Goal: Task Accomplishment & Management: Use online tool/utility

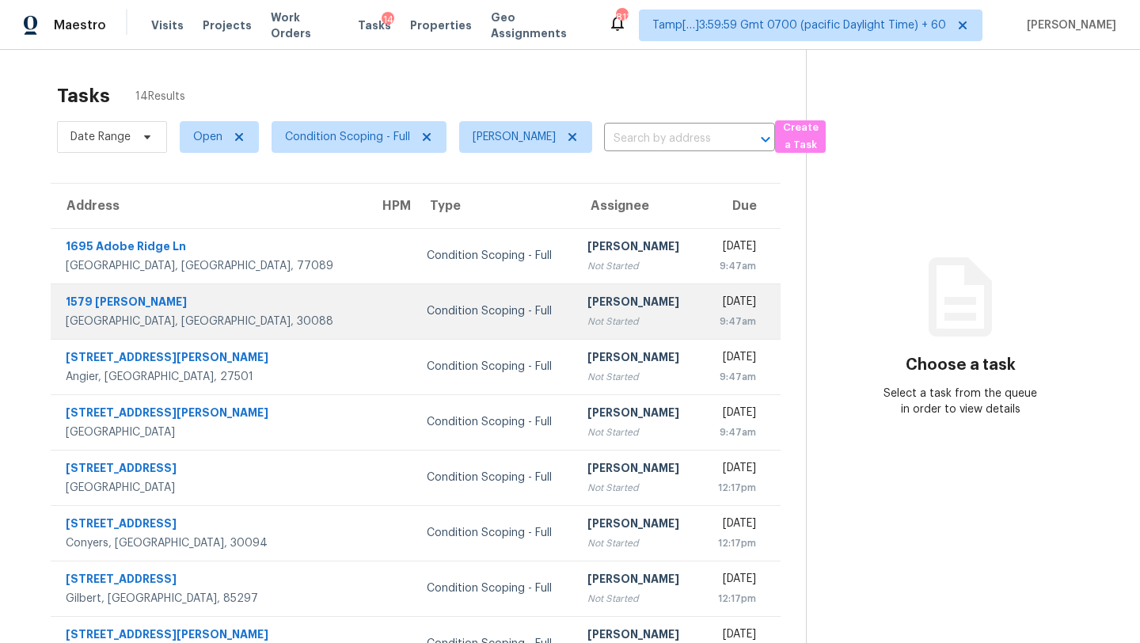
click at [504, 287] on td "Condition Scoping - Full" at bounding box center [494, 310] width 161 height 55
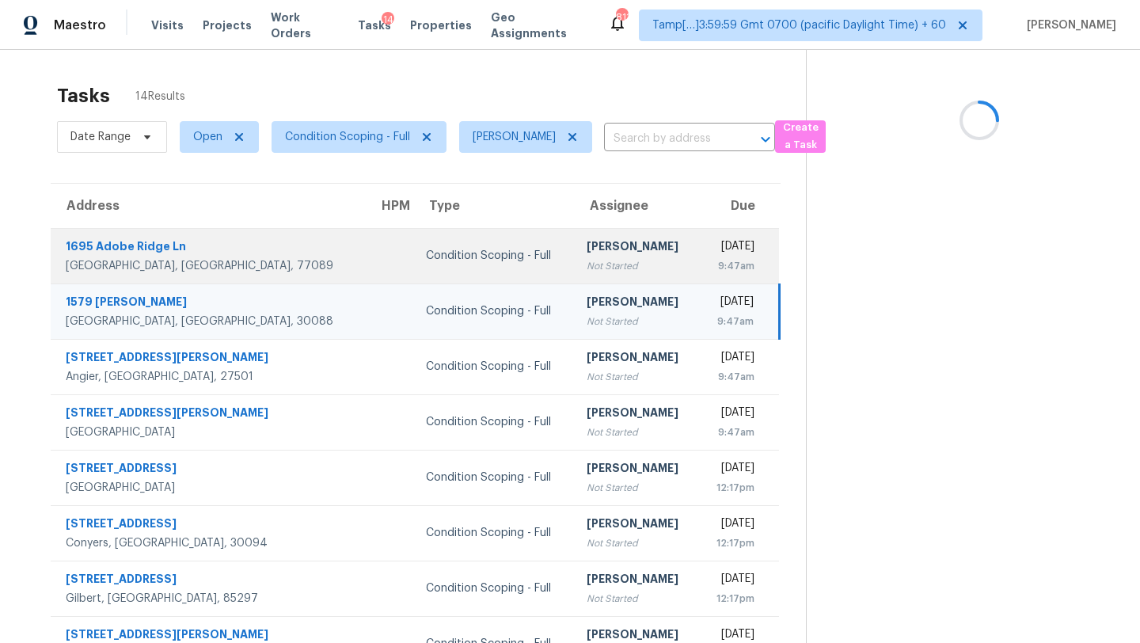
click at [587, 257] on div "[PERSON_NAME]" at bounding box center [637, 248] width 100 height 20
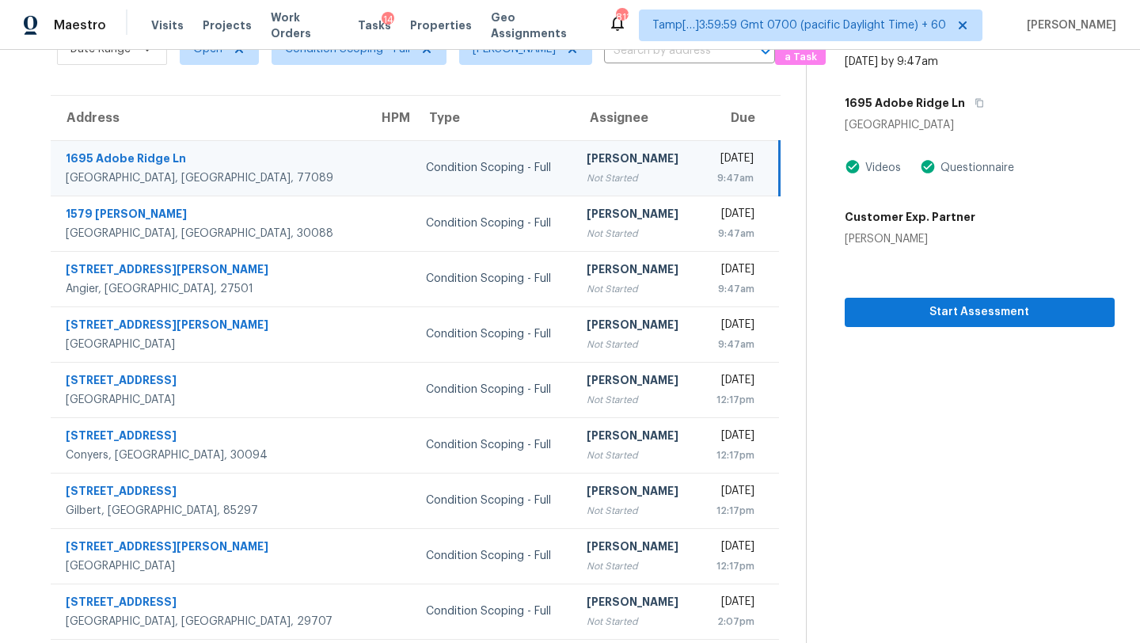
scroll to position [8, 0]
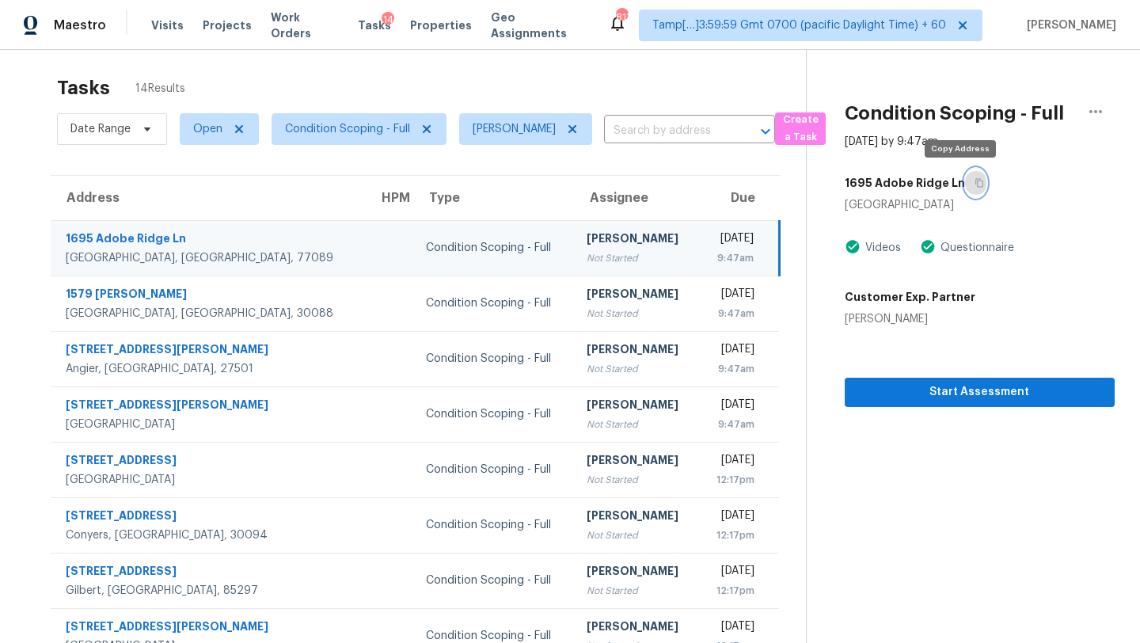
click at [967, 185] on button "button" at bounding box center [975, 183] width 21 height 29
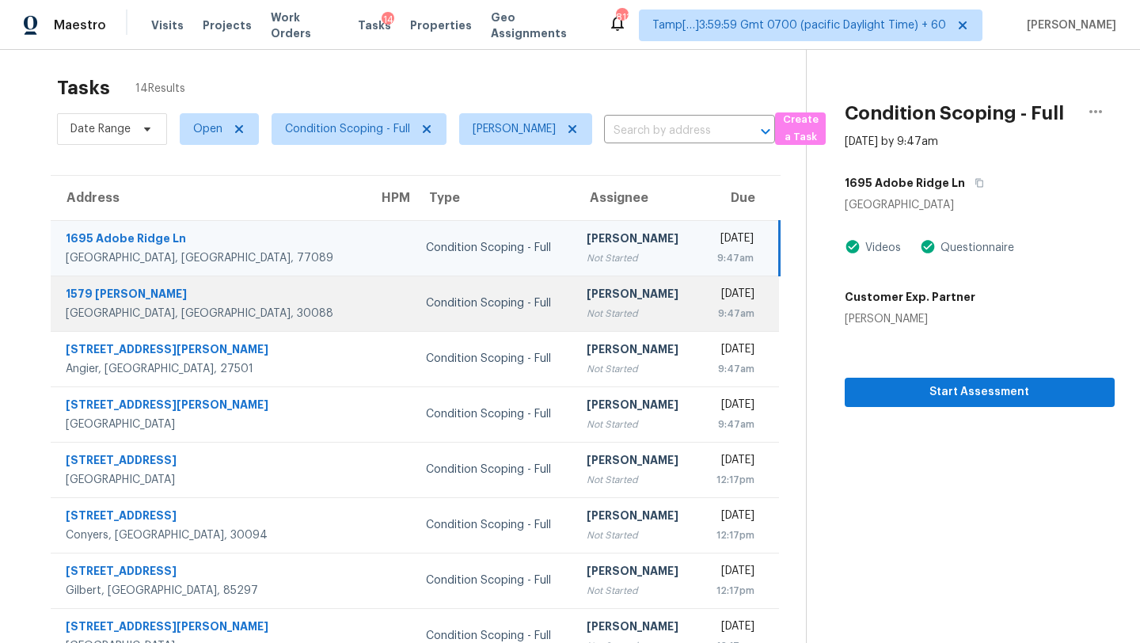
click at [712, 295] on div "[DATE]" at bounding box center [733, 296] width 43 height 20
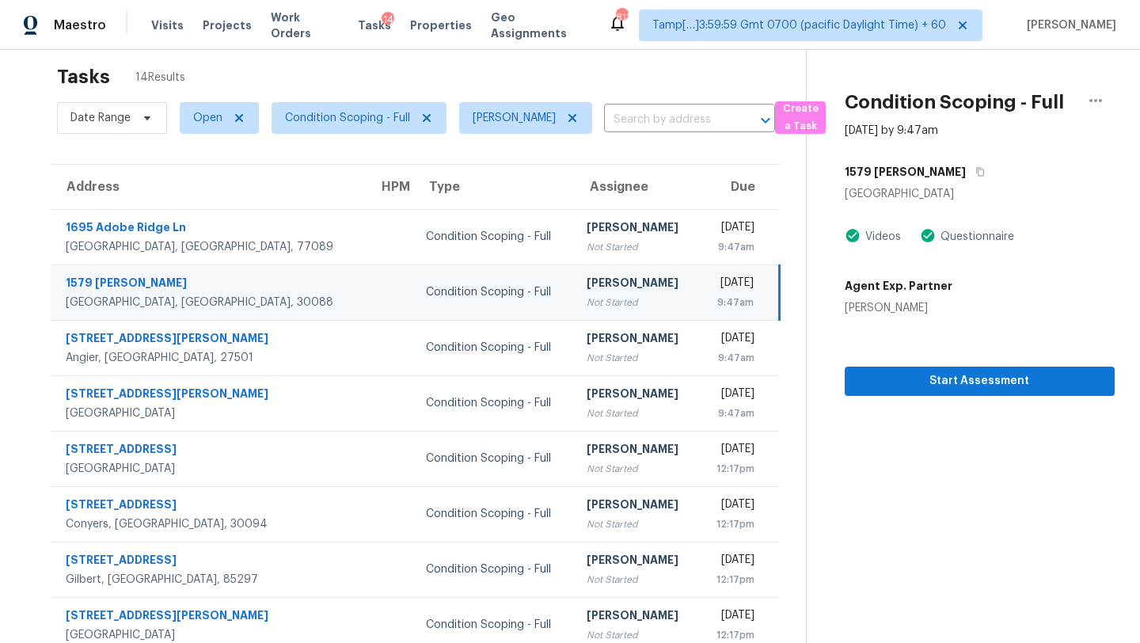
scroll to position [0, 0]
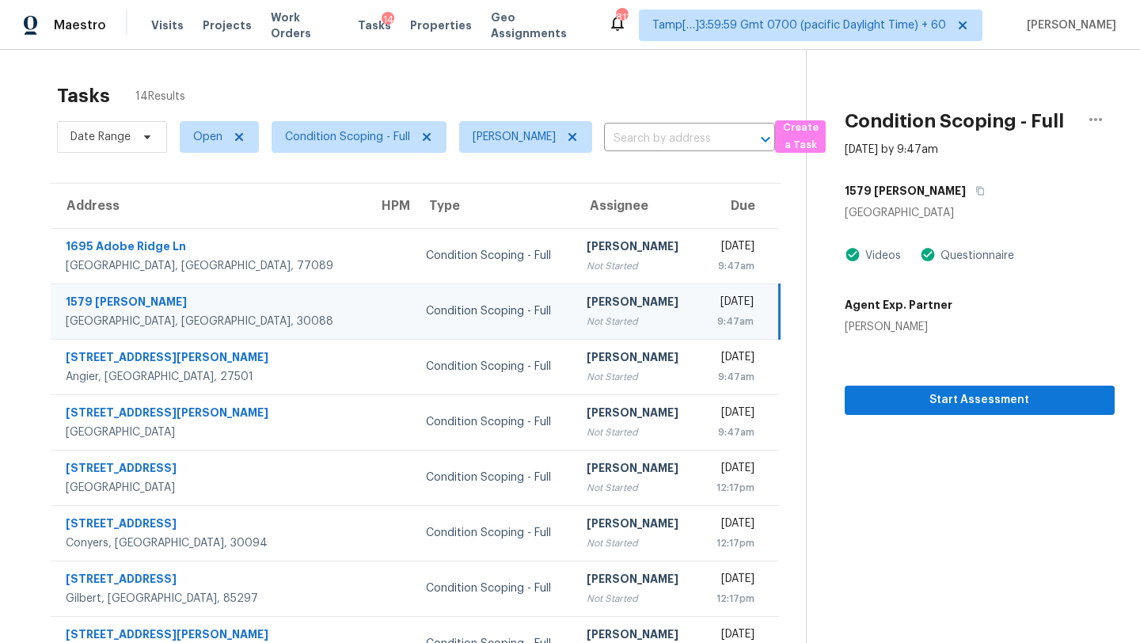
click at [936, 188] on div "1579 Dillard Rd" at bounding box center [980, 191] width 270 height 29
click at [976, 188] on icon "button" at bounding box center [980, 191] width 8 height 9
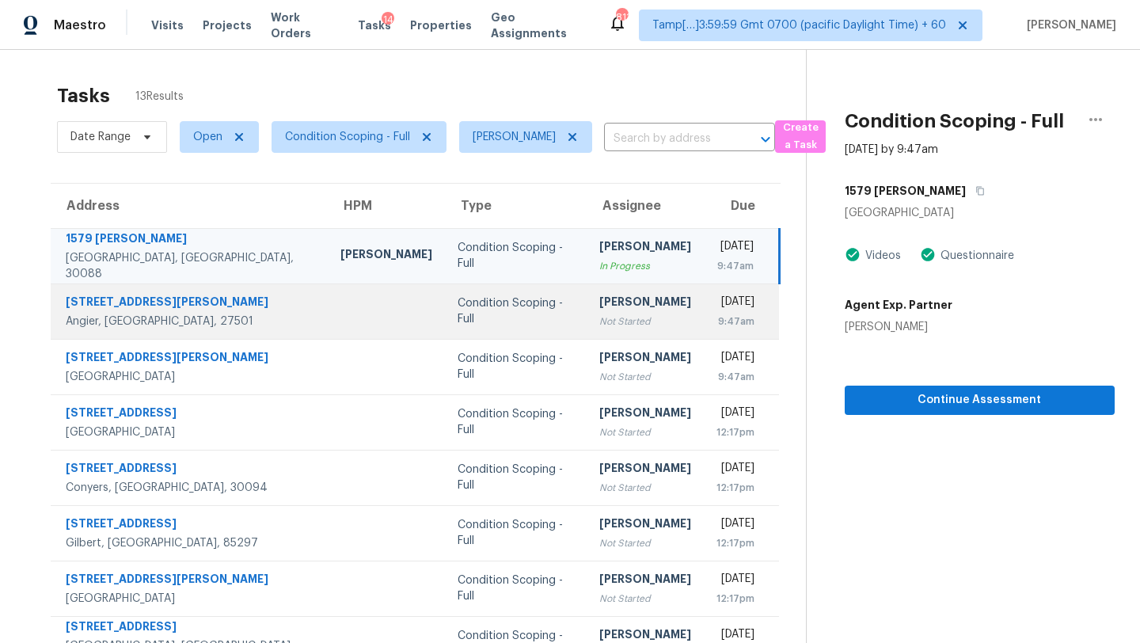
click at [704, 318] on td "Mon, Sep 8th 2025 9:47am" at bounding box center [741, 310] width 75 height 55
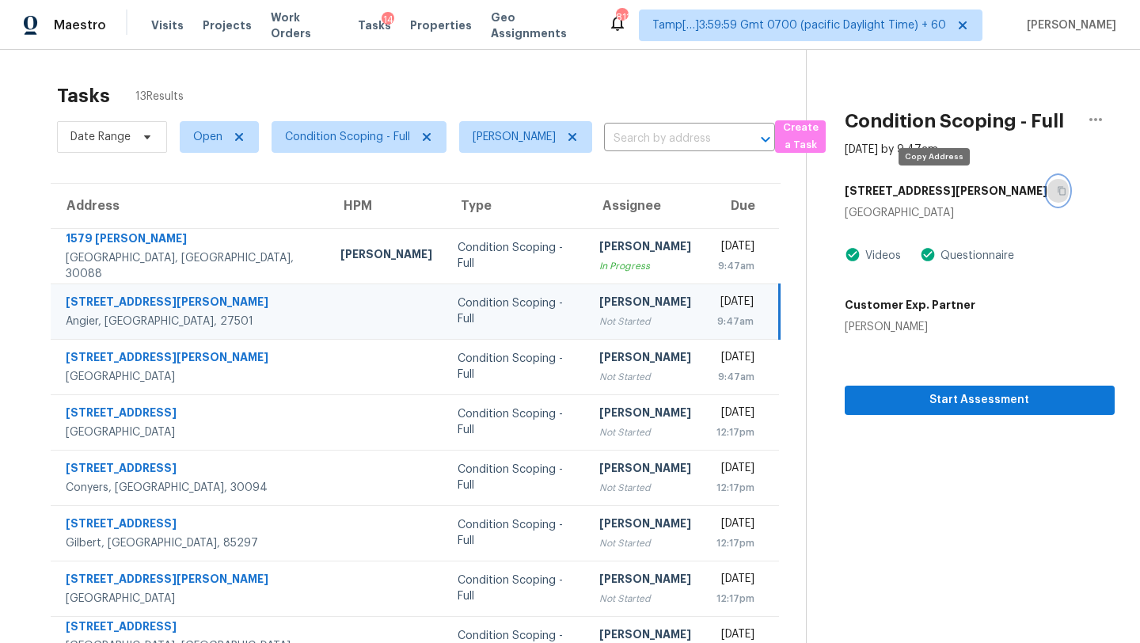
click at [1057, 189] on icon "button" at bounding box center [1062, 191] width 10 height 10
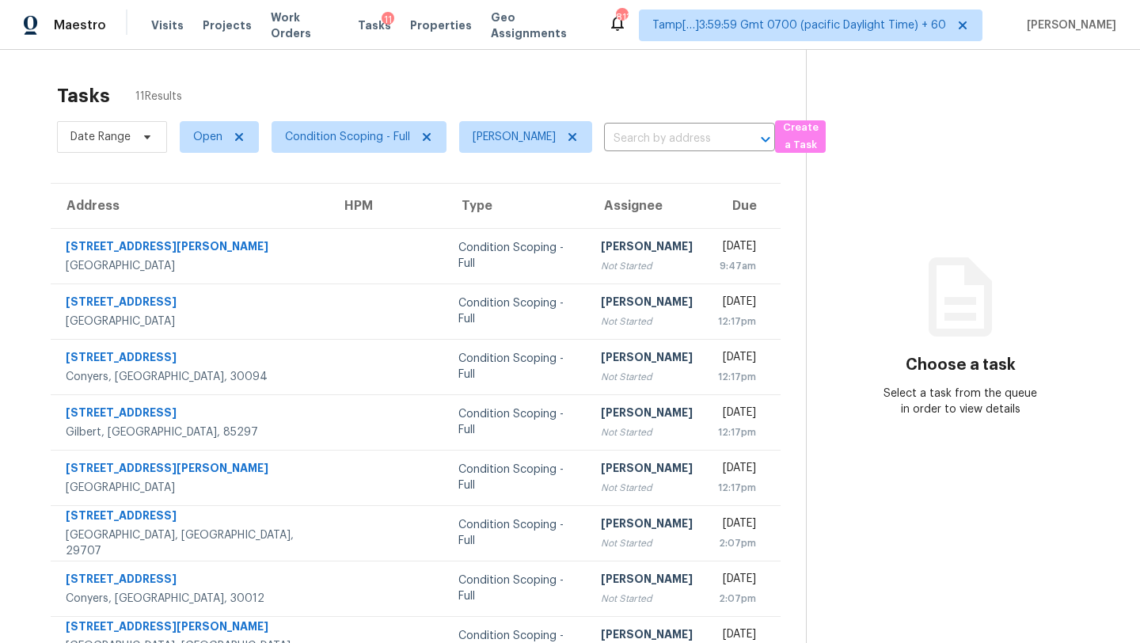
click at [504, 258] on div "Condition Scoping - Full" at bounding box center [516, 256] width 117 height 32
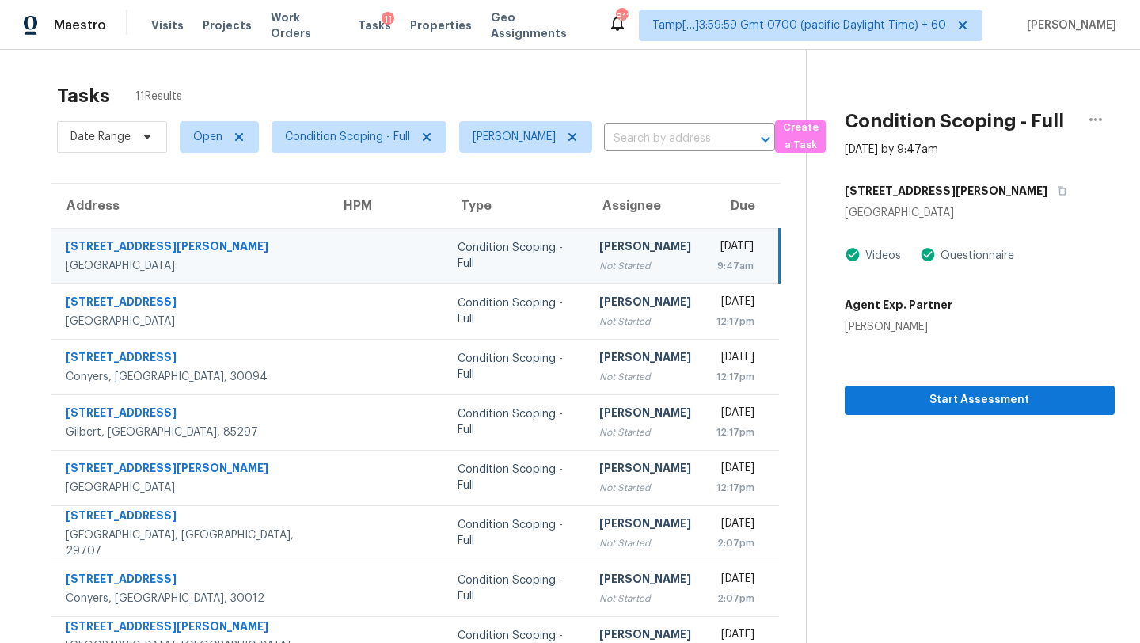
click at [614, 266] on td "Rajesh M Not Started" at bounding box center [645, 255] width 117 height 55
click at [1058, 192] on icon "button" at bounding box center [1062, 191] width 8 height 9
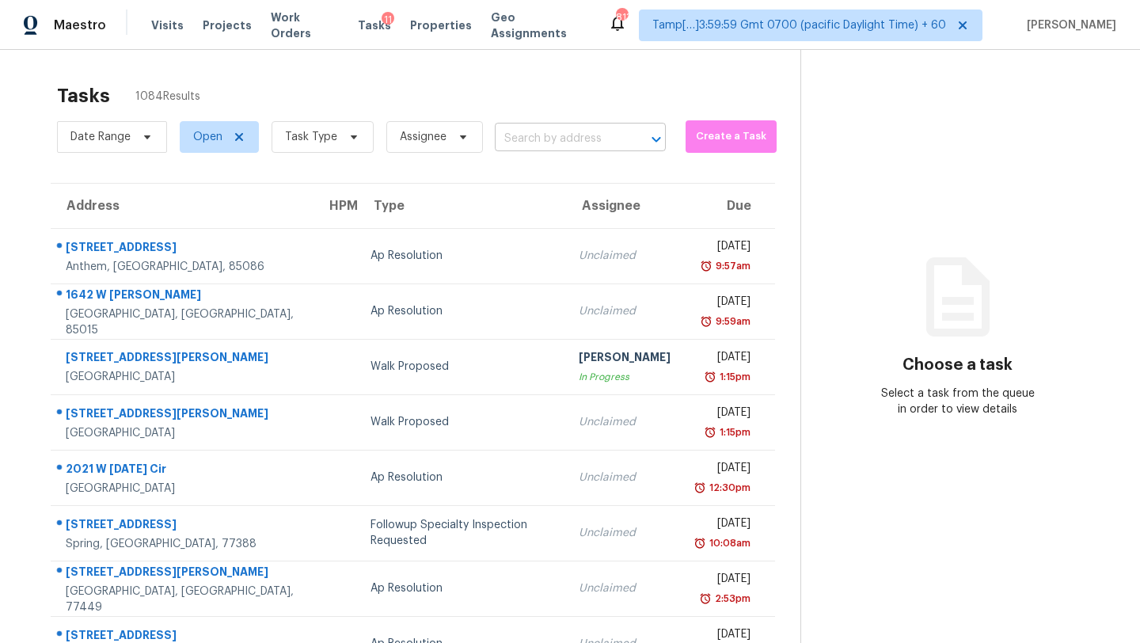
click at [557, 143] on input "text" at bounding box center [558, 139] width 127 height 25
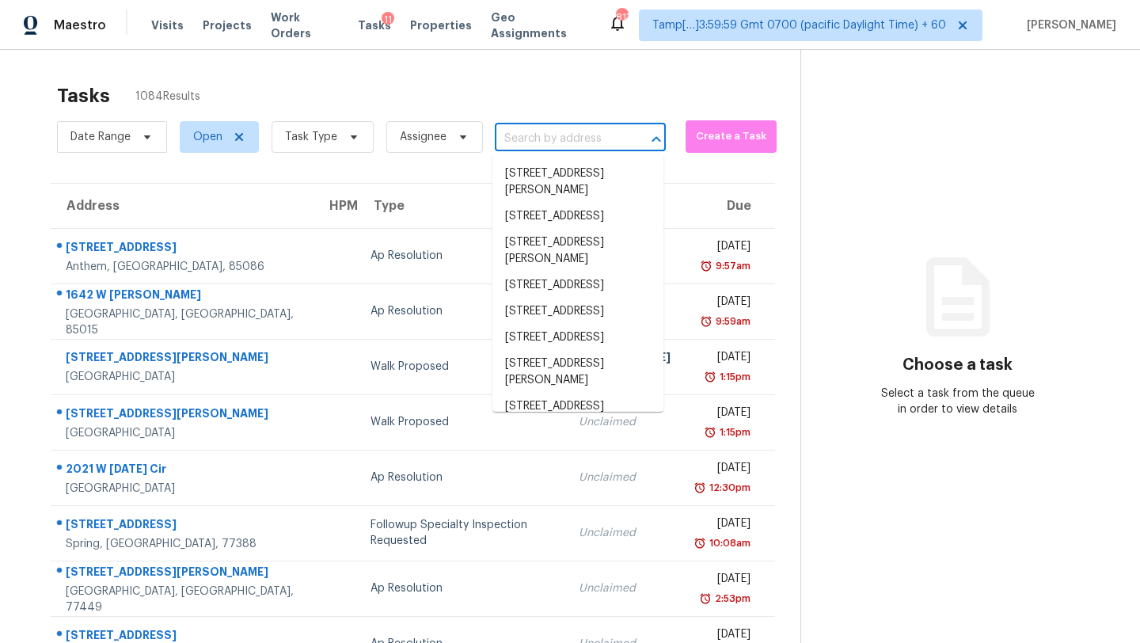
paste input "870 Inman Village Pkwy NE Apt 229, Atlanta, GA 30307"
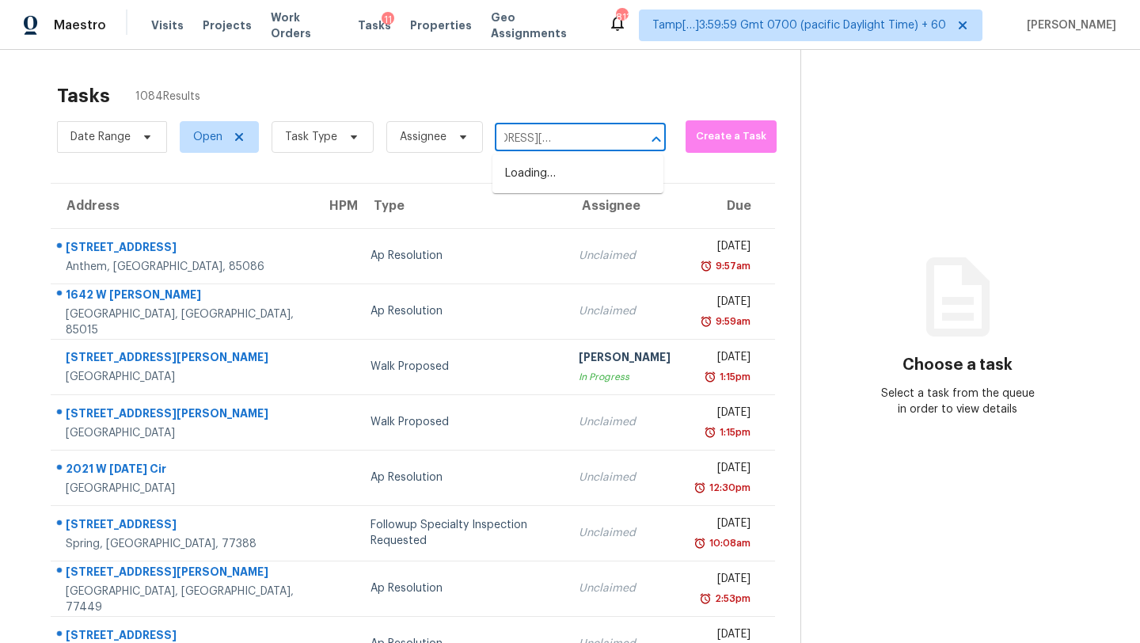
click at [536, 139] on input "870 Inman Village Pkwy NE Apt 229, Atlanta, GA 30307" at bounding box center [558, 139] width 127 height 25
drag, startPoint x: 532, startPoint y: 139, endPoint x: 633, endPoint y: 135, distance: 101.5
click at [633, 135] on div "870 Inman Village Pkwy NE Apt 229, Atlanta, GA 30307 ​" at bounding box center [580, 139] width 171 height 25
type input "870 Inman Village Pkwy NE"
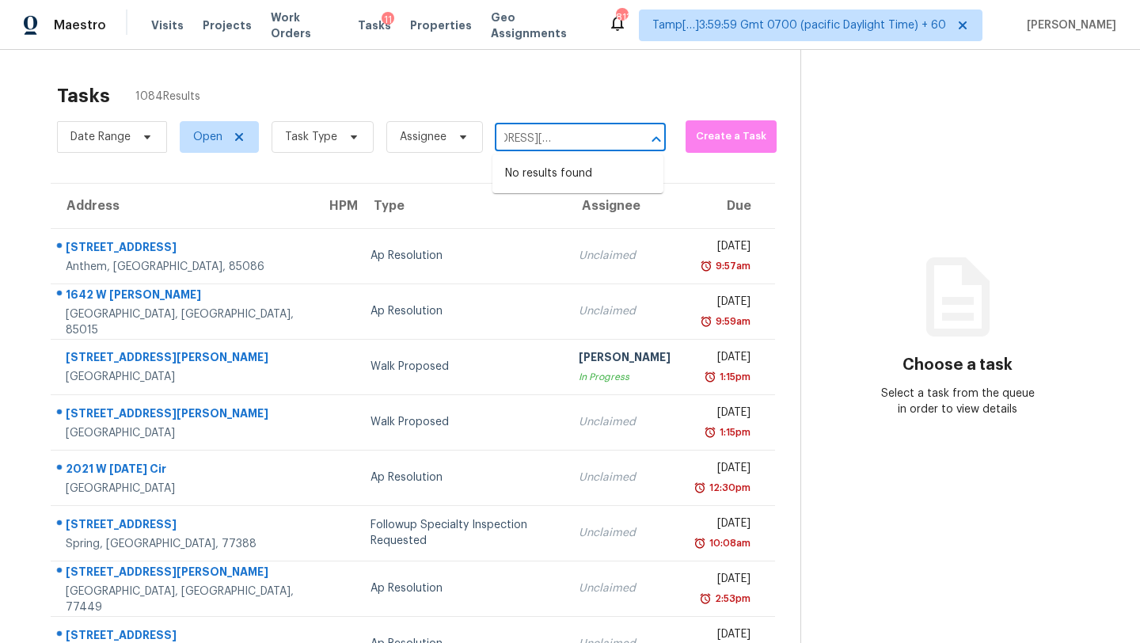
scroll to position [0, 25]
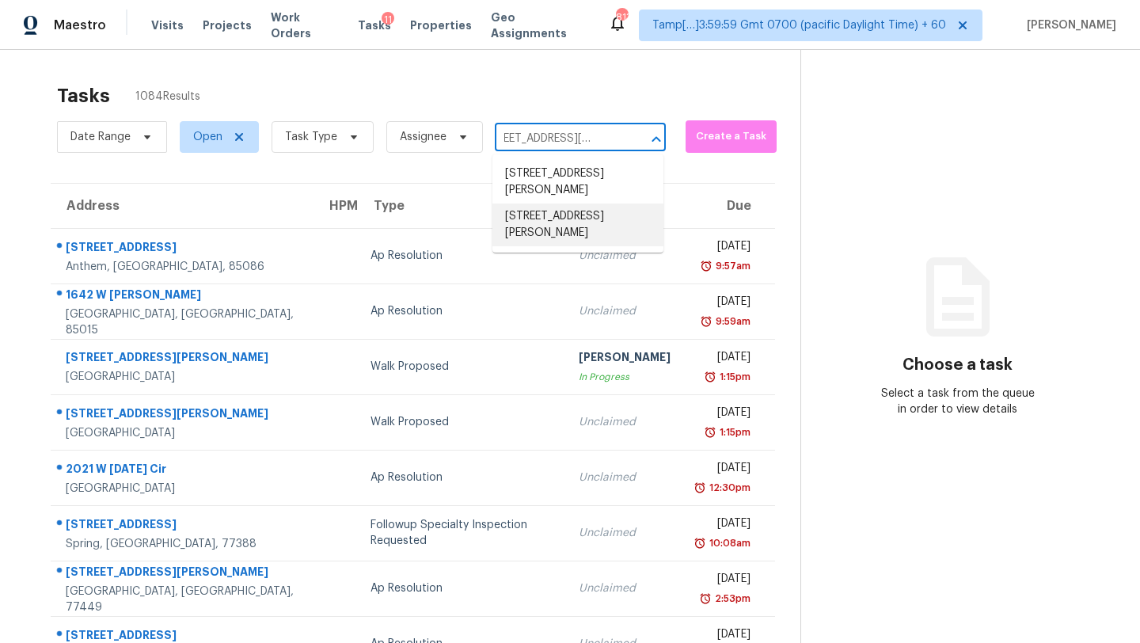
click at [557, 232] on li "870 Inman Village Pkwy NE Apt 229, Atlanta, GA 30307" at bounding box center [578, 225] width 171 height 43
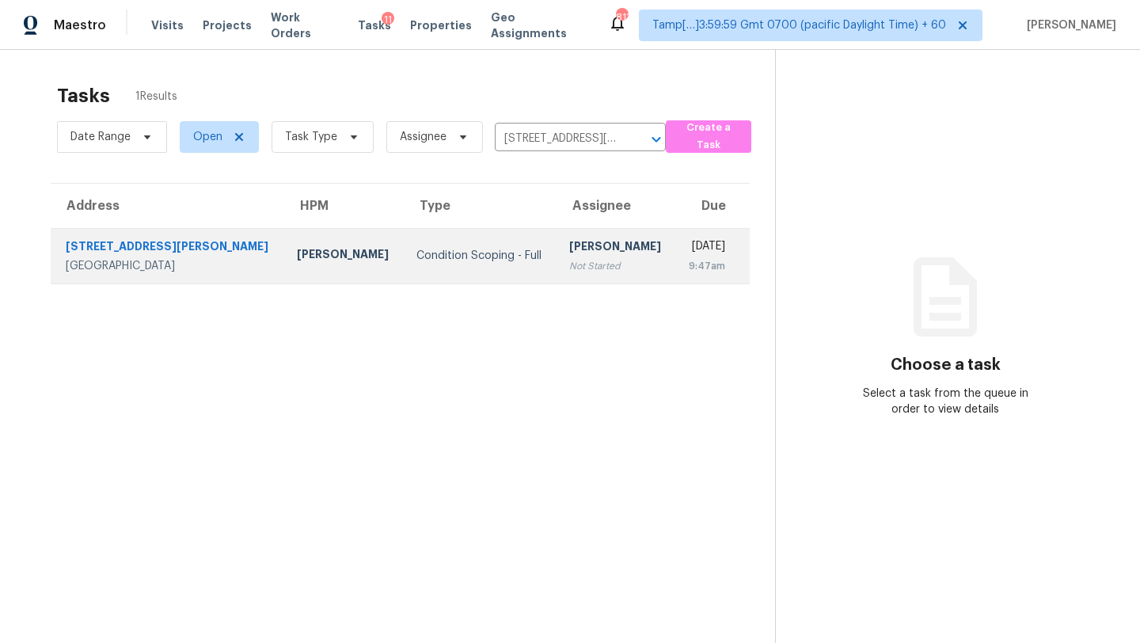
click at [576, 276] on td "Rajesh M Not Started" at bounding box center [616, 255] width 119 height 55
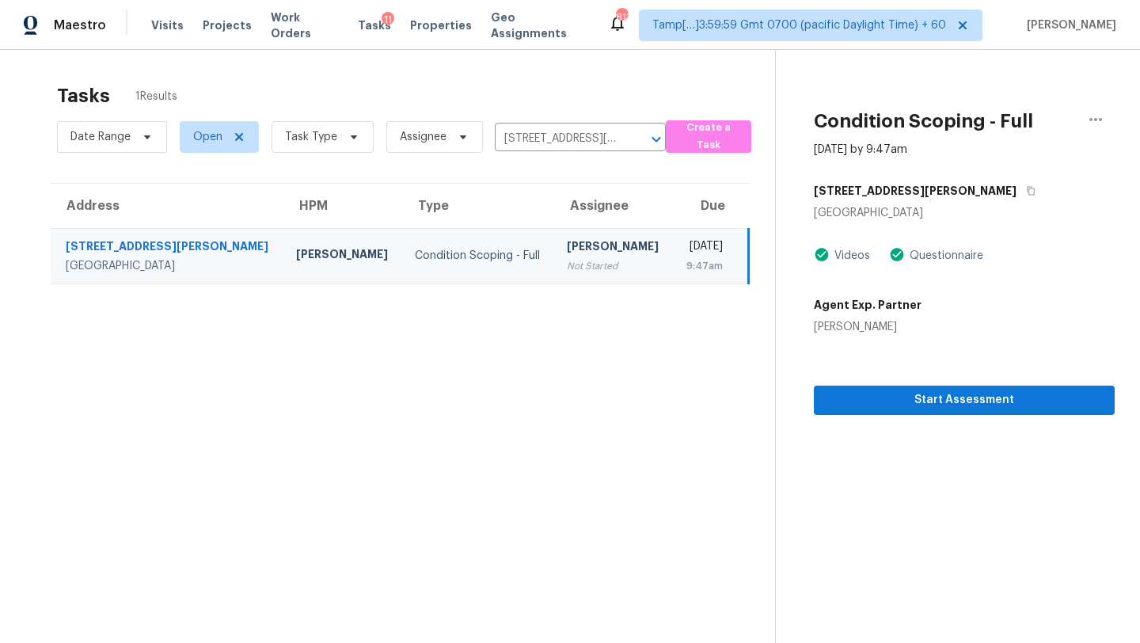
click at [980, 188] on div "870 Inman Village Pkwy NE" at bounding box center [964, 191] width 301 height 29
click at [1026, 188] on icon "button" at bounding box center [1031, 191] width 10 height 10
click at [946, 398] on span "Start Assessment" at bounding box center [965, 400] width 276 height 20
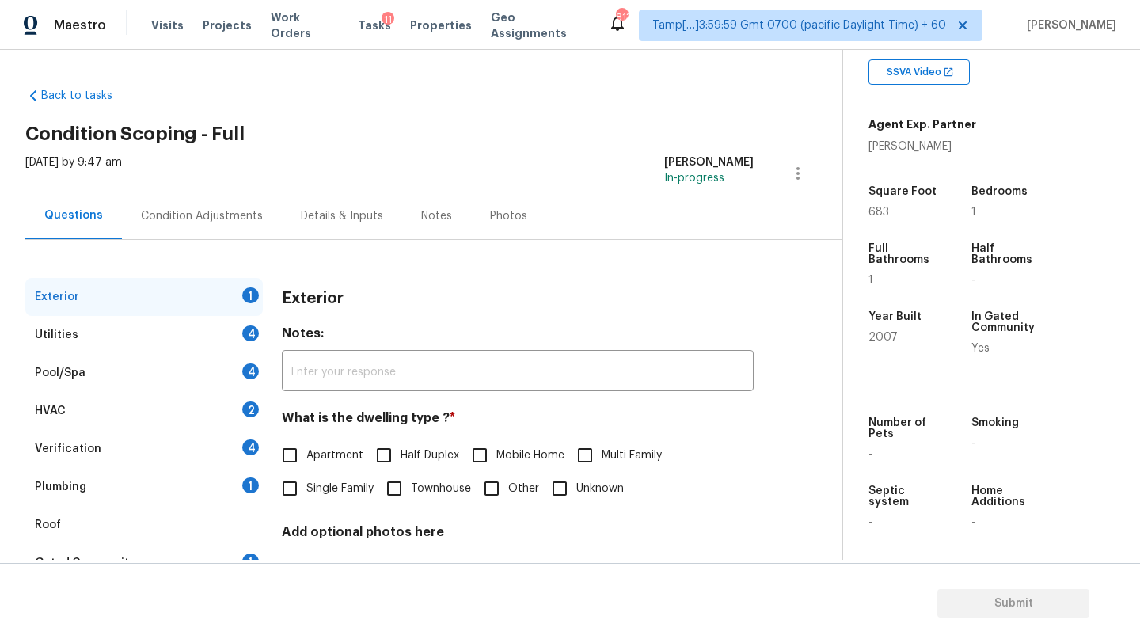
scroll to position [92, 0]
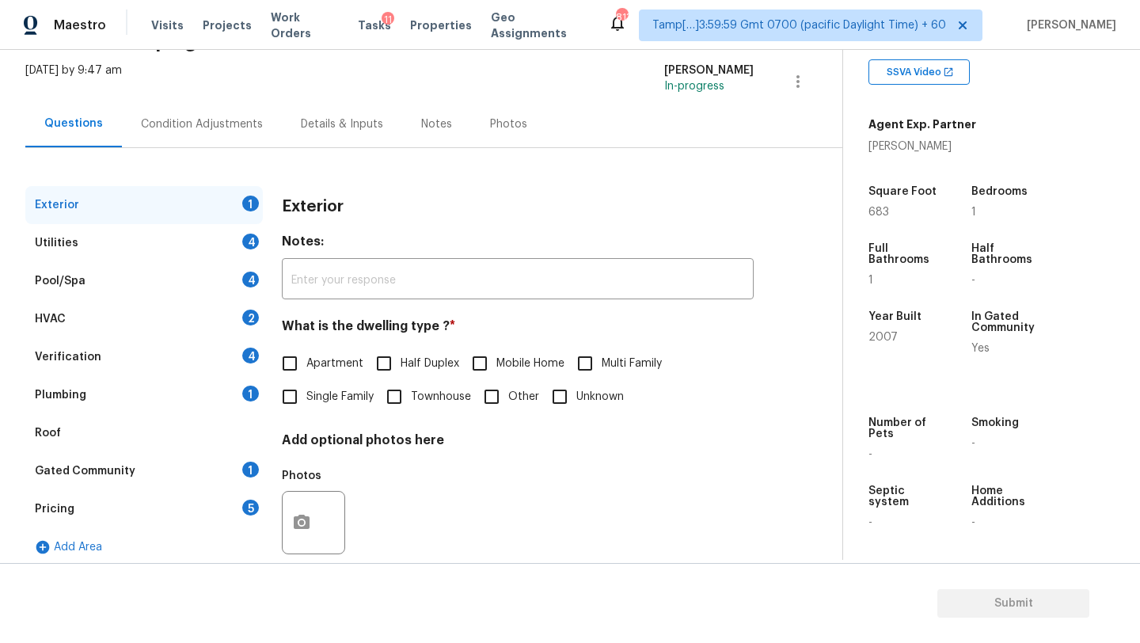
click at [339, 365] on span "Apartment" at bounding box center [334, 364] width 57 height 17
click at [306, 365] on input "Apartment" at bounding box center [289, 363] width 33 height 33
checkbox input "true"
click at [169, 469] on div "Gated Community 1" at bounding box center [144, 471] width 238 height 38
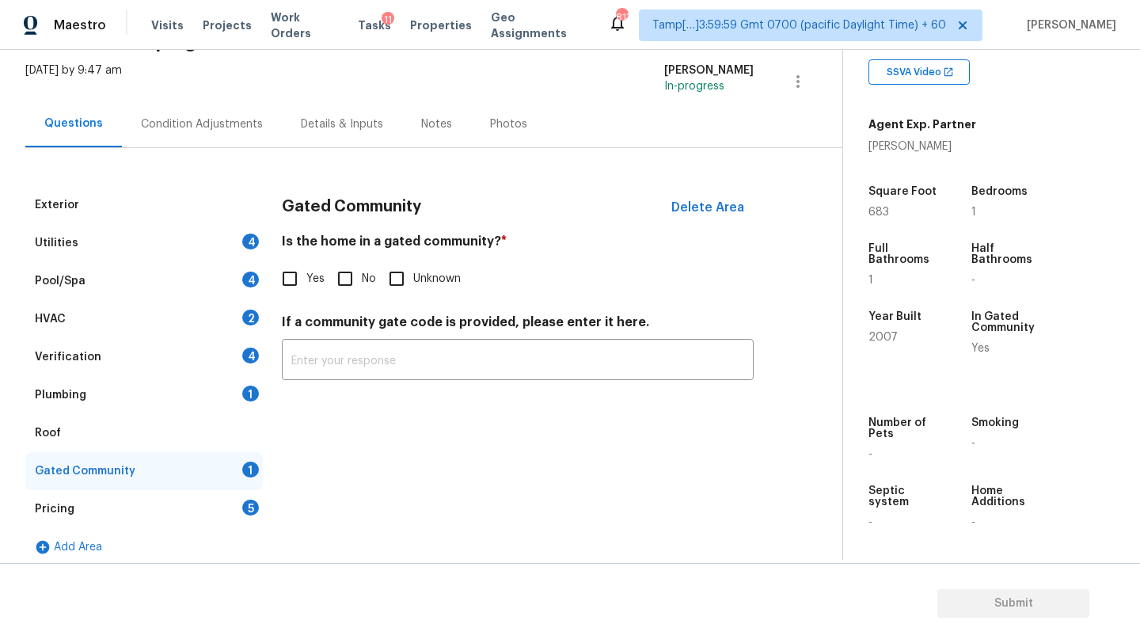
click at [314, 278] on span "Yes" at bounding box center [315, 279] width 18 height 17
click at [306, 278] on input "Yes" at bounding box center [289, 278] width 33 height 33
checkbox input "true"
click at [148, 424] on div "Roof" at bounding box center [144, 433] width 238 height 38
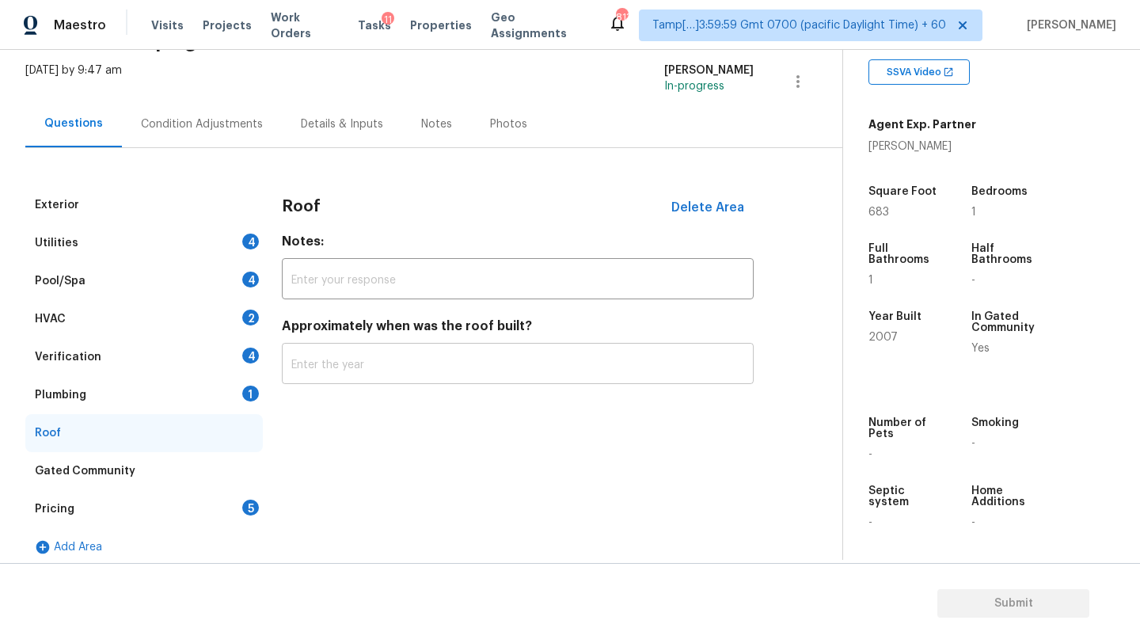
click at [376, 362] on input "text" at bounding box center [518, 365] width 472 height 37
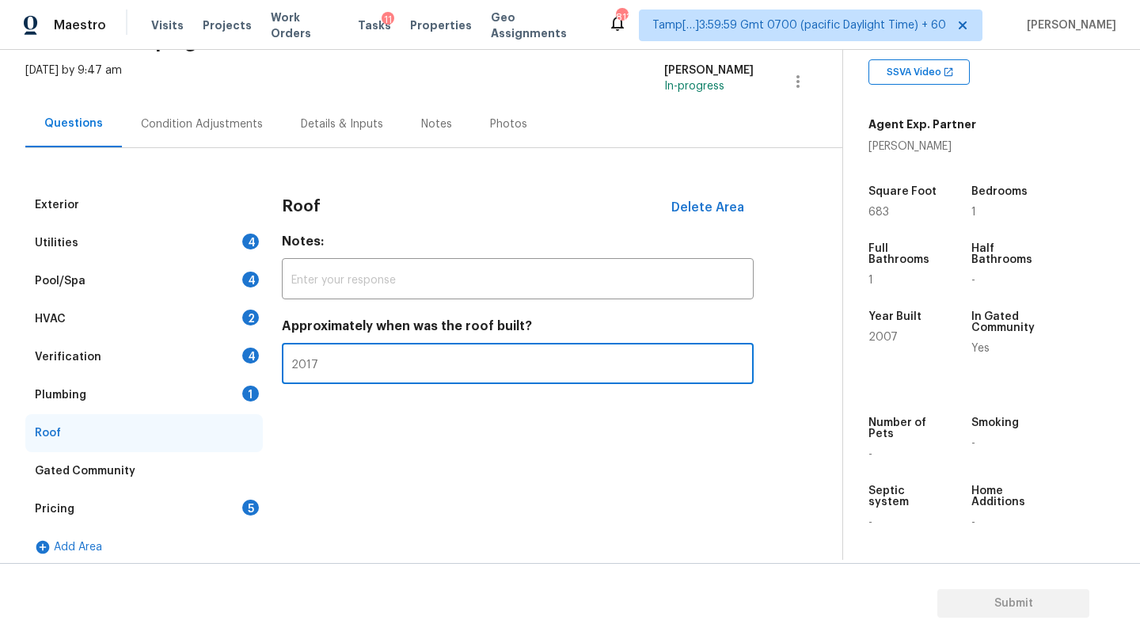
type input "2017"
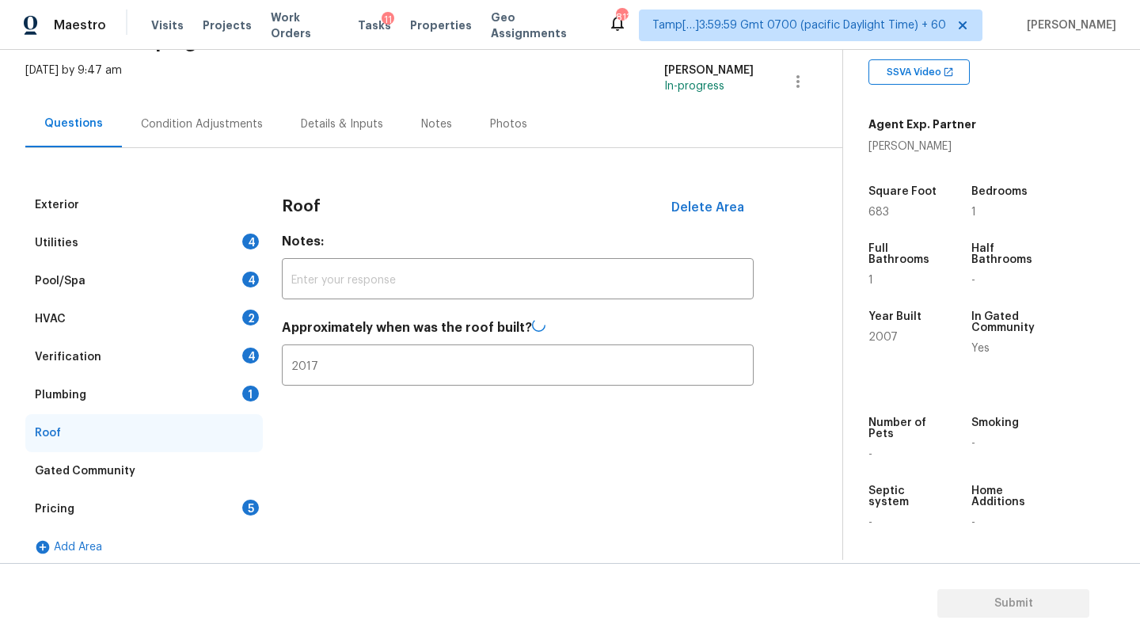
click at [236, 504] on div "Pricing 5" at bounding box center [144, 509] width 238 height 38
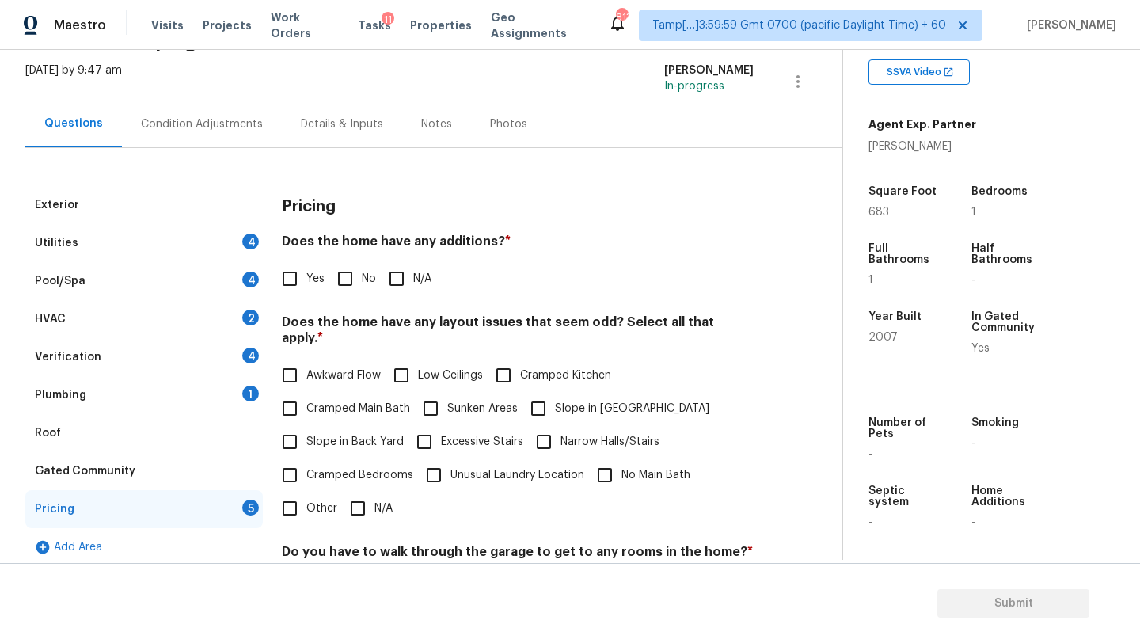
click at [347, 286] on input "No" at bounding box center [345, 278] width 33 height 33
checkbox input "true"
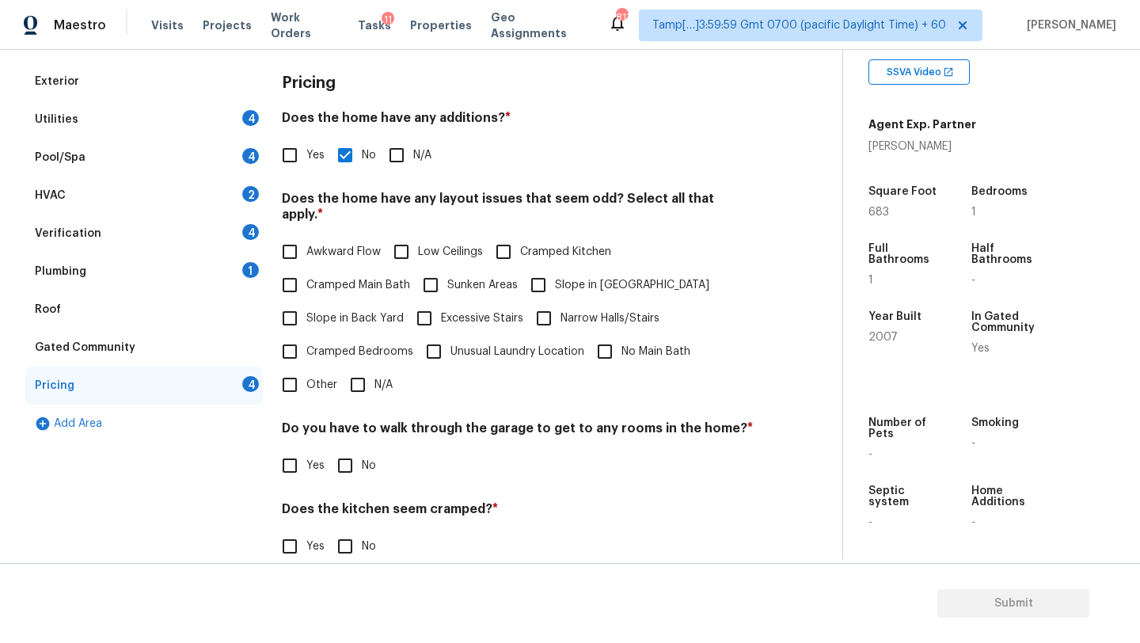
click at [360, 368] on input "N/A" at bounding box center [357, 384] width 33 height 33
checkbox input "true"
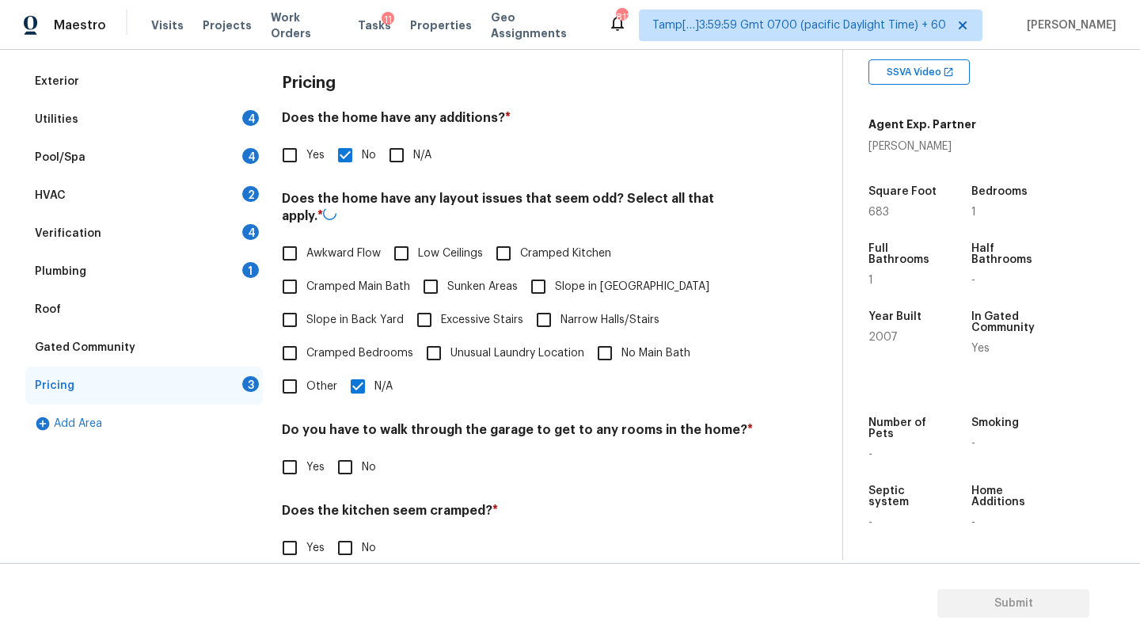
click at [360, 464] on input "No" at bounding box center [345, 467] width 33 height 33
checkbox input "true"
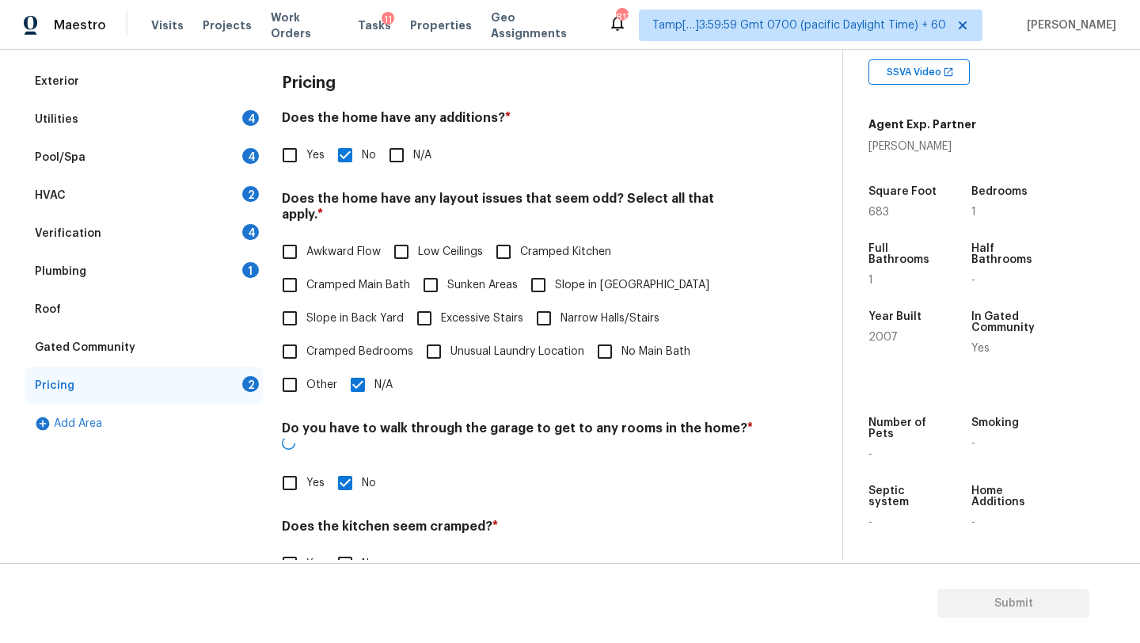
click at [356, 547] on input "No" at bounding box center [345, 563] width 33 height 33
checkbox input "true"
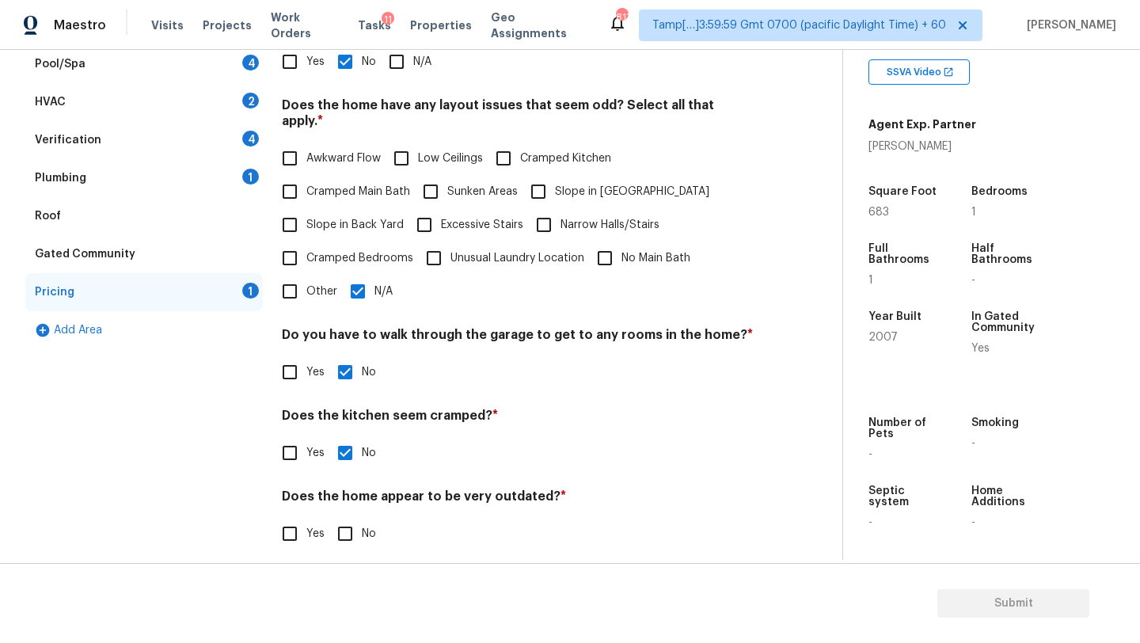
scroll to position [307, 0]
click at [356, 535] on input "No" at bounding box center [345, 535] width 33 height 33
checkbox input "true"
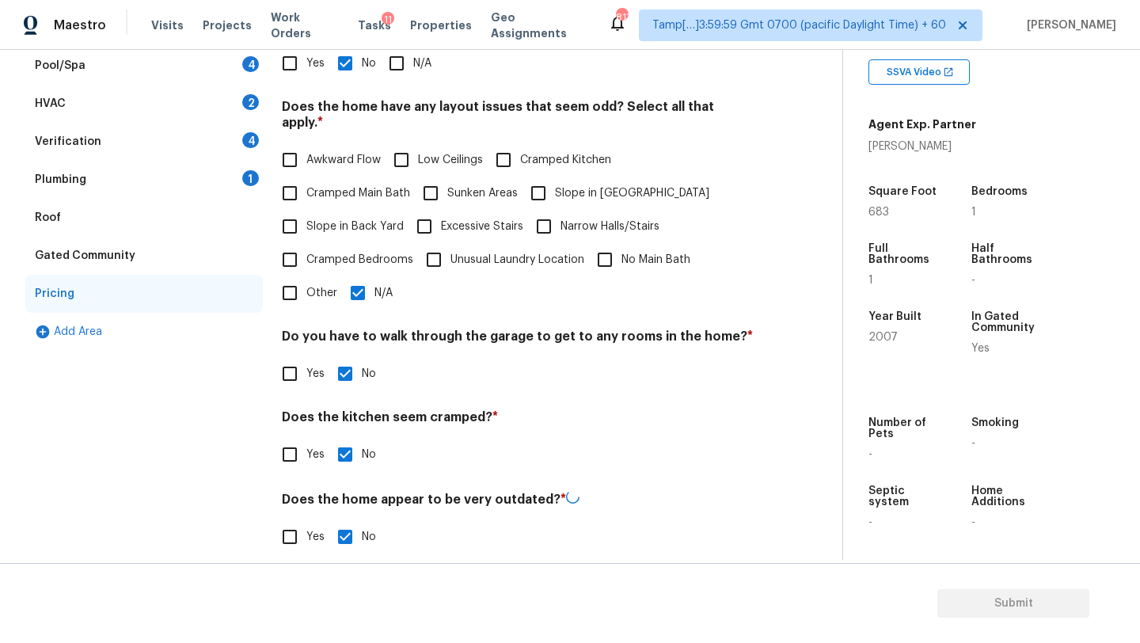
scroll to position [0, 0]
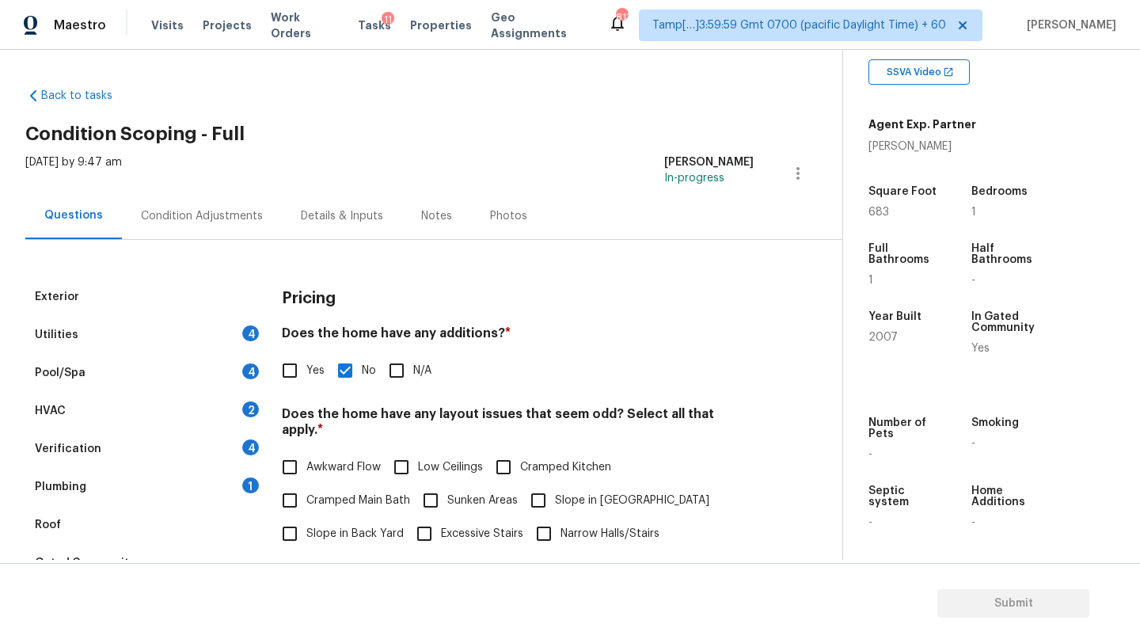
click at [196, 496] on div "Plumbing 1" at bounding box center [144, 487] width 238 height 38
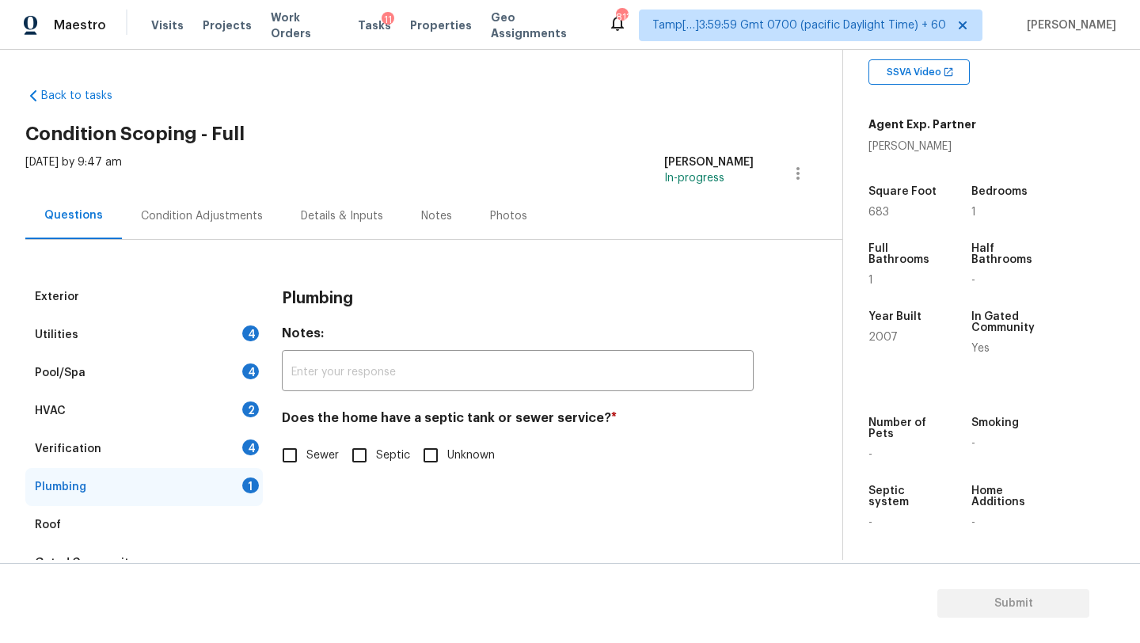
click at [301, 462] on input "Sewer" at bounding box center [289, 455] width 33 height 33
checkbox input "true"
click at [226, 458] on div "Verification 4" at bounding box center [144, 449] width 238 height 38
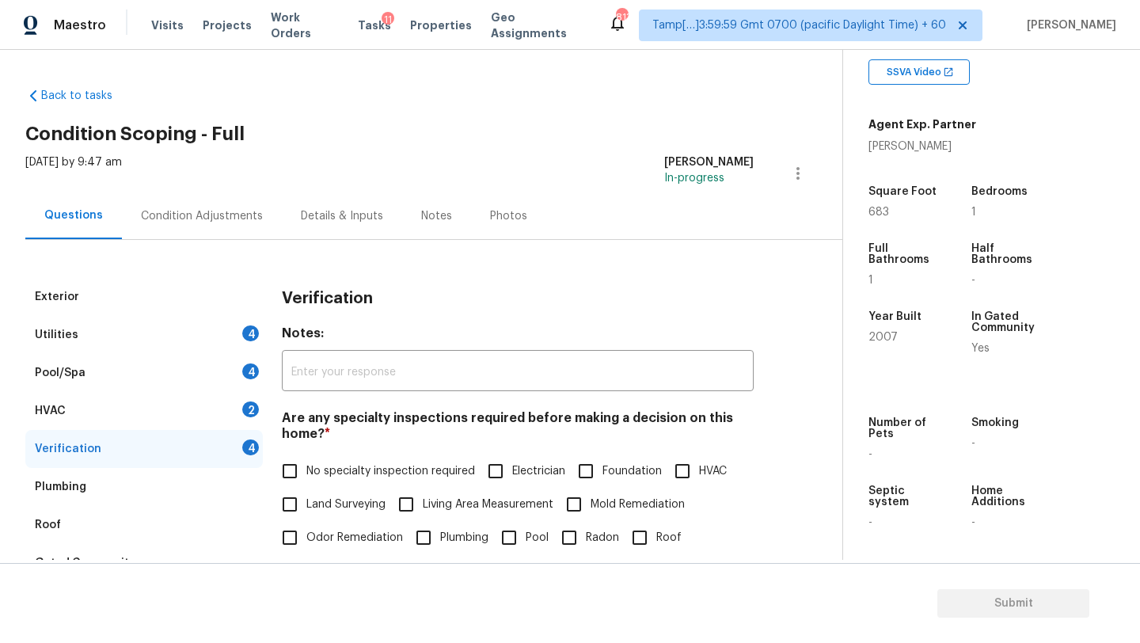
click at [322, 459] on label "No specialty inspection required" at bounding box center [374, 471] width 202 height 33
click at [306, 459] on input "No specialty inspection required" at bounding box center [289, 471] width 33 height 33
checkbox input "true"
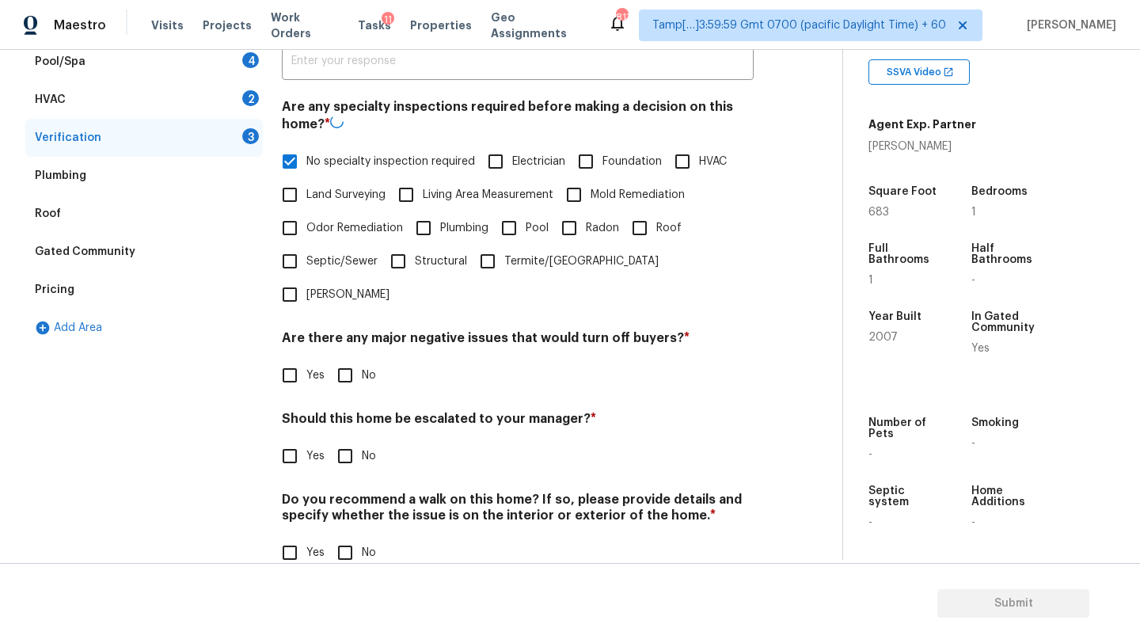
scroll to position [310, 0]
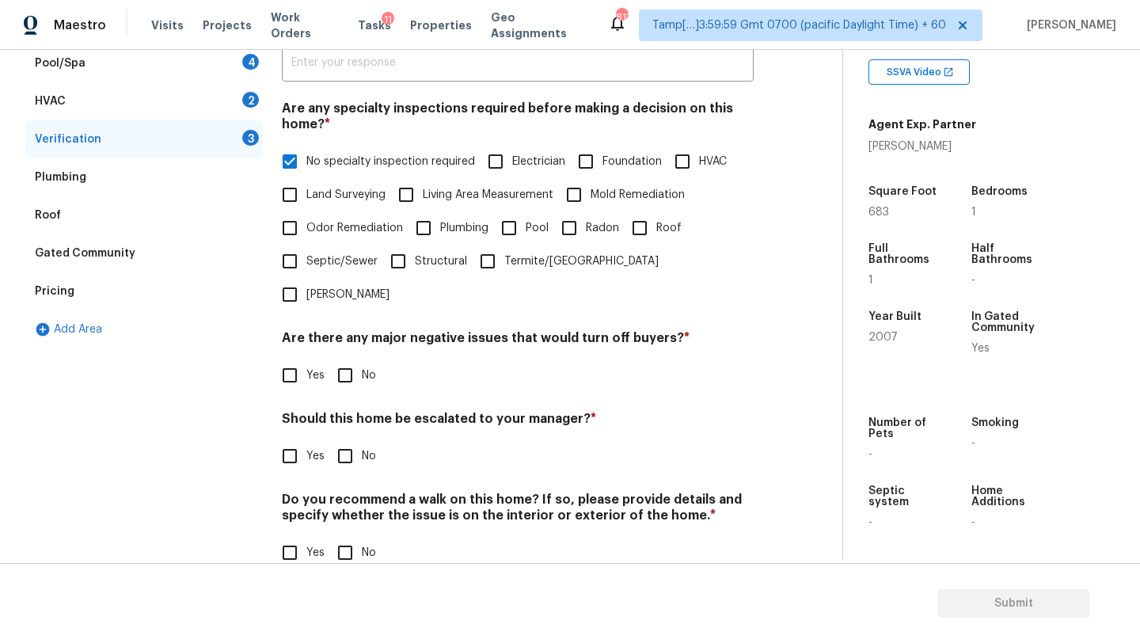
click at [337, 359] on input "No" at bounding box center [345, 375] width 33 height 33
checkbox input "true"
click at [346, 441] on input "No" at bounding box center [345, 457] width 33 height 33
checkbox input "true"
click at [346, 538] on input "No" at bounding box center [345, 554] width 33 height 33
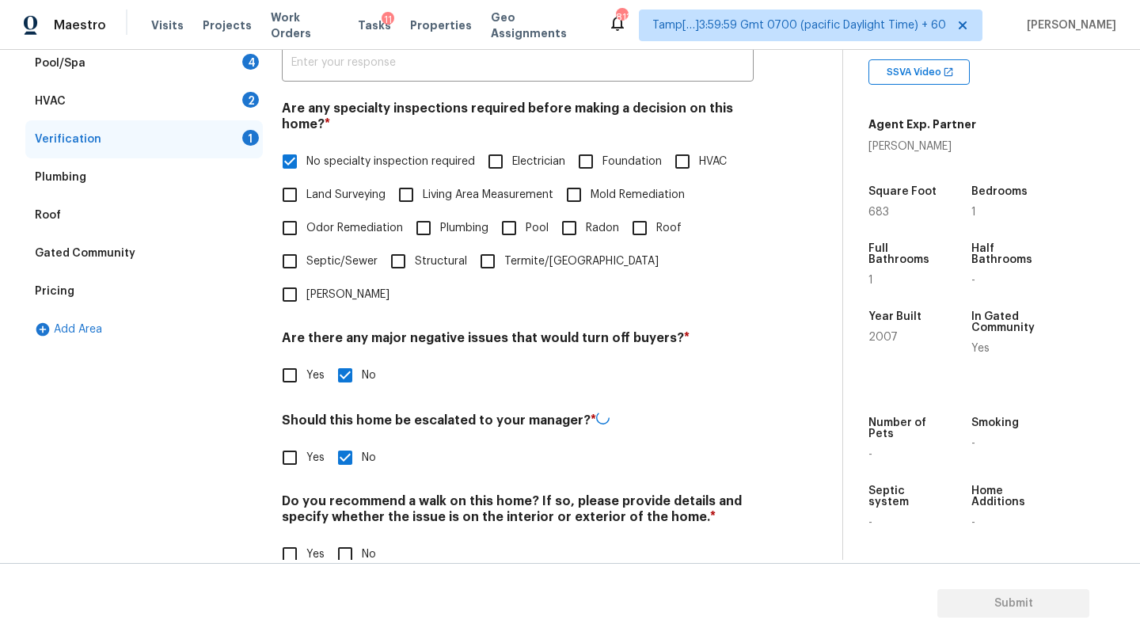
checkbox input "true"
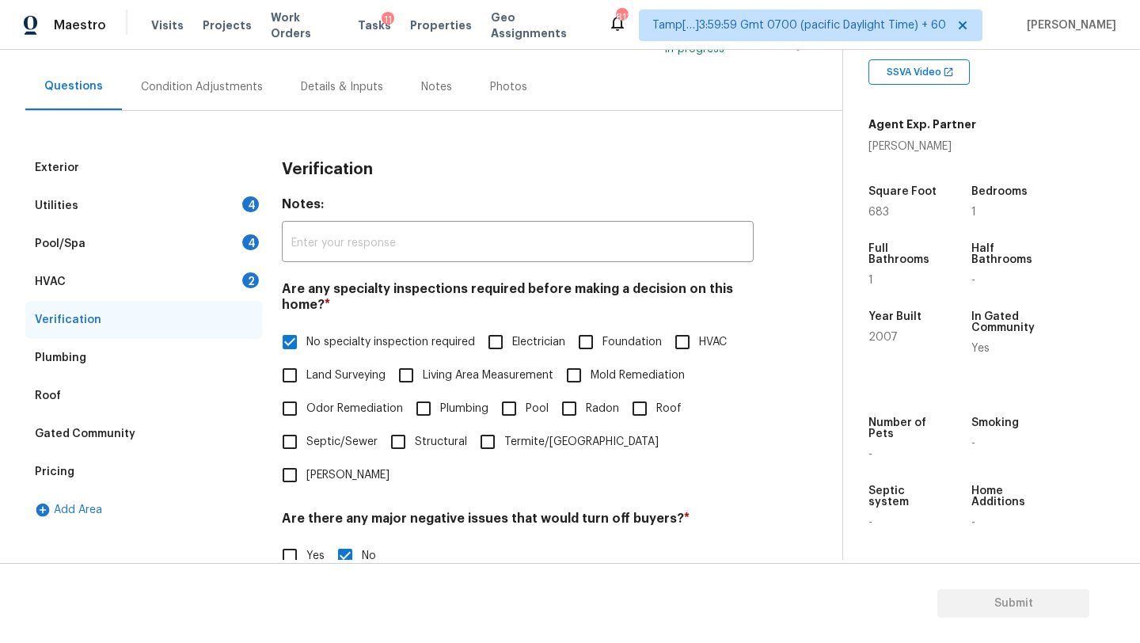
click at [63, 270] on div "HVAC 2" at bounding box center [144, 282] width 238 height 38
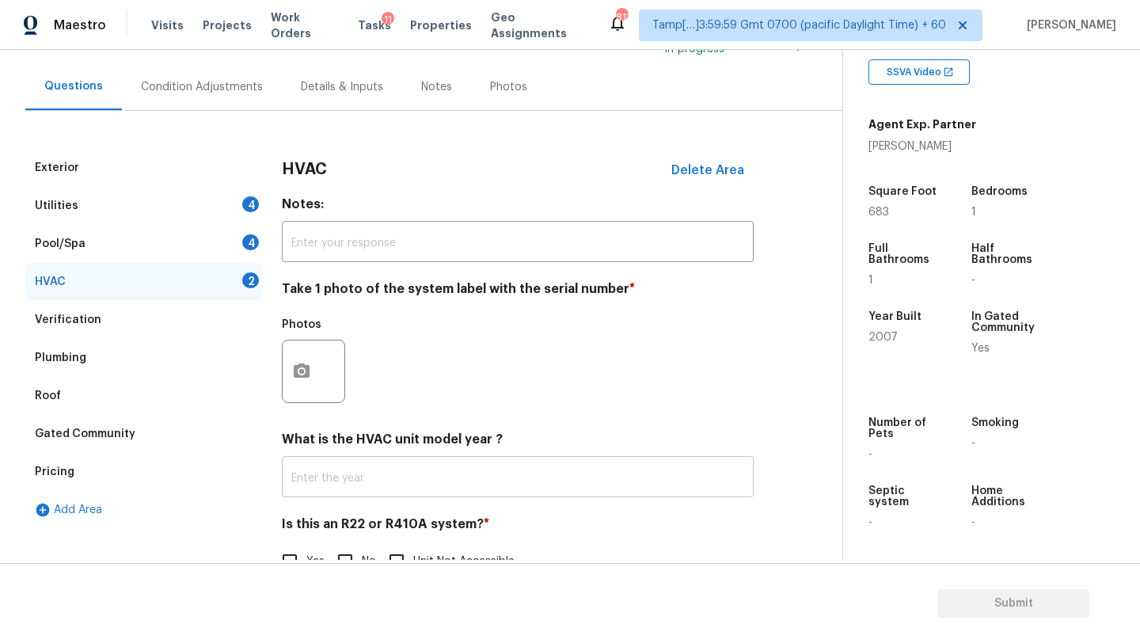
click at [376, 495] on input "text" at bounding box center [518, 478] width 472 height 37
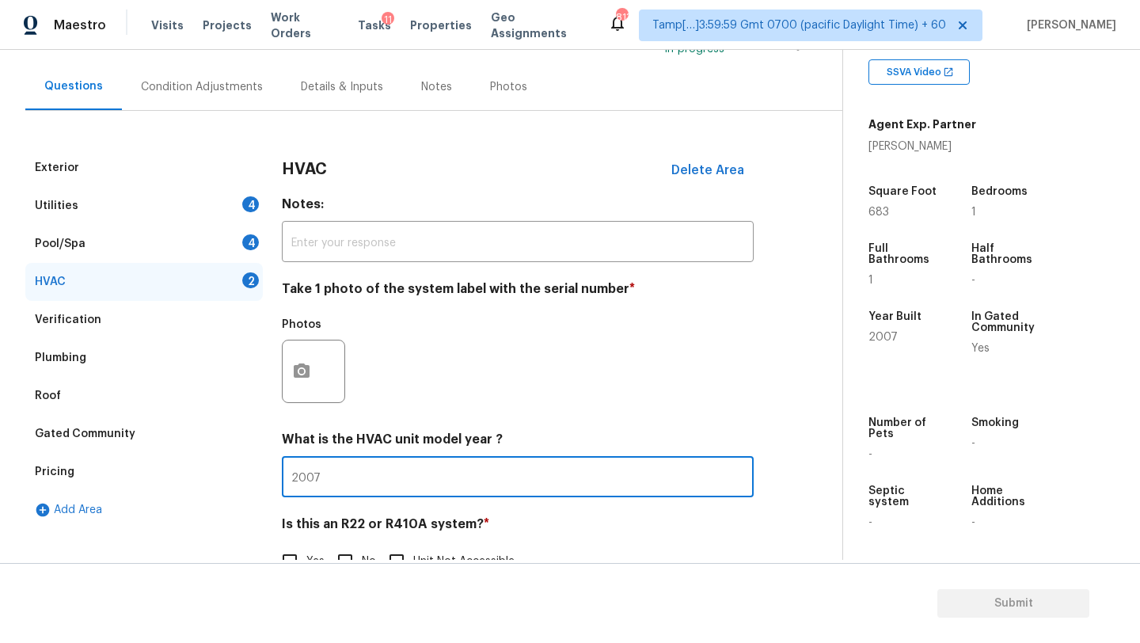
scroll to position [172, 0]
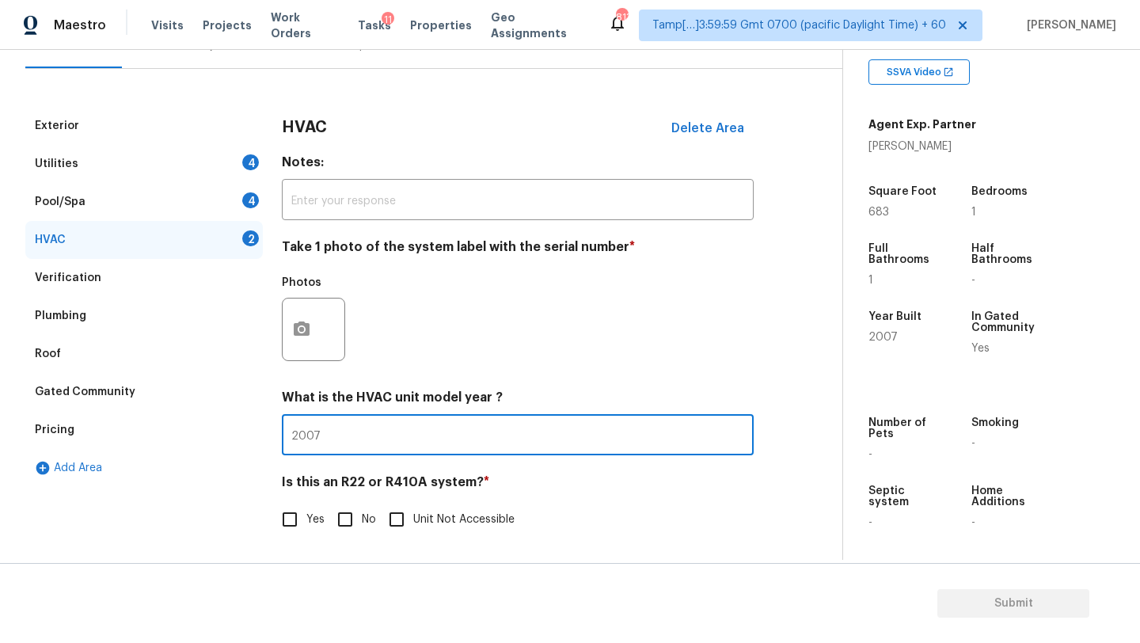
type input "2007"
click at [352, 520] on input "No" at bounding box center [345, 519] width 33 height 33
checkbox input "true"
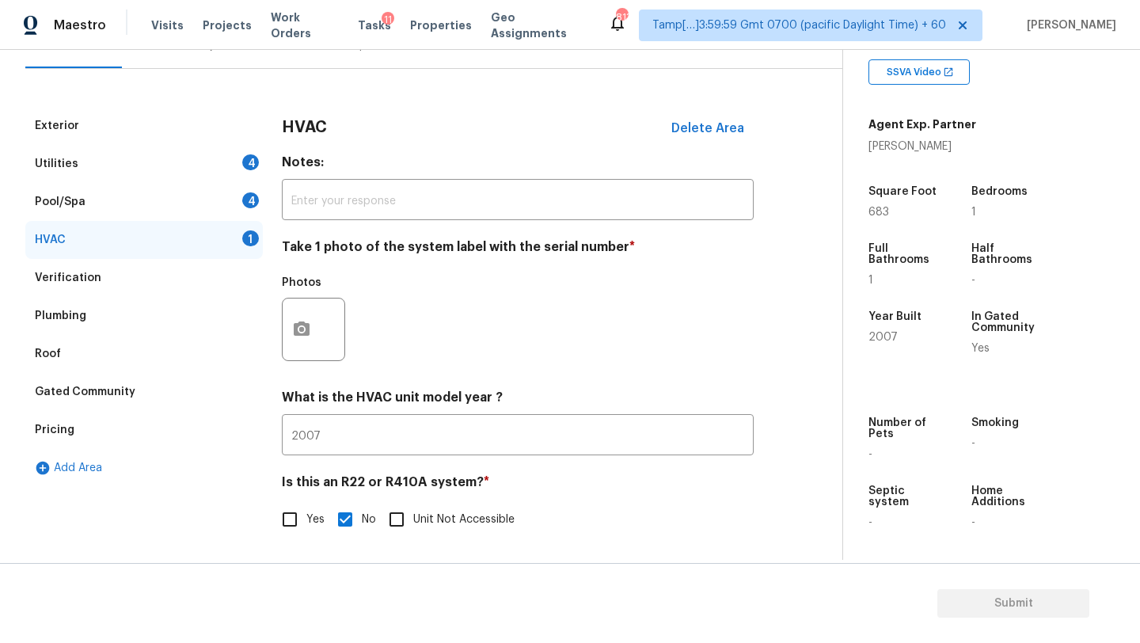
click at [123, 212] on div "Pool/Spa 4" at bounding box center [144, 202] width 238 height 38
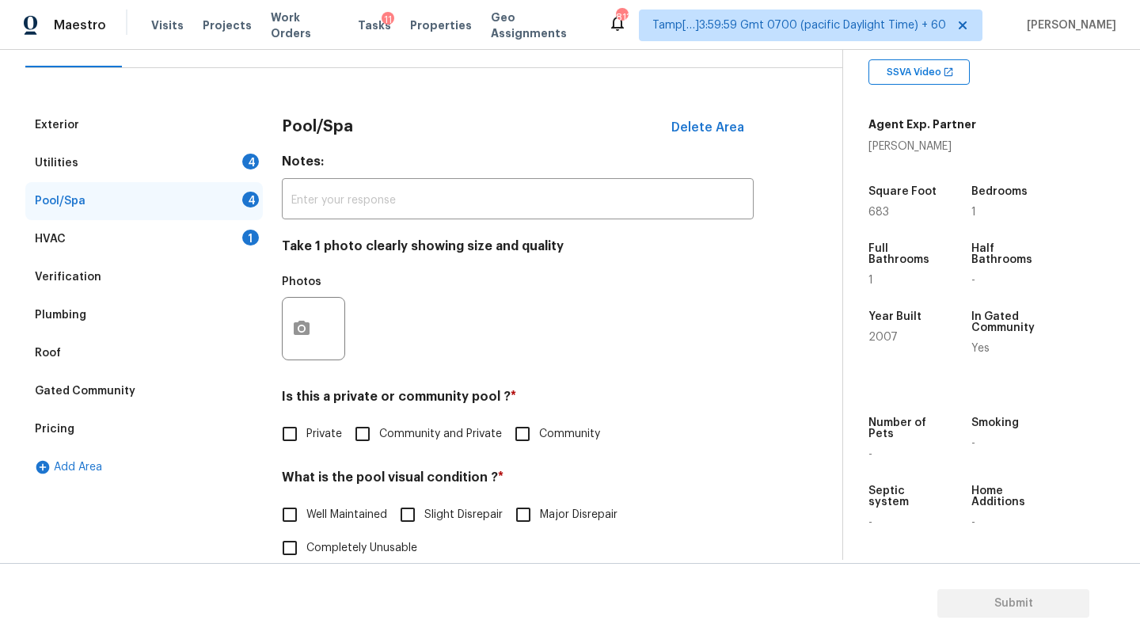
click at [167, 150] on div "Utilities 4" at bounding box center [144, 163] width 238 height 38
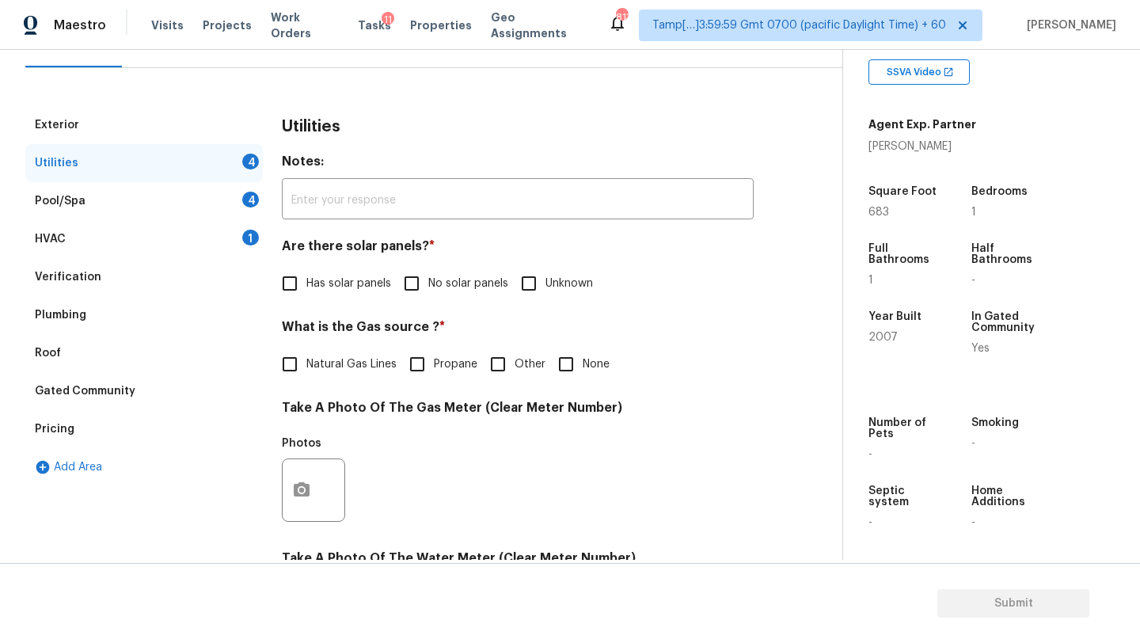
click at [428, 291] on input "No solar panels" at bounding box center [411, 283] width 33 height 33
checkbox input "true"
click at [352, 371] on span "Natural Gas Lines" at bounding box center [351, 366] width 90 height 17
click at [306, 371] on input "Natural Gas Lines" at bounding box center [289, 365] width 33 height 33
checkbox input "true"
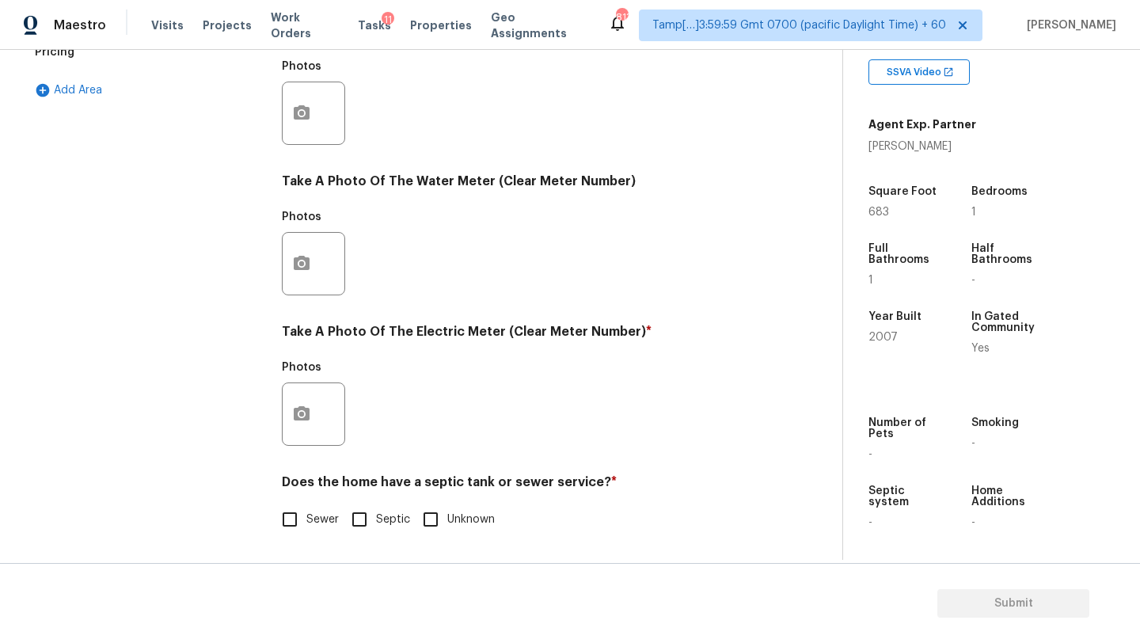
click at [314, 508] on label "Sewer" at bounding box center [306, 519] width 66 height 33
click at [306, 508] on input "Sewer" at bounding box center [289, 519] width 33 height 33
checkbox input "true"
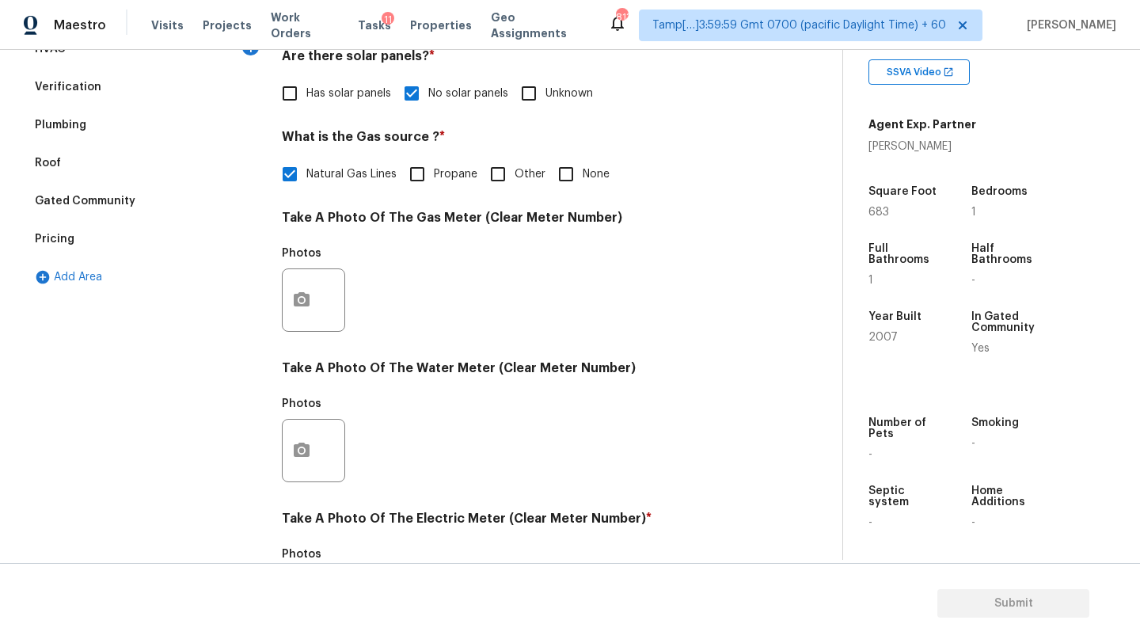
scroll to position [238, 0]
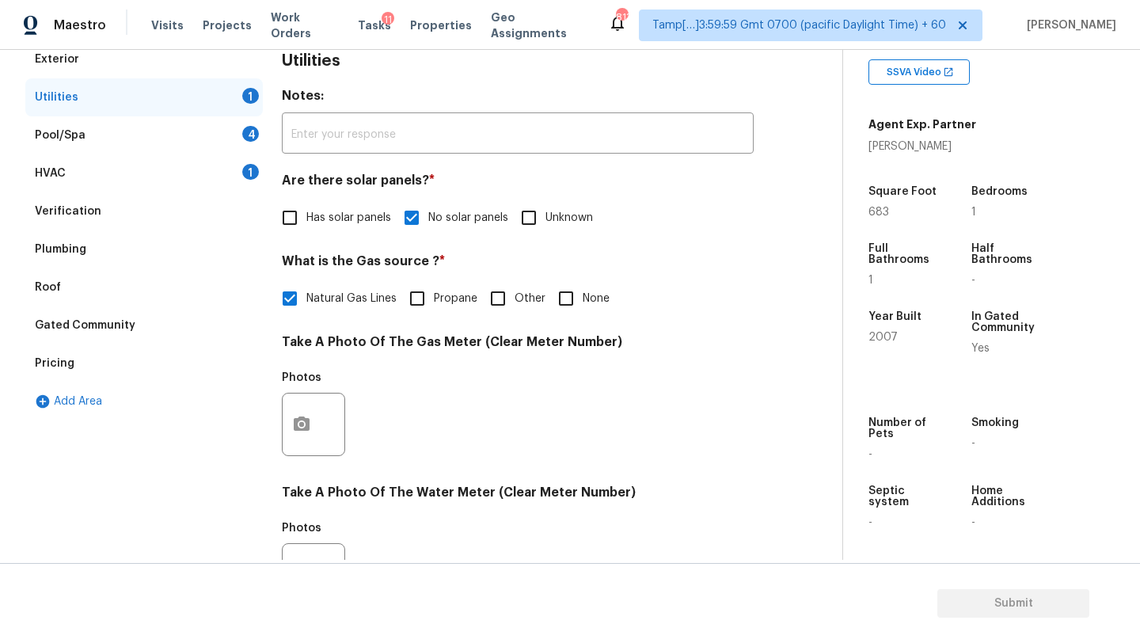
click at [124, 141] on div "Pool/Spa 4" at bounding box center [144, 135] width 238 height 38
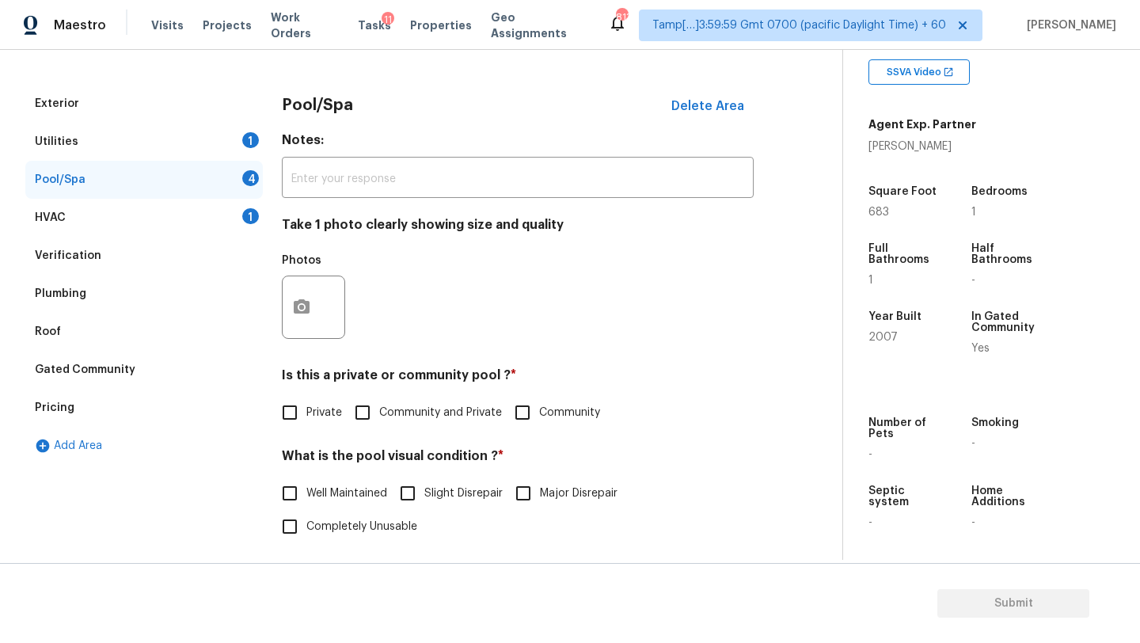
scroll to position [143, 0]
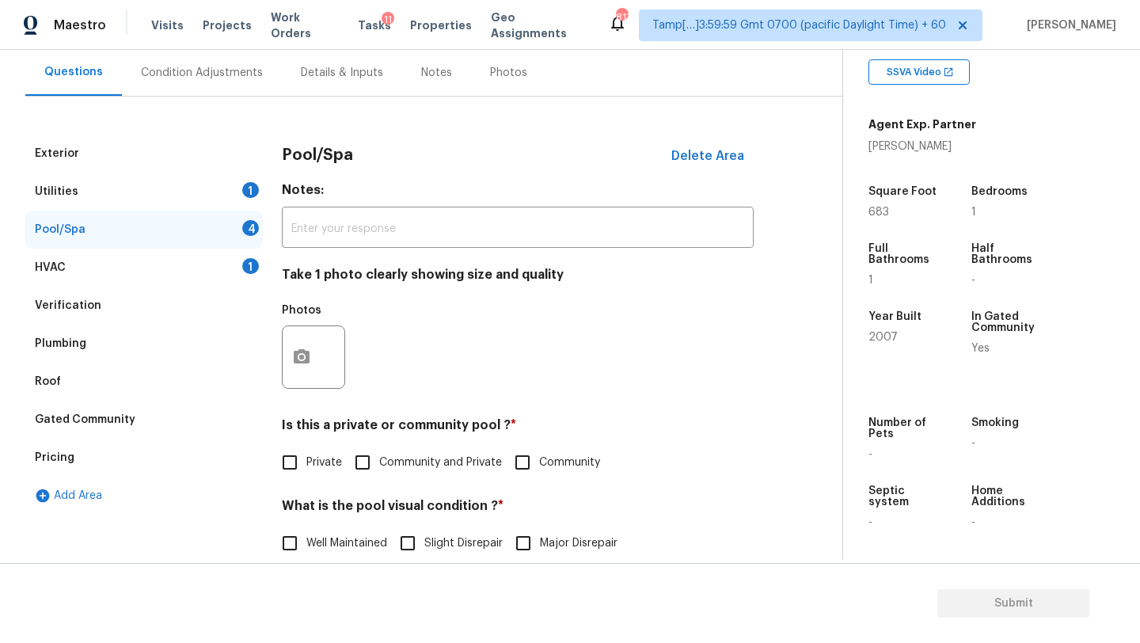
click at [434, 462] on span "Community and Private" at bounding box center [440, 463] width 123 height 17
click at [379, 462] on input "Community and Private" at bounding box center [362, 462] width 33 height 33
checkbox input "true"
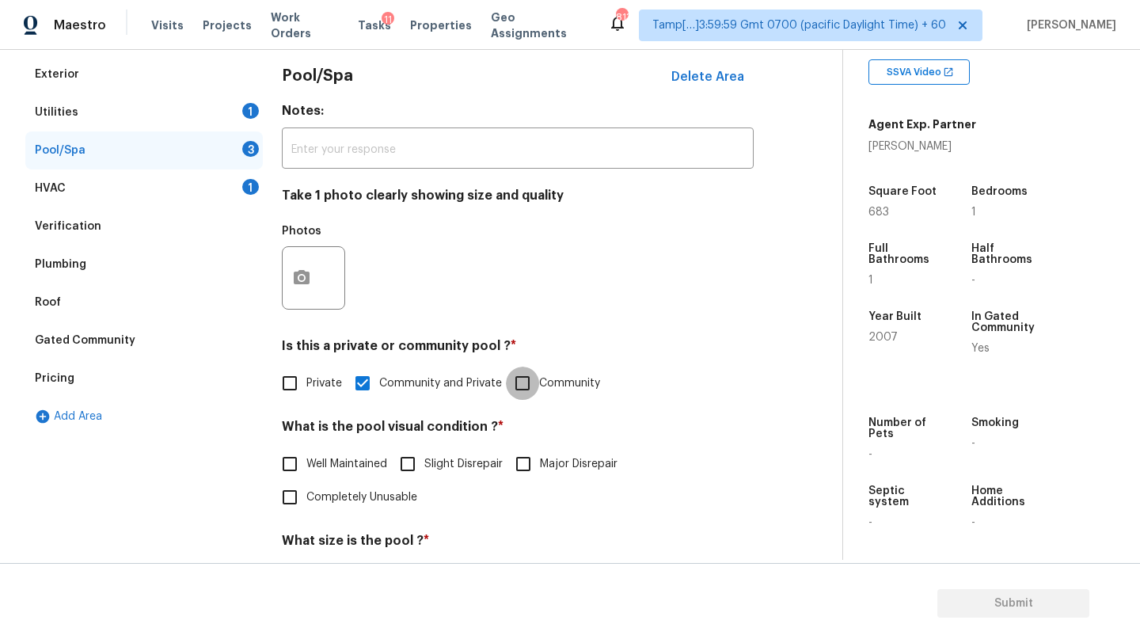
click at [516, 390] on input "Community" at bounding box center [522, 383] width 33 height 33
checkbox input "true"
checkbox input "false"
click at [363, 475] on label "Well Maintained" at bounding box center [330, 465] width 114 height 33
click at [306, 475] on input "Well Maintained" at bounding box center [289, 465] width 33 height 33
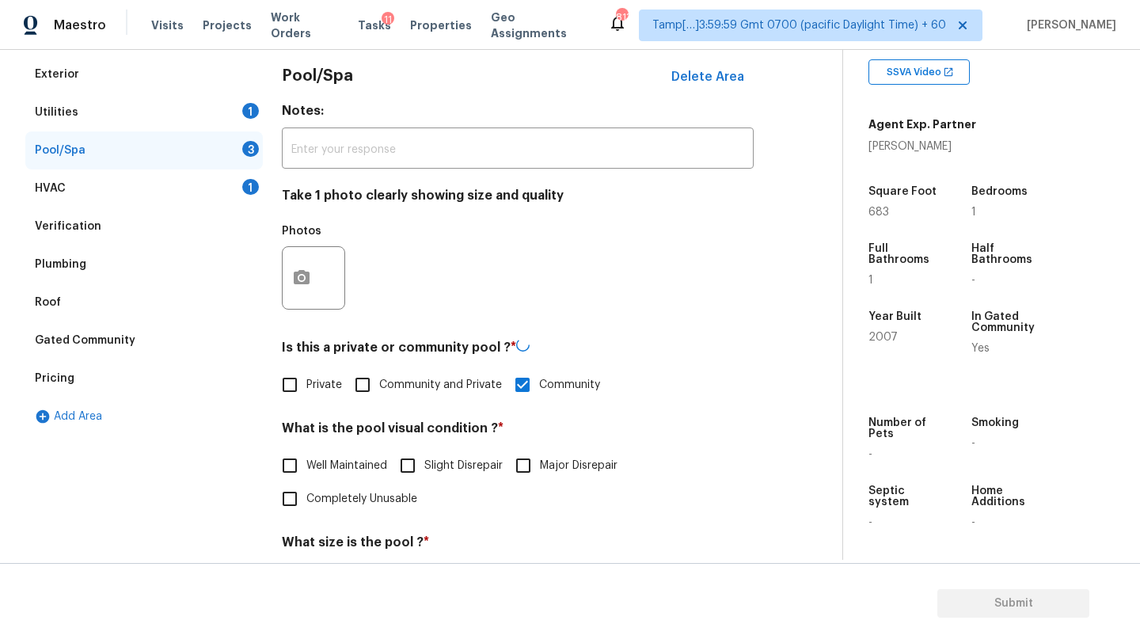
checkbox input "true"
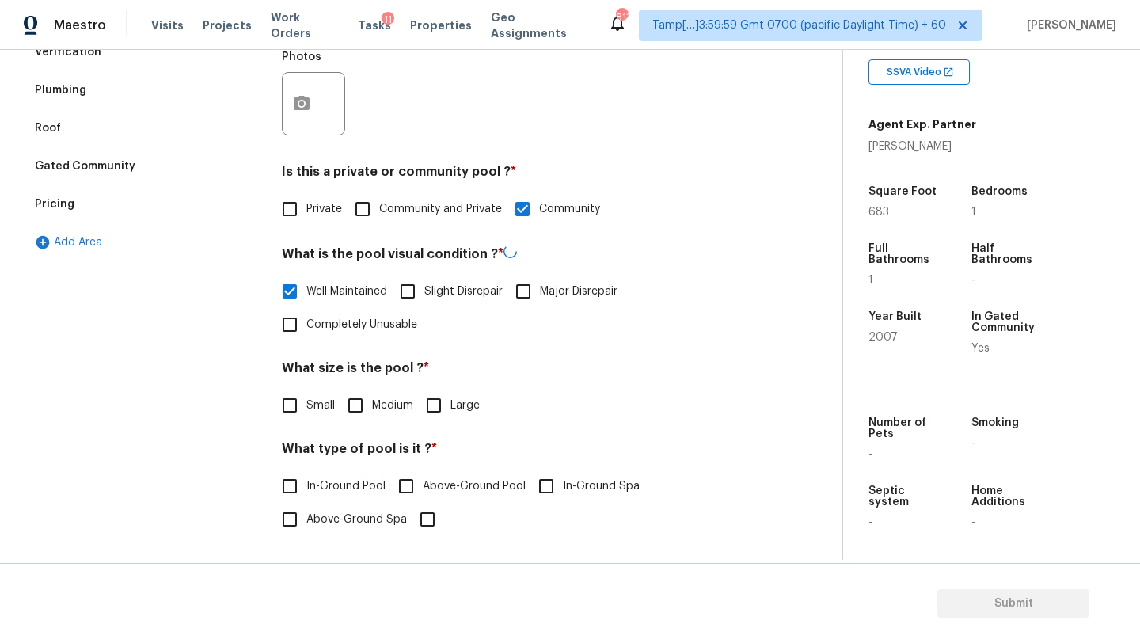
scroll to position [395, 0]
click at [363, 400] on input "Medium" at bounding box center [355, 405] width 33 height 33
checkbox input "true"
click at [324, 489] on span "In-Ground Pool" at bounding box center [345, 488] width 79 height 17
click at [306, 489] on input "In-Ground Pool" at bounding box center [289, 487] width 33 height 33
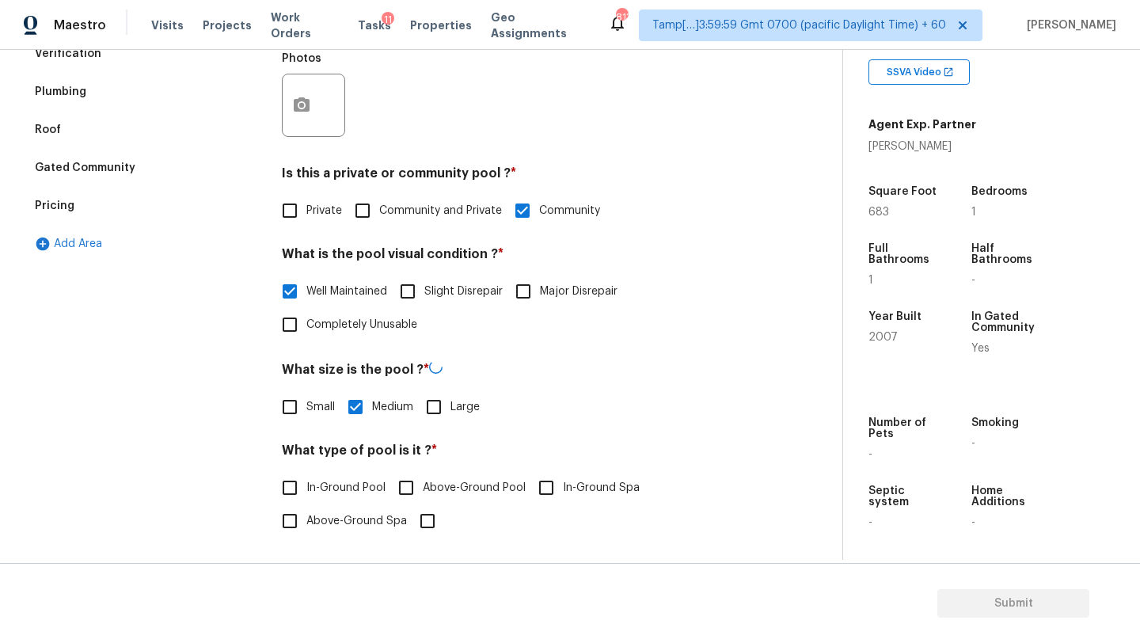
checkbox input "true"
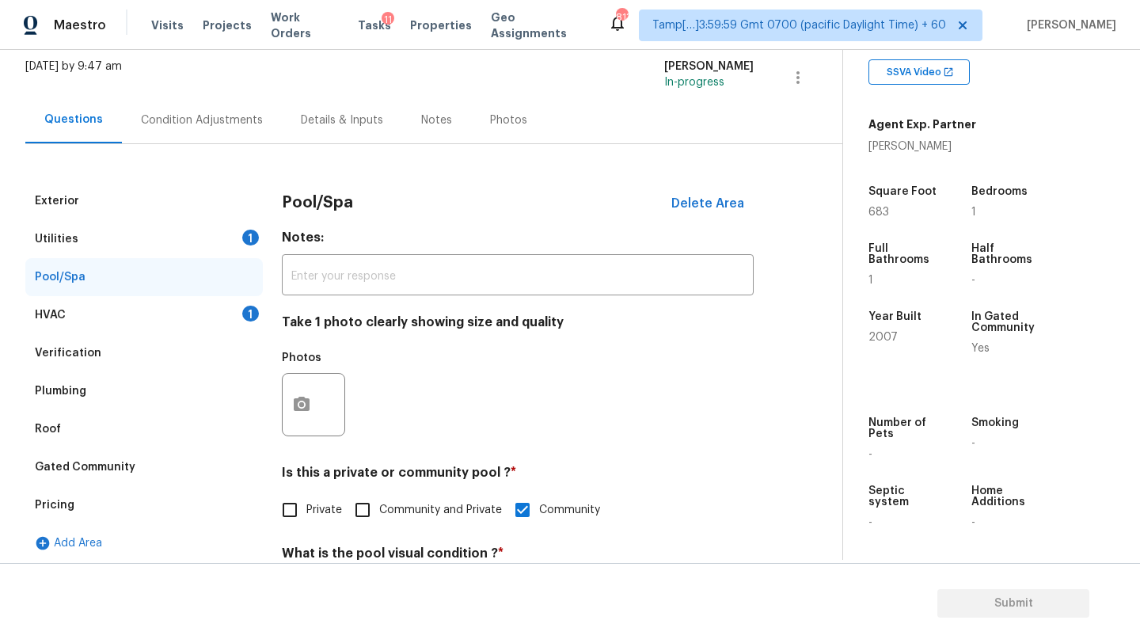
scroll to position [0, 0]
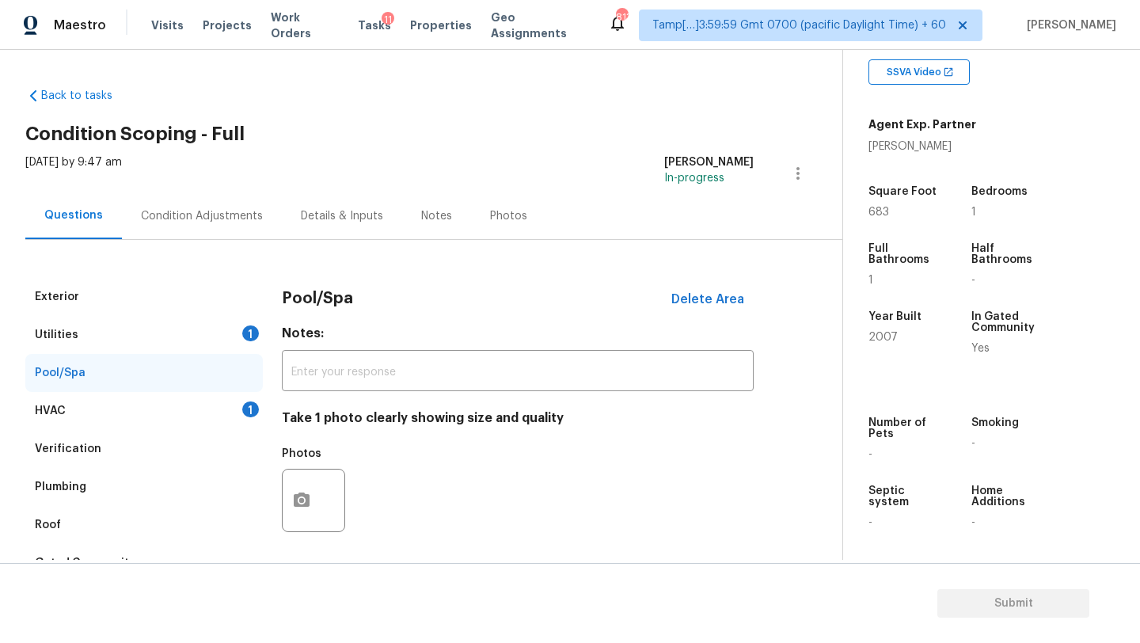
click at [176, 224] on div "Condition Adjustments" at bounding box center [202, 215] width 160 height 47
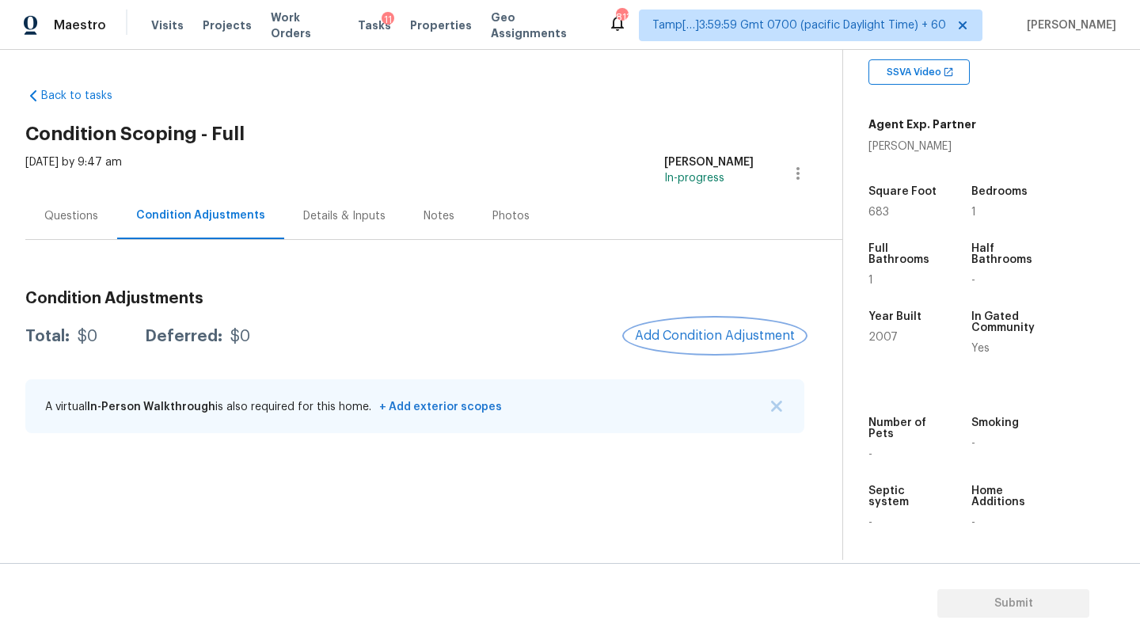
click at [702, 327] on button "Add Condition Adjustment" at bounding box center [715, 335] width 179 height 33
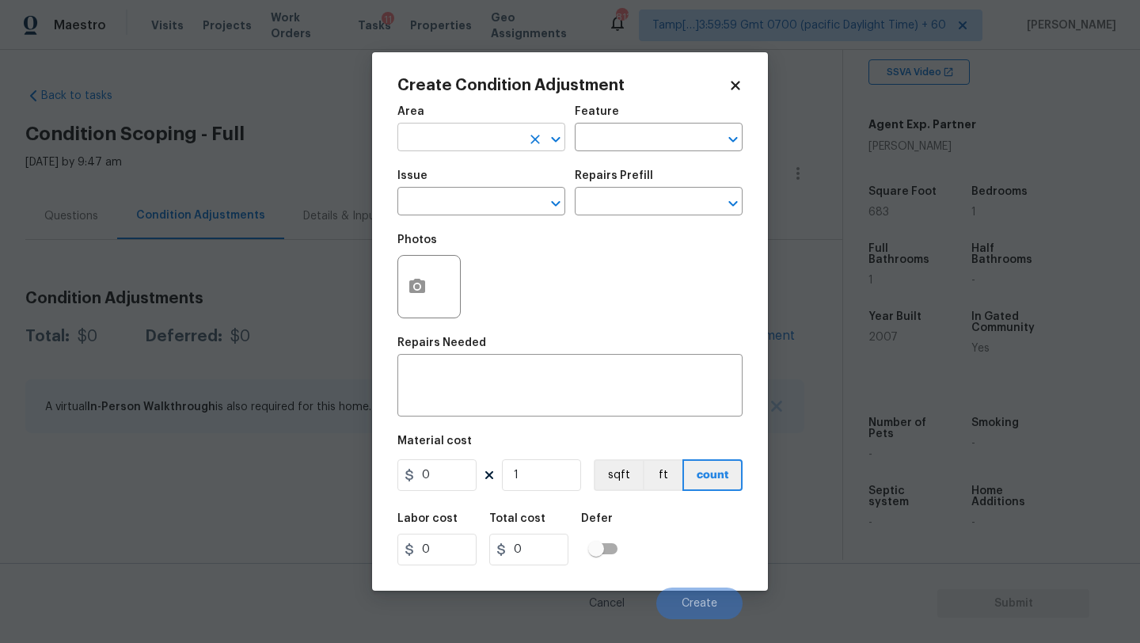
click at [410, 142] on input "text" at bounding box center [460, 139] width 124 height 25
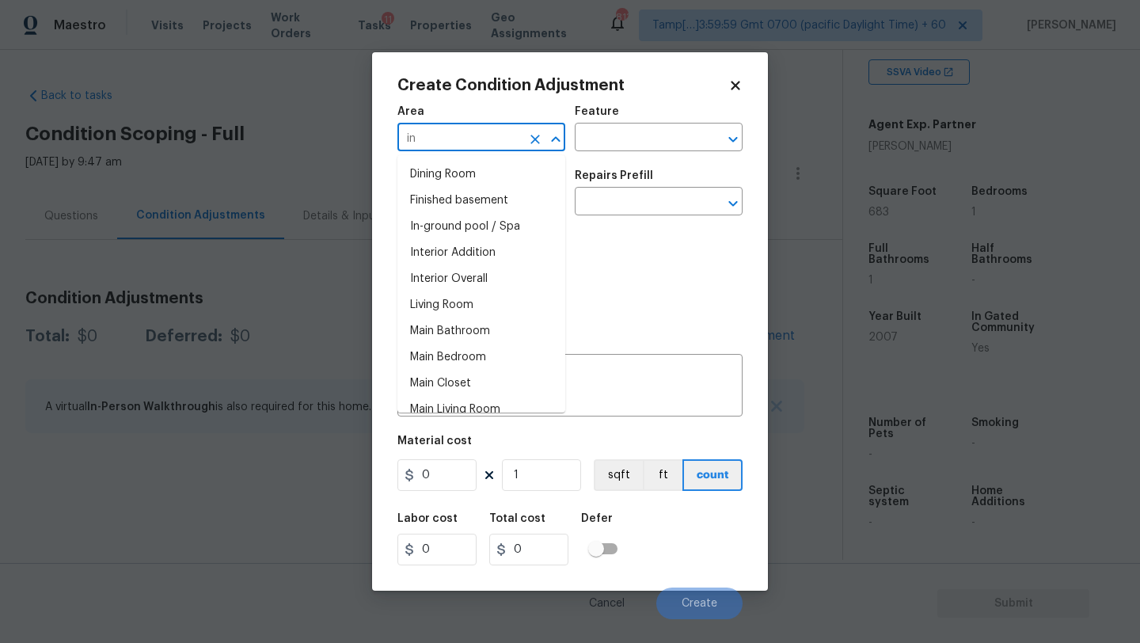
type input "int"
type input "e"
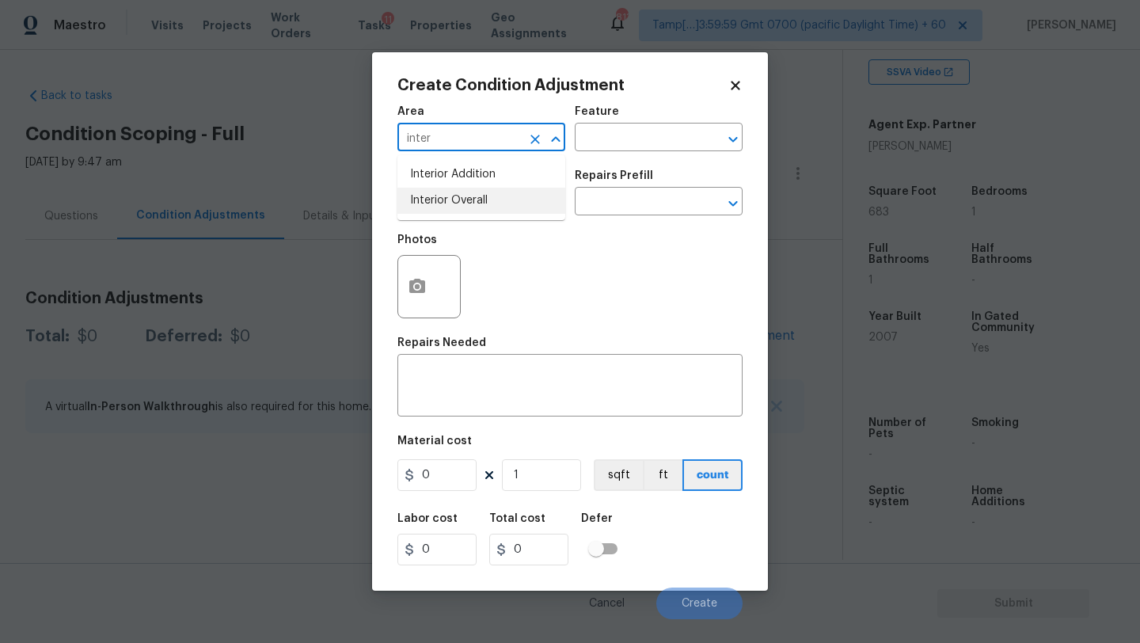
click at [433, 208] on li "Interior Overall" at bounding box center [482, 201] width 168 height 26
type input "Interior Overall"
click at [652, 153] on div "Area Interior Overall ​ Feature ​" at bounding box center [570, 129] width 345 height 64
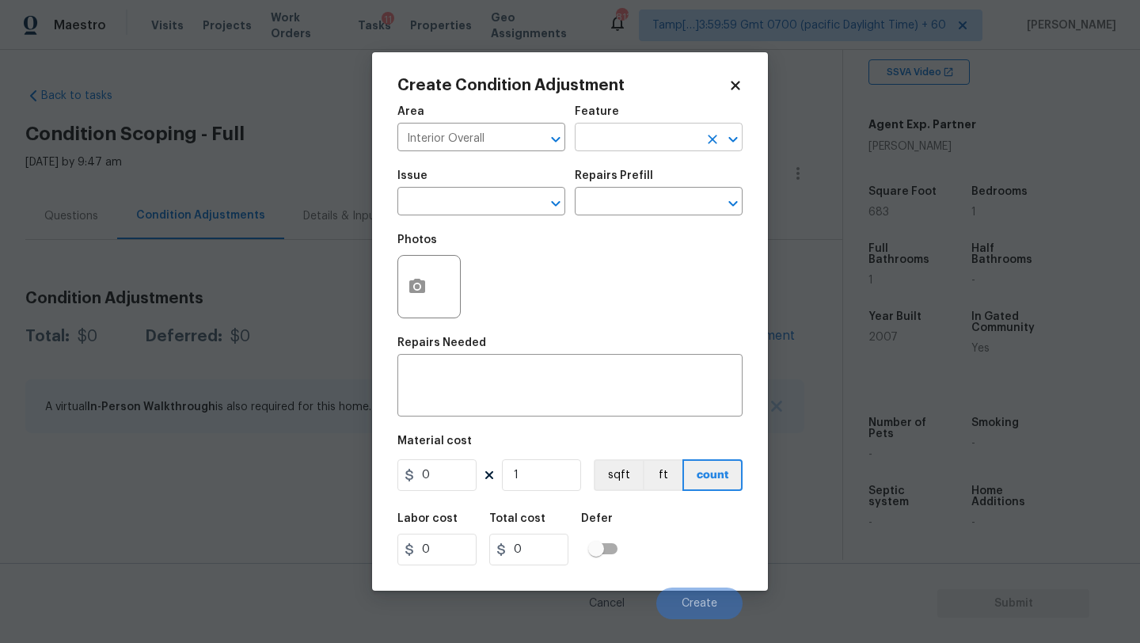
click at [652, 143] on input "text" at bounding box center [637, 139] width 124 height 25
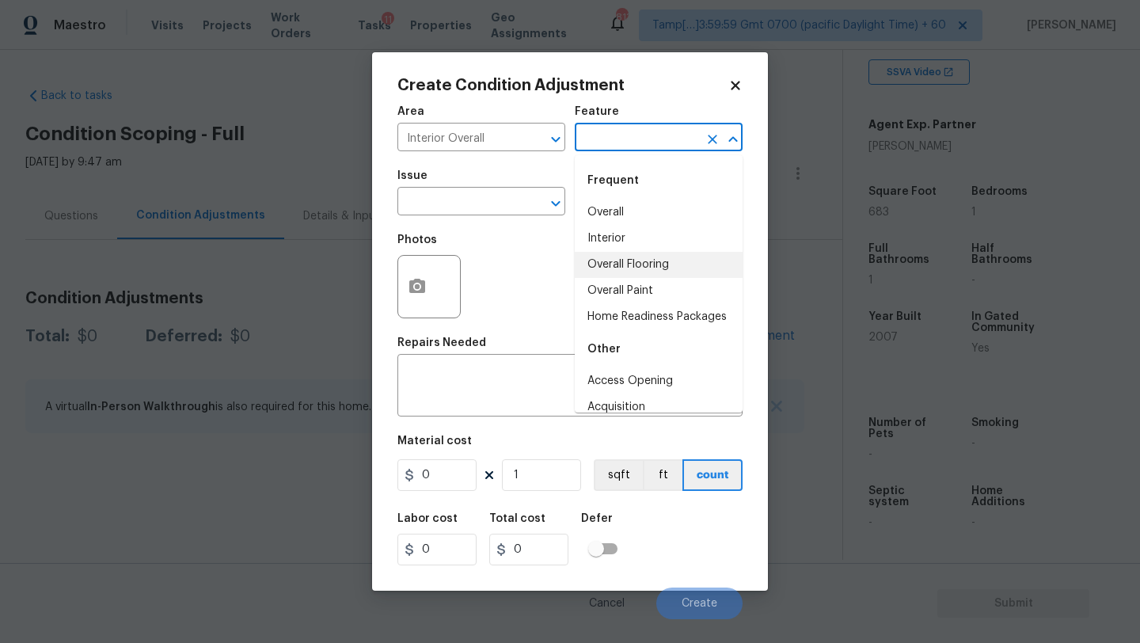
click at [651, 276] on li "Overall Flooring" at bounding box center [659, 265] width 168 height 26
type input "Overall Flooring"
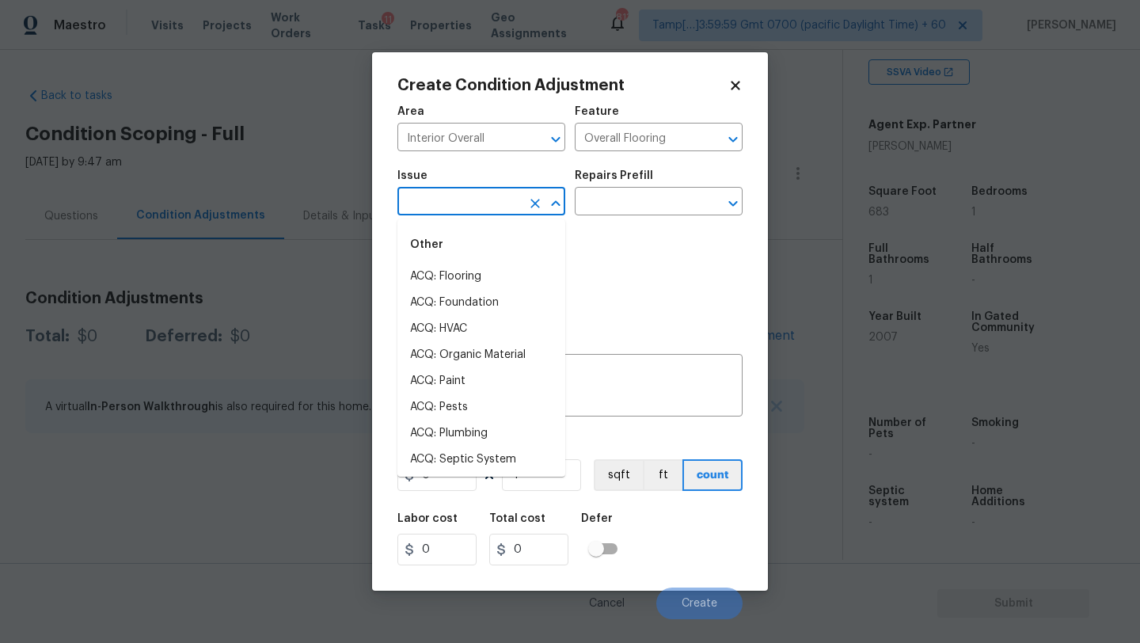
click at [487, 210] on input "text" at bounding box center [460, 203] width 124 height 25
click at [486, 276] on li "ACQ: Flooring" at bounding box center [482, 277] width 168 height 26
type input "ACQ: Flooring"
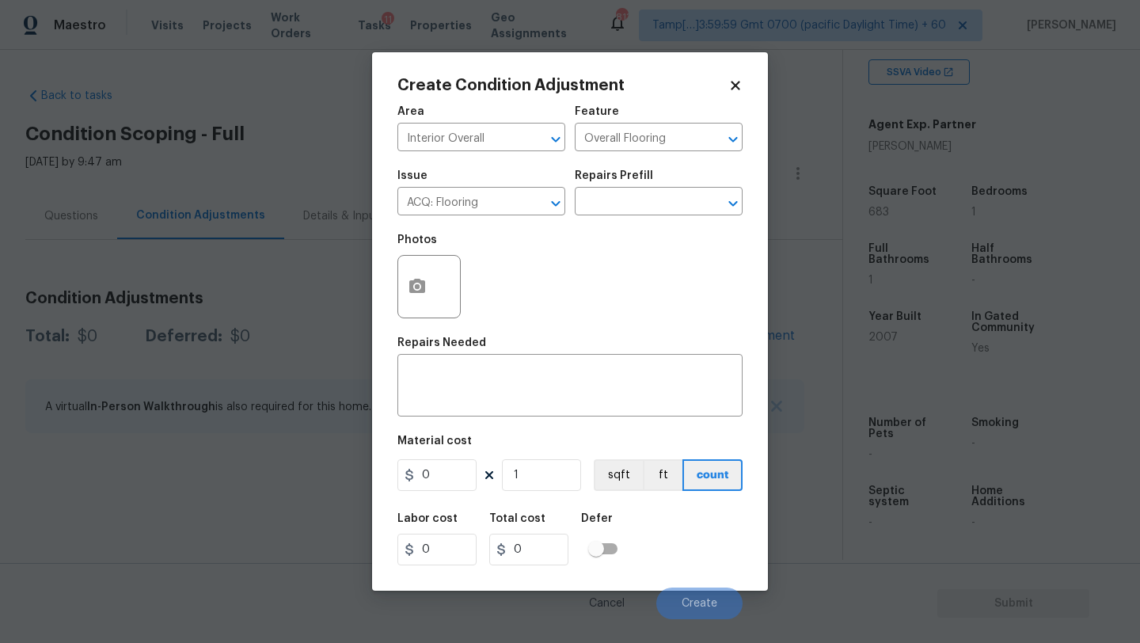
click at [658, 184] on div "Repairs Prefill" at bounding box center [659, 180] width 168 height 21
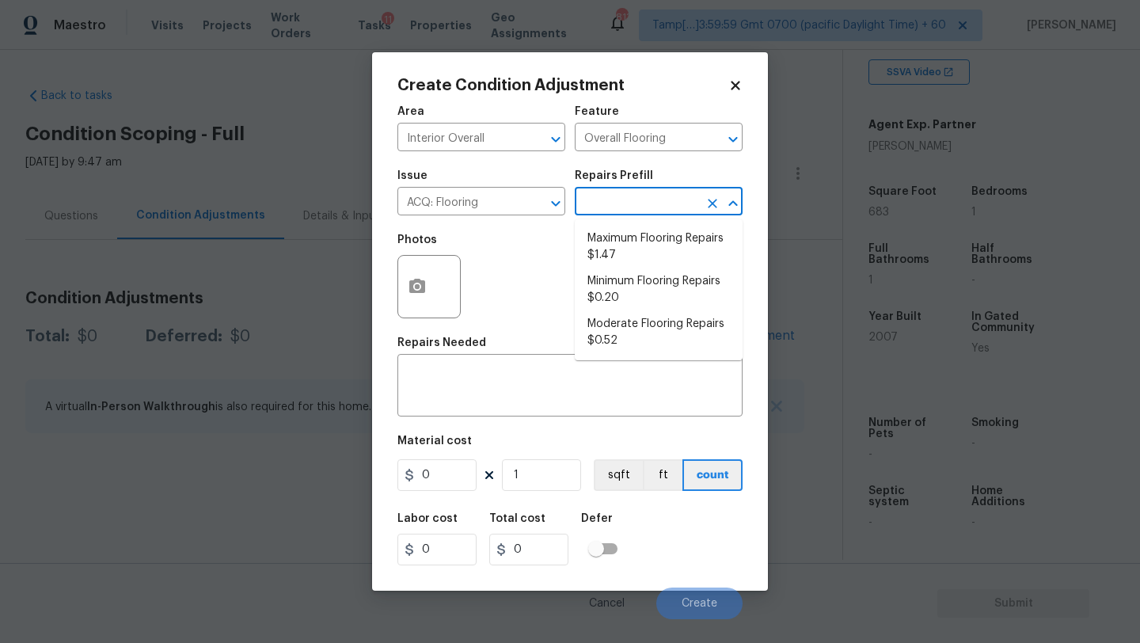
click at [658, 200] on input "text" at bounding box center [637, 203] width 124 height 25
click at [620, 312] on li "Moderate Flooring Repairs $0.52" at bounding box center [659, 332] width 168 height 43
type input "Acquisition"
type textarea "Acquisition Scope: Moderate flooring repairs"
type input "0.52"
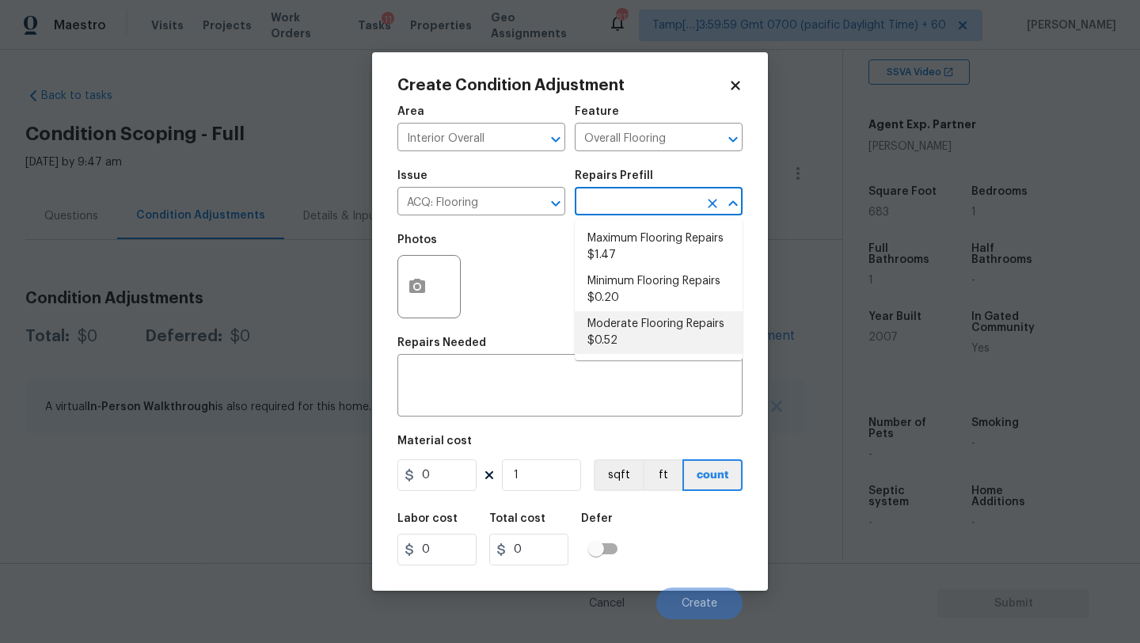
type input "0.52"
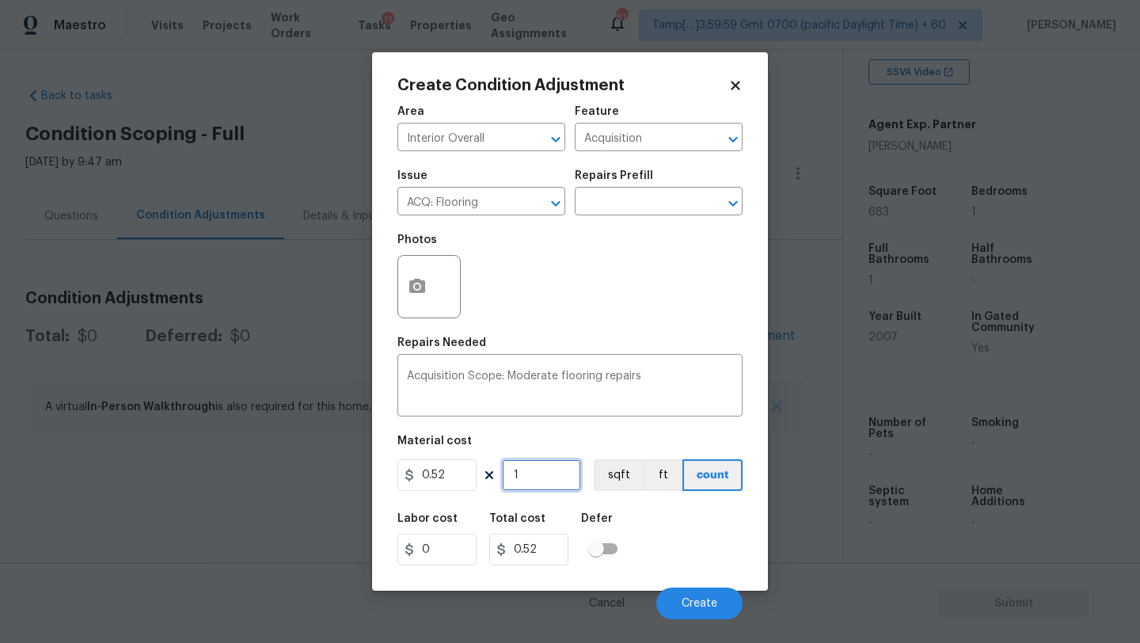
click at [561, 468] on input "1" at bounding box center [541, 475] width 79 height 32
type input "6"
type input "3.12"
type input "68"
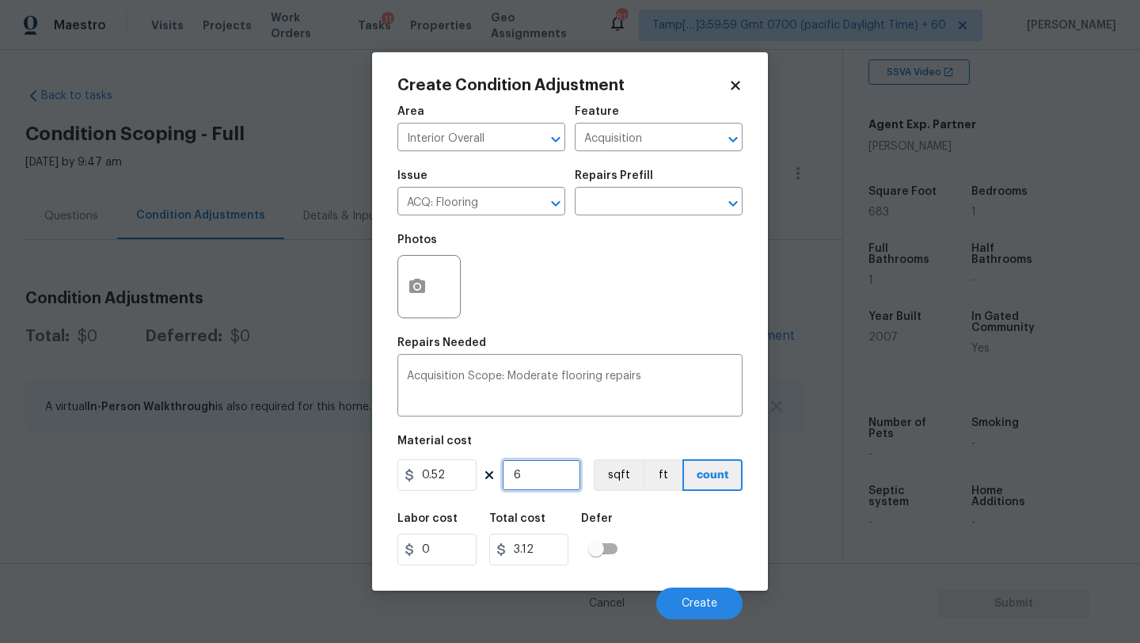
type input "35.36"
type input "683"
type input "355.16"
type input "683"
click at [419, 298] on button "button" at bounding box center [417, 287] width 38 height 62
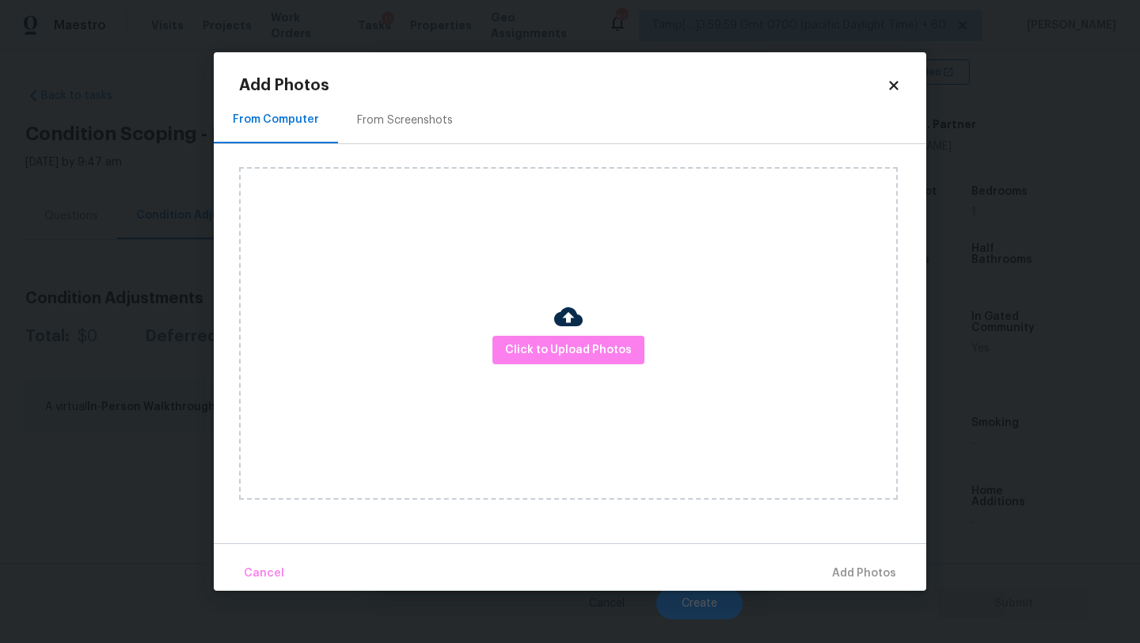
click at [533, 333] on div "Click to Upload Photos" at bounding box center [568, 333] width 659 height 333
click at [533, 342] on span "Click to Upload Photos" at bounding box center [568, 350] width 127 height 20
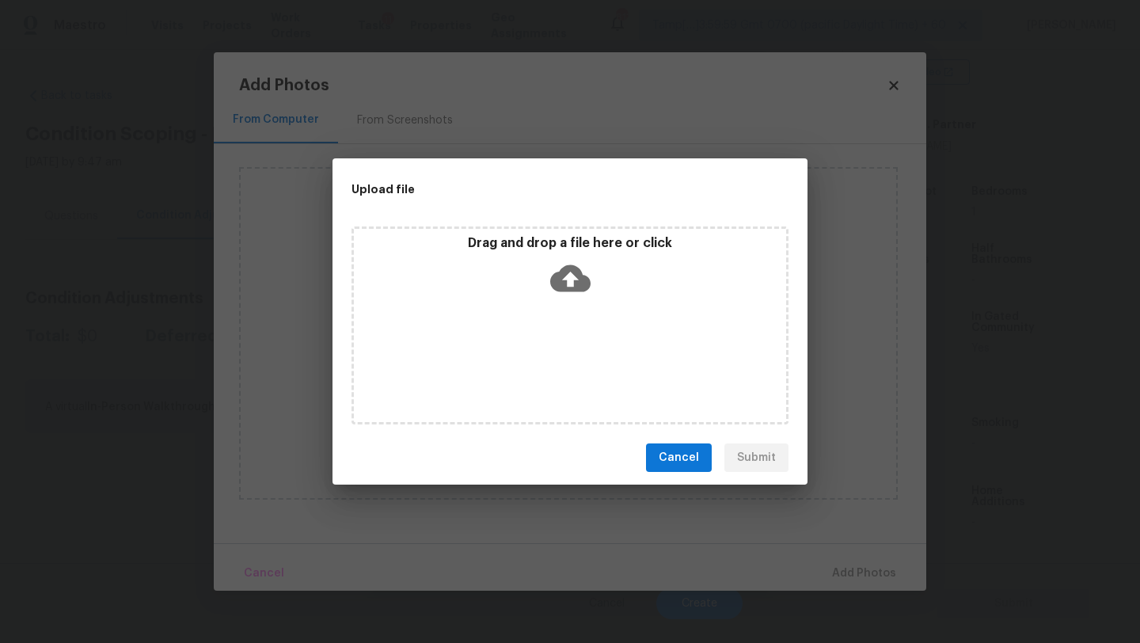
click at [550, 299] on div "Drag and drop a file here or click" at bounding box center [570, 269] width 432 height 68
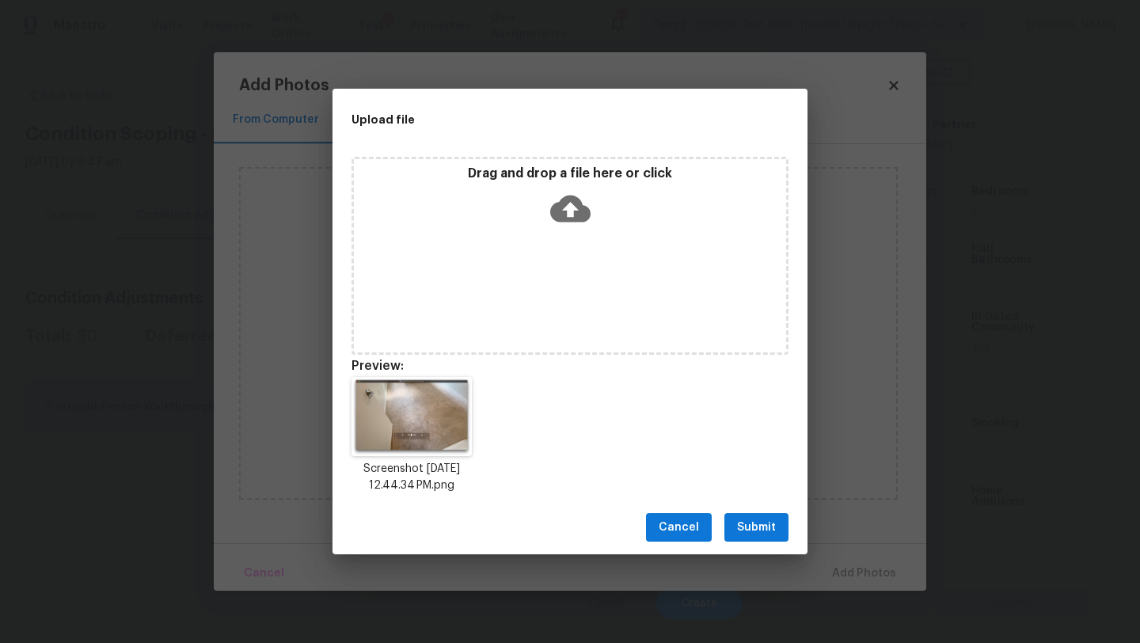
click at [738, 521] on span "Submit" at bounding box center [756, 528] width 39 height 20
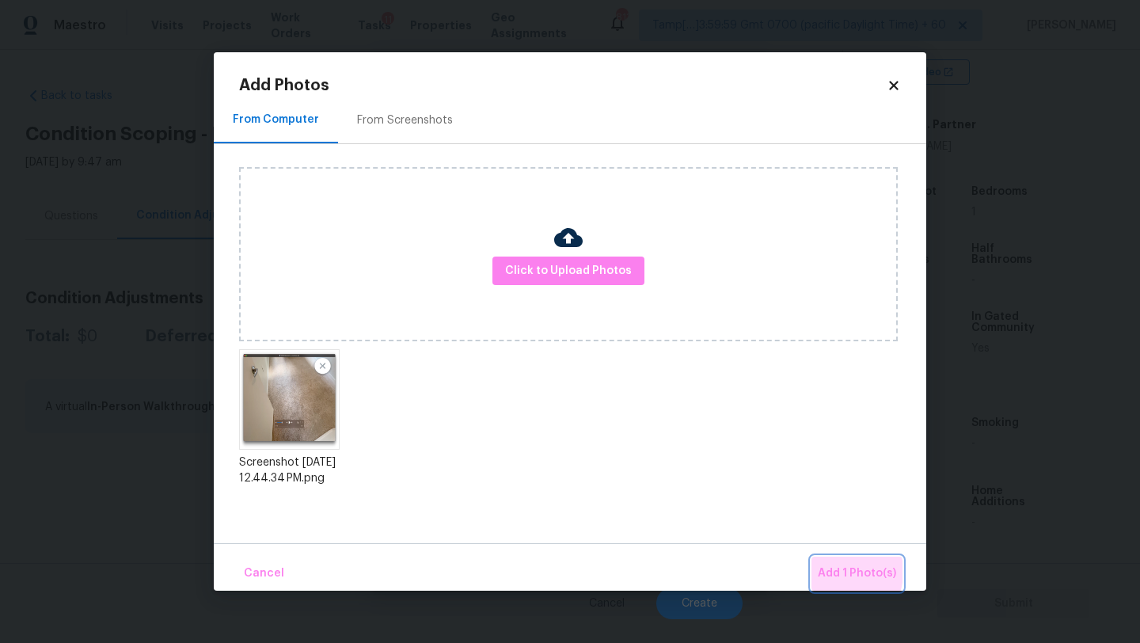
click at [837, 572] on span "Add 1 Photo(s)" at bounding box center [857, 574] width 78 height 20
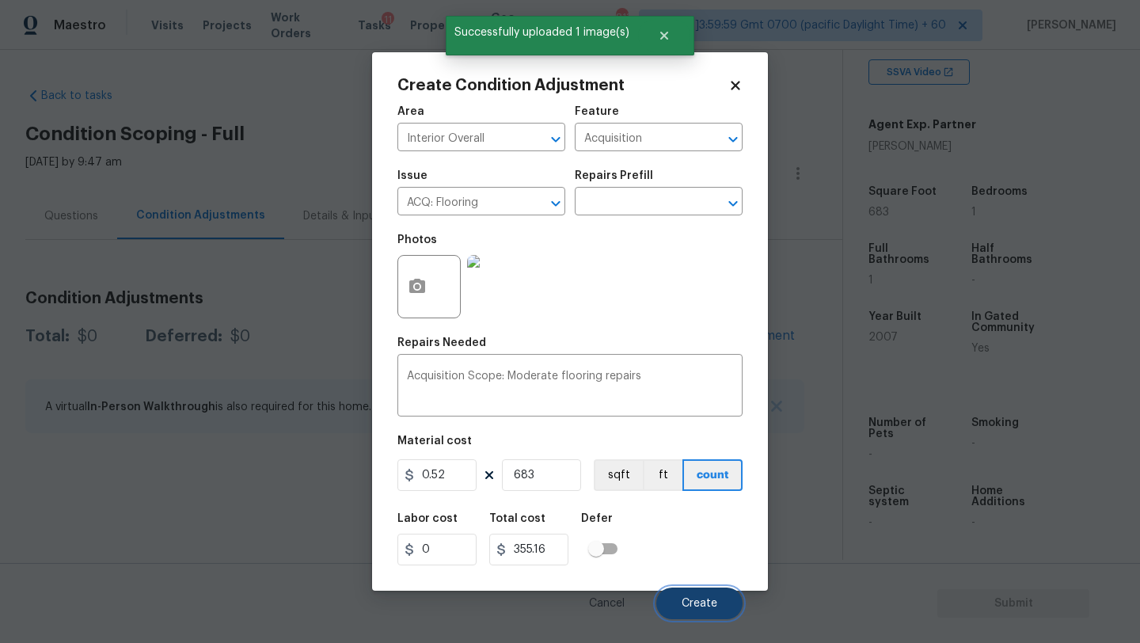
click at [696, 607] on span "Create" at bounding box center [700, 604] width 36 height 12
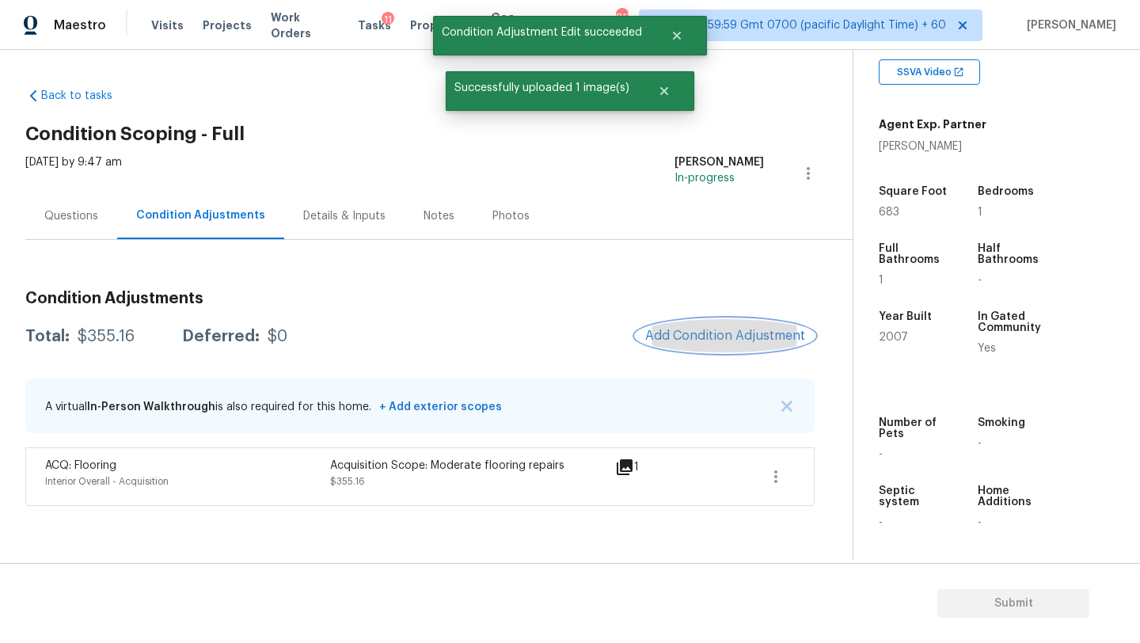
click at [723, 333] on span "Add Condition Adjustment" at bounding box center [725, 336] width 160 height 14
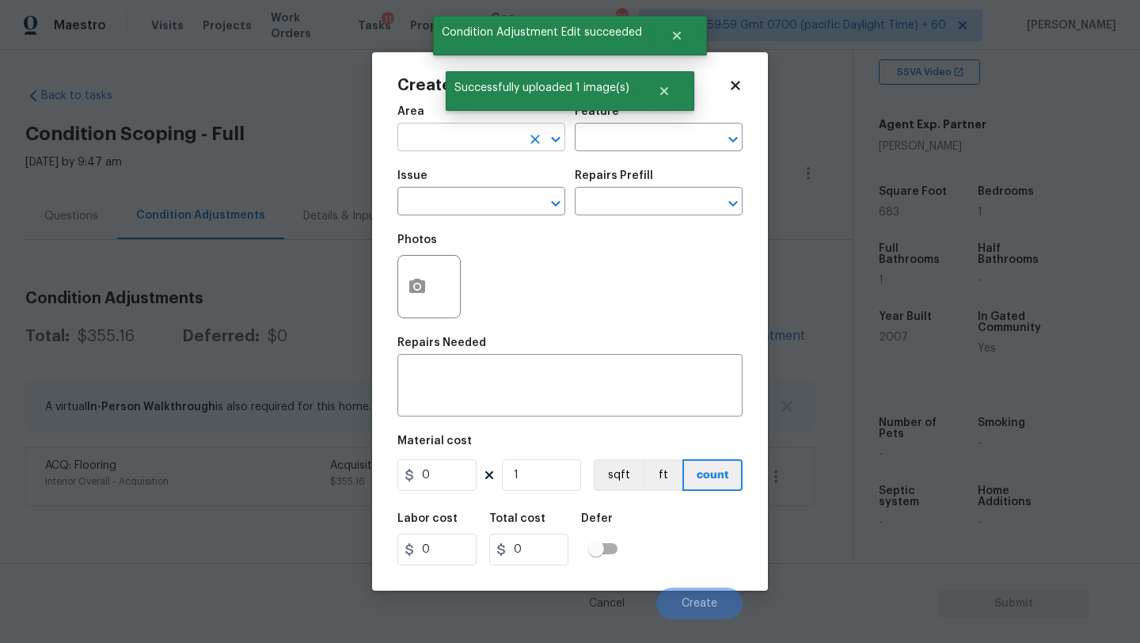
click at [485, 143] on input "text" at bounding box center [460, 139] width 124 height 25
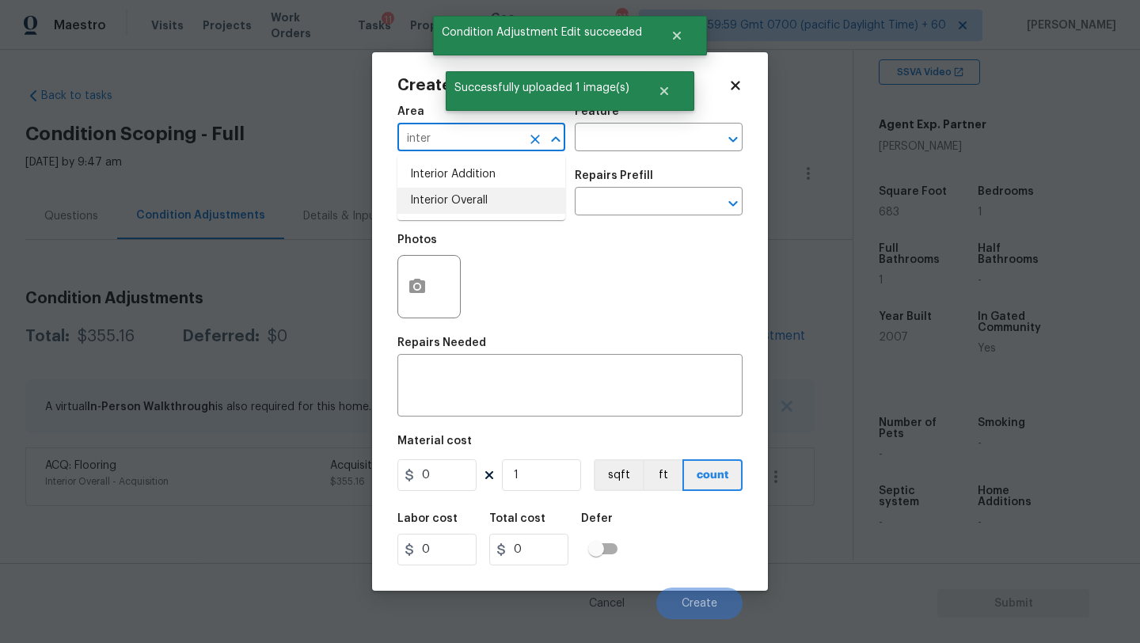
drag, startPoint x: 499, startPoint y: 200, endPoint x: 559, endPoint y: 165, distance: 69.5
click at [499, 200] on li "Interior Overall" at bounding box center [482, 201] width 168 height 26
type input "Interior Overall"
click at [616, 139] on input "text" at bounding box center [637, 139] width 124 height 25
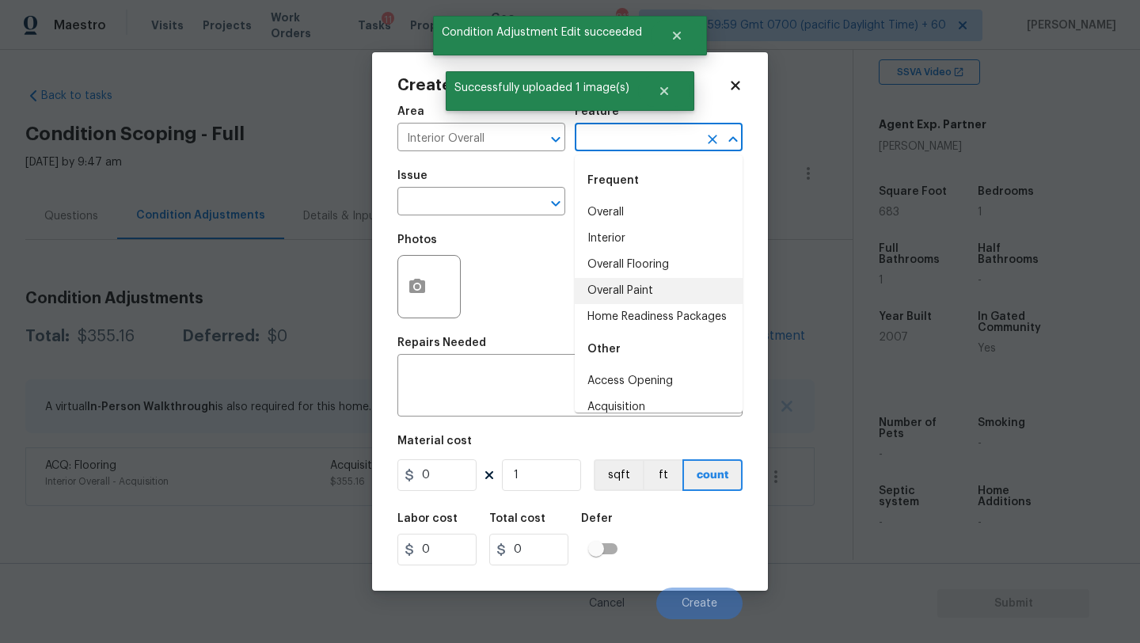
click at [618, 283] on li "Overall Paint" at bounding box center [659, 291] width 168 height 26
type input "Overall Paint"
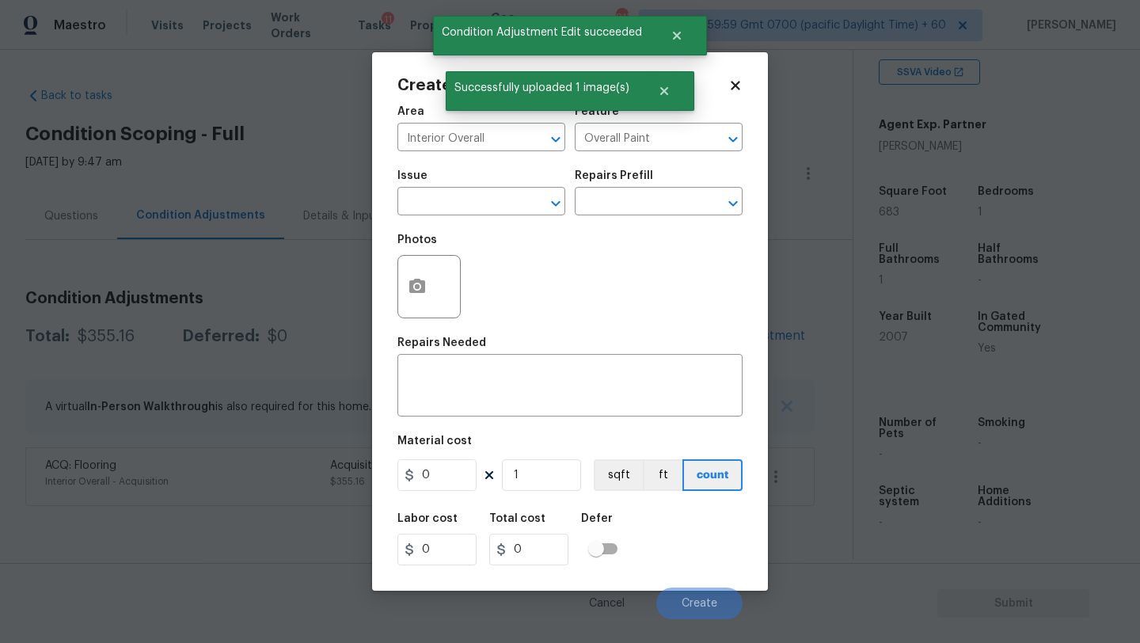
click at [500, 217] on span "Issue ​" at bounding box center [482, 193] width 168 height 64
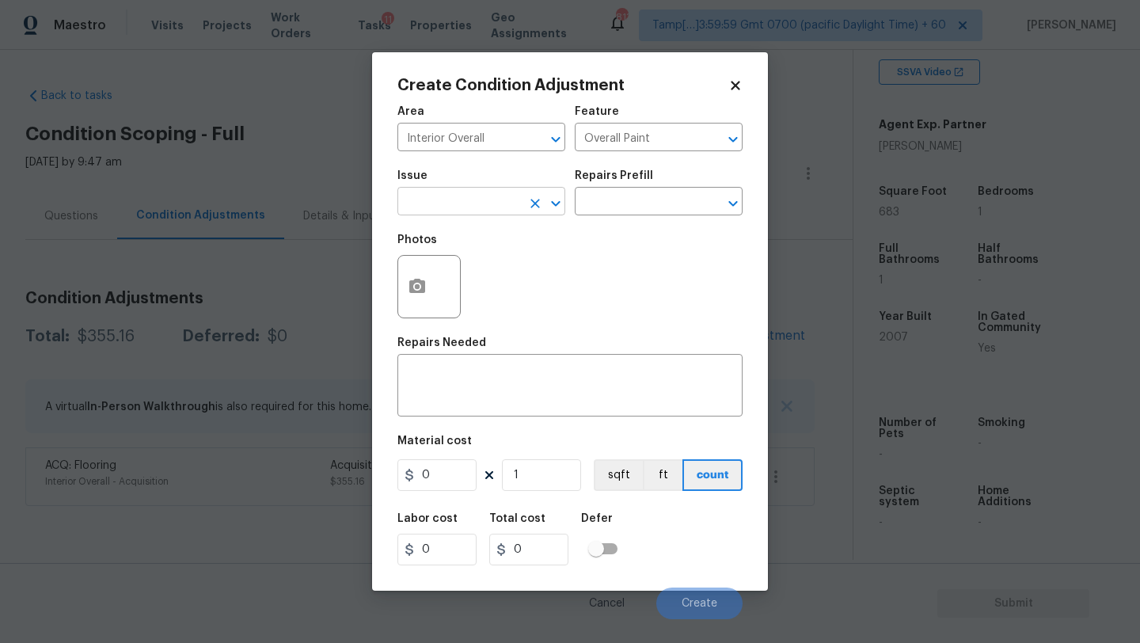
click at [500, 204] on input "text" at bounding box center [460, 203] width 124 height 25
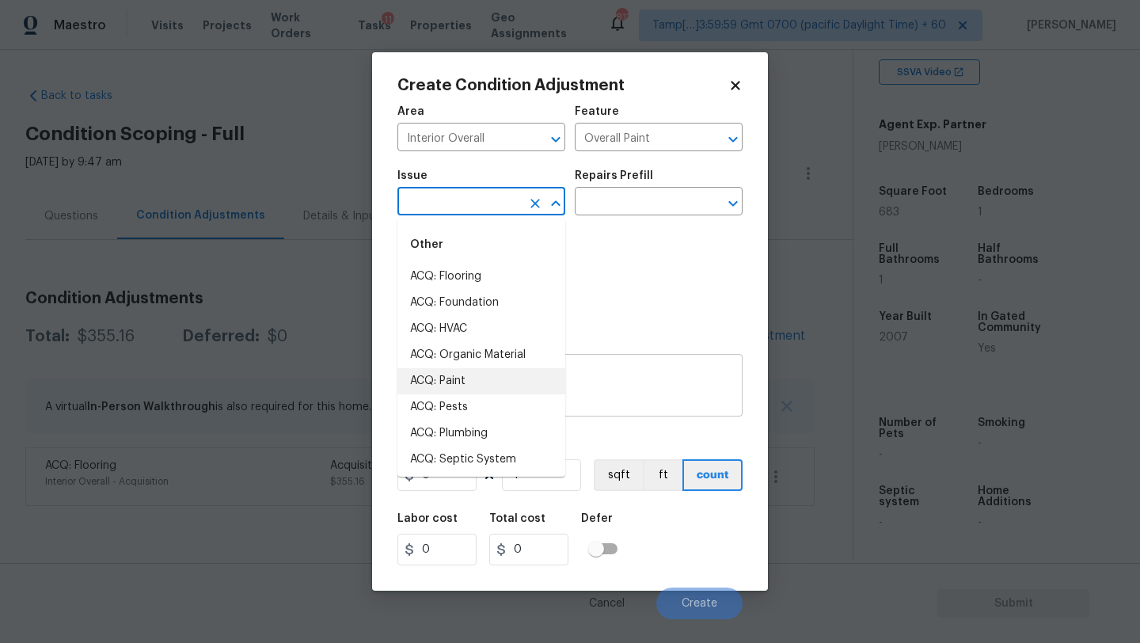
drag, startPoint x: 485, startPoint y: 375, endPoint x: 489, endPoint y: 366, distance: 10.0
click at [485, 375] on li "ACQ: Paint" at bounding box center [482, 381] width 168 height 26
type input "ACQ: Paint"
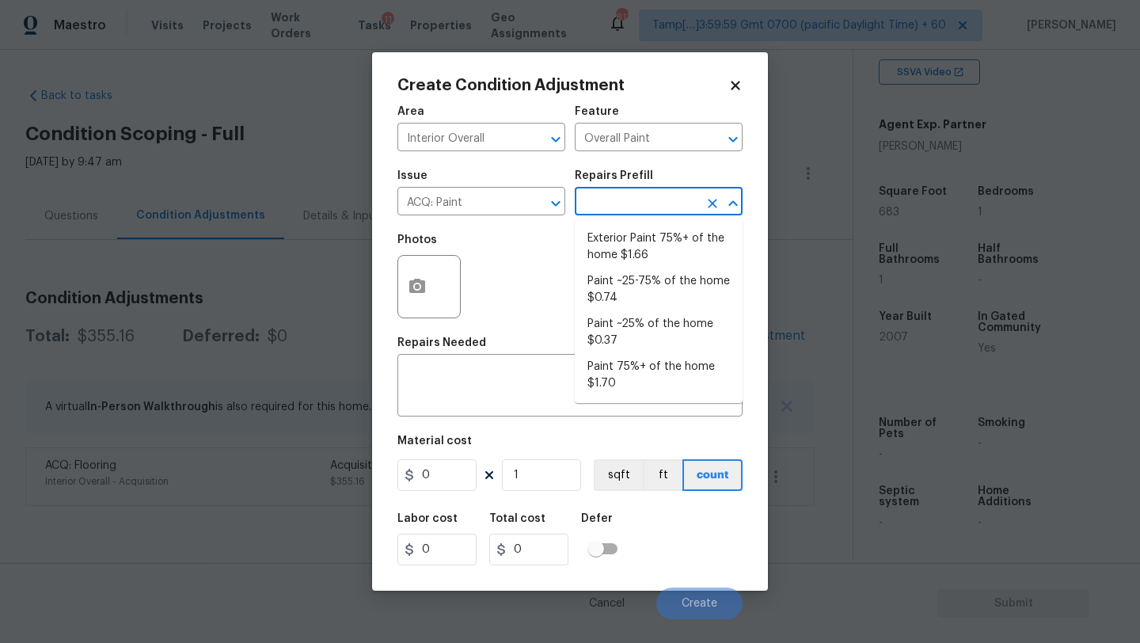
click at [649, 204] on input "text" at bounding box center [637, 203] width 124 height 25
click at [632, 332] on li "Paint ~25% of the home $0.37" at bounding box center [659, 332] width 168 height 43
type input "Acquisition"
type textarea "Acquisition Scope: ~25% of the home needs interior paint"
type input "0.37"
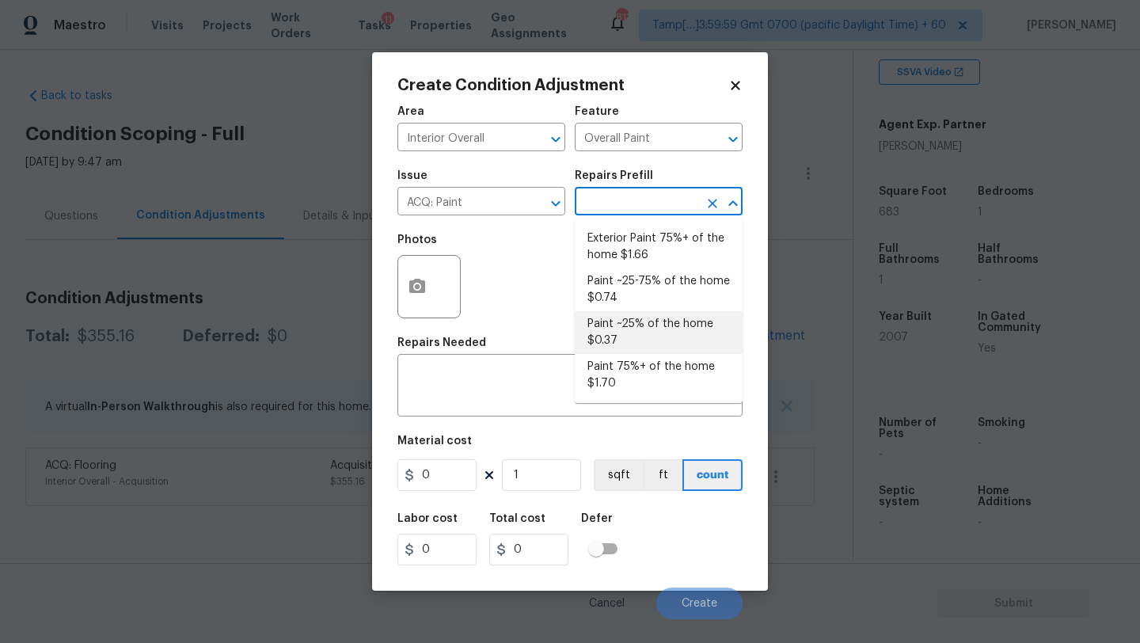
type input "0.37"
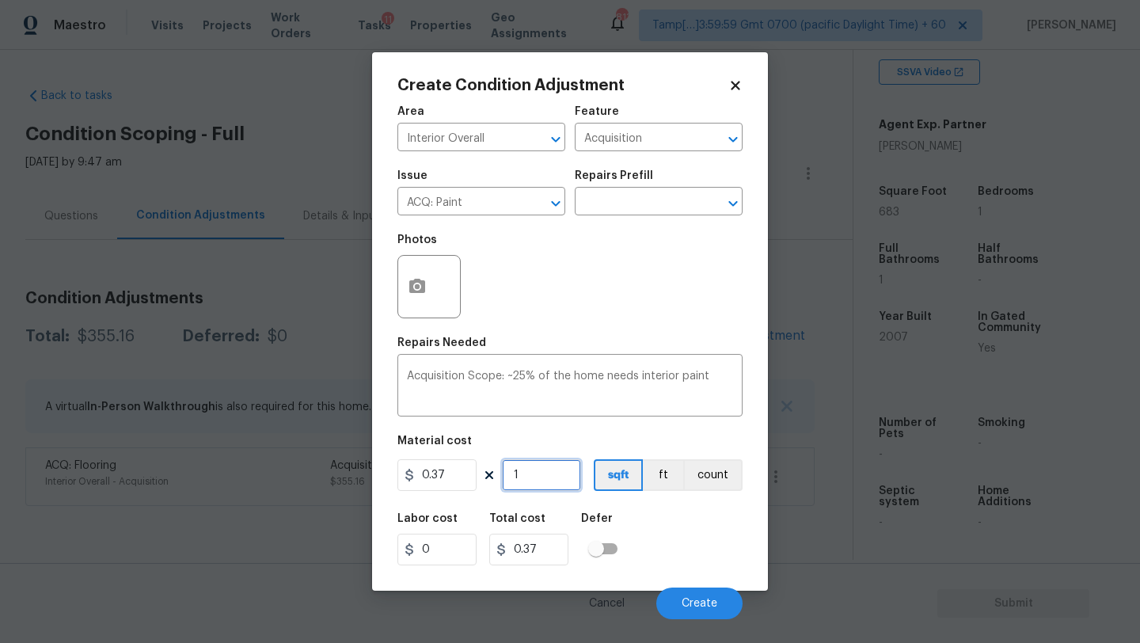
click at [541, 477] on input "1" at bounding box center [541, 475] width 79 height 32
type input "6"
type input "2.22"
type input "68"
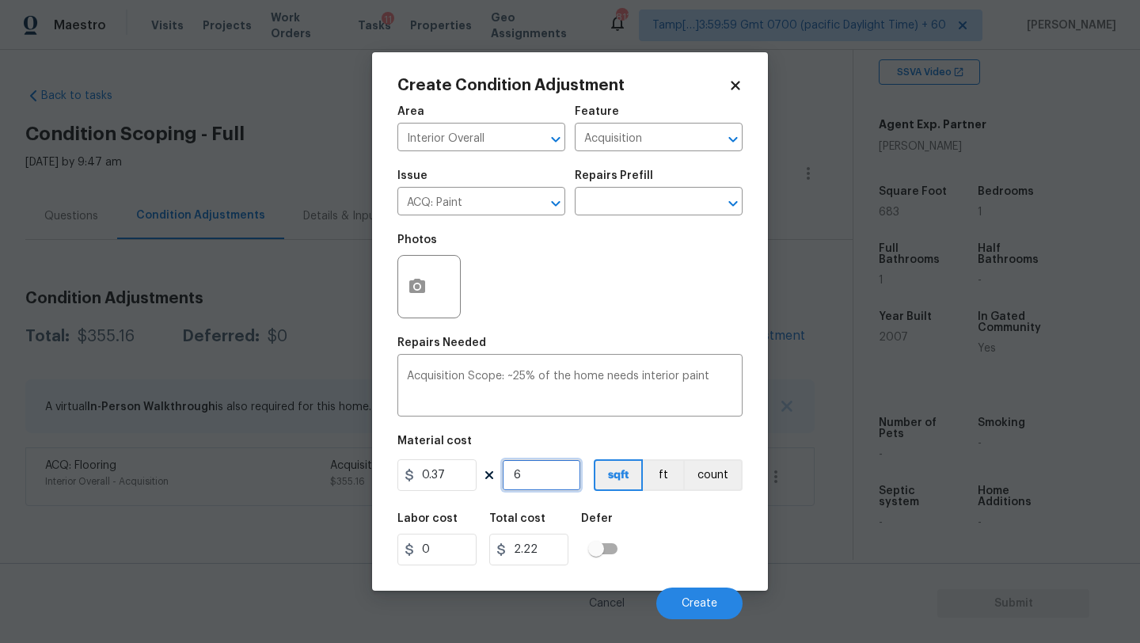
type input "25.16"
type input "683"
type input "252.71"
type input "683"
click at [699, 603] on span "Create" at bounding box center [700, 604] width 36 height 12
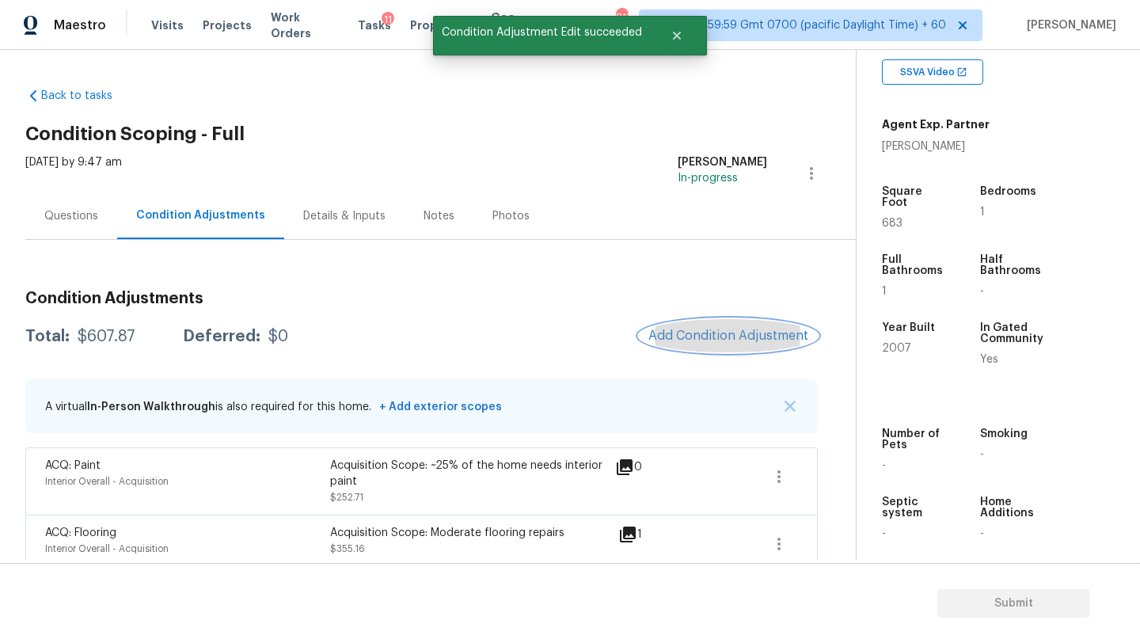
click at [697, 336] on span "Add Condition Adjustment" at bounding box center [729, 336] width 160 height 14
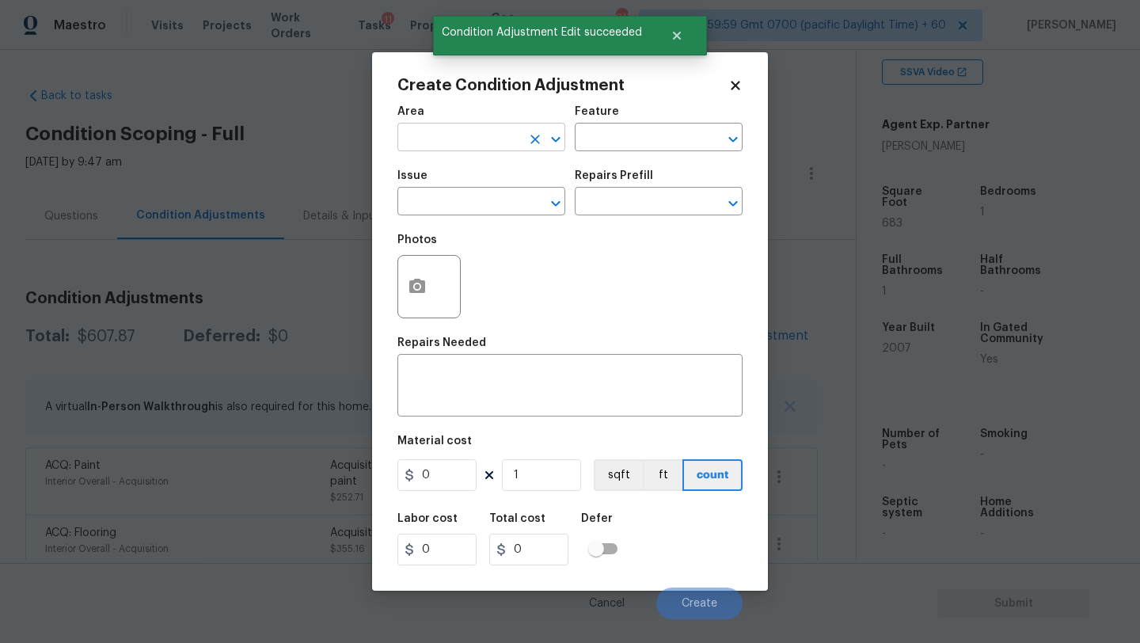
click at [439, 135] on input "text" at bounding box center [460, 139] width 124 height 25
drag, startPoint x: 445, startPoint y: 169, endPoint x: 485, endPoint y: 158, distance: 41.1
click at [445, 169] on li "HVAC" at bounding box center [482, 175] width 168 height 26
type input "HVAC"
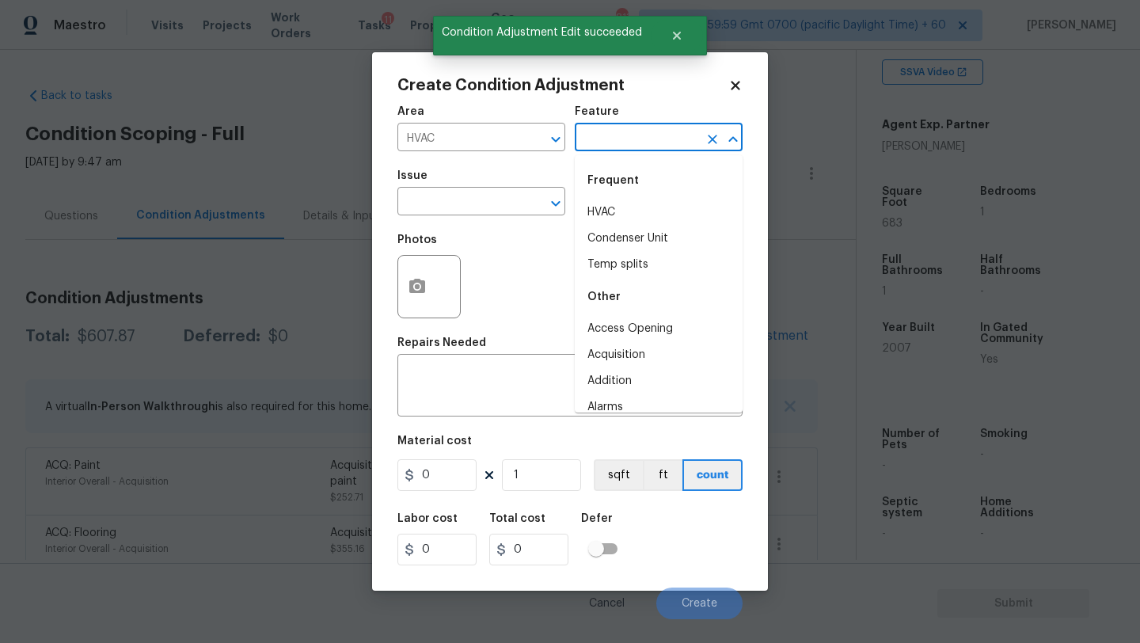
click at [607, 131] on input "text" at bounding box center [637, 139] width 124 height 25
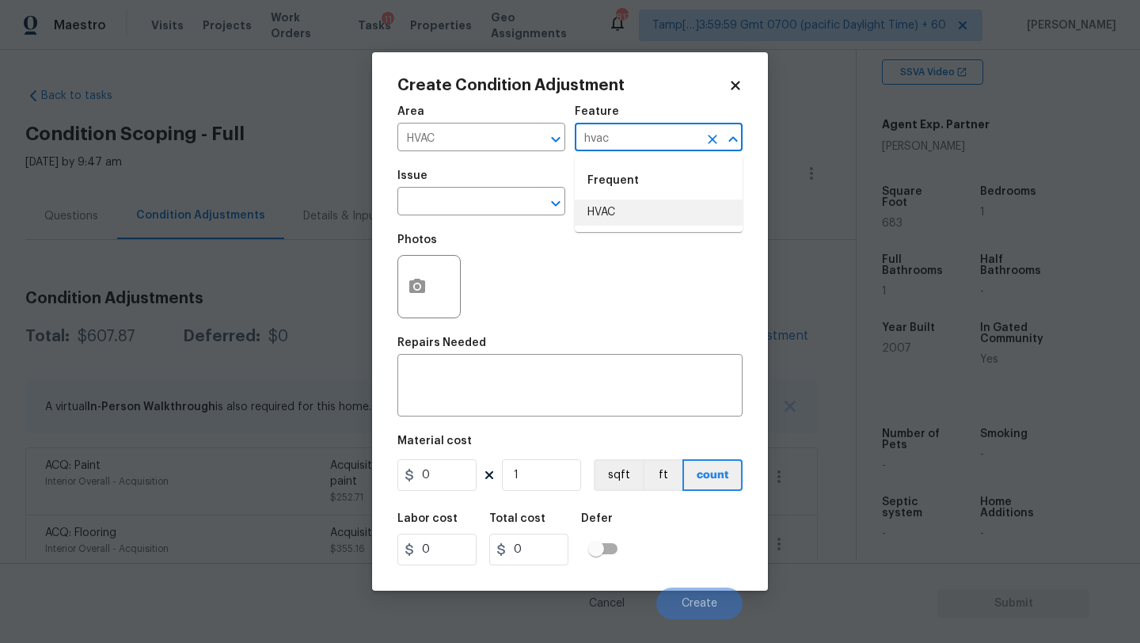
click at [625, 211] on li "HVAC" at bounding box center [659, 213] width 168 height 26
type input "HVAC"
click at [458, 211] on input "text" at bounding box center [460, 203] width 124 height 25
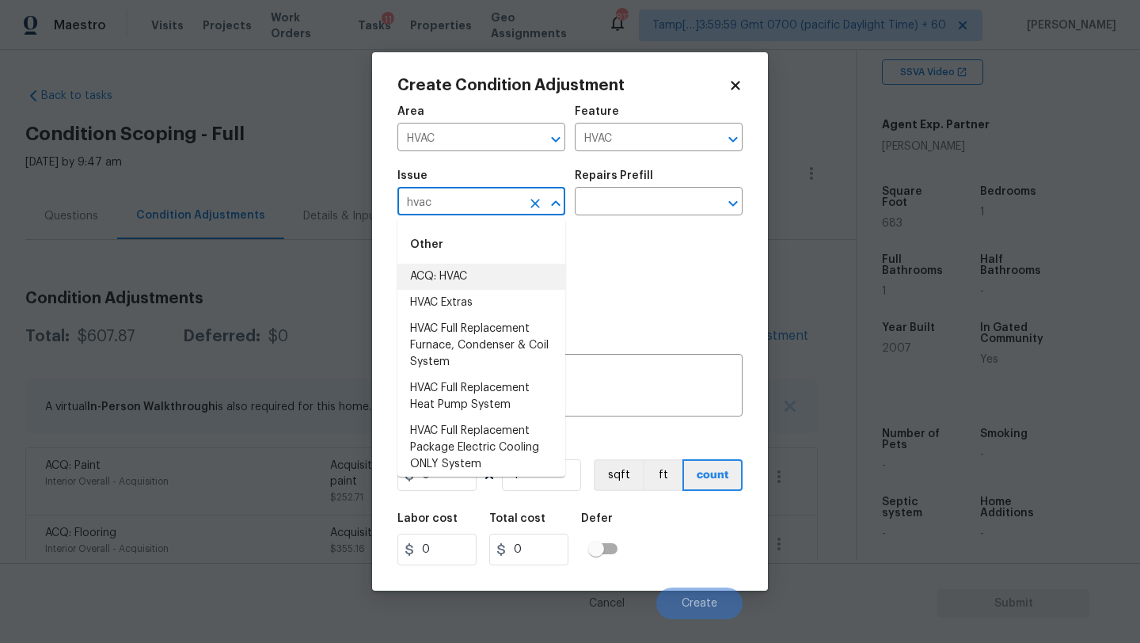
click at [468, 284] on li "ACQ: HVAC" at bounding box center [482, 277] width 168 height 26
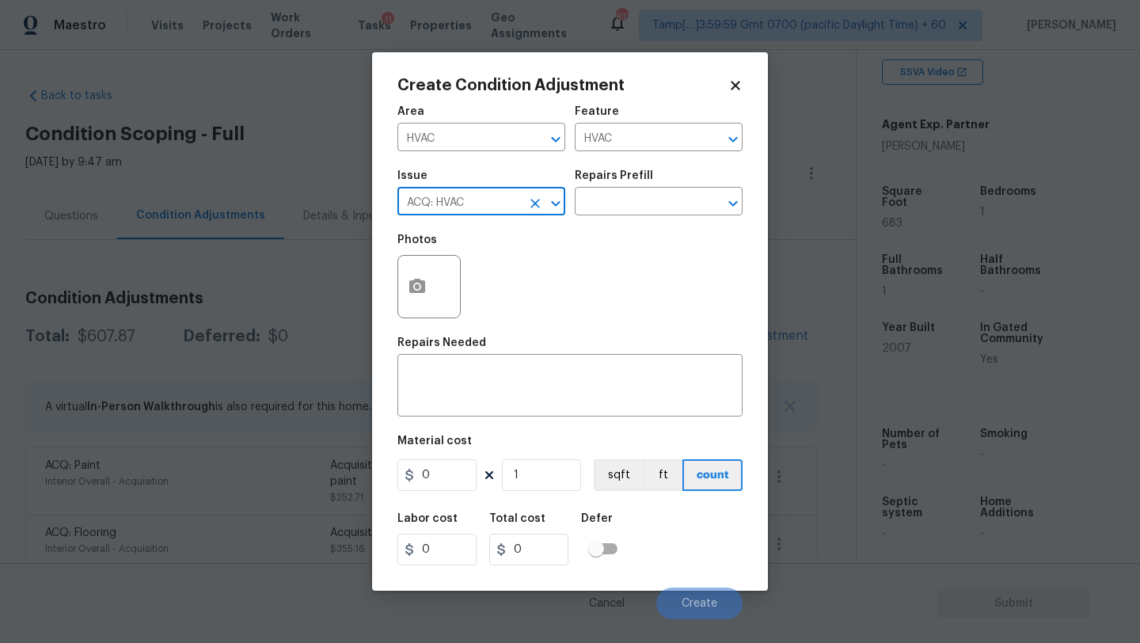
type input "ACQ: HVAC"
click at [638, 189] on div "Repairs Prefill" at bounding box center [659, 180] width 168 height 21
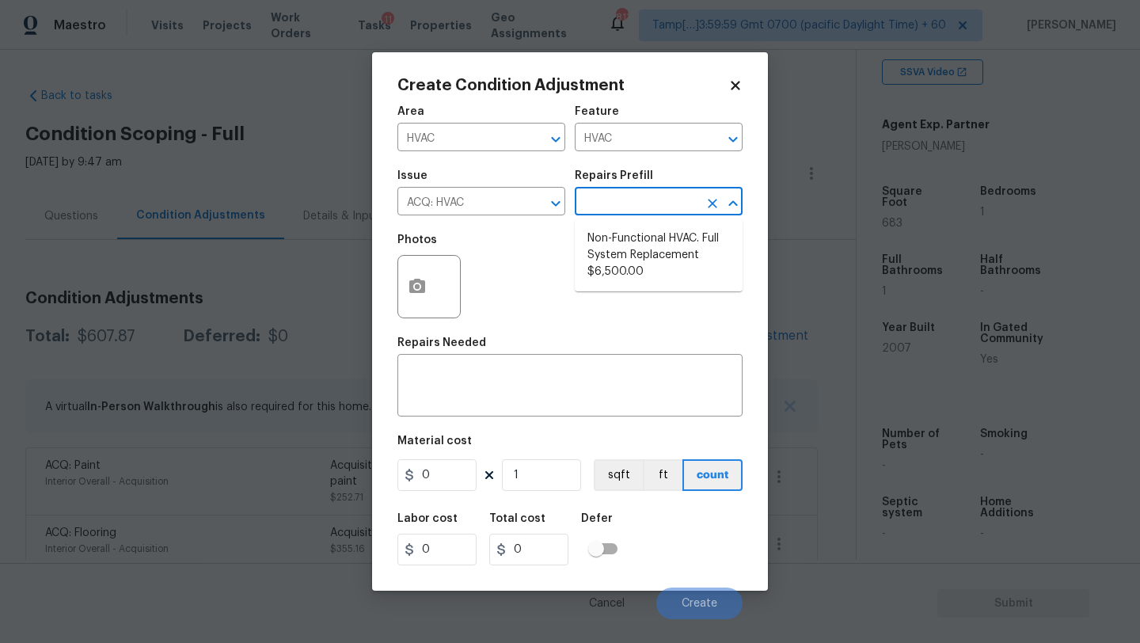
click at [638, 199] on input "text" at bounding box center [637, 203] width 124 height 25
click at [641, 252] on li "Non-Functional HVAC. Full System Replacement $6,500.00" at bounding box center [659, 255] width 168 height 59
type input "Acquisition"
type textarea "Acquisition Scope: Full System Replacement"
type input "6500"
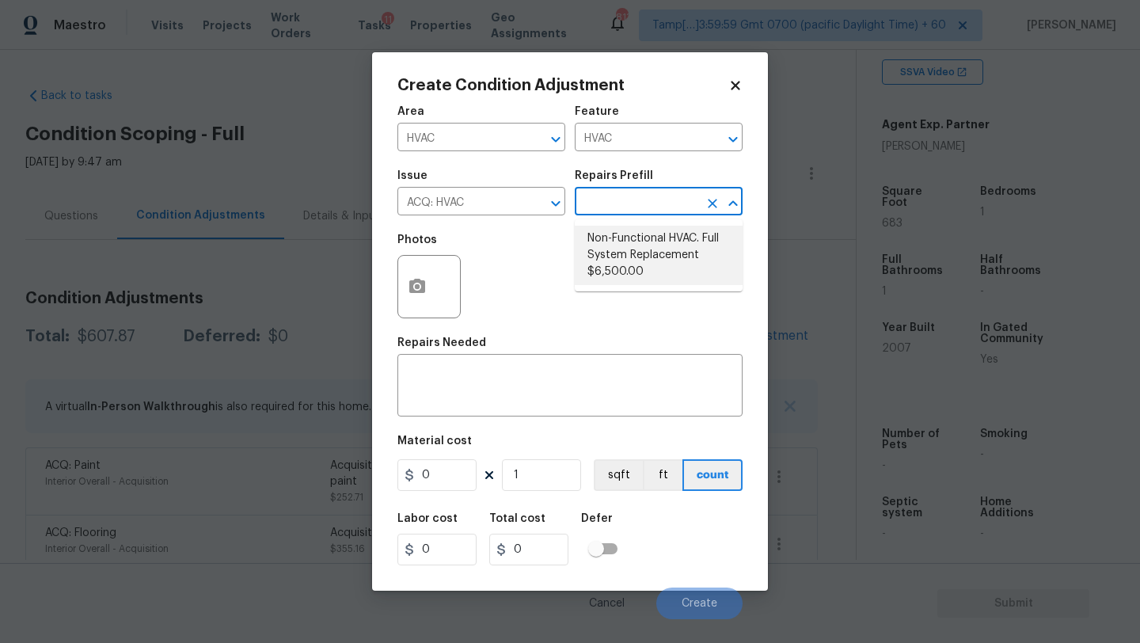
type input "6500"
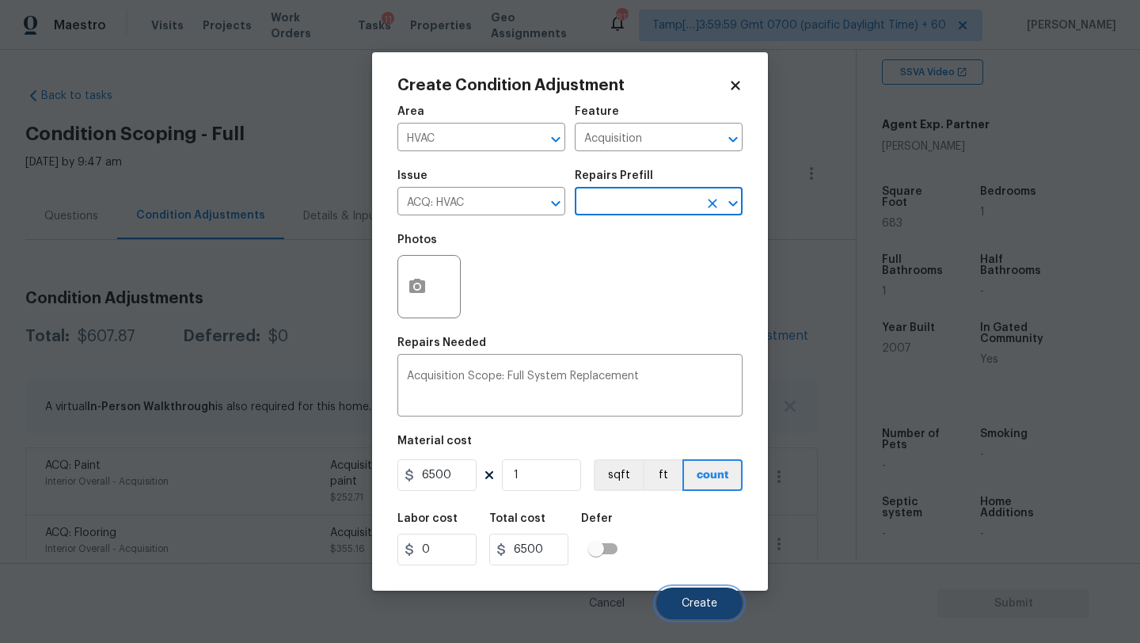
click at [702, 607] on span "Create" at bounding box center [700, 604] width 36 height 12
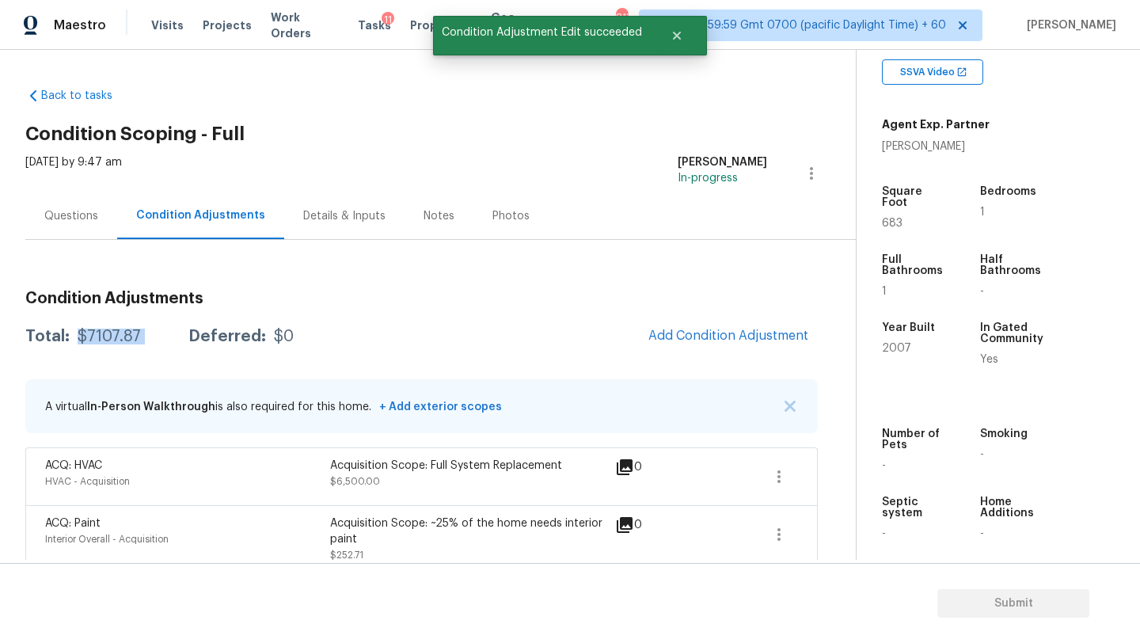
drag, startPoint x: 76, startPoint y: 338, endPoint x: 165, endPoint y: 338, distance: 88.7
click at [165, 338] on div "Total: $7107.87 Deferred: $0" at bounding box center [159, 337] width 268 height 16
copy div "$7107.87"
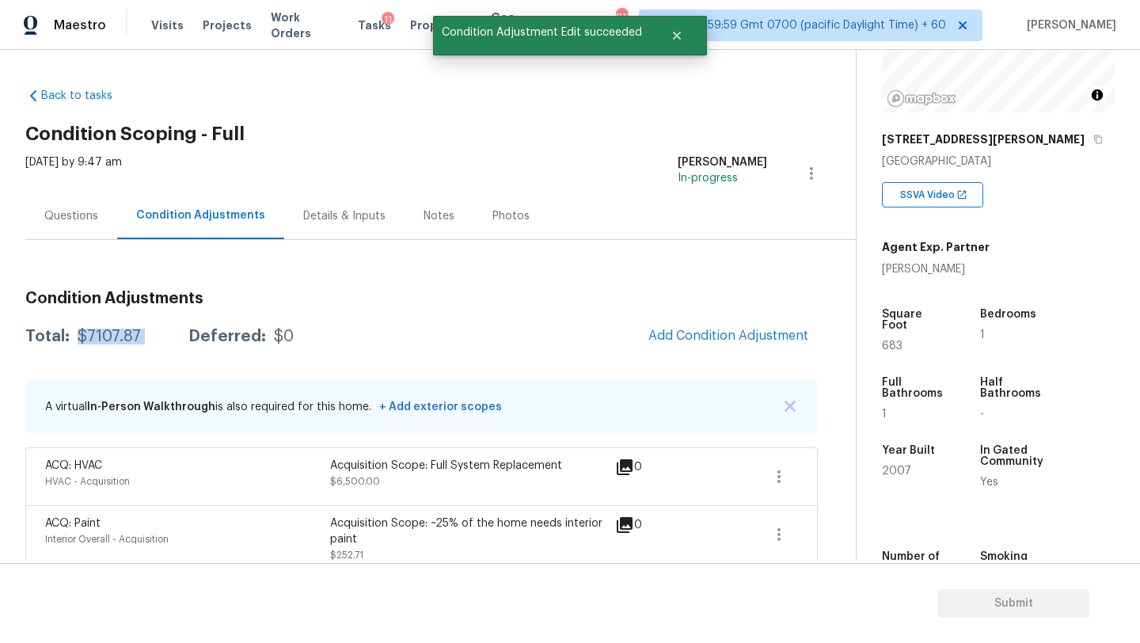
scroll to position [147, 0]
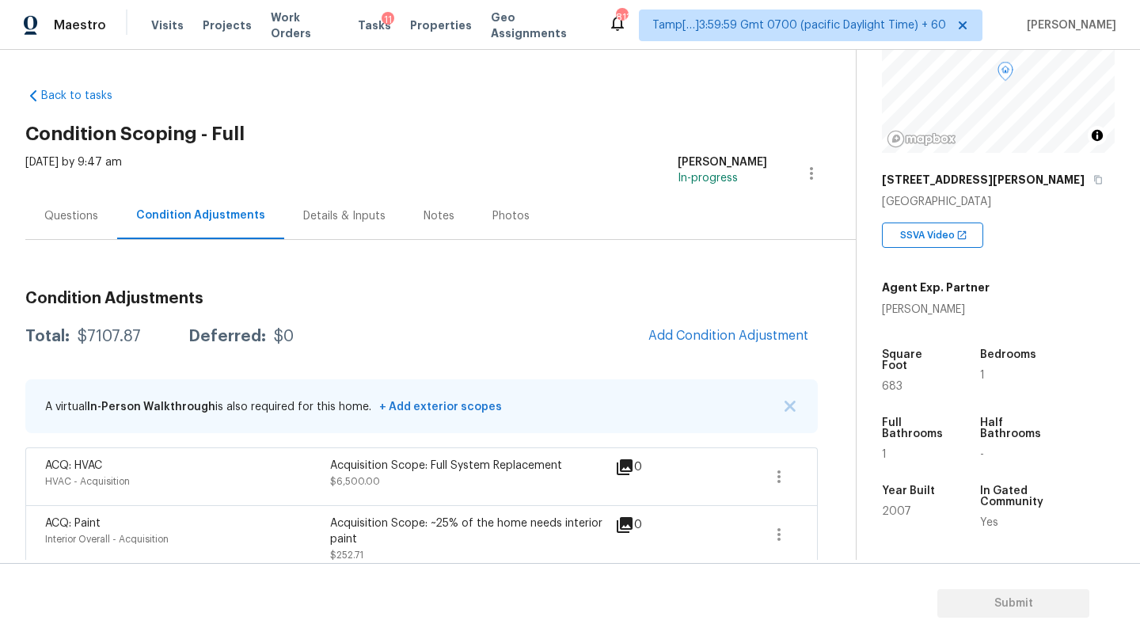
click at [82, 203] on div "Questions" at bounding box center [71, 215] width 92 height 47
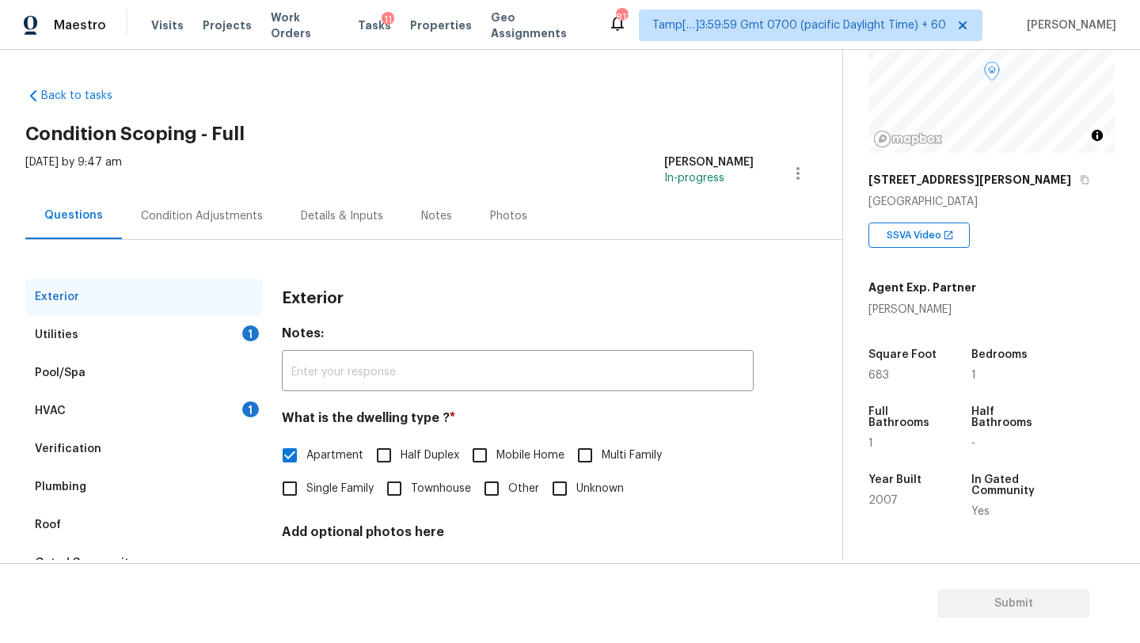
click at [146, 405] on div "HVAC 1" at bounding box center [144, 411] width 238 height 38
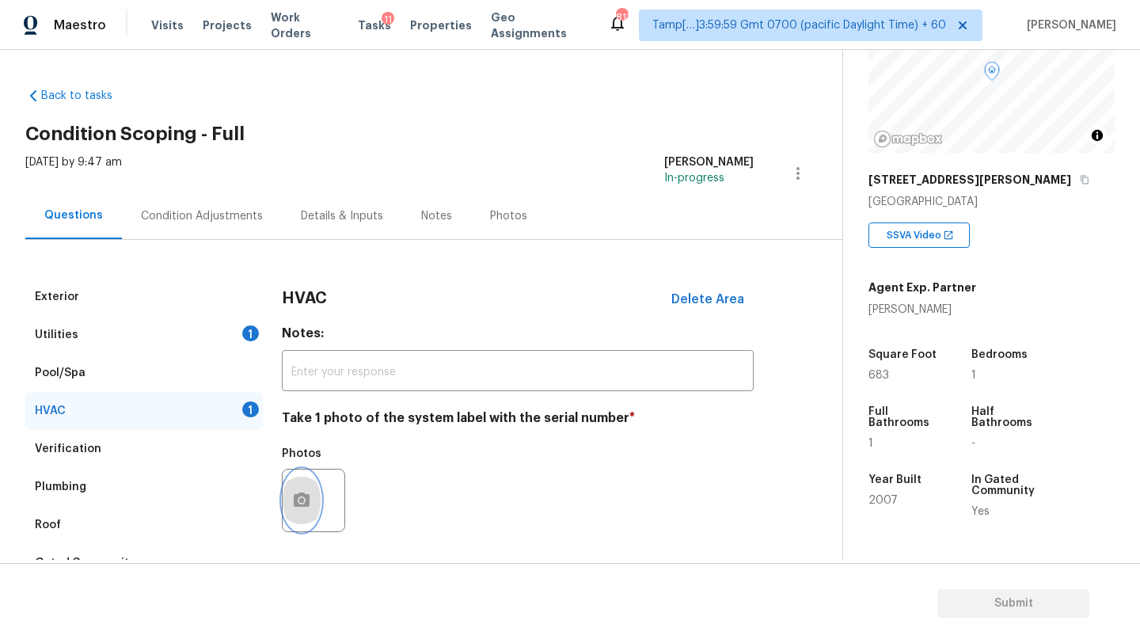
click at [294, 504] on icon "button" at bounding box center [302, 500] width 16 height 14
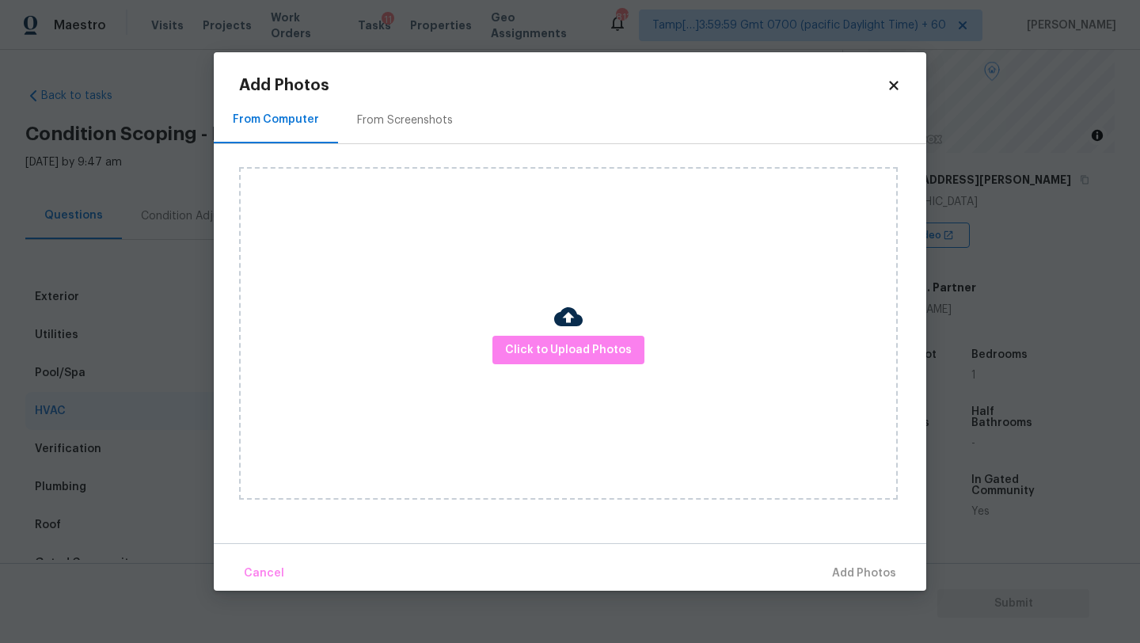
click at [393, 114] on div "From Screenshots" at bounding box center [405, 120] width 96 height 16
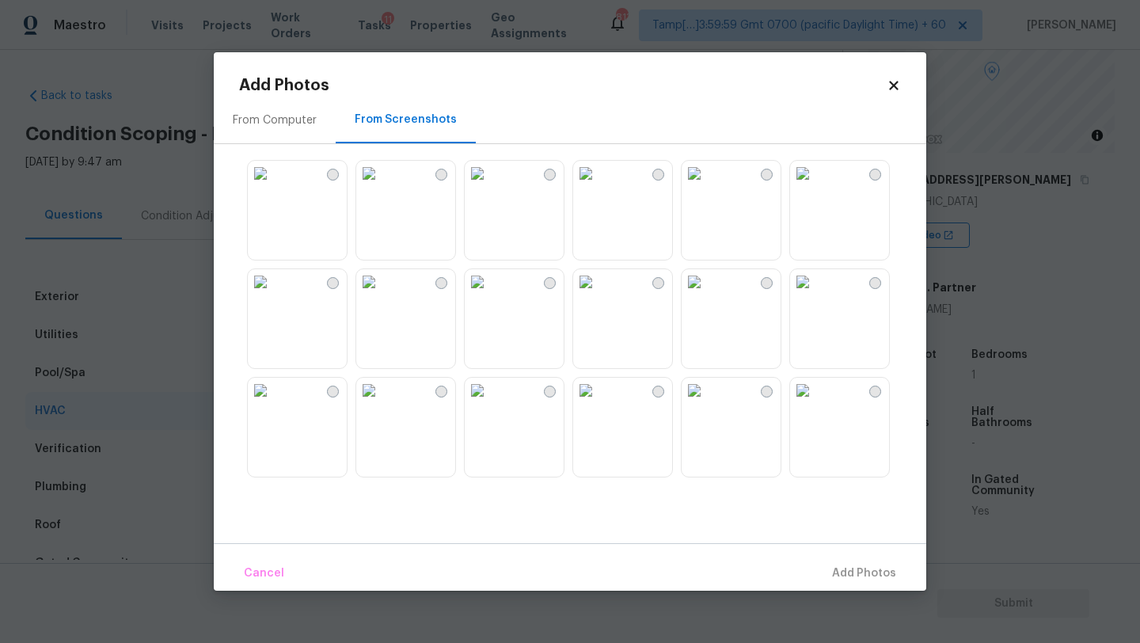
click at [382, 186] on img at bounding box center [368, 173] width 25 height 25
click at [841, 552] on div "Cancel Add 1 Photo(s)" at bounding box center [570, 567] width 713 height 48
click at [842, 569] on span "Add 1 Photo(s)" at bounding box center [857, 574] width 78 height 20
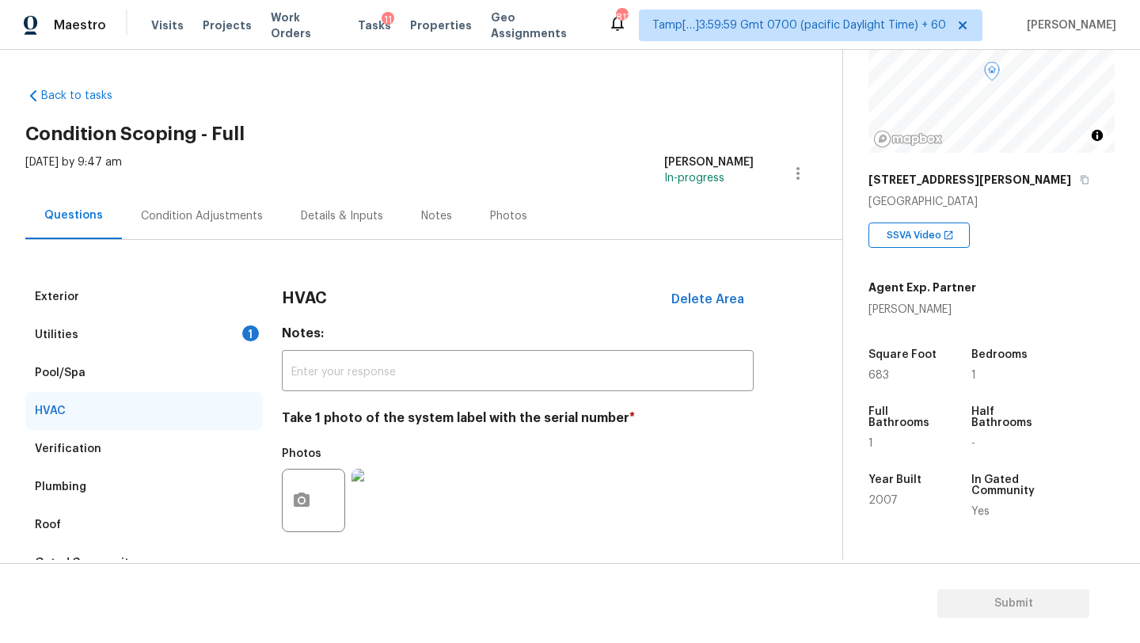
click at [187, 329] on div "Utilities 1" at bounding box center [144, 335] width 238 height 38
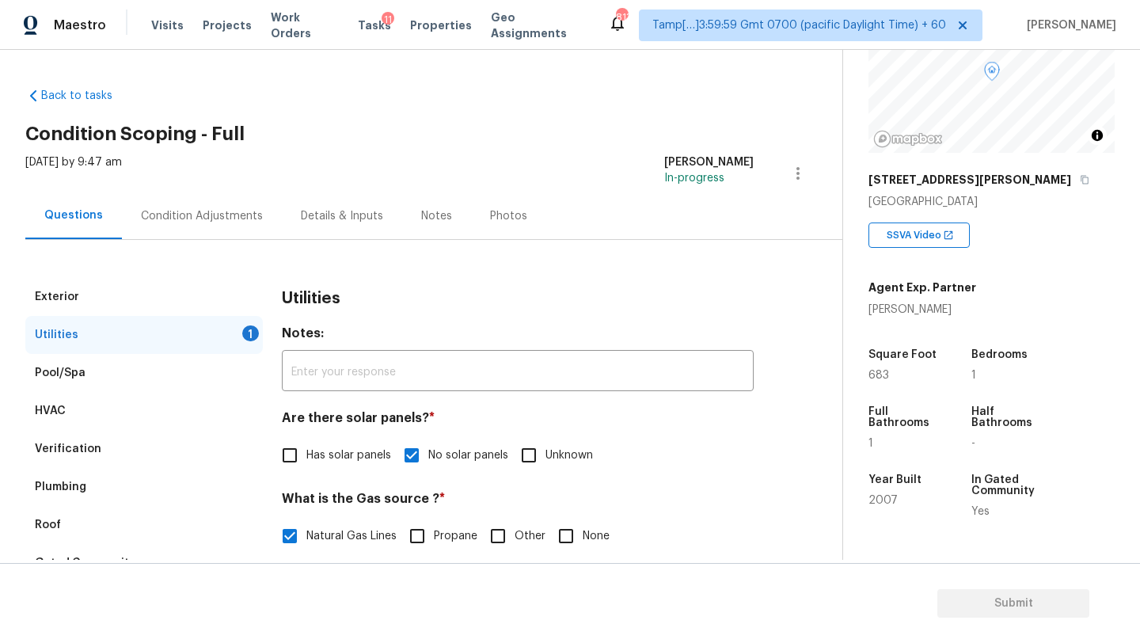
scroll to position [231, 0]
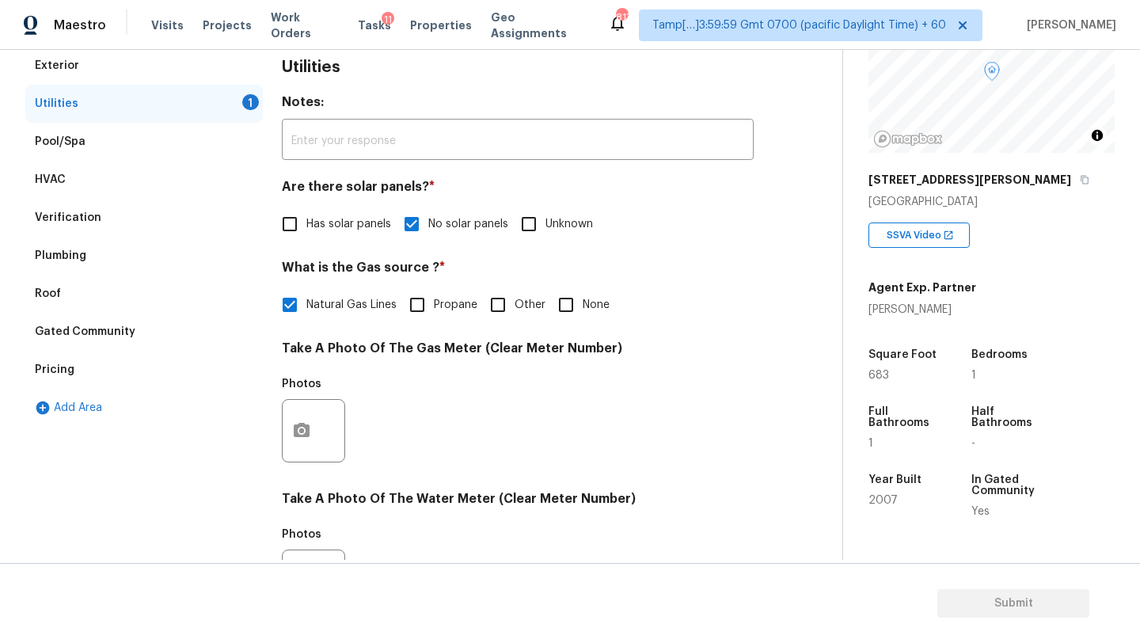
click at [281, 443] on div "Exterior Utilities 1 Pool/Spa HVAC Verification Plumbing Roof Gated Community P…" at bounding box center [414, 460] width 779 height 826
click at [300, 439] on icon "button" at bounding box center [301, 430] width 19 height 19
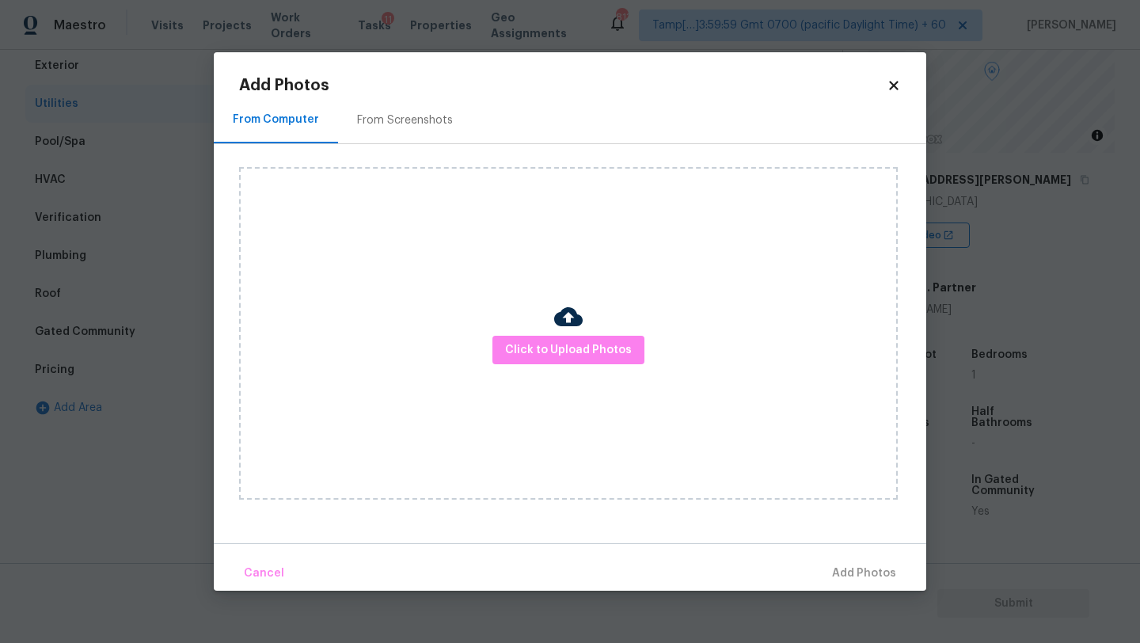
click at [388, 158] on div "Click to Upload Photos" at bounding box center [582, 333] width 687 height 379
click at [390, 139] on div "From Screenshots" at bounding box center [405, 120] width 134 height 47
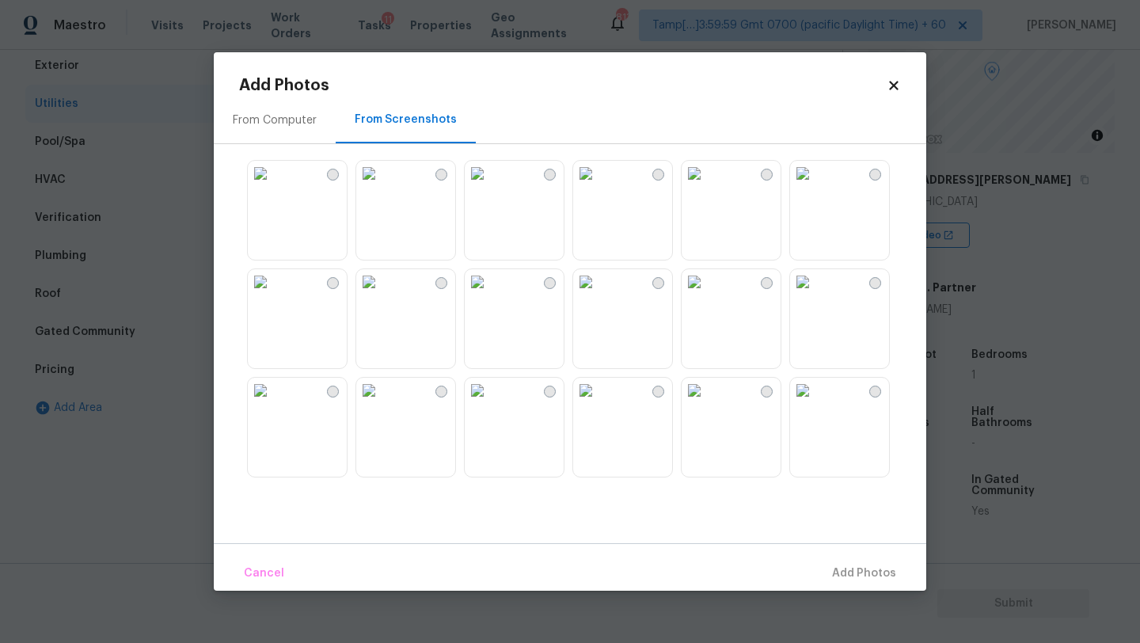
click at [273, 186] on img at bounding box center [260, 173] width 25 height 25
click at [382, 186] on img at bounding box center [368, 173] width 25 height 25
click at [835, 569] on span "Add 1 Photo(s)" at bounding box center [857, 574] width 78 height 20
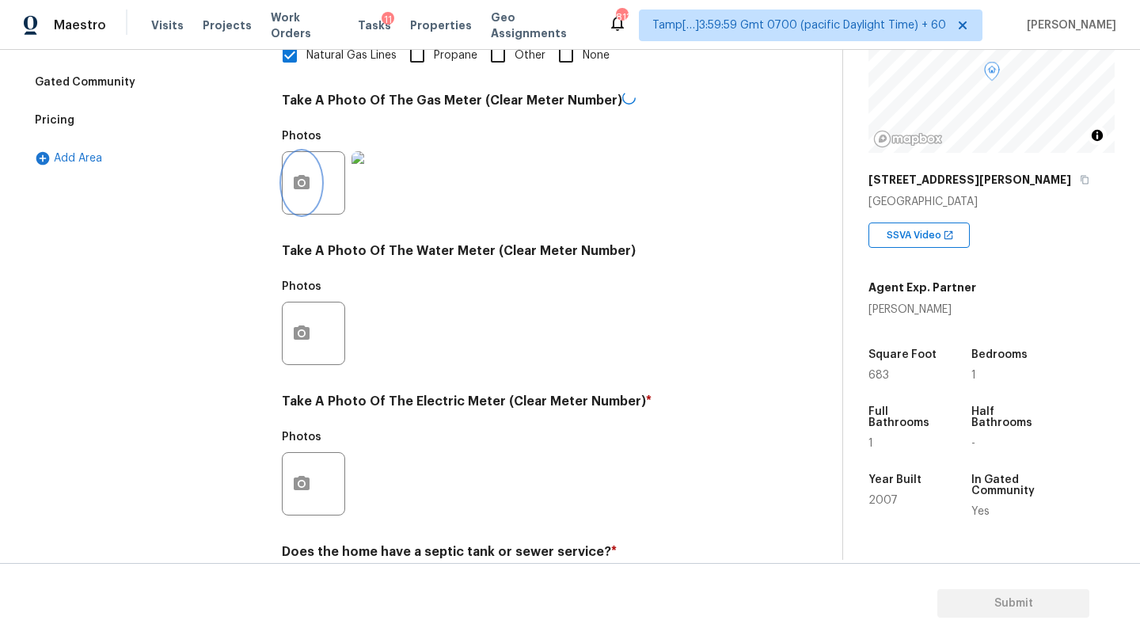
scroll to position [550, 0]
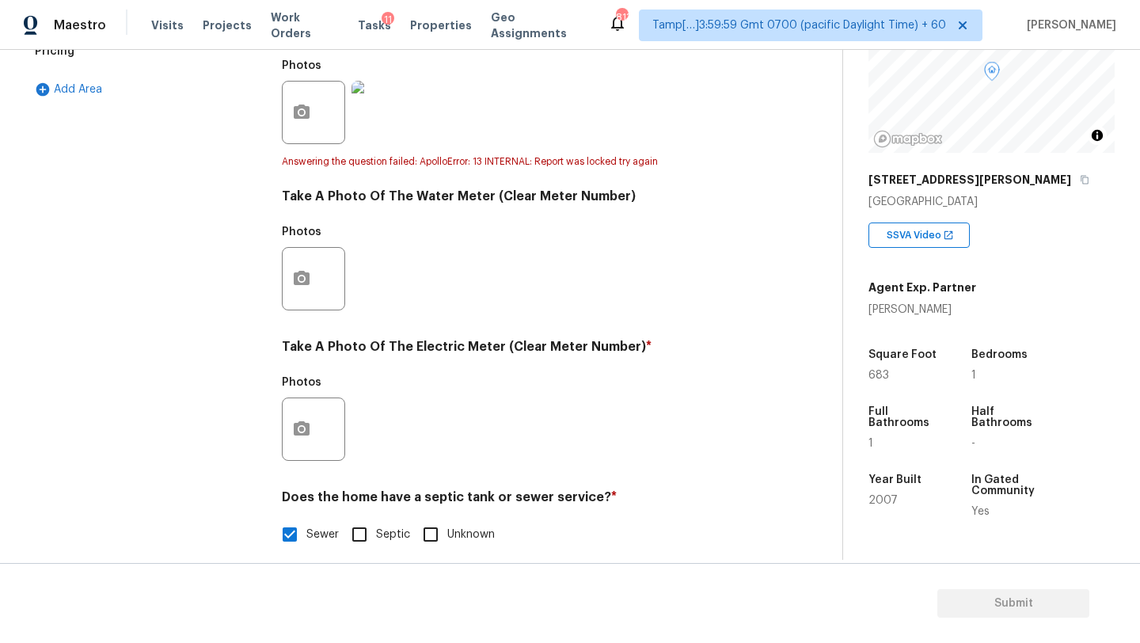
click at [314, 253] on div at bounding box center [313, 278] width 63 height 63
click at [314, 261] on button "button" at bounding box center [302, 279] width 38 height 62
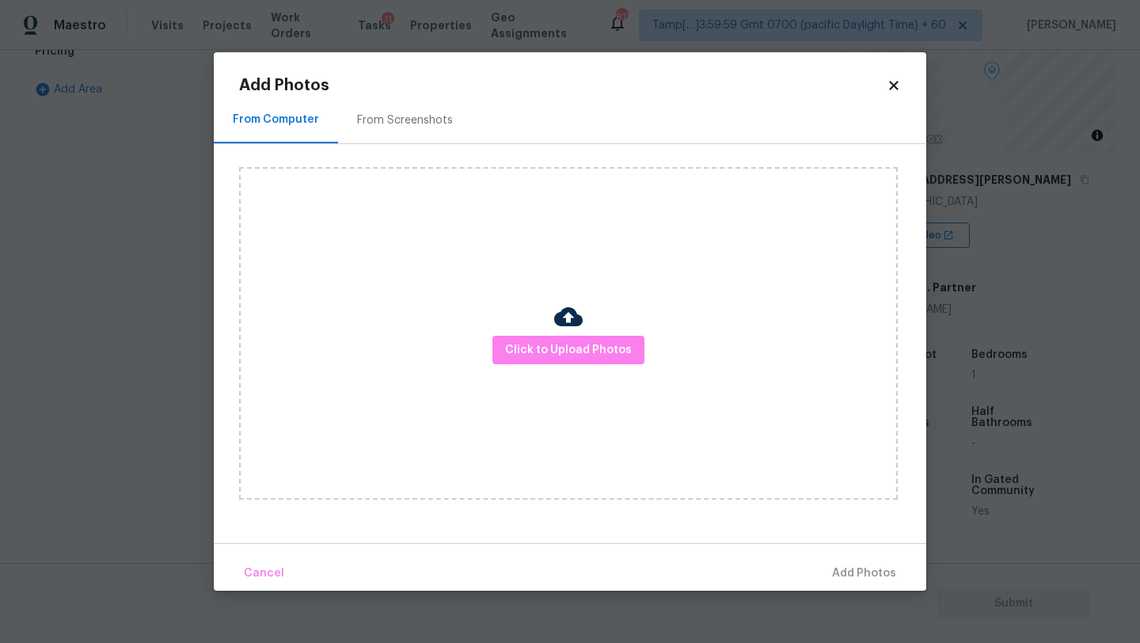
click at [401, 135] on div "From Screenshots" at bounding box center [405, 120] width 134 height 47
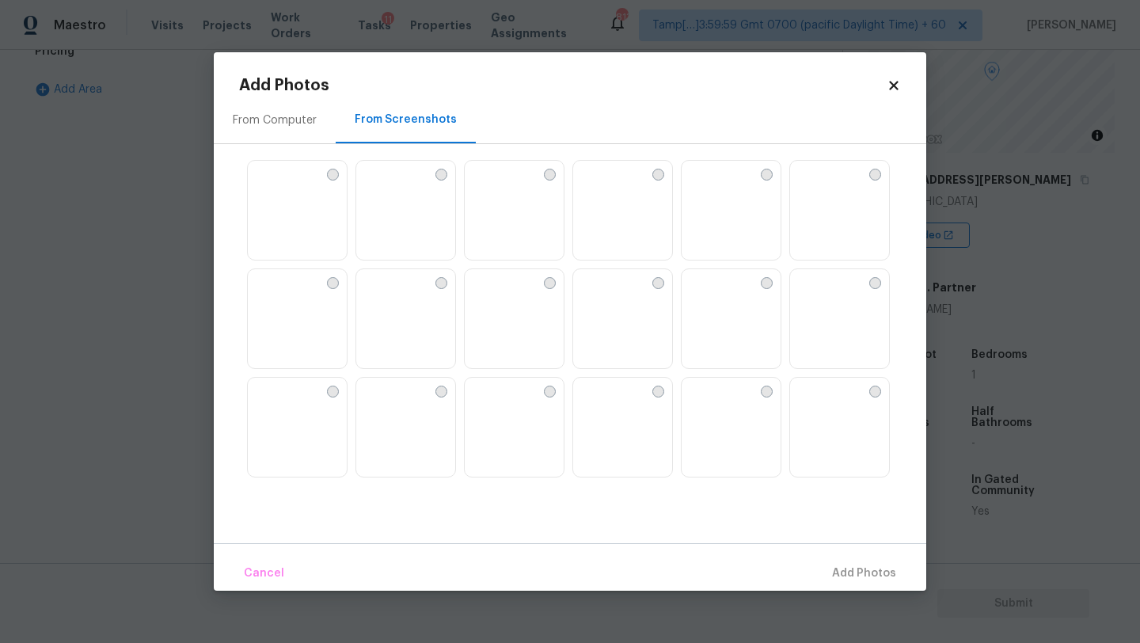
click at [382, 186] on img at bounding box center [368, 173] width 25 height 25
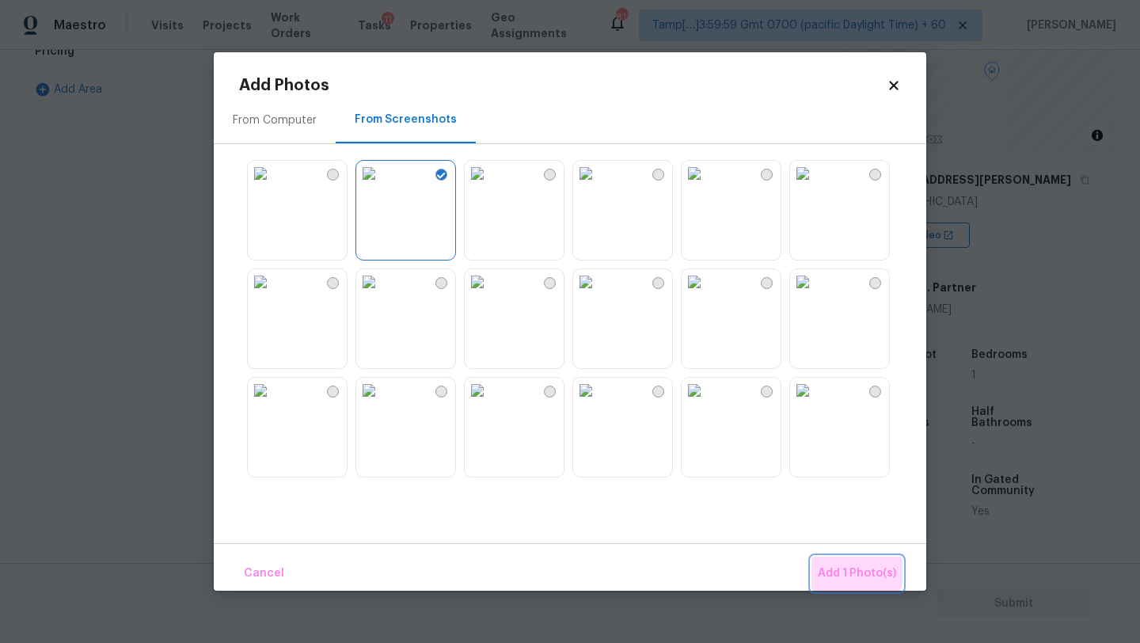
click at [839, 565] on span "Add 1 Photo(s)" at bounding box center [857, 574] width 78 height 20
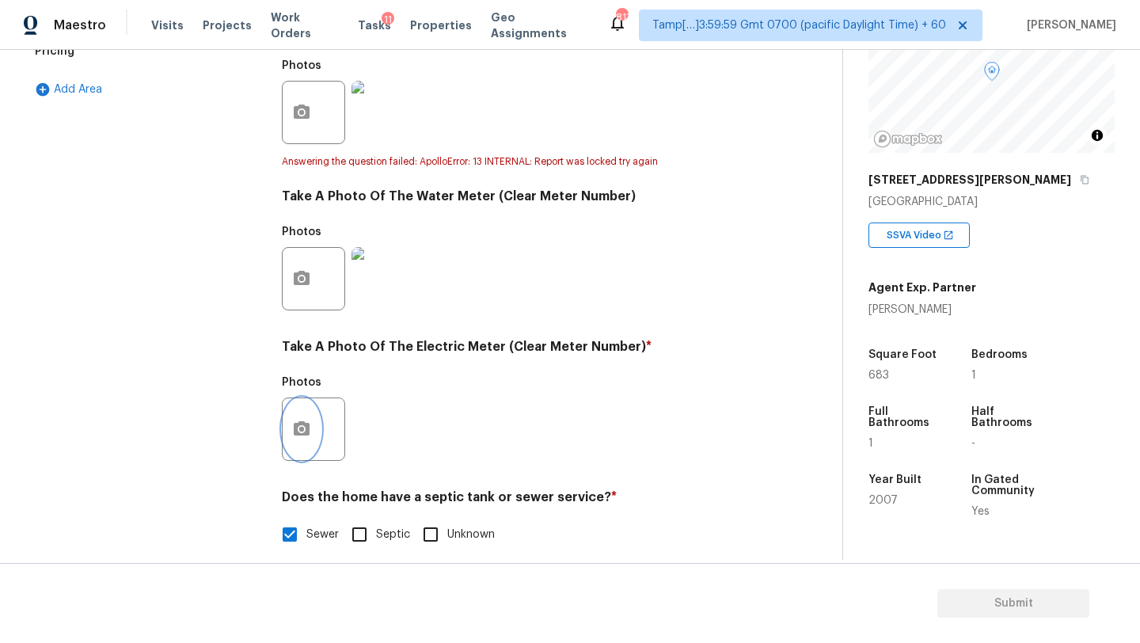
click at [310, 430] on icon "button" at bounding box center [301, 429] width 19 height 19
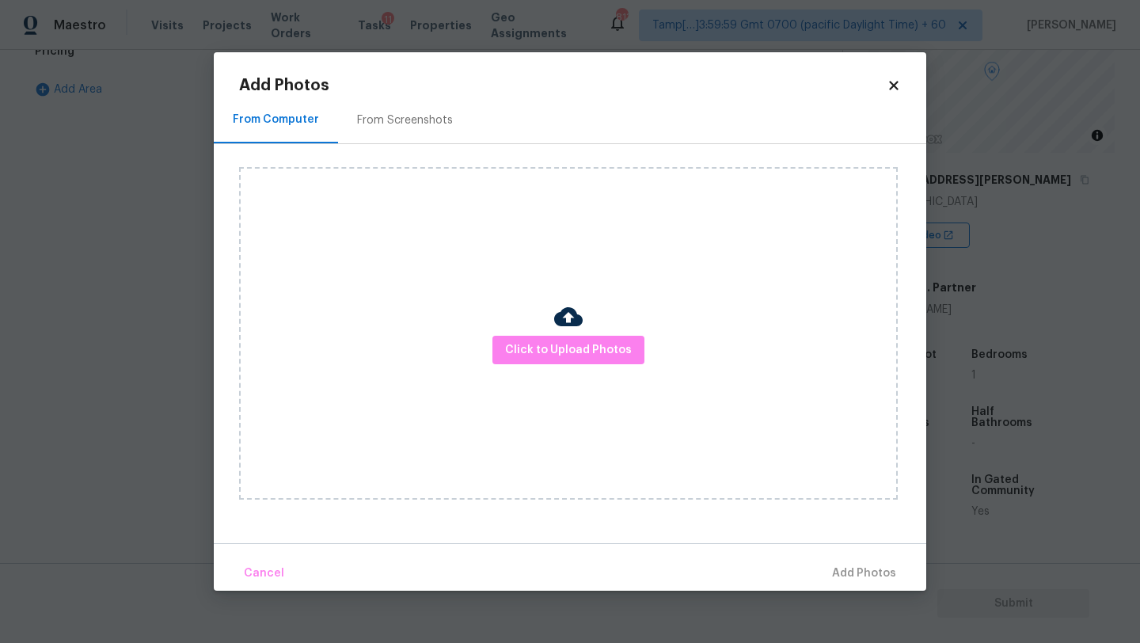
click at [403, 137] on div "From Screenshots" at bounding box center [405, 120] width 134 height 47
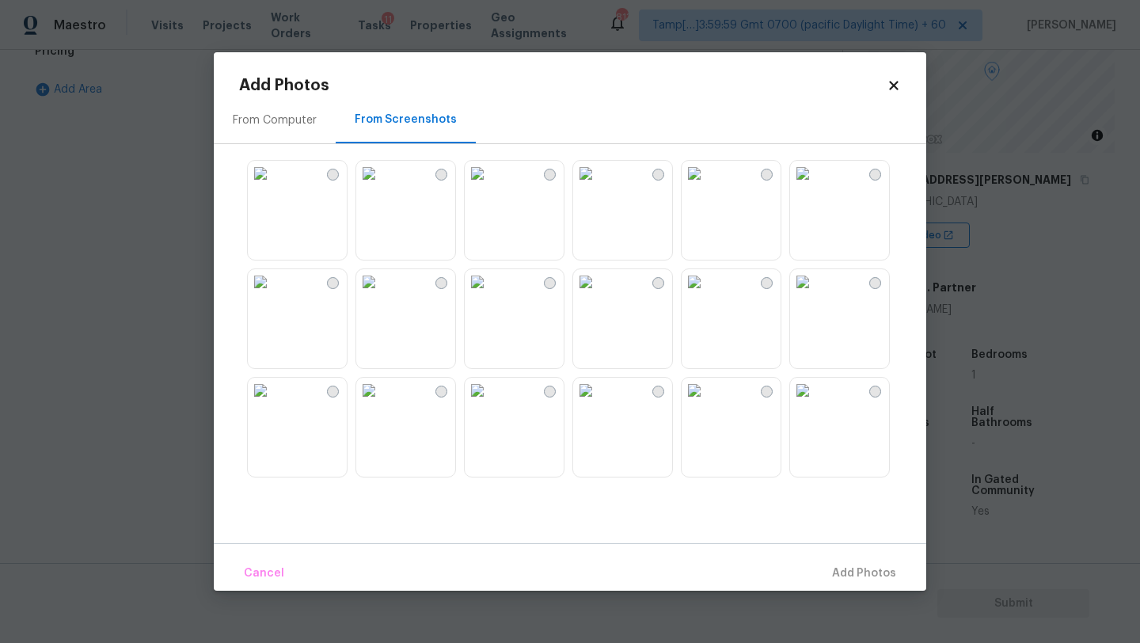
click at [382, 186] on img at bounding box center [368, 173] width 25 height 25
click at [896, 573] on span "Add 1 Photo(s)" at bounding box center [857, 574] width 78 height 20
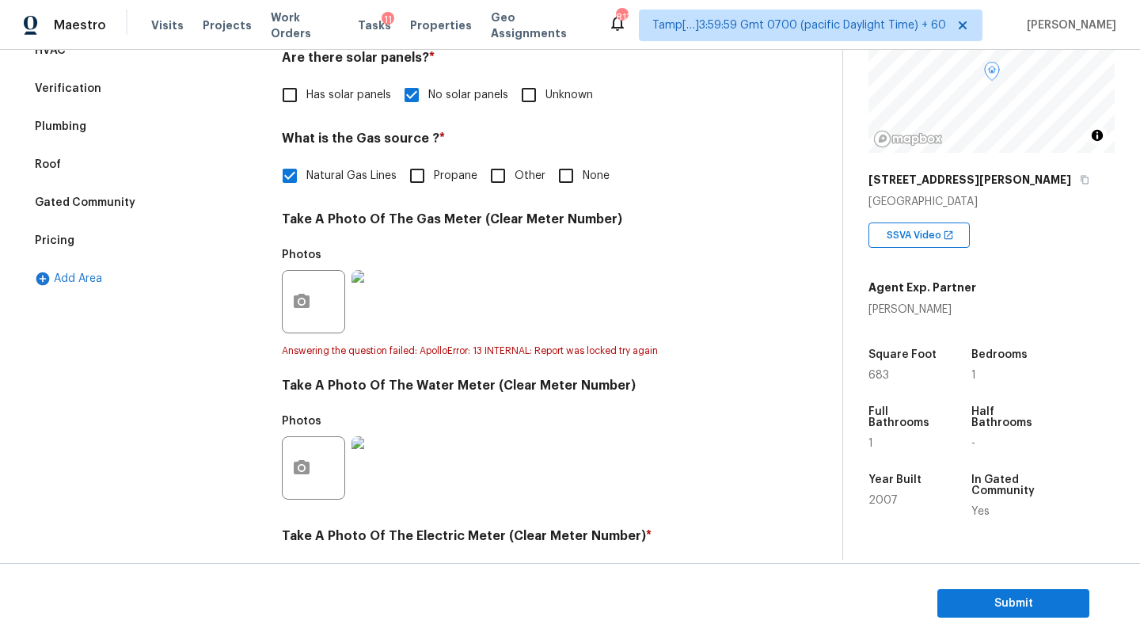
scroll to position [248, 0]
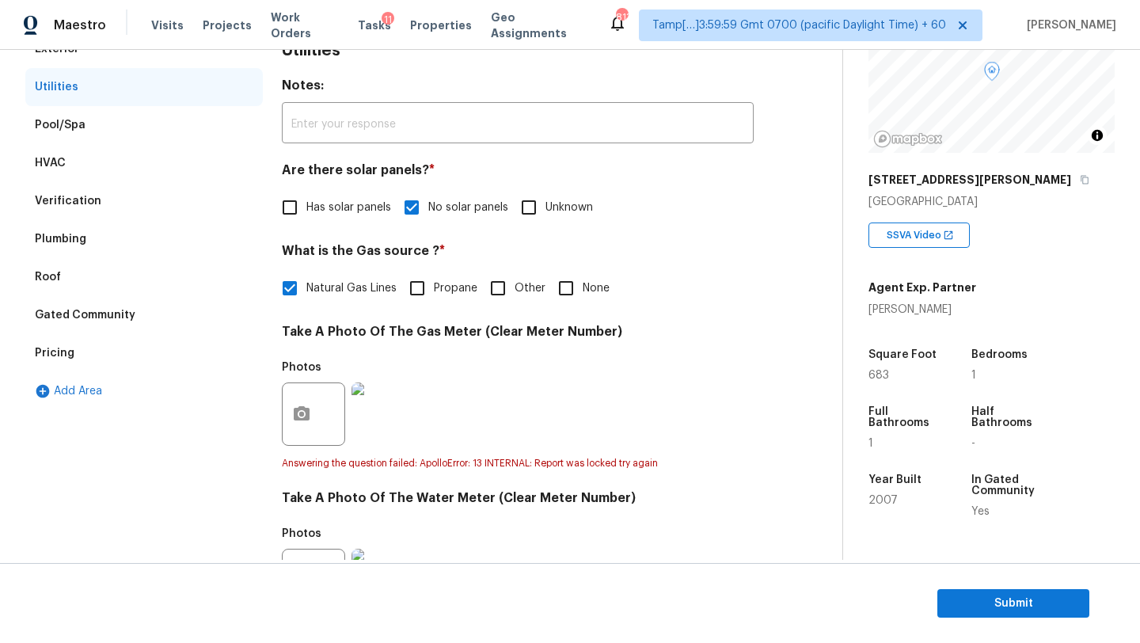
click at [152, 303] on div "Gated Community" at bounding box center [144, 315] width 238 height 38
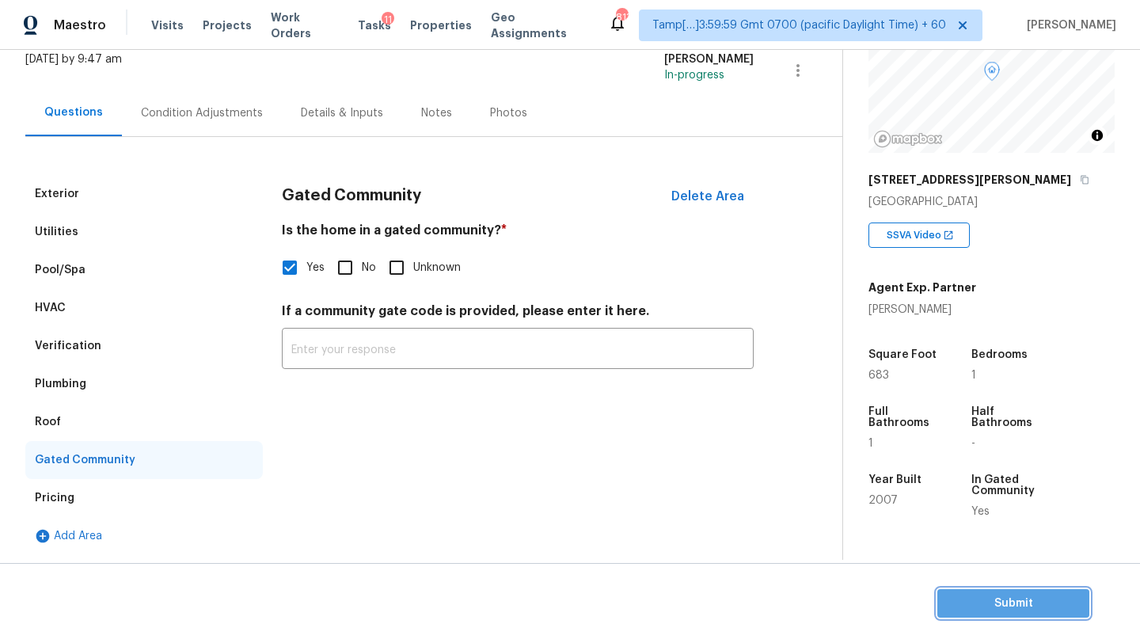
click at [1017, 594] on span "Submit" at bounding box center [1013, 604] width 127 height 20
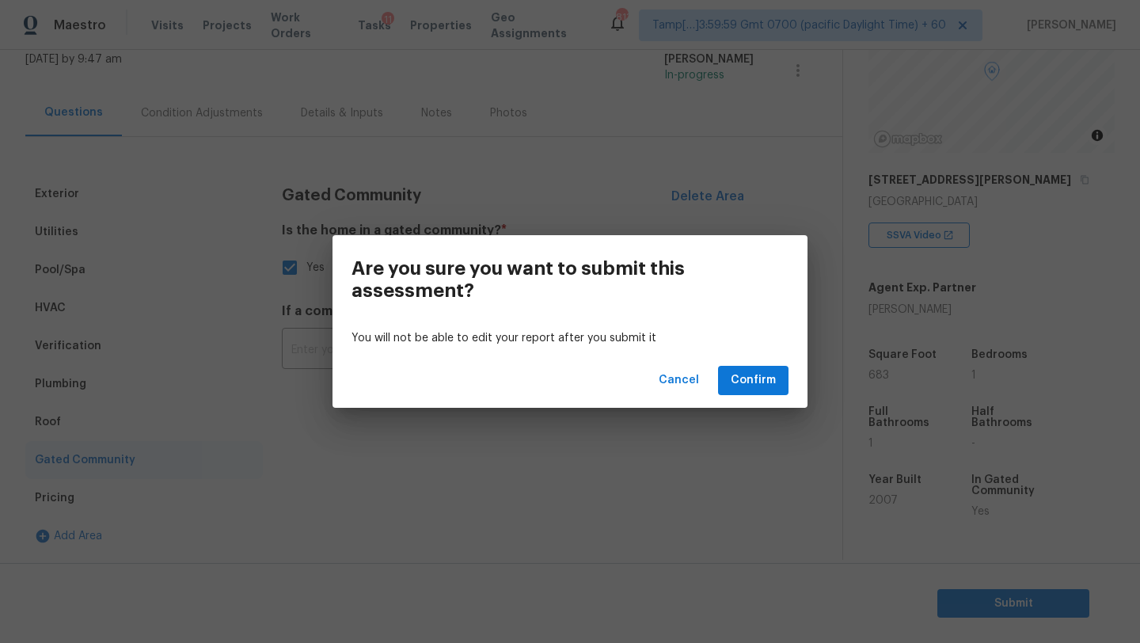
click at [759, 365] on div "Cancel Confirm" at bounding box center [570, 380] width 475 height 55
click at [760, 379] on span "Confirm" at bounding box center [753, 381] width 45 height 20
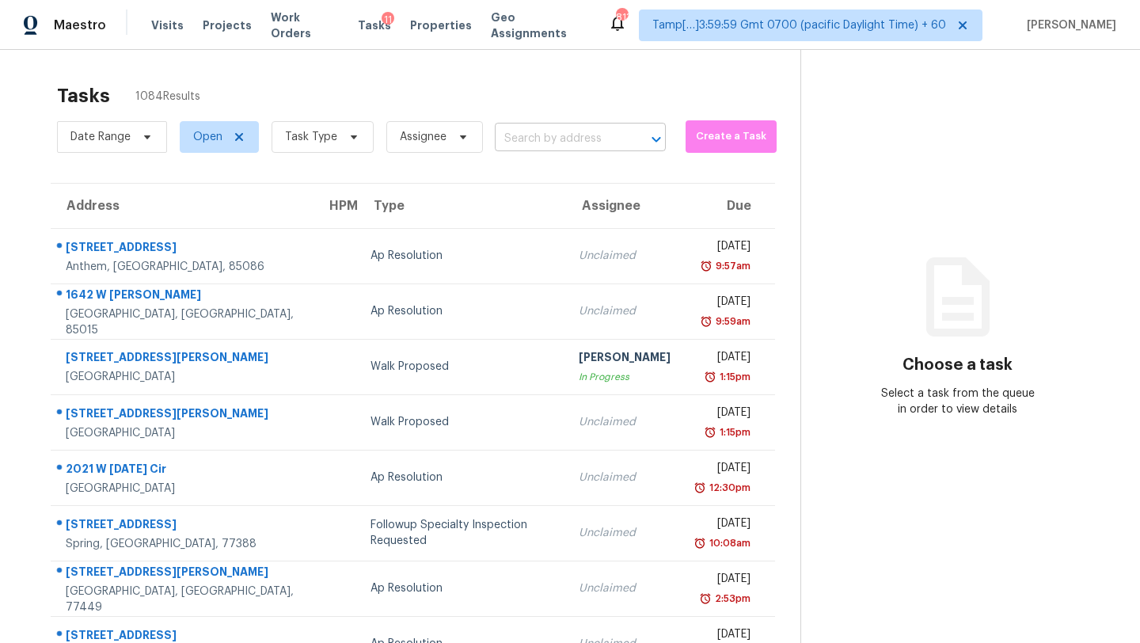
click at [603, 144] on input "text" at bounding box center [558, 139] width 127 height 25
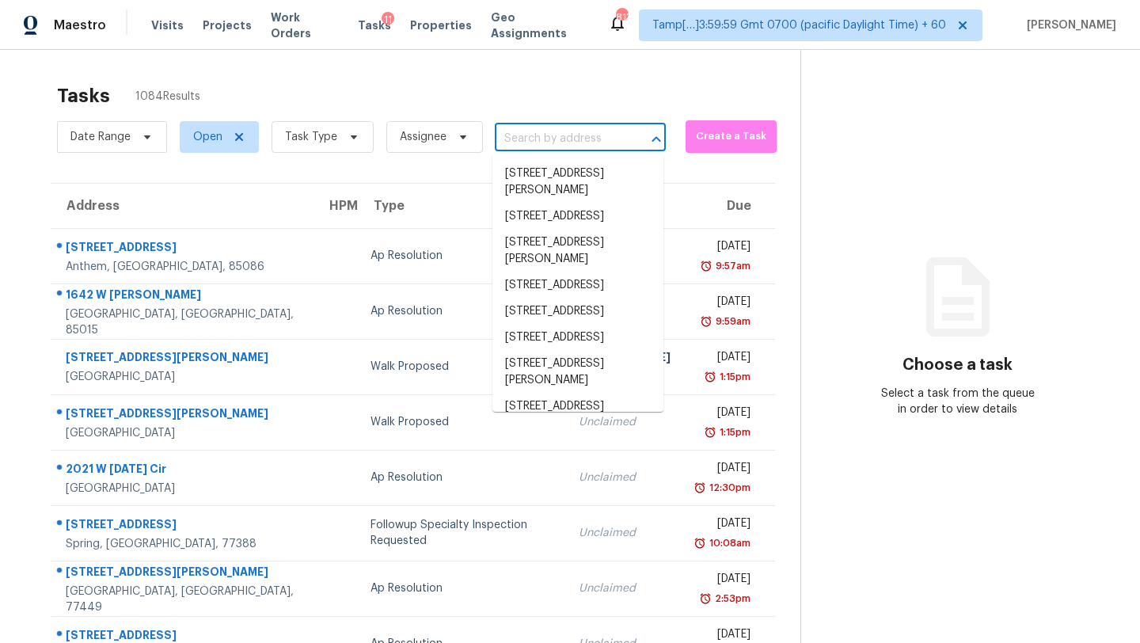
paste input "1141 Foothills Trl, Wake Forest, NC 27587"
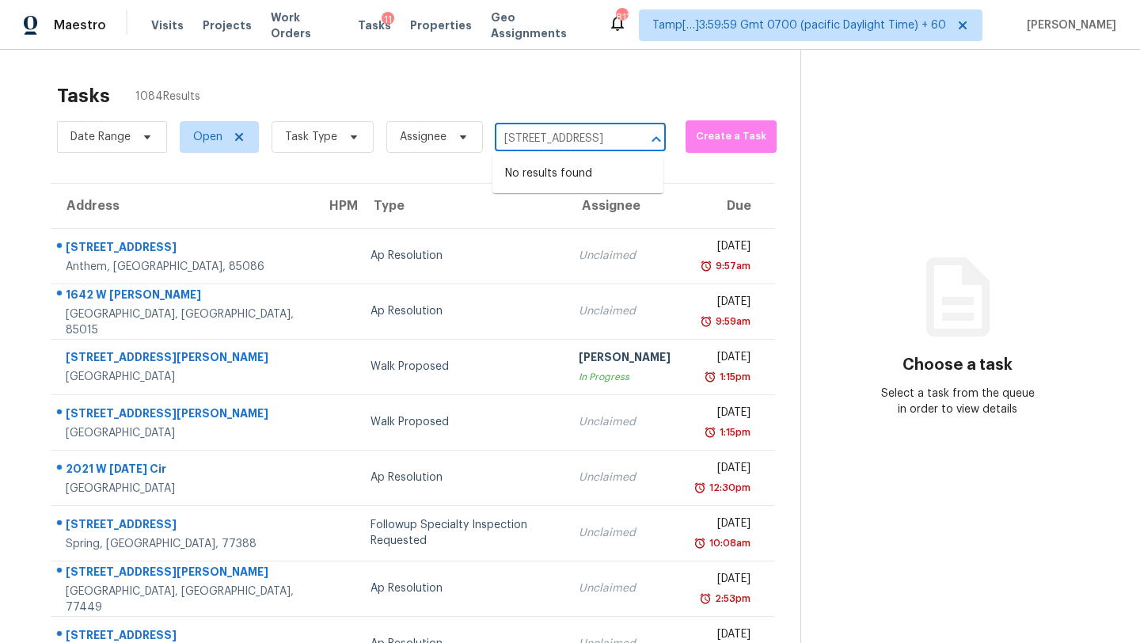
type input "1141 Foothills Trl, Wake Forest, NC 27587"
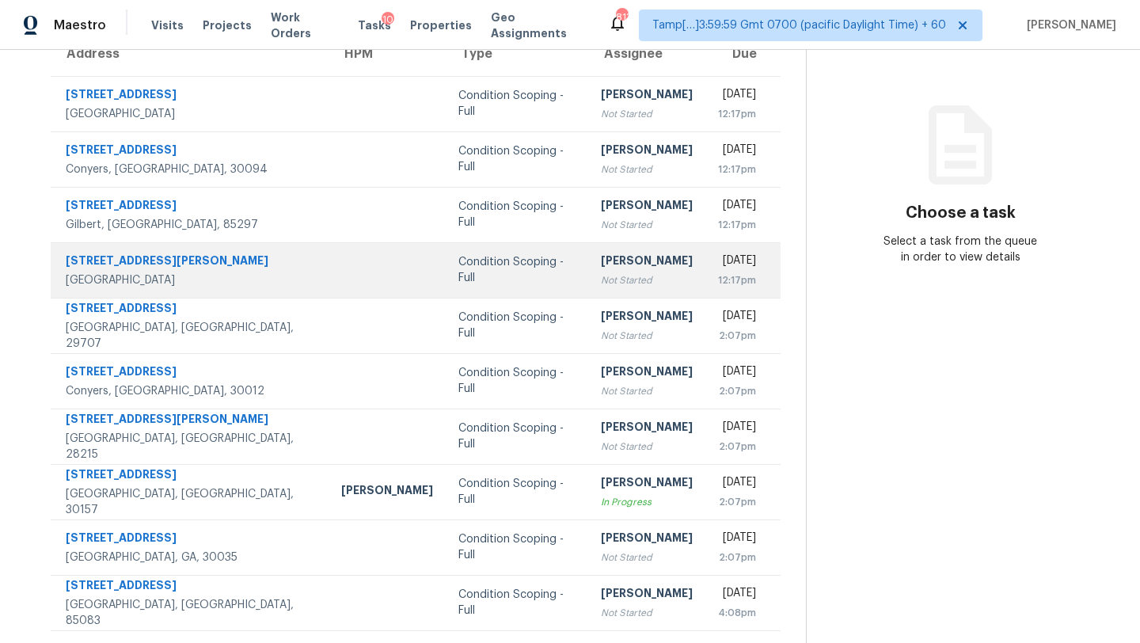
scroll to position [99, 0]
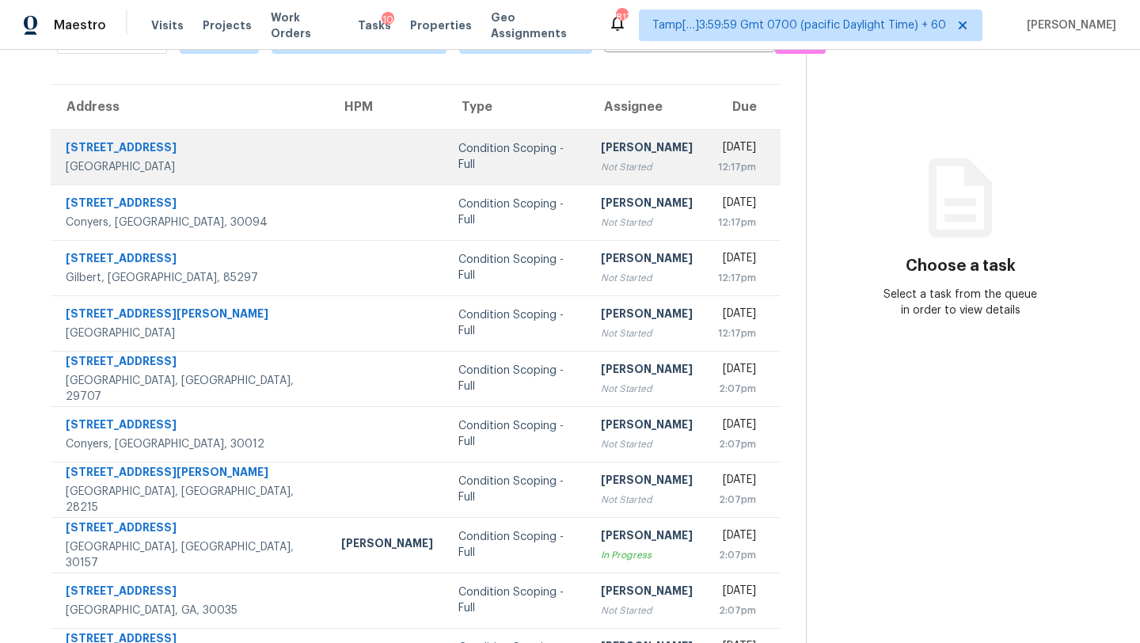
click at [522, 164] on td "Condition Scoping - Full" at bounding box center [517, 156] width 143 height 55
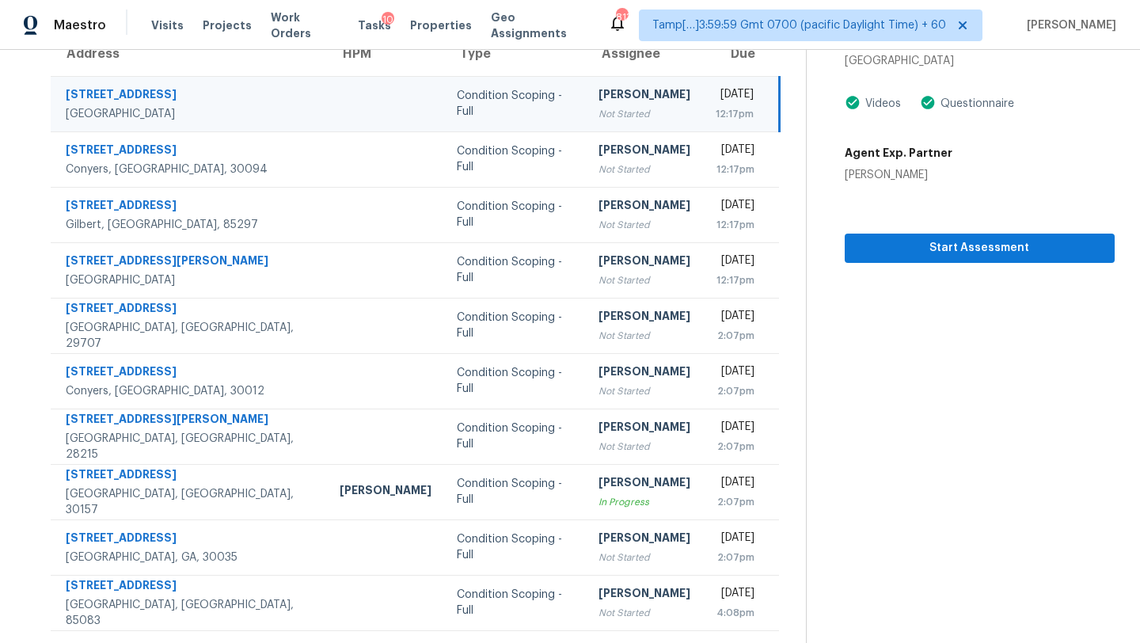
scroll to position [0, 0]
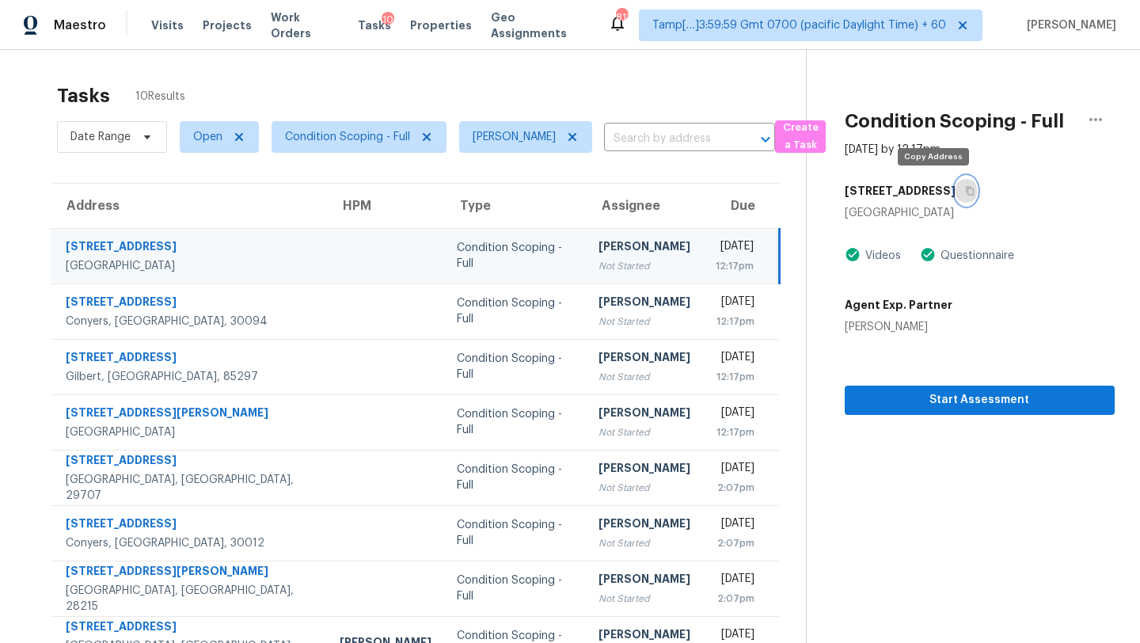
click at [956, 191] on button "button" at bounding box center [966, 191] width 21 height 29
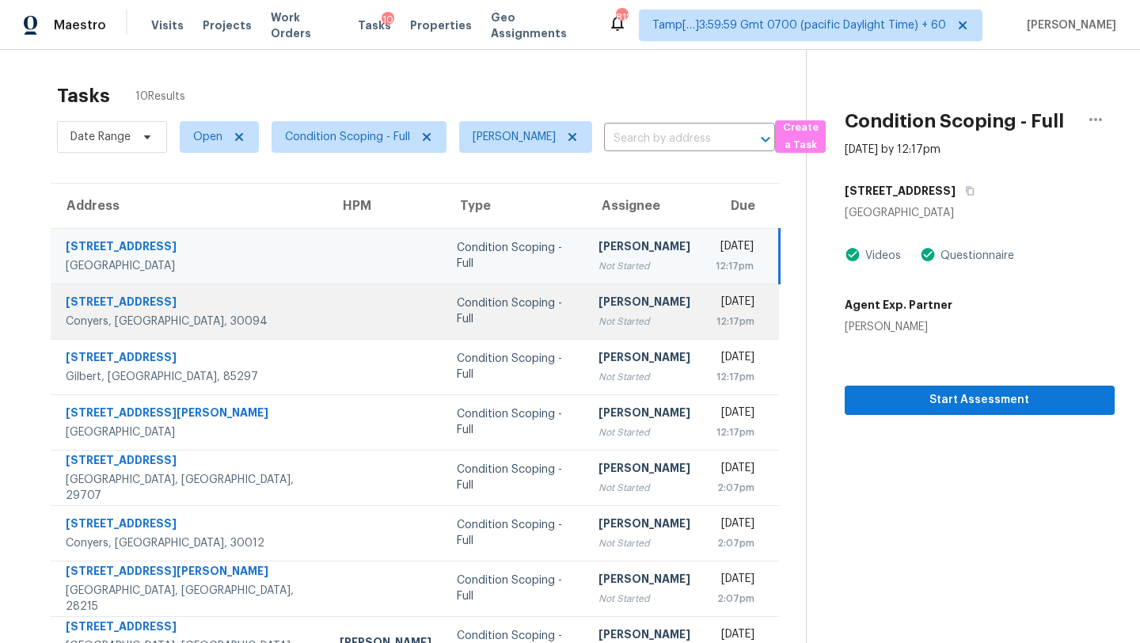
click at [515, 327] on td "Condition Scoping - Full" at bounding box center [515, 310] width 142 height 55
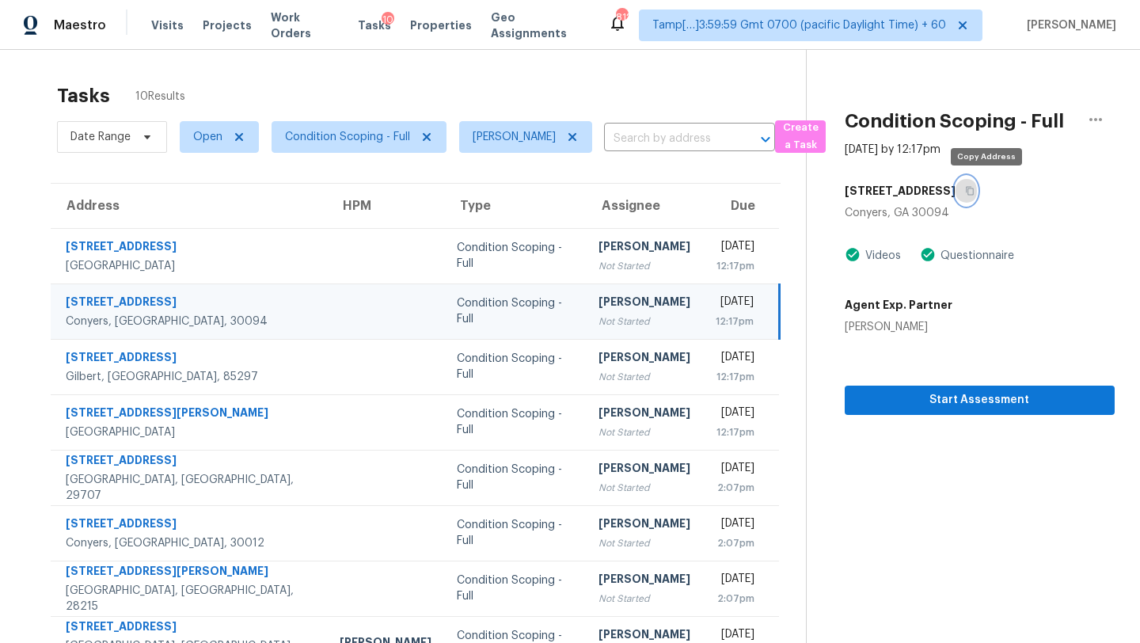
click at [975, 190] on icon "button" at bounding box center [970, 191] width 10 height 10
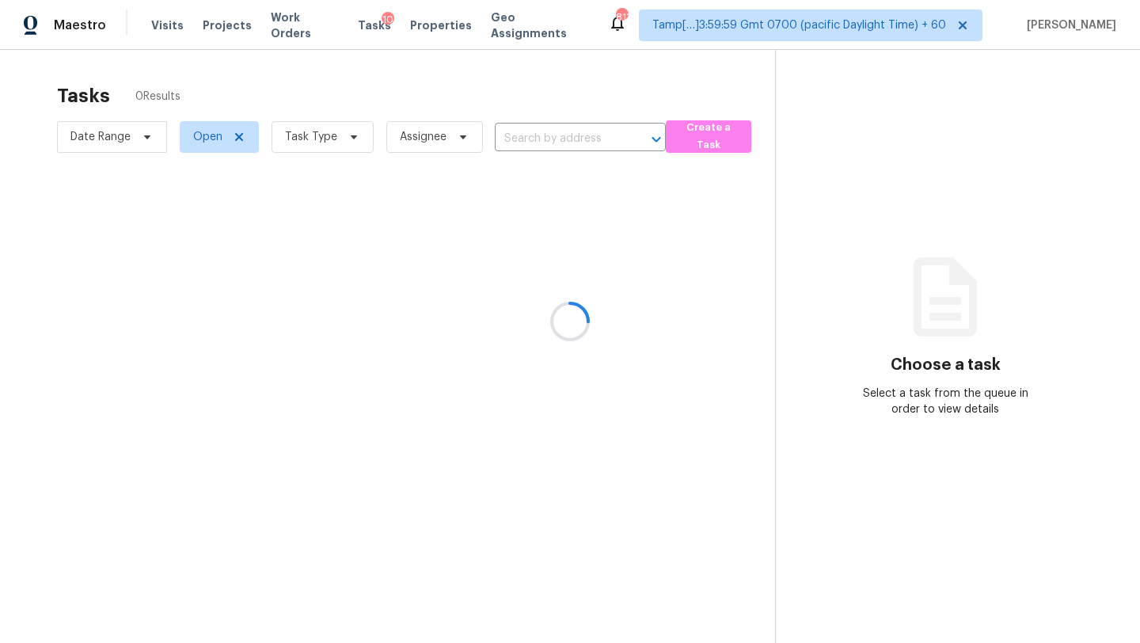
click at [580, 139] on div at bounding box center [570, 321] width 1140 height 643
click at [589, 142] on div at bounding box center [570, 321] width 1140 height 643
click at [573, 143] on div at bounding box center [570, 321] width 1140 height 643
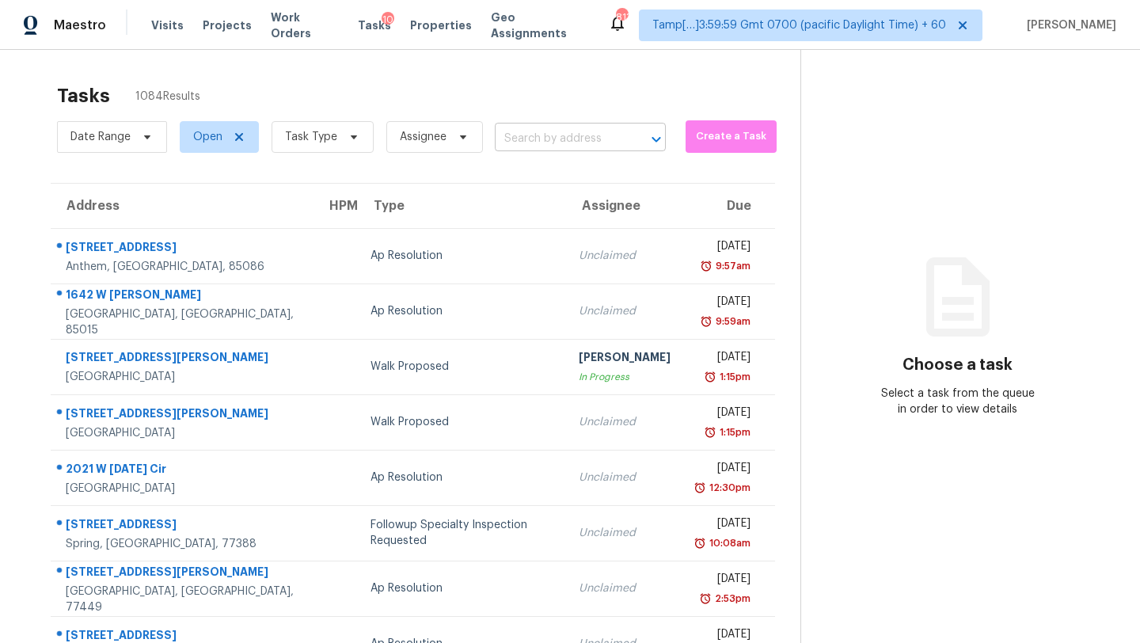
click at [557, 141] on input "text" at bounding box center [558, 139] width 127 height 25
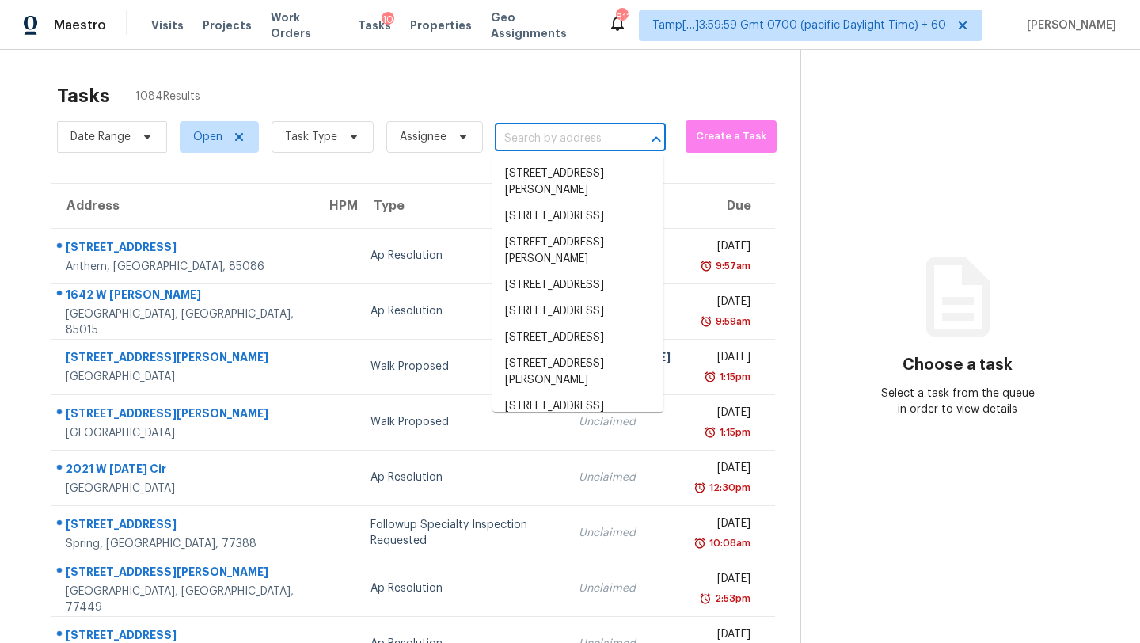
paste input "1141 Foothills Trl, Wake Forest, NC 27587"
type input "1141 Foothills Trl, Wake Forest, NC 27587"
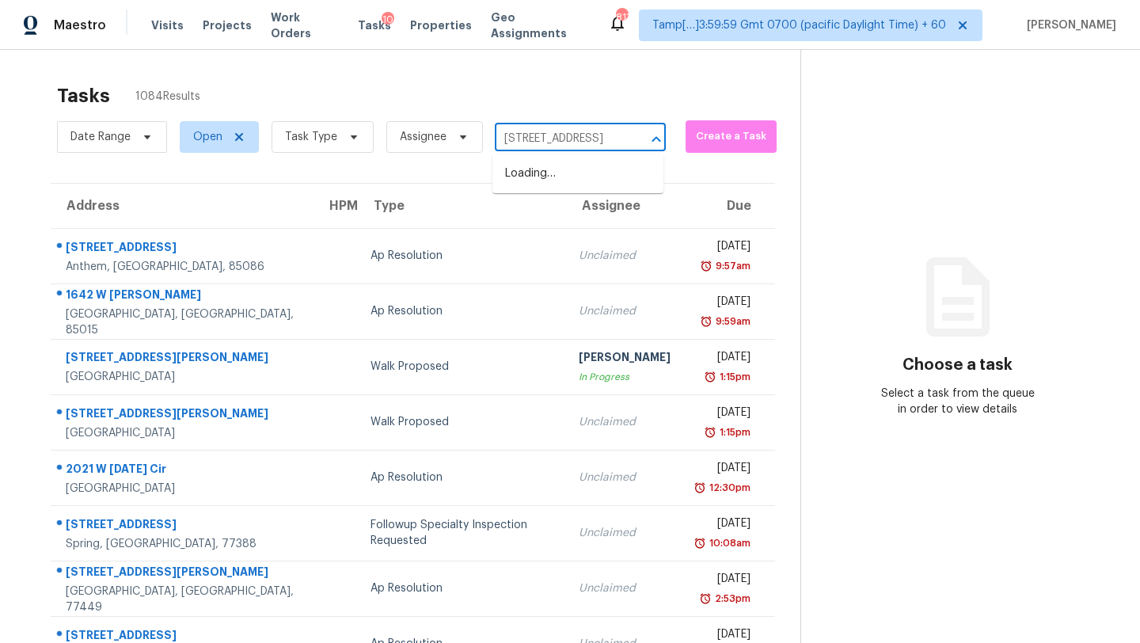
scroll to position [0, 89]
click at [535, 177] on li "1141 Foothills Trl, Wake Forest, NC 27587" at bounding box center [578, 174] width 171 height 26
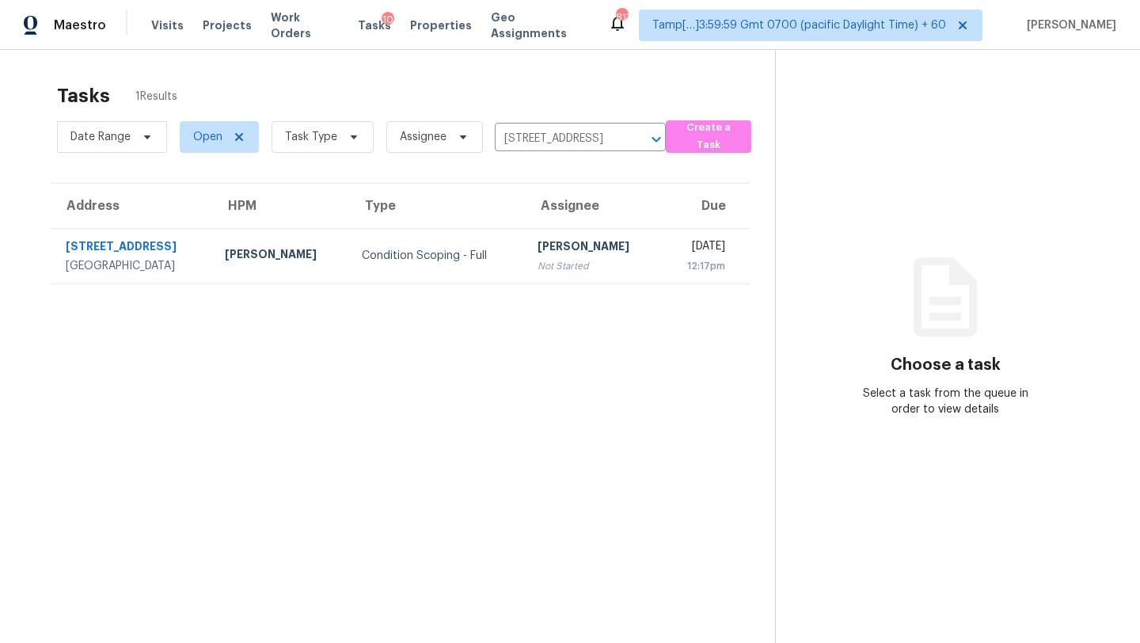
click at [589, 256] on td "Rajesh M Not Started" at bounding box center [593, 255] width 137 height 55
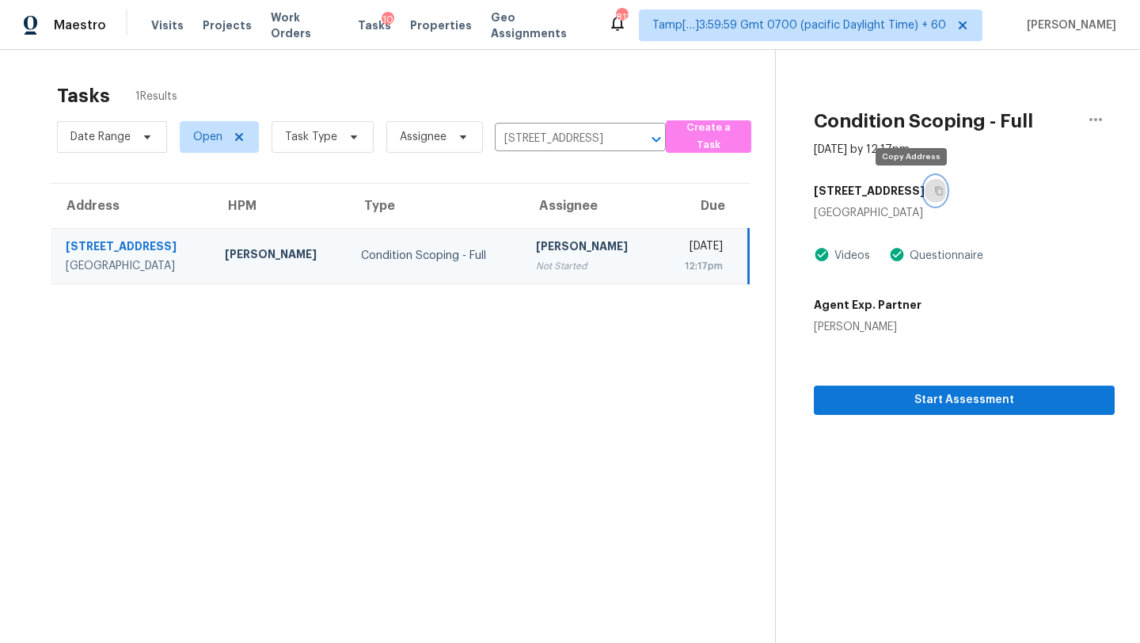
click at [925, 200] on button "button" at bounding box center [935, 191] width 21 height 29
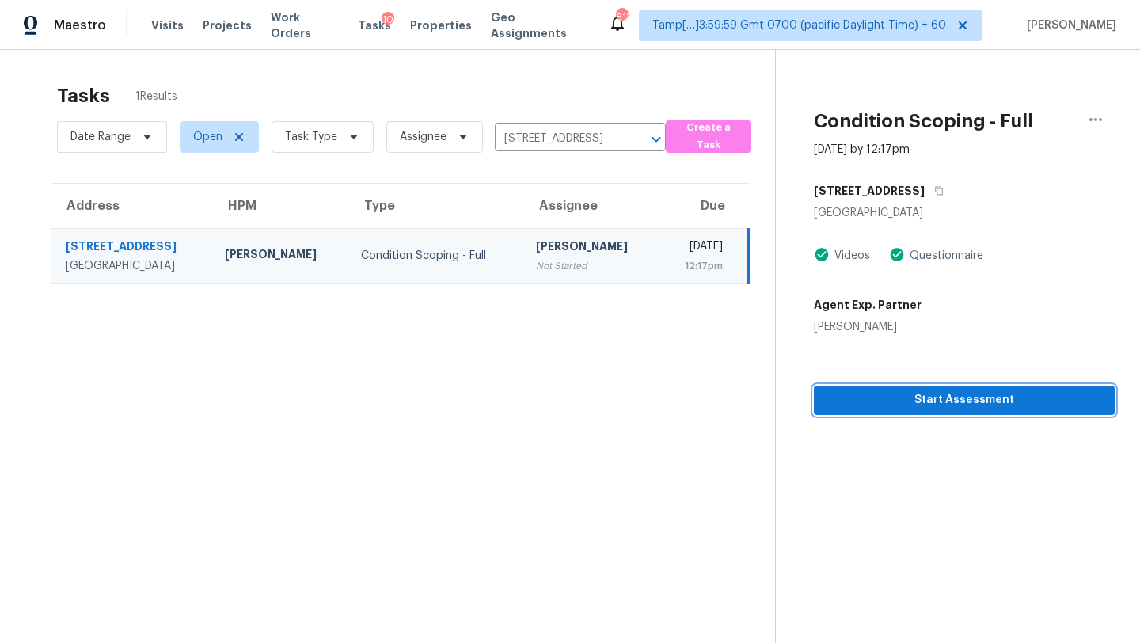
click at [907, 386] on button "Start Assessment" at bounding box center [964, 400] width 301 height 29
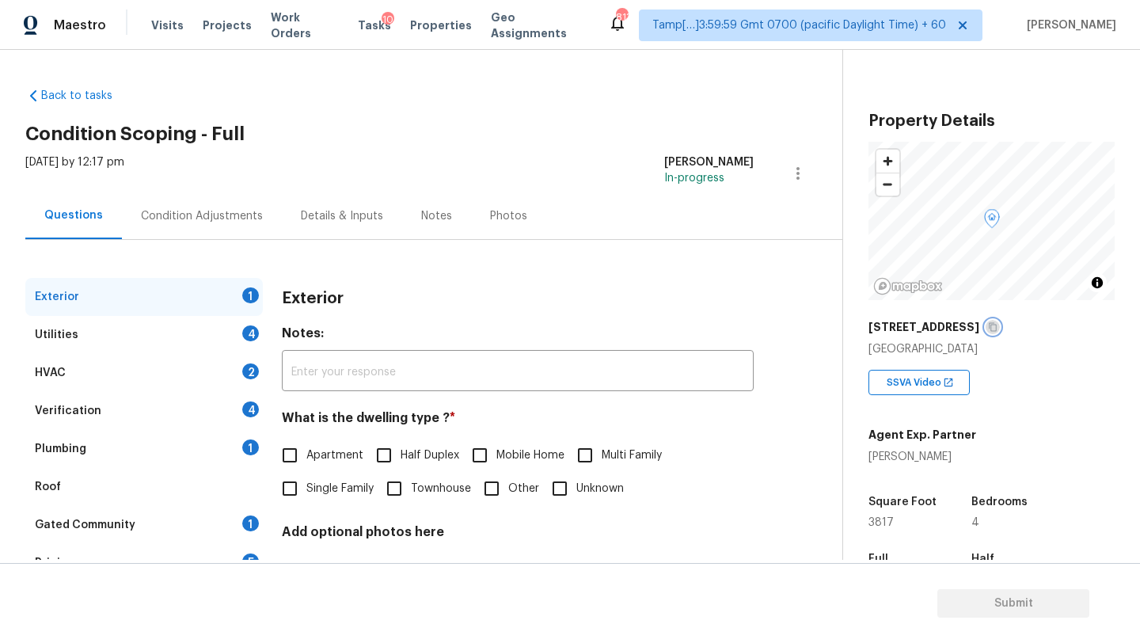
click at [988, 327] on icon "button" at bounding box center [993, 327] width 10 height 10
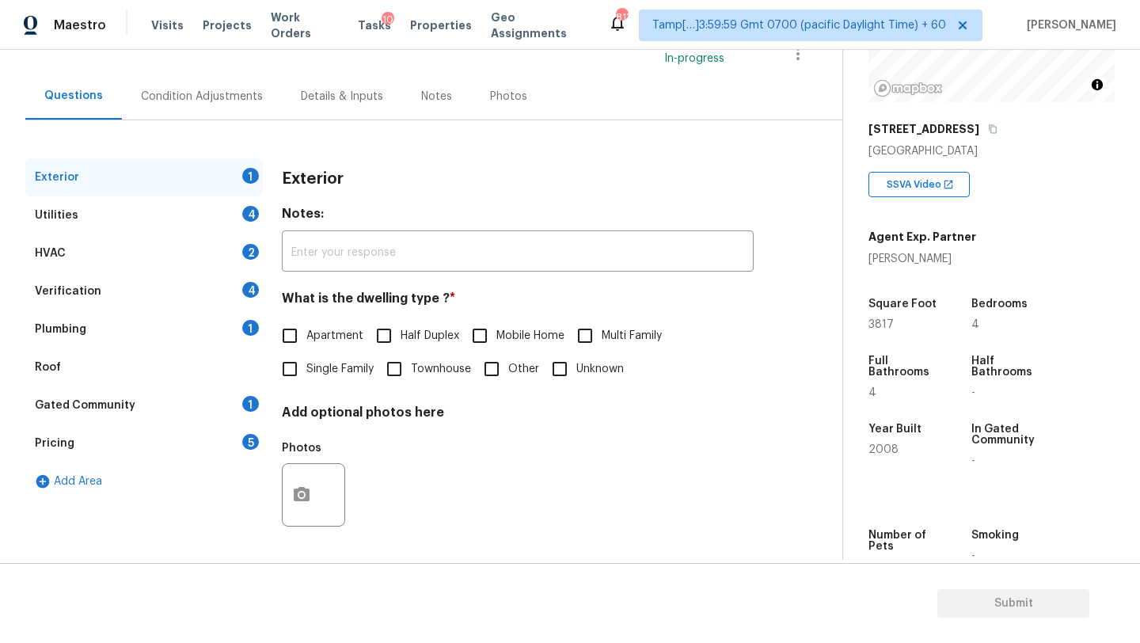
scroll to position [231, 0]
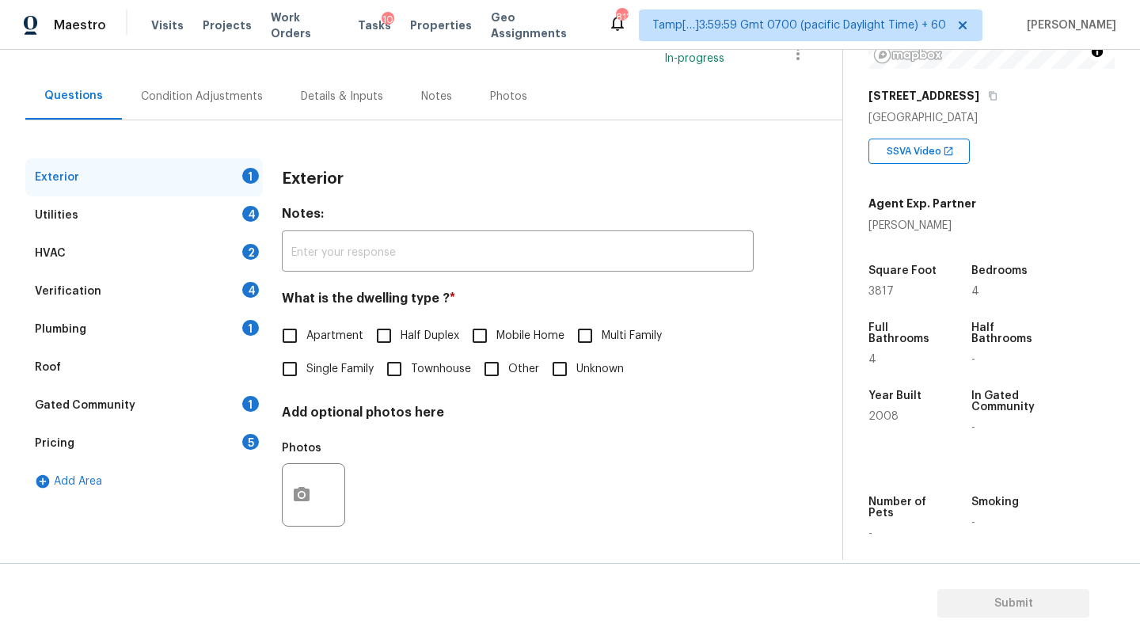
click at [118, 382] on div "Roof" at bounding box center [144, 367] width 238 height 38
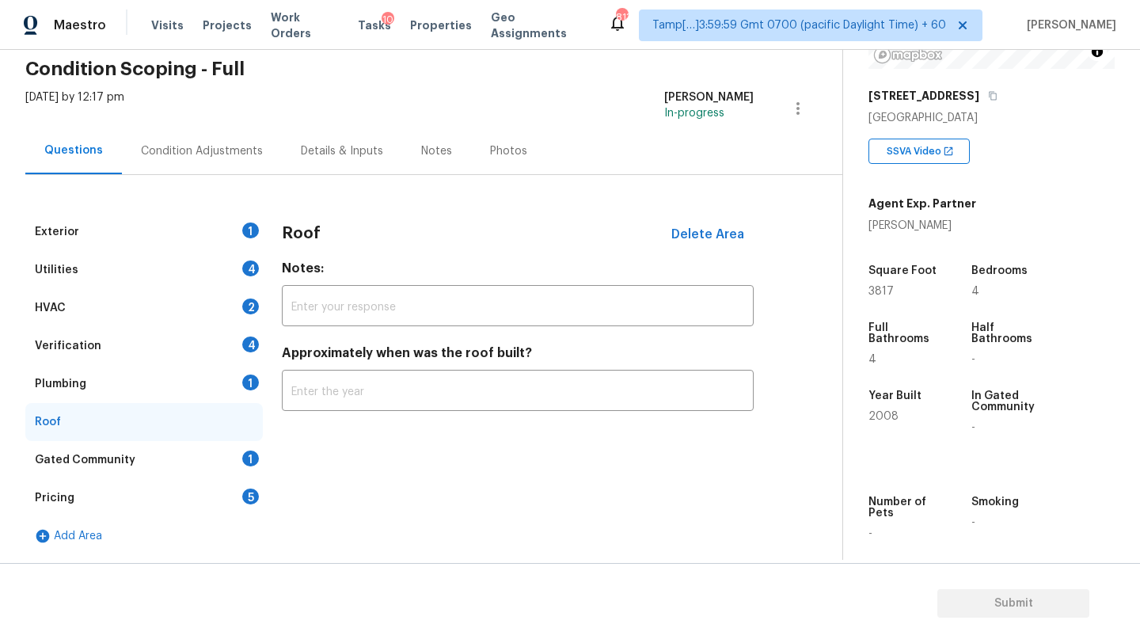
click at [229, 233] on div "Exterior 1" at bounding box center [144, 232] width 238 height 38
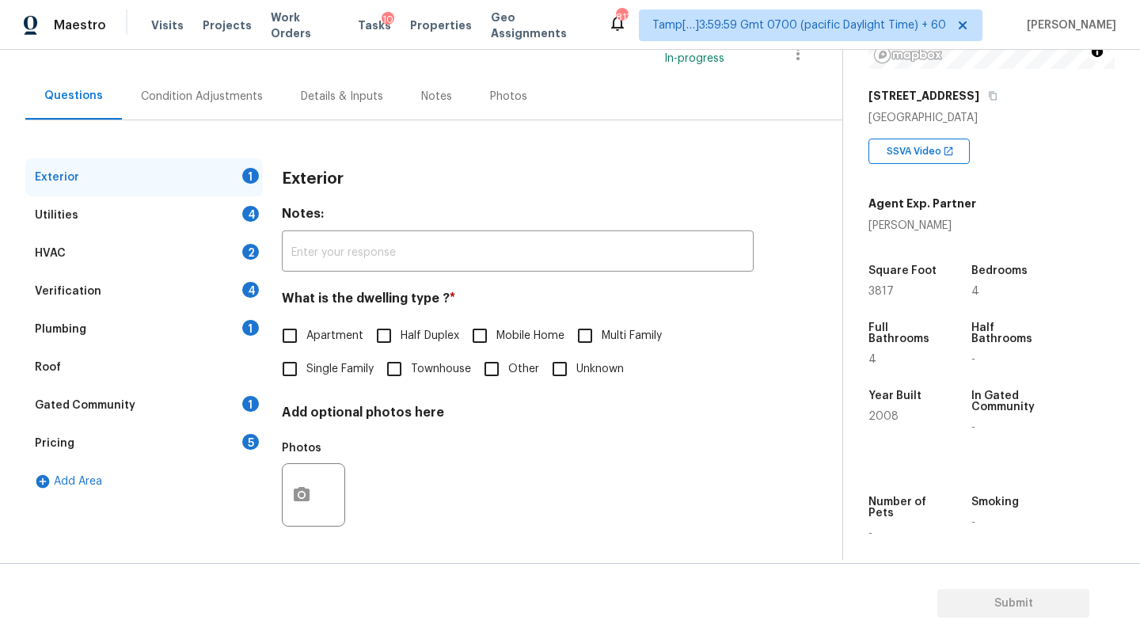
click at [309, 363] on span "Single Family" at bounding box center [339, 369] width 67 height 17
click at [306, 363] on input "Single Family" at bounding box center [289, 368] width 33 height 33
checkbox input "true"
click at [227, 411] on div "Gated Community 1" at bounding box center [144, 405] width 238 height 38
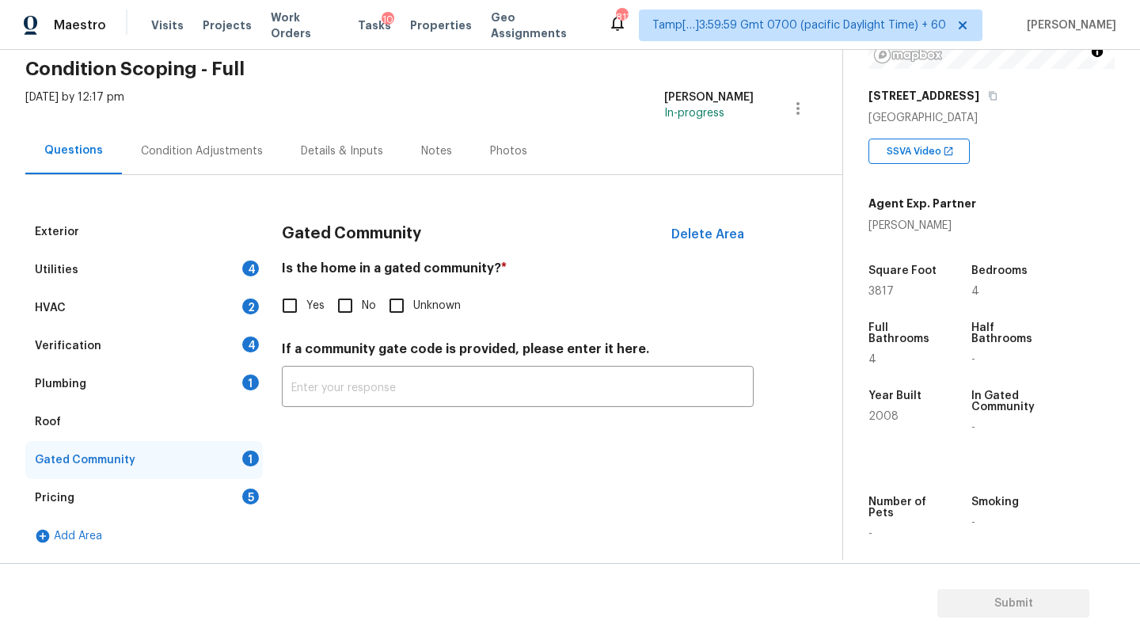
click at [286, 313] on input "Yes" at bounding box center [289, 305] width 33 height 33
checkbox input "true"
click at [244, 489] on div "Pricing 5" at bounding box center [144, 498] width 238 height 38
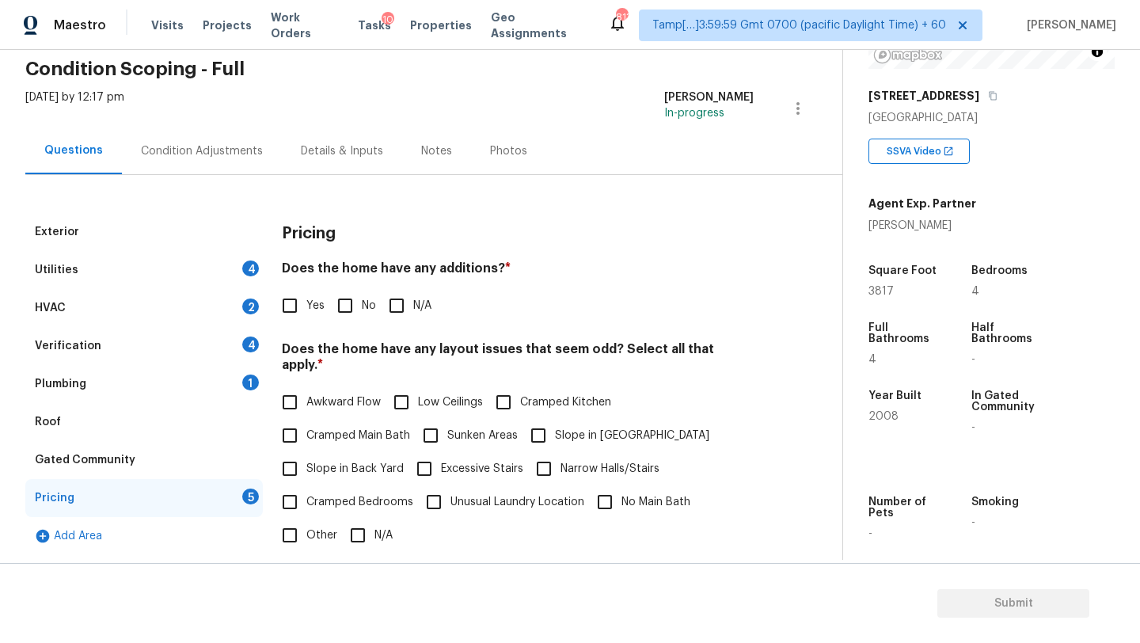
click at [359, 308] on input "No" at bounding box center [345, 305] width 33 height 33
checkbox input "true"
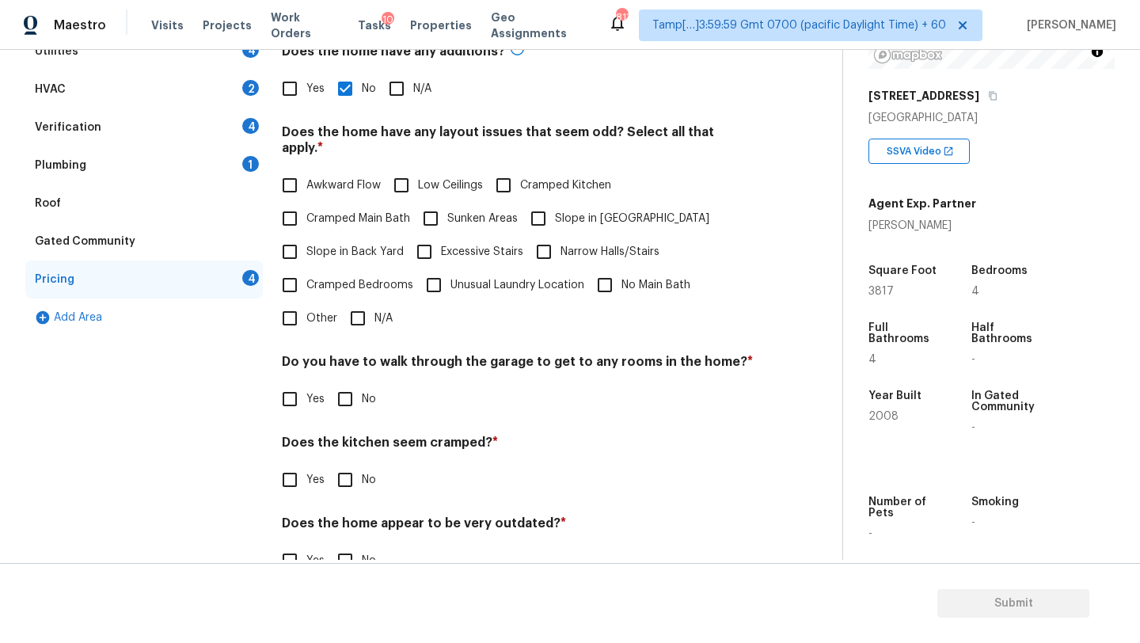
scroll to position [307, 0]
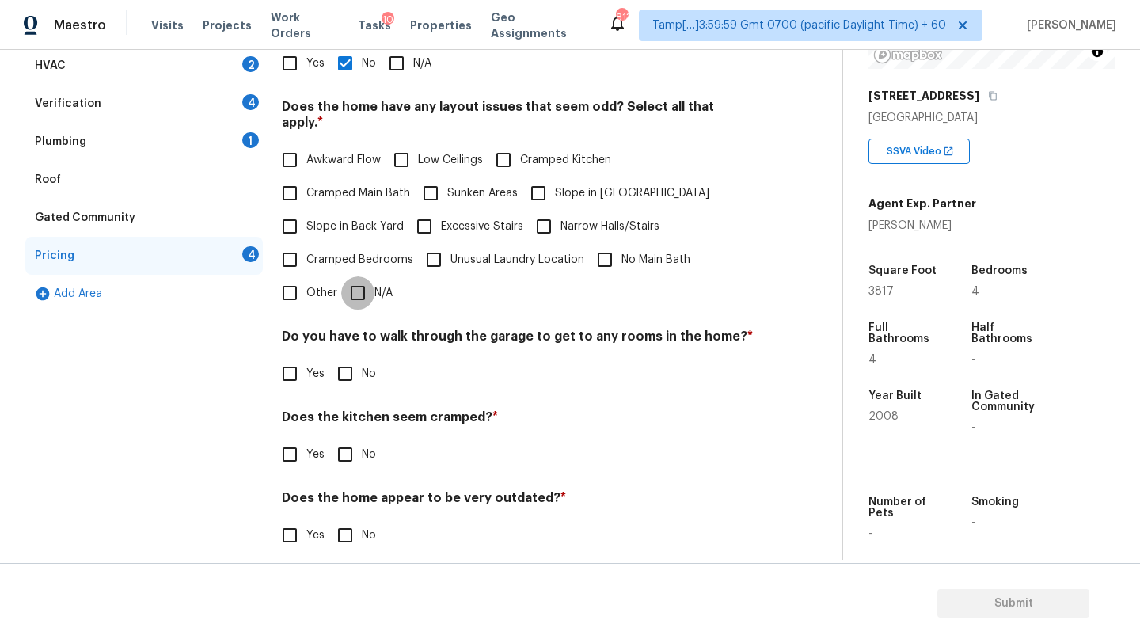
click at [352, 291] on input "N/A" at bounding box center [357, 292] width 33 height 33
checkbox input "true"
click at [352, 376] on div "Pricing Does the home have any additions? * Yes No N/A Does the home have any l…" at bounding box center [518, 272] width 472 height 602
click at [352, 438] on input "No" at bounding box center [345, 454] width 33 height 33
checkbox input "true"
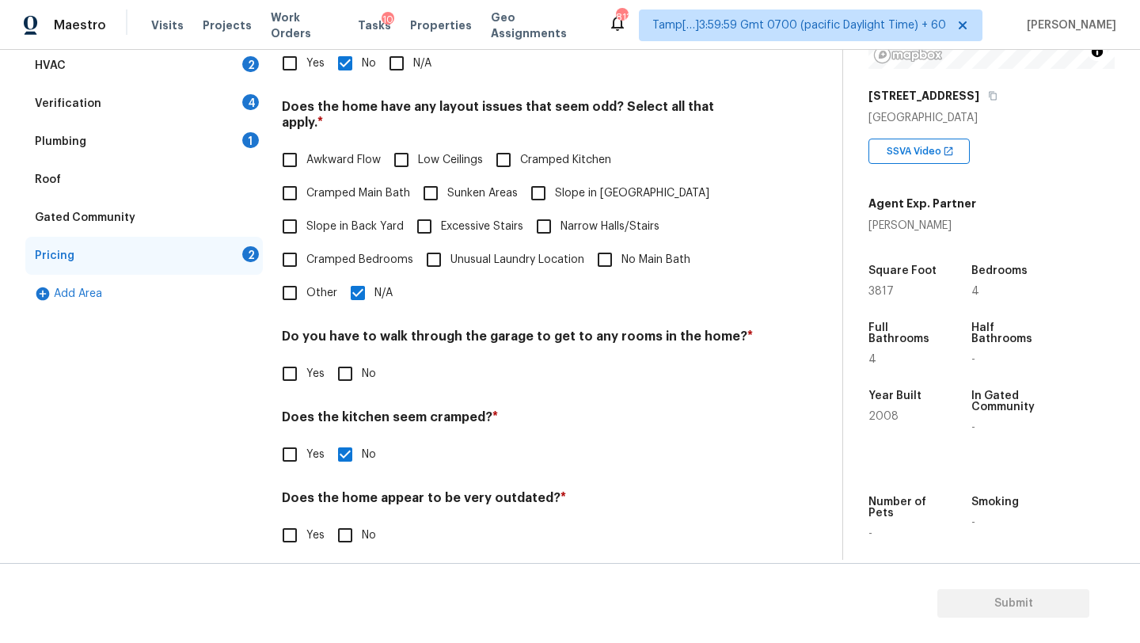
click at [352, 498] on div "Does the home appear to be very outdated? * Yes No" at bounding box center [518, 521] width 472 height 62
click at [352, 519] on input "No" at bounding box center [345, 535] width 33 height 33
checkbox input "true"
click at [352, 367] on input "No" at bounding box center [345, 373] width 33 height 33
checkbox input "true"
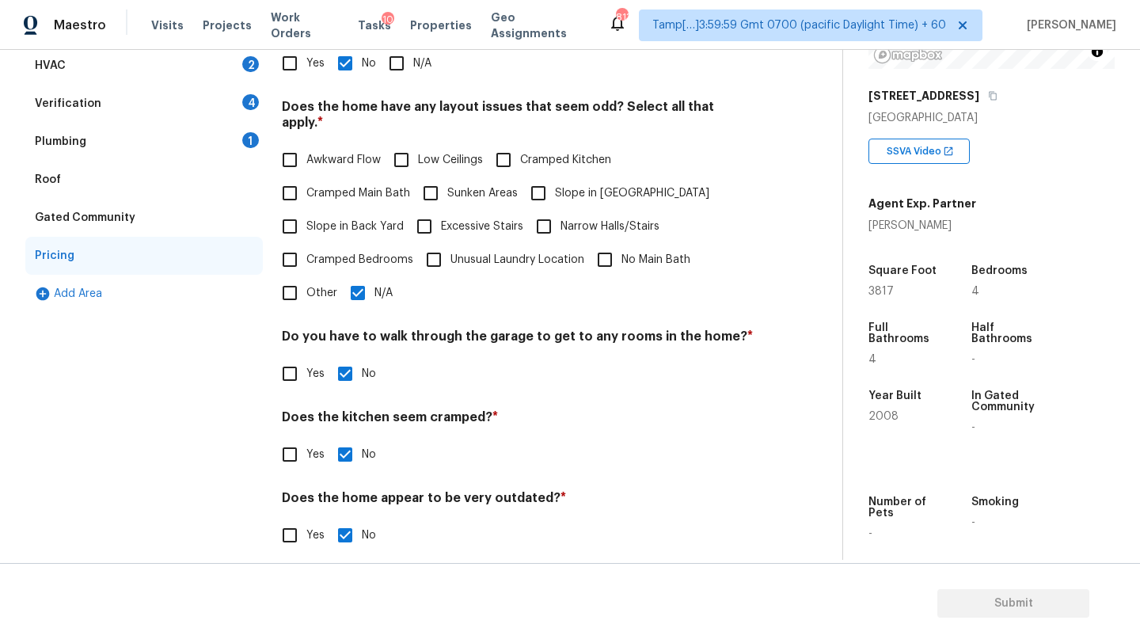
click at [110, 137] on div "Plumbing 1" at bounding box center [144, 142] width 238 height 38
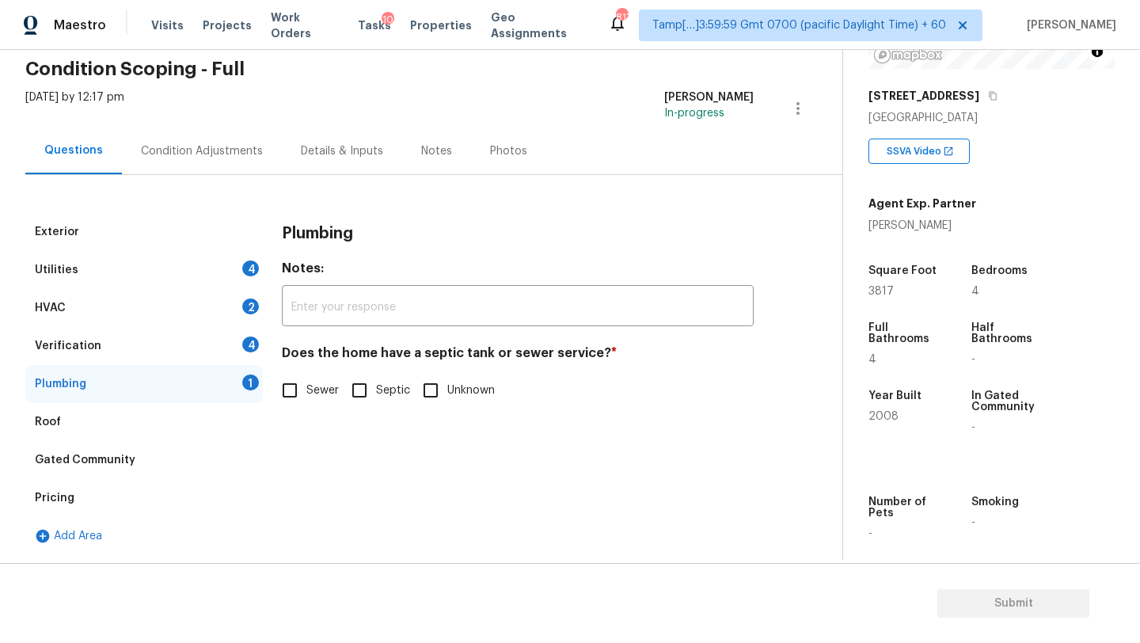
scroll to position [65, 0]
click at [371, 390] on input "Septic" at bounding box center [359, 390] width 33 height 33
checkbox input "true"
click at [156, 273] on div "Utilities 4" at bounding box center [144, 270] width 238 height 38
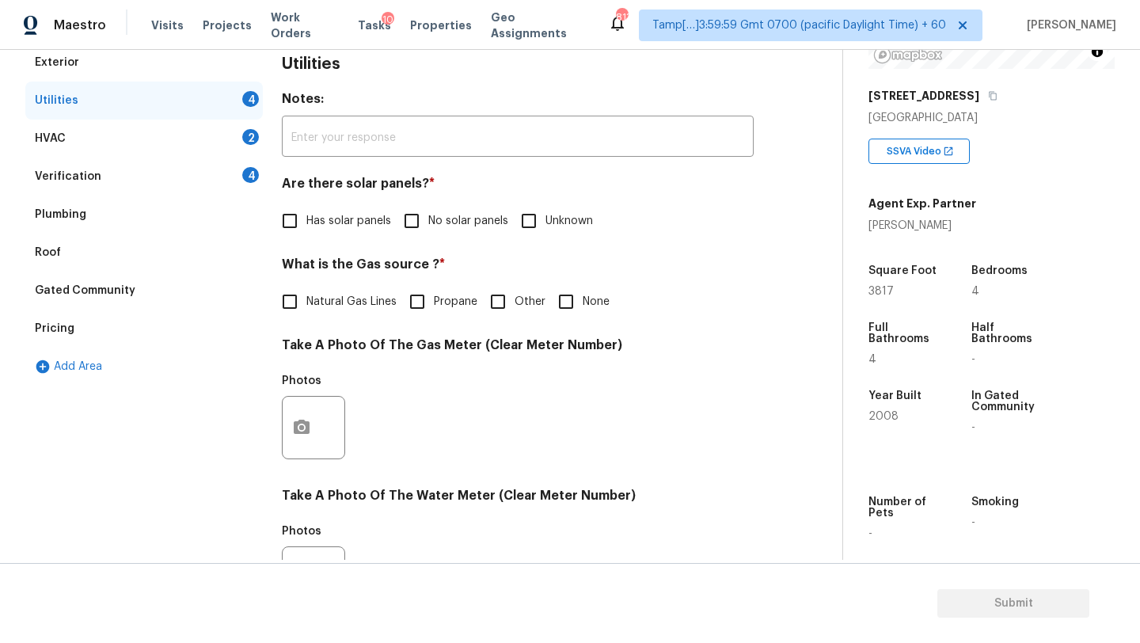
scroll to position [549, 0]
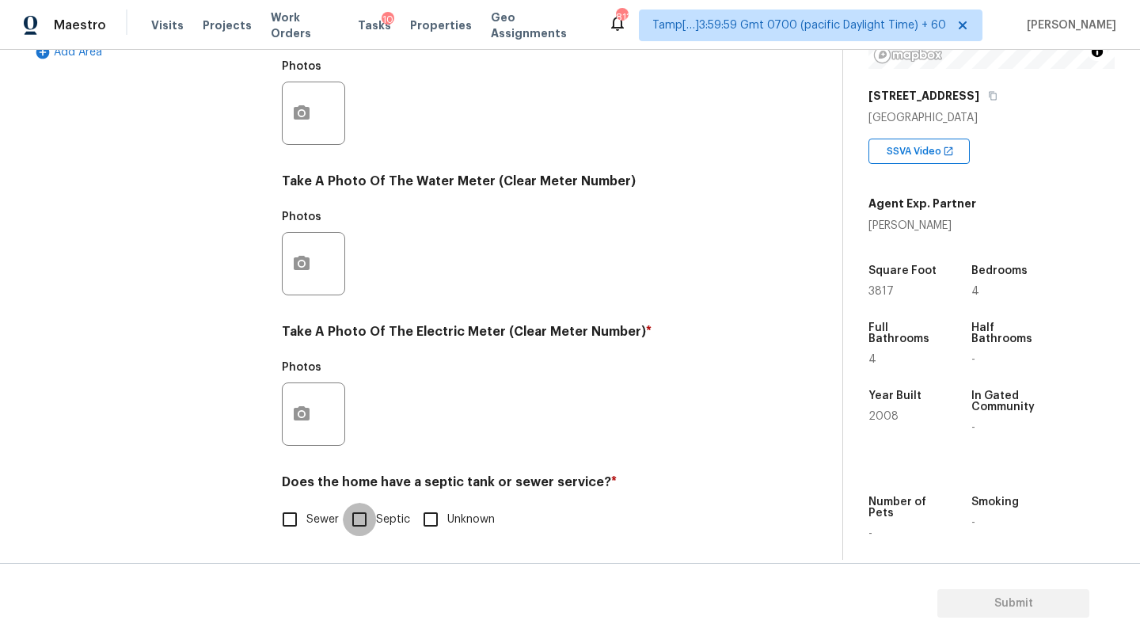
click at [368, 515] on input "Septic" at bounding box center [359, 519] width 33 height 33
checkbox input "true"
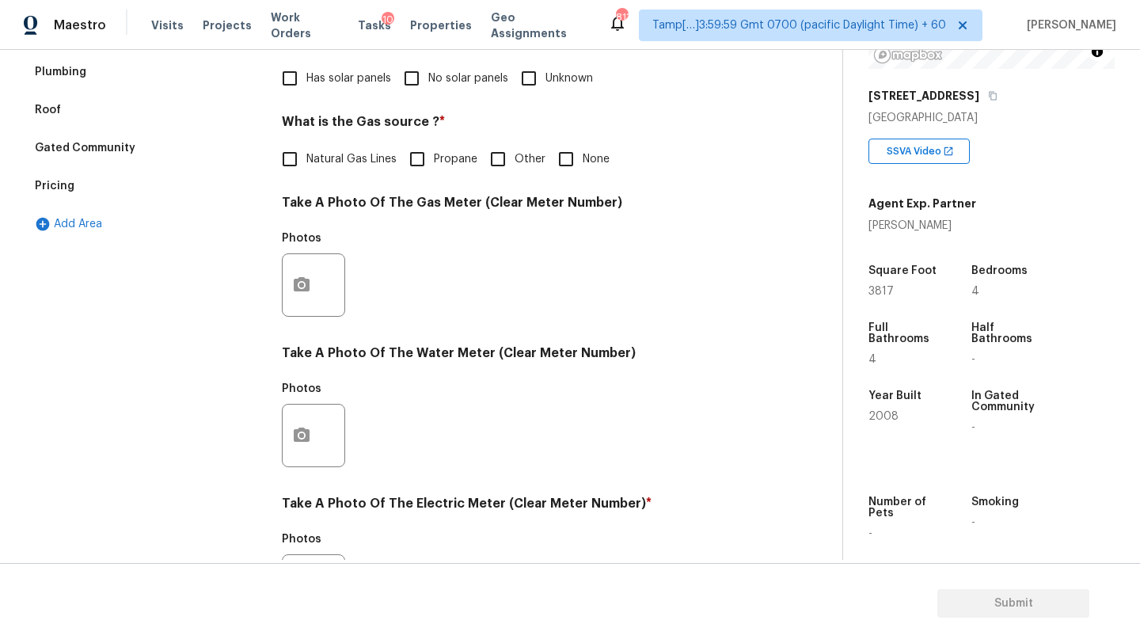
scroll to position [253, 0]
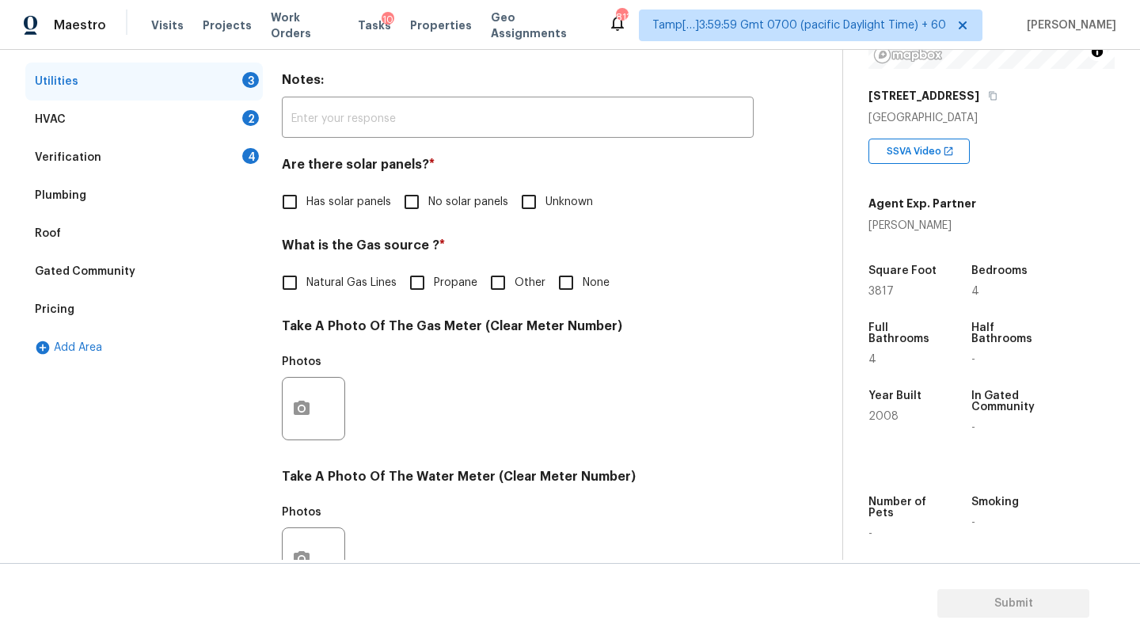
click at [149, 243] on div "Roof" at bounding box center [144, 234] width 238 height 38
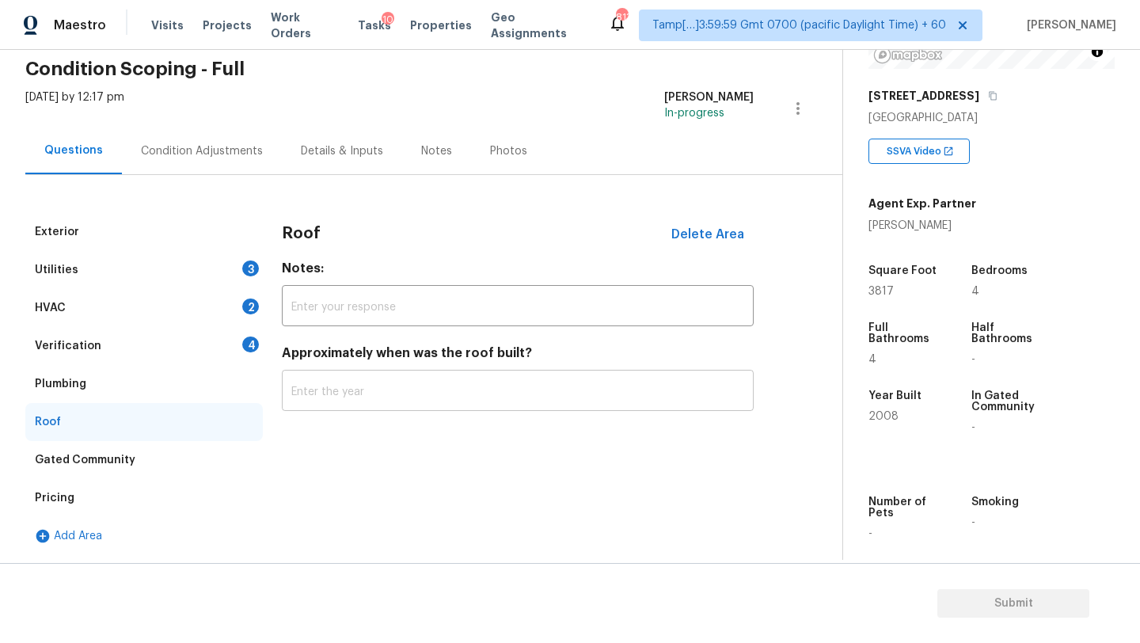
click at [378, 401] on input "text" at bounding box center [518, 392] width 472 height 37
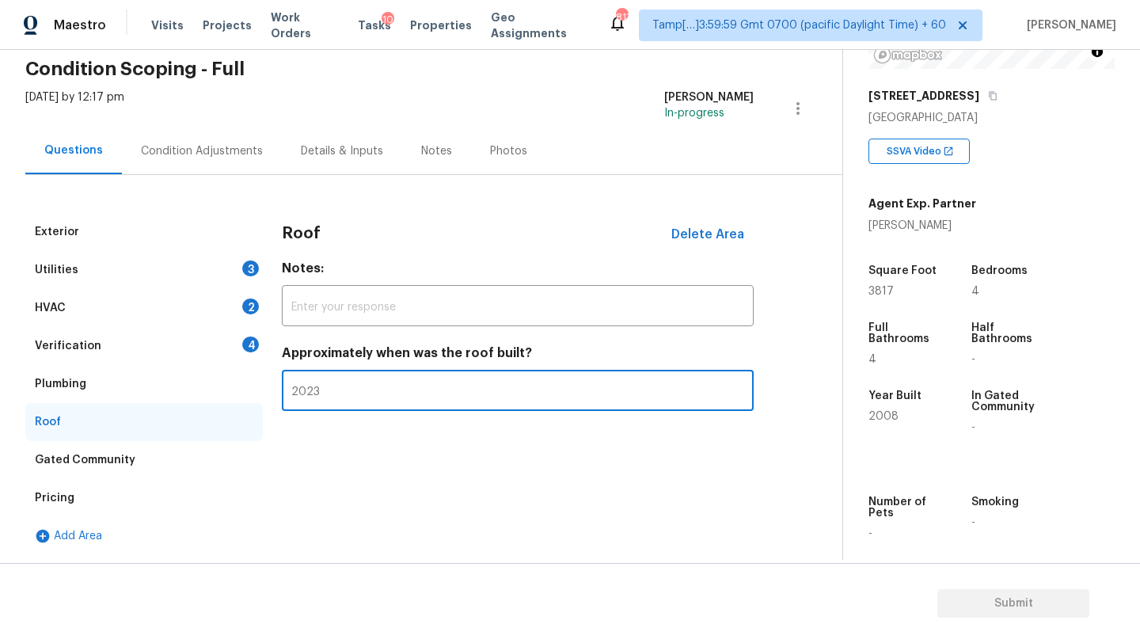
type input "2023"
click at [223, 346] on div "Verification 4" at bounding box center [144, 346] width 238 height 38
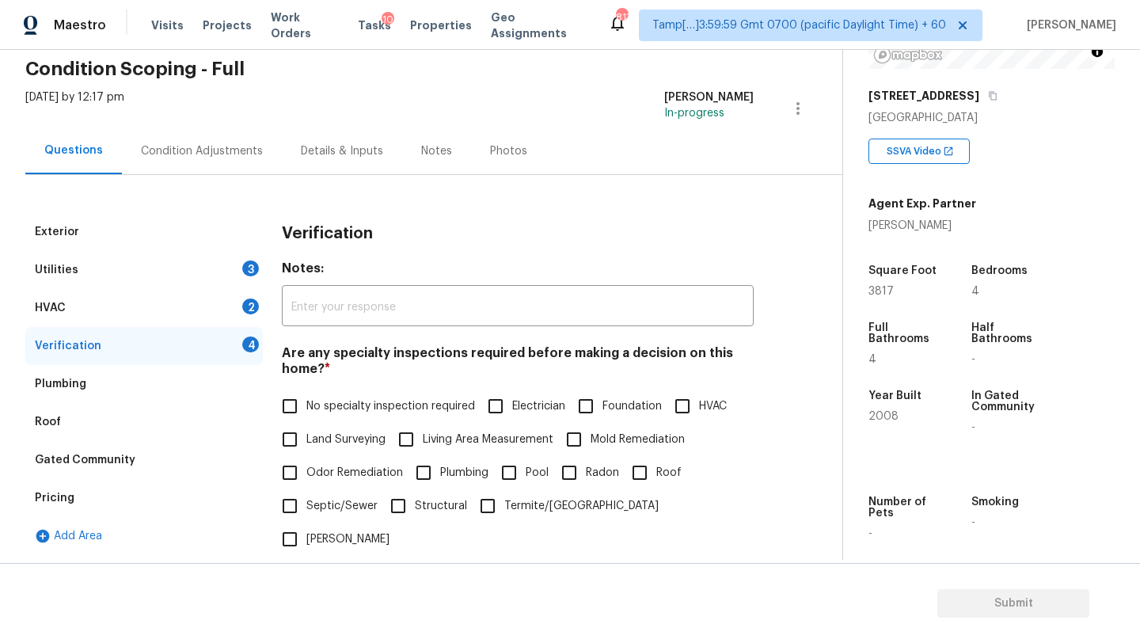
click at [323, 407] on span "No specialty inspection required" at bounding box center [390, 406] width 169 height 17
click at [306, 407] on input "No specialty inspection required" at bounding box center [289, 406] width 33 height 33
checkbox input "true"
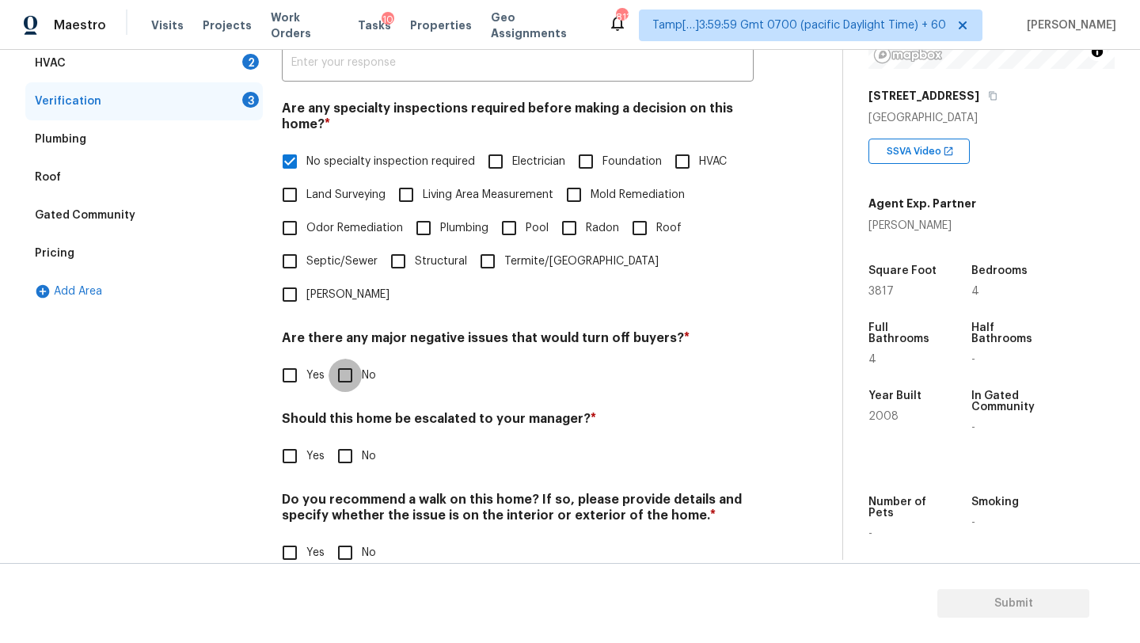
click at [356, 359] on input "No" at bounding box center [345, 375] width 33 height 33
checkbox input "true"
click at [340, 439] on input "No" at bounding box center [345, 455] width 33 height 33
checkbox input "true"
click at [340, 542] on div "Verification Notes: ​ Are any specialty inspections required before making a de…" at bounding box center [518, 278] width 472 height 620
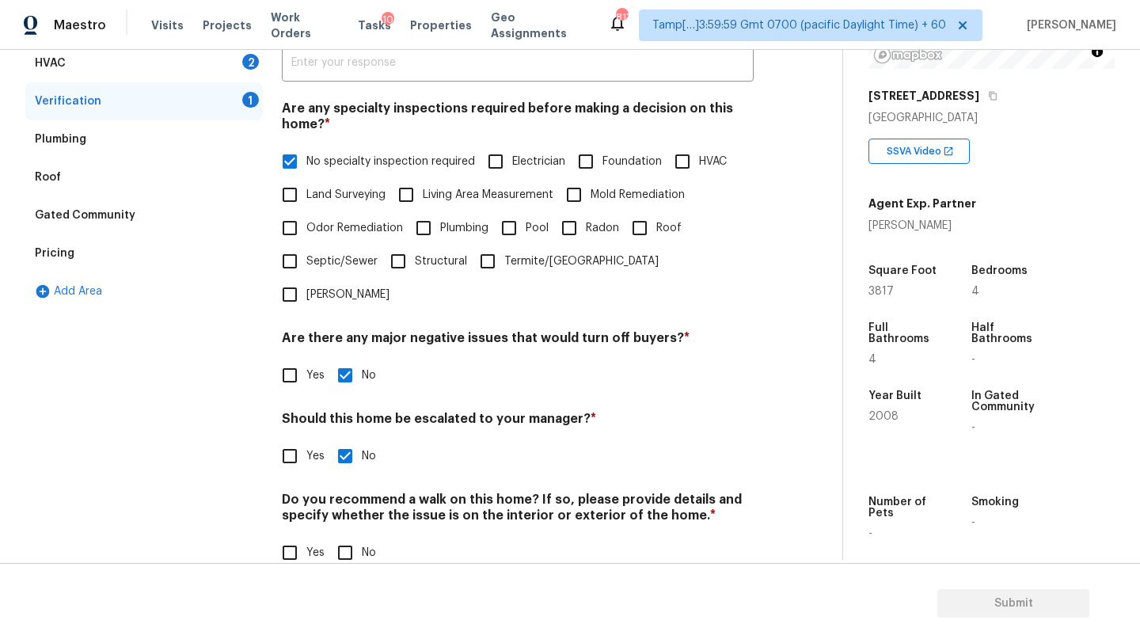
click at [352, 536] on input "No" at bounding box center [345, 552] width 33 height 33
checkbox input "true"
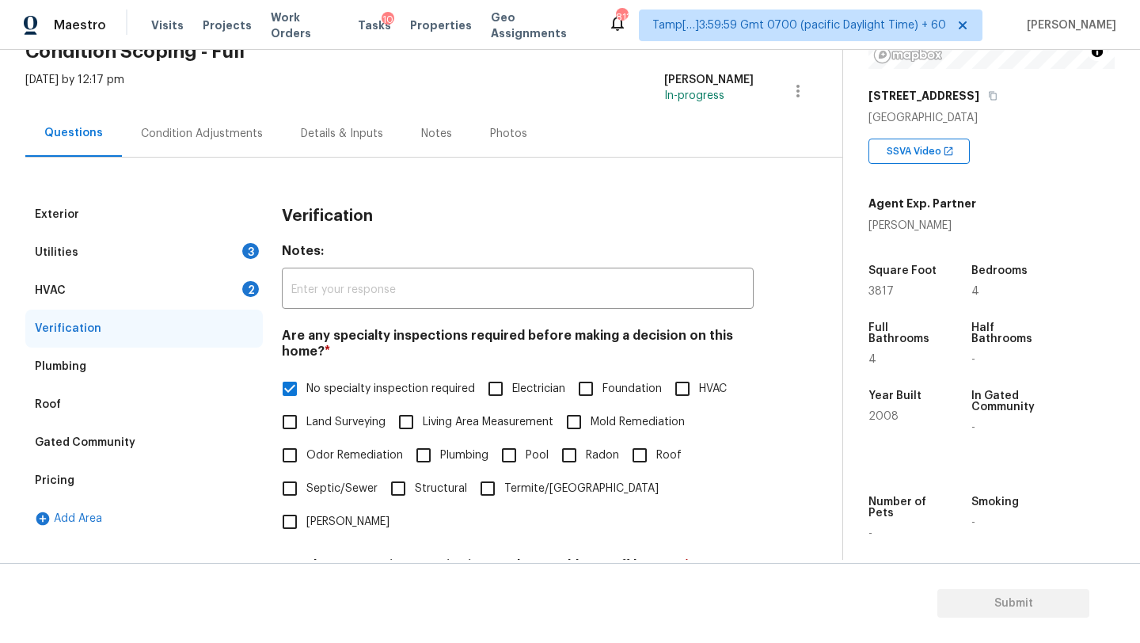
scroll to position [55, 0]
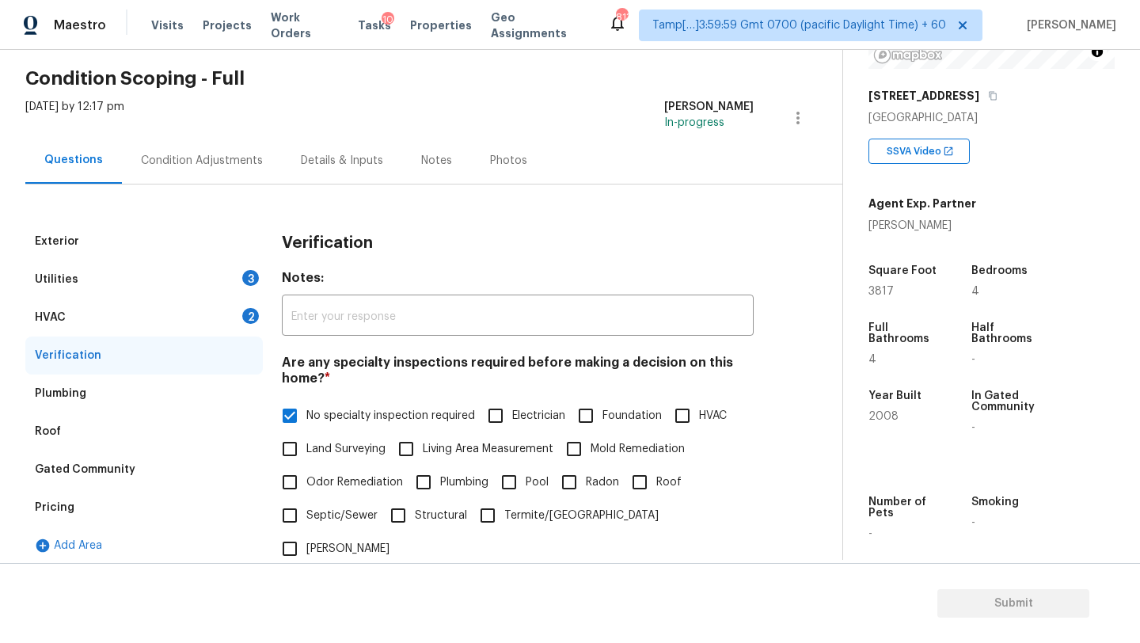
click at [120, 328] on div "HVAC 2" at bounding box center [144, 318] width 238 height 38
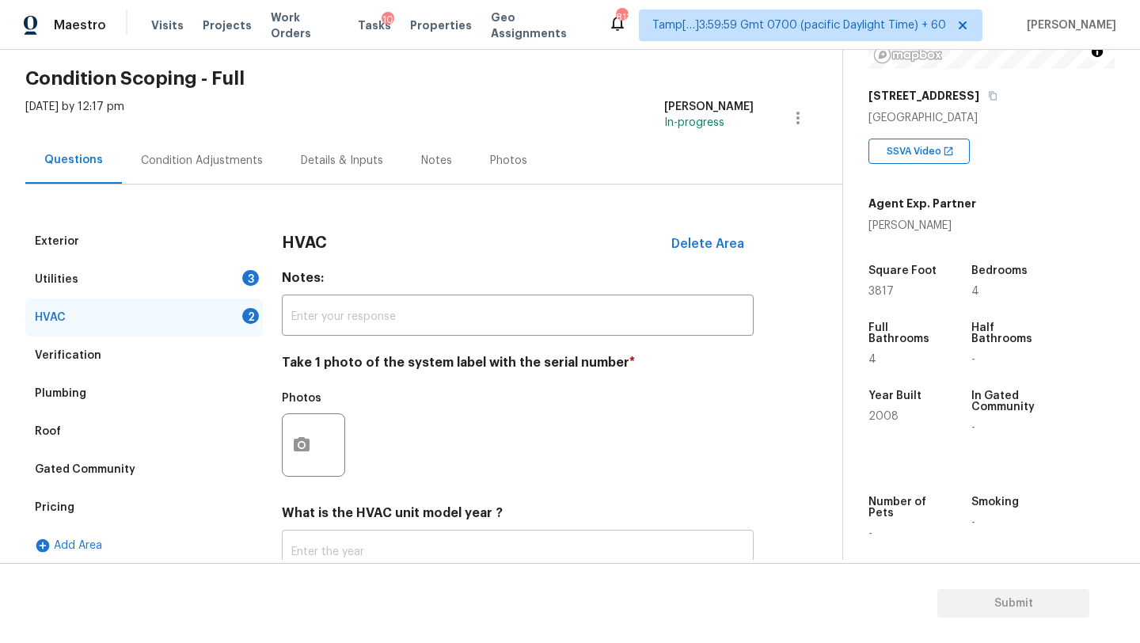
click at [316, 538] on input "text" at bounding box center [518, 552] width 472 height 37
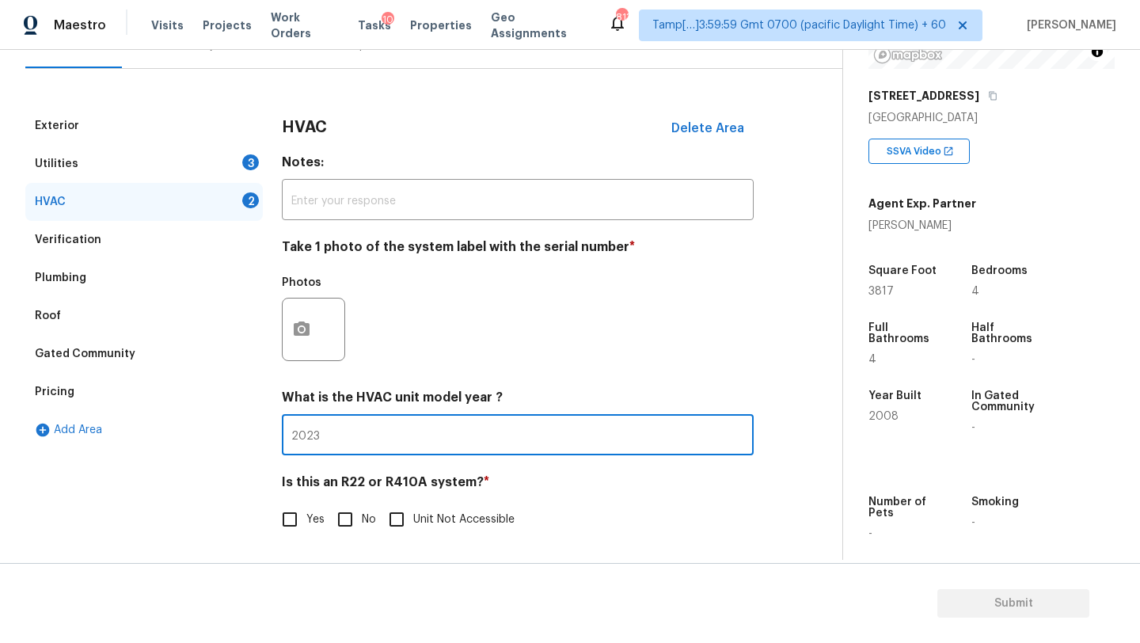
type input "2023"
click at [347, 513] on input "No" at bounding box center [345, 519] width 33 height 33
checkbox input "true"
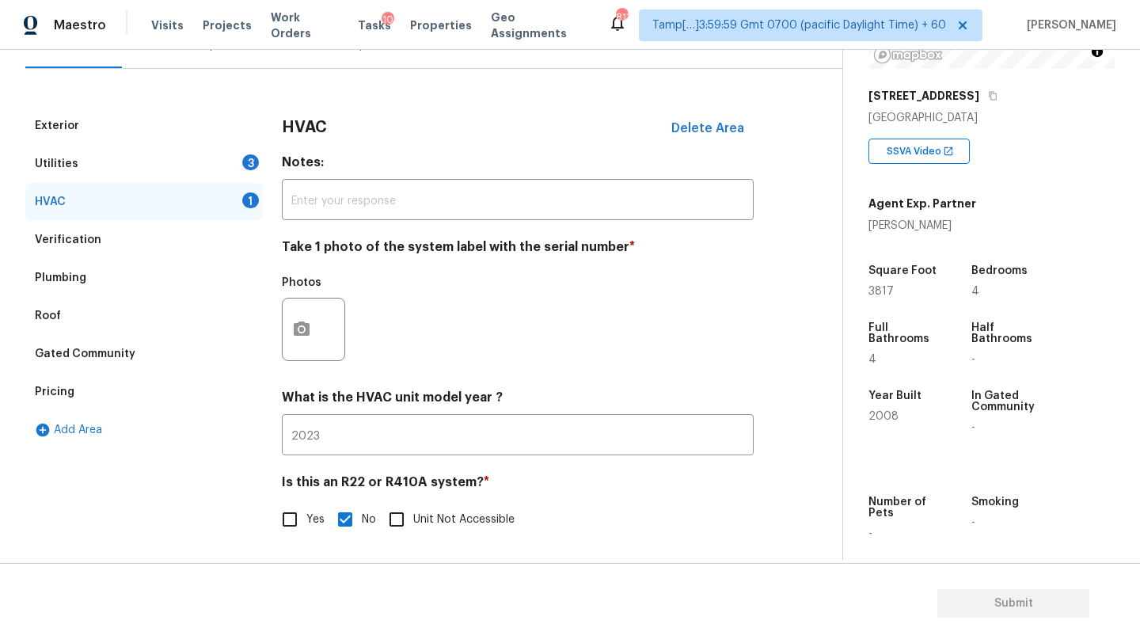
click at [141, 157] on div "Utilities 3" at bounding box center [144, 164] width 238 height 38
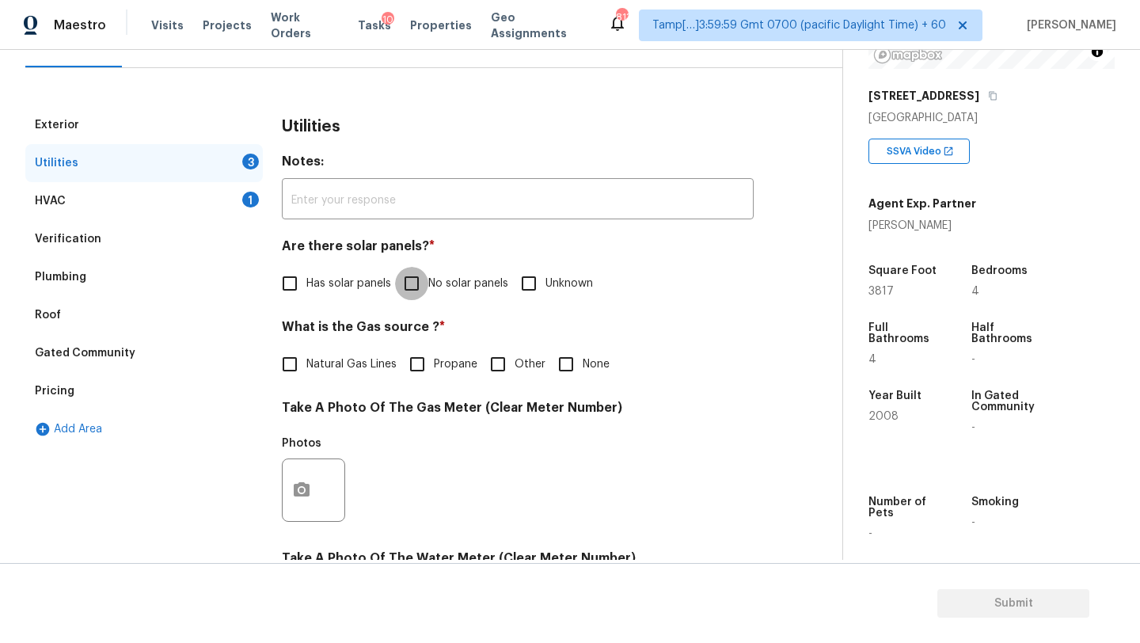
click at [417, 274] on input "No solar panels" at bounding box center [411, 283] width 33 height 33
checkbox input "true"
click at [318, 375] on label "Natural Gas Lines" at bounding box center [335, 364] width 124 height 33
click at [306, 375] on input "Natural Gas Lines" at bounding box center [289, 364] width 33 height 33
checkbox input "true"
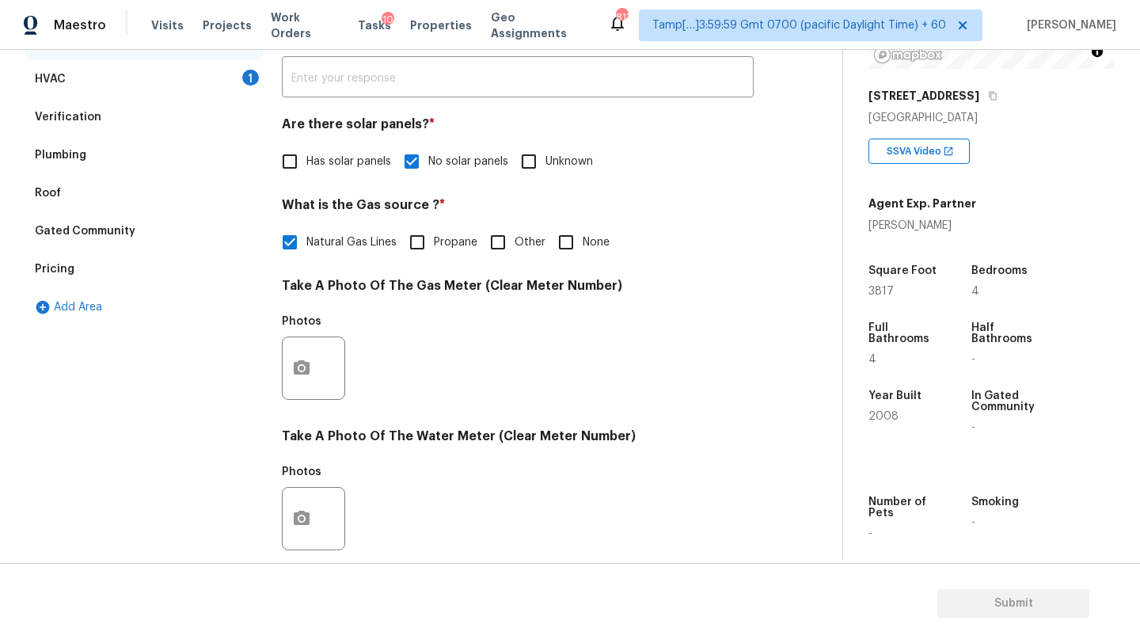
scroll to position [0, 0]
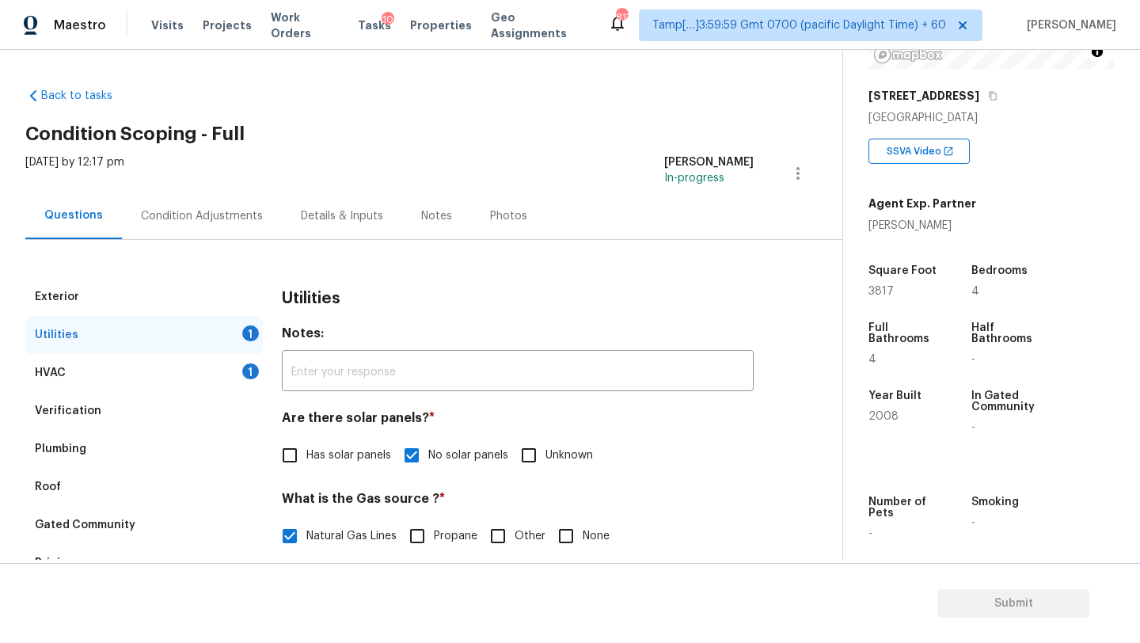
click at [190, 211] on div "Condition Adjustments" at bounding box center [202, 216] width 122 height 16
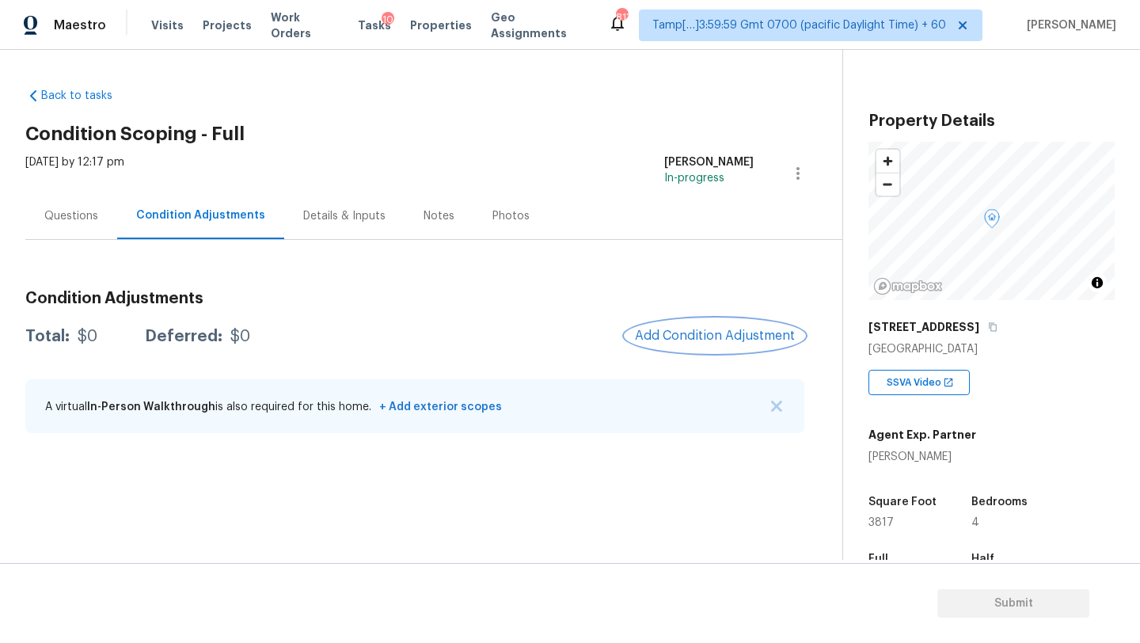
click at [687, 347] on button "Add Condition Adjustment" at bounding box center [715, 335] width 179 height 33
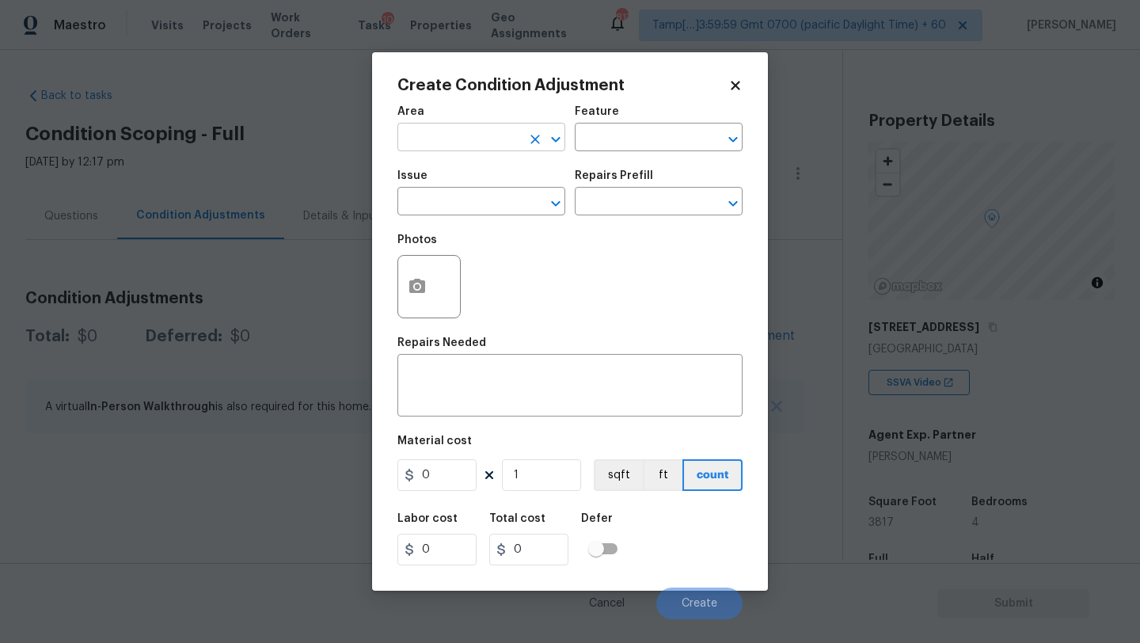
click at [476, 137] on input "text" at bounding box center [460, 139] width 124 height 25
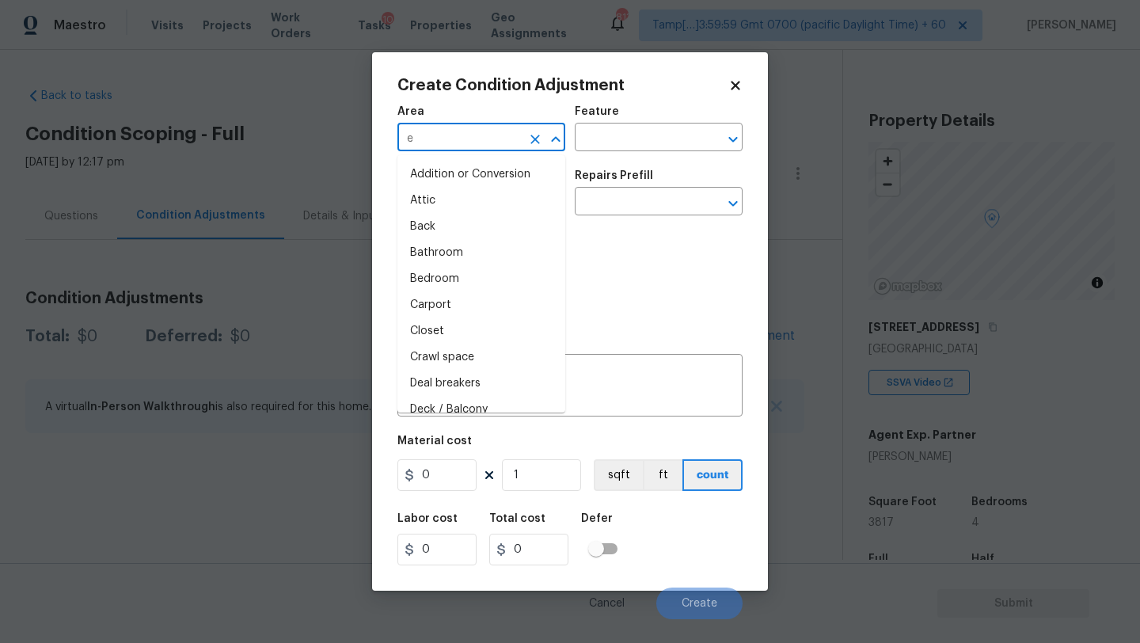
type input "ex"
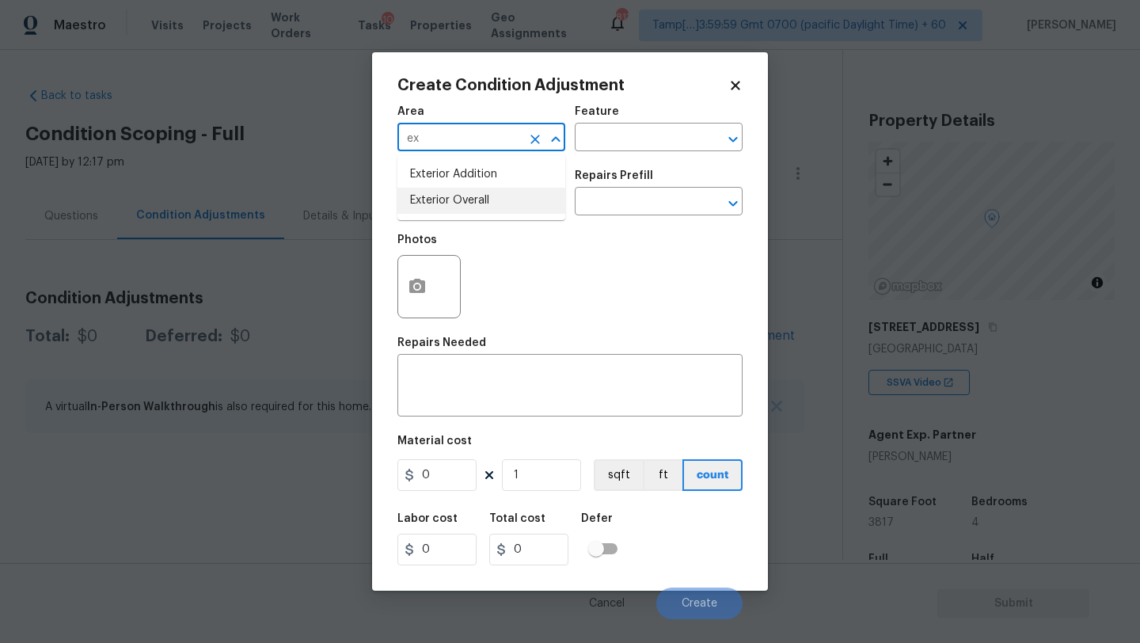
click at [487, 192] on li "Exterior Overall" at bounding box center [482, 201] width 168 height 26
type input "Exterior Overall"
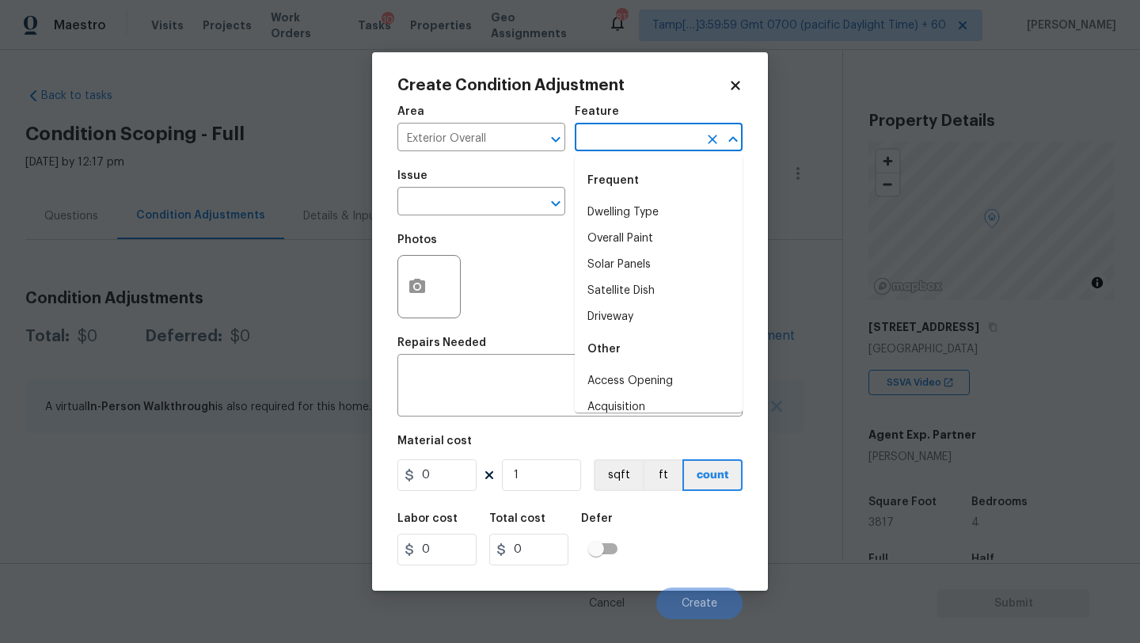
click at [636, 135] on input "text" at bounding box center [637, 139] width 124 height 25
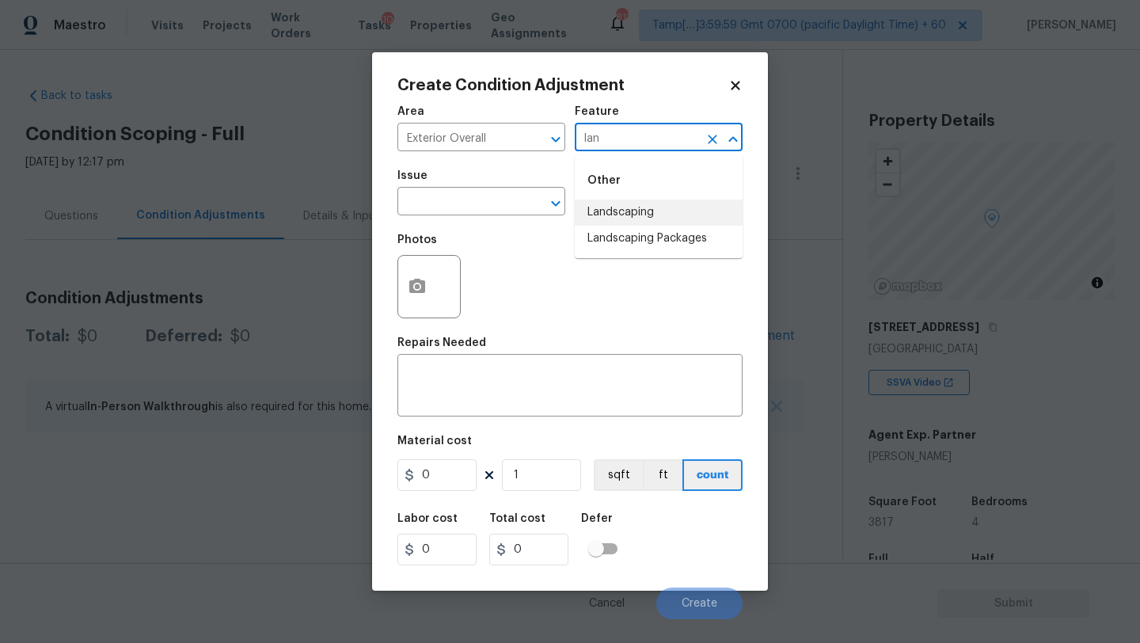
click at [634, 235] on li "Landscaping Packages" at bounding box center [659, 239] width 168 height 26
type input "Landscaping Packages"
click at [427, 203] on input "text" at bounding box center [460, 203] width 124 height 25
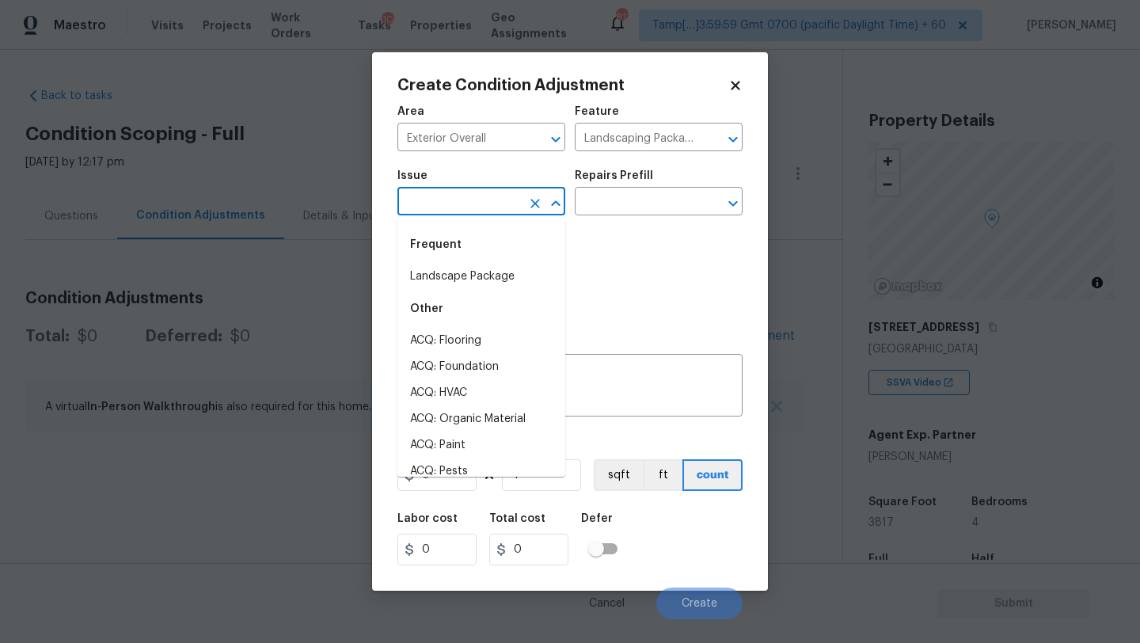
click at [432, 260] on div "Frequent" at bounding box center [482, 245] width 168 height 38
click at [436, 287] on li "Landscape Package" at bounding box center [482, 277] width 168 height 26
type input "Landscape Package"
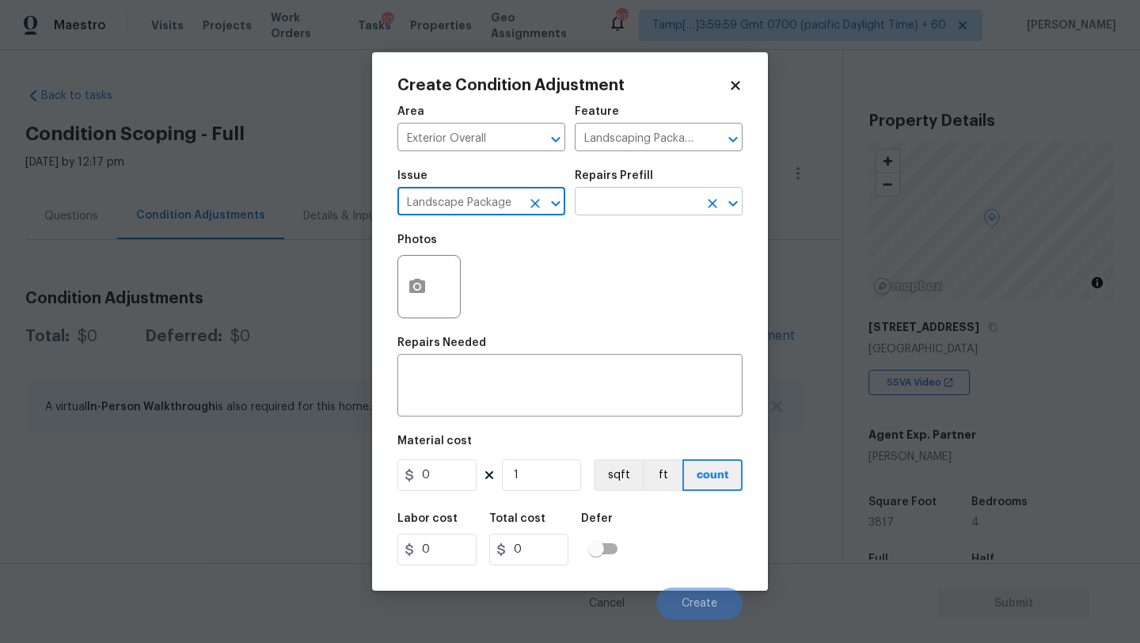
click at [652, 192] on input "text" at bounding box center [637, 203] width 124 height 25
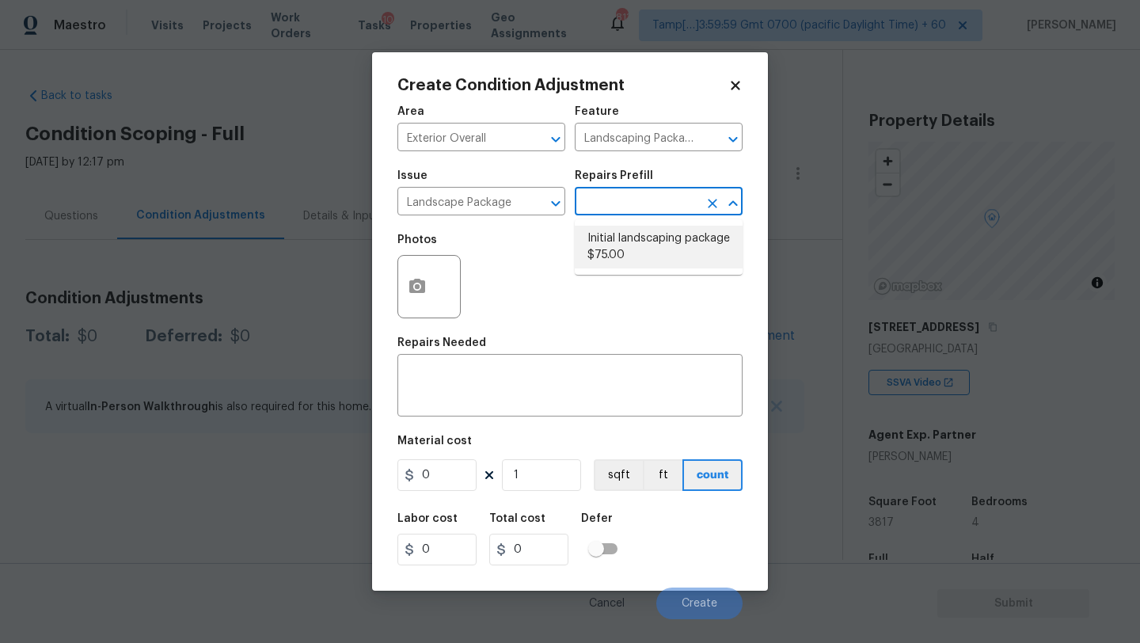
click at [638, 261] on li "Initial landscaping package $75.00" at bounding box center [659, 247] width 168 height 43
type input "Home Readiness Packages"
type textarea "Mowing of grass up to 6" in height. Mow, edge along driveways & sidewalks, trim…"
type input "75"
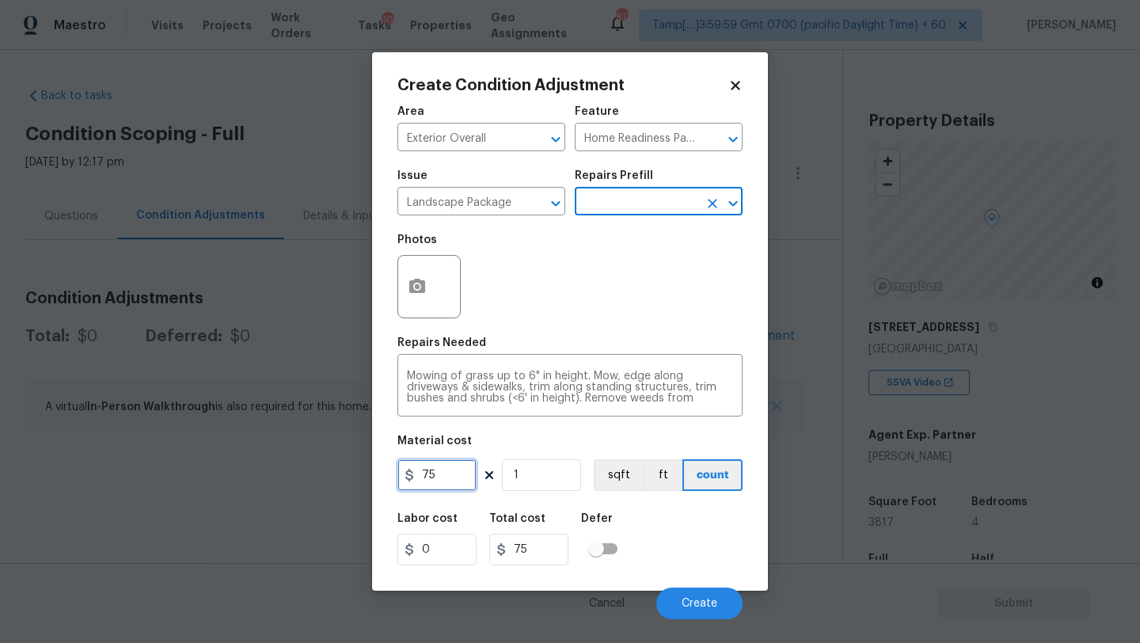
click at [452, 470] on input "75" at bounding box center [437, 475] width 79 height 32
type input "300"
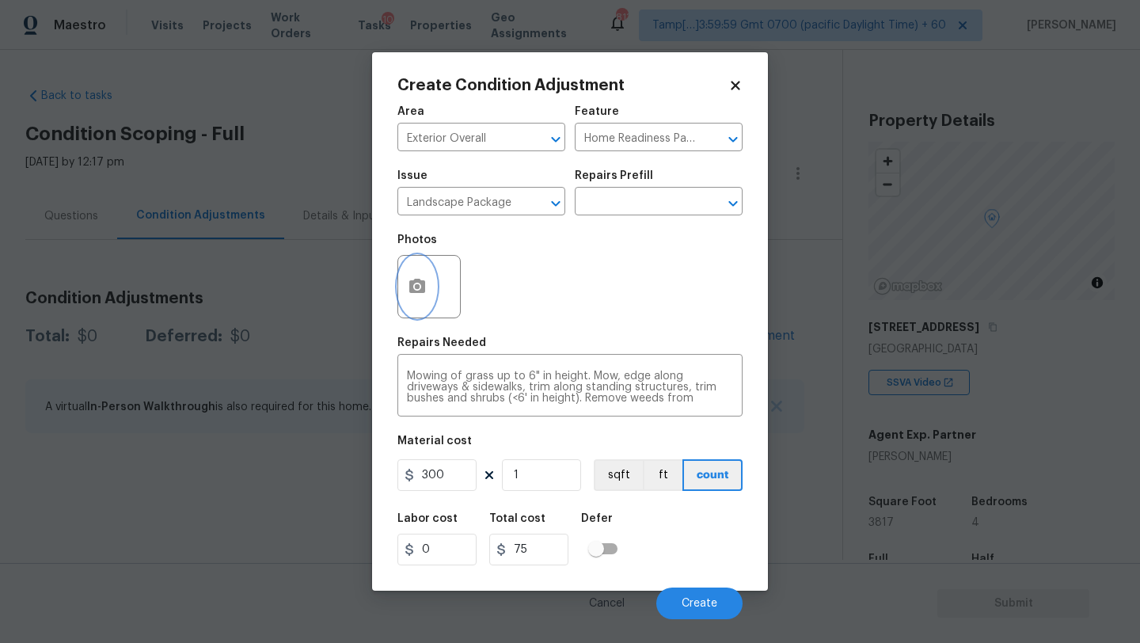
type input "300"
click at [414, 299] on button "button" at bounding box center [417, 287] width 38 height 62
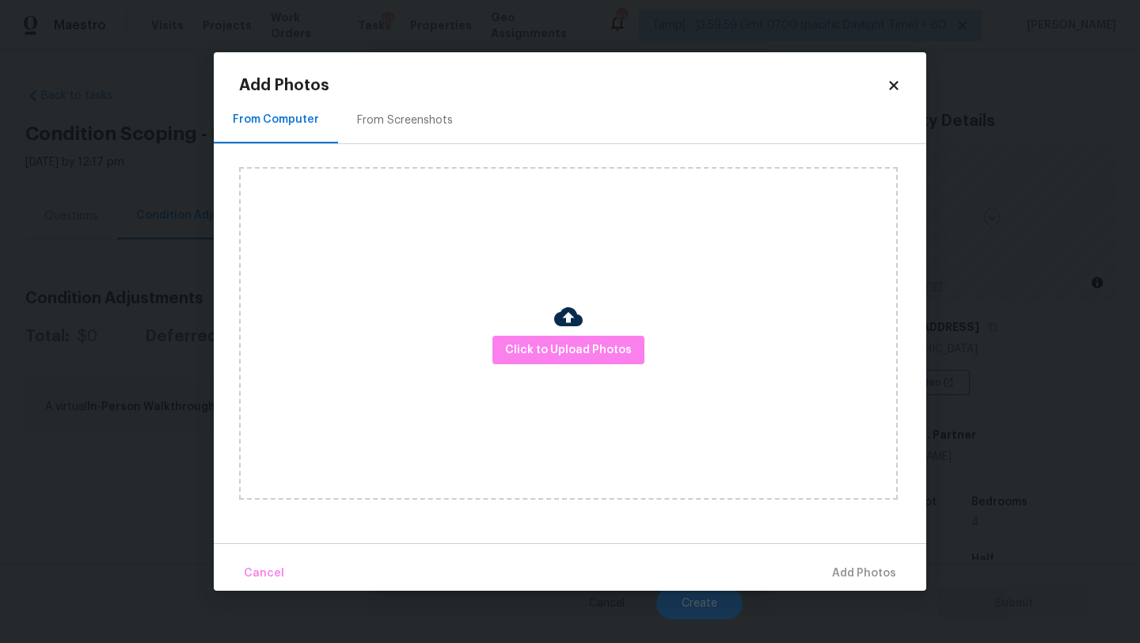
click at [432, 124] on div "From Screenshots" at bounding box center [405, 120] width 96 height 16
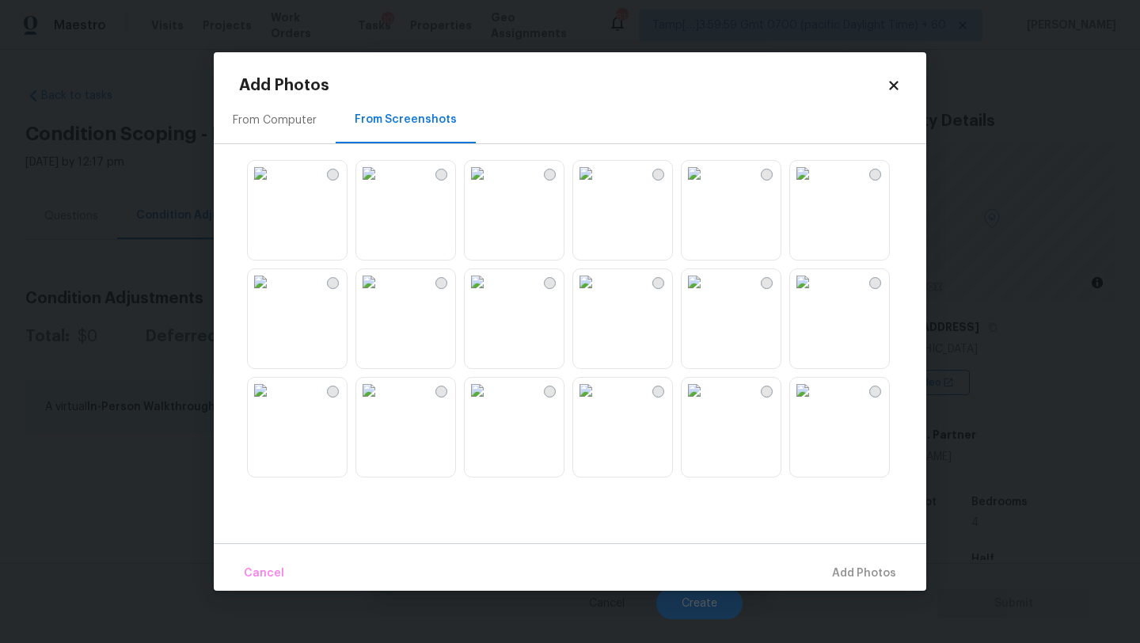
click at [273, 186] on img at bounding box center [260, 173] width 25 height 25
click at [382, 186] on img at bounding box center [368, 173] width 25 height 25
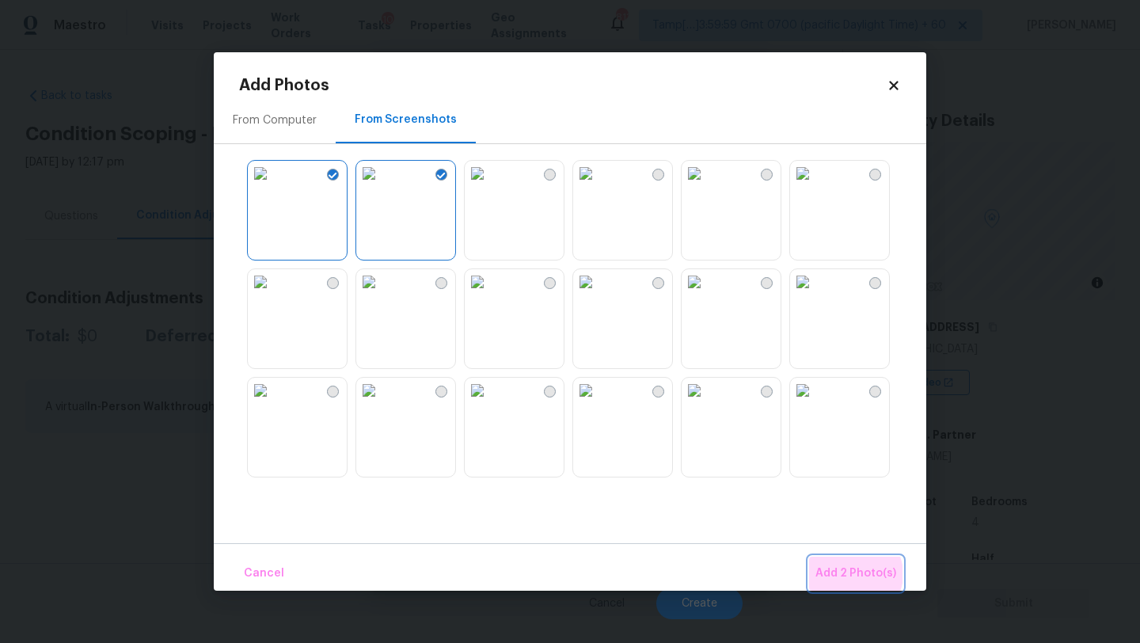
click at [857, 574] on span "Add 2 Photo(s)" at bounding box center [856, 574] width 81 height 20
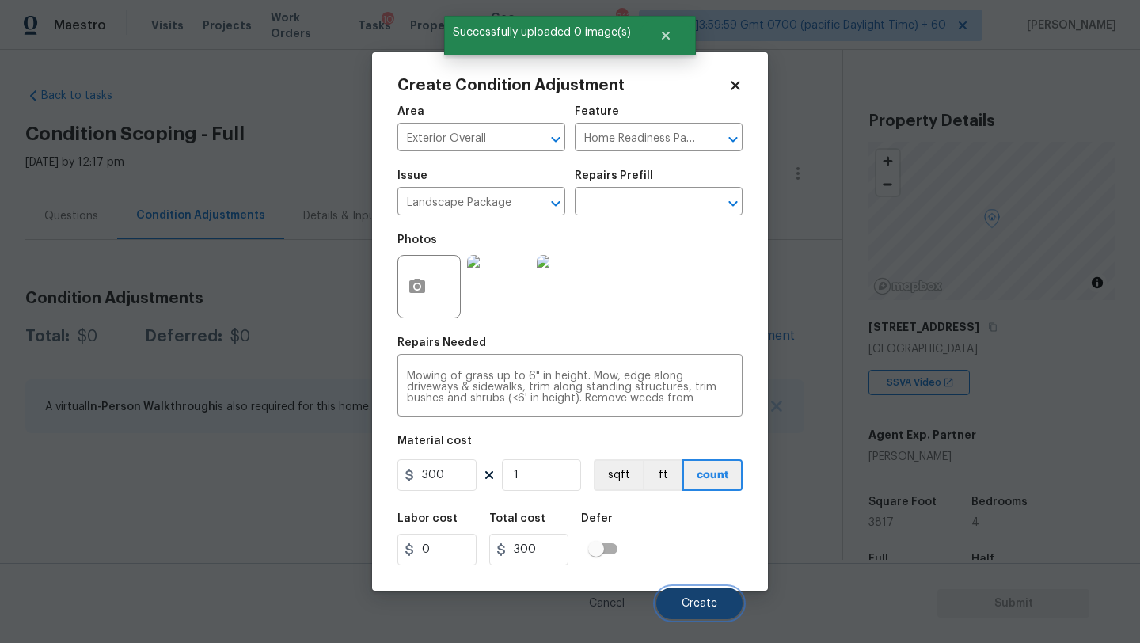
click at [715, 599] on span "Create" at bounding box center [700, 604] width 36 height 12
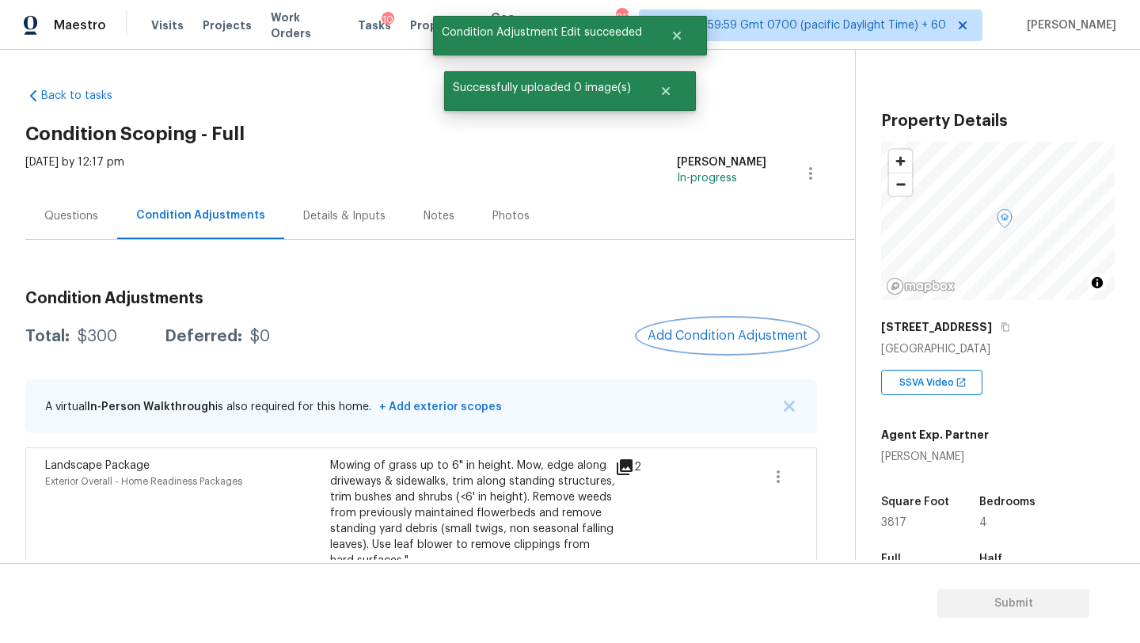
click at [699, 325] on button "Add Condition Adjustment" at bounding box center [727, 335] width 179 height 33
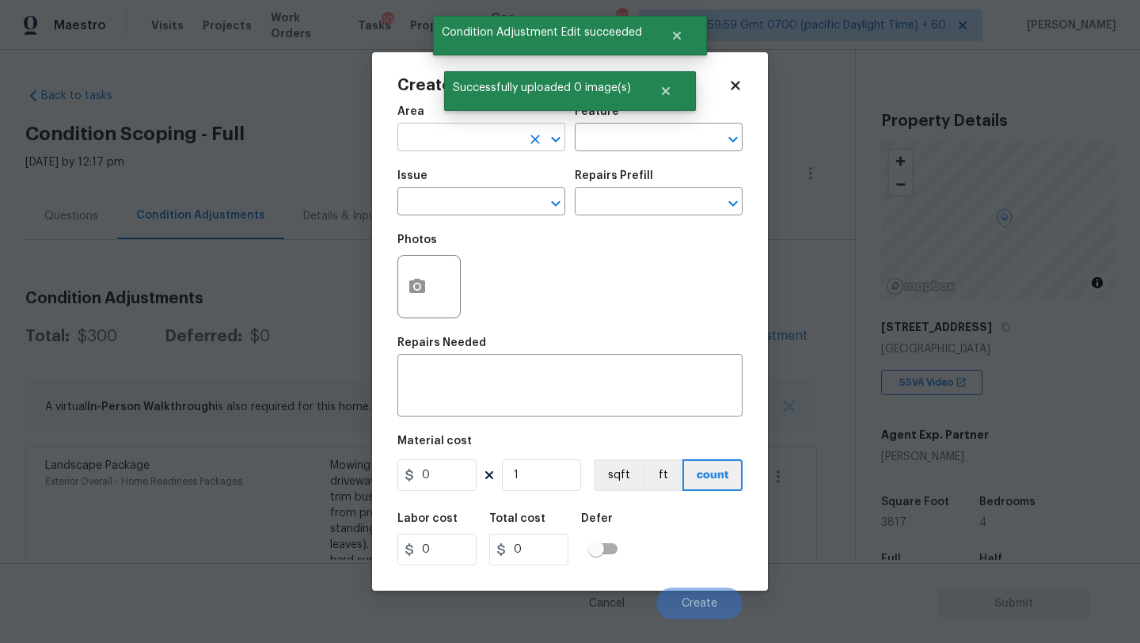
click at [437, 131] on input "text" at bounding box center [460, 139] width 124 height 25
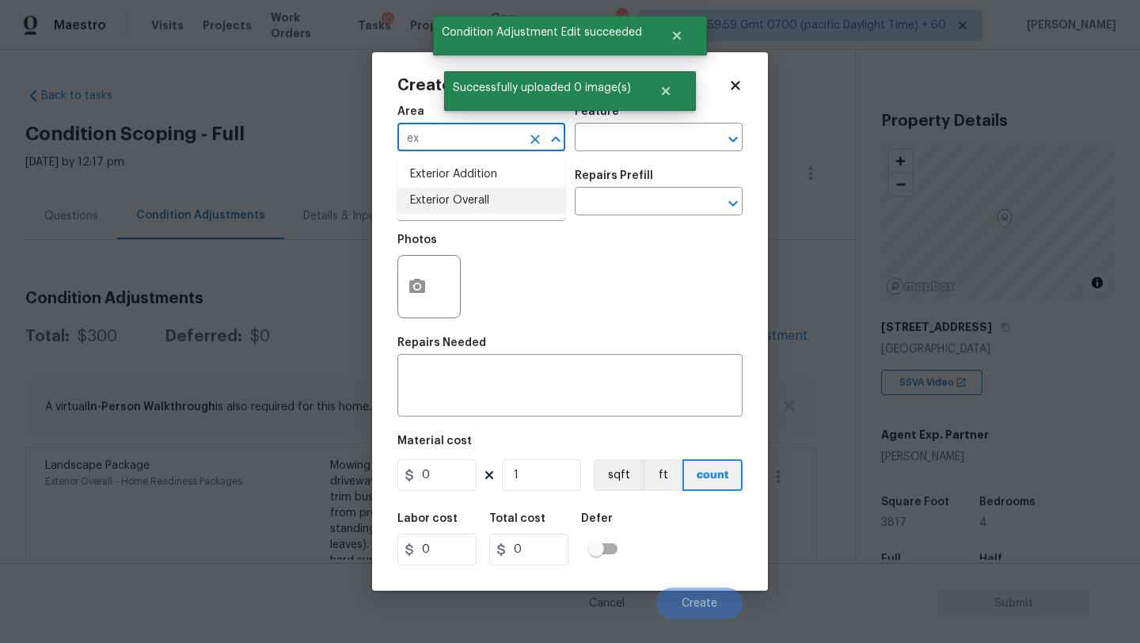
click at [452, 212] on li "Exterior Overall" at bounding box center [482, 201] width 168 height 26
type input "Exterior Overall"
click at [622, 146] on input "text" at bounding box center [637, 139] width 124 height 25
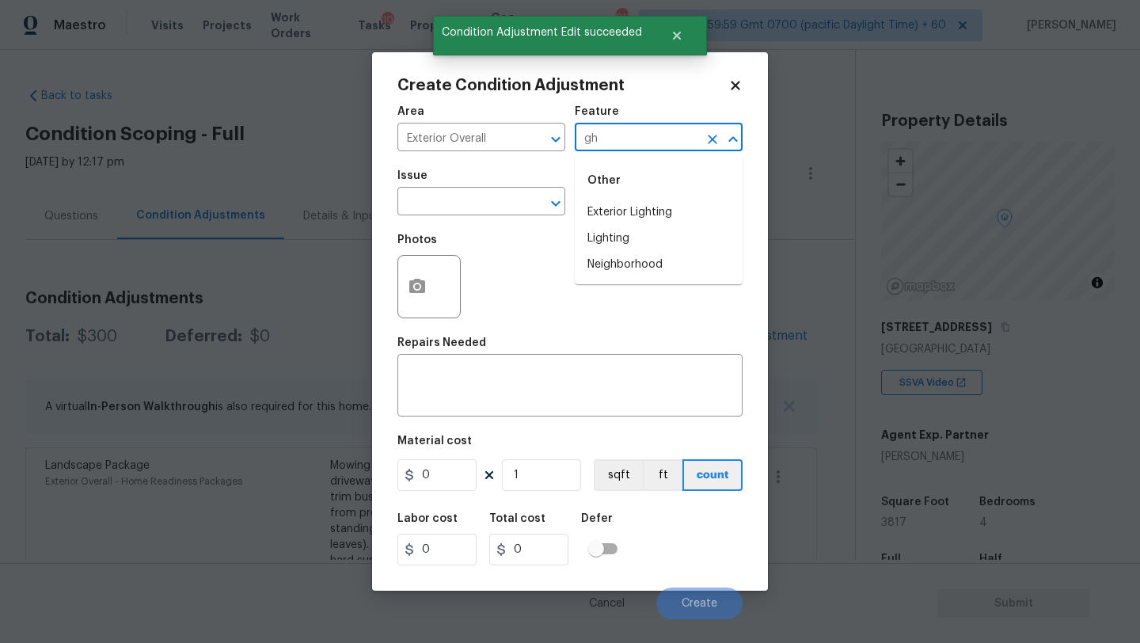
type input "g"
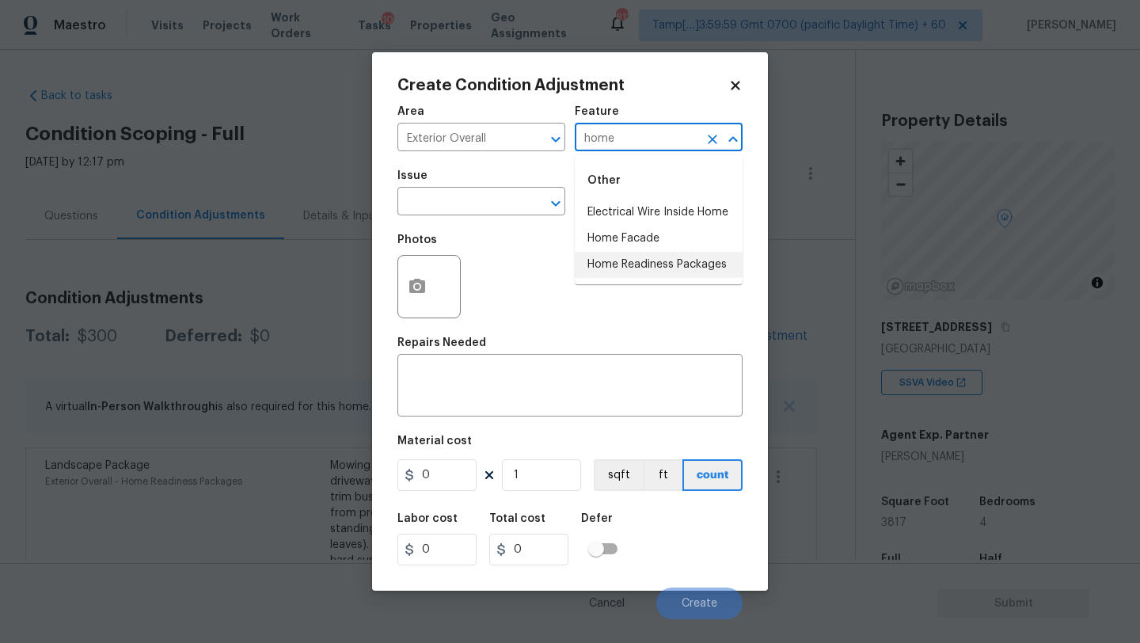
click at [697, 270] on li "Home Readiness Packages" at bounding box center [659, 265] width 168 height 26
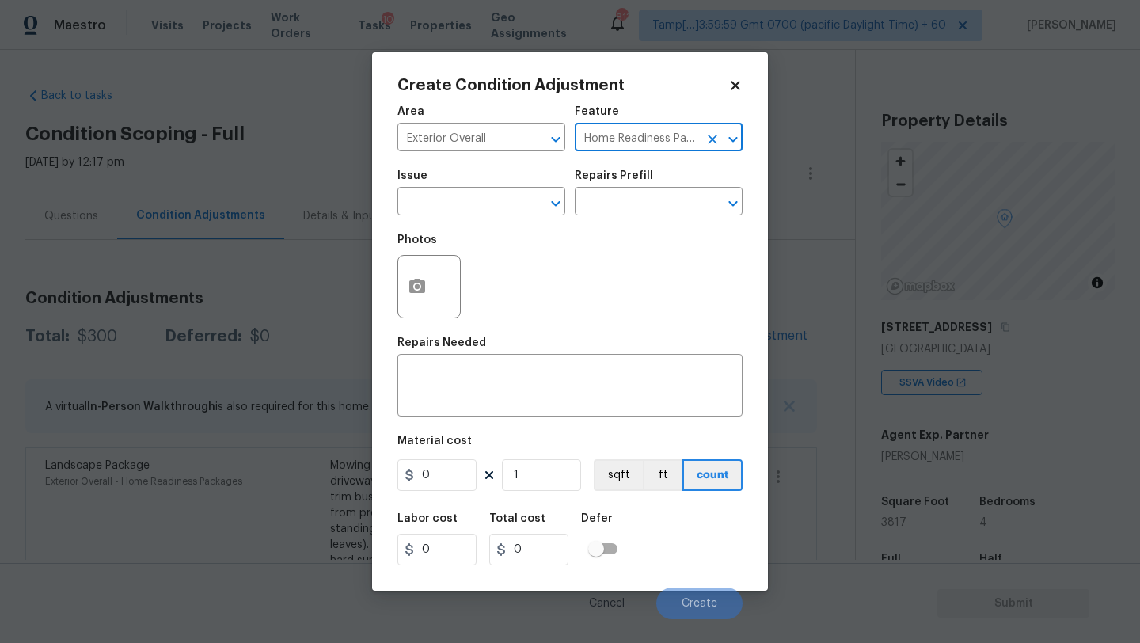
type input "Home Readiness Packages"
click at [410, 217] on span "Issue ​" at bounding box center [482, 193] width 168 height 64
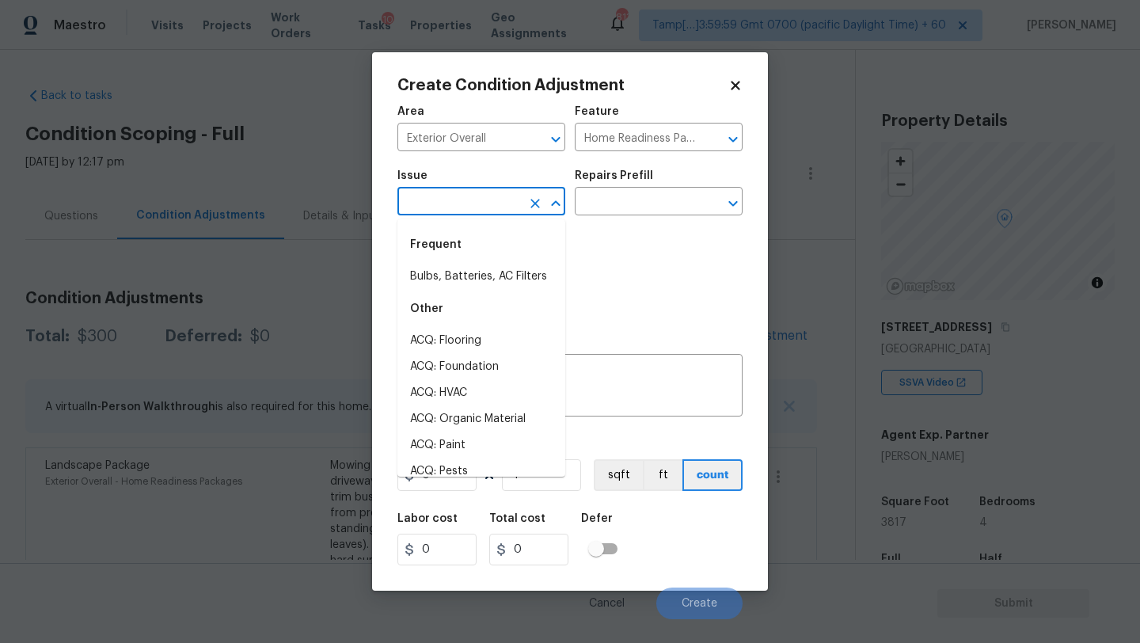
click at [421, 210] on input "text" at bounding box center [460, 203] width 124 height 25
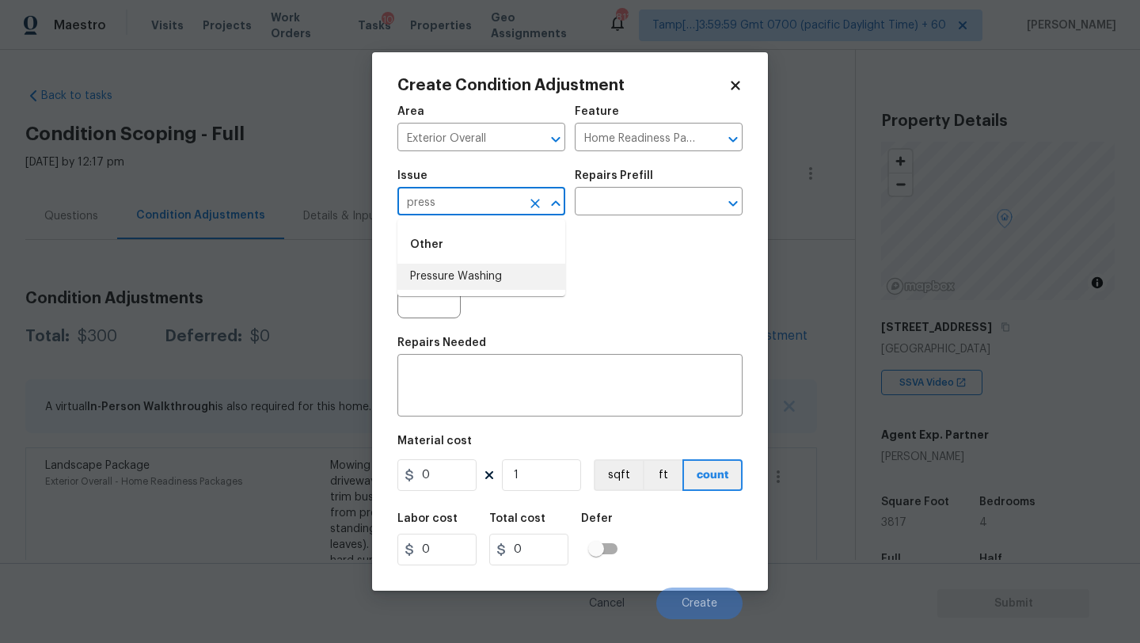
click at [443, 282] on li "Pressure Washing" at bounding box center [482, 277] width 168 height 26
type input "Pressure Washing"
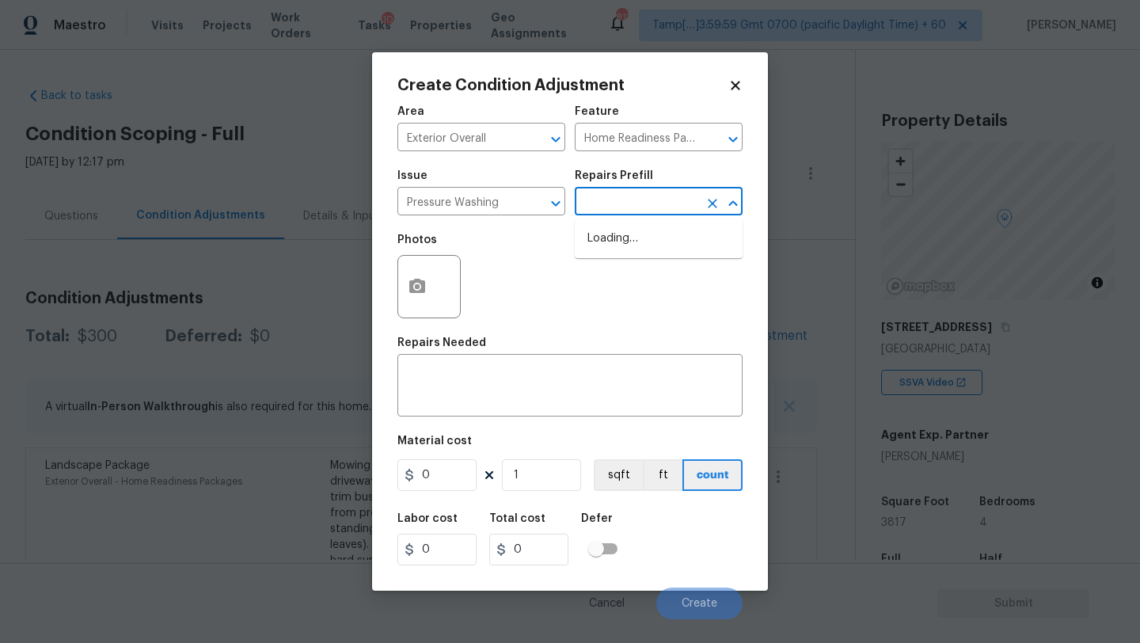
click at [636, 197] on input "text" at bounding box center [637, 203] width 124 height 25
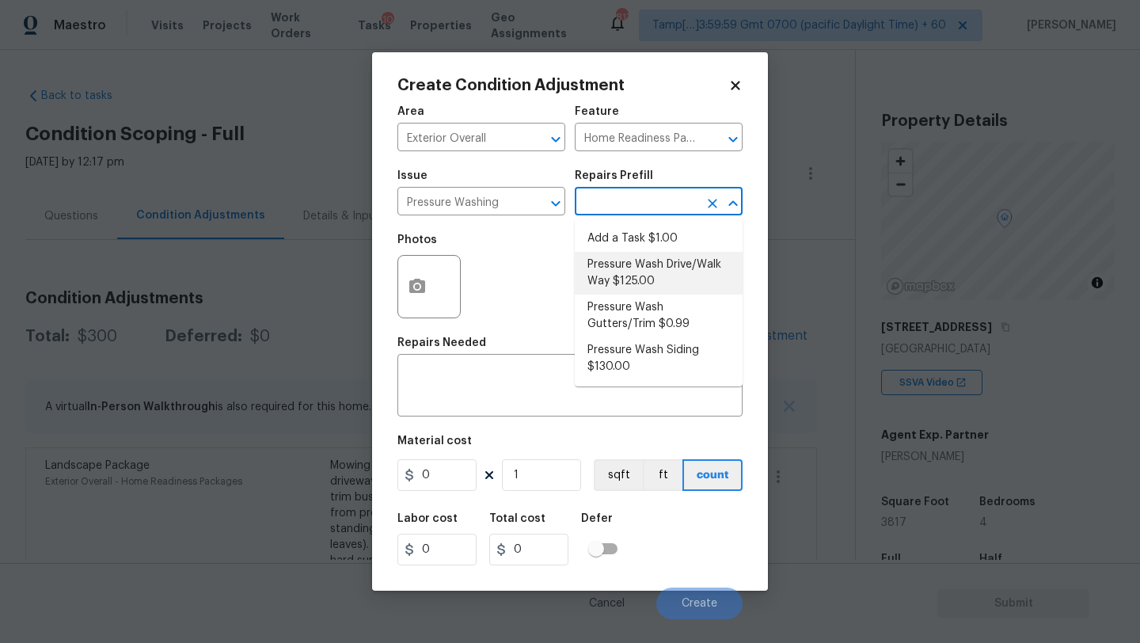
click at [638, 287] on li "Pressure Wash Drive/Walk Way $125.00" at bounding box center [659, 273] width 168 height 43
type input "Siding"
type textarea "Pressure wash the driveways/walkways as directed by the PM. Ensure that all deb…"
type input "125"
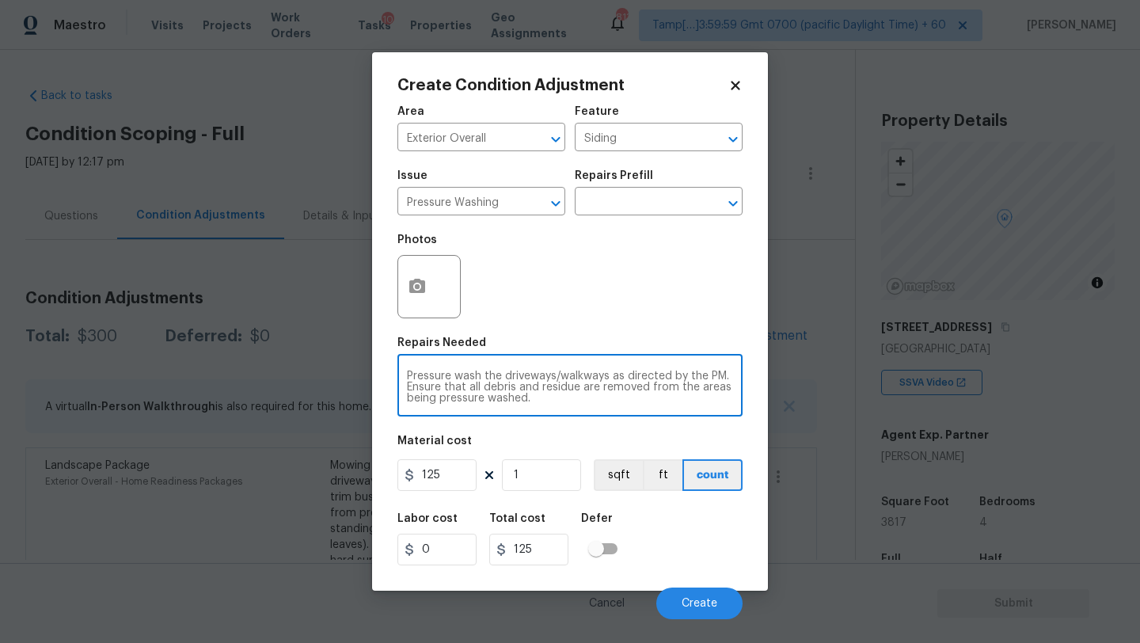
drag, startPoint x: 618, startPoint y: 375, endPoint x: 621, endPoint y: 424, distance: 49.9
click at [621, 425] on div "Area Exterior Overall ​ Feature Siding ​ Issue Pressure Washing ​ Repairs Prefi…" at bounding box center [570, 358] width 345 height 523
type textarea "Pressure wash the driveways/walkways and sidings"
click at [463, 484] on input "125" at bounding box center [437, 475] width 79 height 32
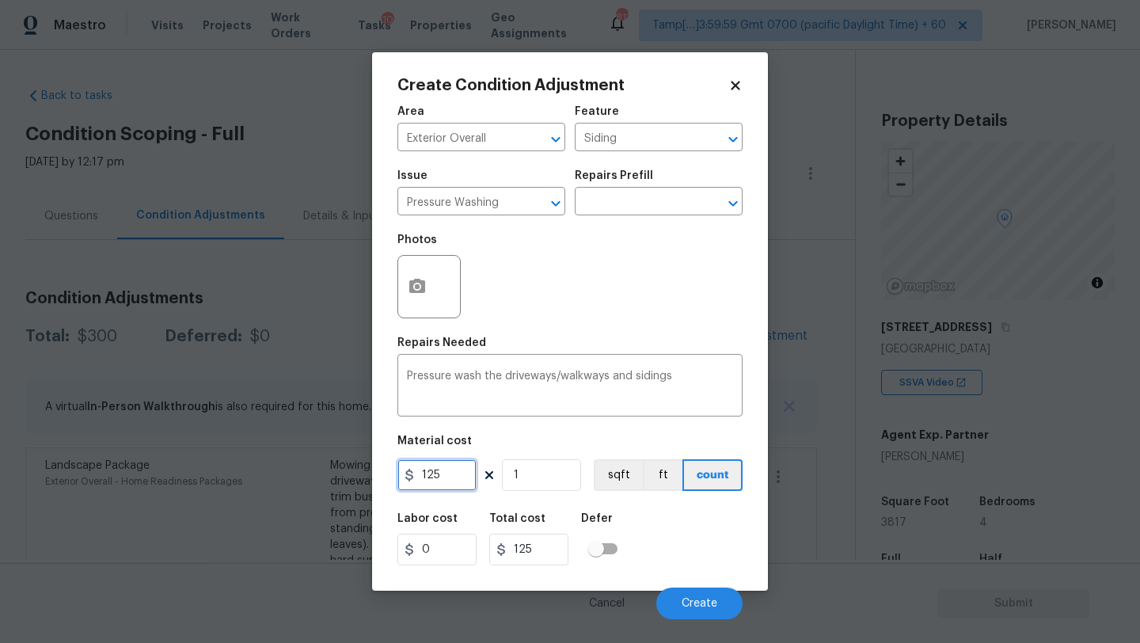
click at [463, 484] on input "125" at bounding box center [437, 475] width 79 height 32
type input "400"
click at [690, 611] on button "Create" at bounding box center [699, 604] width 86 height 32
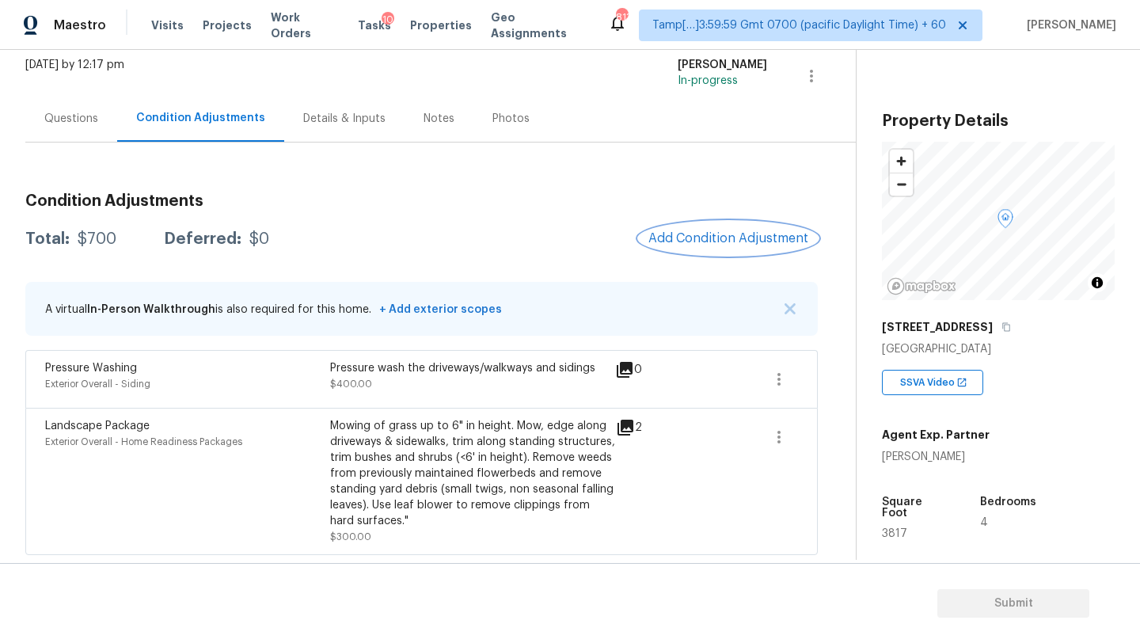
scroll to position [33, 0]
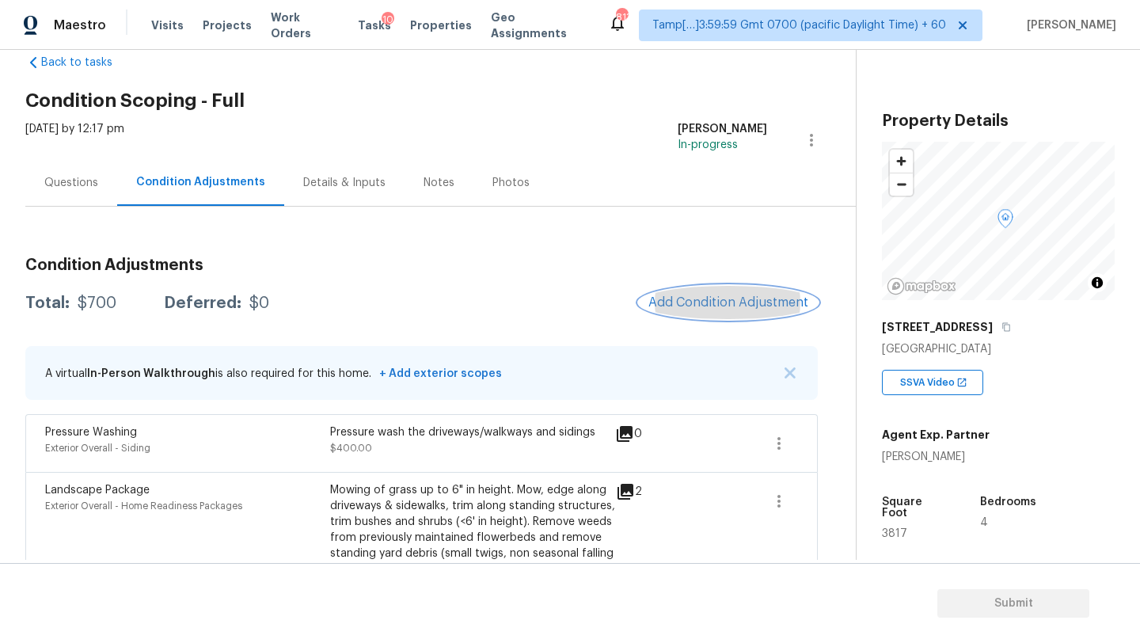
click at [703, 299] on span "Add Condition Adjustment" at bounding box center [729, 302] width 160 height 14
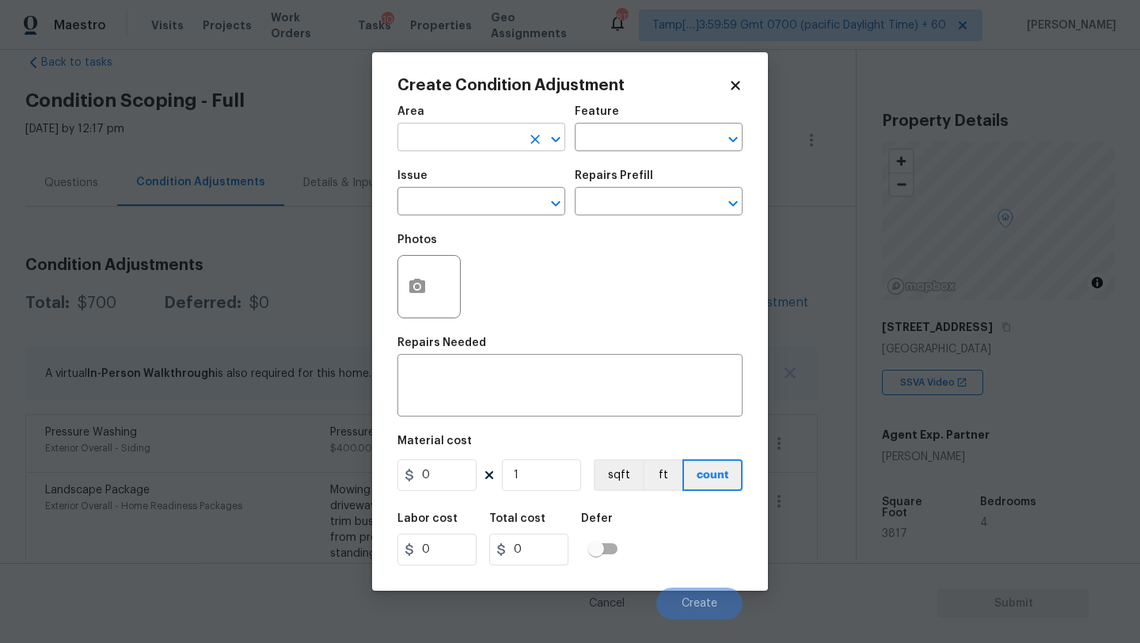
click at [416, 142] on input "text" at bounding box center [460, 139] width 124 height 25
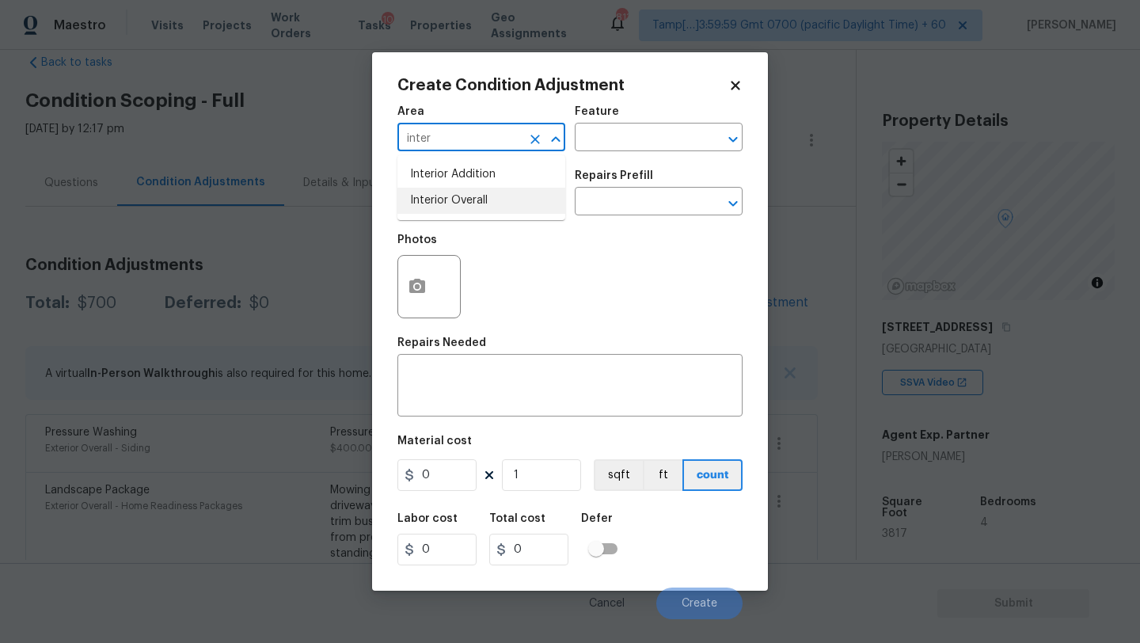
click at [432, 193] on li "Interior Overall" at bounding box center [482, 201] width 168 height 26
type input "Interior Overall"
click at [636, 142] on input "text" at bounding box center [637, 139] width 124 height 25
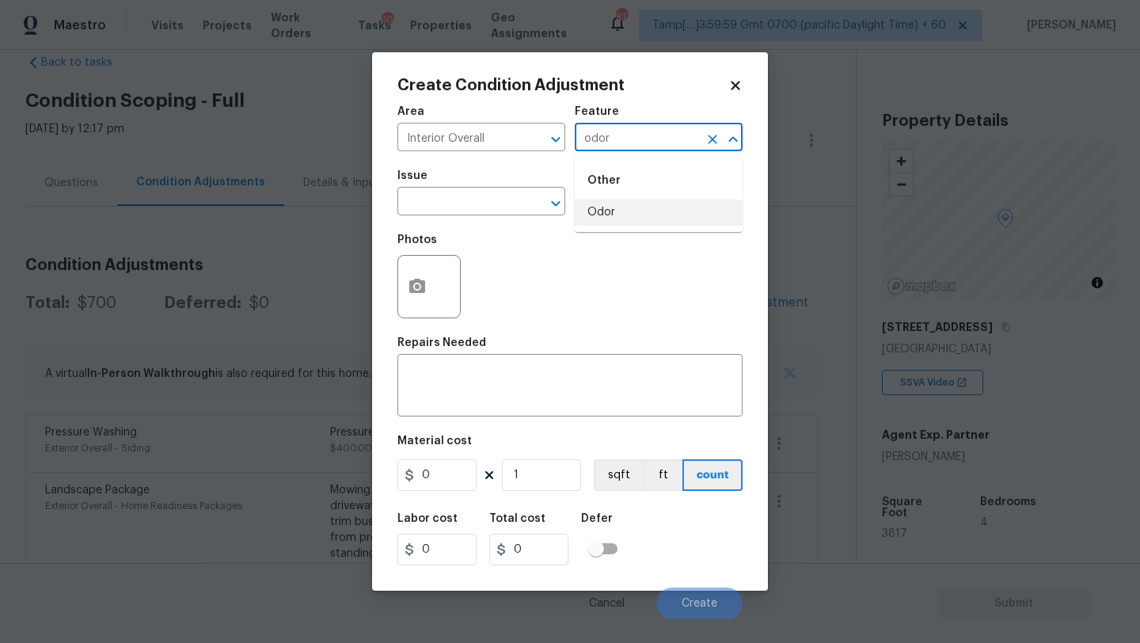
click at [617, 223] on li "Odor" at bounding box center [659, 213] width 168 height 26
type input "Odor"
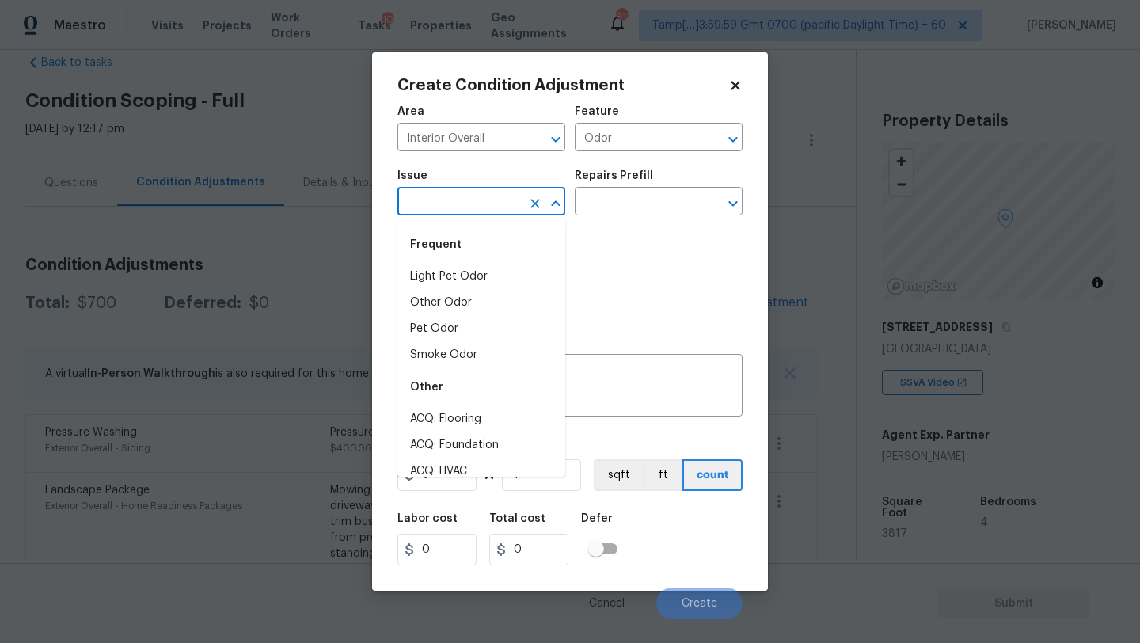
click at [504, 204] on input "text" at bounding box center [460, 203] width 124 height 25
click at [458, 272] on li "Light Pet Odor" at bounding box center [482, 277] width 168 height 26
type input "Light Pet Odor"
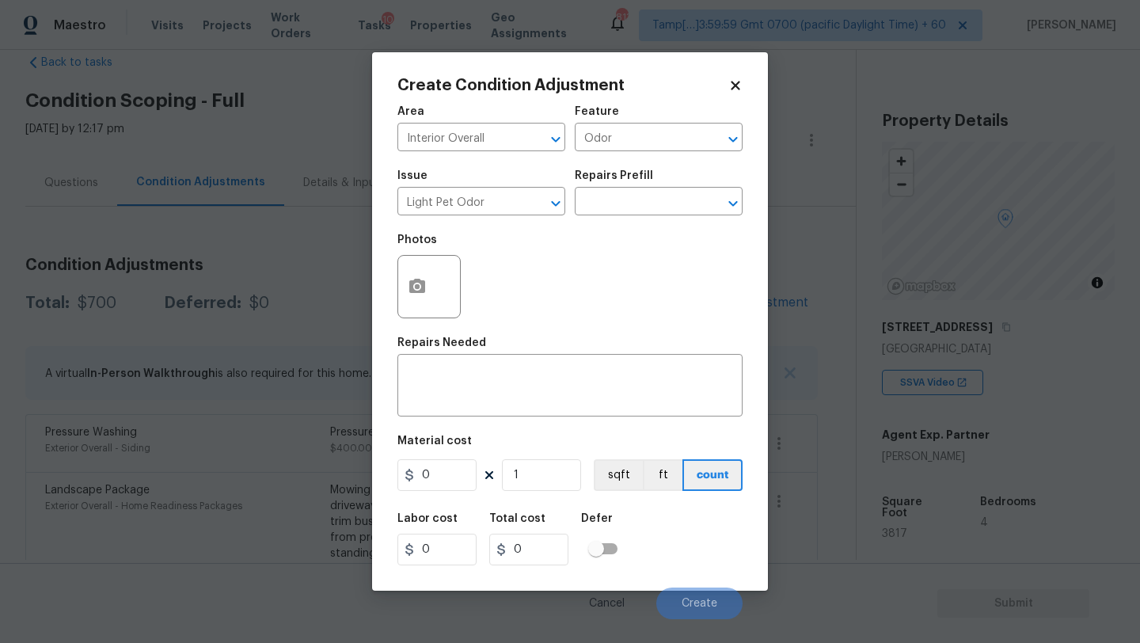
click at [645, 219] on div "Issue Light Pet Odor ​ Repairs Prefill ​" at bounding box center [570, 193] width 345 height 64
click at [645, 204] on input "text" at bounding box center [637, 203] width 124 height 25
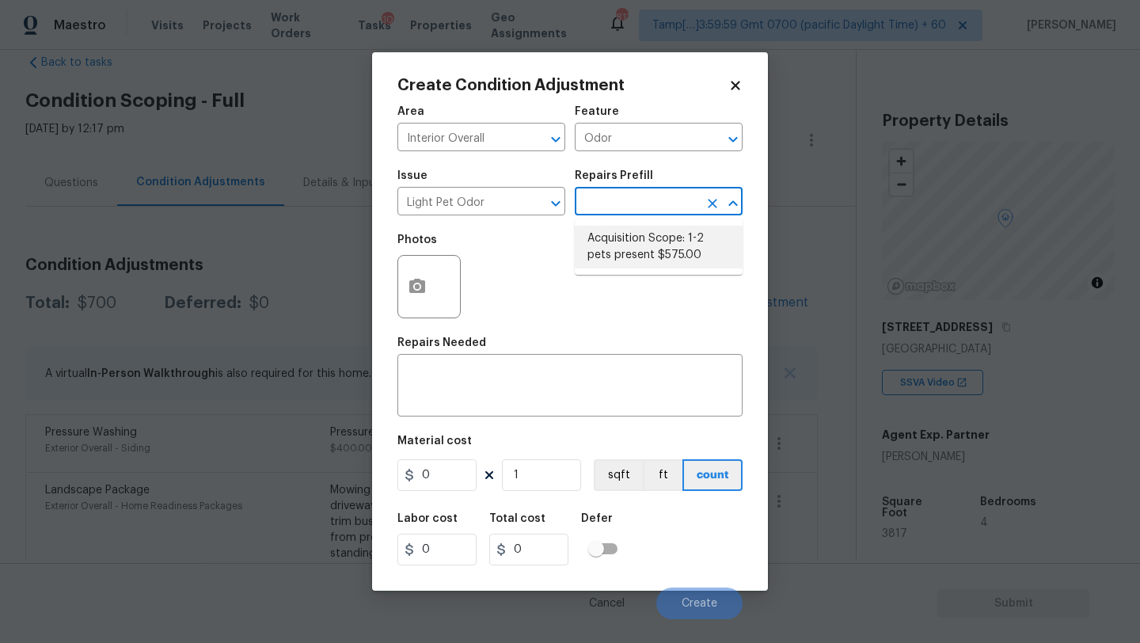
click at [645, 244] on li "Acquisition Scope: 1-2 pets present $575.00" at bounding box center [659, 247] width 168 height 43
type textarea "Acquisition Scope: 1-2 pets present"
type input "575"
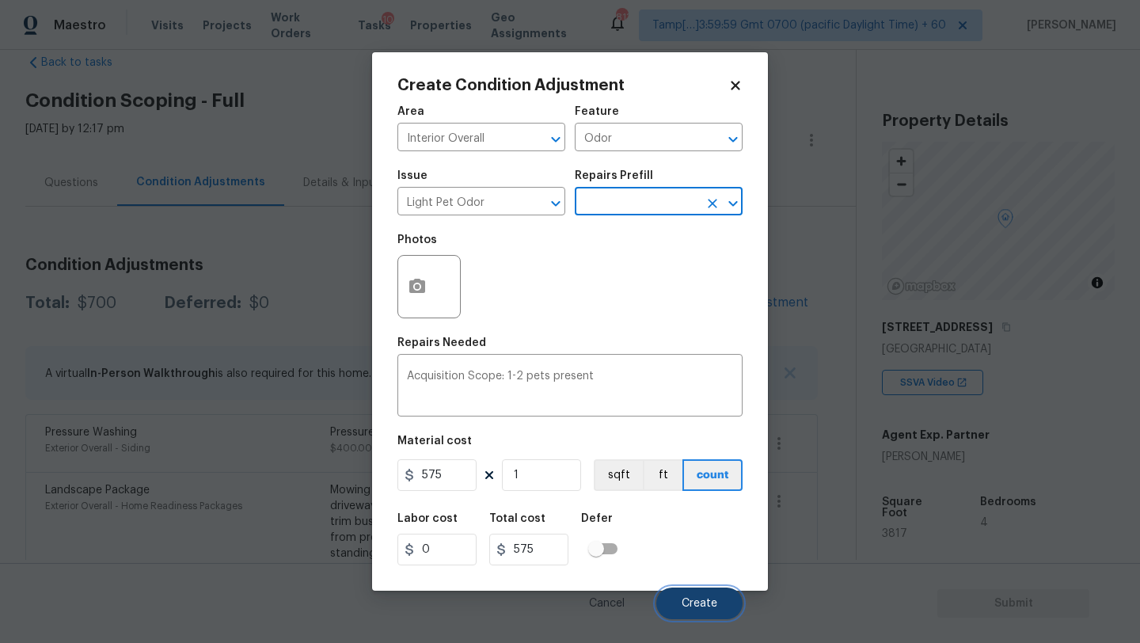
click at [682, 613] on button "Create" at bounding box center [699, 604] width 86 height 32
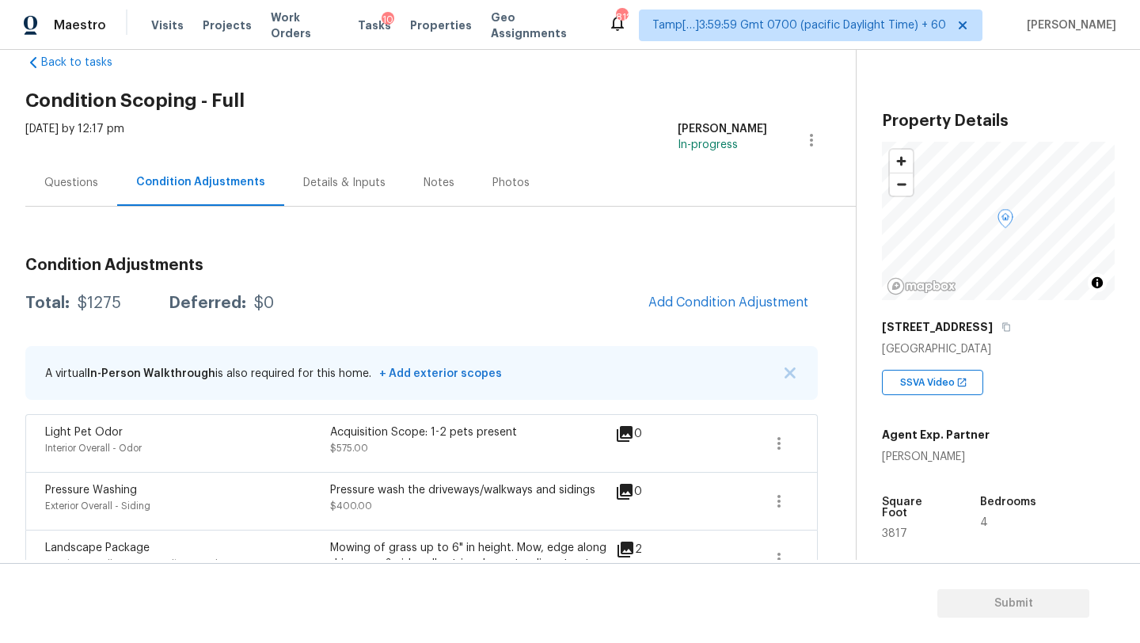
click at [37, 183] on div "Questions" at bounding box center [71, 182] width 92 height 47
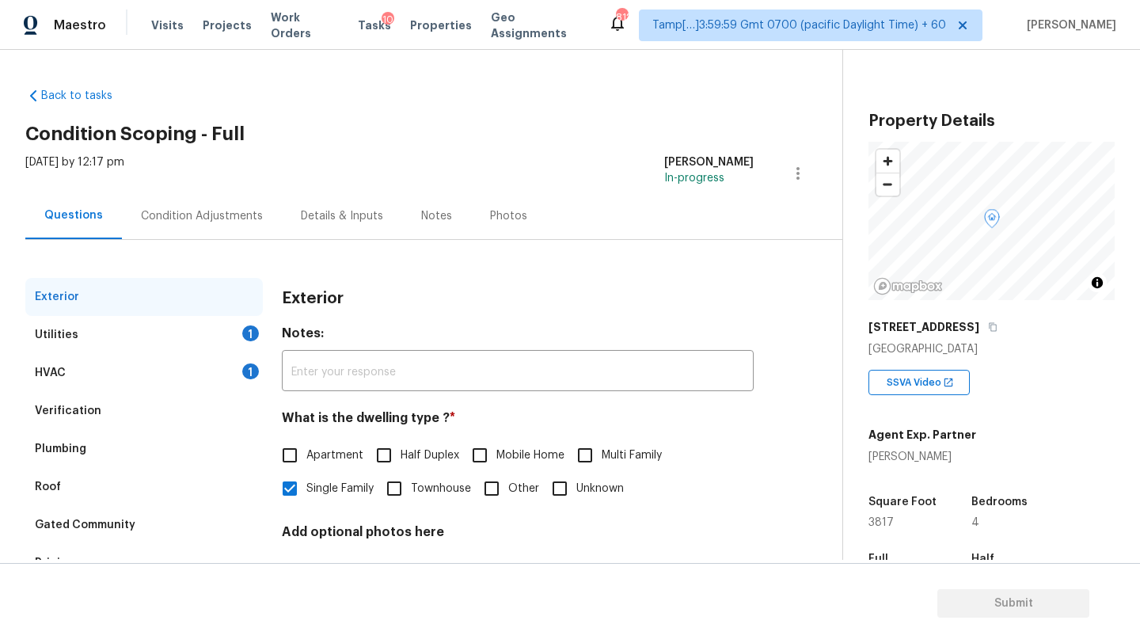
scroll to position [101, 0]
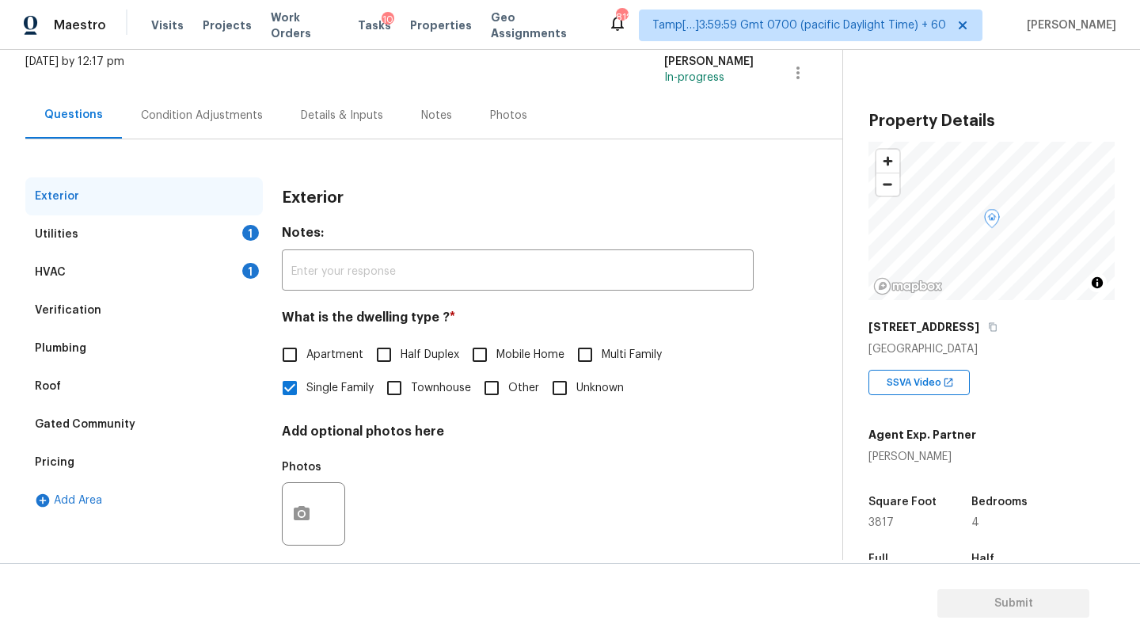
click at [78, 467] on div "Pricing" at bounding box center [144, 462] width 238 height 38
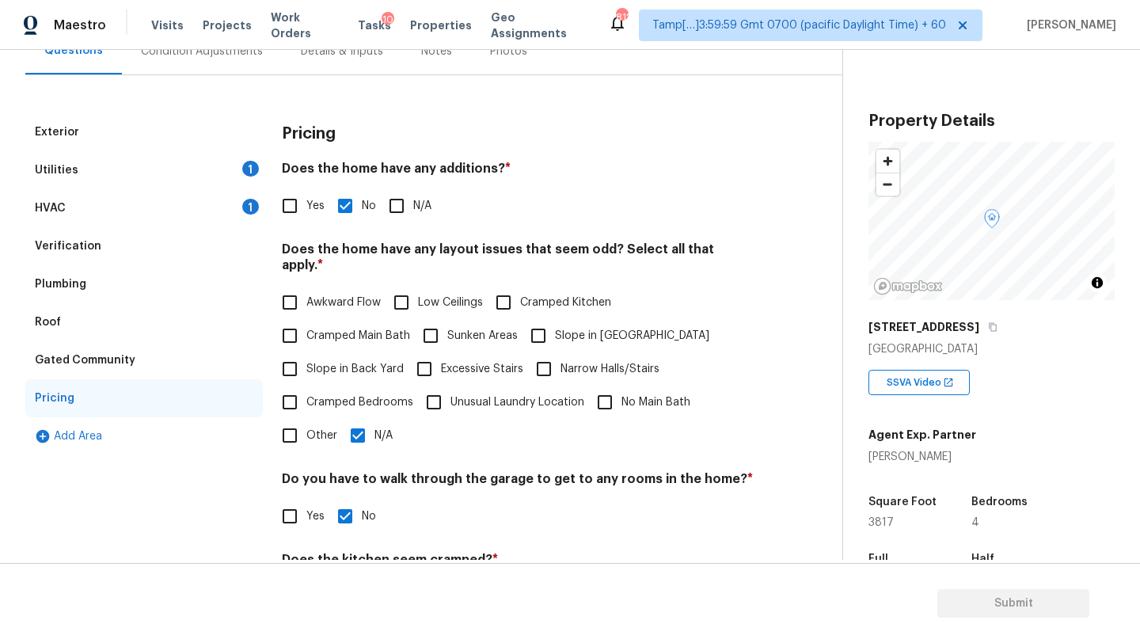
scroll to position [244, 0]
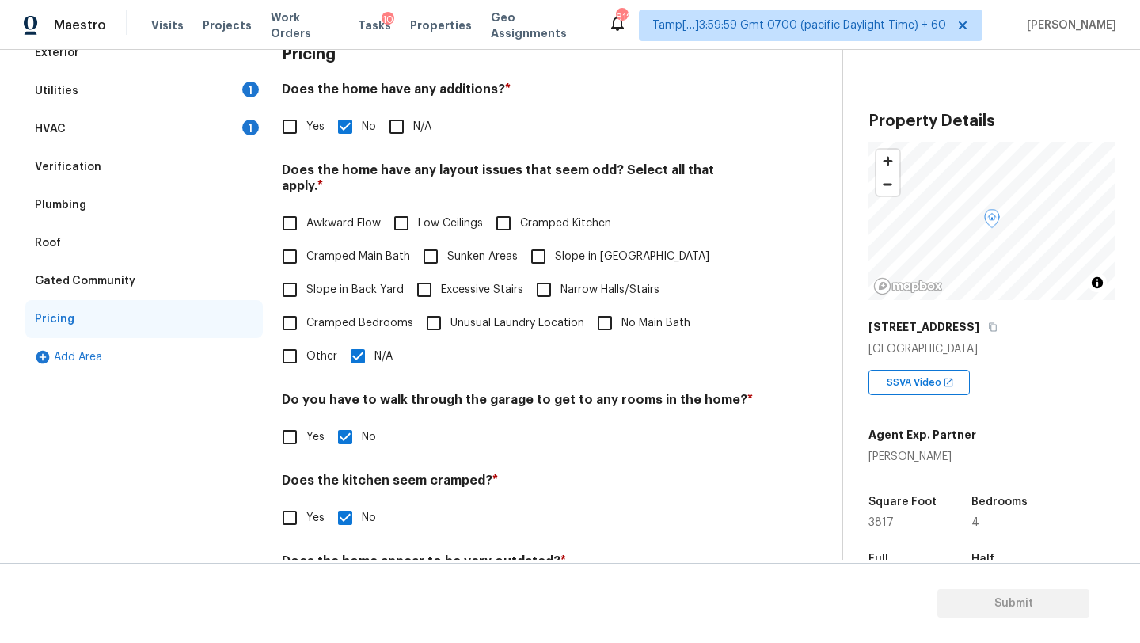
click at [292, 281] on input "Slope in Back Yard" at bounding box center [289, 289] width 33 height 33
checkbox input "true"
click at [546, 249] on input "Slope in [GEOGRAPHIC_DATA]" at bounding box center [538, 256] width 33 height 33
checkbox input "true"
click at [367, 340] on input "N/A" at bounding box center [357, 356] width 33 height 33
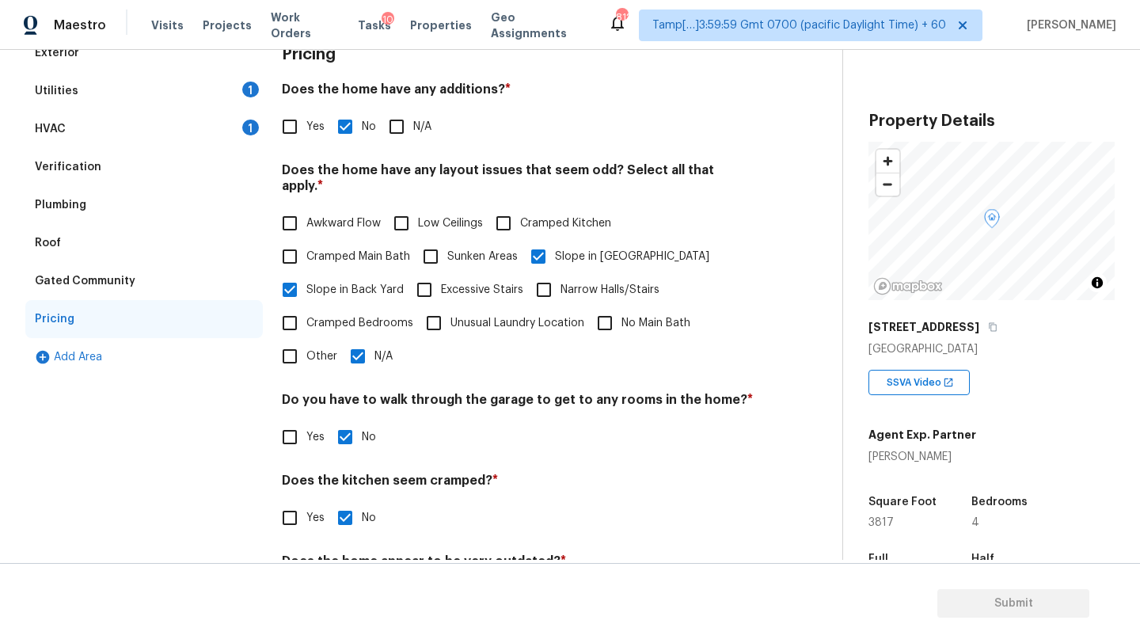
checkbox input "false"
click at [76, 123] on div "HVAC 1" at bounding box center [144, 129] width 238 height 38
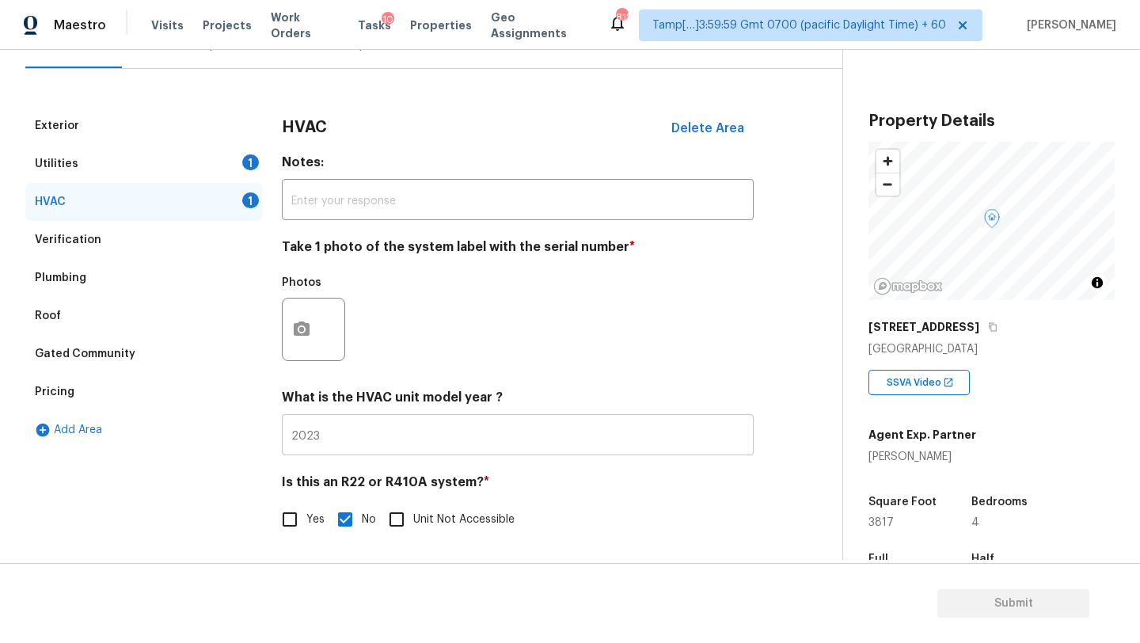
scroll to position [172, 0]
click at [287, 332] on button "button" at bounding box center [302, 330] width 38 height 62
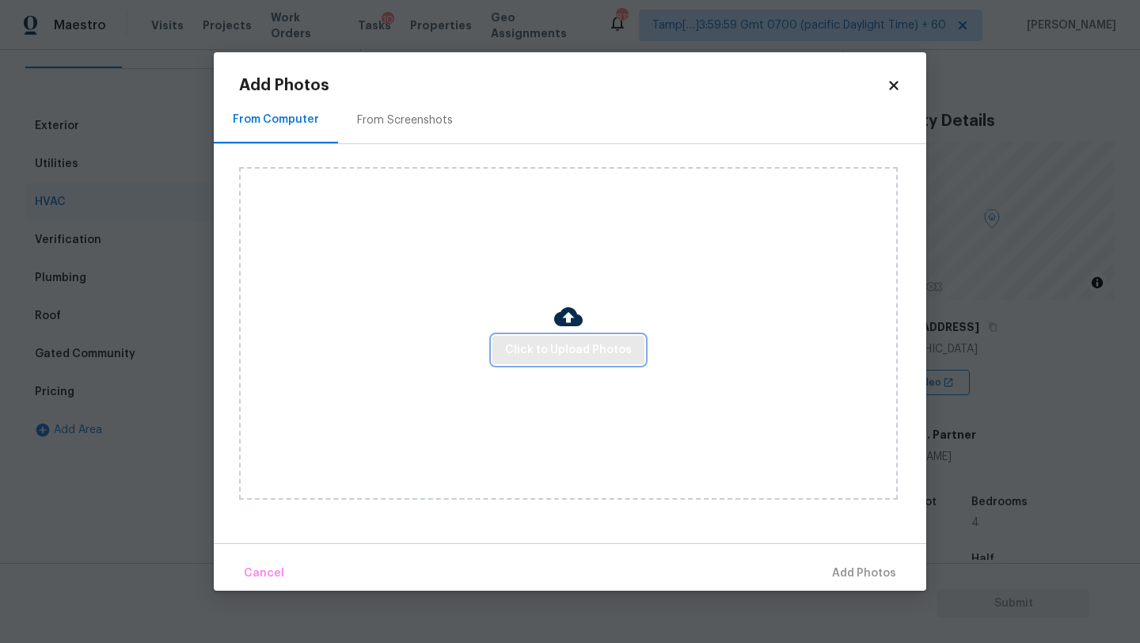
click at [563, 363] on button "Click to Upload Photos" at bounding box center [569, 350] width 152 height 29
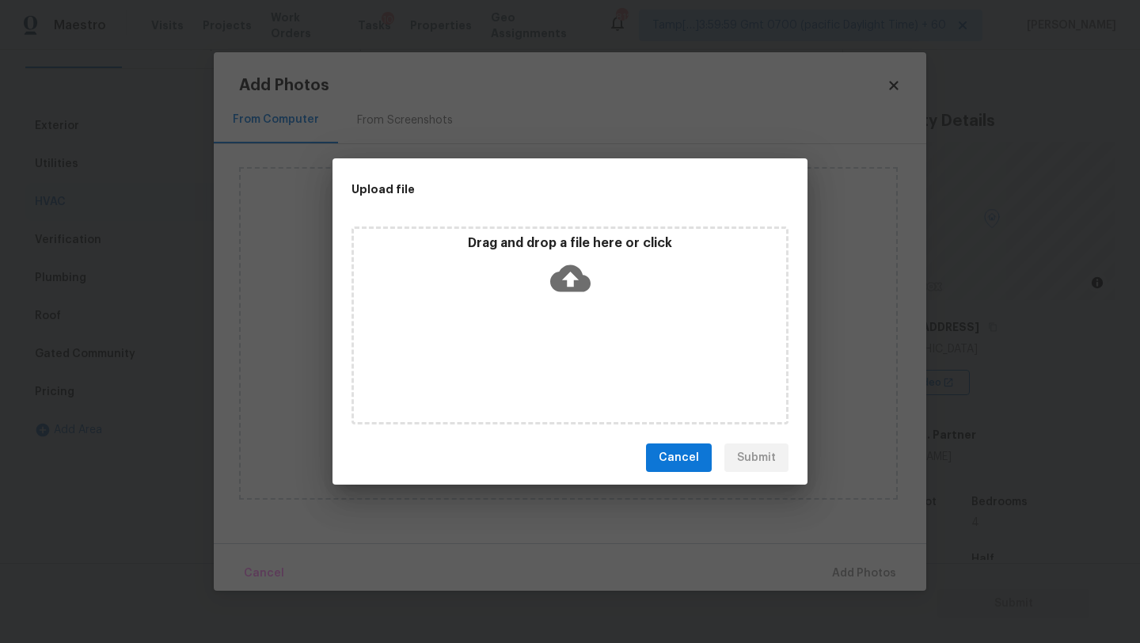
click at [565, 297] on div "Drag and drop a file here or click" at bounding box center [570, 269] width 432 height 68
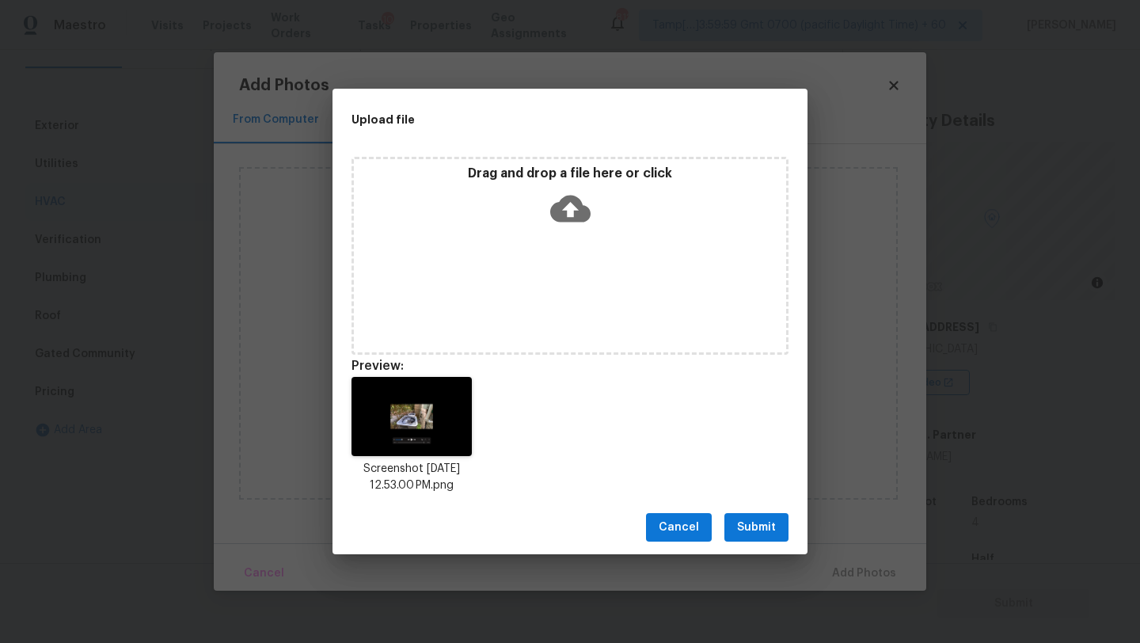
click at [774, 530] on span "Submit" at bounding box center [756, 528] width 39 height 20
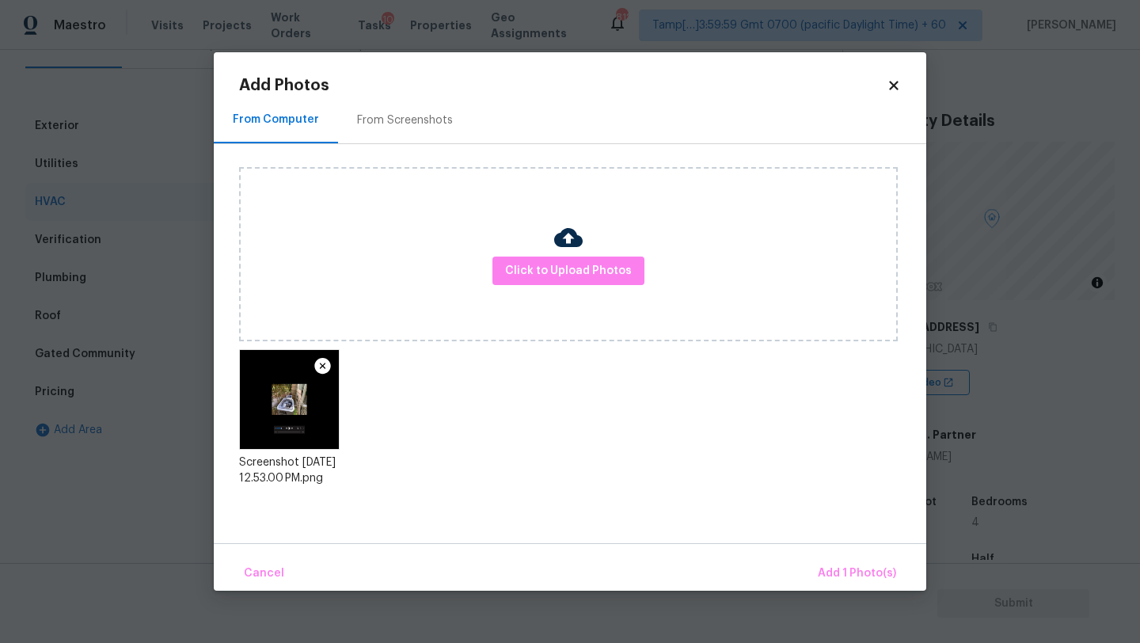
click at [848, 544] on div "Cancel Add 1 Photo(s)" at bounding box center [570, 567] width 713 height 48
click at [849, 567] on span "Add 1 Photo(s)" at bounding box center [857, 574] width 78 height 20
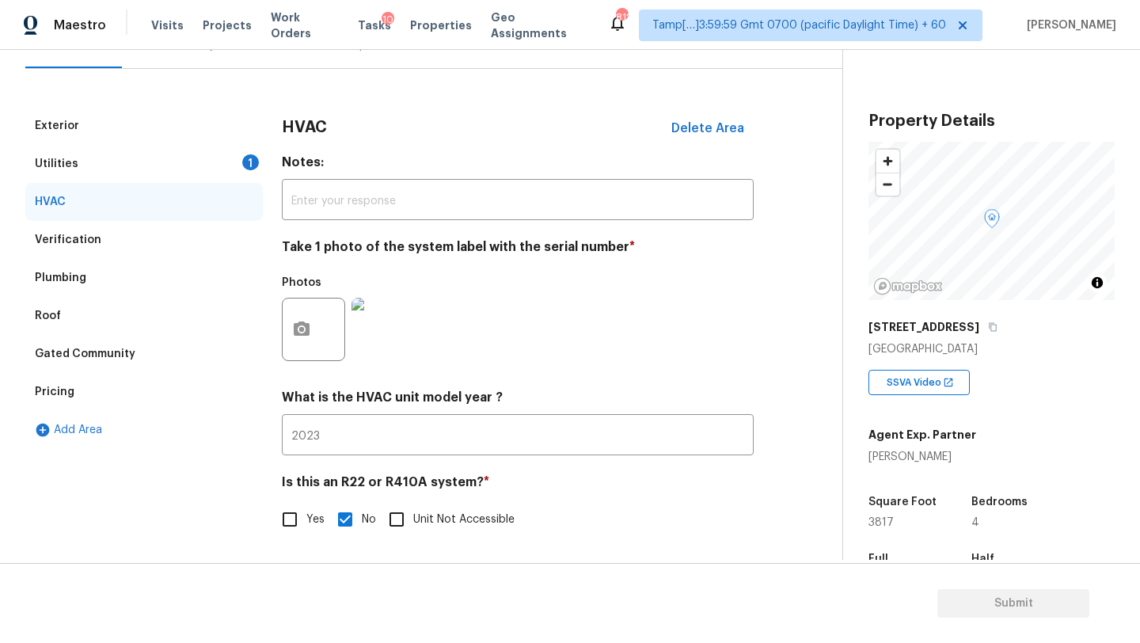
click at [173, 166] on div "Utilities 1" at bounding box center [144, 164] width 238 height 38
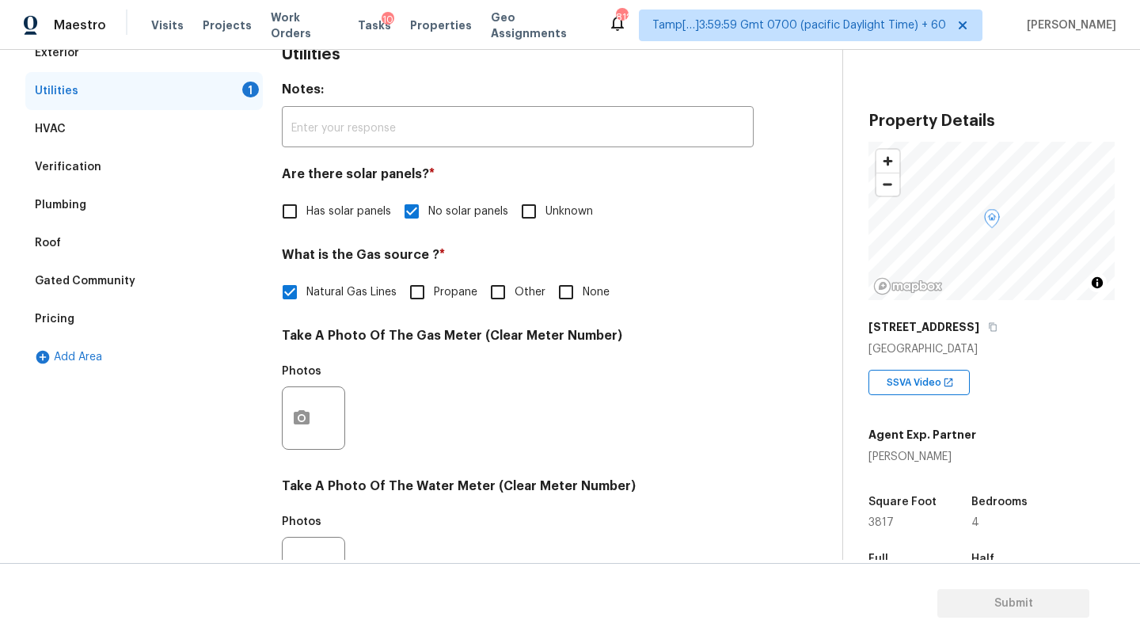
scroll to position [330, 0]
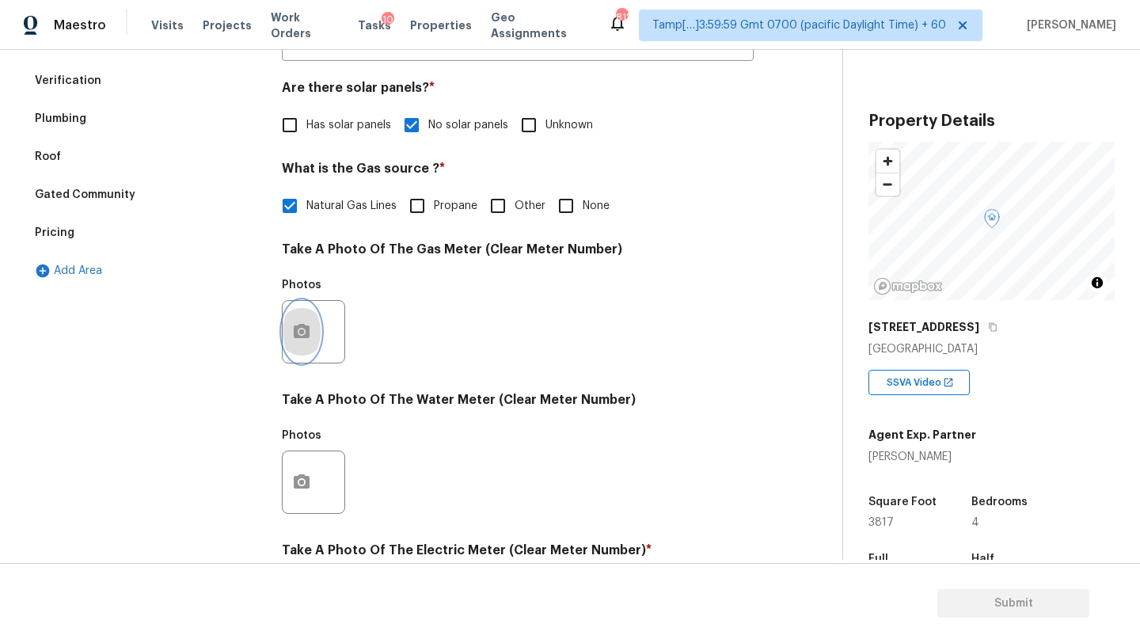
click at [291, 325] on button "button" at bounding box center [302, 332] width 38 height 62
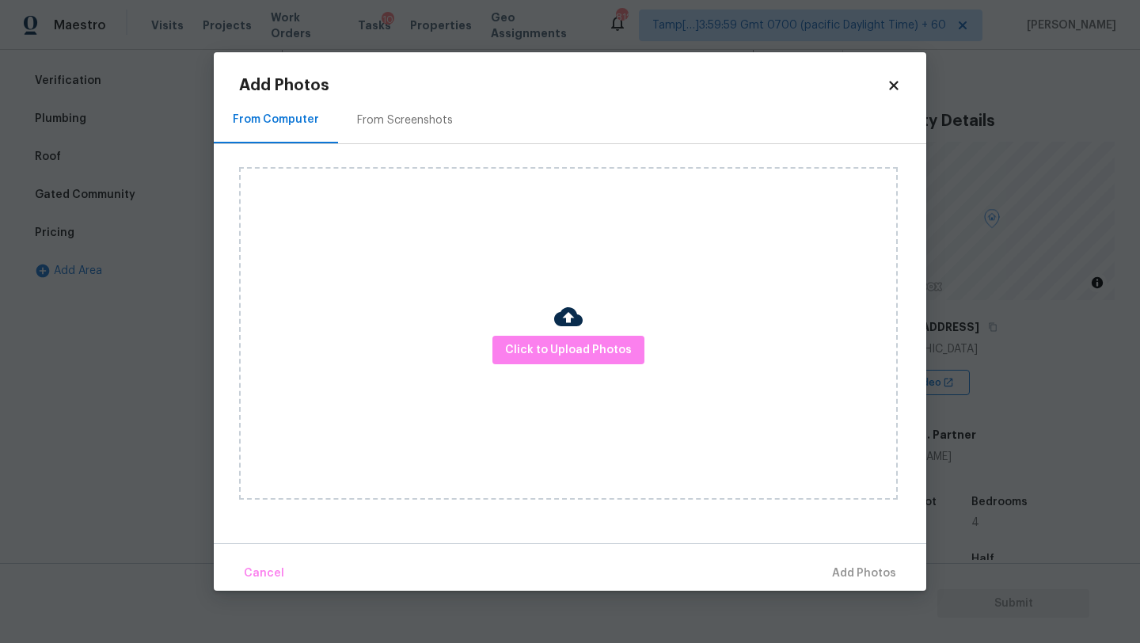
click at [390, 113] on div "From Screenshots" at bounding box center [405, 120] width 96 height 16
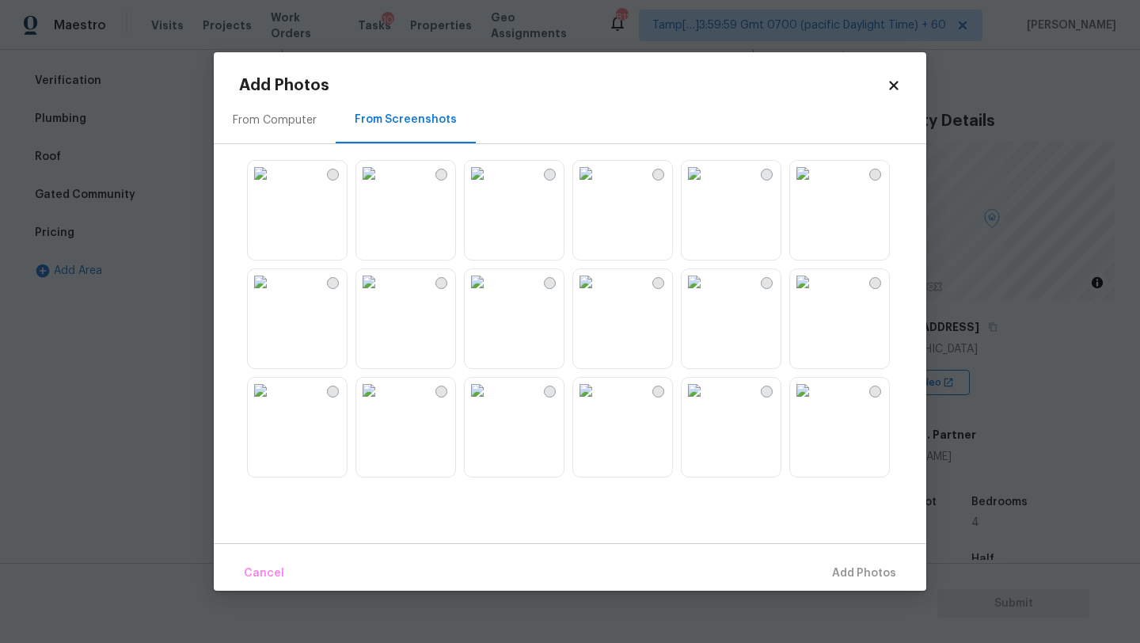
click at [382, 186] on img at bounding box center [368, 173] width 25 height 25
click at [855, 583] on span "Add 1 Photo(s)" at bounding box center [857, 574] width 78 height 20
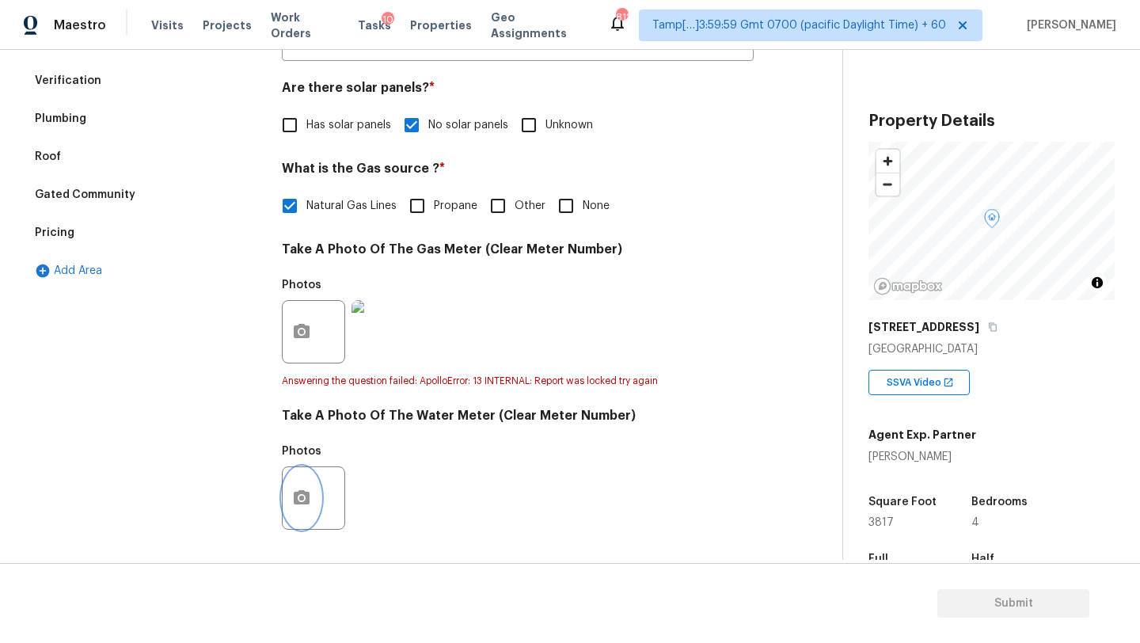
click at [302, 505] on icon "button" at bounding box center [301, 498] width 19 height 19
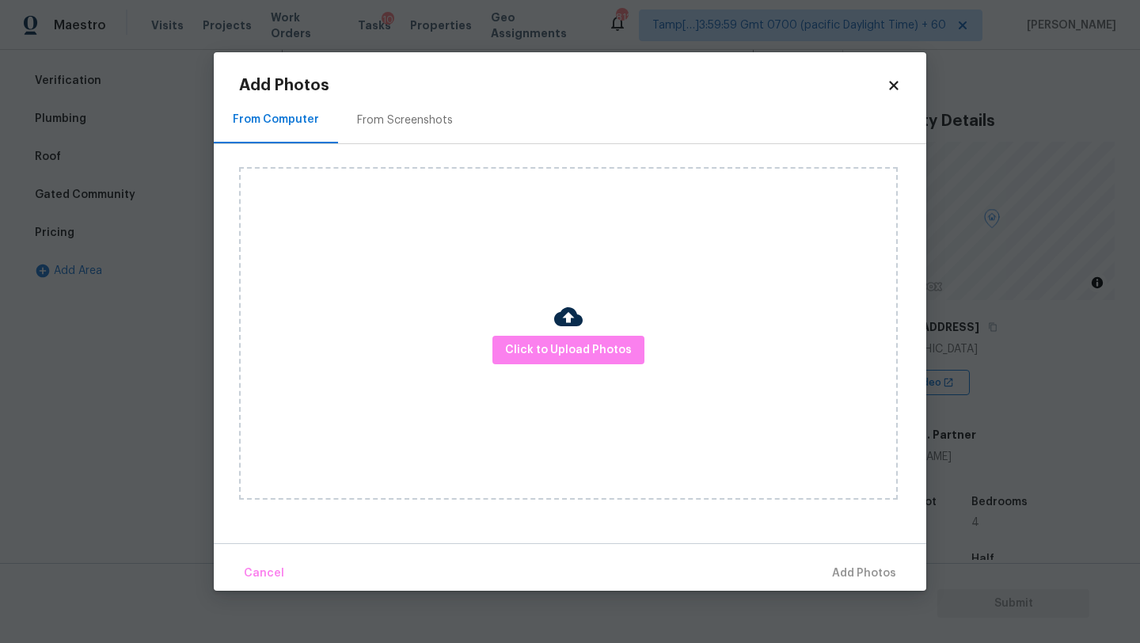
click at [402, 133] on div "From Screenshots" at bounding box center [405, 120] width 134 height 47
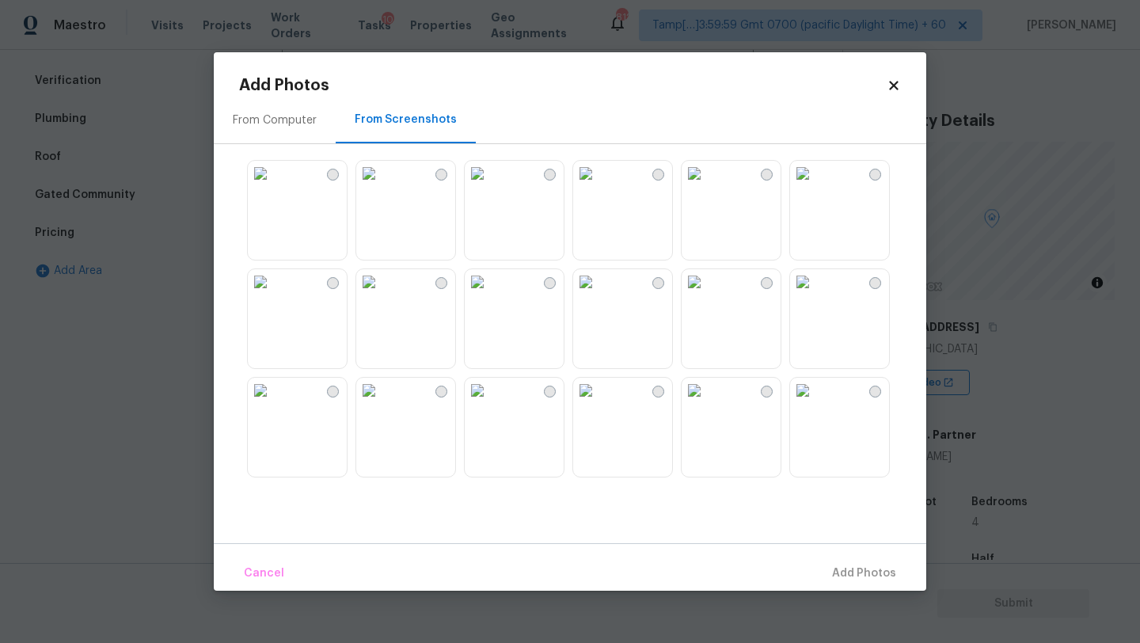
click at [382, 186] on img at bounding box center [368, 173] width 25 height 25
click at [831, 571] on span "Add 1 Photo(s)" at bounding box center [857, 574] width 78 height 20
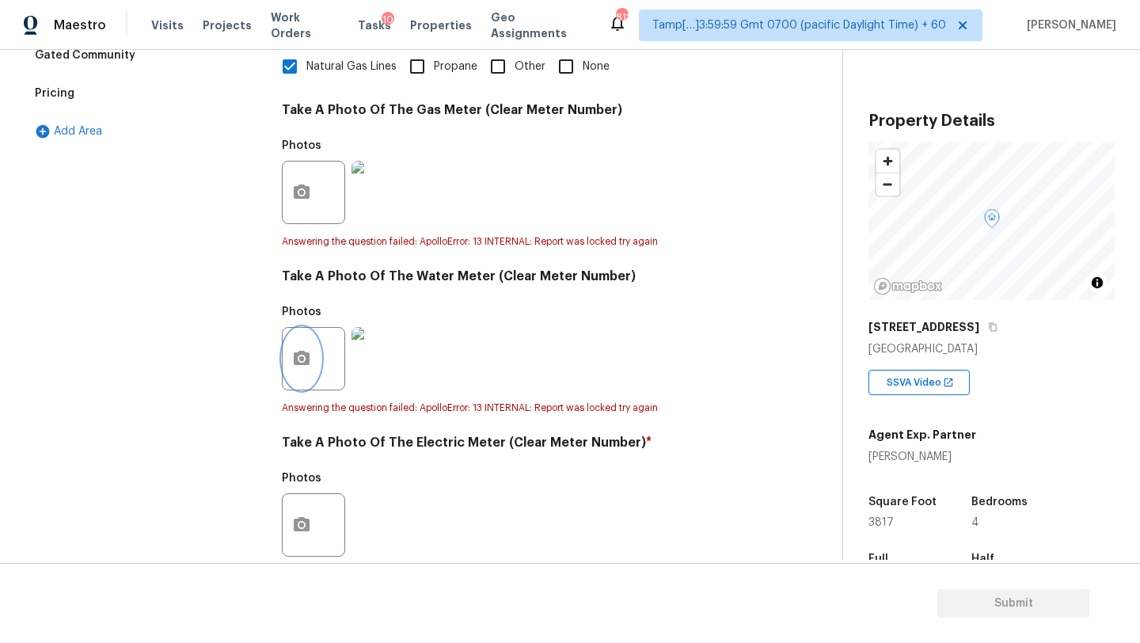
scroll to position [482, 0]
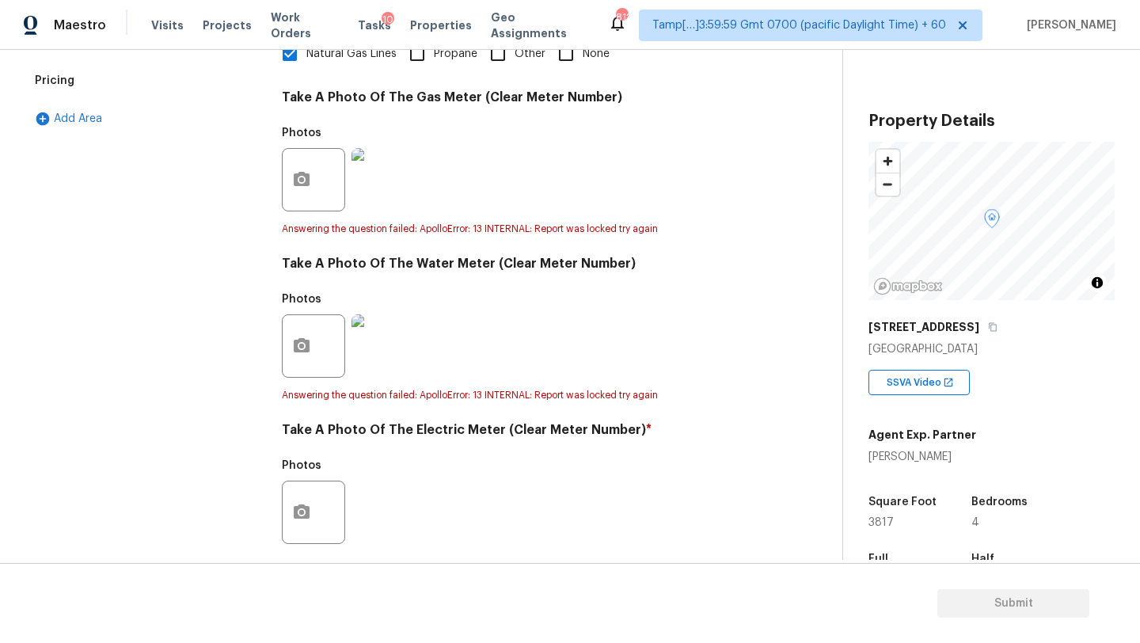
click at [277, 500] on div "Exterior Utilities 1 HVAC Verification Plumbing Roof Gated Community Pricing Ad…" at bounding box center [414, 225] width 779 height 858
click at [318, 514] on button "button" at bounding box center [302, 512] width 38 height 62
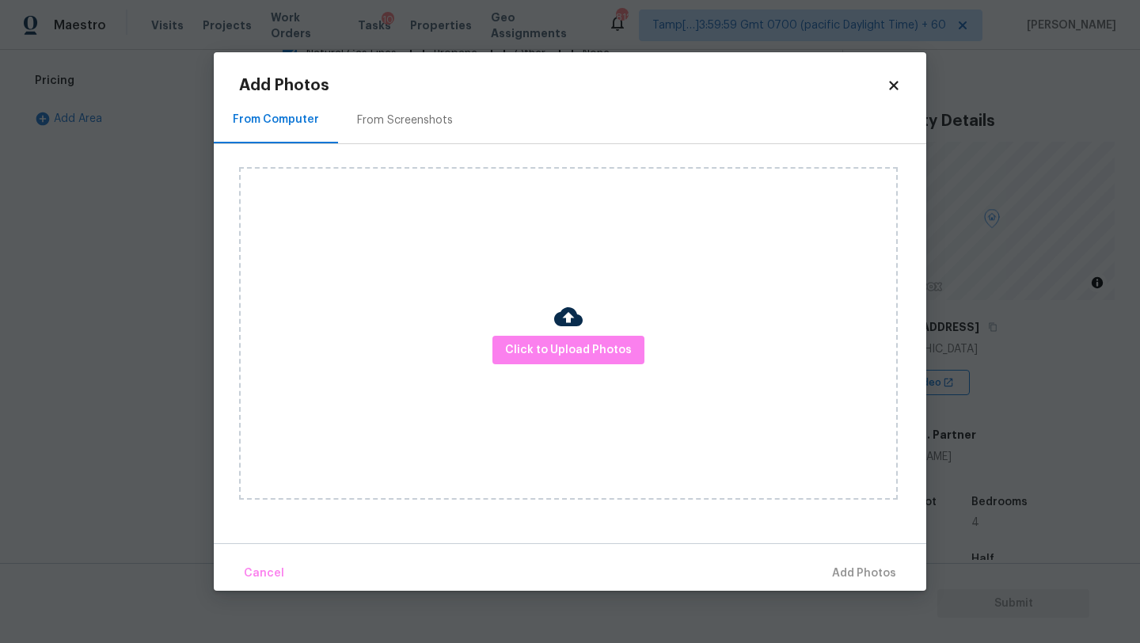
click at [364, 105] on div "From Screenshots" at bounding box center [405, 120] width 134 height 47
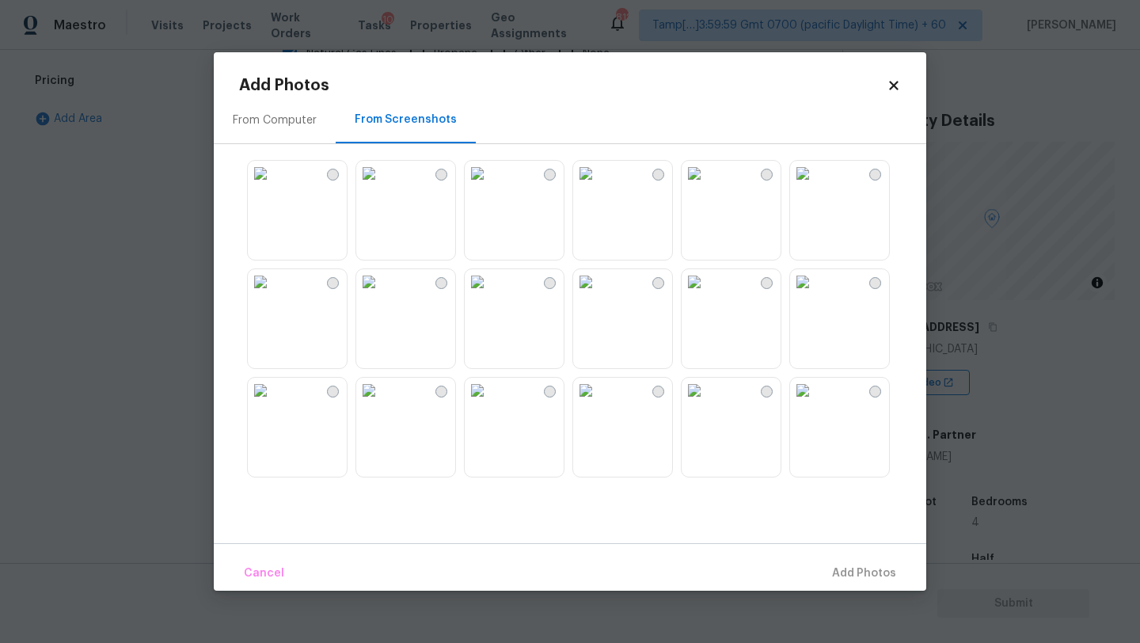
click at [382, 186] on img at bounding box center [368, 173] width 25 height 25
click at [849, 573] on span "Add 1 Photo(s)" at bounding box center [857, 574] width 78 height 20
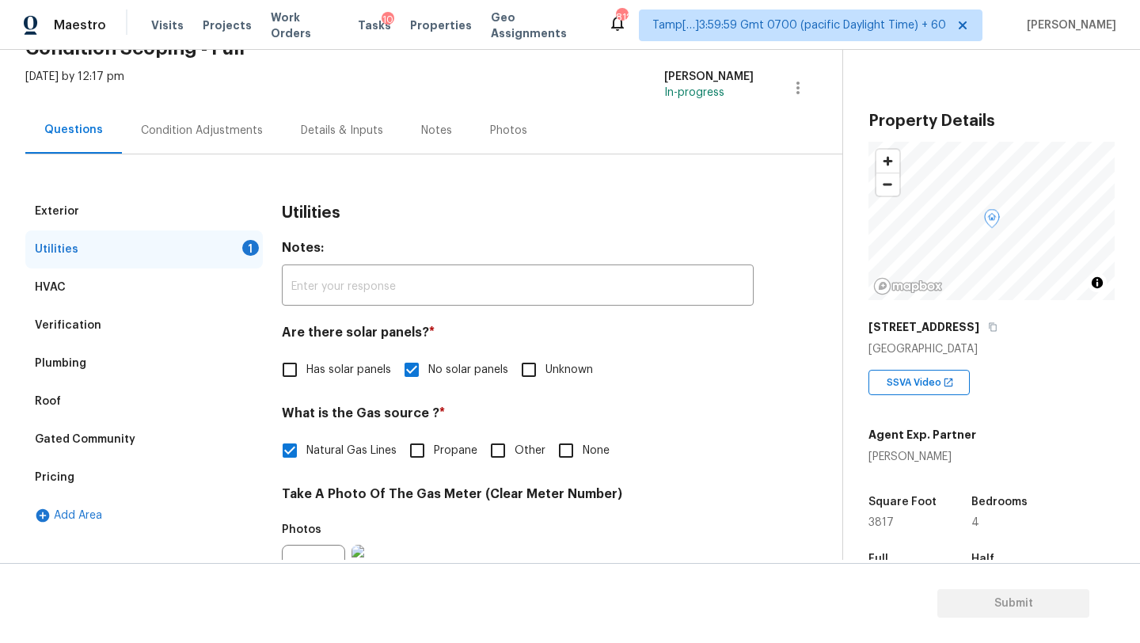
scroll to position [8, 0]
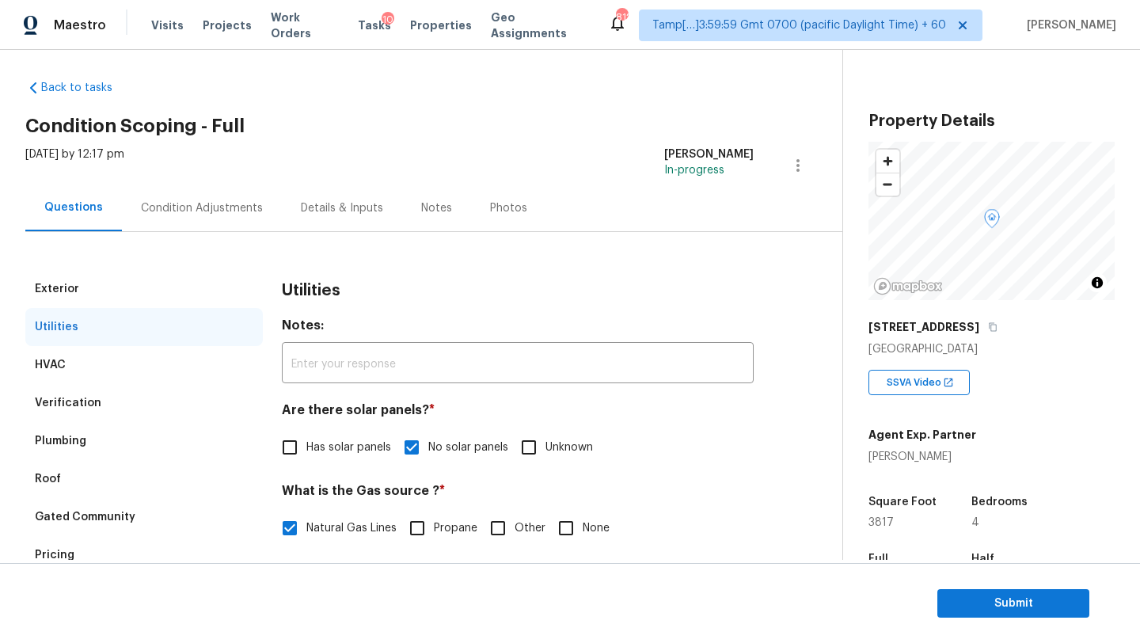
click at [187, 212] on div "Condition Adjustments" at bounding box center [202, 208] width 122 height 16
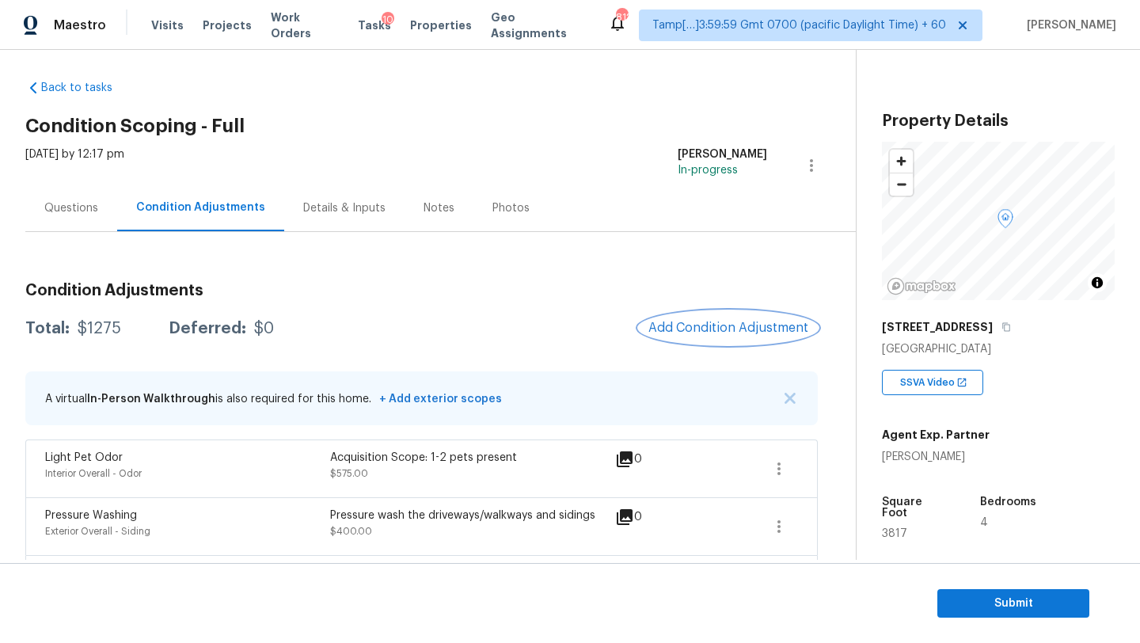
click at [719, 316] on button "Add Condition Adjustment" at bounding box center [728, 327] width 179 height 33
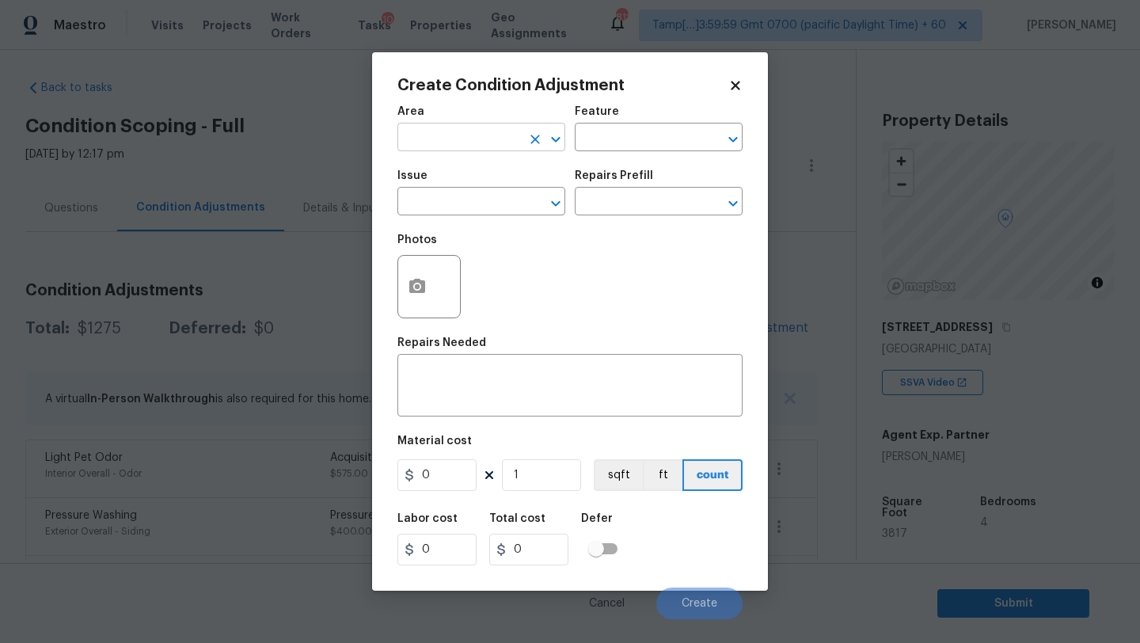
click at [463, 150] on input "text" at bounding box center [460, 139] width 124 height 25
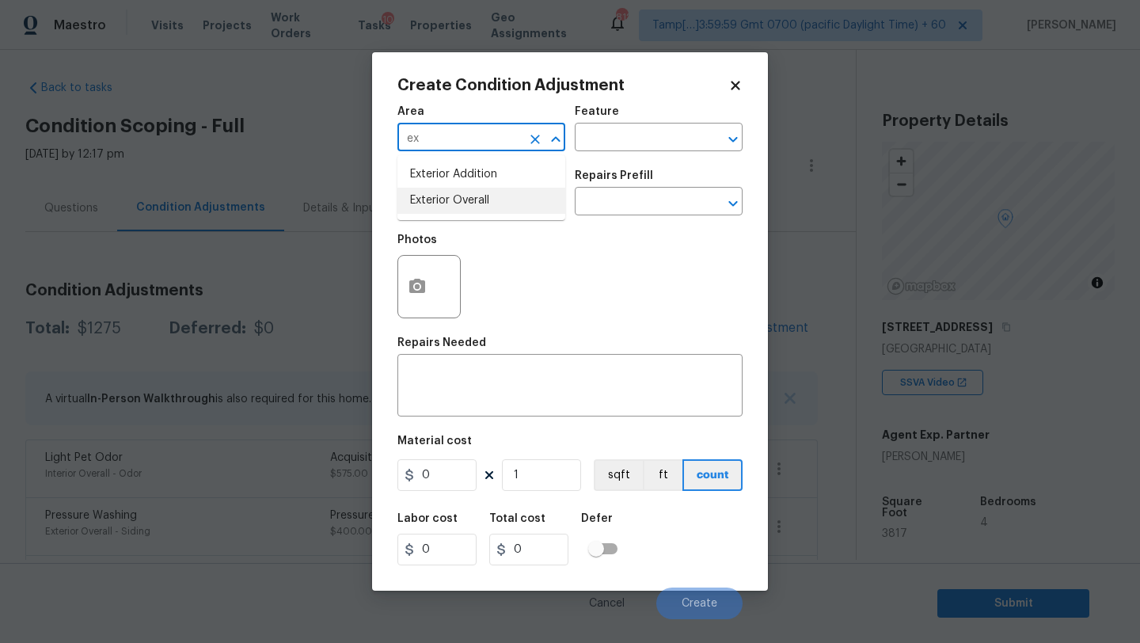
click at [477, 202] on li "Exterior Overall" at bounding box center [482, 201] width 168 height 26
type input "Exterior Overall"
click at [619, 149] on input "text" at bounding box center [637, 139] width 124 height 25
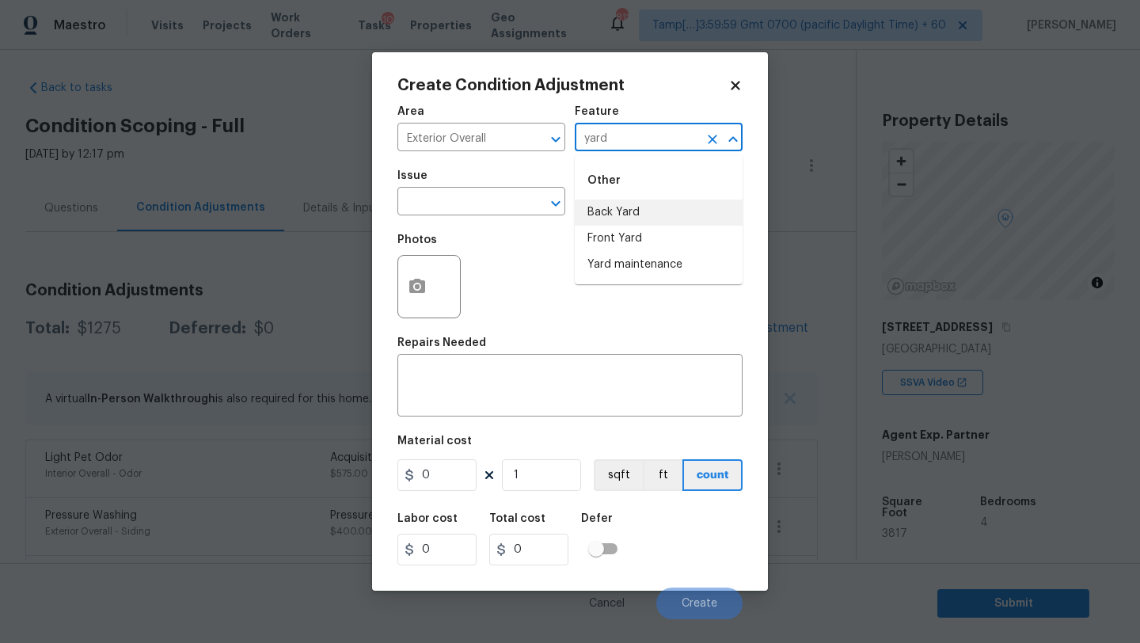
click at [626, 206] on li "Back Yard" at bounding box center [659, 213] width 168 height 26
type input "Back Yard"
click at [567, 393] on textarea at bounding box center [570, 387] width 326 height 33
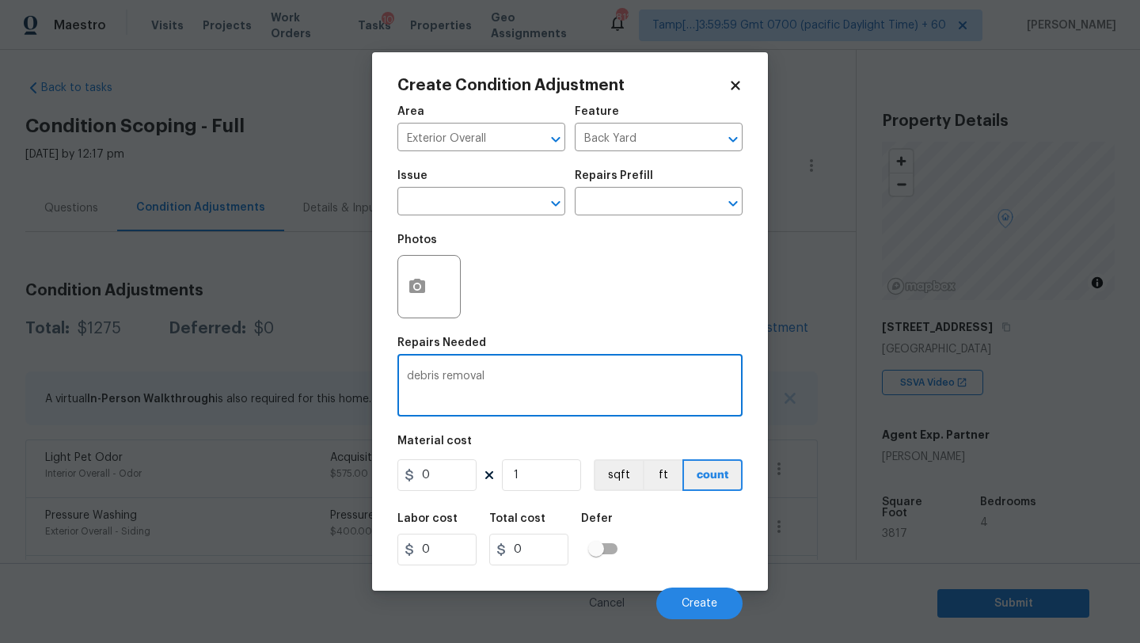
type textarea "debris removal"
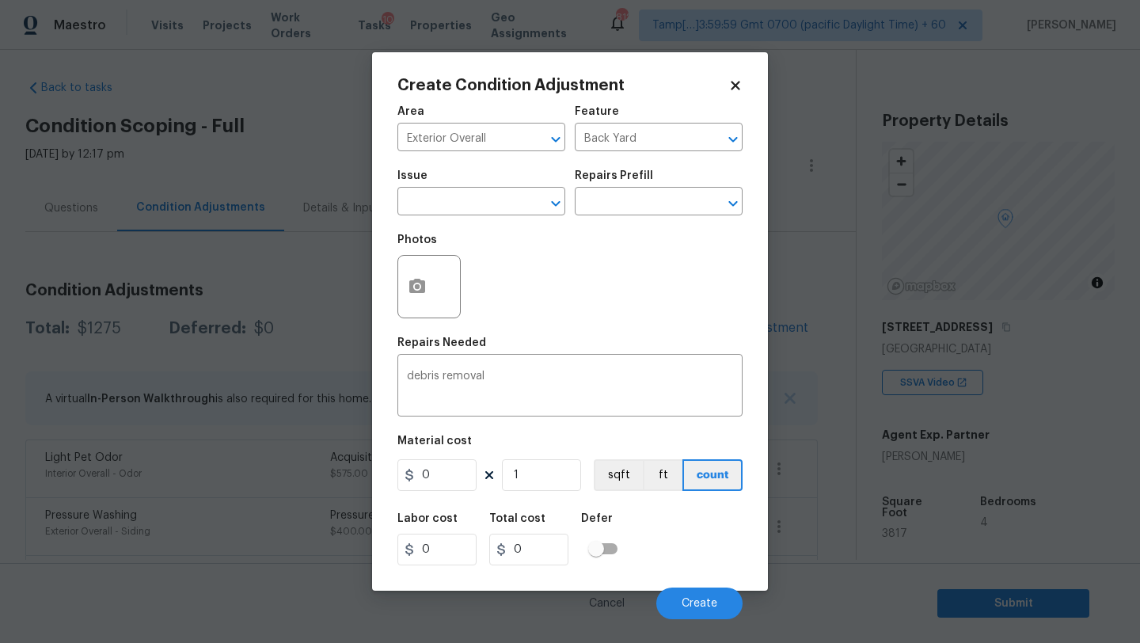
click at [401, 307] on div at bounding box center [429, 286] width 63 height 63
click at [408, 287] on icon "button" at bounding box center [417, 286] width 19 height 19
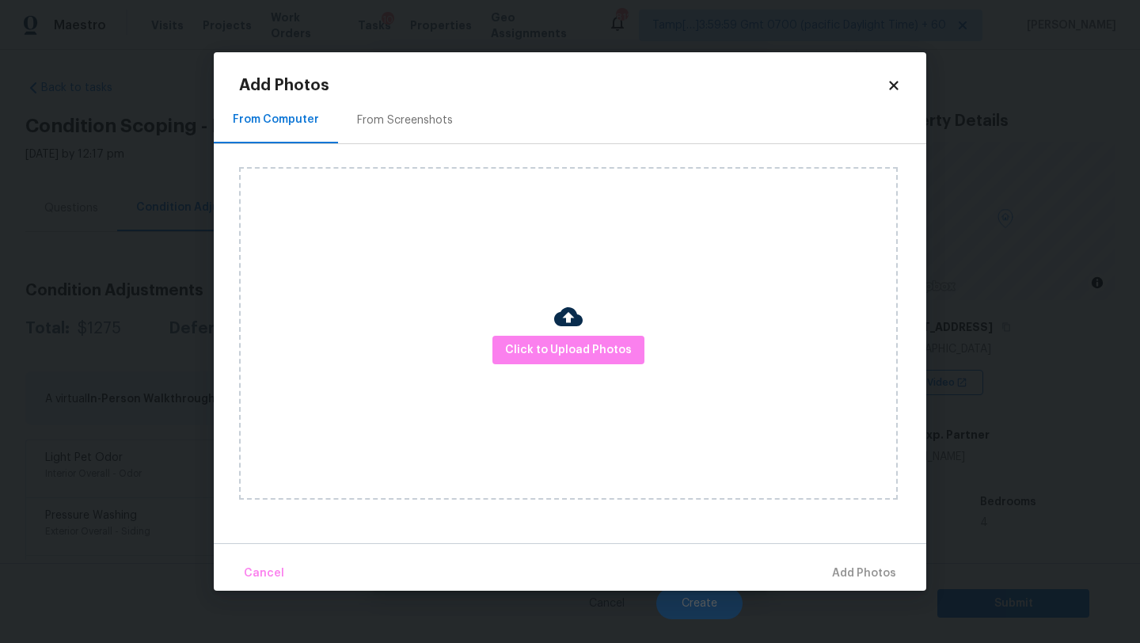
click at [375, 121] on div "From Screenshots" at bounding box center [405, 120] width 96 height 16
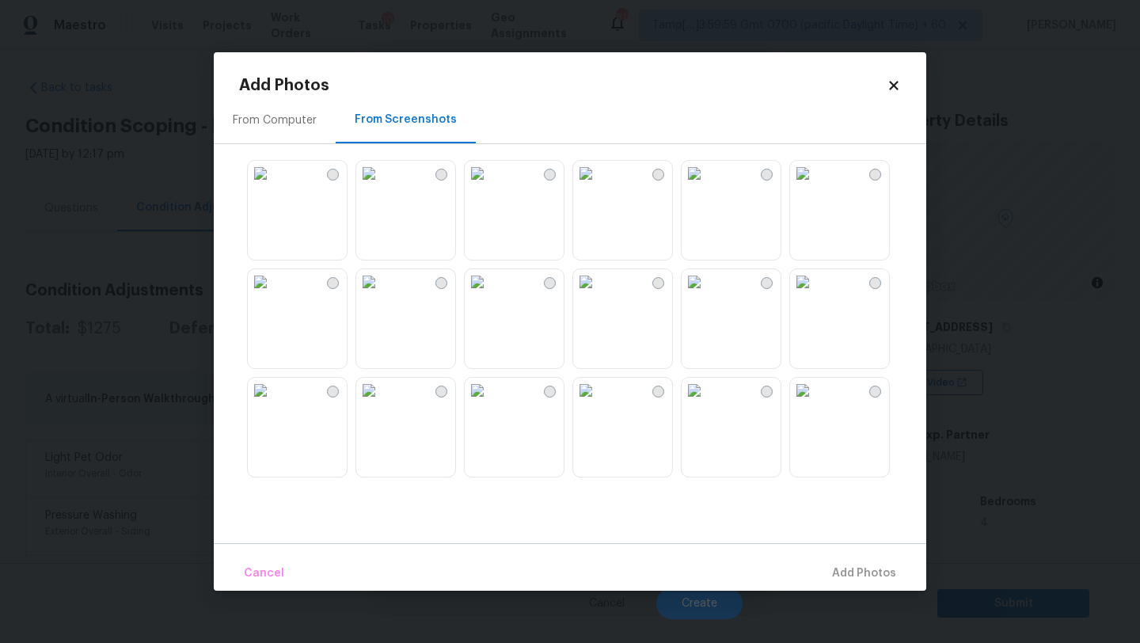
click at [273, 186] on img at bounding box center [260, 173] width 25 height 25
click at [382, 186] on img at bounding box center [368, 173] width 25 height 25
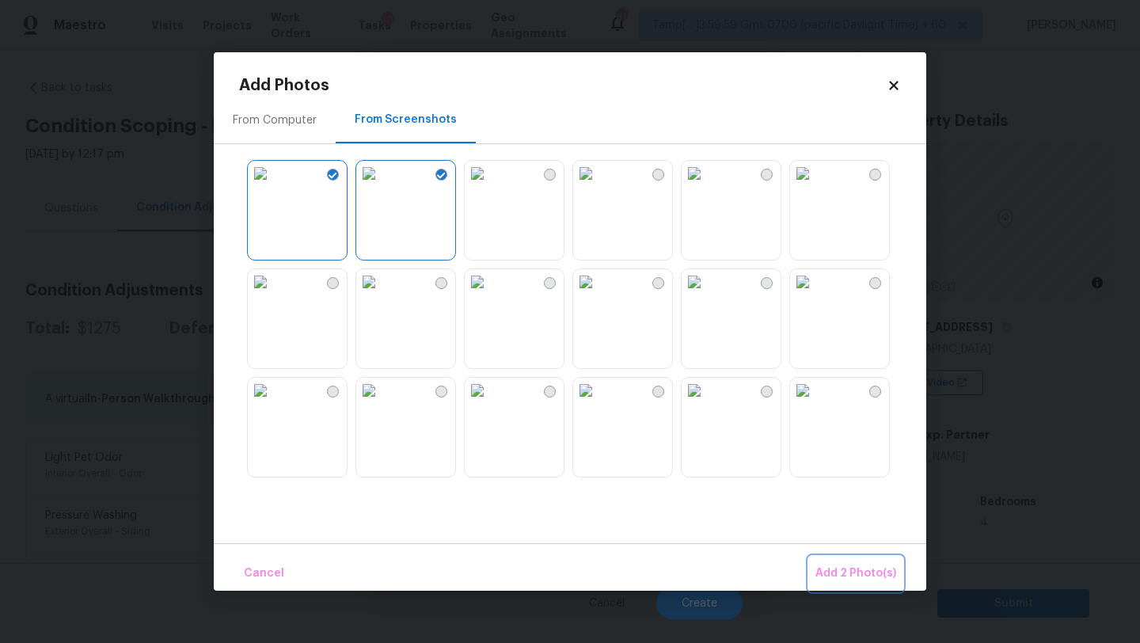
click at [847, 565] on span "Add 2 Photo(s)" at bounding box center [856, 574] width 81 height 20
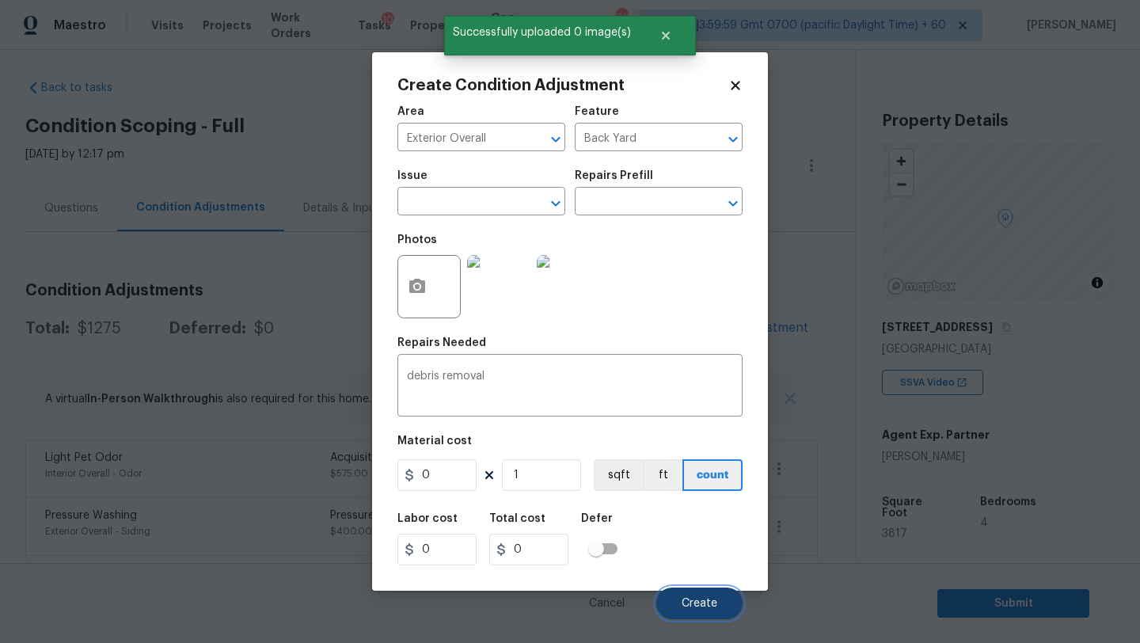
click at [684, 602] on span "Create" at bounding box center [700, 604] width 36 height 12
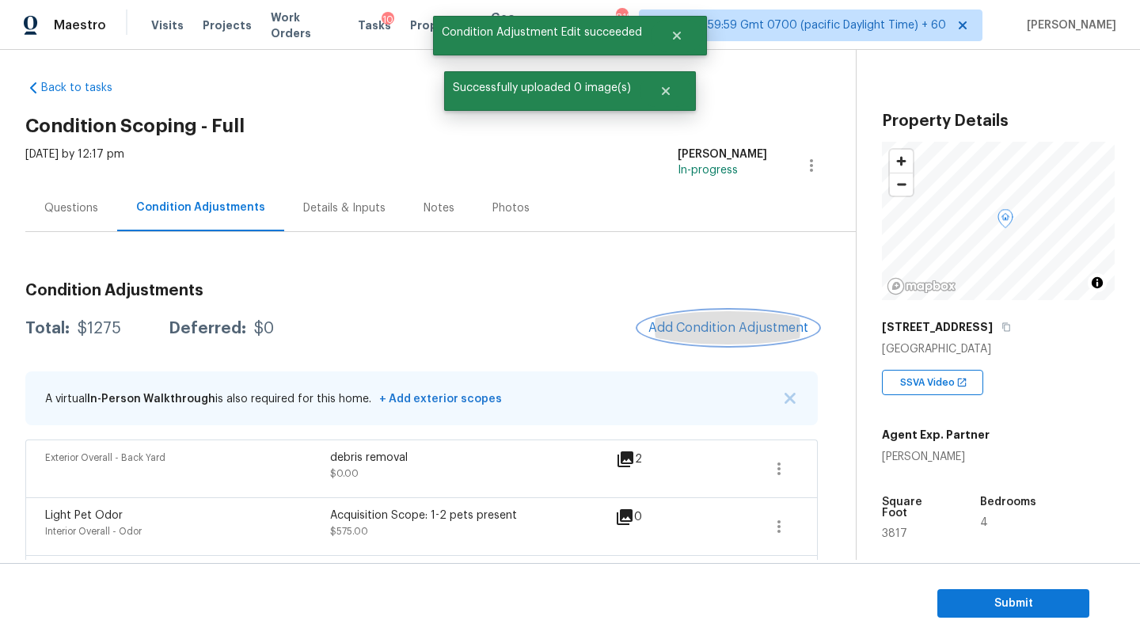
click at [691, 334] on span "Add Condition Adjustment" at bounding box center [729, 328] width 160 height 14
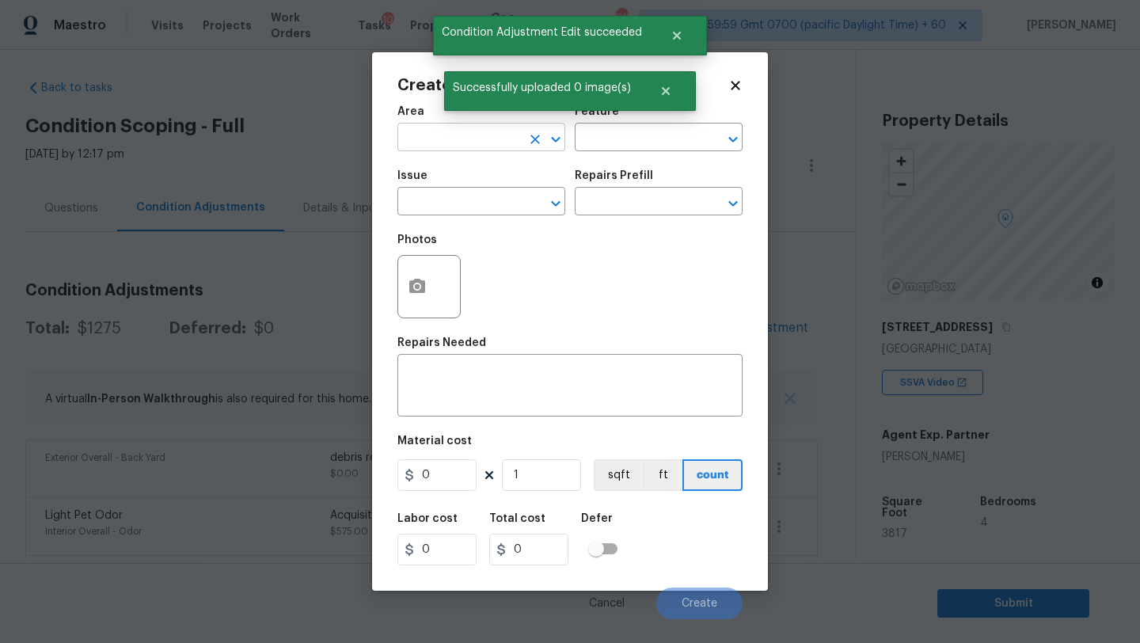
click at [433, 135] on input "text" at bounding box center [460, 139] width 124 height 25
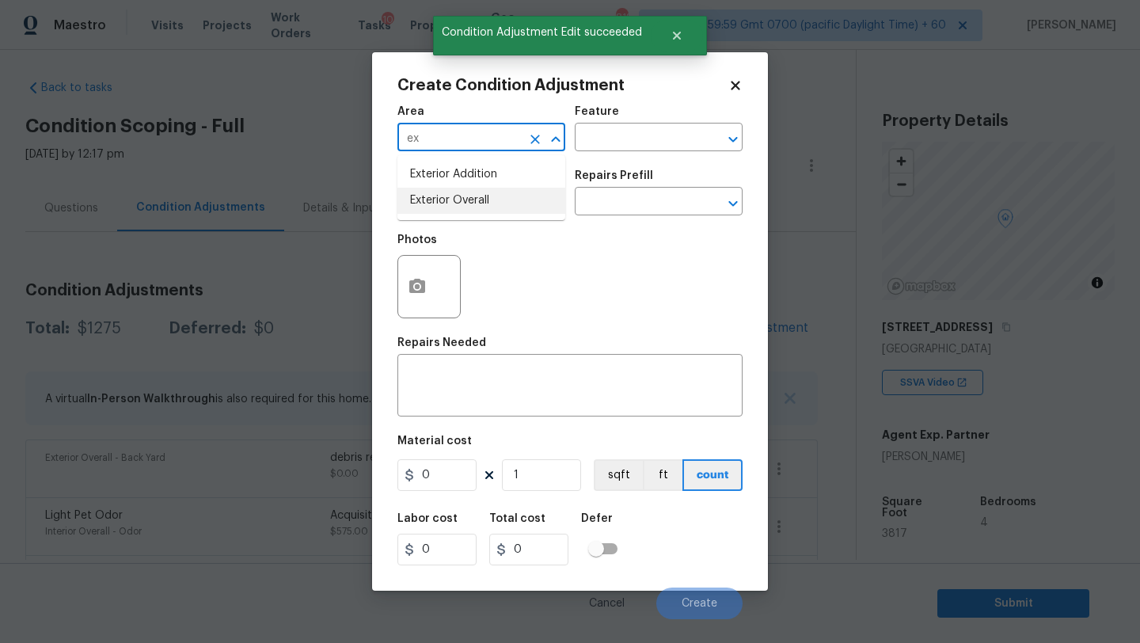
click at [448, 208] on li "Exterior Overall" at bounding box center [482, 201] width 168 height 26
type input "Exterior Overall"
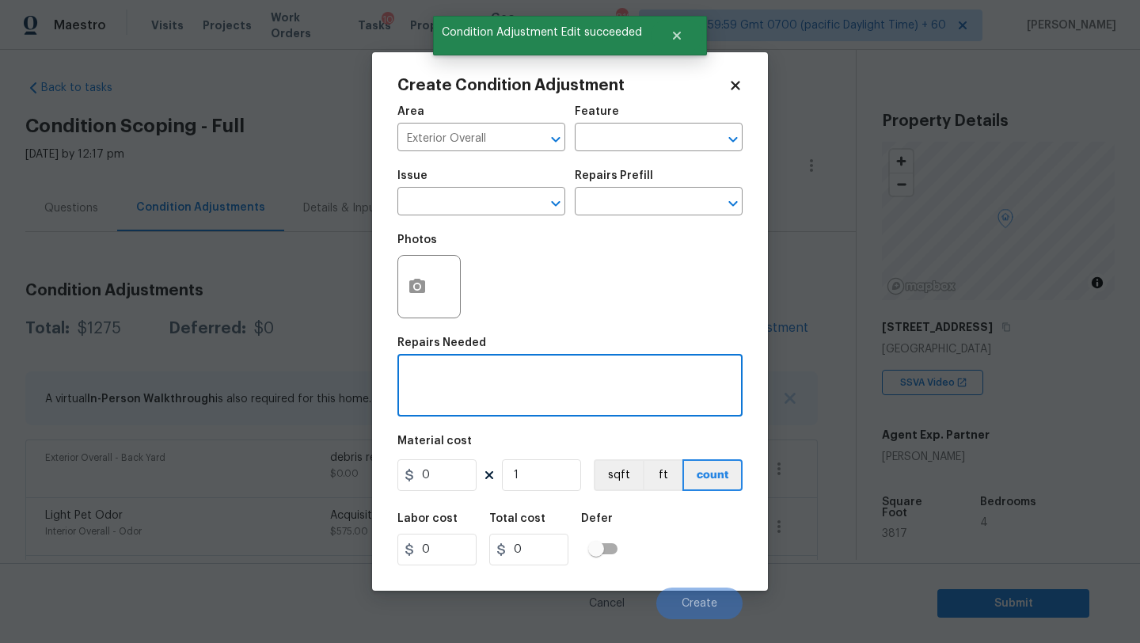
click at [517, 382] on textarea at bounding box center [570, 387] width 326 height 33
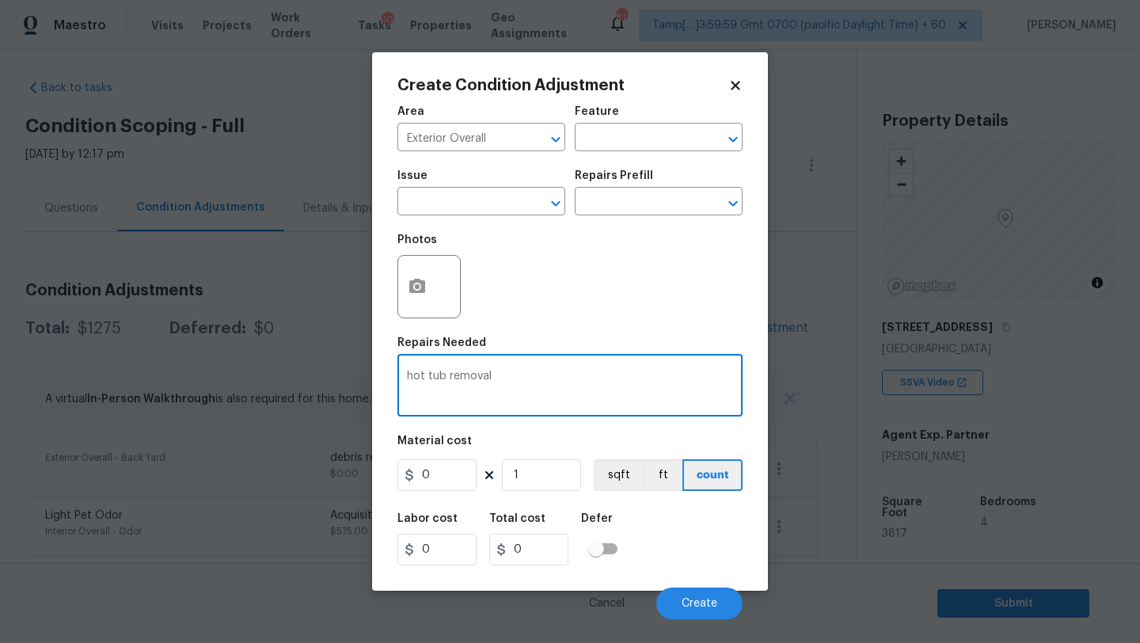
type textarea "hot tub removal"
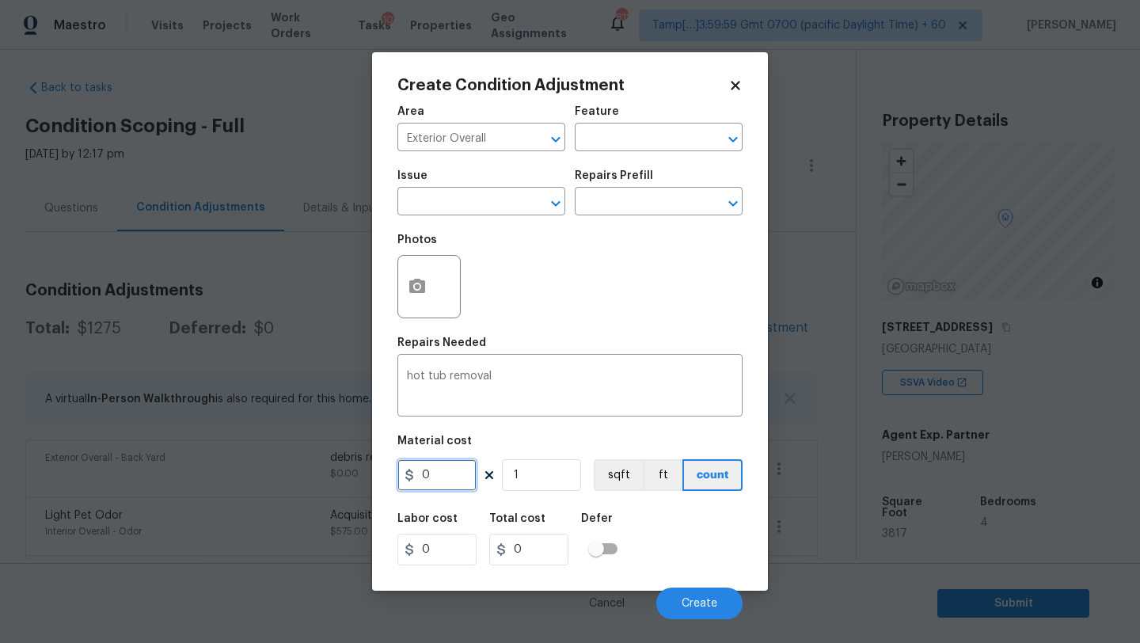
click at [455, 471] on input "0" at bounding box center [437, 475] width 79 height 32
type input "500"
click at [431, 277] on button "button" at bounding box center [417, 287] width 38 height 62
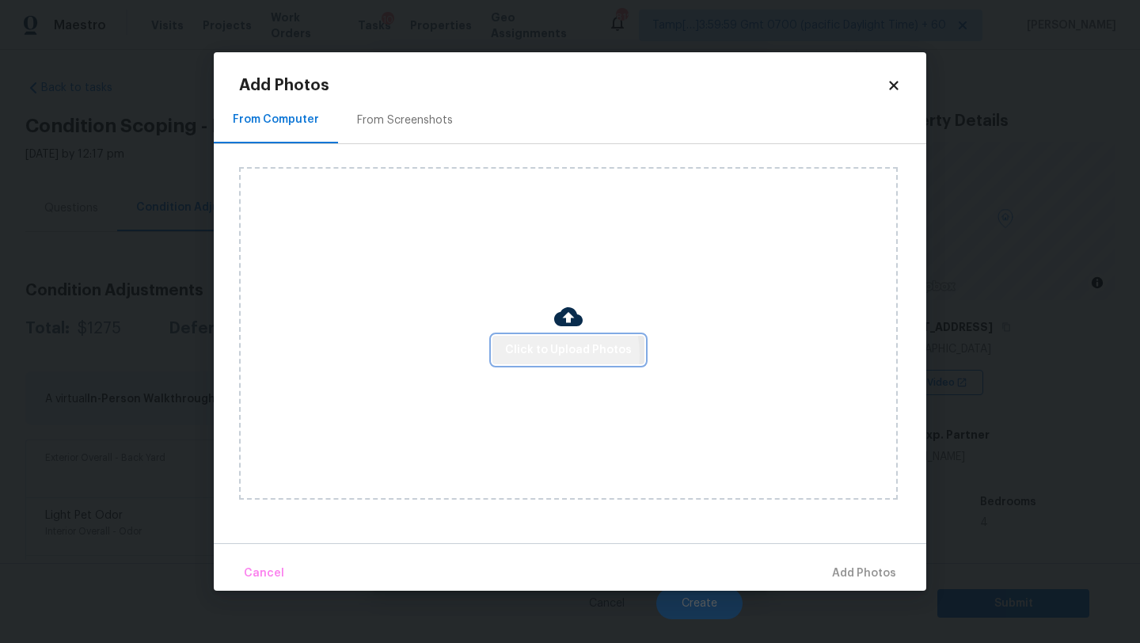
click at [540, 354] on span "Click to Upload Photos" at bounding box center [568, 350] width 127 height 20
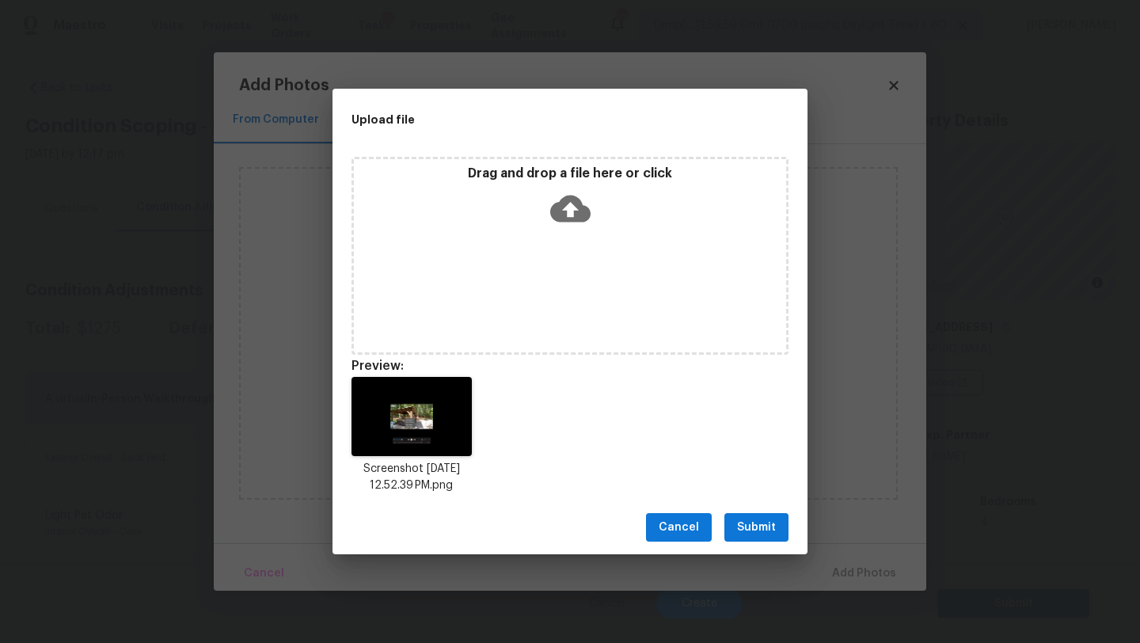
click at [752, 516] on button "Submit" at bounding box center [757, 527] width 64 height 29
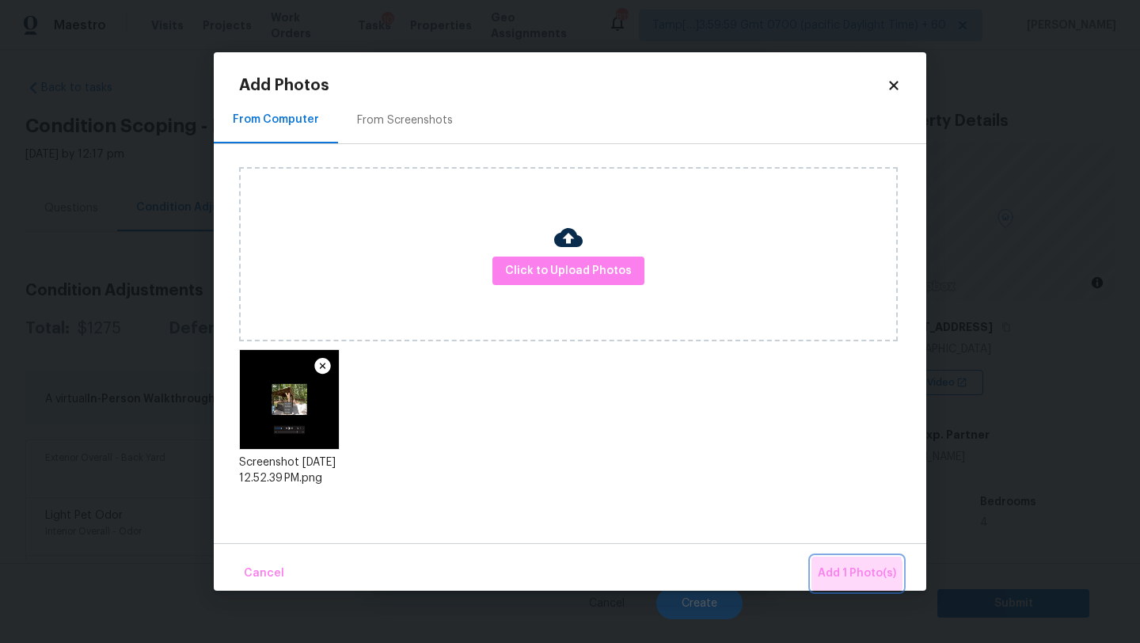
click at [854, 576] on span "Add 1 Photo(s)" at bounding box center [857, 574] width 78 height 20
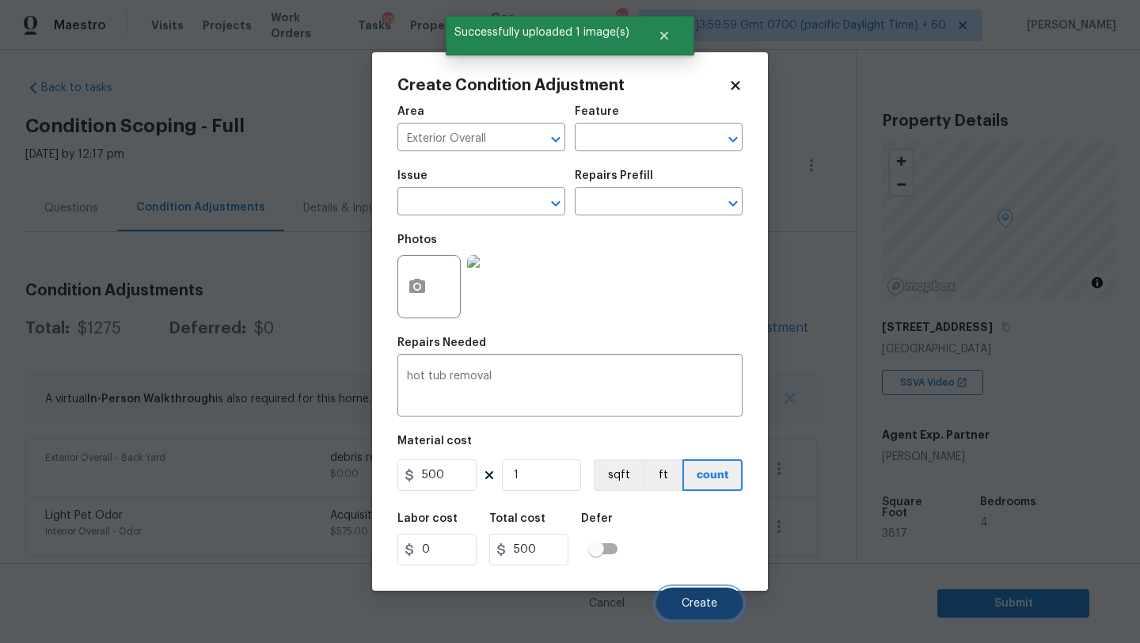
click at [691, 594] on button "Create" at bounding box center [699, 604] width 86 height 32
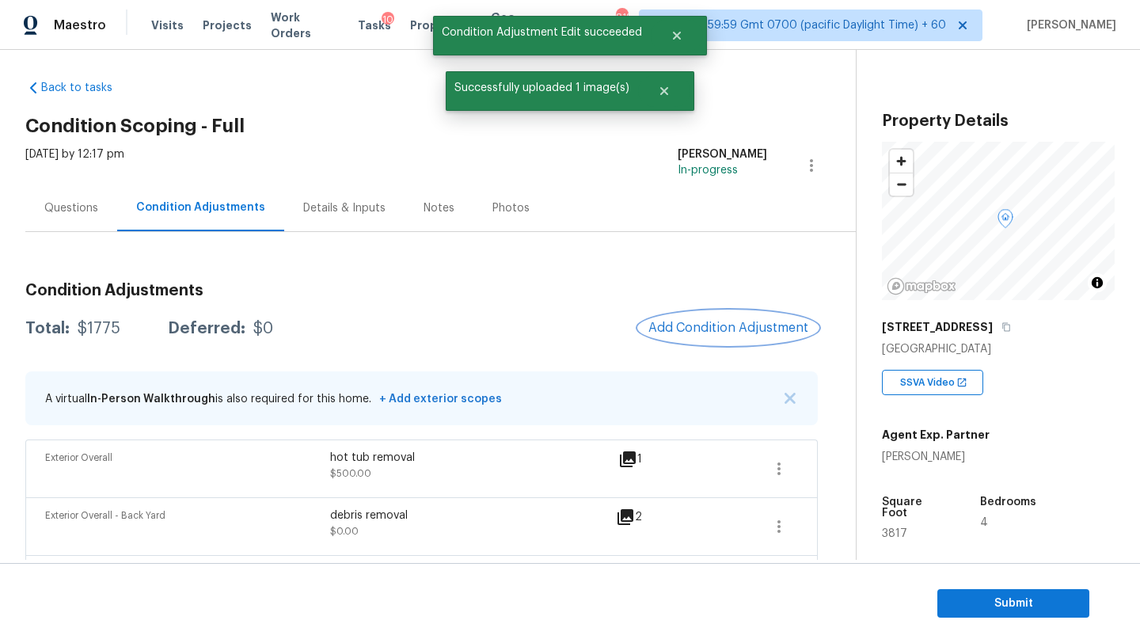
click at [732, 325] on span "Add Condition Adjustment" at bounding box center [729, 328] width 160 height 14
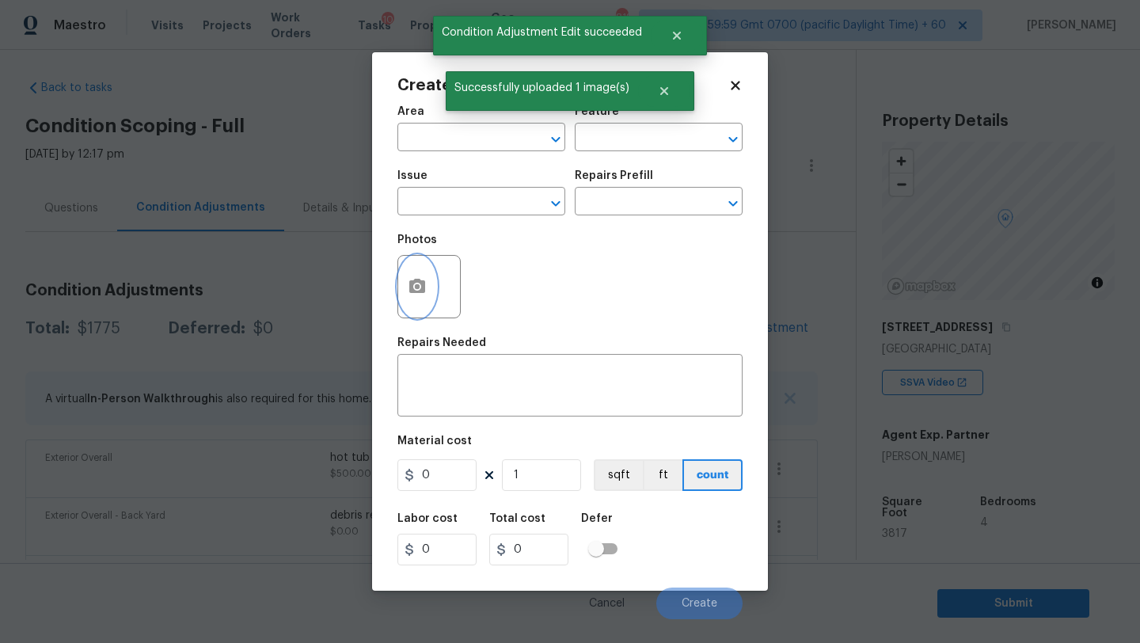
click at [418, 286] on circle "button" at bounding box center [417, 286] width 5 height 5
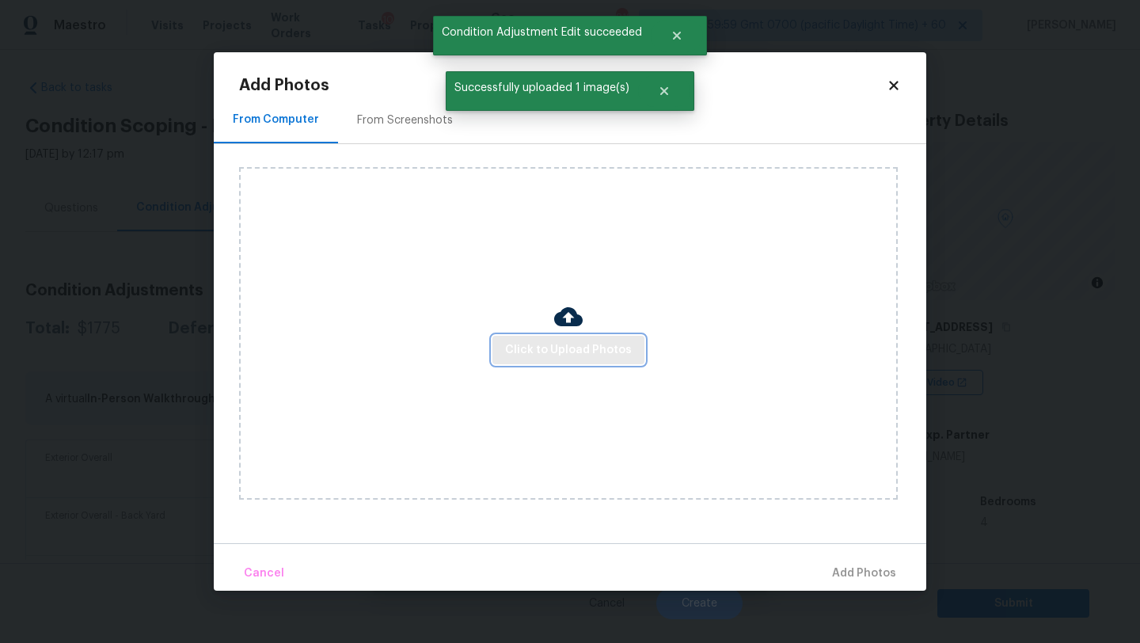
click at [540, 355] on span "Click to Upload Photos" at bounding box center [568, 350] width 127 height 20
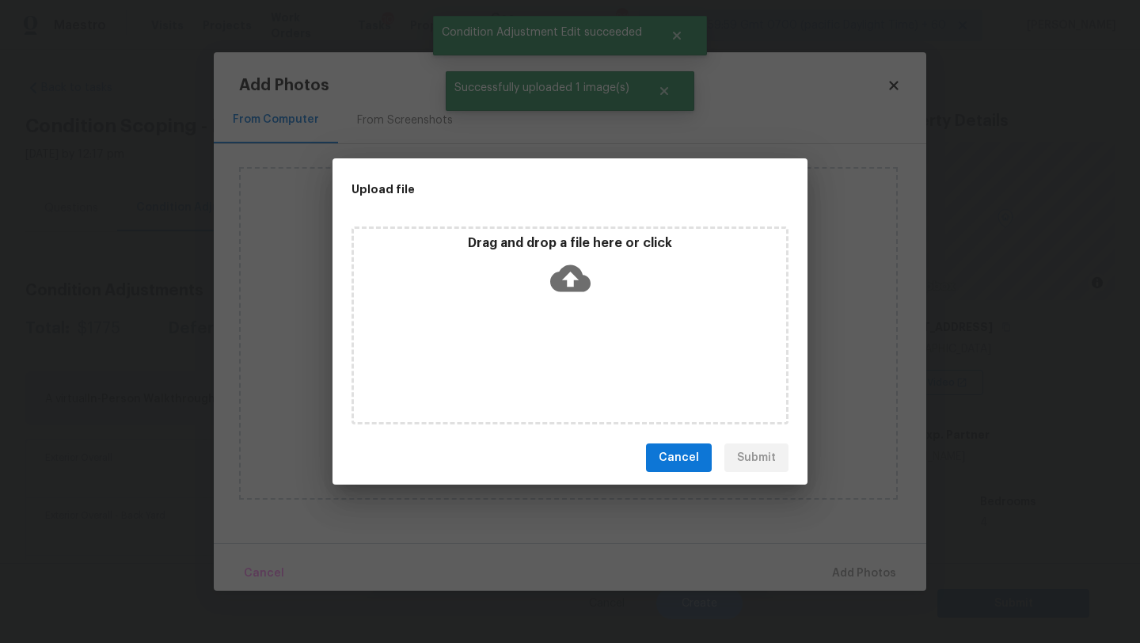
click at [566, 312] on div "Drag and drop a file here or click" at bounding box center [570, 325] width 437 height 198
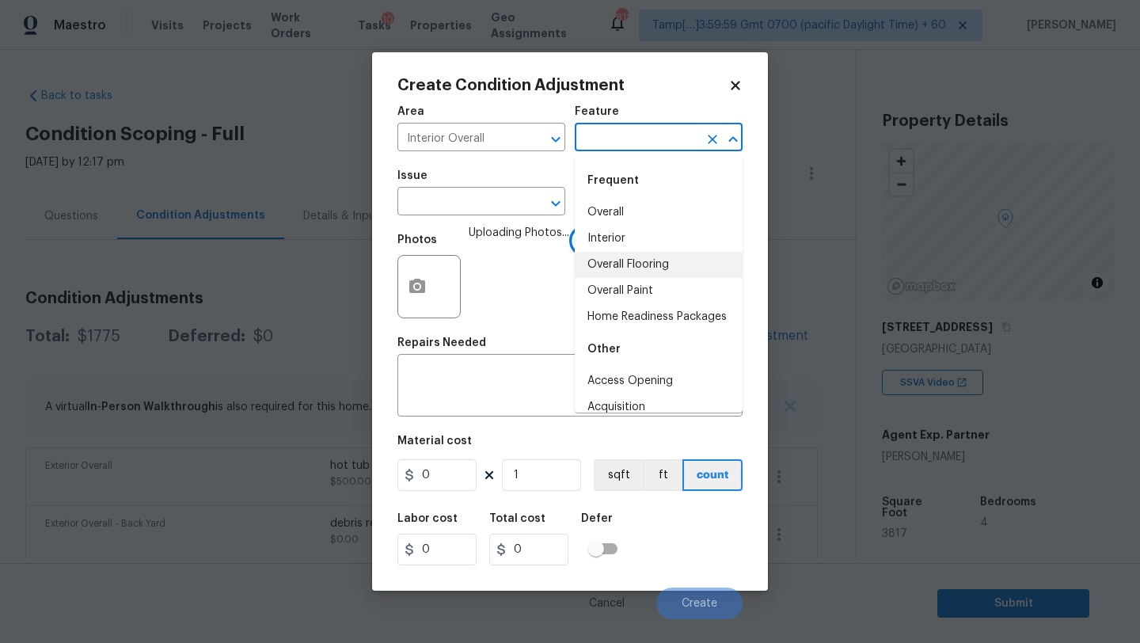
scroll to position [8, 0]
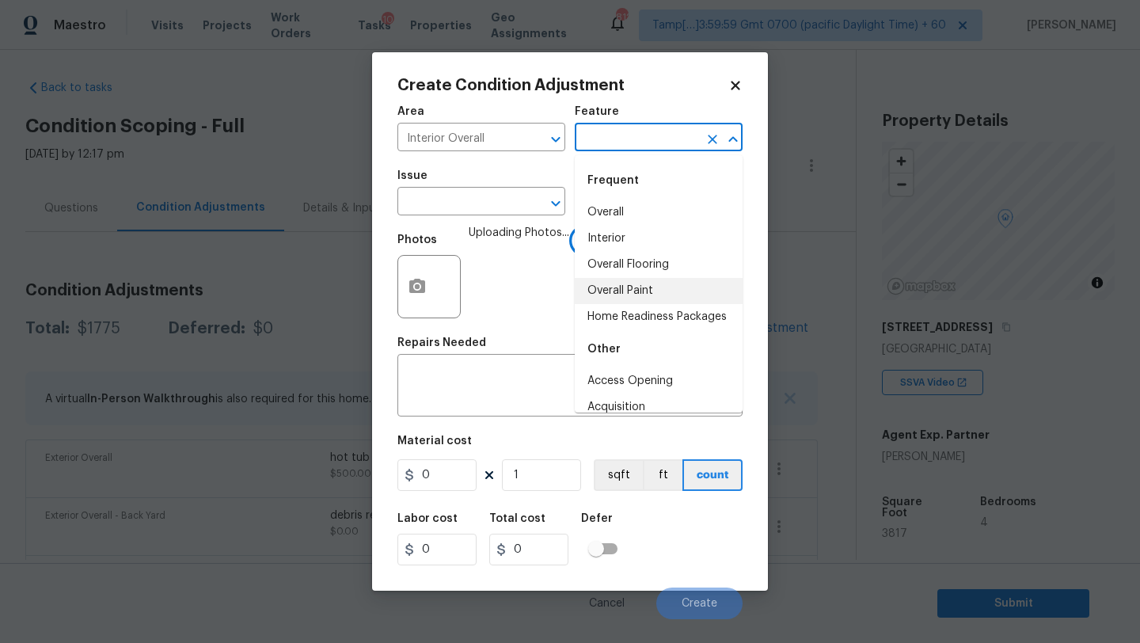
drag, startPoint x: 638, startPoint y: 295, endPoint x: 603, endPoint y: 272, distance: 41.3
click at [638, 295] on li "Overall Paint" at bounding box center [659, 291] width 168 height 26
type input "Overall Paint"
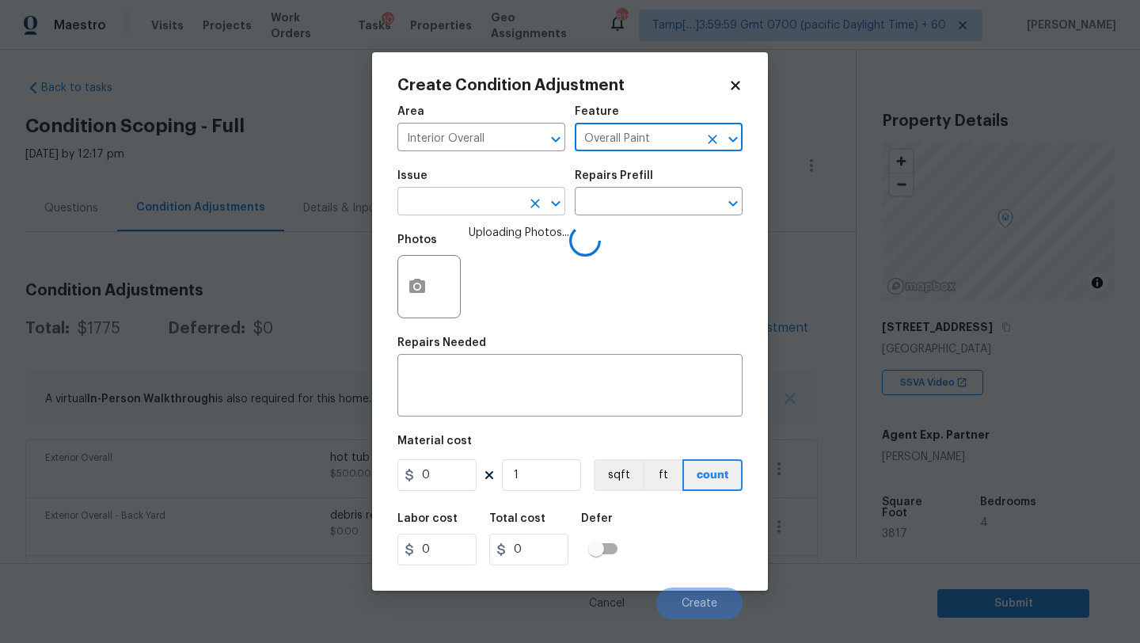
click at [462, 200] on input "text" at bounding box center [460, 203] width 124 height 25
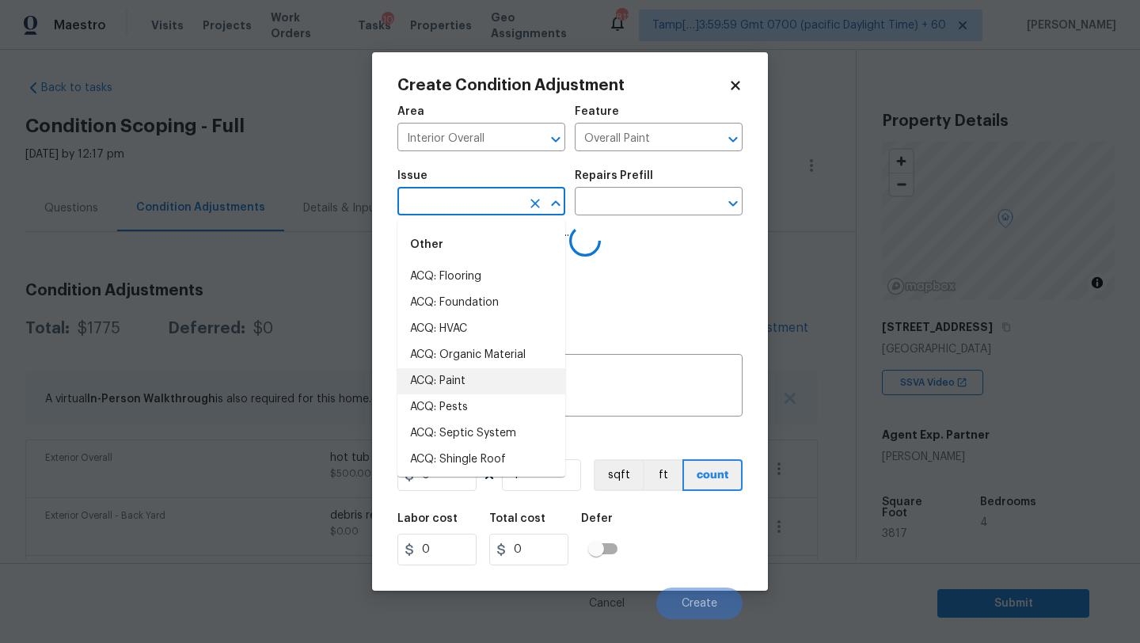
drag, startPoint x: 462, startPoint y: 275, endPoint x: 460, endPoint y: 381, distance: 106.1
click at [460, 381] on li "ACQ: Paint" at bounding box center [482, 381] width 168 height 26
type input "ACQ: Paint"
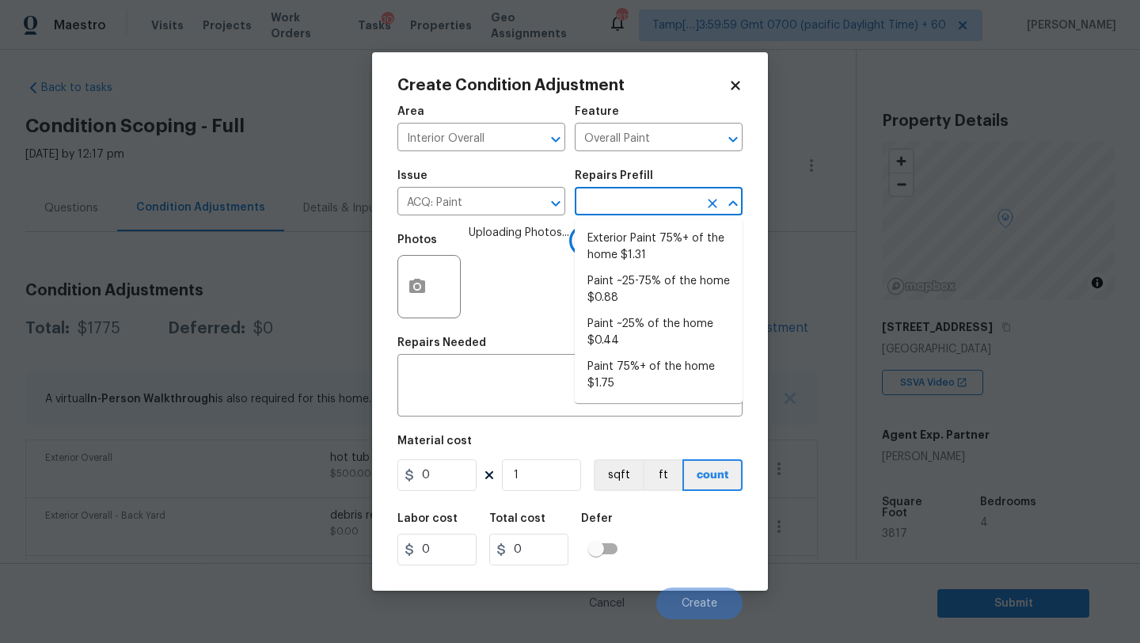
click at [643, 212] on input "text" at bounding box center [637, 203] width 124 height 25
click at [630, 374] on li "Paint 75%+ of the home $1.75" at bounding box center [659, 375] width 168 height 43
type input "Acquisition"
type input "1.75"
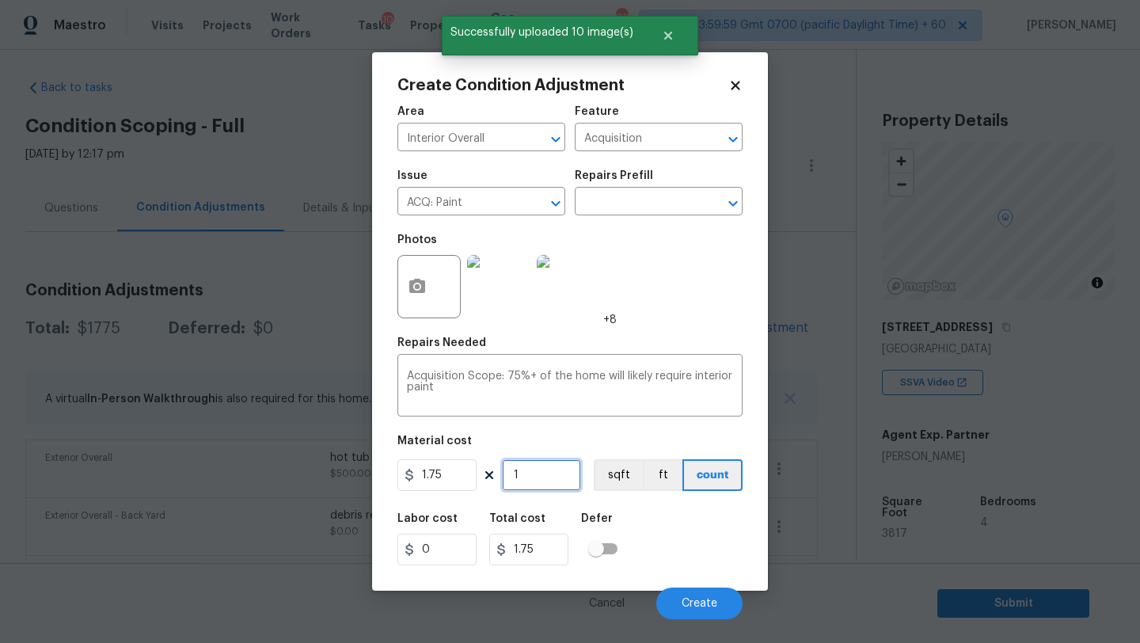
click at [544, 485] on input "1" at bounding box center [541, 475] width 79 height 32
type input "3"
type input "5.25"
type input "38"
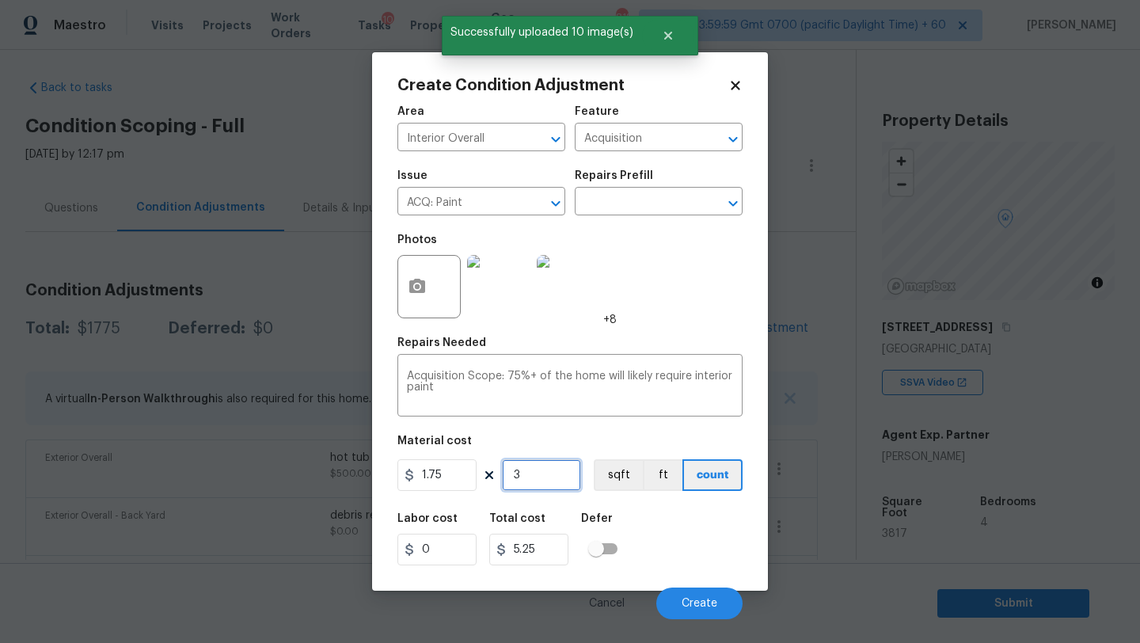
type input "66.5"
type input "381"
type input "666.75"
type input "3817"
type input "6679.75"
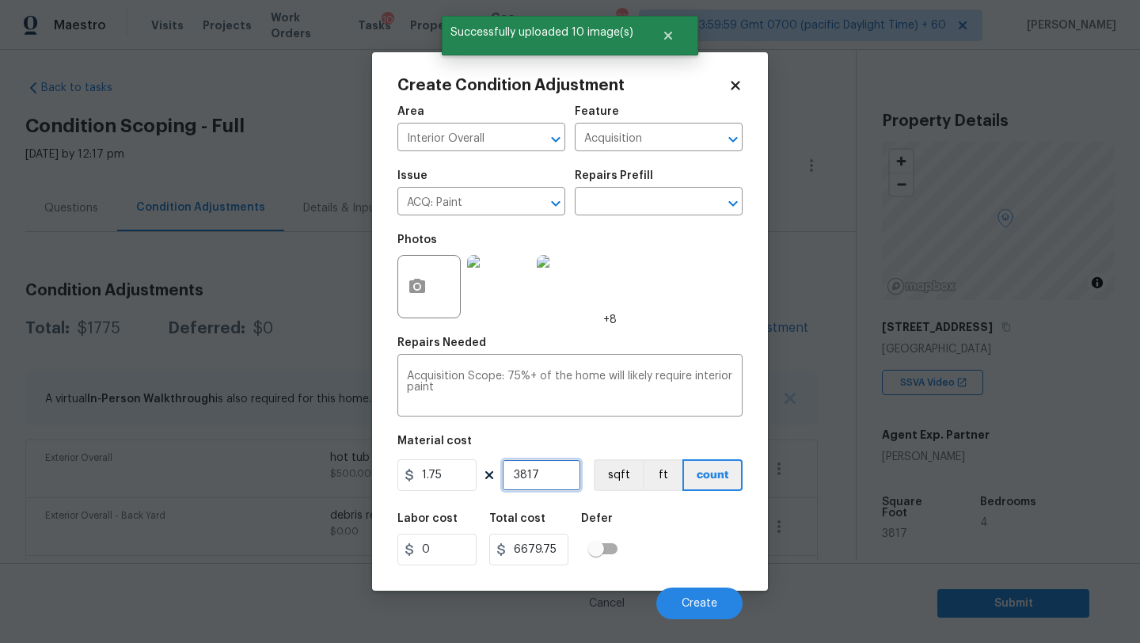
type input "3817"
click at [451, 272] on div at bounding box center [429, 286] width 63 height 63
click at [426, 287] on icon "button" at bounding box center [417, 286] width 19 height 19
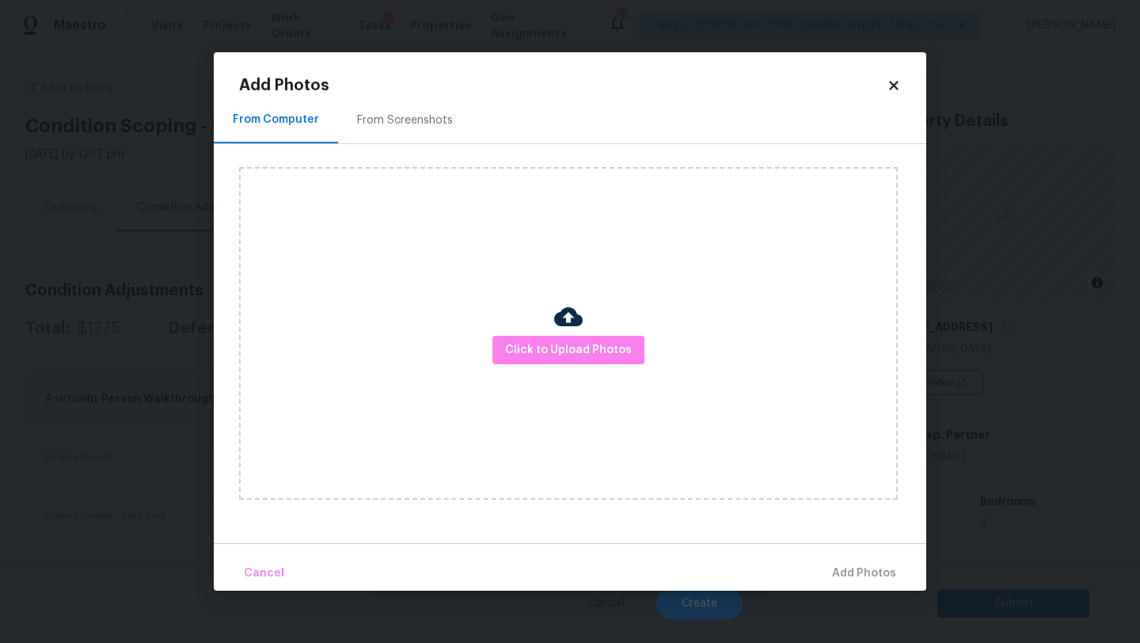
click at [892, 82] on icon at bounding box center [893, 85] width 9 height 9
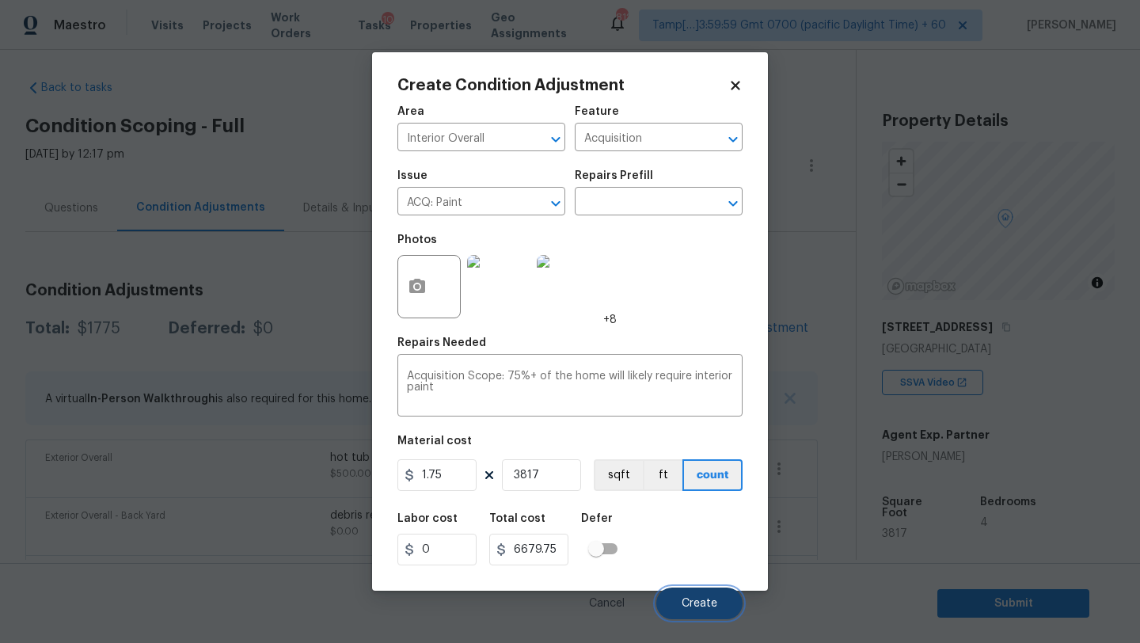
click at [701, 595] on button "Create" at bounding box center [699, 604] width 86 height 32
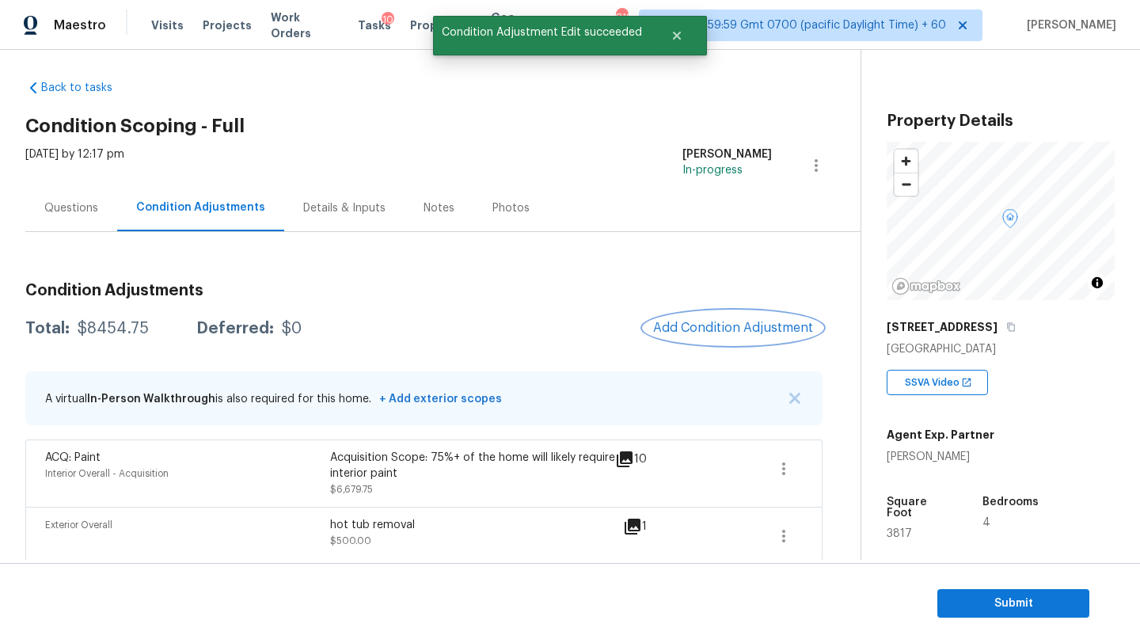
click at [714, 329] on span "Add Condition Adjustment" at bounding box center [733, 328] width 160 height 14
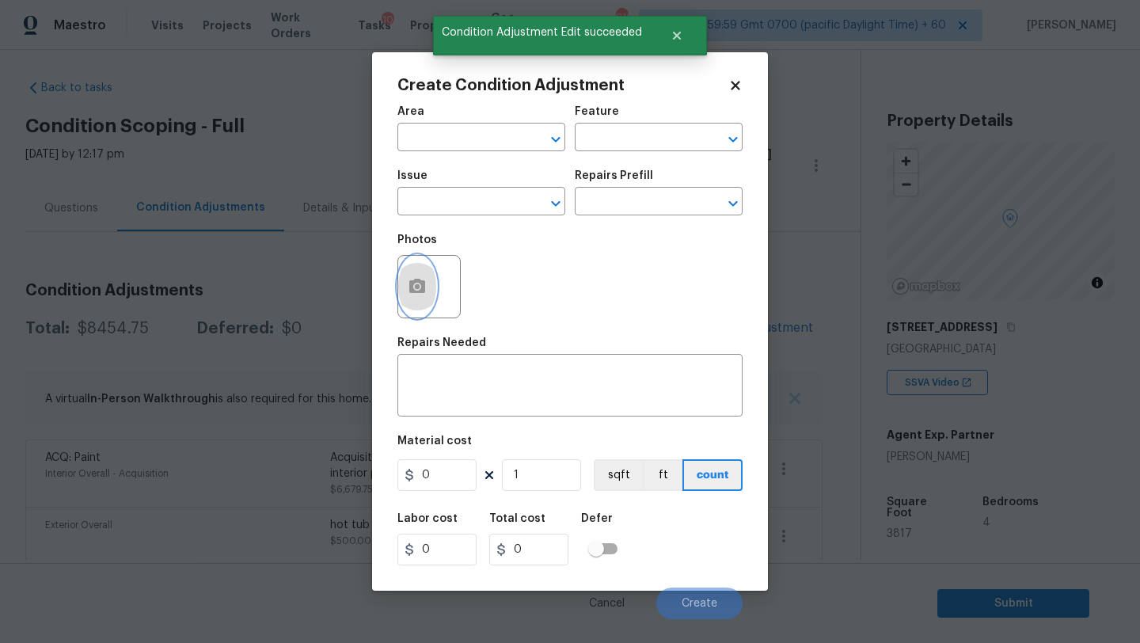
click at [418, 285] on circle "button" at bounding box center [417, 286] width 5 height 5
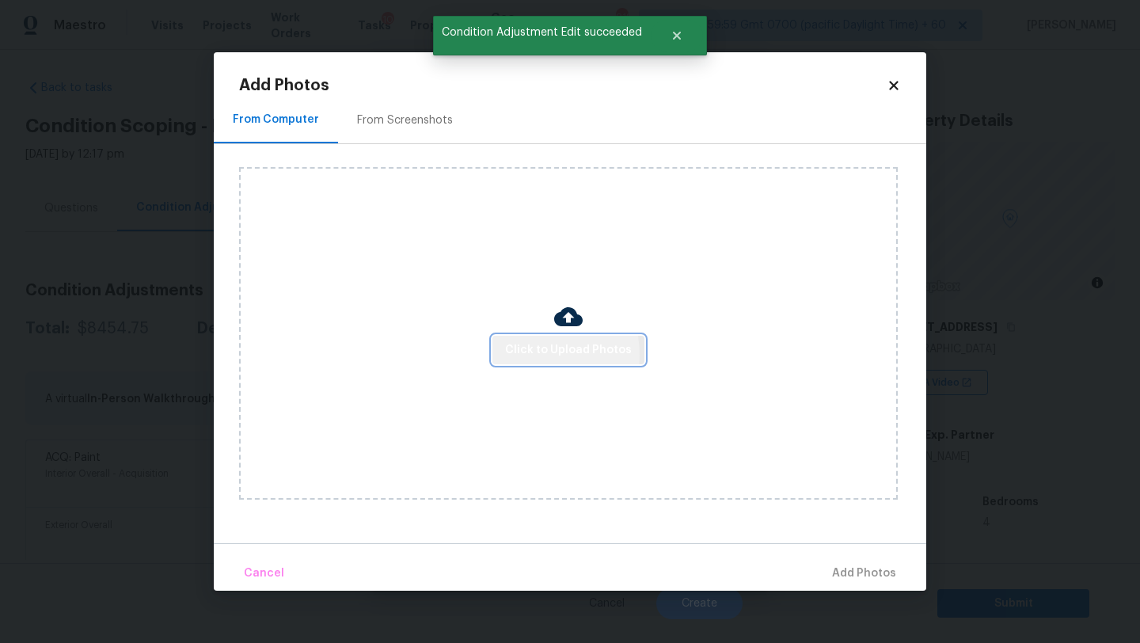
click at [528, 354] on span "Click to Upload Photos" at bounding box center [568, 350] width 127 height 20
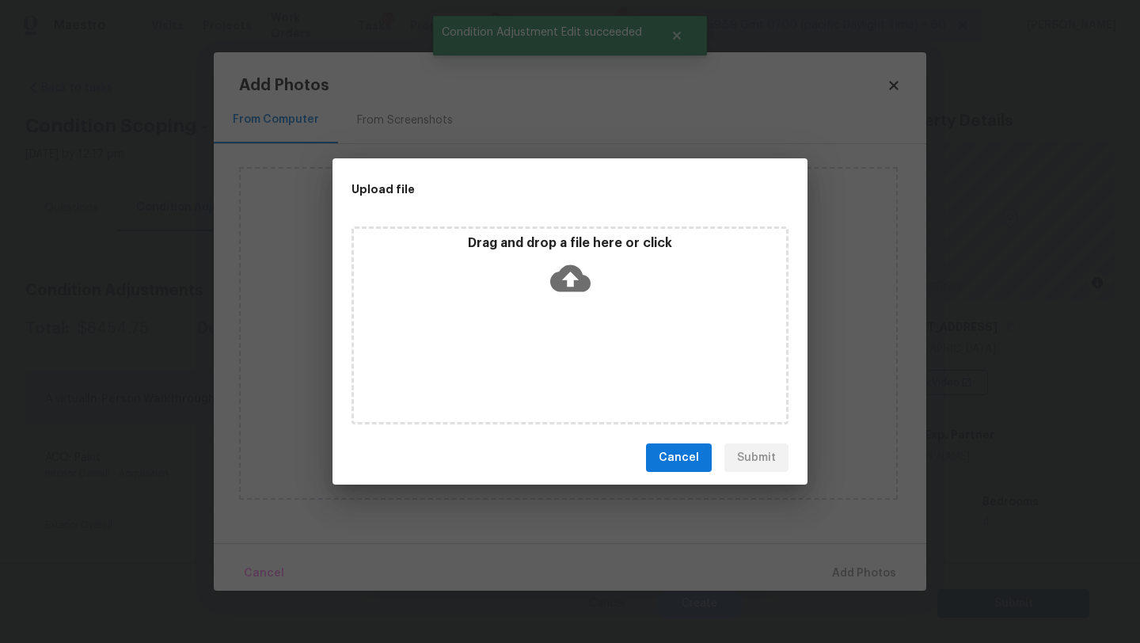
click at [573, 304] on div "Drag and drop a file here or click" at bounding box center [570, 325] width 437 height 198
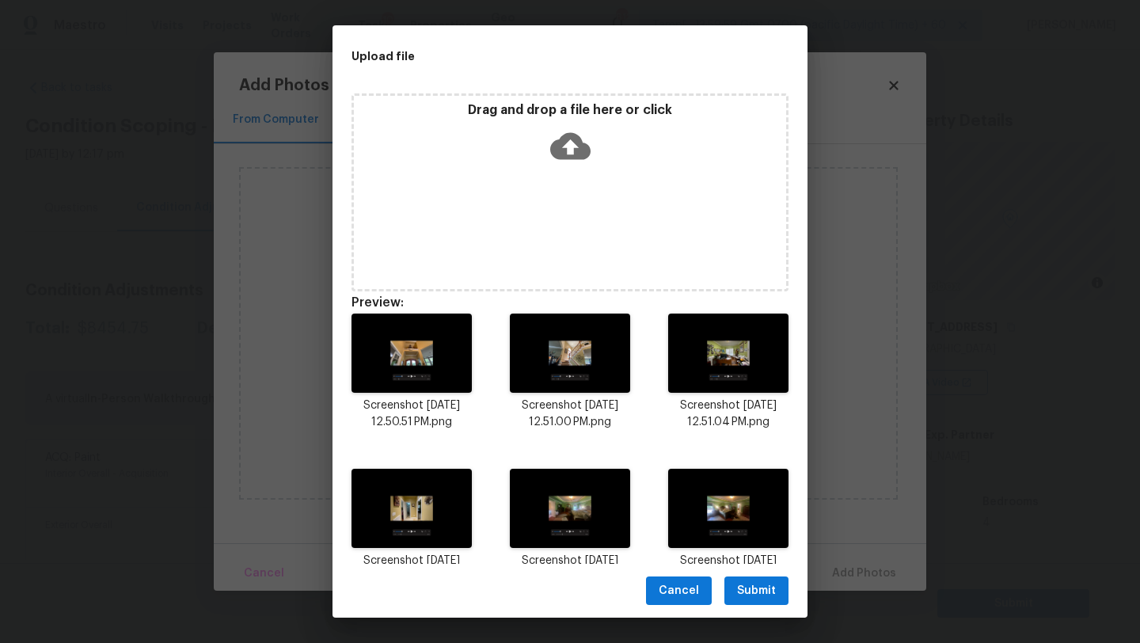
click at [744, 584] on span "Submit" at bounding box center [756, 591] width 39 height 20
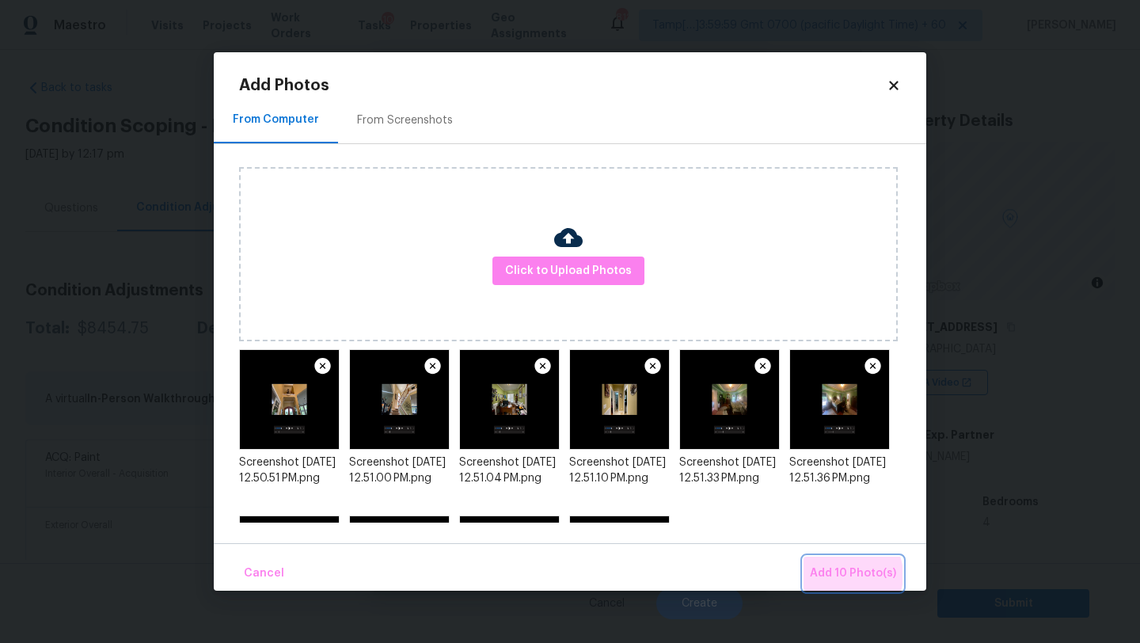
click at [850, 575] on span "Add 10 Photo(s)" at bounding box center [853, 574] width 86 height 20
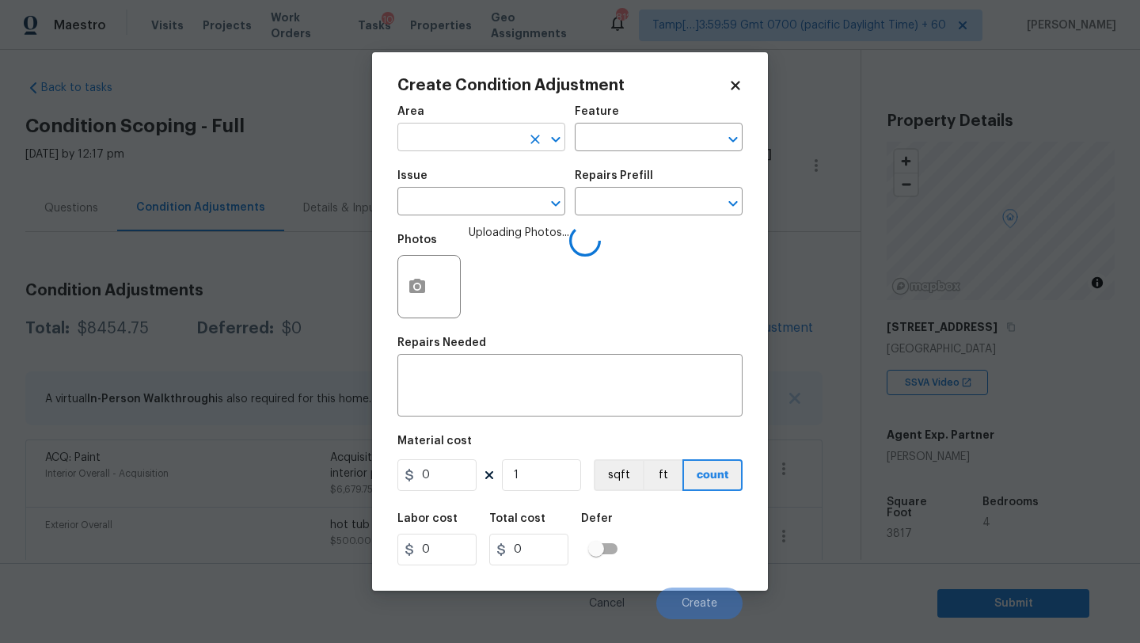
click at [472, 150] on input "text" at bounding box center [460, 139] width 124 height 25
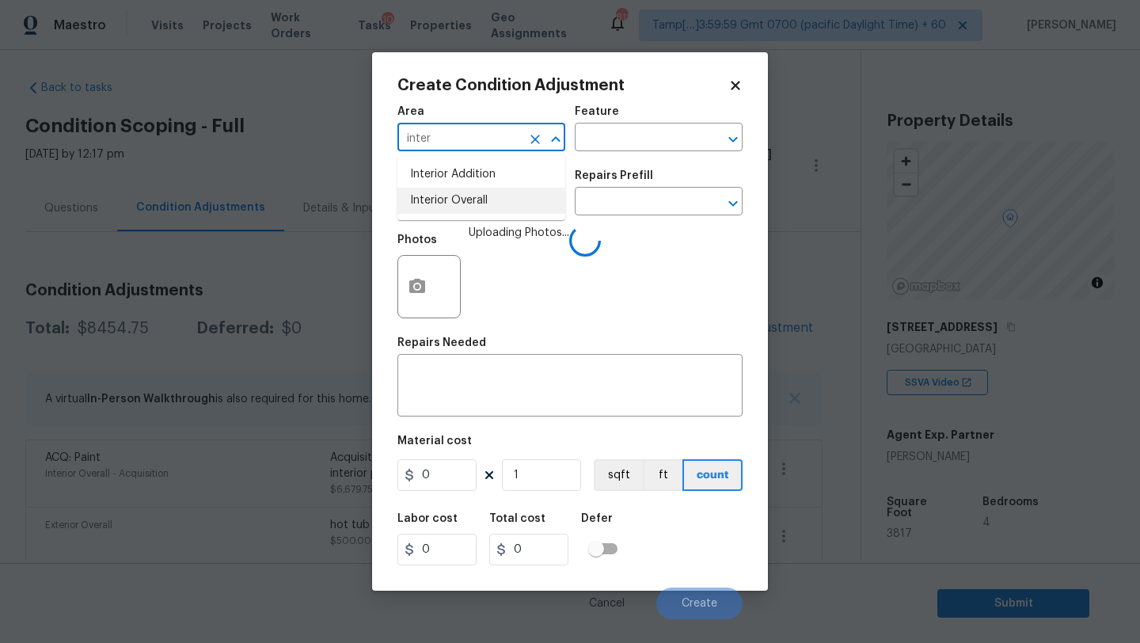
drag, startPoint x: 481, startPoint y: 209, endPoint x: 489, endPoint y: 204, distance: 8.6
click at [481, 209] on li "Interior Overall" at bounding box center [482, 201] width 168 height 26
type input "Interior Overall"
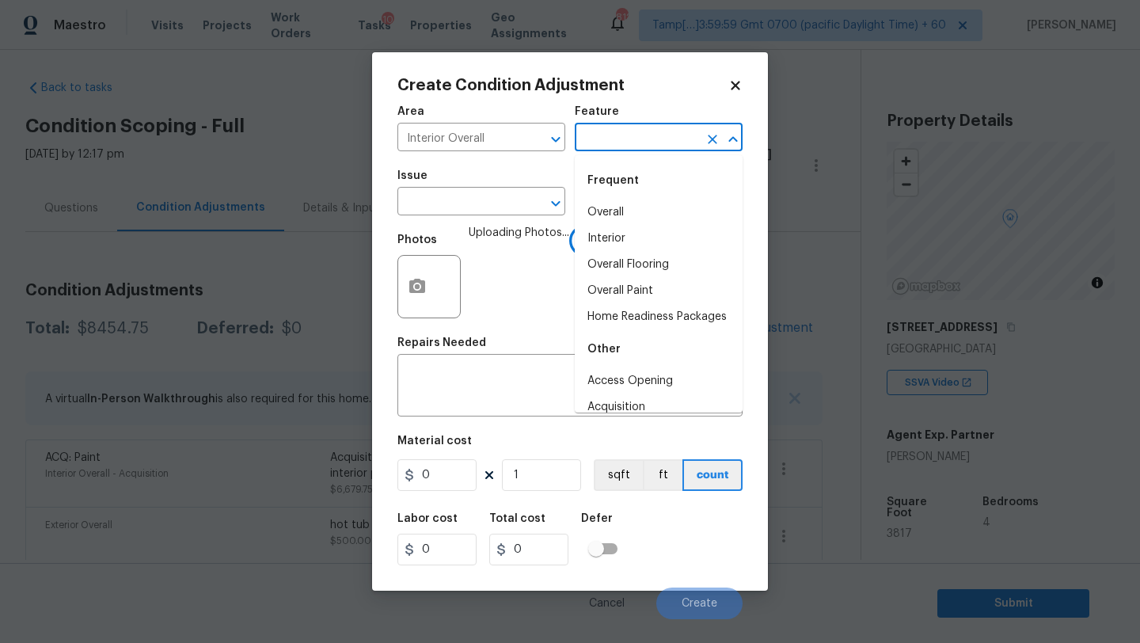
click at [612, 139] on input "text" at bounding box center [637, 139] width 124 height 25
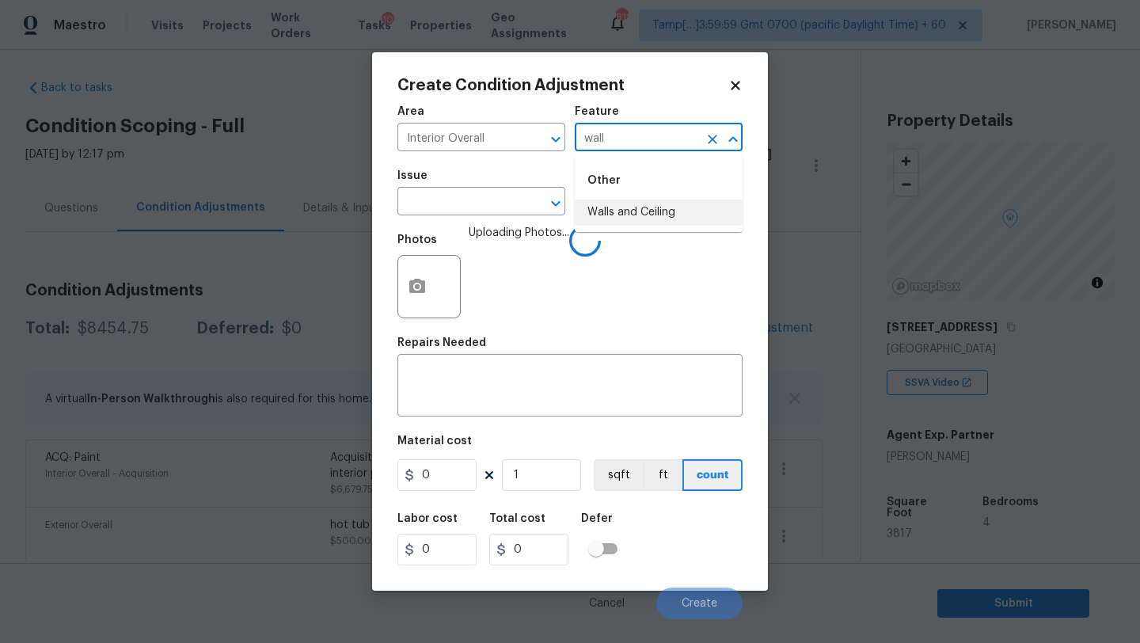
click at [622, 220] on li "Walls and Ceiling" at bounding box center [659, 213] width 168 height 26
type input "Walls and Ceiling"
click at [456, 211] on input "text" at bounding box center [460, 203] width 124 height 25
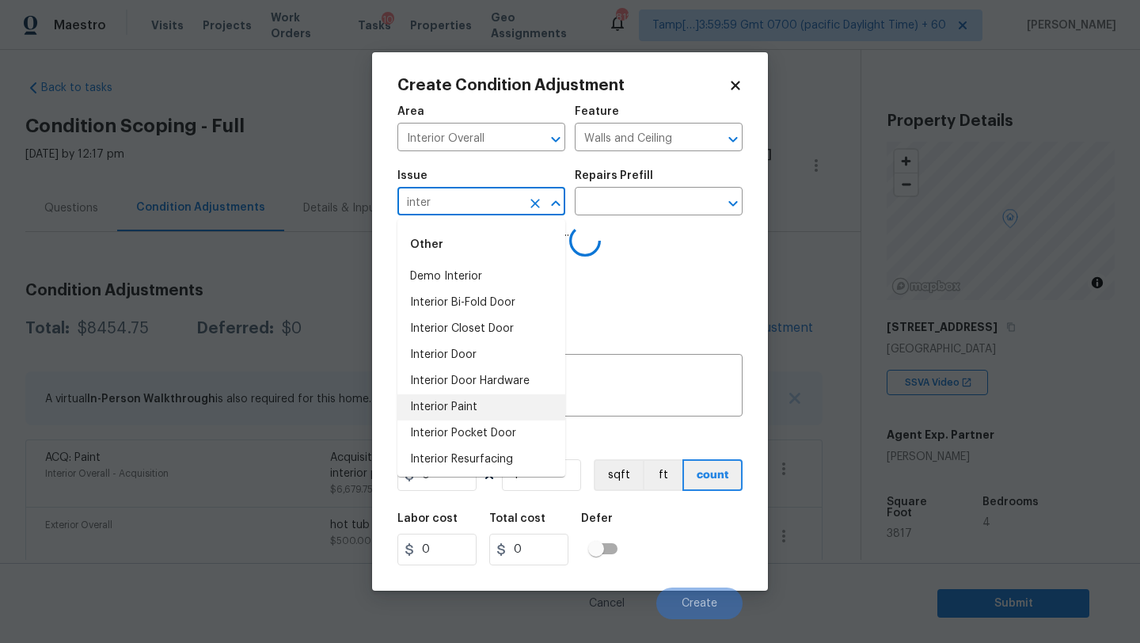
drag, startPoint x: 442, startPoint y: 405, endPoint x: 526, endPoint y: 306, distance: 129.8
click at [442, 405] on li "Interior Paint" at bounding box center [482, 407] width 168 height 26
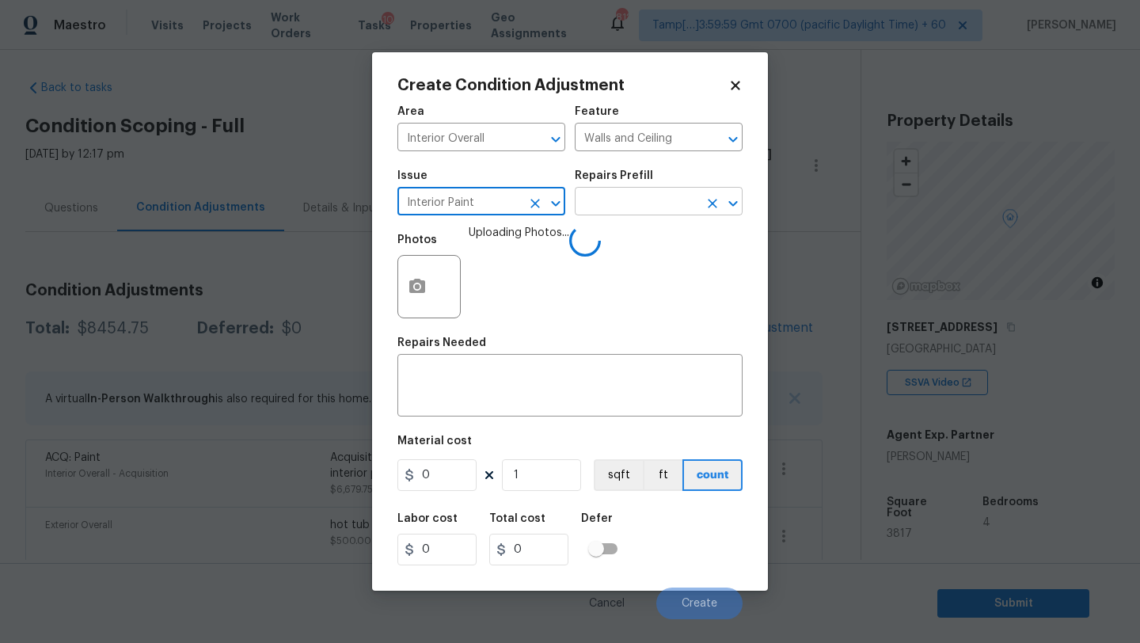
type input "Interior Paint"
click at [631, 205] on input "text" at bounding box center [637, 203] width 124 height 25
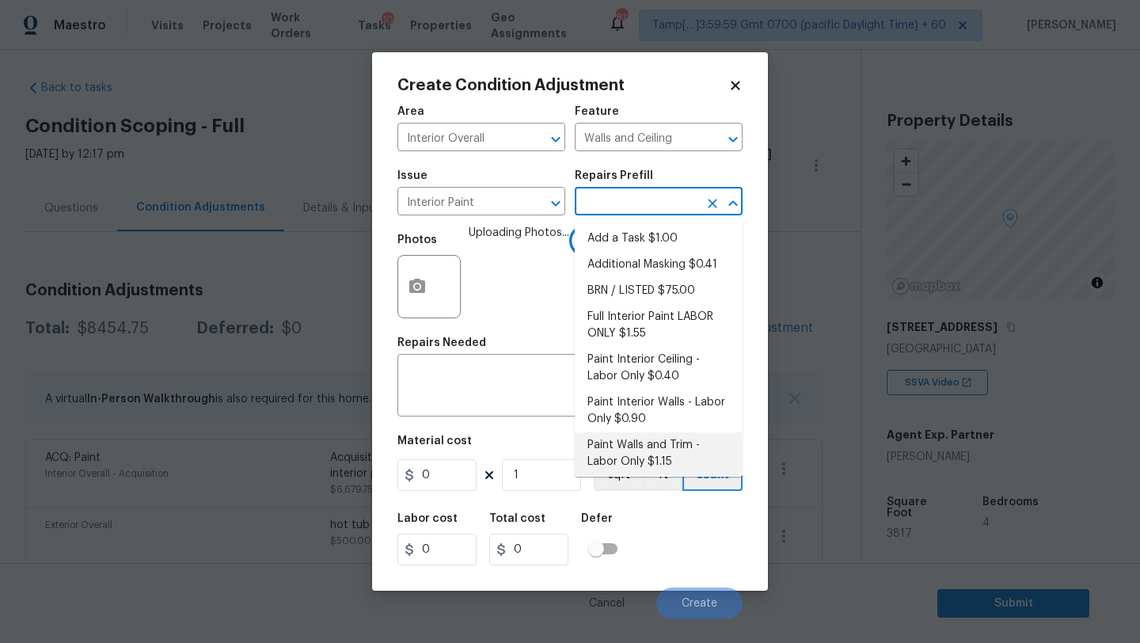
scroll to position [116, 0]
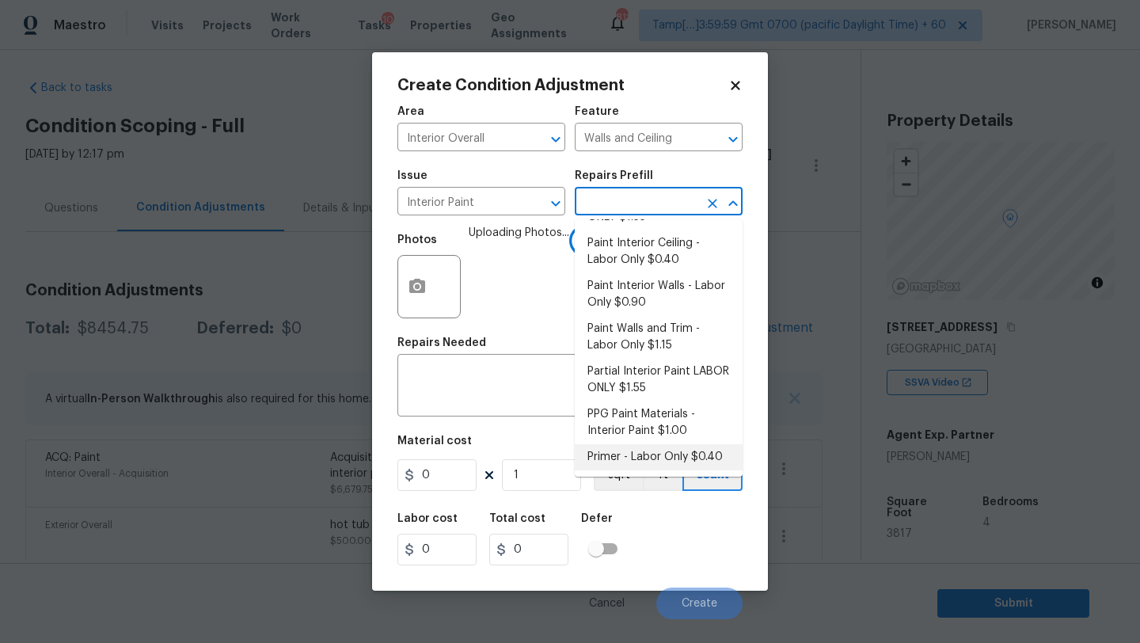
click at [618, 460] on li "Primer - Labor Only $0.40" at bounding box center [659, 457] width 168 height 26
type input "Overall Paint"
type textarea "Interior primer - PRIMER PROVIDED BY OPENDOOR - All nails, screws, drywall anch…"
type input "0.4"
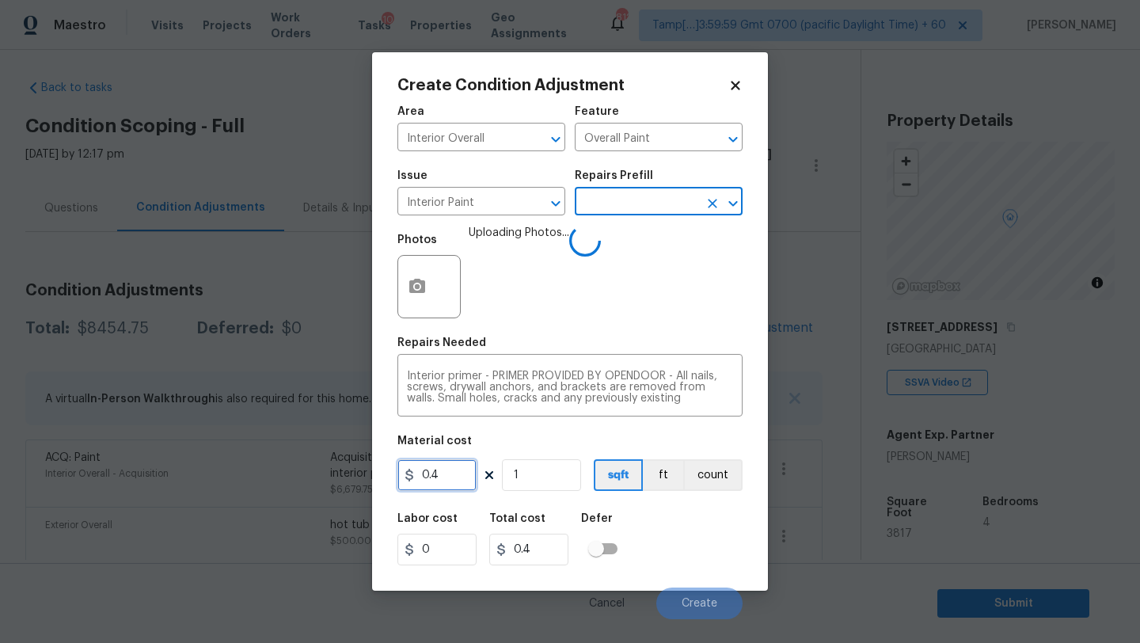
click at [472, 464] on input "0.4" at bounding box center [437, 475] width 79 height 32
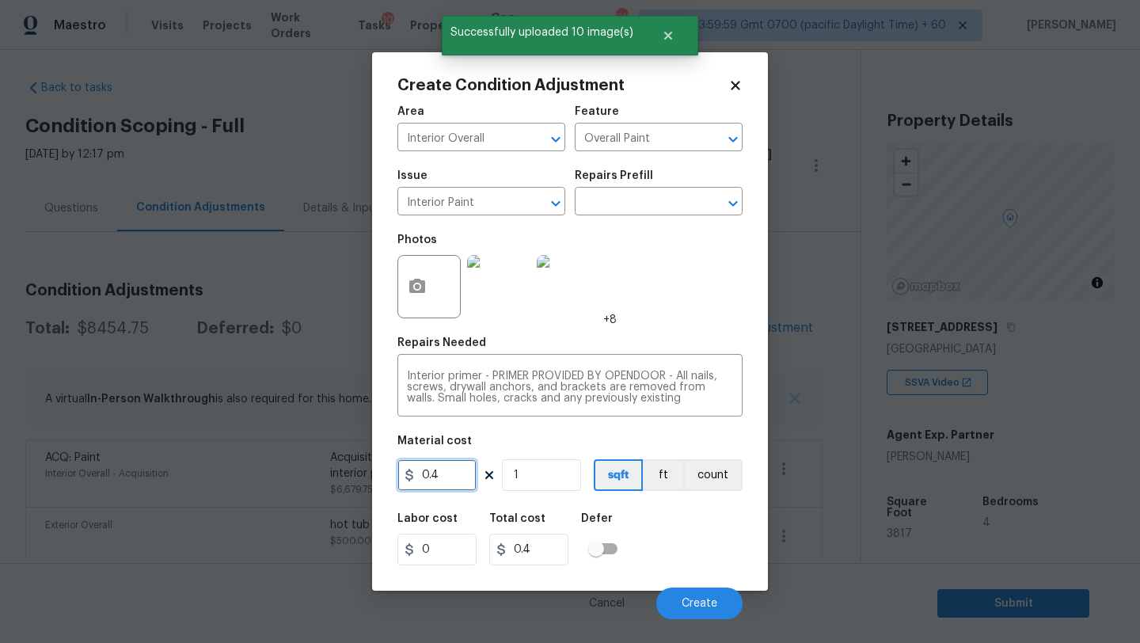
click at [472, 464] on input "0.4" at bounding box center [437, 475] width 79 height 32
type input "500"
click at [683, 594] on button "Create" at bounding box center [699, 604] width 86 height 32
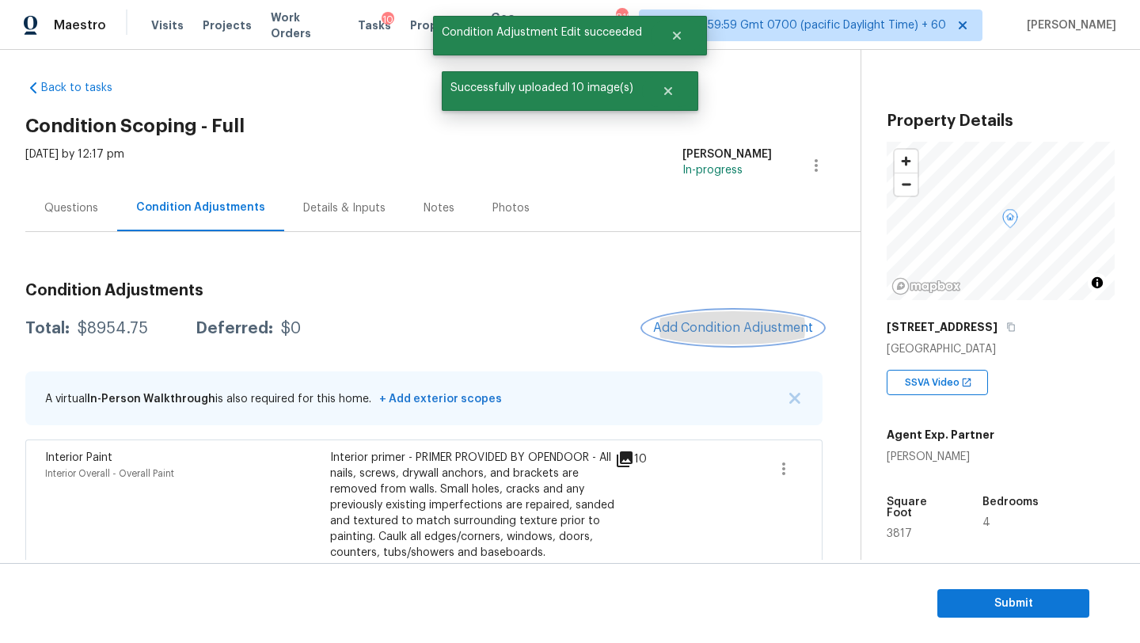
click at [744, 327] on span "Add Condition Adjustment" at bounding box center [733, 328] width 160 height 14
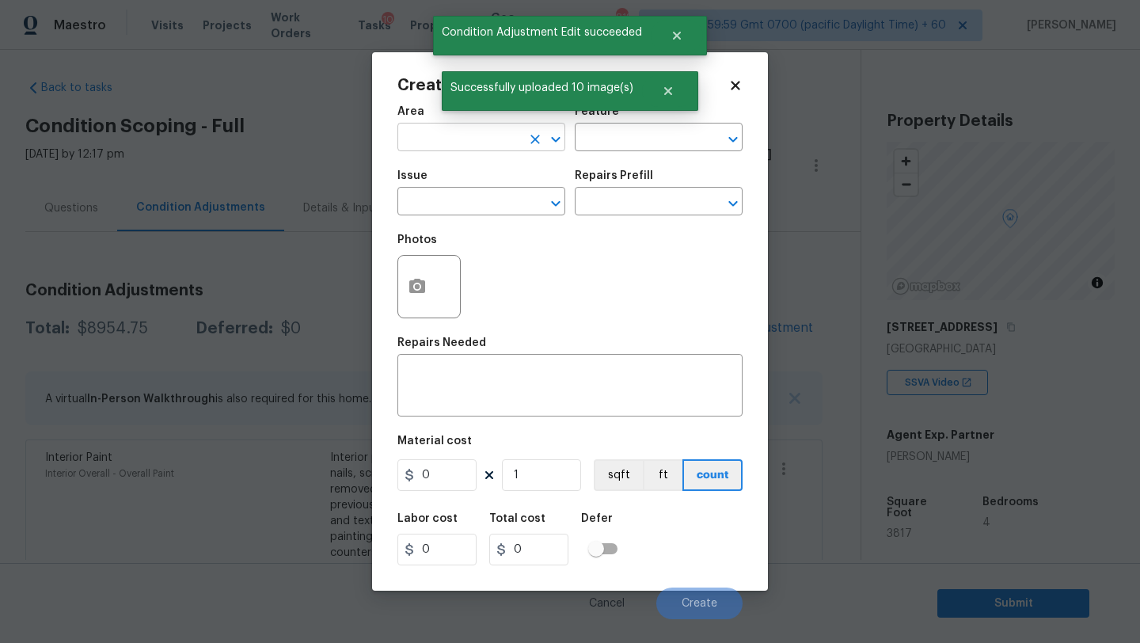
click at [455, 139] on input "text" at bounding box center [460, 139] width 124 height 25
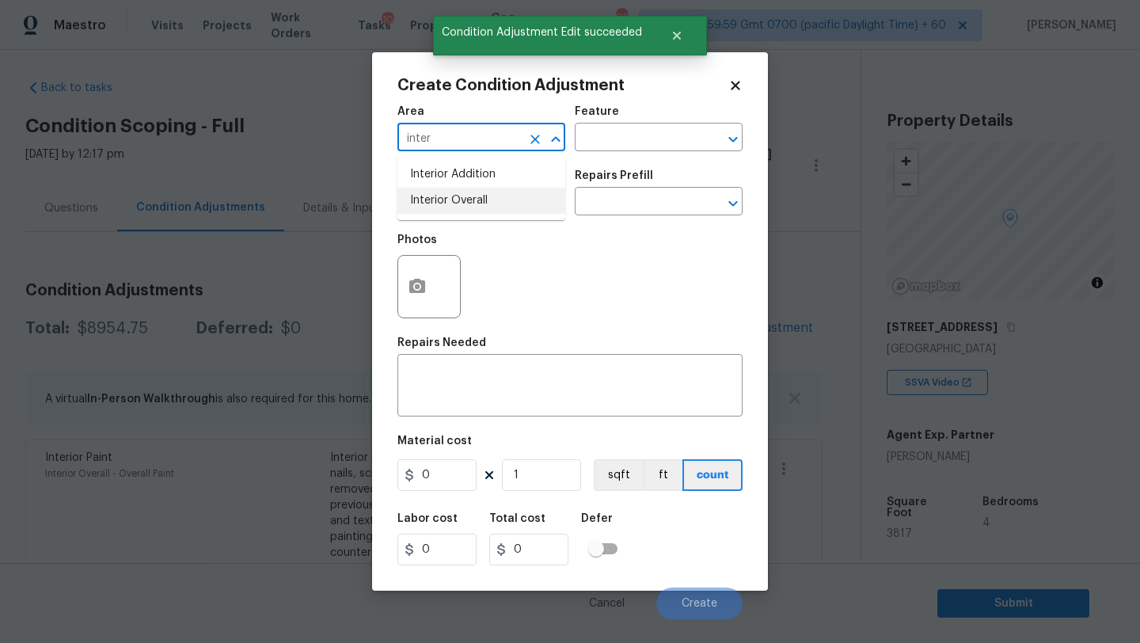
click at [458, 206] on li "Interior Overall" at bounding box center [482, 201] width 168 height 26
type input "Interior Overall"
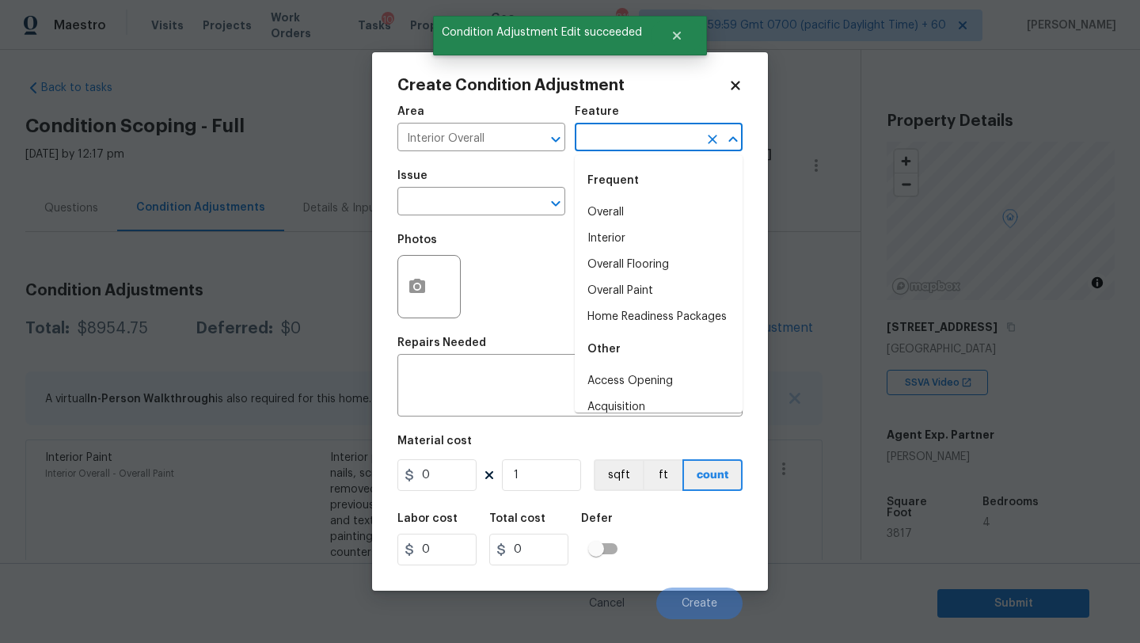
click at [598, 130] on input "text" at bounding box center [637, 139] width 124 height 25
click at [603, 257] on li "Overall Flooring" at bounding box center [659, 265] width 168 height 26
type input "Overall Flooring"
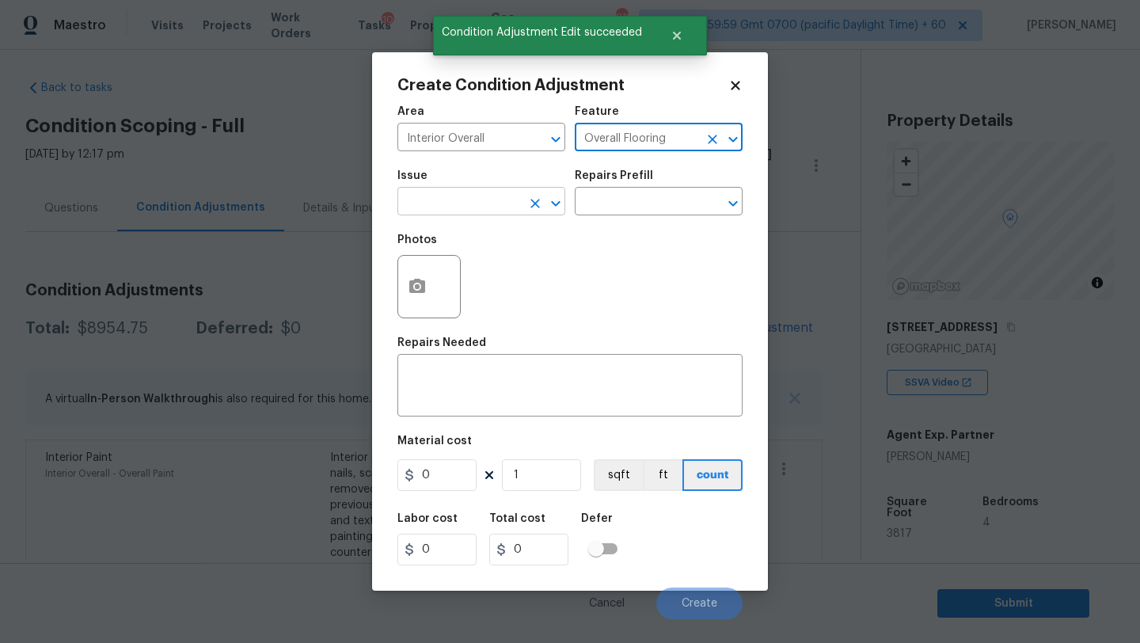
click at [485, 191] on input "text" at bounding box center [460, 203] width 124 height 25
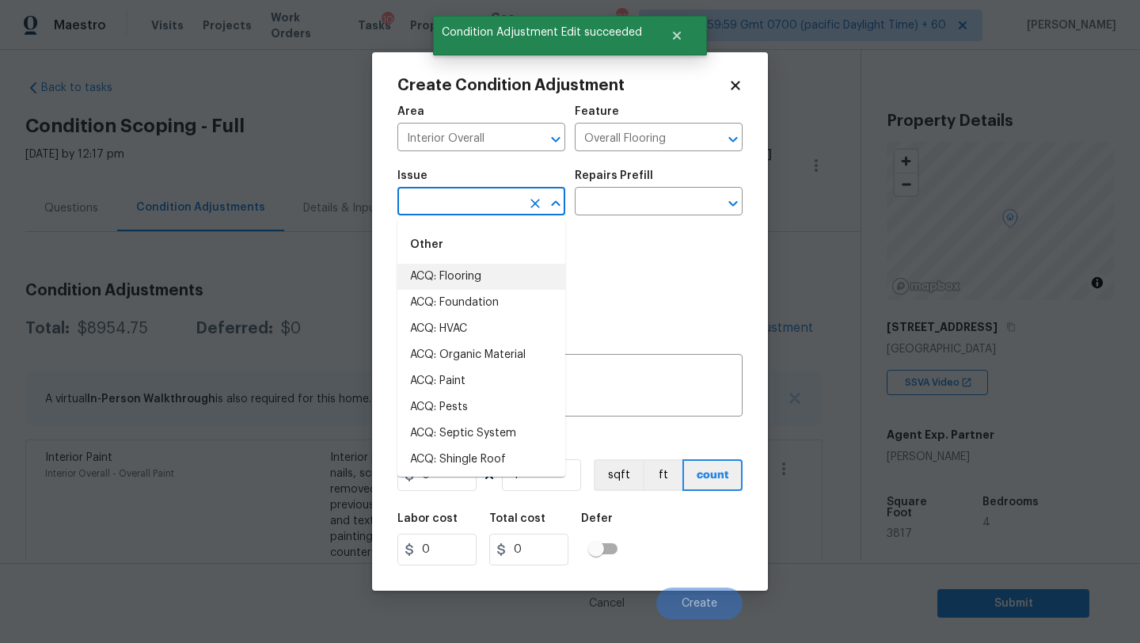
click at [480, 267] on li "ACQ: Flooring" at bounding box center [482, 277] width 168 height 26
type input "ACQ: Flooring"
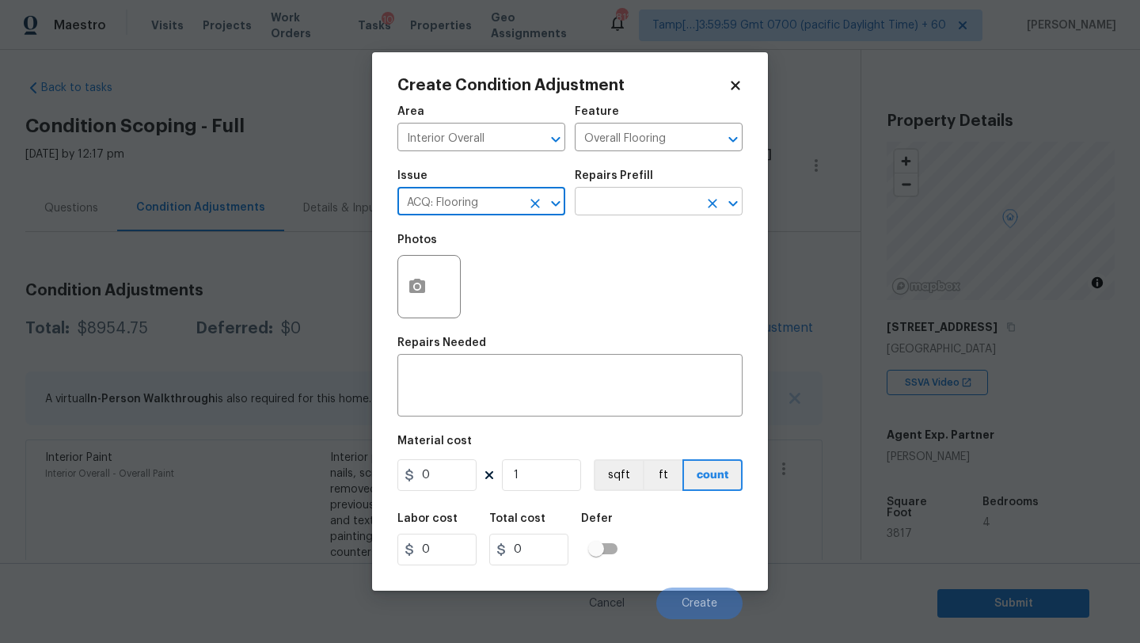
click at [608, 210] on input "text" at bounding box center [637, 203] width 124 height 25
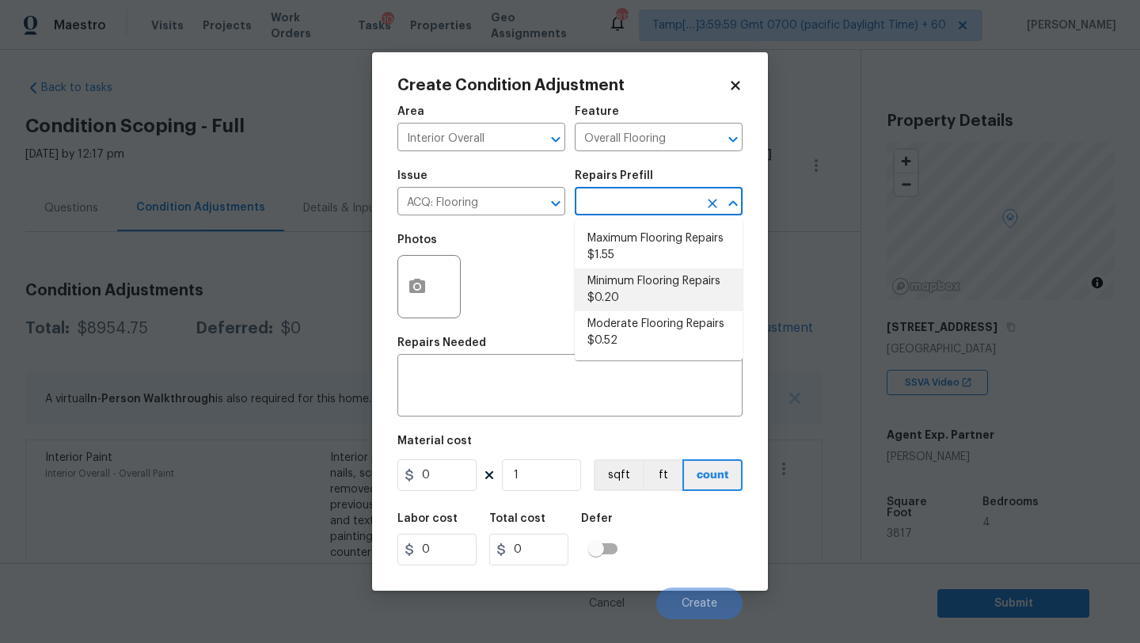
click at [613, 302] on li "Minimum Flooring Repairs $0.20" at bounding box center [659, 289] width 168 height 43
type input "Acquisition"
type textarea "Acquisition Scope: Minimum flooring repairs"
type input "0.2"
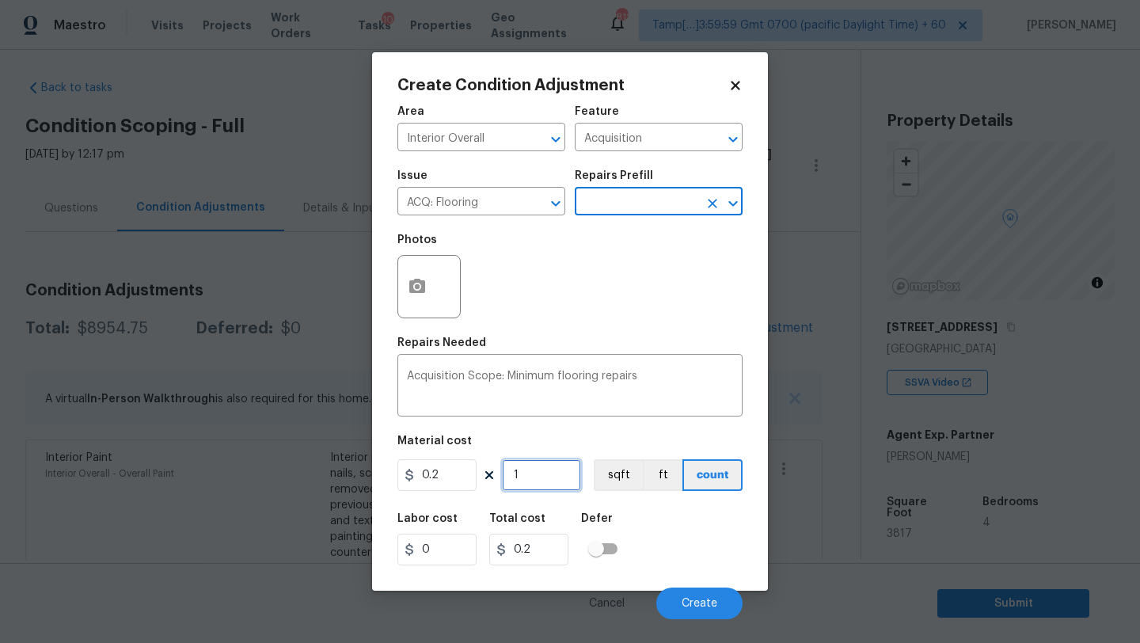
click at [538, 472] on input "1" at bounding box center [541, 475] width 79 height 32
type input "3"
type input "0.6"
type input "38"
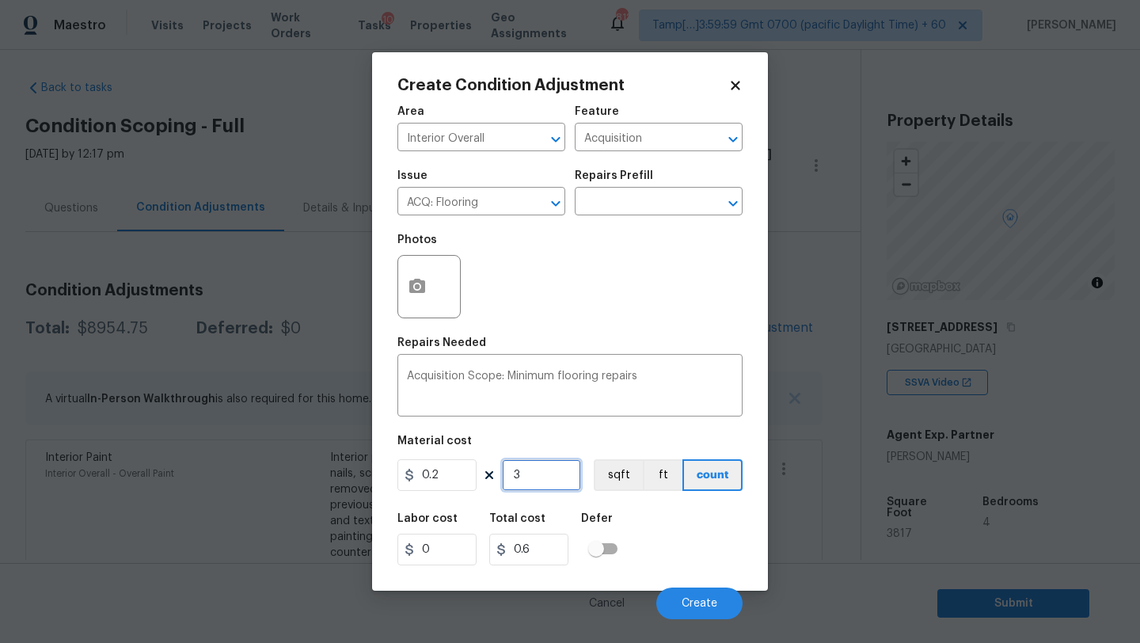
type input "7.6"
type input "381"
type input "76.2"
type input "3817"
type input "763.4"
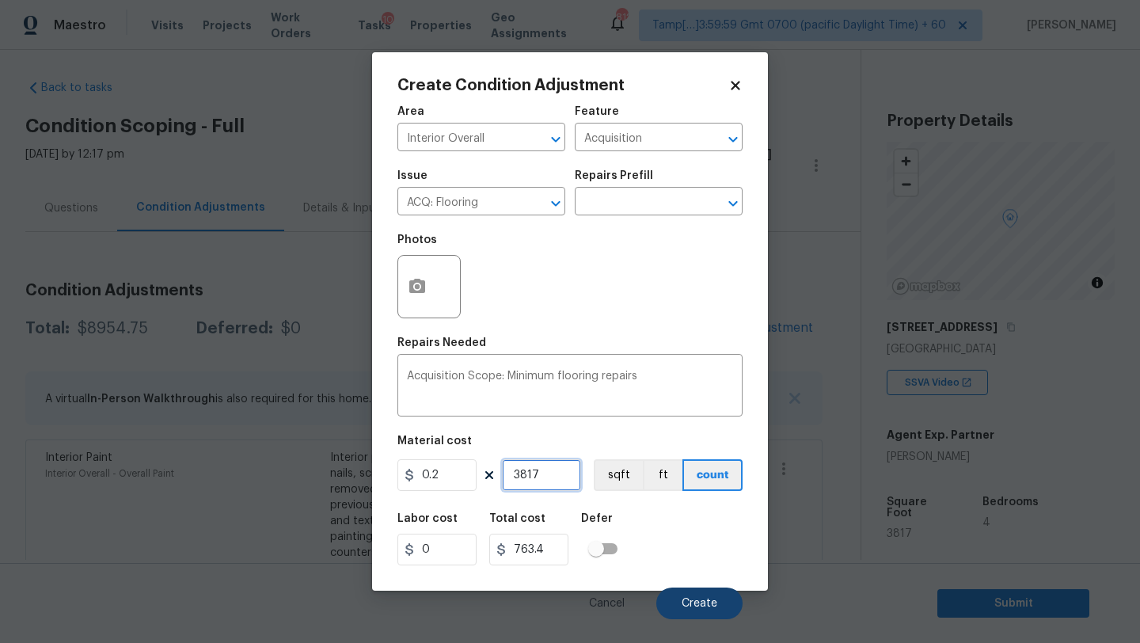
type input "3817"
click at [692, 603] on span "Create" at bounding box center [700, 604] width 36 height 12
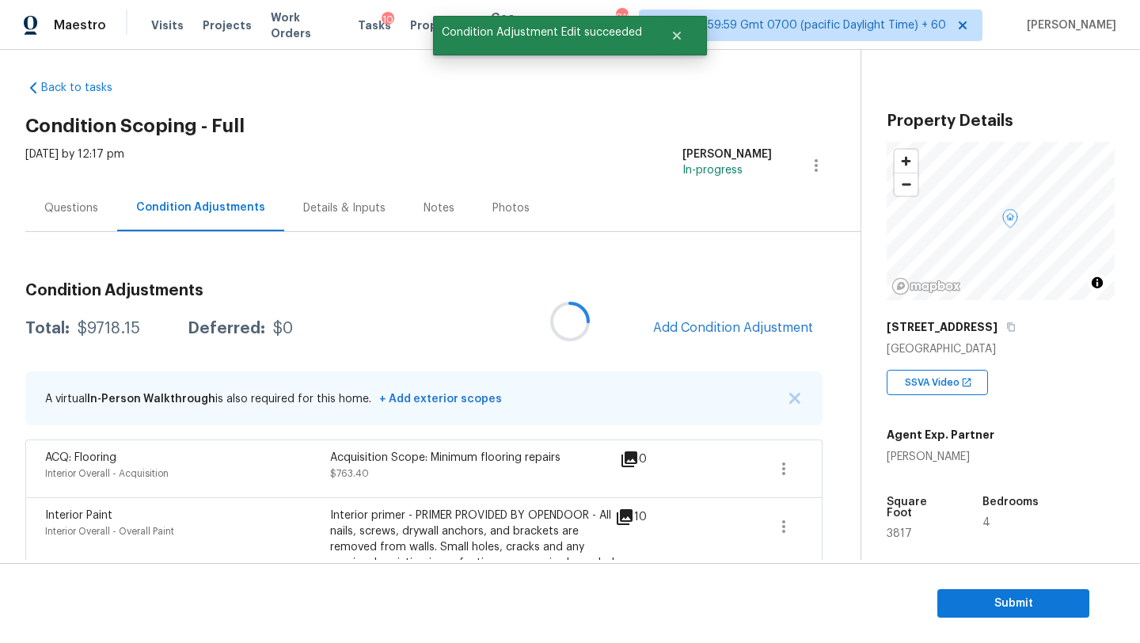
click at [50, 203] on div "Questions" at bounding box center [71, 208] width 54 height 16
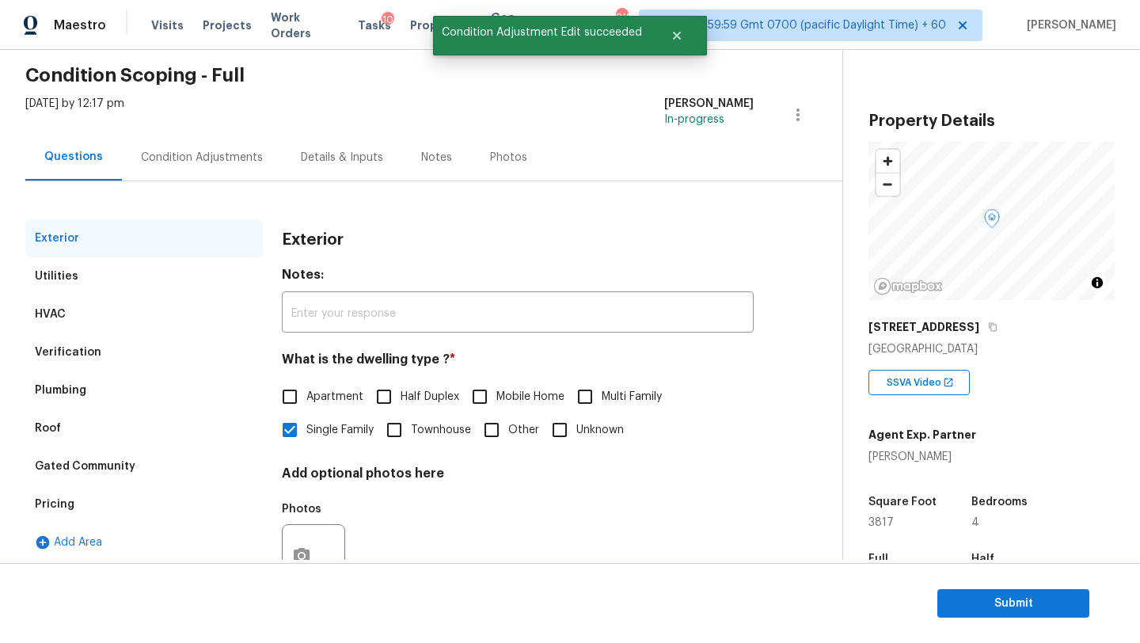
scroll to position [94, 0]
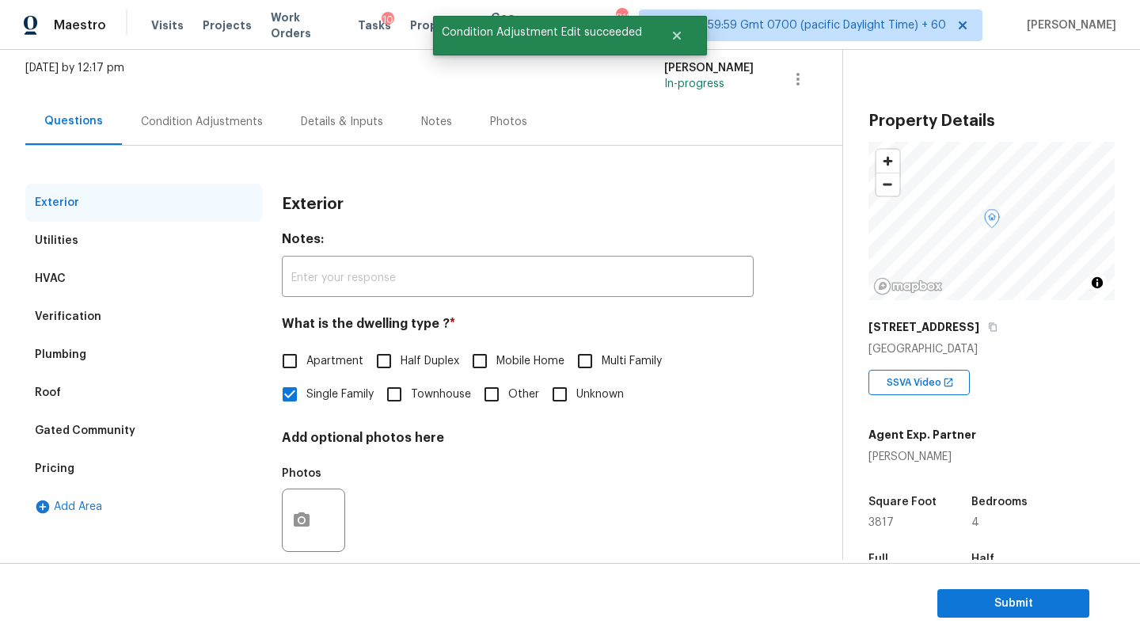
click at [61, 458] on div "Pricing" at bounding box center [144, 469] width 238 height 38
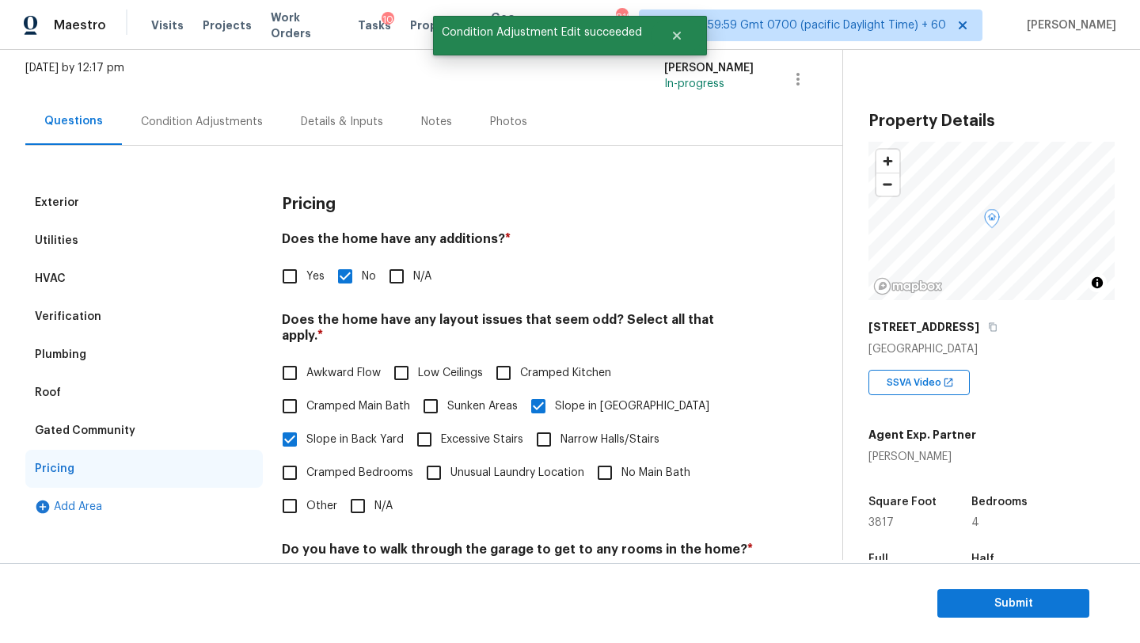
click at [283, 292] on input "Yes" at bounding box center [289, 276] width 33 height 33
checkbox input "true"
checkbox input "false"
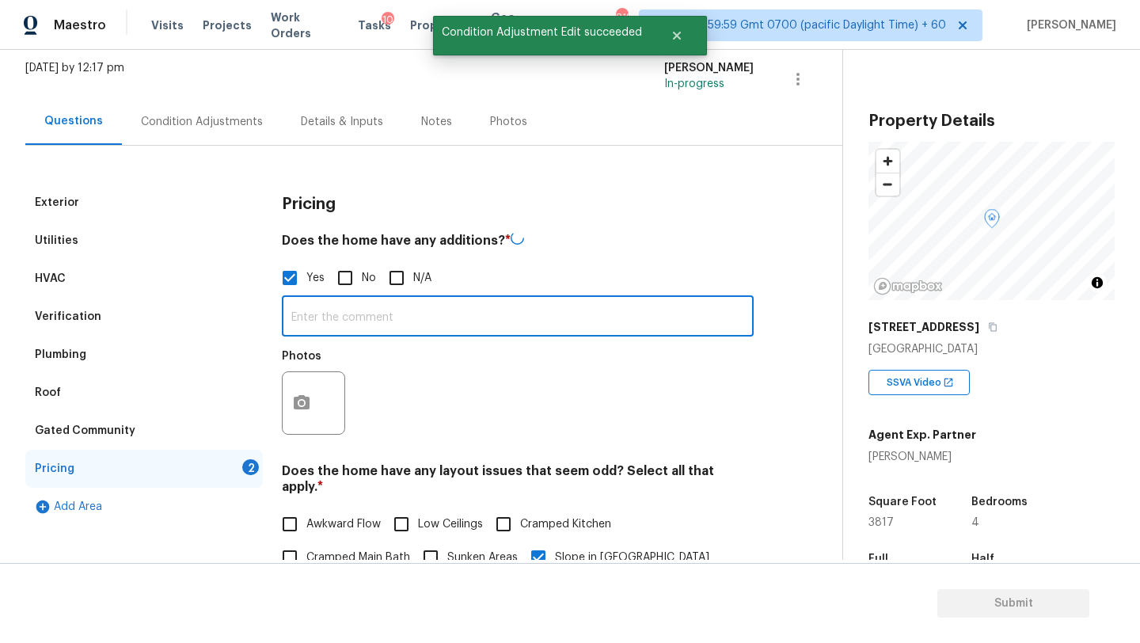
click at [325, 311] on input "text" at bounding box center [518, 317] width 472 height 37
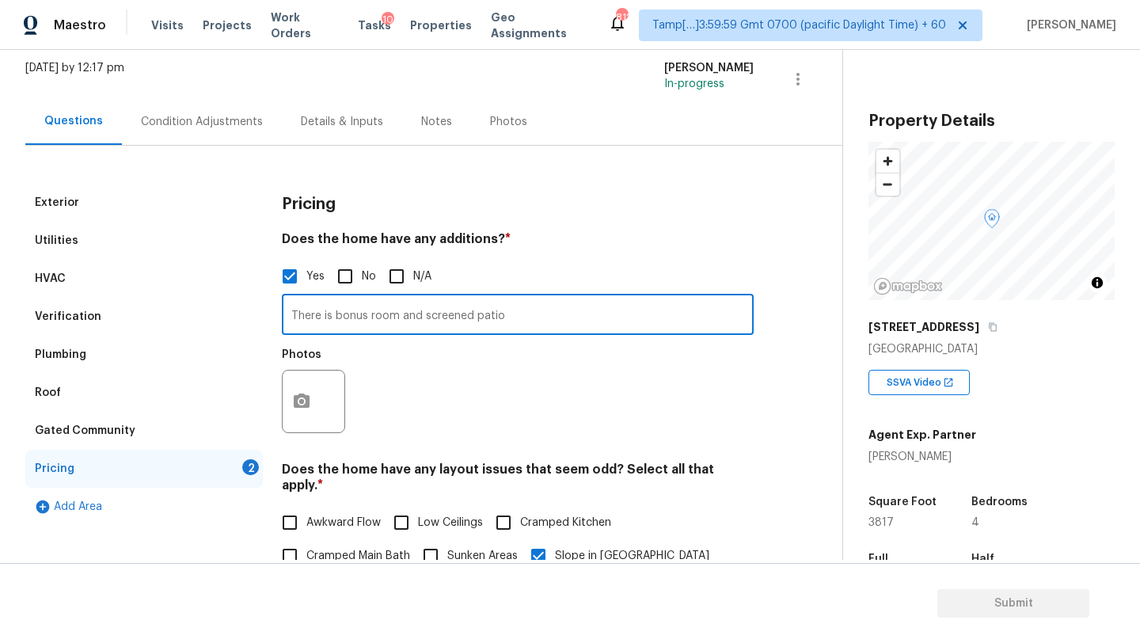
type input "There is bonus room and screened patio"
click at [314, 393] on button "button" at bounding box center [302, 402] width 38 height 62
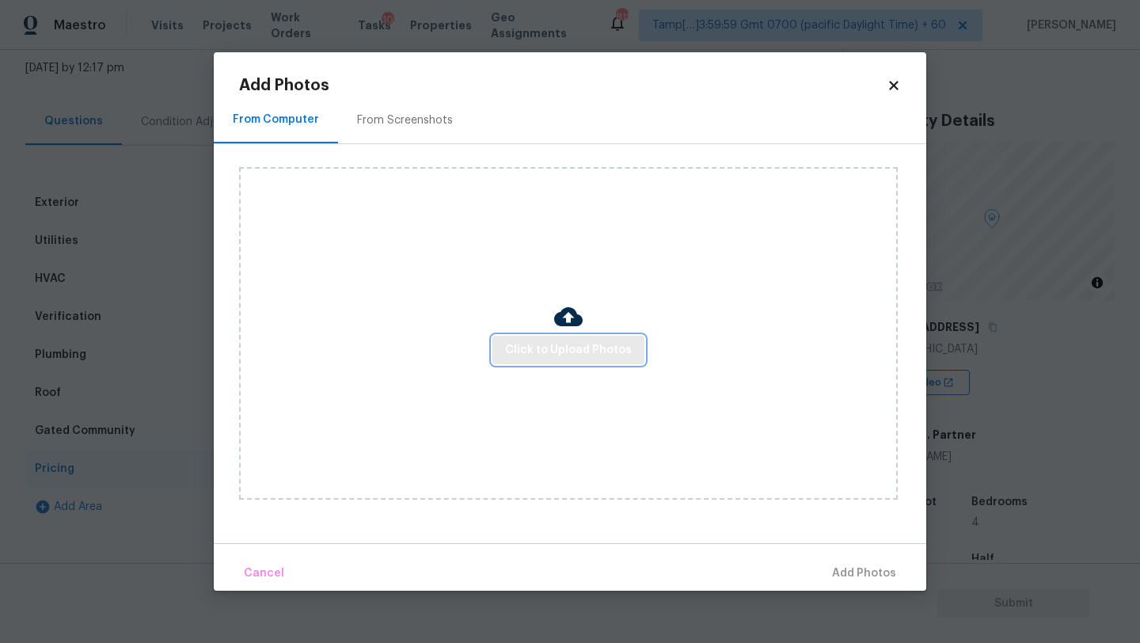
click at [559, 344] on span "Click to Upload Photos" at bounding box center [568, 350] width 127 height 20
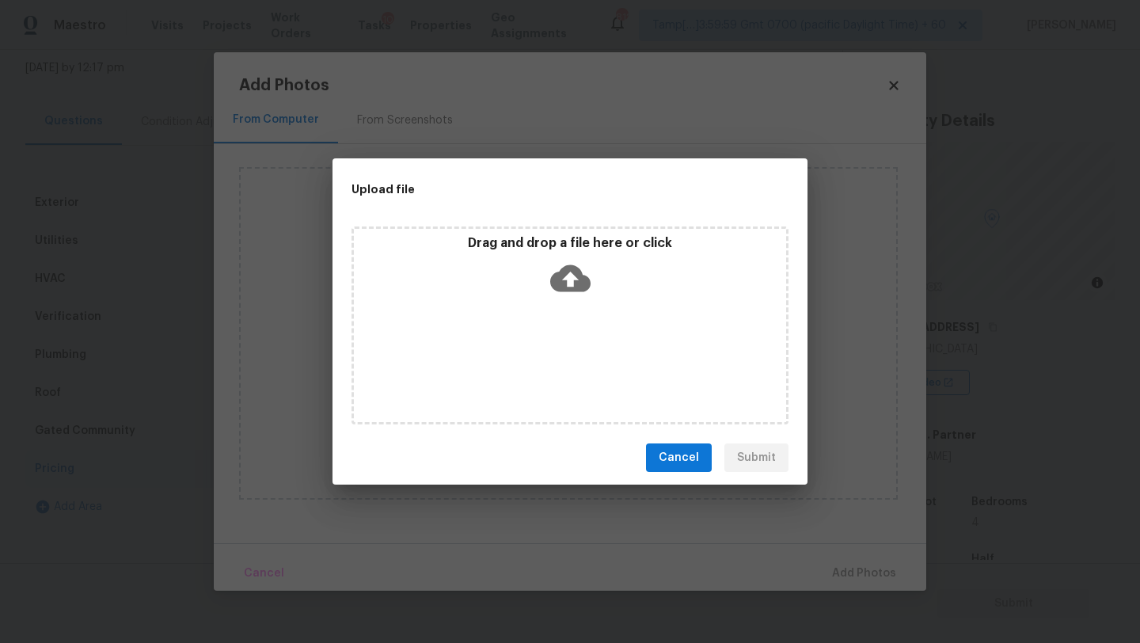
click at [559, 340] on div "Drag and drop a file here or click" at bounding box center [570, 325] width 437 height 198
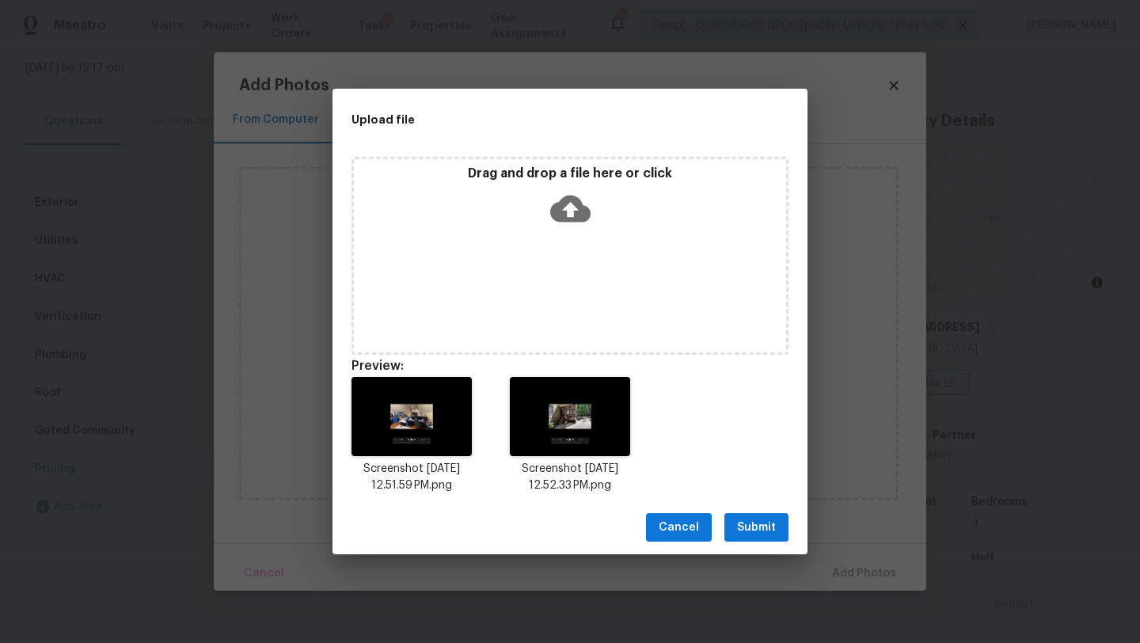
click at [762, 530] on span "Submit" at bounding box center [756, 528] width 39 height 20
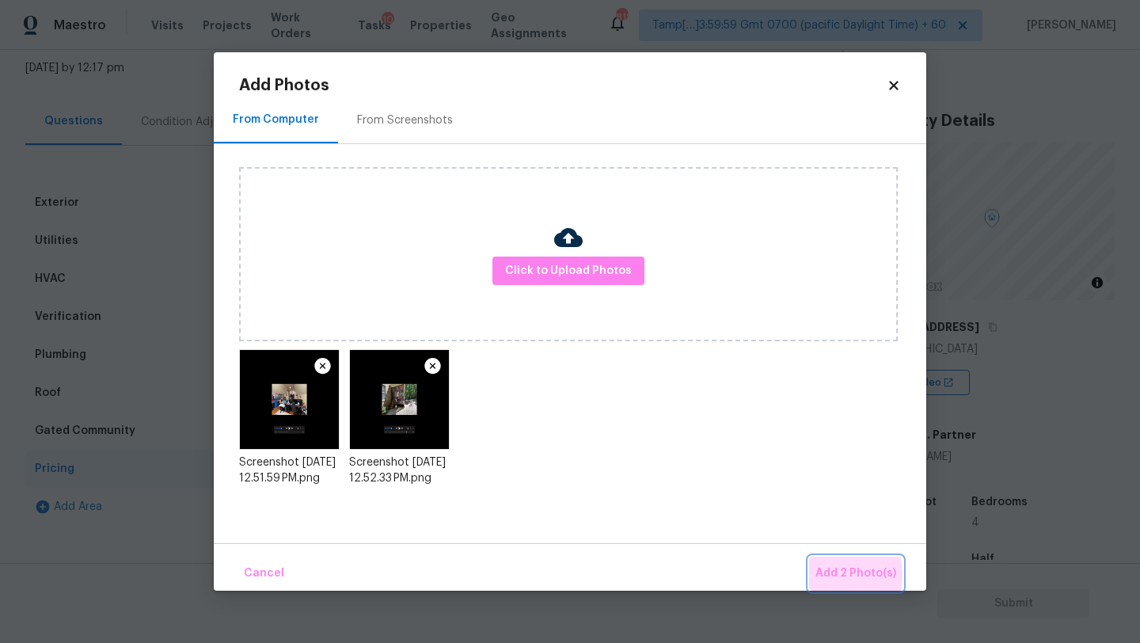
click at [837, 574] on span "Add 2 Photo(s)" at bounding box center [856, 574] width 81 height 20
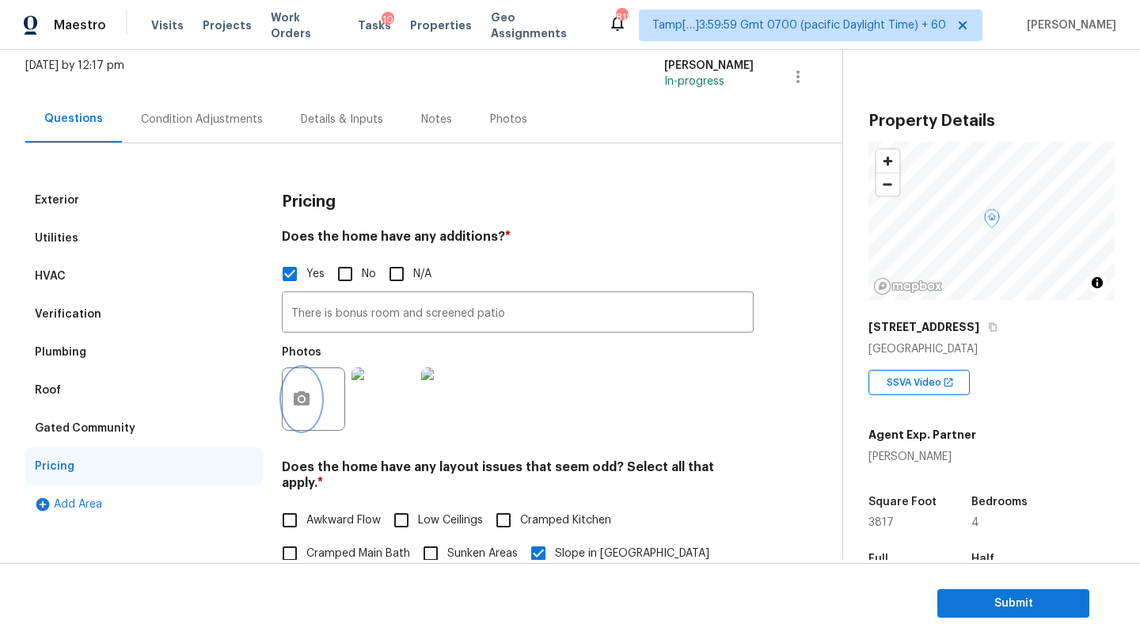
scroll to position [51, 0]
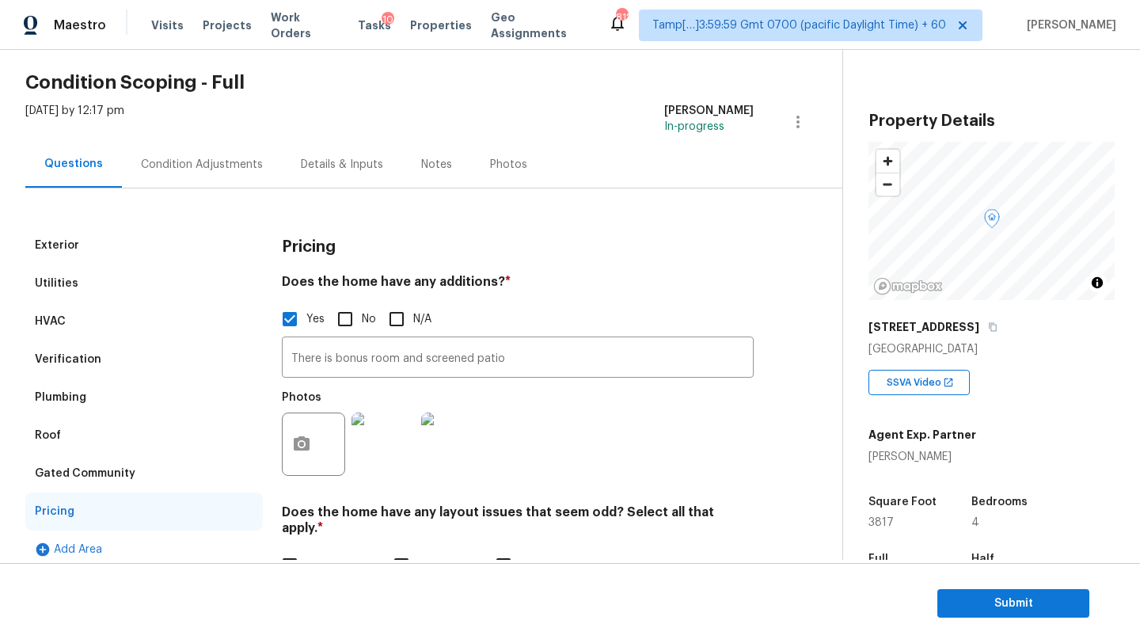
click at [191, 135] on div "Mon, Sep 08 2025 by 12:17 pm Rajesh M In-progress" at bounding box center [433, 122] width 817 height 38
click at [191, 206] on div "Exterior Utilities HVAC Verification Plumbing Roof Gated Community Pricing Add …" at bounding box center [414, 582] width 779 height 788
click at [198, 158] on div "Condition Adjustments" at bounding box center [202, 165] width 122 height 16
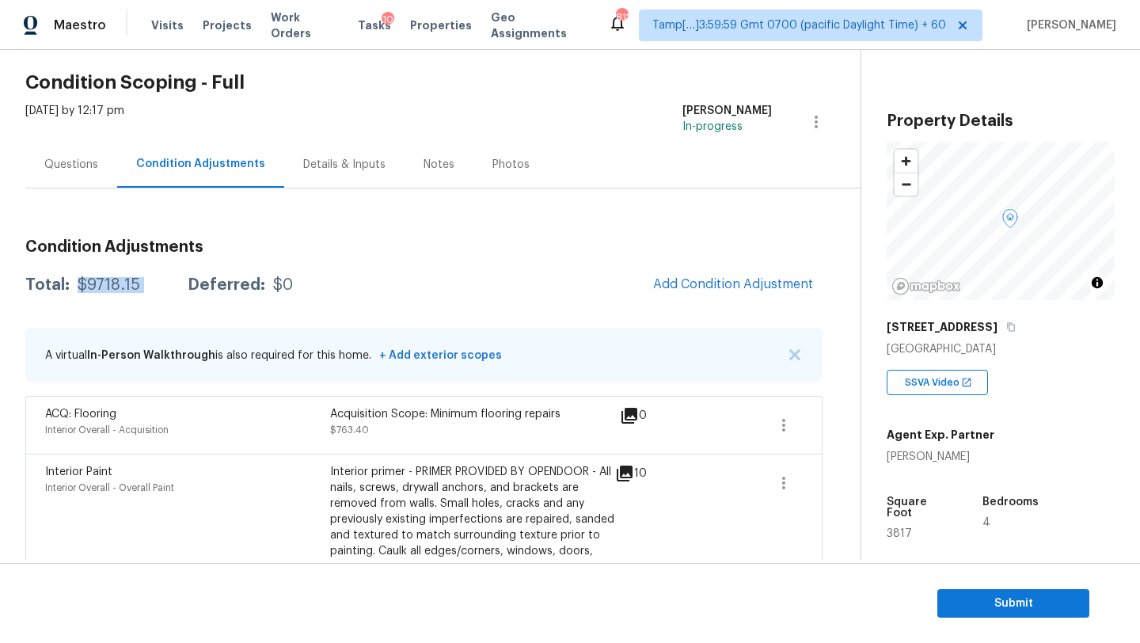
drag, startPoint x: 75, startPoint y: 287, endPoint x: 174, endPoint y: 287, distance: 99.0
click at [174, 287] on div "Total: $9718.15 Deferred: $0" at bounding box center [159, 285] width 268 height 16
copy div "$9718.15"
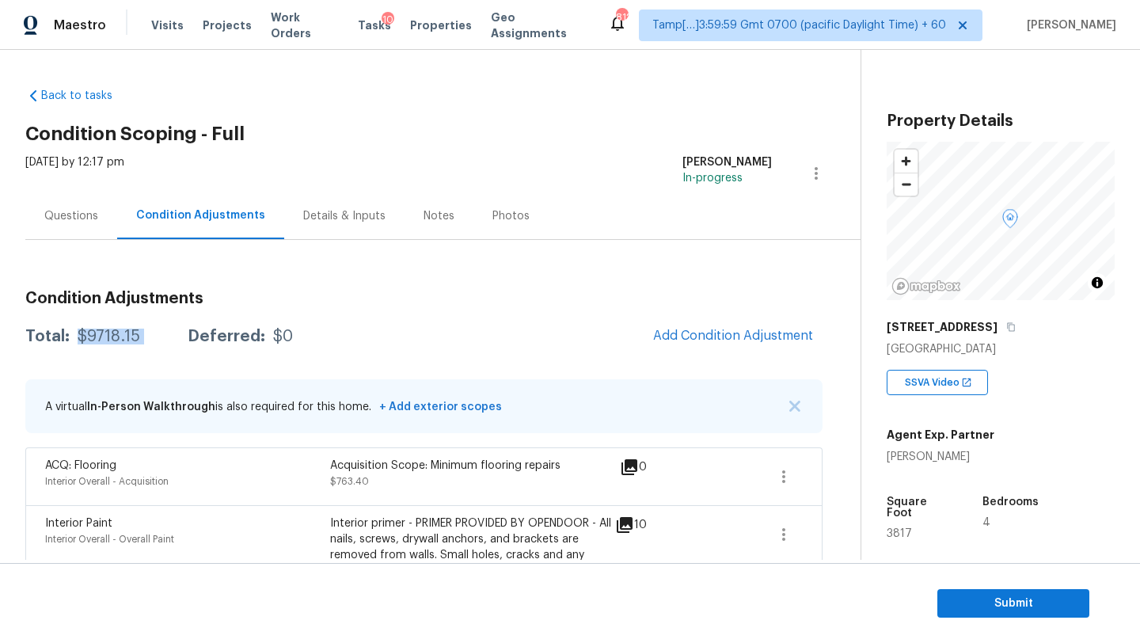
scroll to position [51, 0]
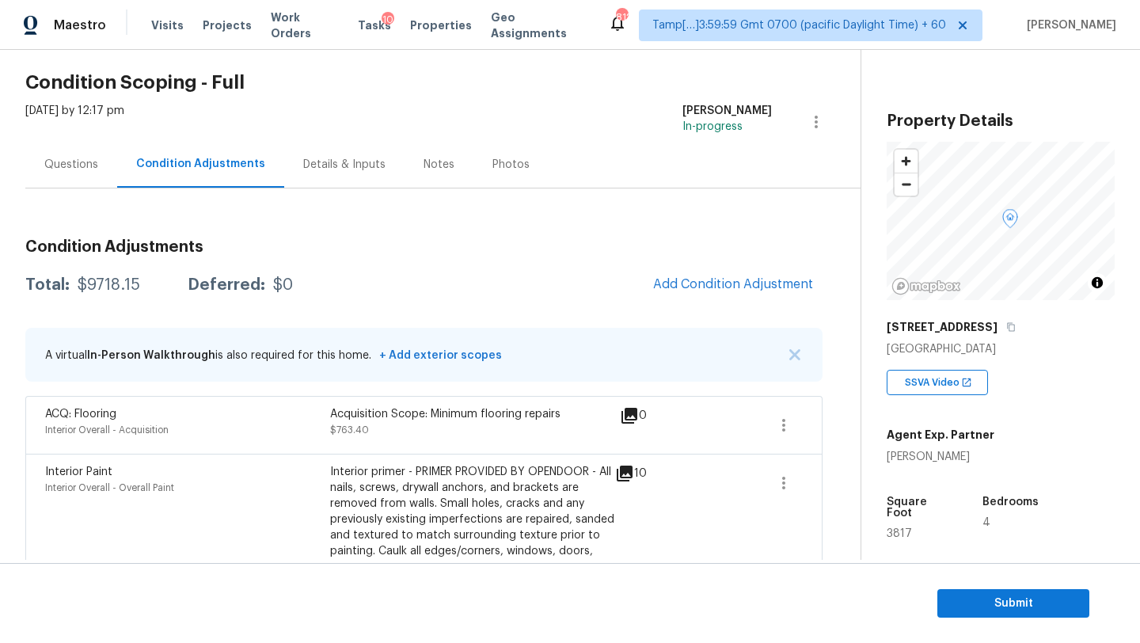
click at [51, 177] on div "Questions" at bounding box center [71, 164] width 92 height 47
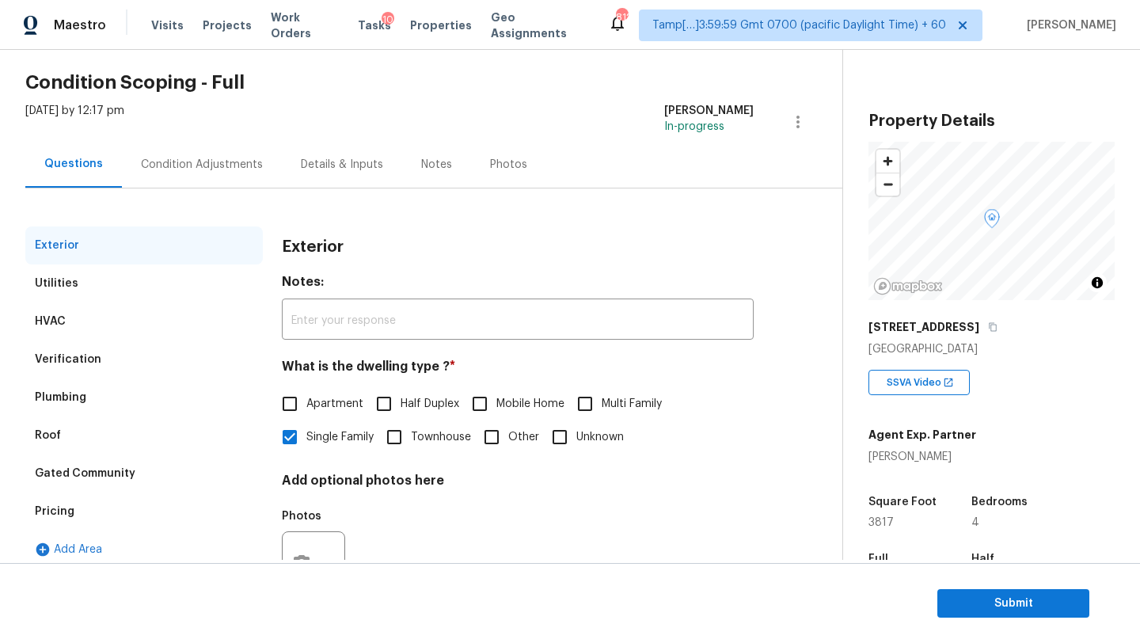
click at [77, 500] on div "Pricing" at bounding box center [144, 512] width 238 height 38
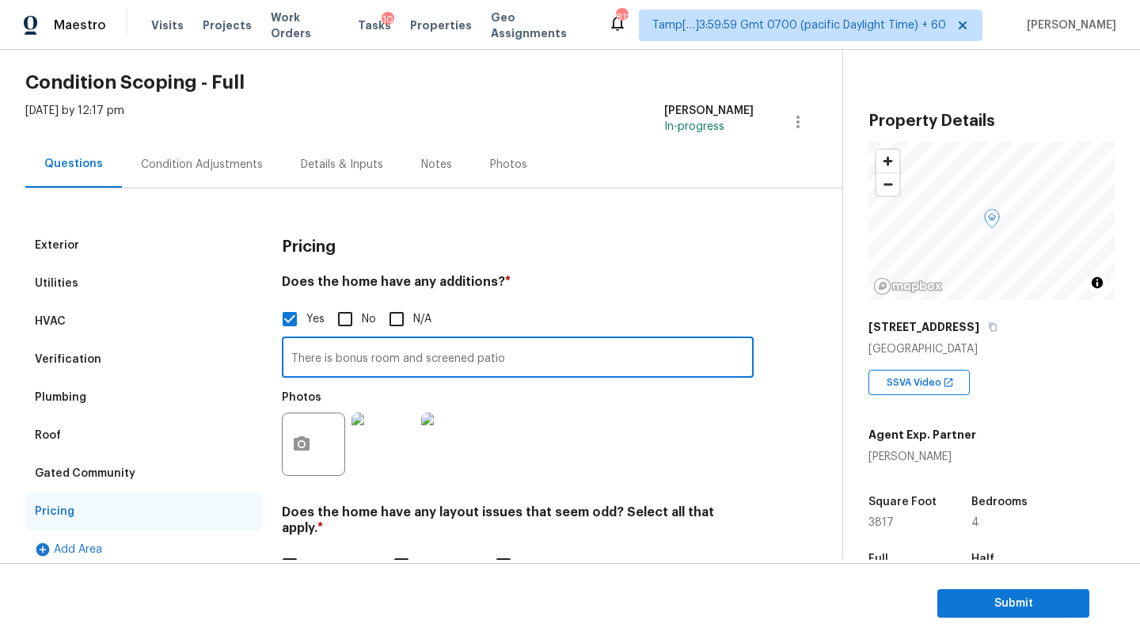
click at [365, 361] on input "There is bonus room and screened patio" at bounding box center [518, 358] width 472 height 37
click at [181, 173] on div "Condition Adjustments" at bounding box center [202, 164] width 160 height 47
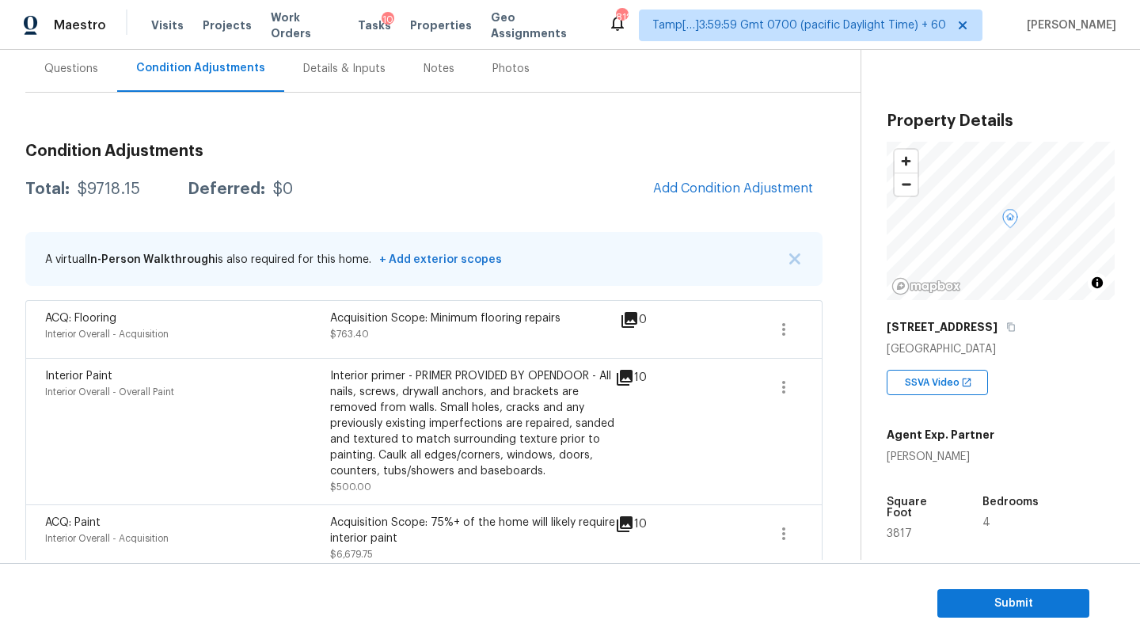
scroll to position [59, 0]
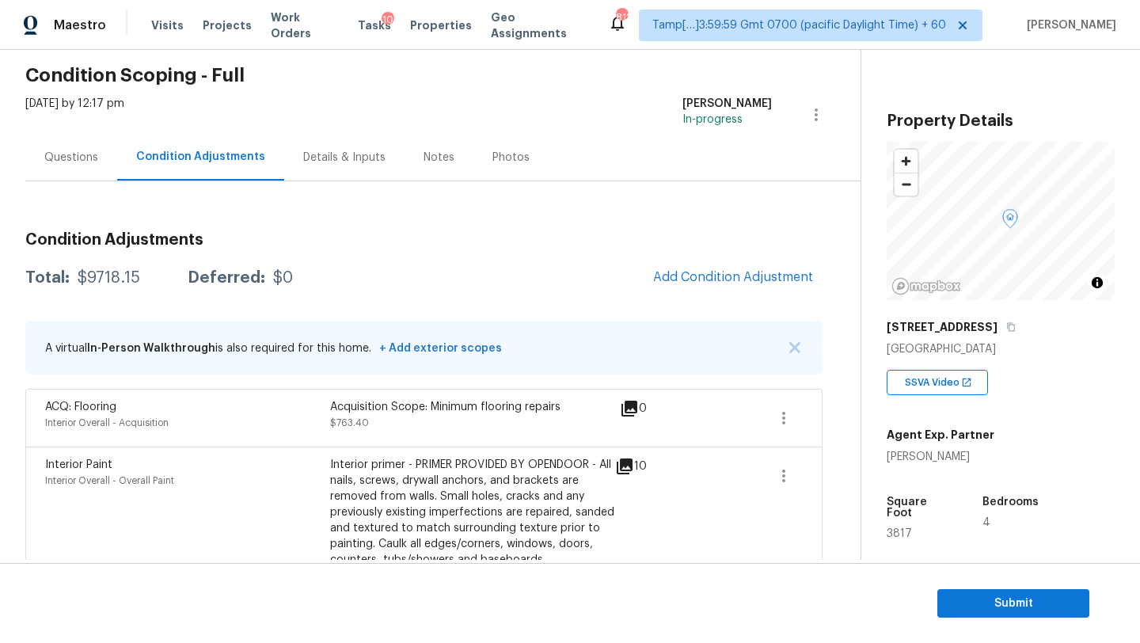
click at [63, 150] on div "Questions" at bounding box center [71, 158] width 54 height 16
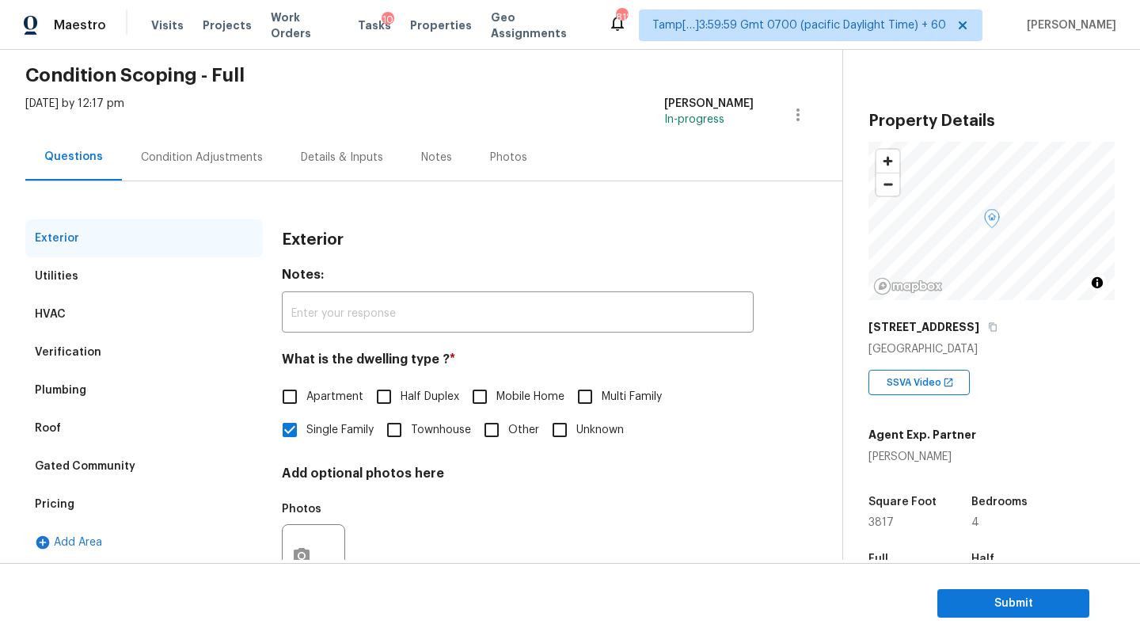
click at [93, 365] on div "Verification" at bounding box center [144, 352] width 238 height 38
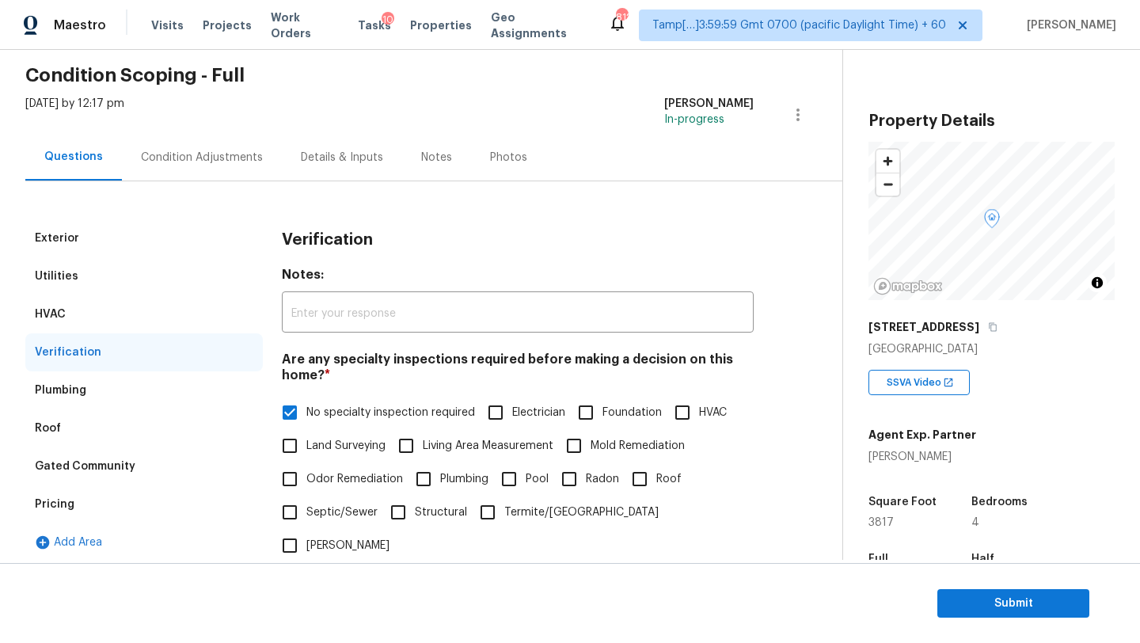
scroll to position [310, 0]
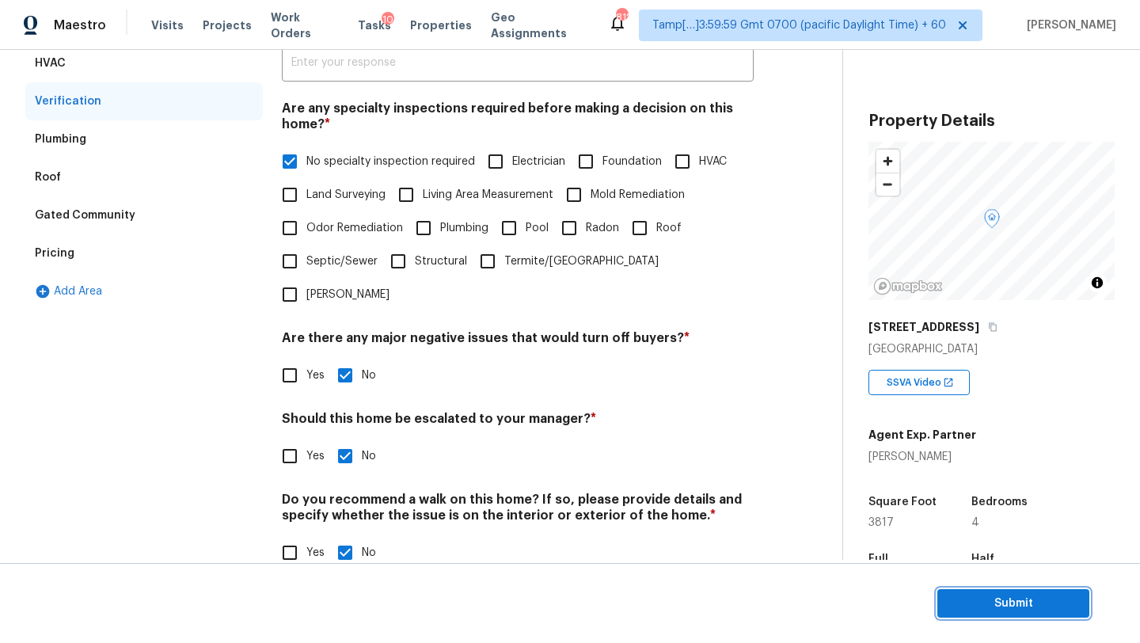
click at [969, 597] on span "Submit" at bounding box center [1013, 604] width 127 height 20
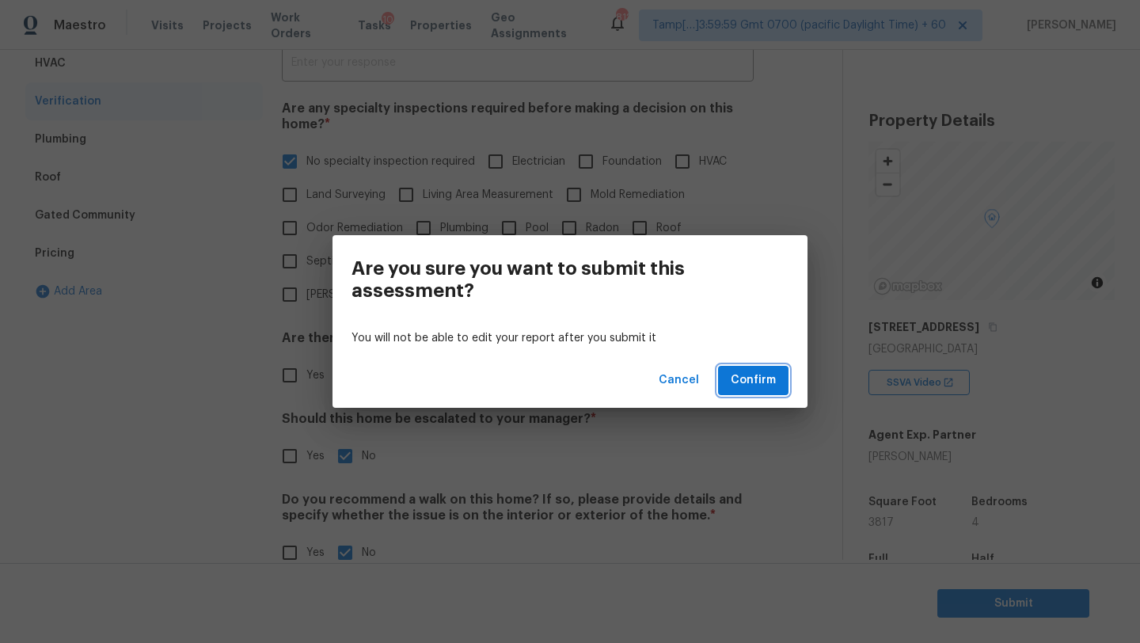
click at [753, 389] on span "Confirm" at bounding box center [753, 381] width 45 height 20
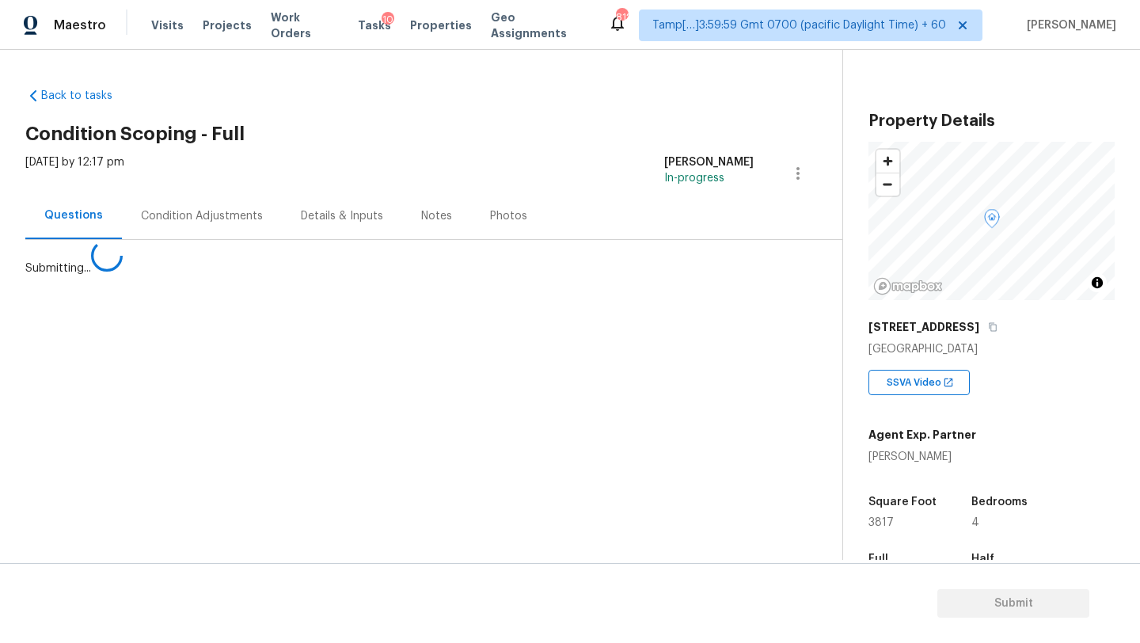
scroll to position [0, 0]
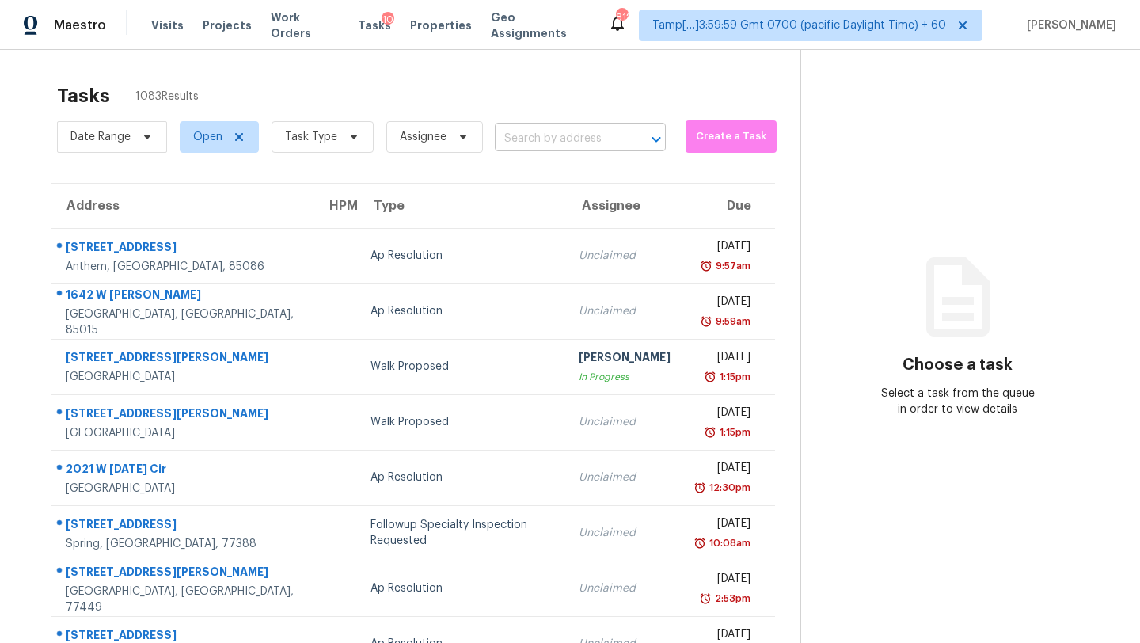
click at [565, 147] on input "text" at bounding box center [558, 139] width 127 height 25
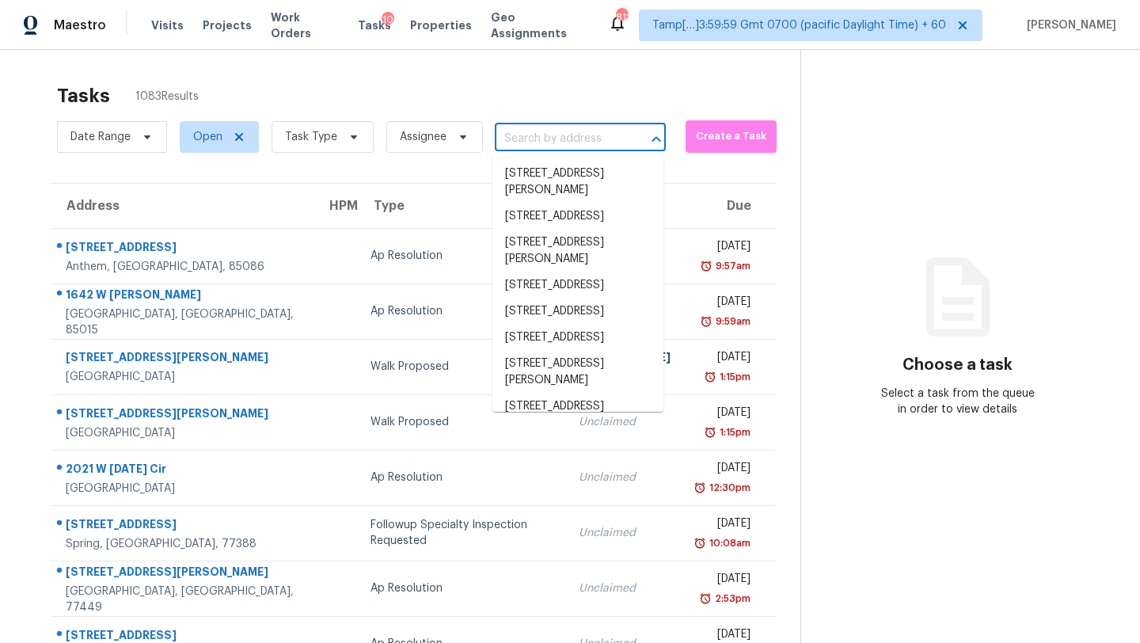
paste input "[STREET_ADDRESS]"
type input "[STREET_ADDRESS]"
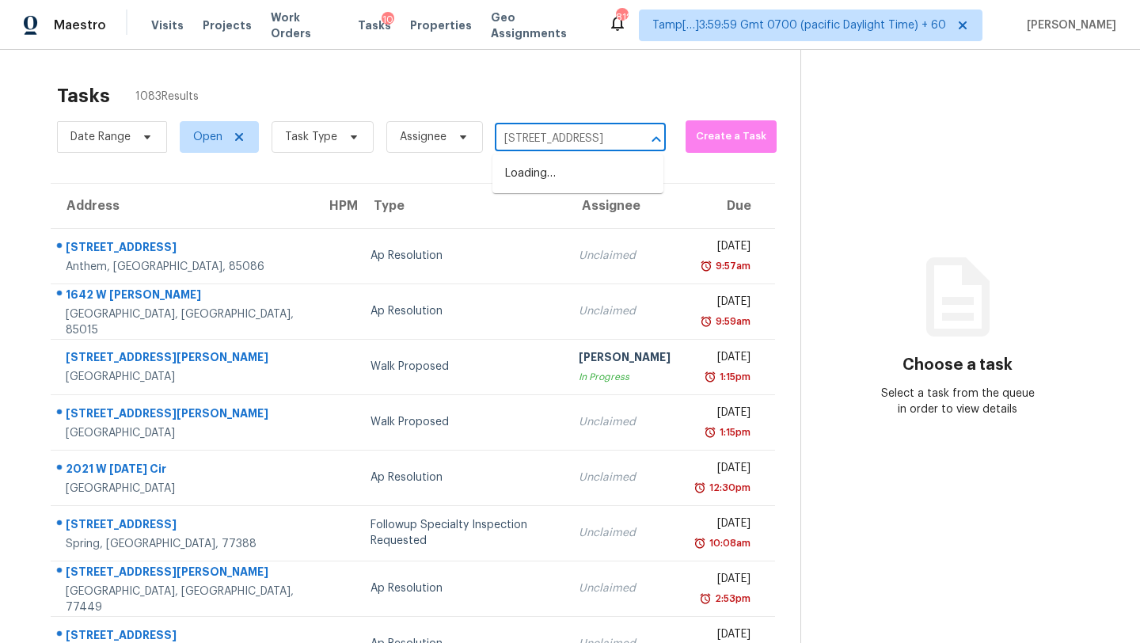
scroll to position [0, 126]
click at [561, 177] on li "[STREET_ADDRESS]" at bounding box center [578, 174] width 171 height 26
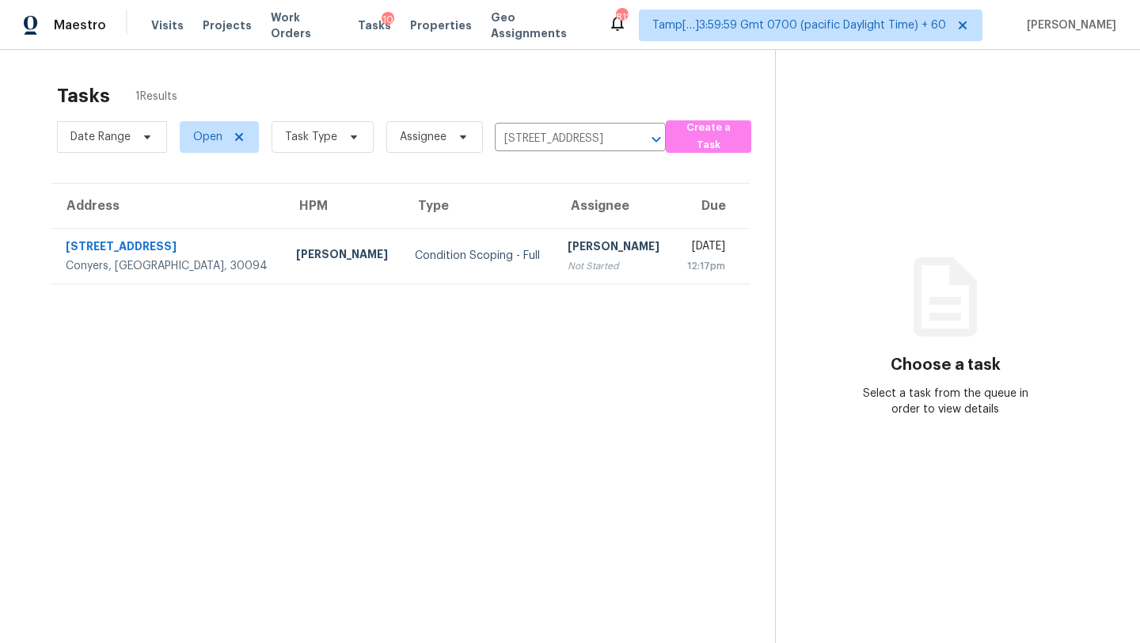
click at [595, 251] on td "[PERSON_NAME] Not Started" at bounding box center [614, 255] width 119 height 55
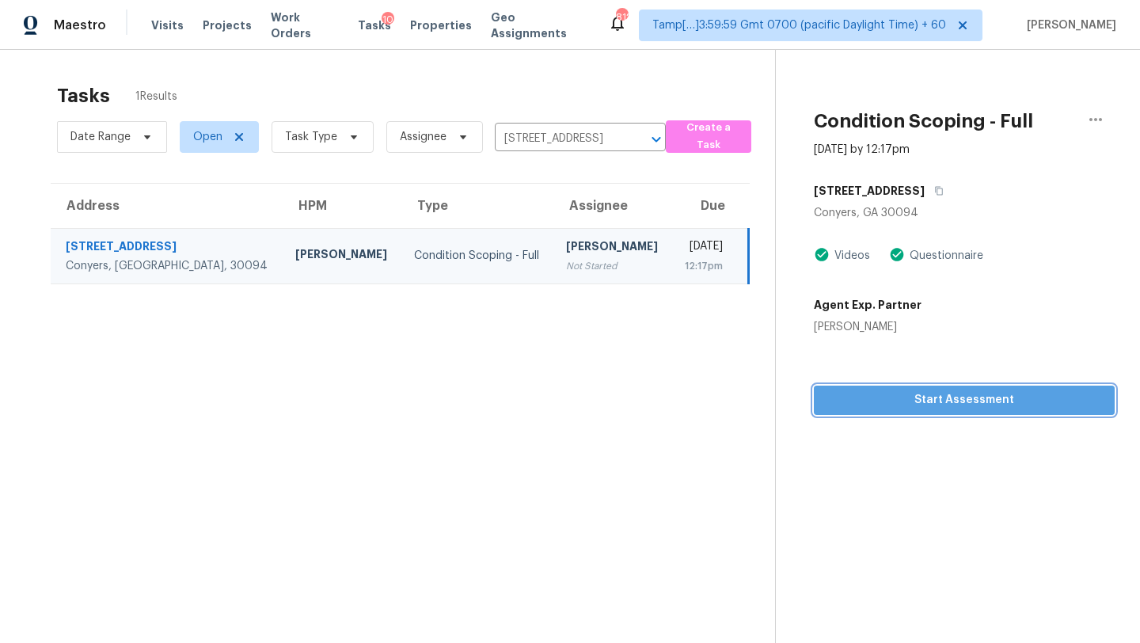
click at [946, 409] on button "Start Assessment" at bounding box center [964, 400] width 301 height 29
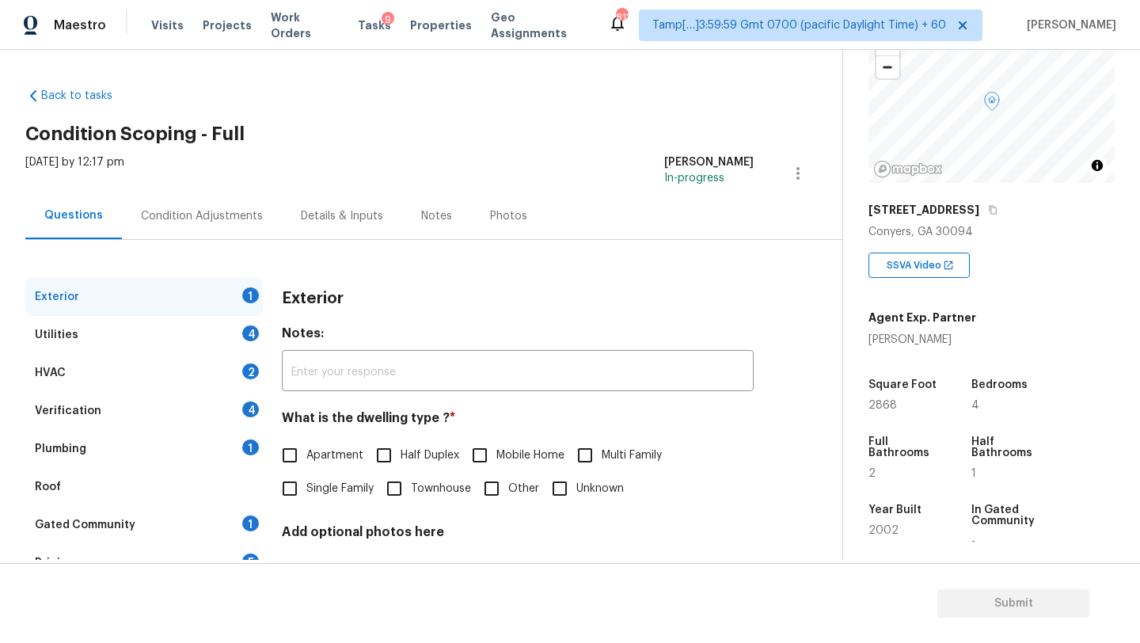
scroll to position [310, 0]
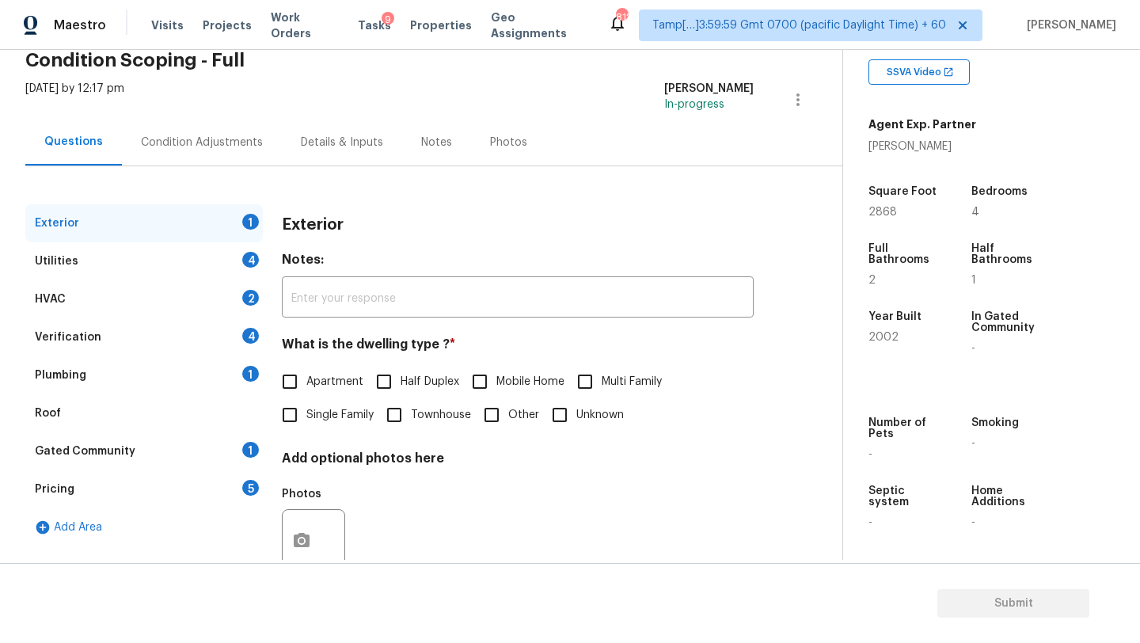
click at [126, 464] on div "Gated Community 1" at bounding box center [144, 451] width 238 height 38
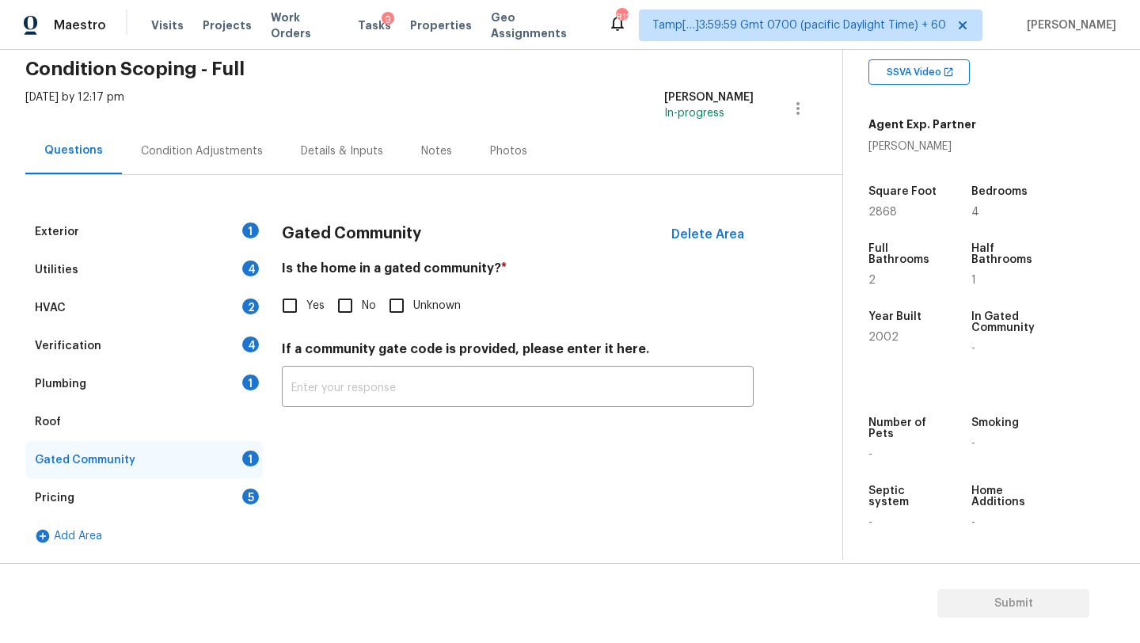
scroll to position [65, 0]
click at [340, 296] on input "No" at bounding box center [345, 305] width 33 height 33
checkbox input "true"
click at [142, 509] on div "Pricing 5" at bounding box center [144, 498] width 238 height 38
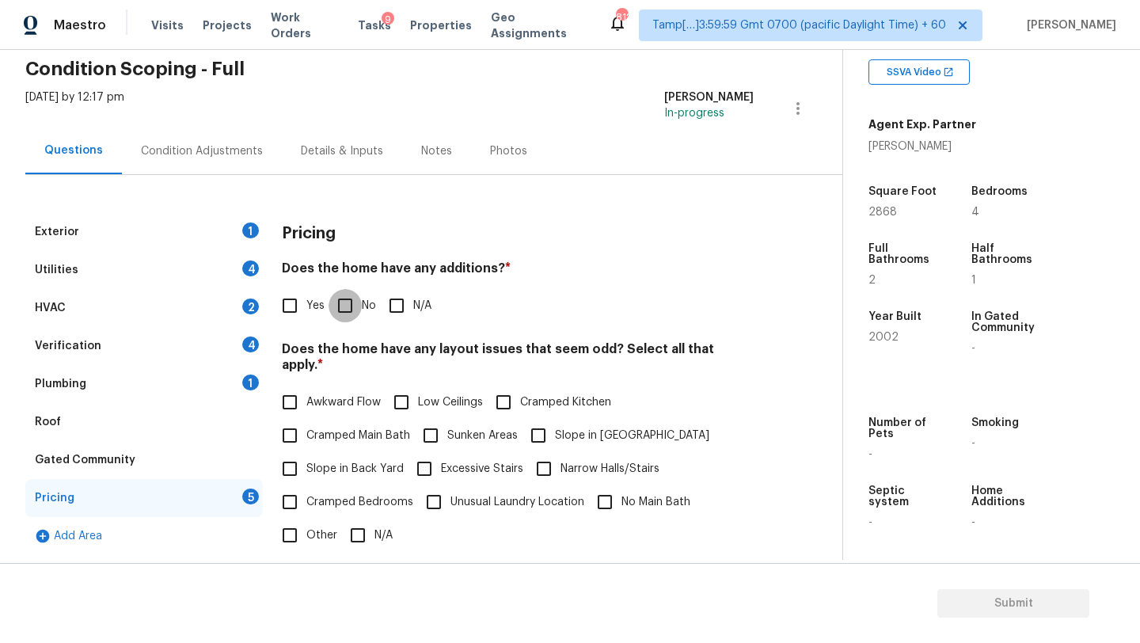
click at [340, 311] on input "No" at bounding box center [345, 305] width 33 height 33
checkbox input "true"
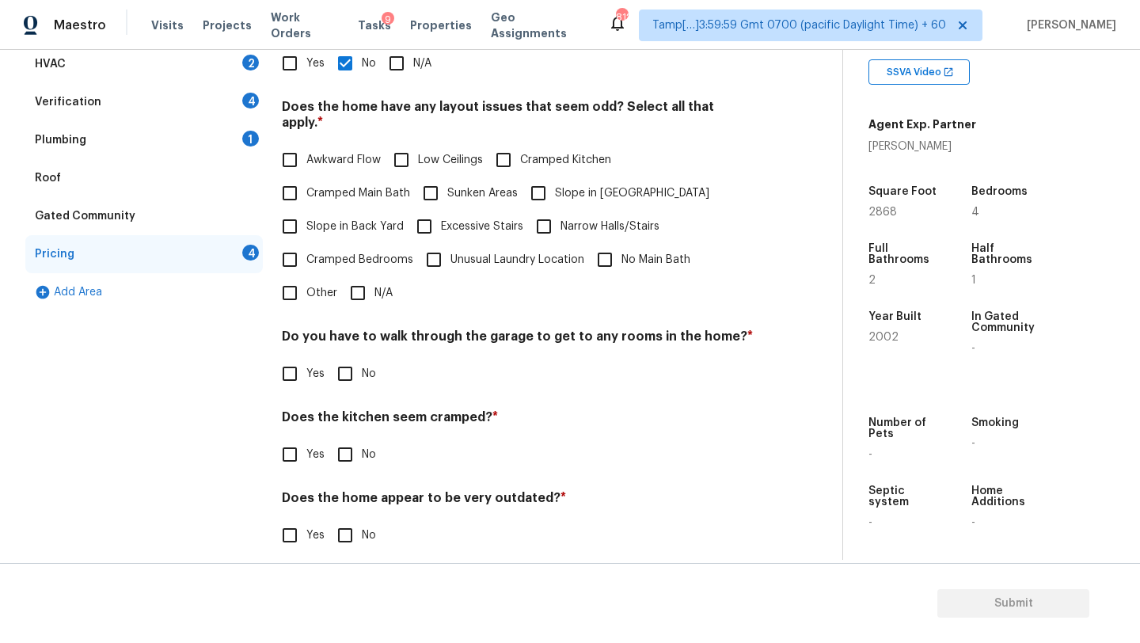
scroll to position [307, 0]
click at [363, 276] on input "N/A" at bounding box center [357, 292] width 33 height 33
checkbox input "true"
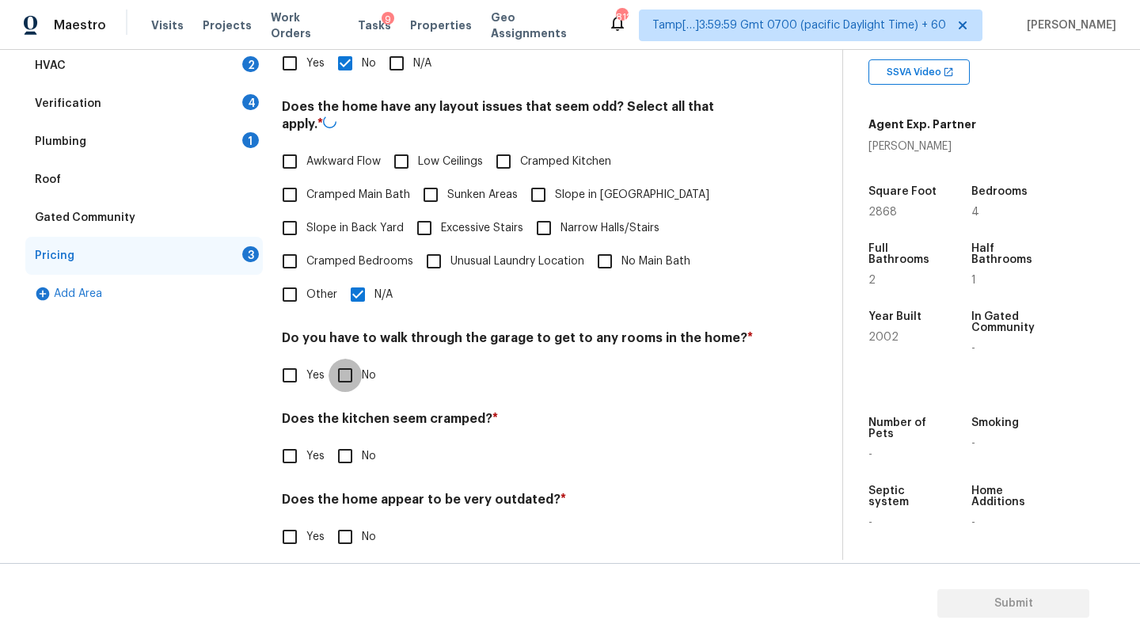
click at [356, 360] on input "No" at bounding box center [345, 375] width 33 height 33
checkbox input "true"
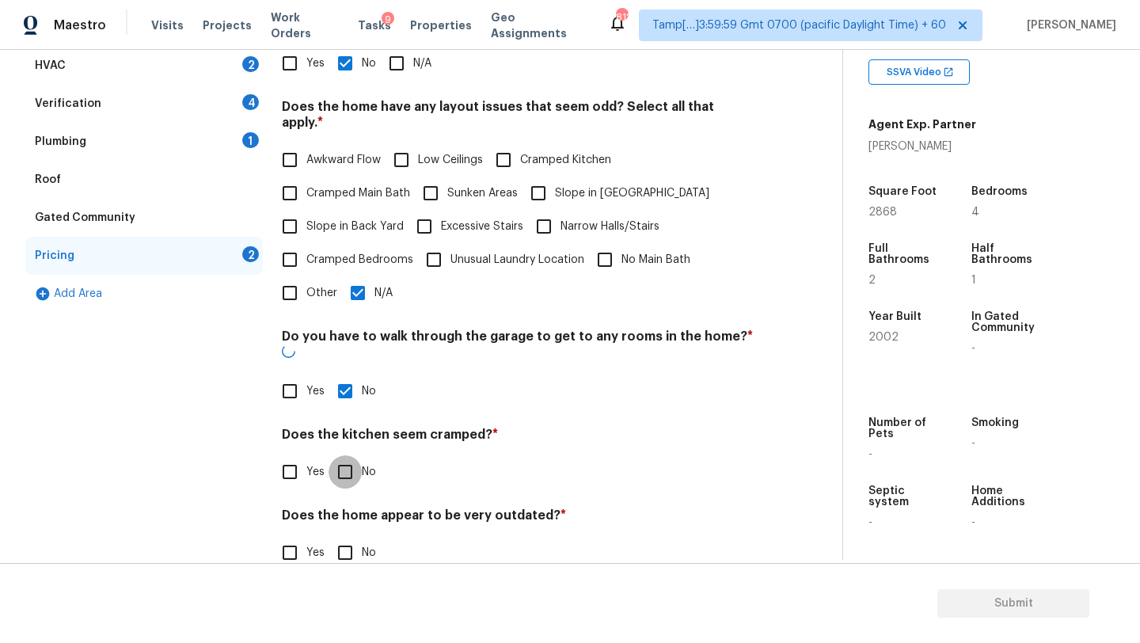
click at [355, 455] on input "No" at bounding box center [345, 471] width 33 height 33
checkbox input "true"
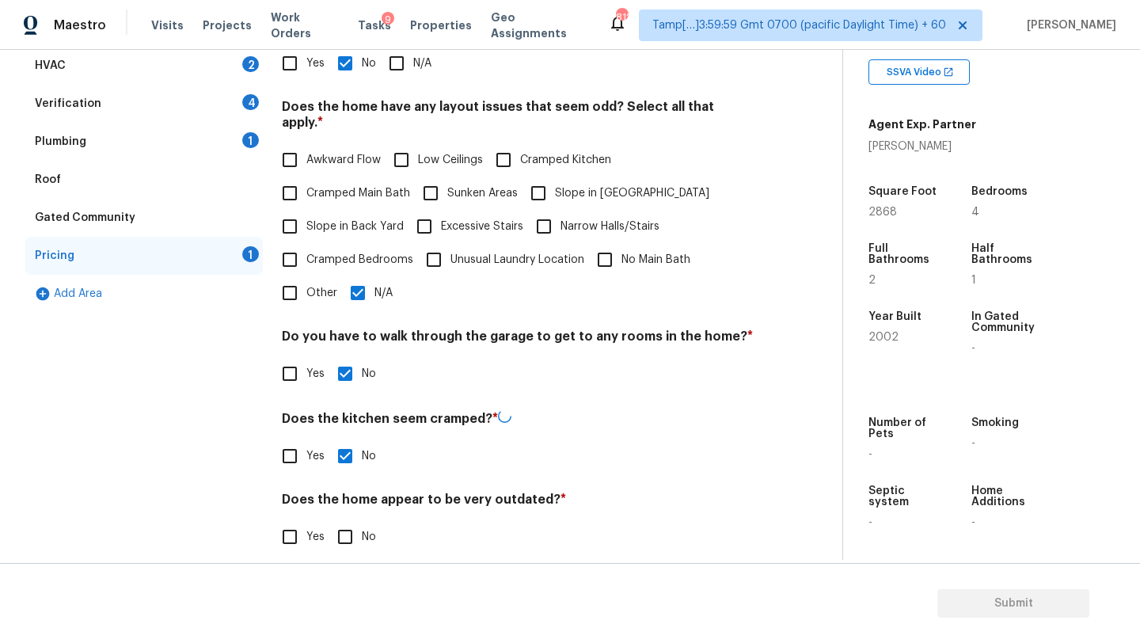
click at [355, 528] on input "No" at bounding box center [345, 536] width 33 height 33
checkbox input "true"
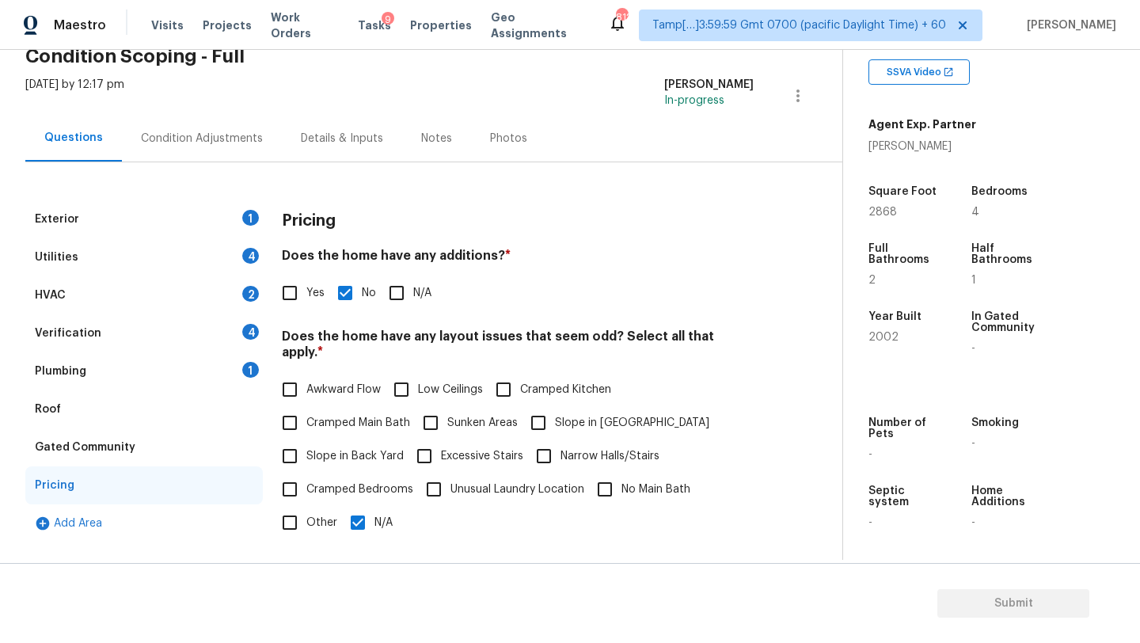
click at [108, 405] on div "Roof" at bounding box center [144, 409] width 238 height 38
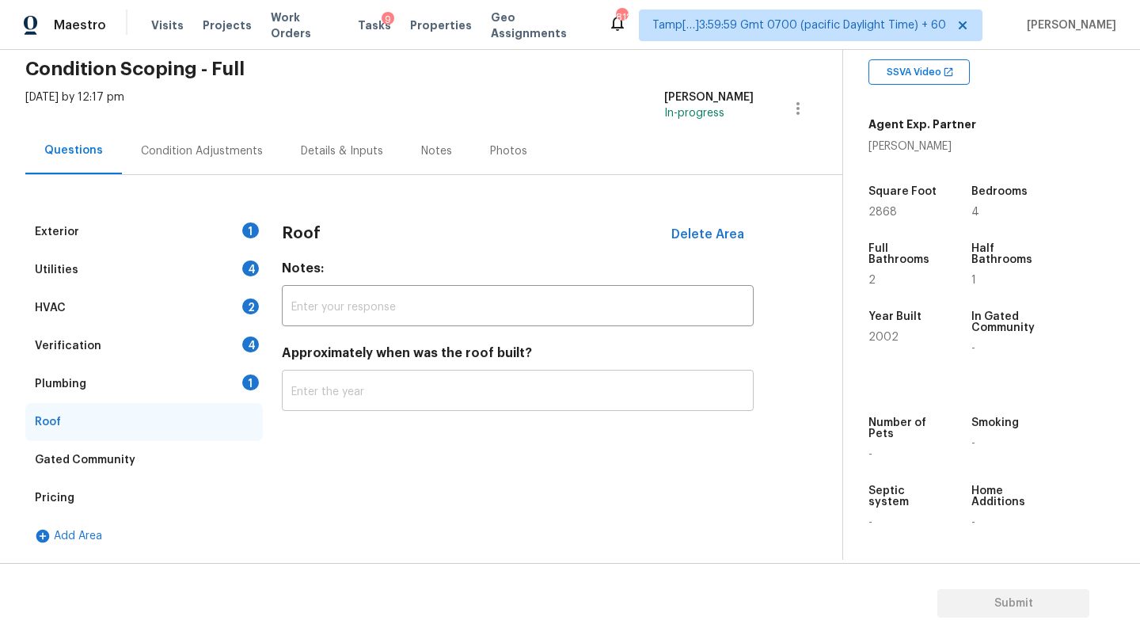
scroll to position [65, 0]
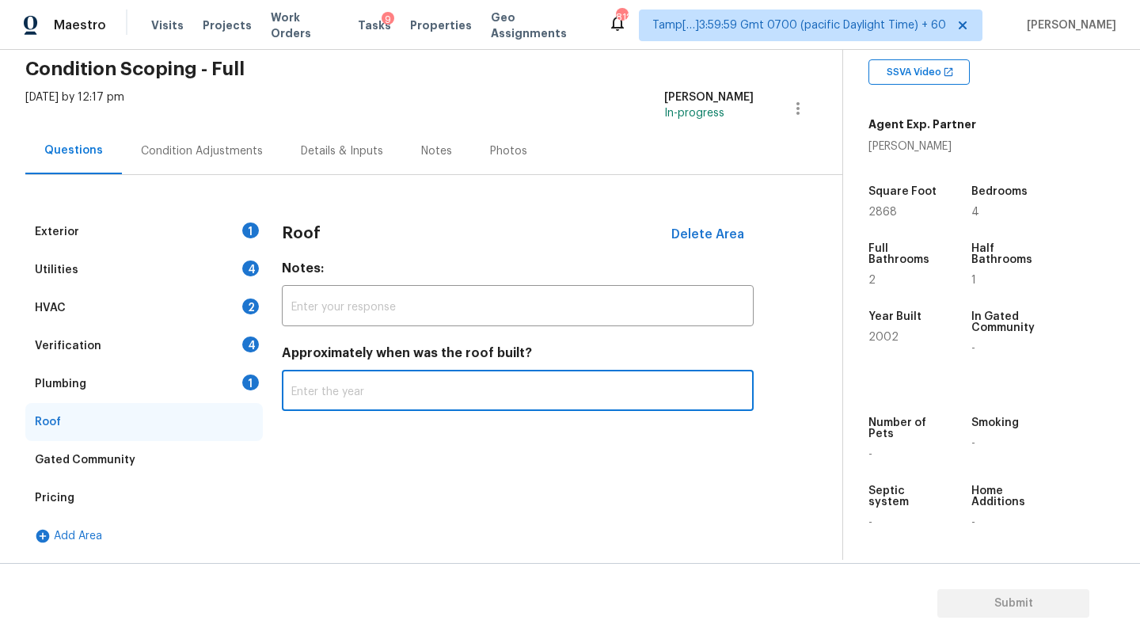
click at [315, 394] on input "text" at bounding box center [518, 392] width 472 height 37
type input "2019"
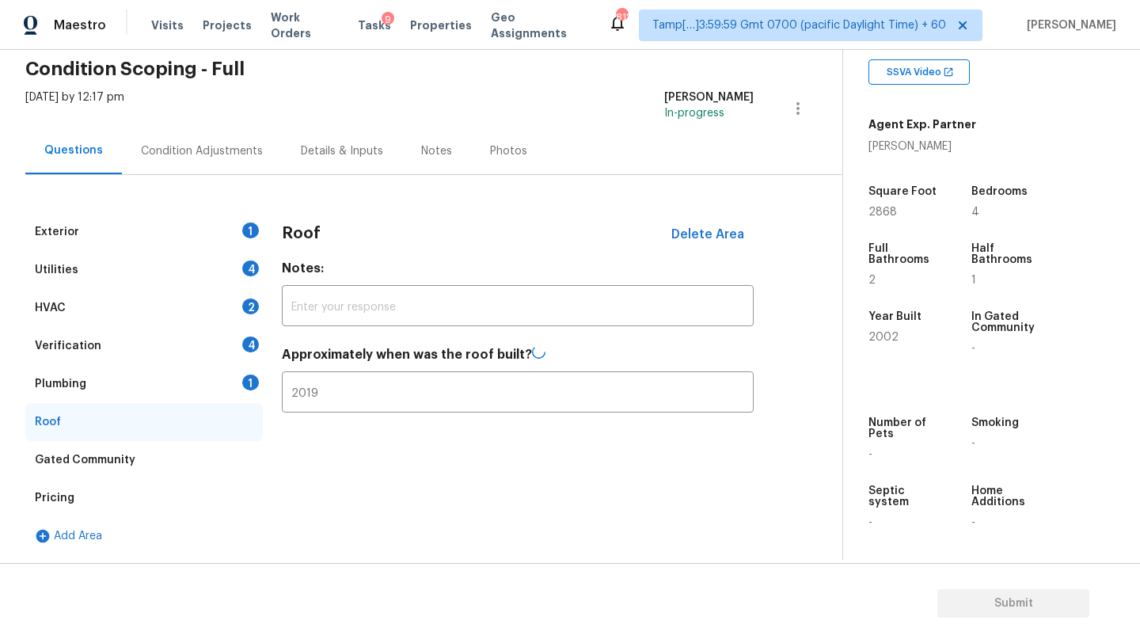
click at [132, 394] on div "Plumbing 1" at bounding box center [144, 384] width 238 height 38
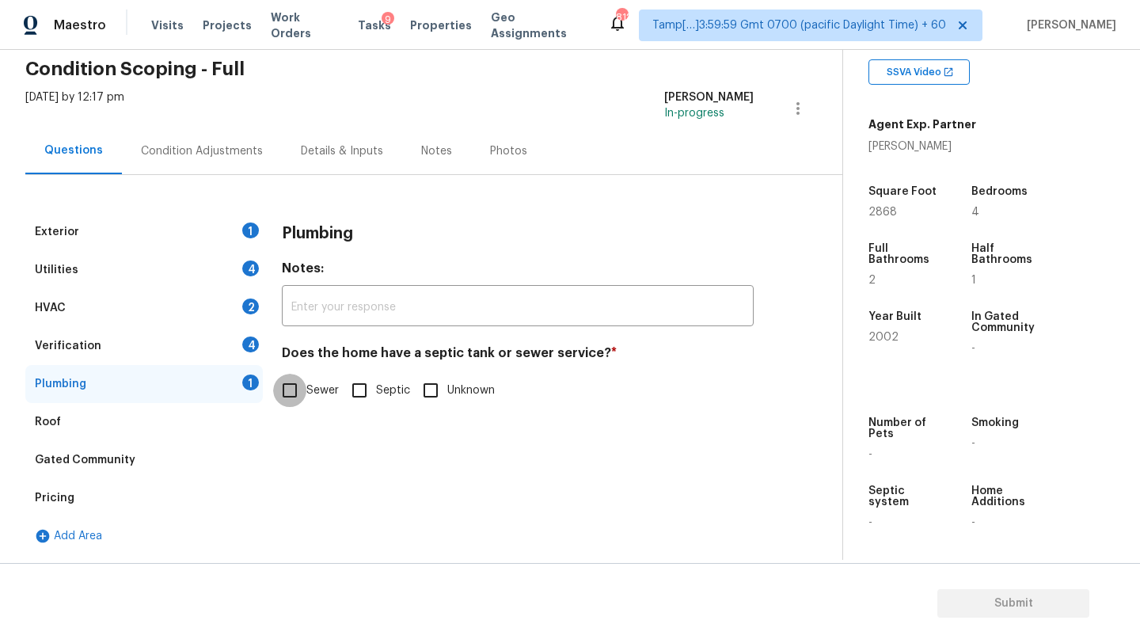
click at [299, 392] on input "Sewer" at bounding box center [289, 390] width 33 height 33
checkbox input "true"
click at [220, 320] on div "HVAC 2" at bounding box center [144, 308] width 238 height 38
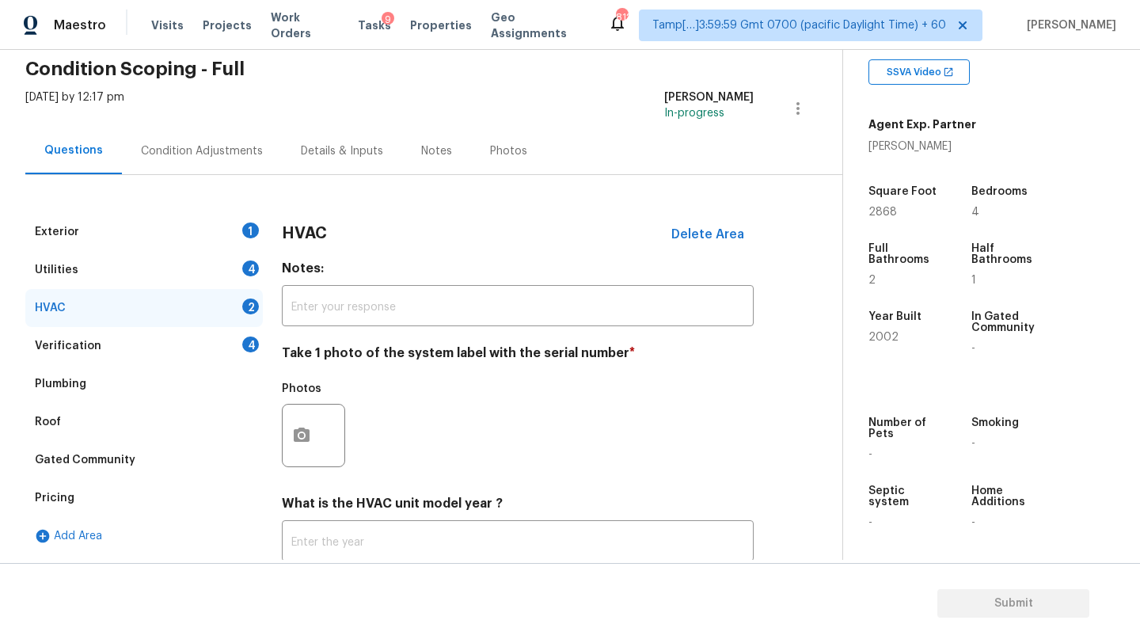
click at [220, 353] on div "Verification 4" at bounding box center [144, 346] width 238 height 38
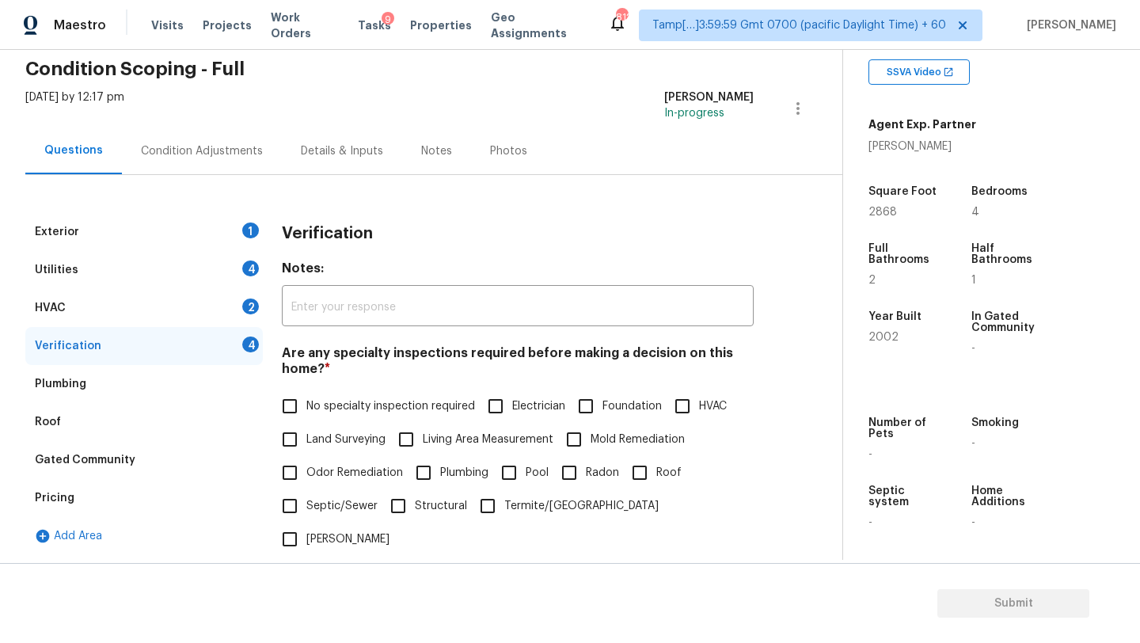
click at [327, 417] on label "No specialty inspection required" at bounding box center [374, 406] width 202 height 33
click at [306, 417] on input "No specialty inspection required" at bounding box center [289, 406] width 33 height 33
checkbox input "true"
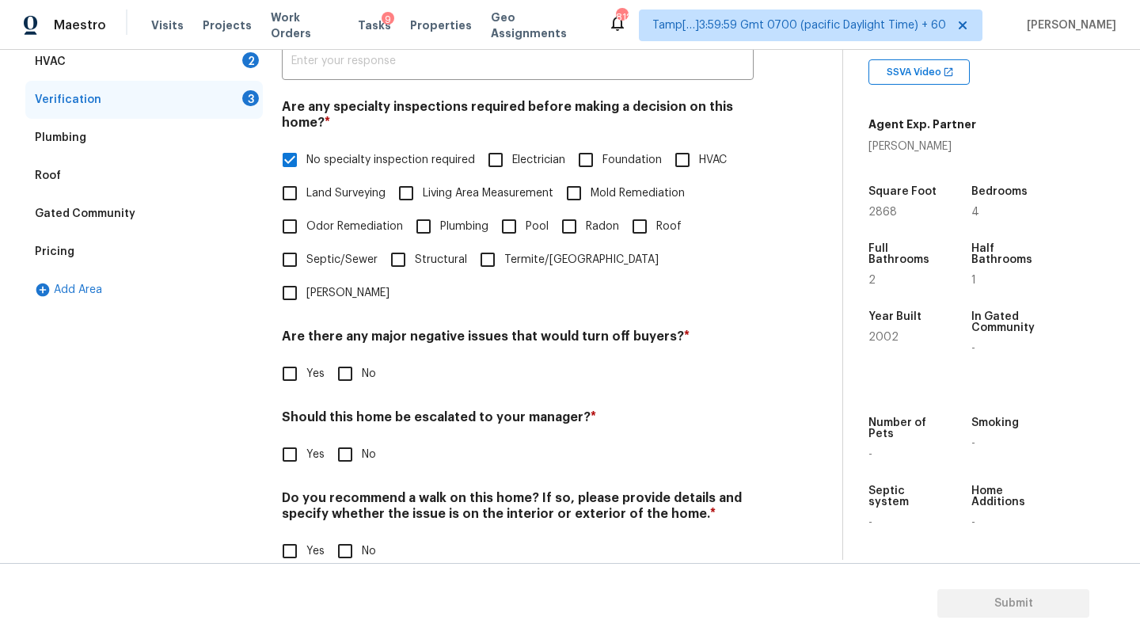
scroll to position [310, 0]
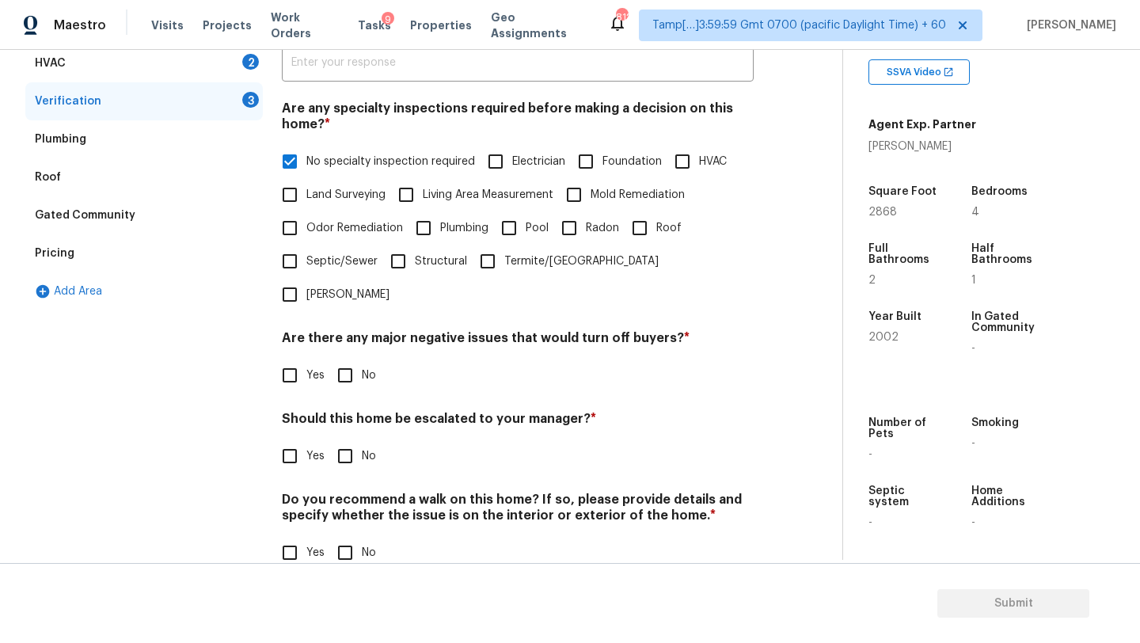
click at [346, 359] on input "No" at bounding box center [345, 375] width 33 height 33
checkbox input "true"
click at [346, 441] on input "No" at bounding box center [345, 457] width 33 height 33
checkbox input "true"
click at [346, 538] on input "No" at bounding box center [345, 554] width 33 height 33
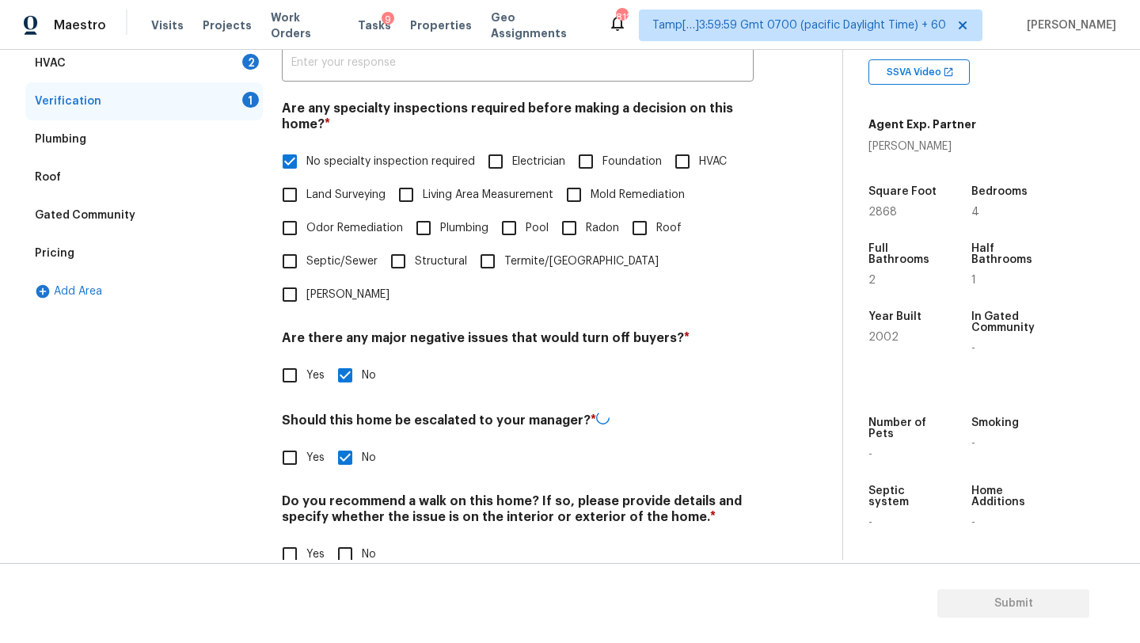
checkbox input "true"
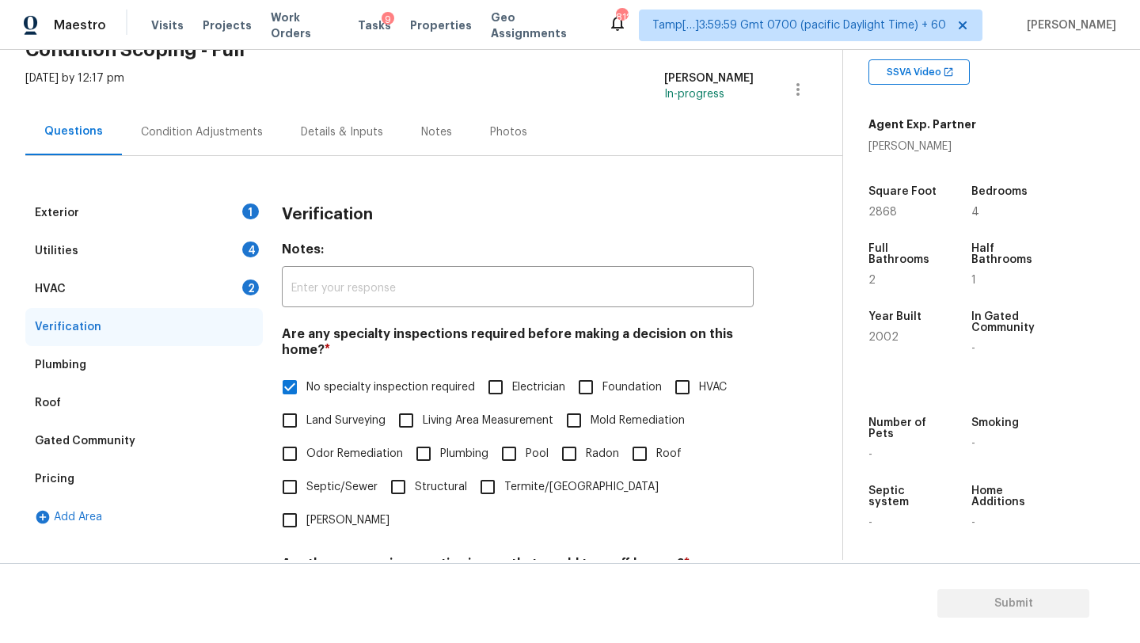
click at [140, 291] on div "HVAC 2" at bounding box center [144, 289] width 238 height 38
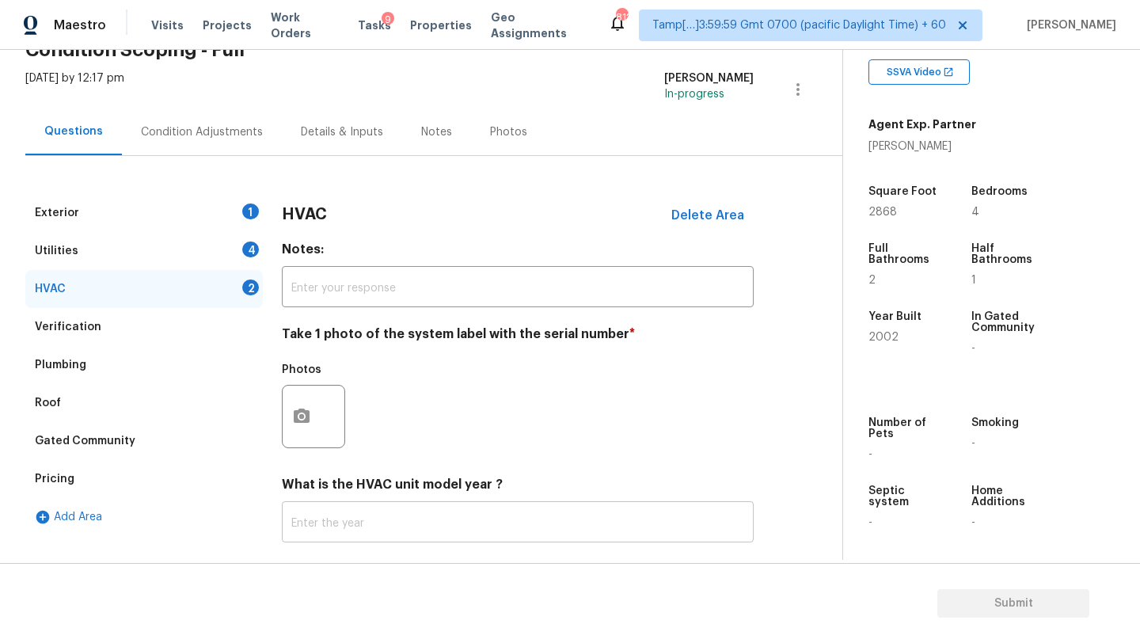
click at [359, 508] on input "text" at bounding box center [518, 523] width 472 height 37
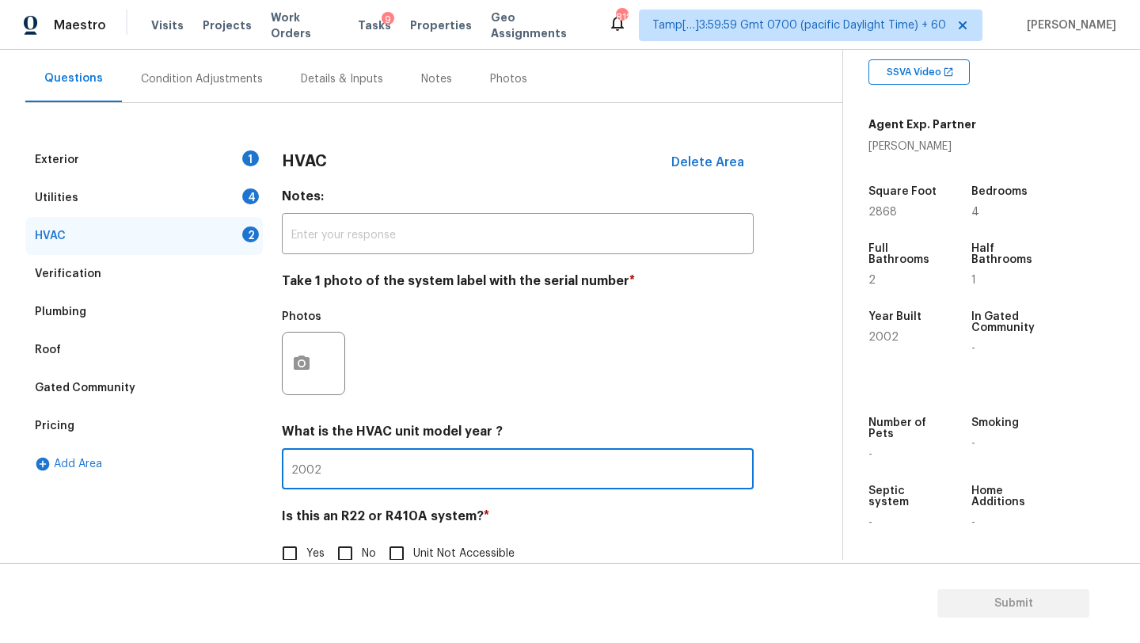
scroll to position [172, 0]
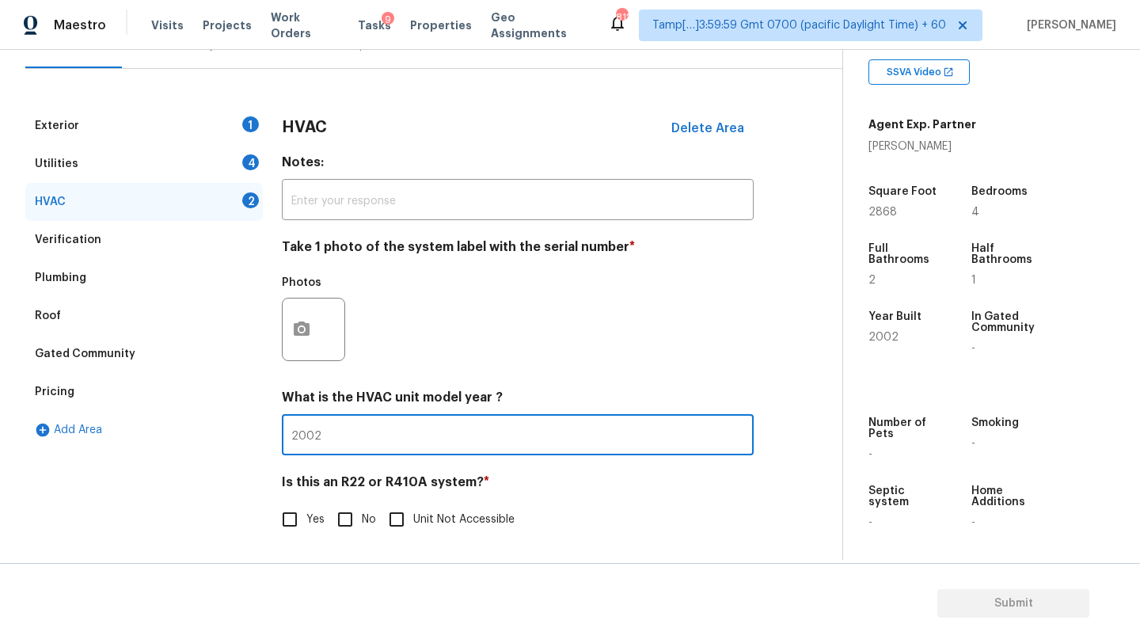
type input "2002"
click at [359, 509] on input "No" at bounding box center [345, 519] width 33 height 33
checkbox input "true"
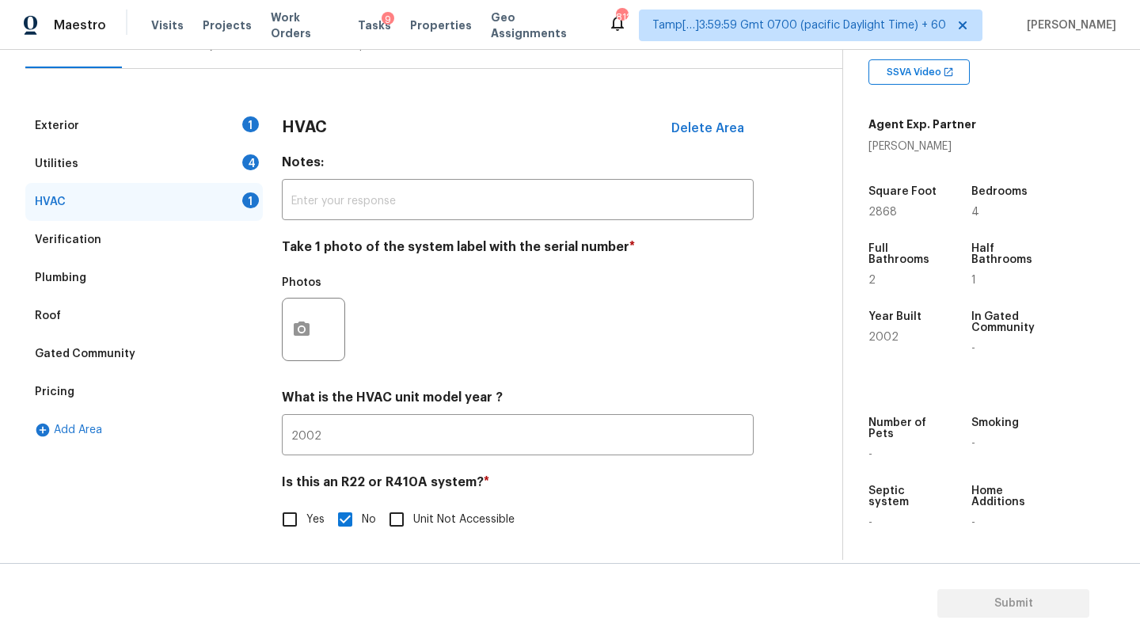
click at [165, 169] on div "Utilities 4" at bounding box center [144, 164] width 238 height 38
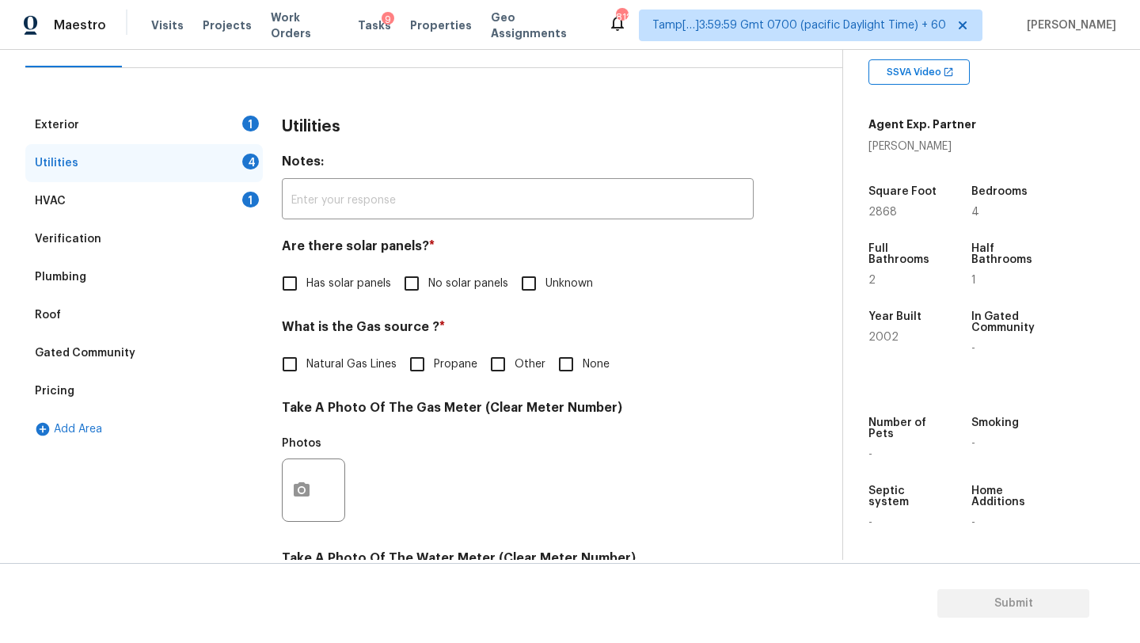
click at [432, 277] on span "No solar panels" at bounding box center [468, 284] width 80 height 17
click at [428, 277] on input "No solar panels" at bounding box center [411, 283] width 33 height 33
checkbox input "true"
click at [349, 356] on label "Natural Gas Lines" at bounding box center [335, 365] width 124 height 33
click at [306, 356] on input "Natural Gas Lines" at bounding box center [289, 365] width 33 height 33
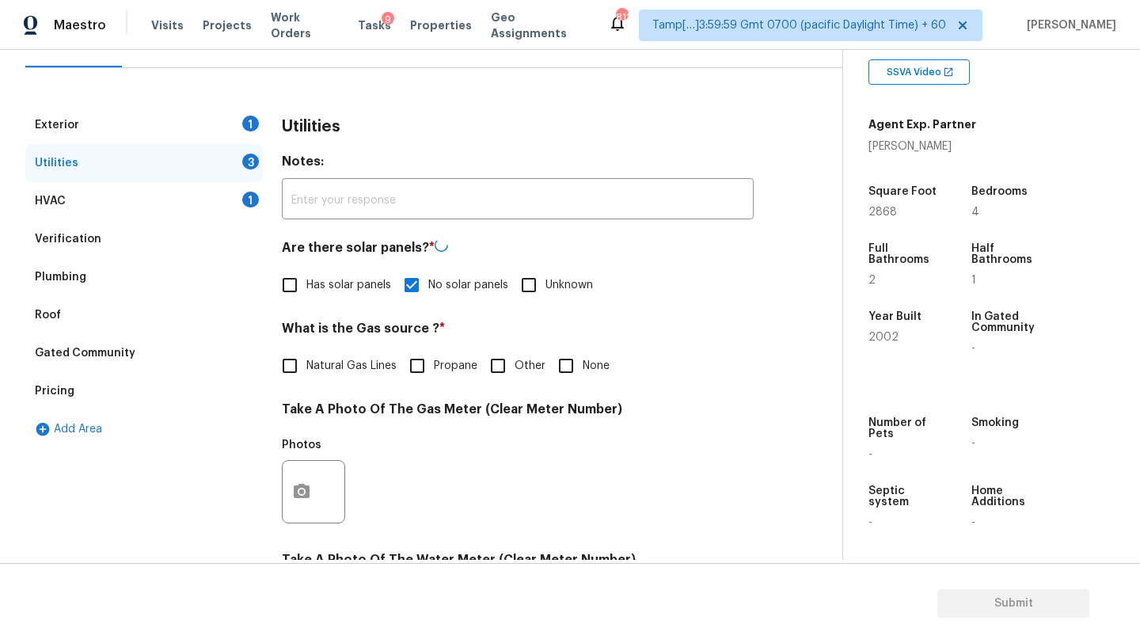
checkbox input "true"
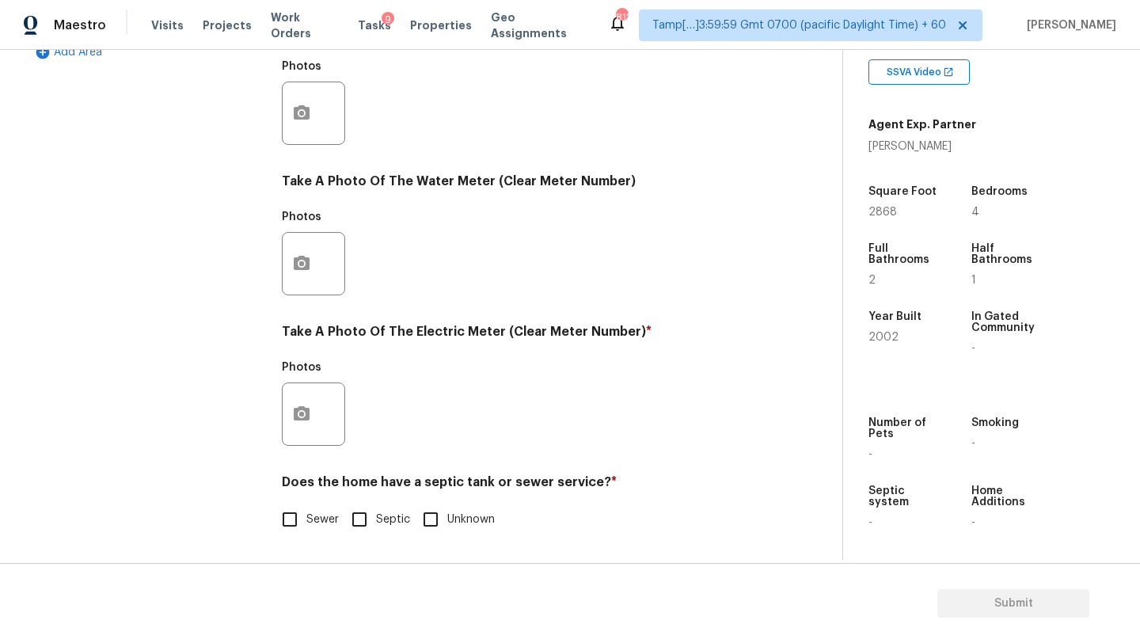
click at [318, 534] on label "Sewer" at bounding box center [306, 519] width 66 height 33
click at [306, 534] on input "Sewer" at bounding box center [289, 519] width 33 height 33
checkbox input "true"
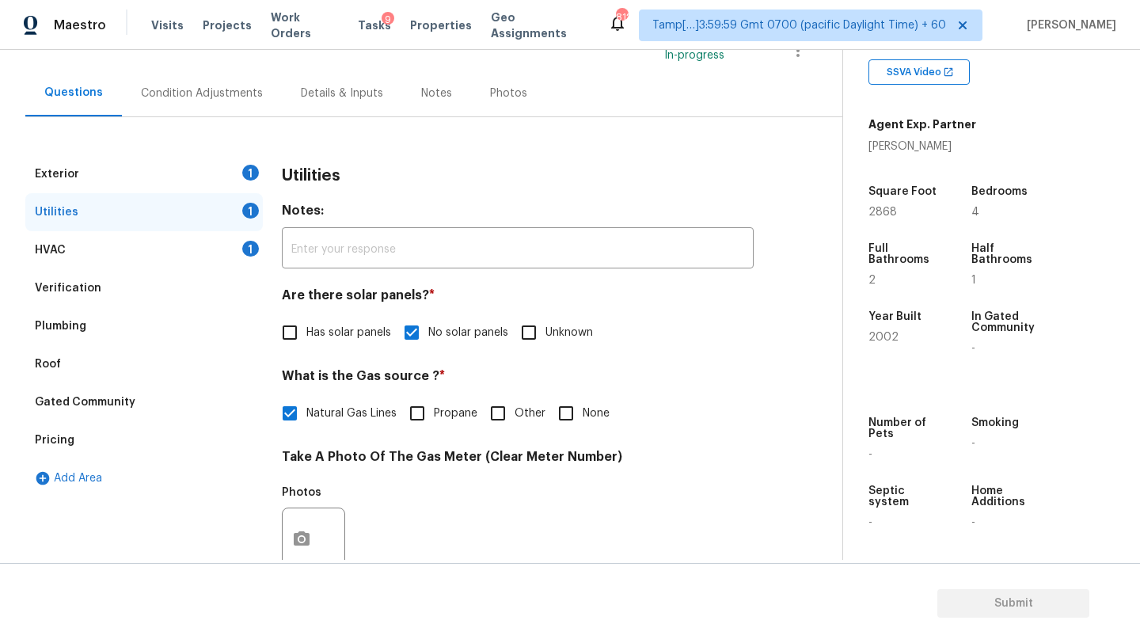
click at [139, 175] on div "Exterior 1" at bounding box center [144, 174] width 238 height 38
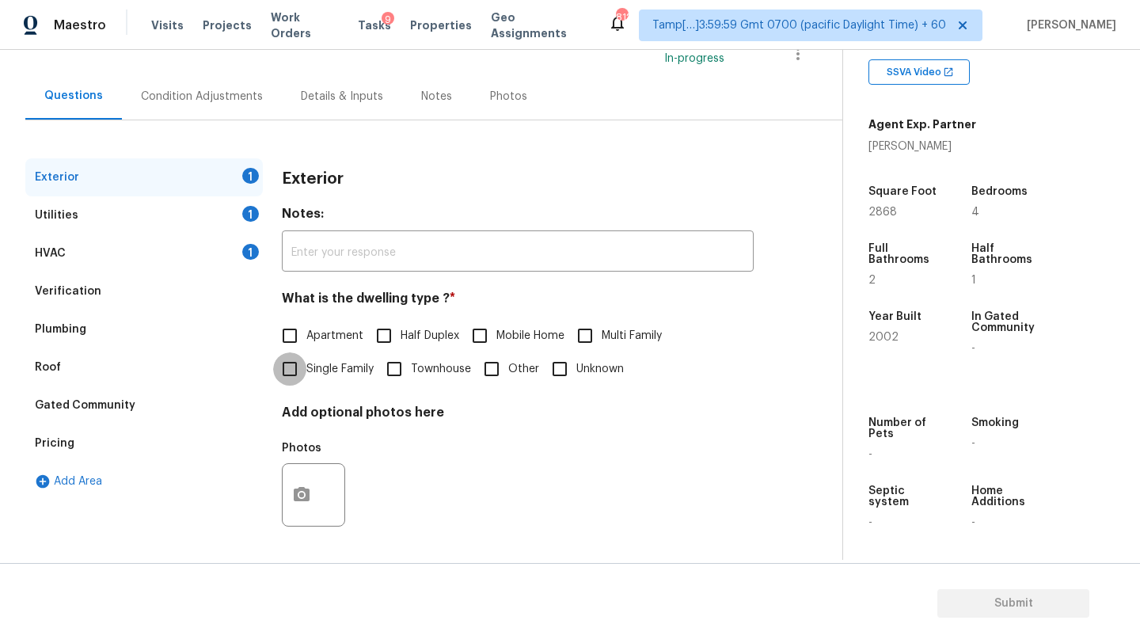
click at [294, 382] on input "Single Family" at bounding box center [289, 368] width 33 height 33
checkbox input "true"
click at [194, 93] on div "Condition Adjustments" at bounding box center [202, 97] width 122 height 16
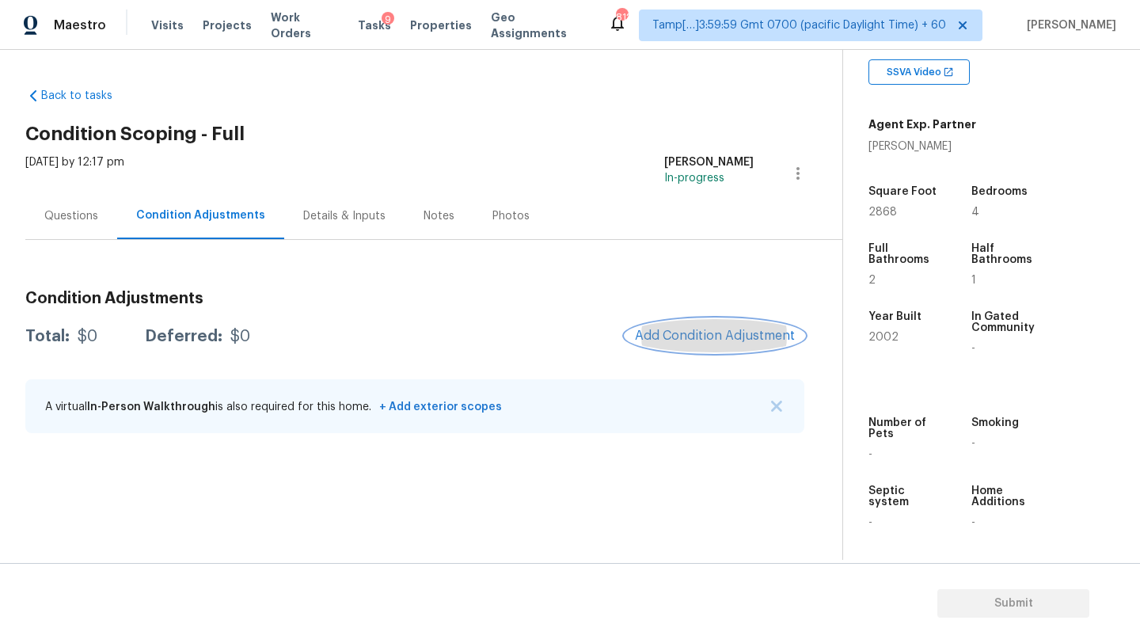
click at [715, 336] on span "Add Condition Adjustment" at bounding box center [715, 336] width 160 height 14
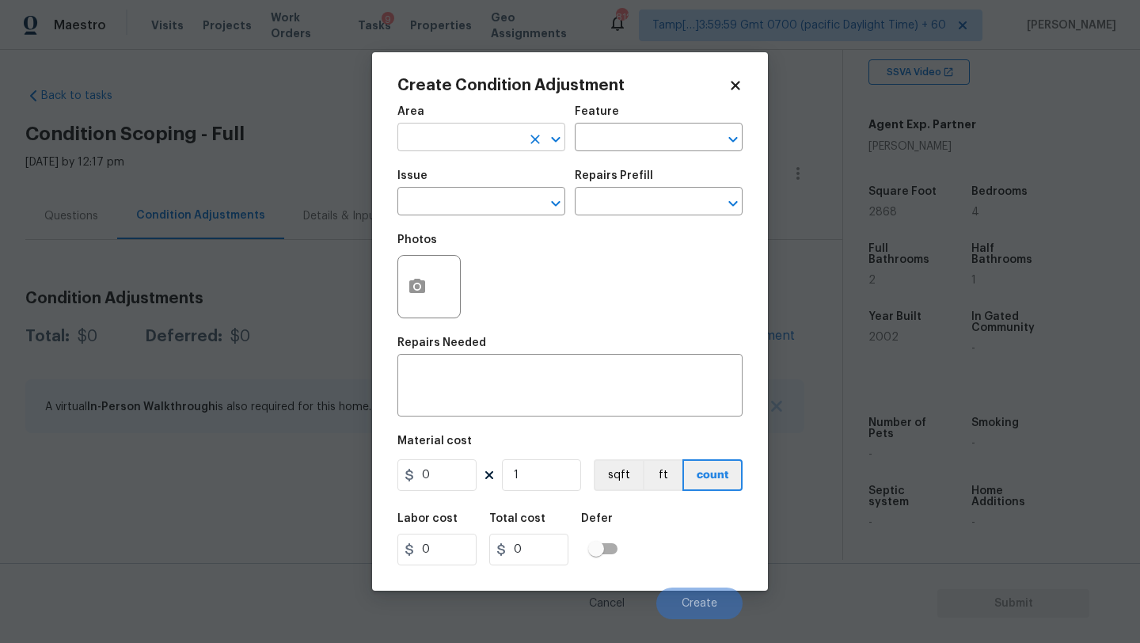
click at [449, 144] on input "text" at bounding box center [460, 139] width 124 height 25
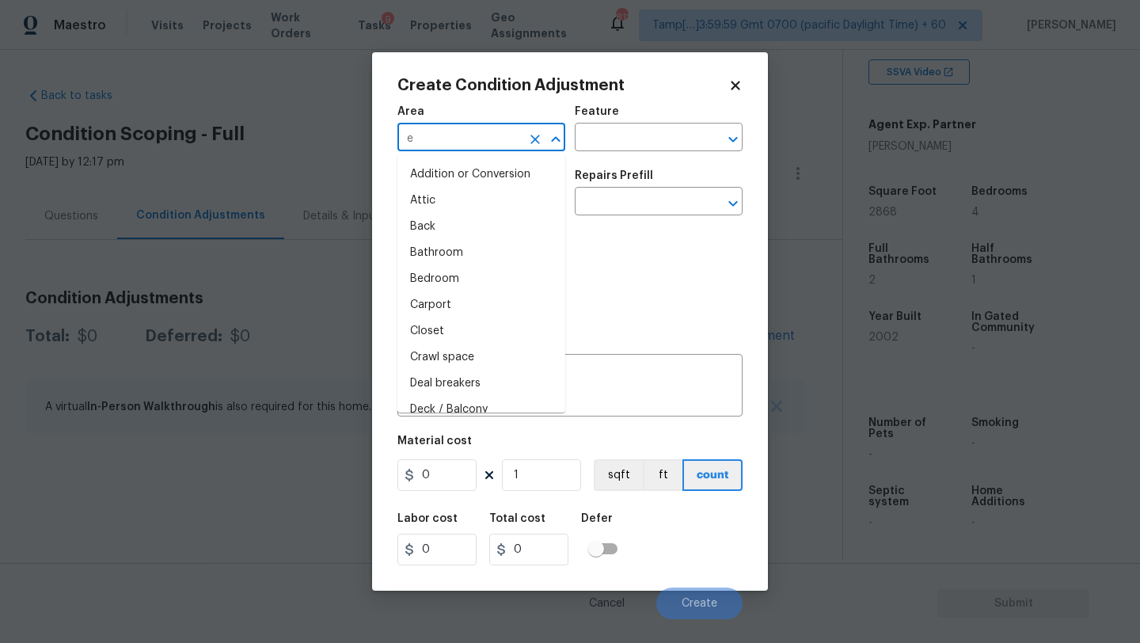
type input "ex"
click at [462, 192] on li "Attic" at bounding box center [482, 201] width 168 height 26
type input "Attic"
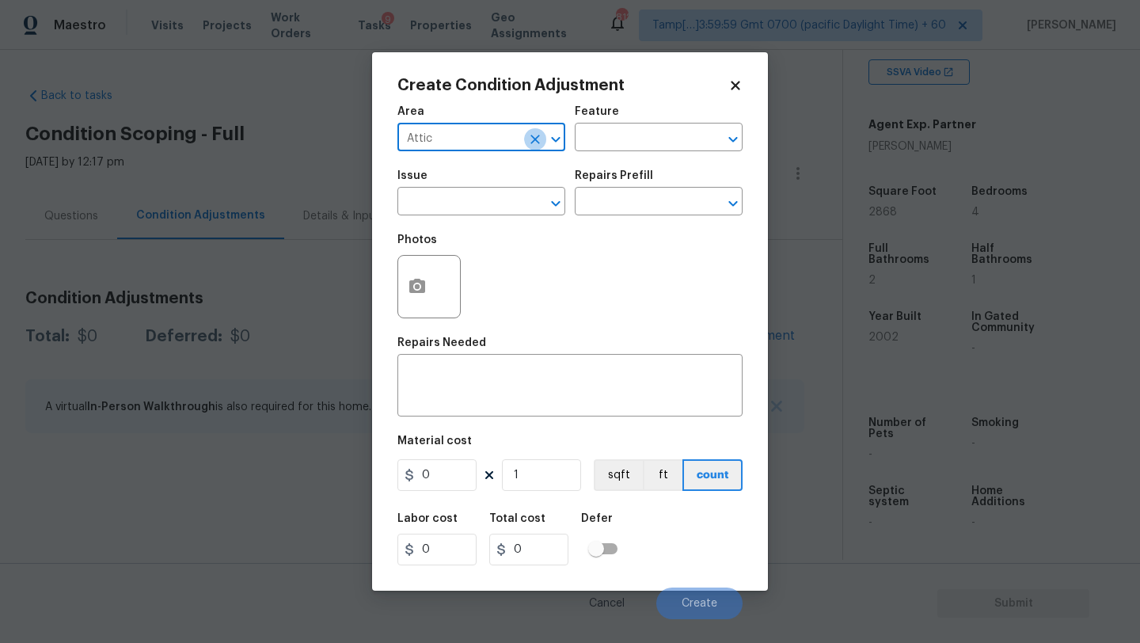
click at [532, 139] on icon "Clear" at bounding box center [535, 139] width 16 height 16
click at [479, 139] on input "text" at bounding box center [460, 139] width 124 height 25
click at [485, 189] on li "Exterior Overall" at bounding box center [482, 201] width 168 height 26
type input "Exterior Overall"
click at [613, 152] on div "Area Exterior Overall ​ Feature ​" at bounding box center [570, 129] width 345 height 64
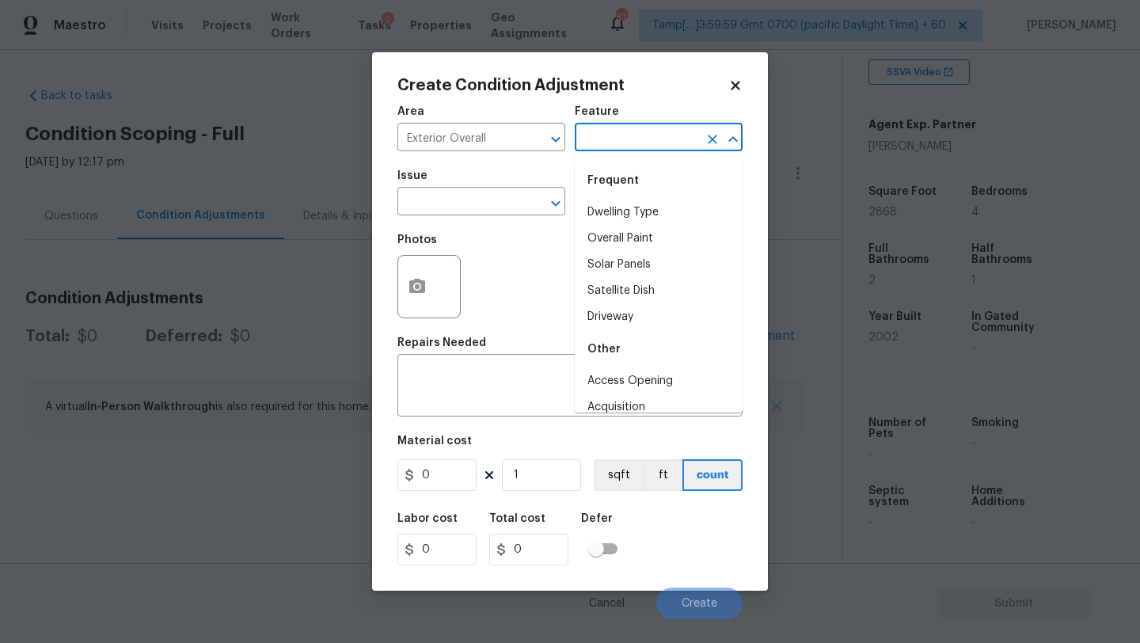
click at [617, 144] on input "text" at bounding box center [637, 139] width 124 height 25
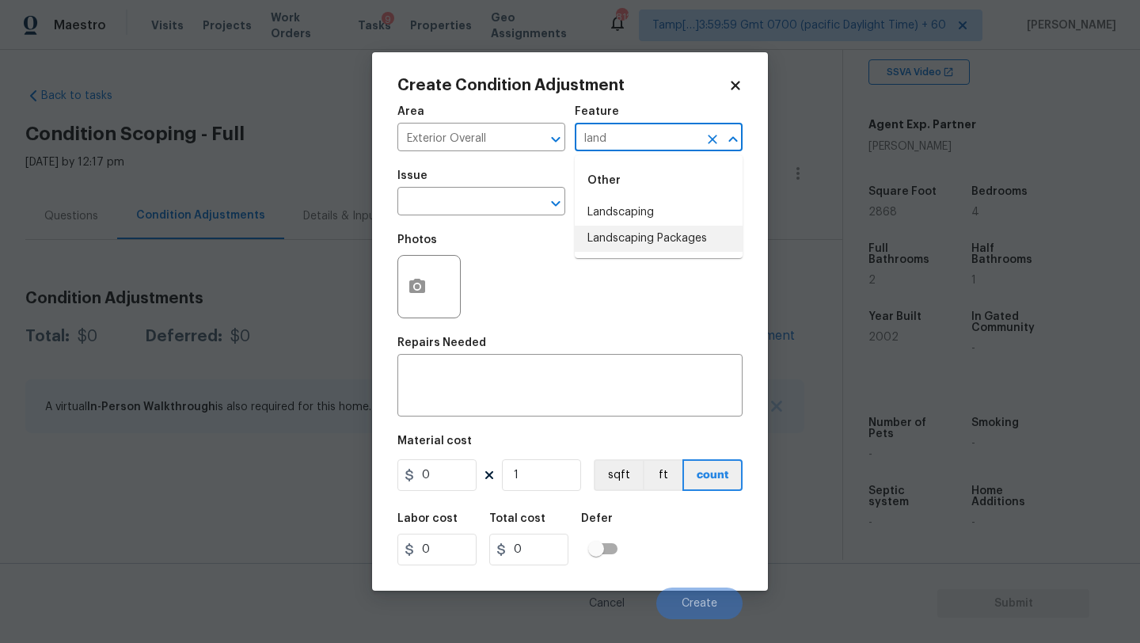
click at [617, 238] on li "Landscaping Packages" at bounding box center [659, 239] width 168 height 26
type input "Landscaping Packages"
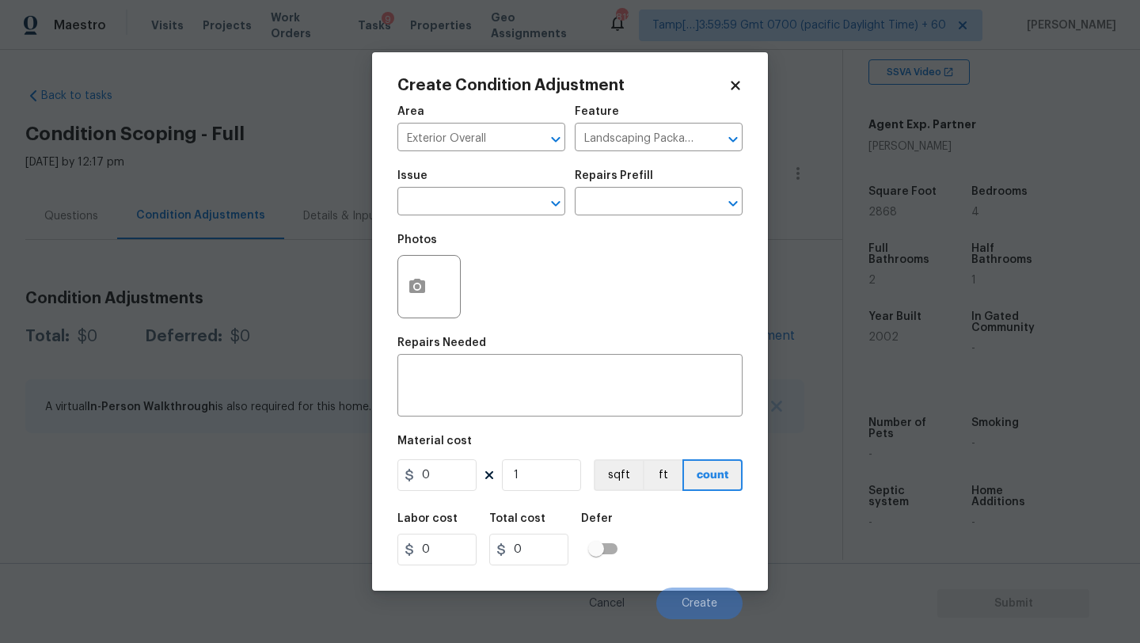
click at [464, 218] on span "Issue ​" at bounding box center [482, 193] width 168 height 64
click at [464, 211] on input "text" at bounding box center [460, 203] width 124 height 25
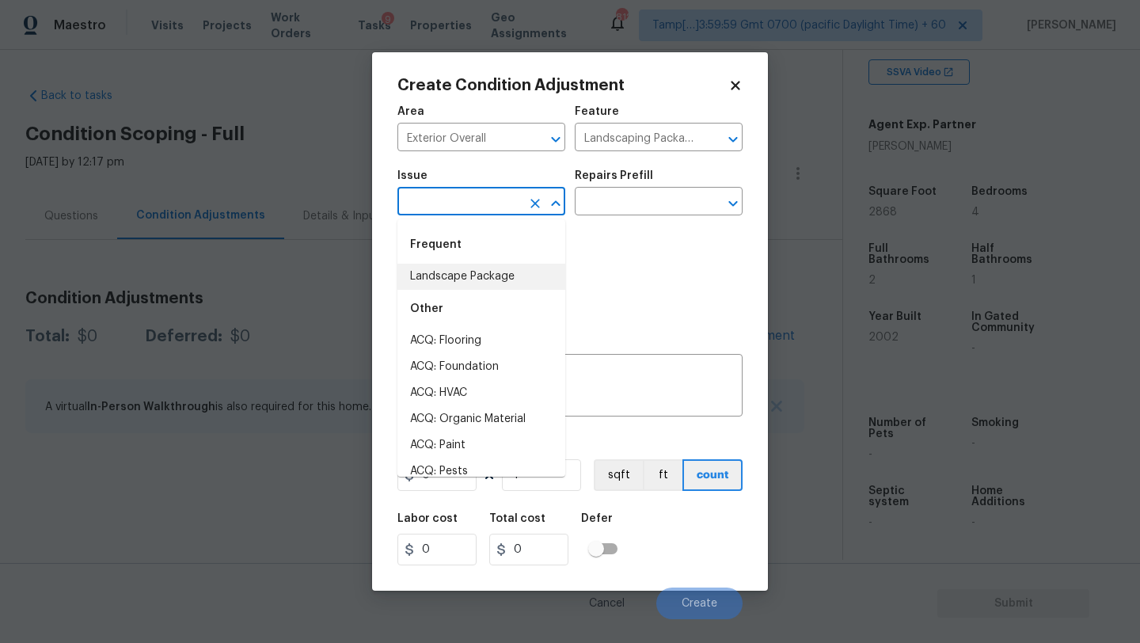
click at [464, 276] on li "Landscape Package" at bounding box center [482, 277] width 168 height 26
type input "Landscape Package"
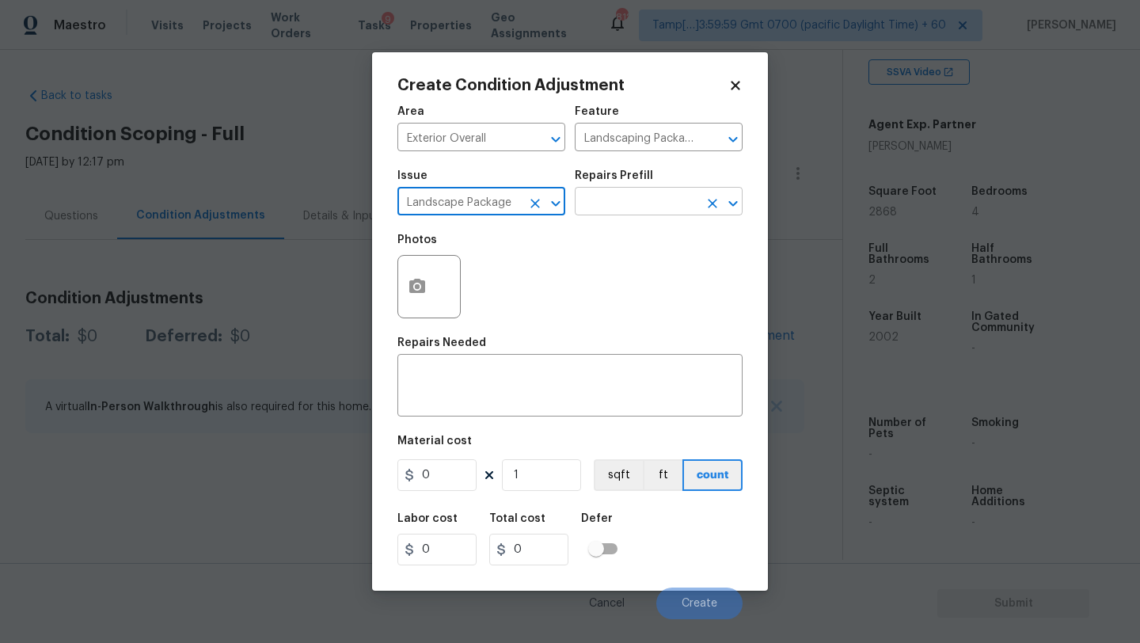
click at [649, 204] on input "text" at bounding box center [637, 203] width 124 height 25
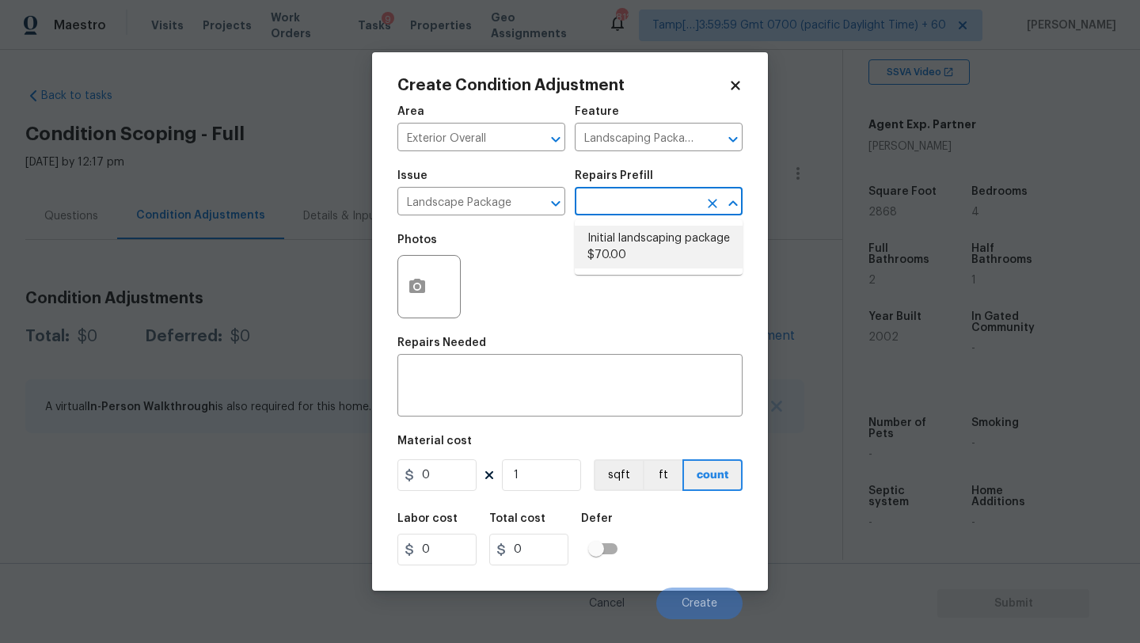
click at [649, 242] on li "Initial landscaping package $70.00" at bounding box center [659, 247] width 168 height 43
type input "Home Readiness Packages"
type textarea "Mowing of grass up to 6" in height. Mow, edge along driveways & sidewalks, trim…"
type input "70"
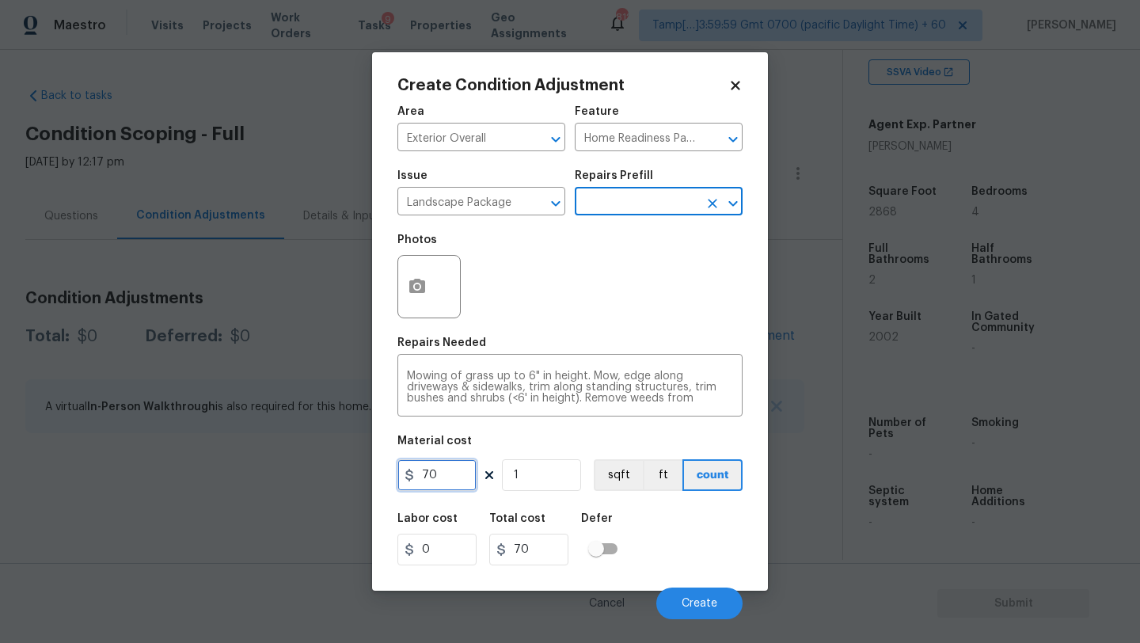
click at [459, 459] on input "70" at bounding box center [437, 475] width 79 height 32
type input "300"
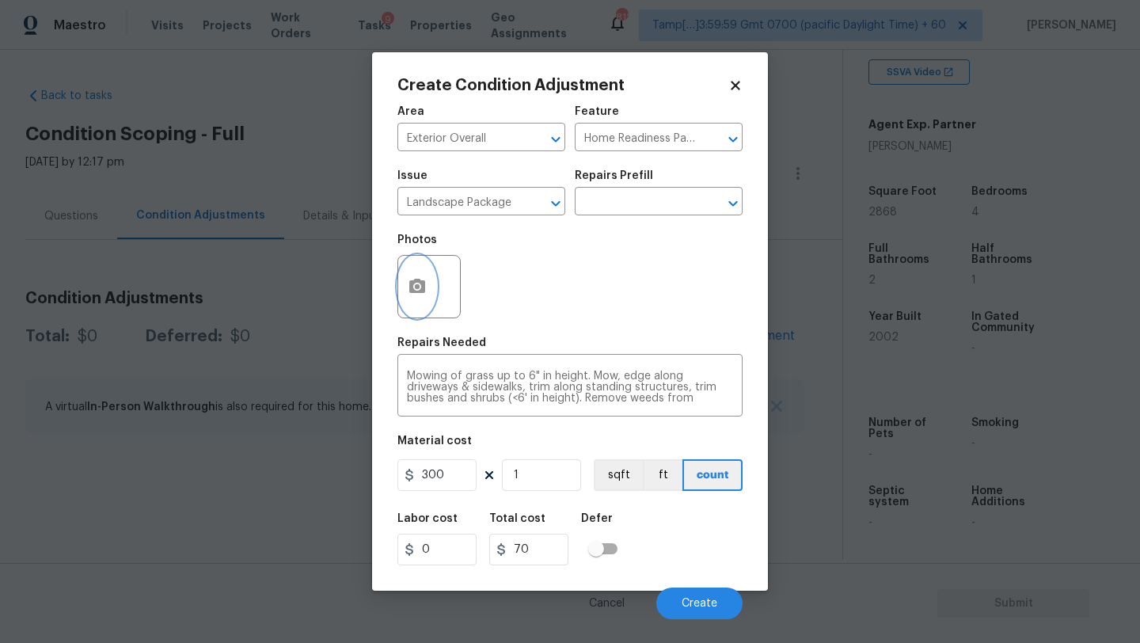
type input "300"
click at [412, 312] on button "button" at bounding box center [417, 287] width 38 height 62
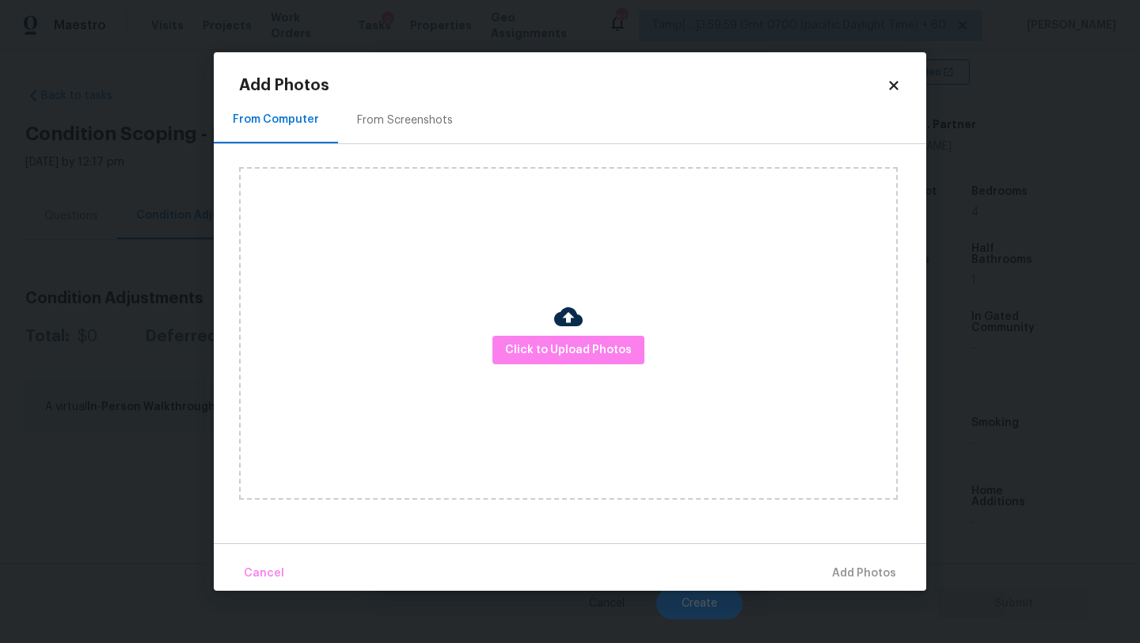
click at [420, 91] on h2 "Add Photos" at bounding box center [563, 86] width 648 height 16
click at [420, 125] on div "From Screenshots" at bounding box center [405, 120] width 96 height 16
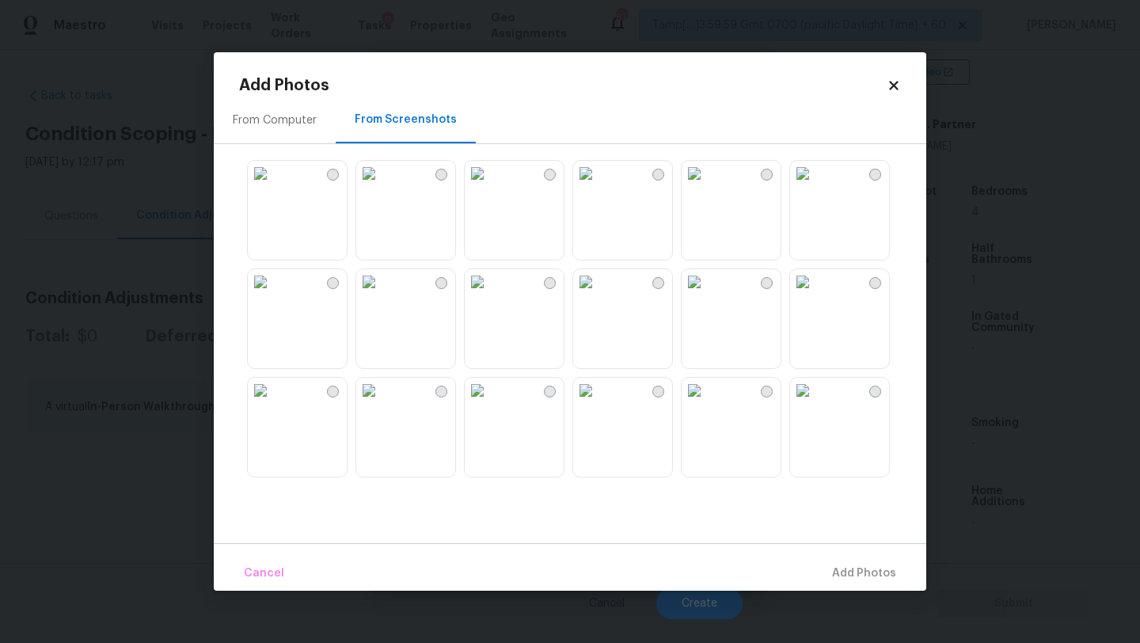
click at [273, 186] on img at bounding box center [260, 173] width 25 height 25
drag, startPoint x: 624, startPoint y: 215, endPoint x: 538, endPoint y: 235, distance: 88.7
click at [599, 186] on img at bounding box center [585, 173] width 25 height 25
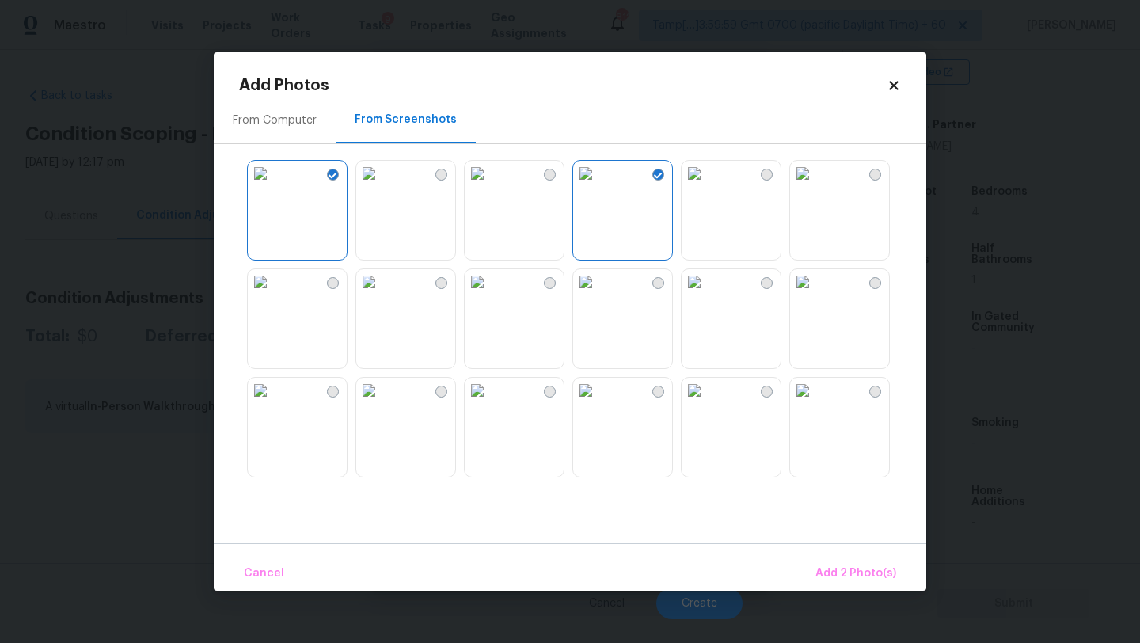
click at [273, 295] on img at bounding box center [260, 281] width 25 height 25
click at [816, 295] on img at bounding box center [802, 281] width 25 height 25
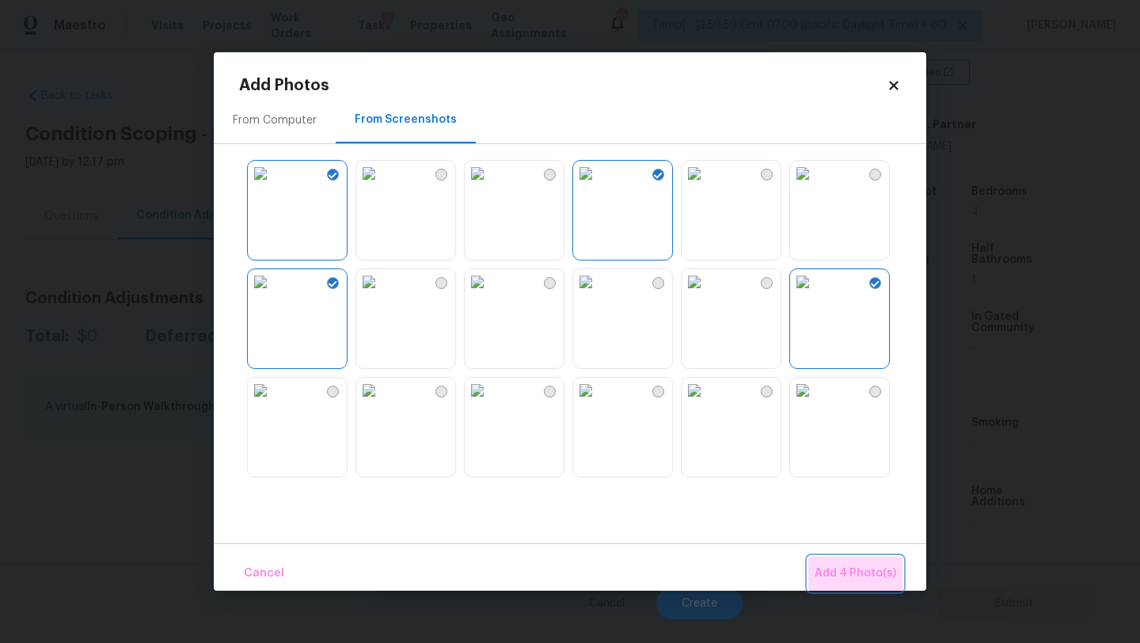
click at [870, 560] on button "Add 4 Photo(s)" at bounding box center [855, 574] width 94 height 34
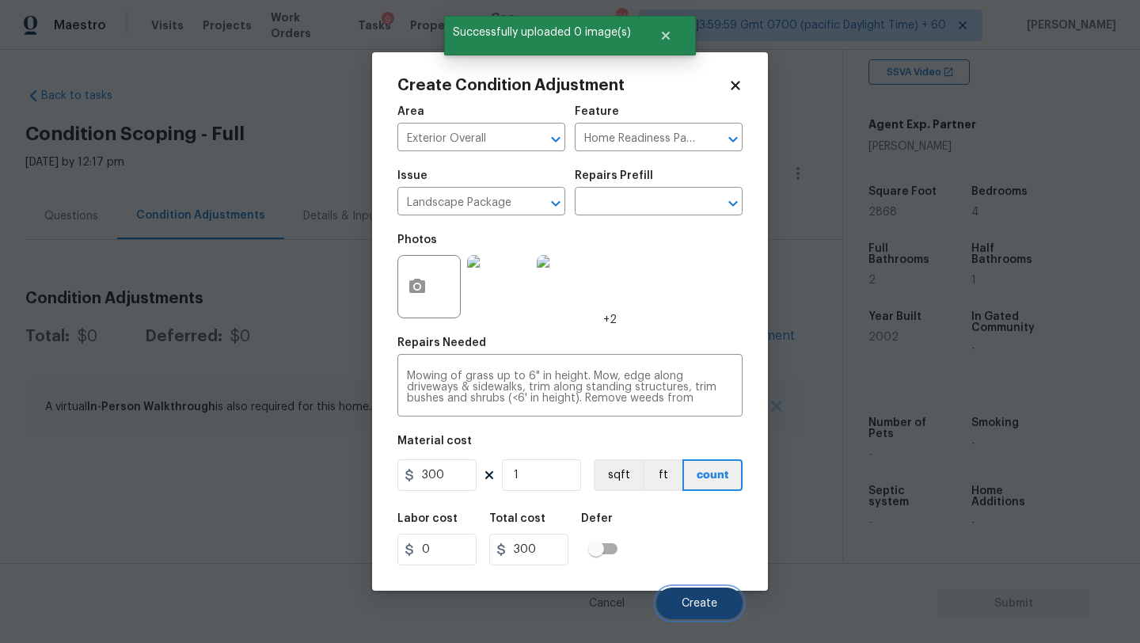
click at [705, 612] on button "Create" at bounding box center [699, 604] width 86 height 32
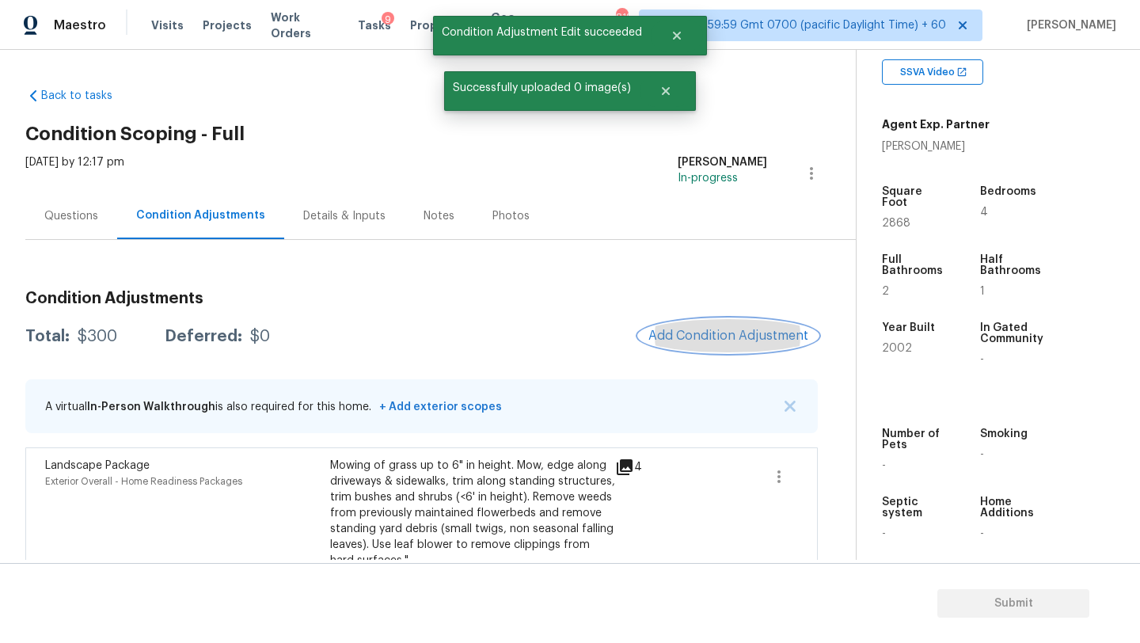
click at [718, 337] on span "Add Condition Adjustment" at bounding box center [729, 336] width 160 height 14
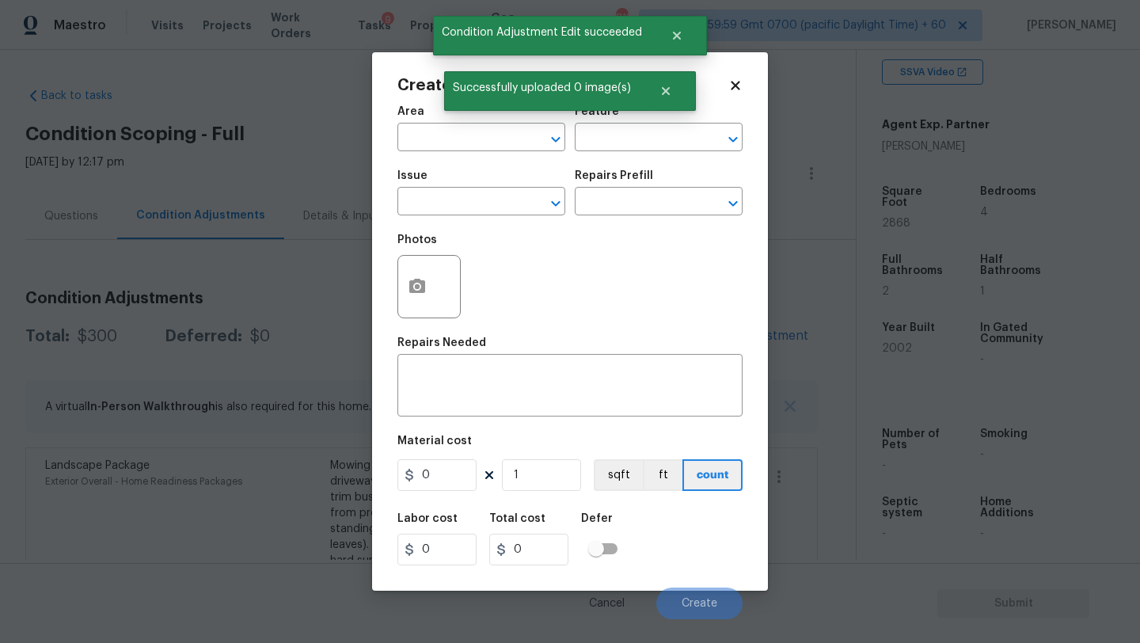
click at [474, 155] on span "Area ​" at bounding box center [482, 129] width 168 height 64
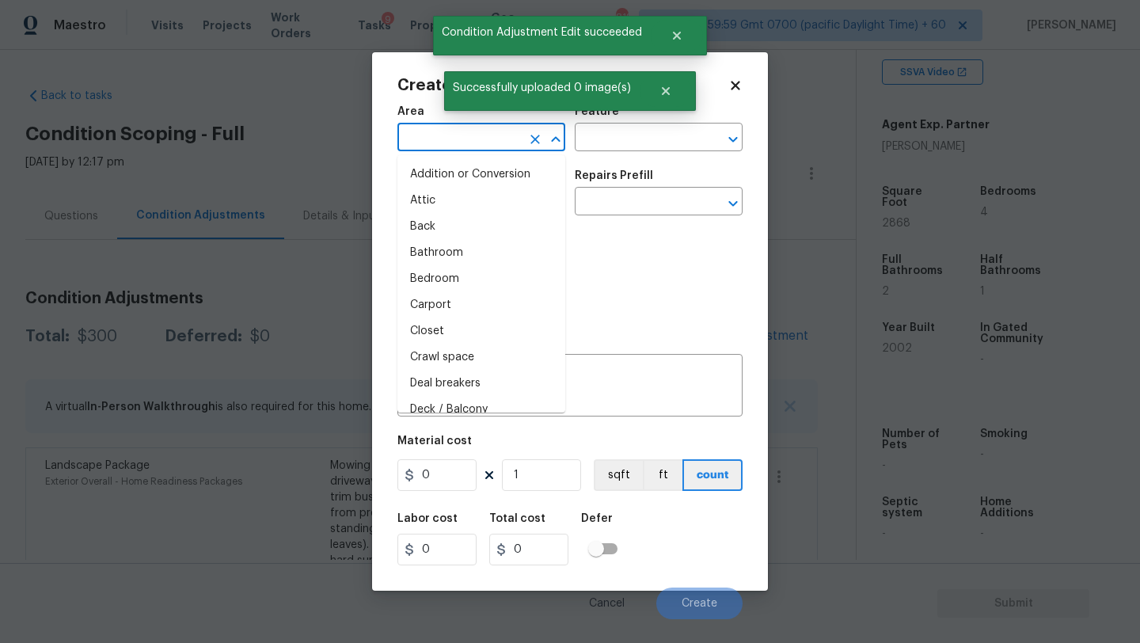
click at [469, 142] on input "text" at bounding box center [460, 139] width 124 height 25
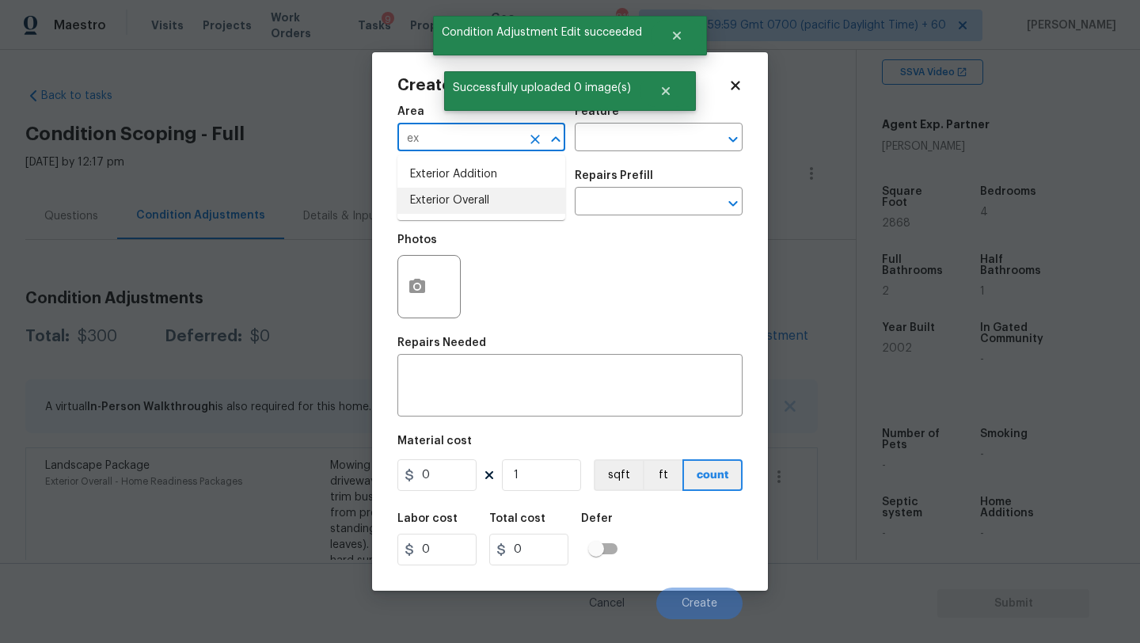
click at [474, 191] on li "Exterior Overall" at bounding box center [482, 201] width 168 height 26
type input "Exterior Overall"
click at [614, 146] on input "text" at bounding box center [637, 139] width 124 height 25
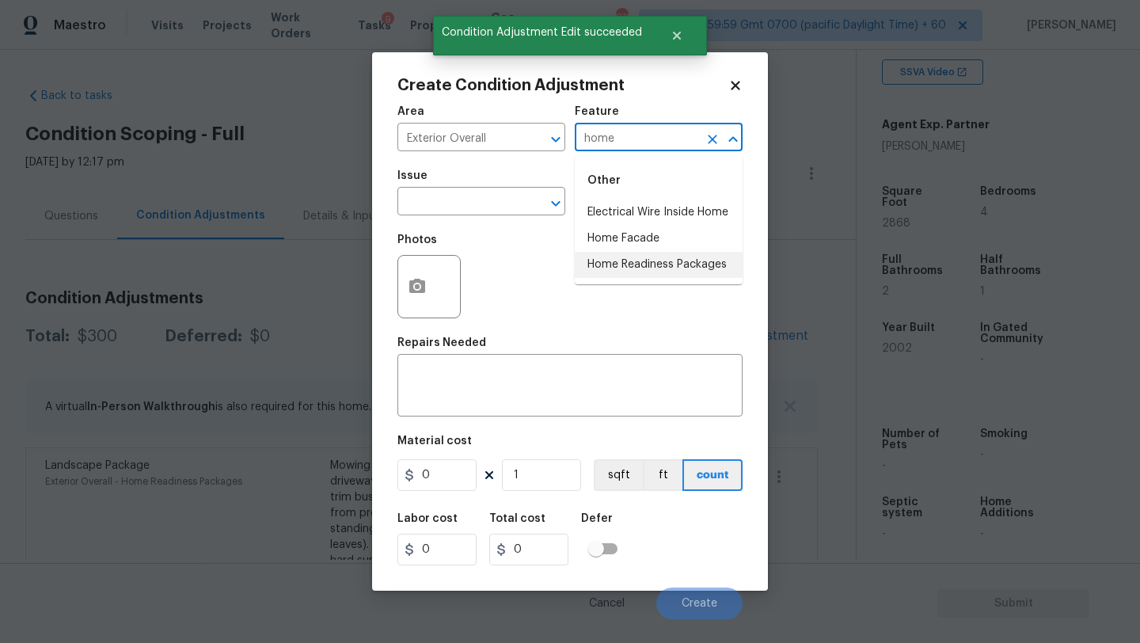
click at [613, 253] on li "Home Readiness Packages" at bounding box center [659, 265] width 168 height 26
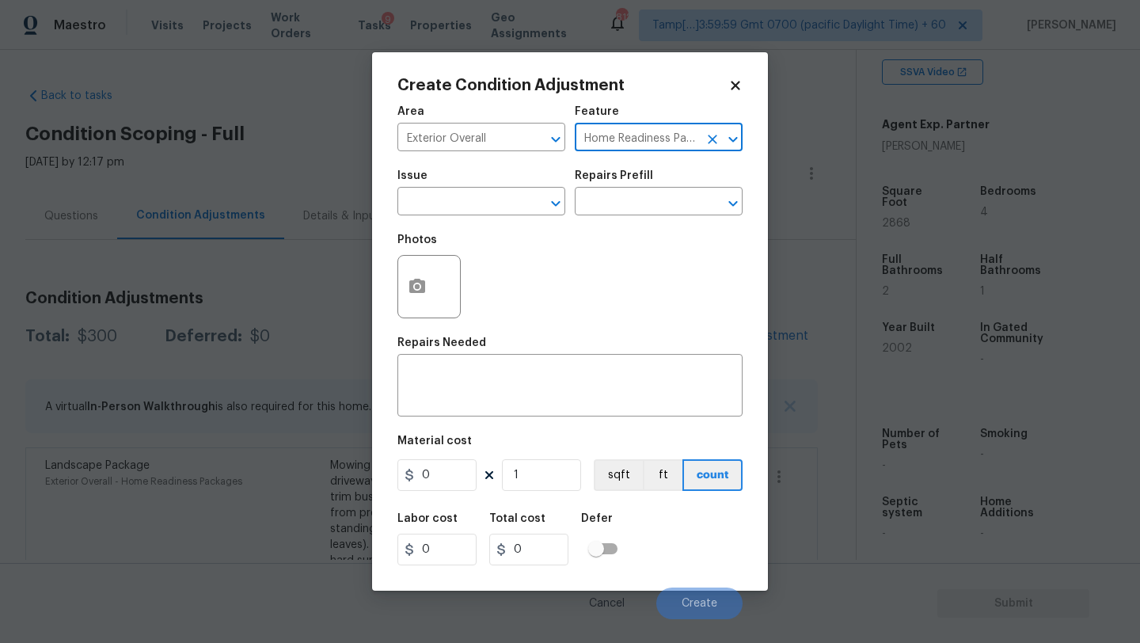
type input "Home Readiness Packages"
click at [522, 218] on span "Issue ​" at bounding box center [482, 193] width 168 height 64
click at [505, 203] on input "text" at bounding box center [460, 203] width 124 height 25
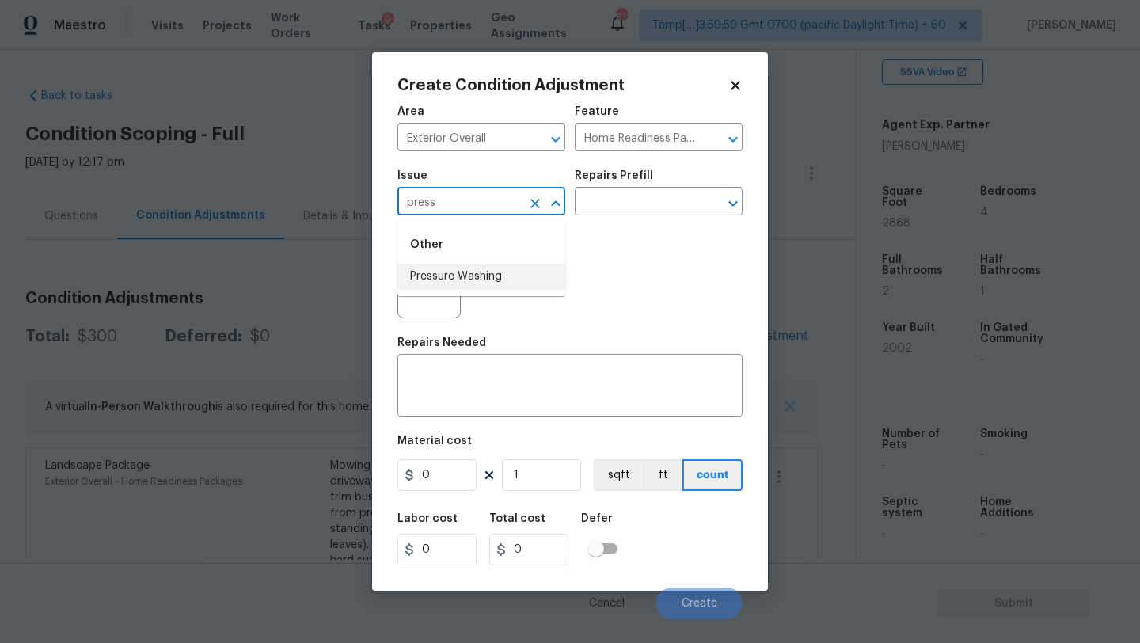
click at [505, 272] on li "Pressure Washing" at bounding box center [482, 277] width 168 height 26
type input "Pressure Washing"
click at [661, 200] on input "text" at bounding box center [637, 203] width 124 height 25
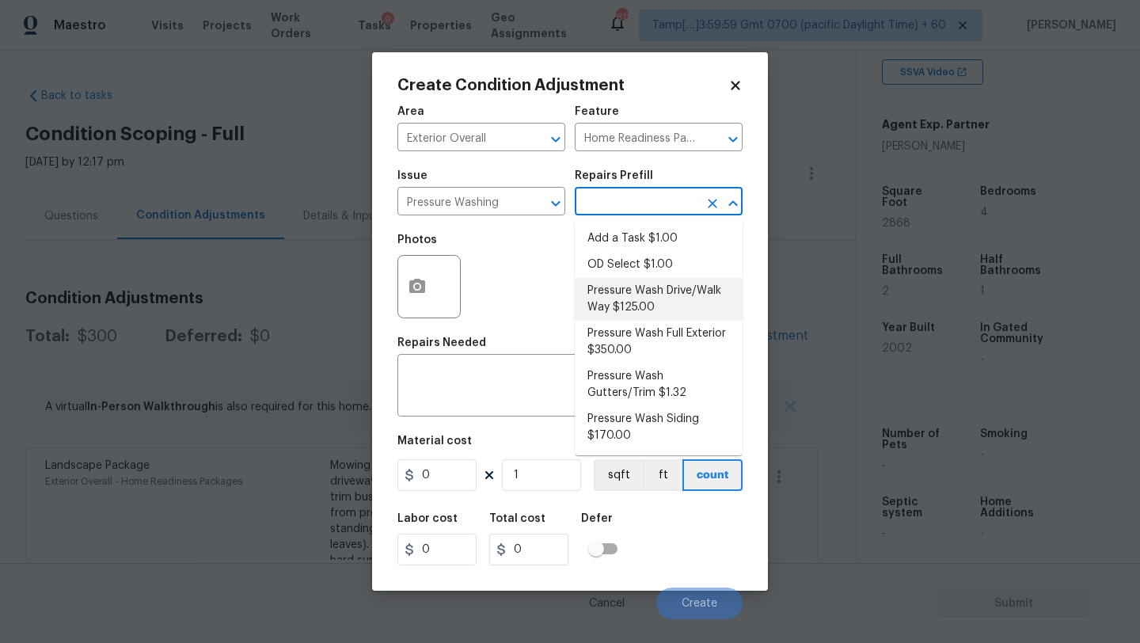
click at [648, 287] on li "Pressure Wash Drive/Walk Way $125.00" at bounding box center [659, 299] width 168 height 43
type input "Siding"
type textarea "Pressure wash the driveways/walkways as directed by the PM. Ensure that all deb…"
type input "125"
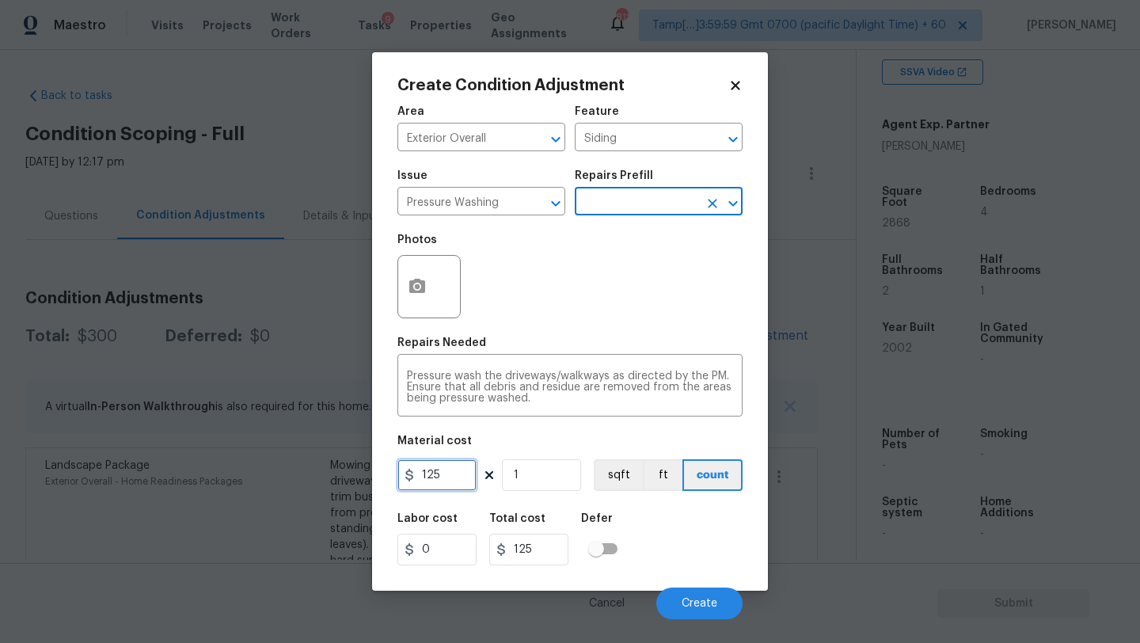
click at [451, 484] on input "125" at bounding box center [437, 475] width 79 height 32
click at [455, 468] on input "200" at bounding box center [437, 475] width 79 height 32
type input "400"
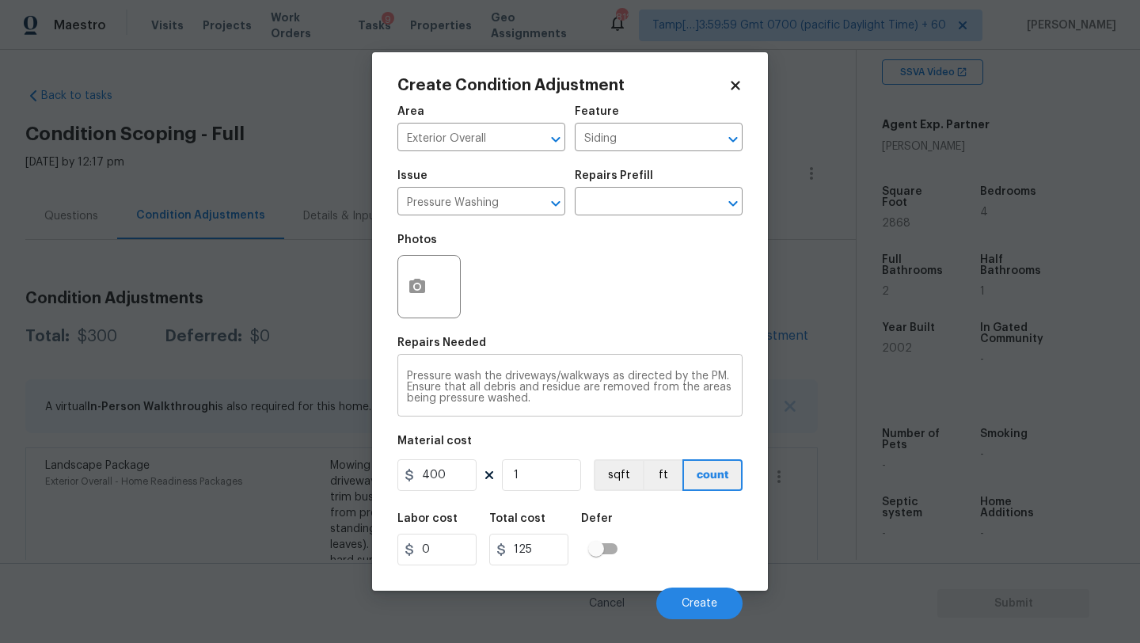
type input "400"
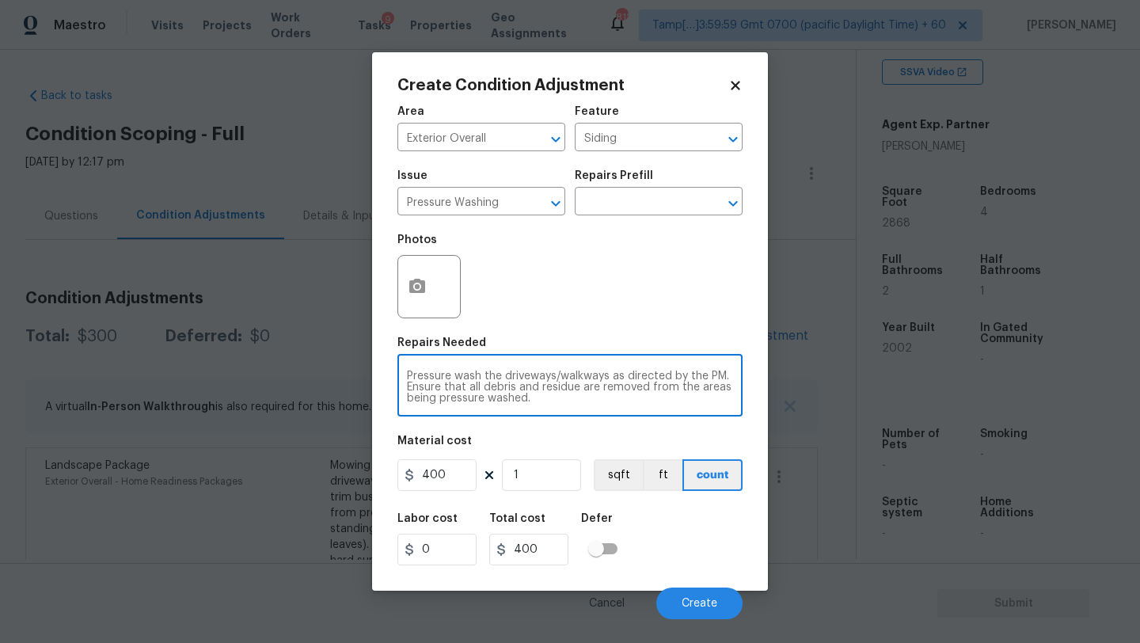
drag, startPoint x: 616, startPoint y: 378, endPoint x: 628, endPoint y: 408, distance: 32.4
click at [628, 409] on div "Pressure wash the driveways/walkways as directed by the PM. Ensure that all deb…" at bounding box center [570, 387] width 345 height 59
type textarea "Pressure wash the driveways/walkways and sidings"
click at [700, 566] on div "Labor cost 0 Total cost 400 Defer" at bounding box center [570, 539] width 345 height 71
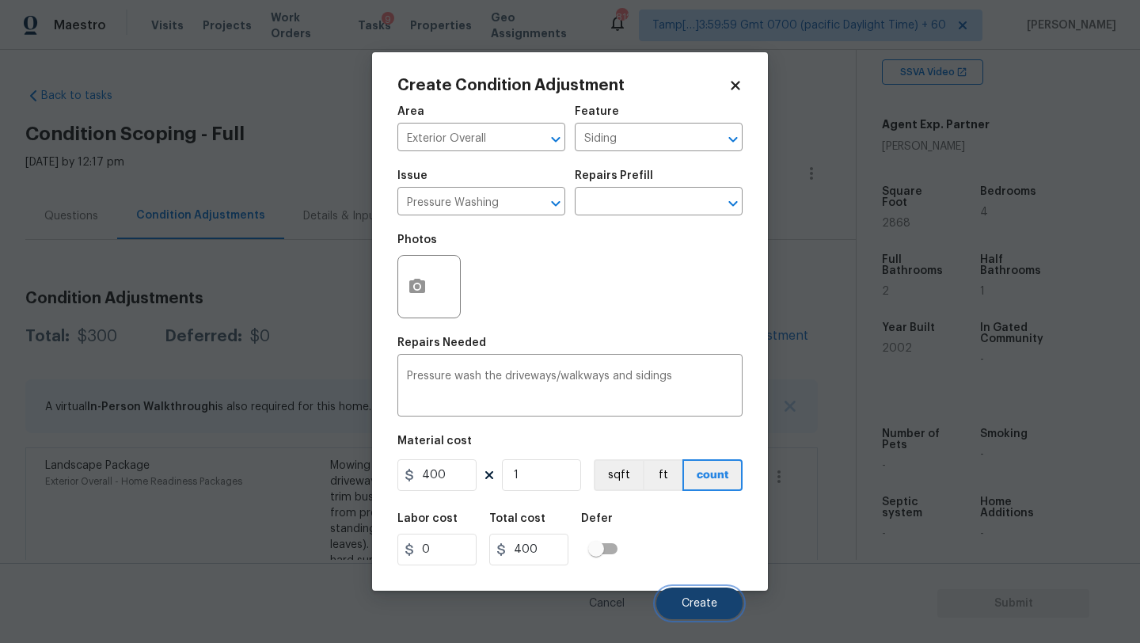
click at [700, 597] on button "Create" at bounding box center [699, 604] width 86 height 32
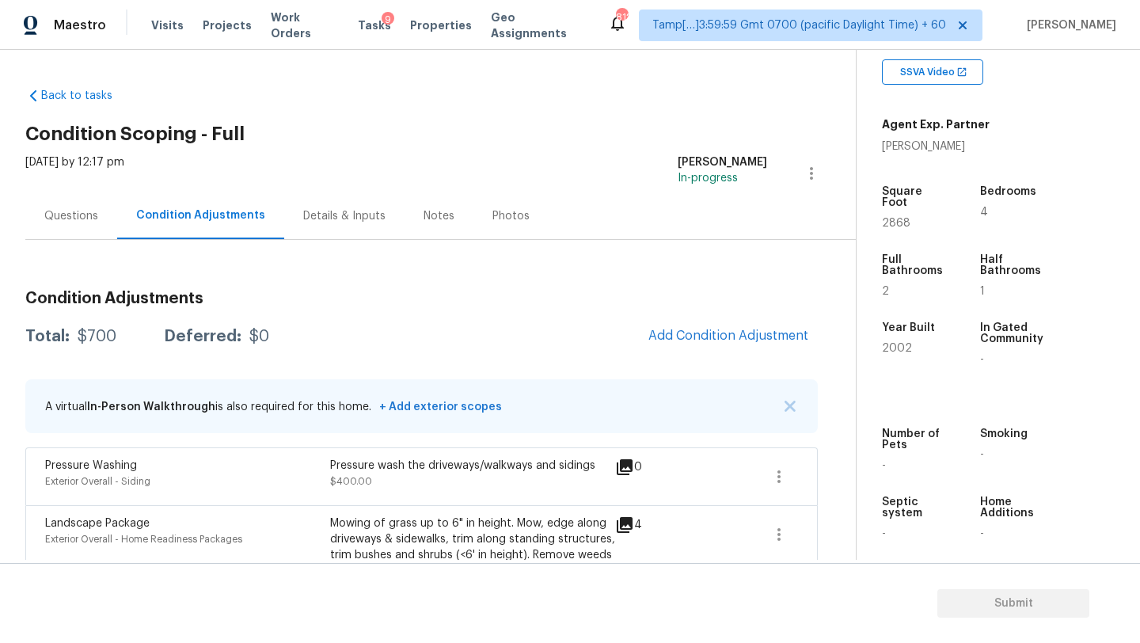
click at [58, 232] on div "Questions" at bounding box center [71, 215] width 92 height 47
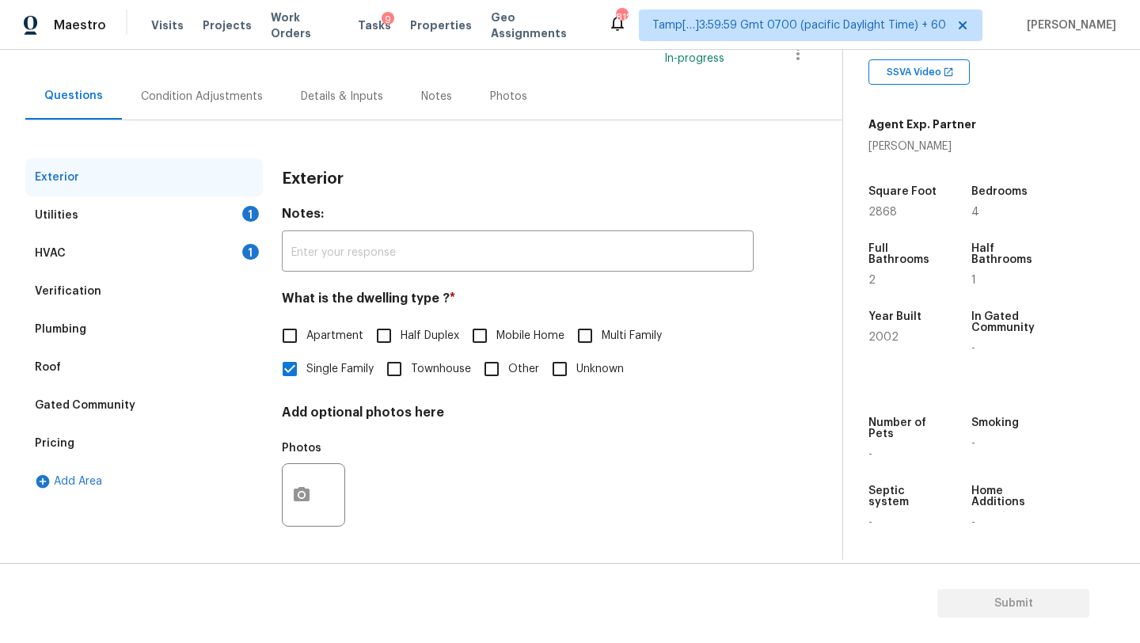
click at [70, 423] on div "Gated Community" at bounding box center [144, 405] width 238 height 38
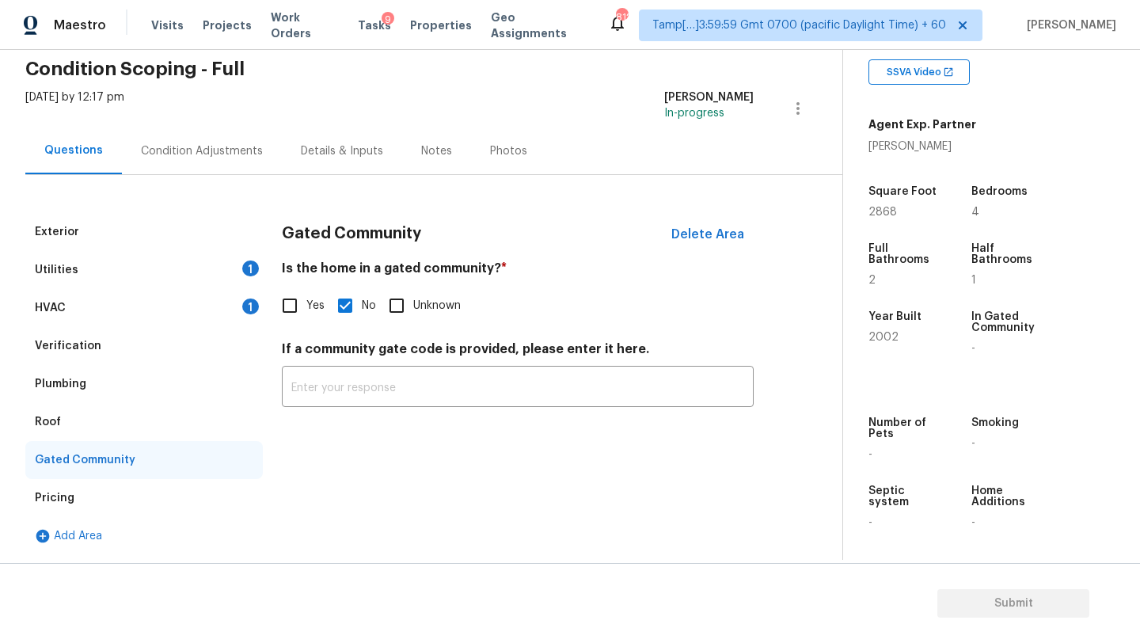
click at [130, 493] on div "Pricing" at bounding box center [144, 498] width 238 height 38
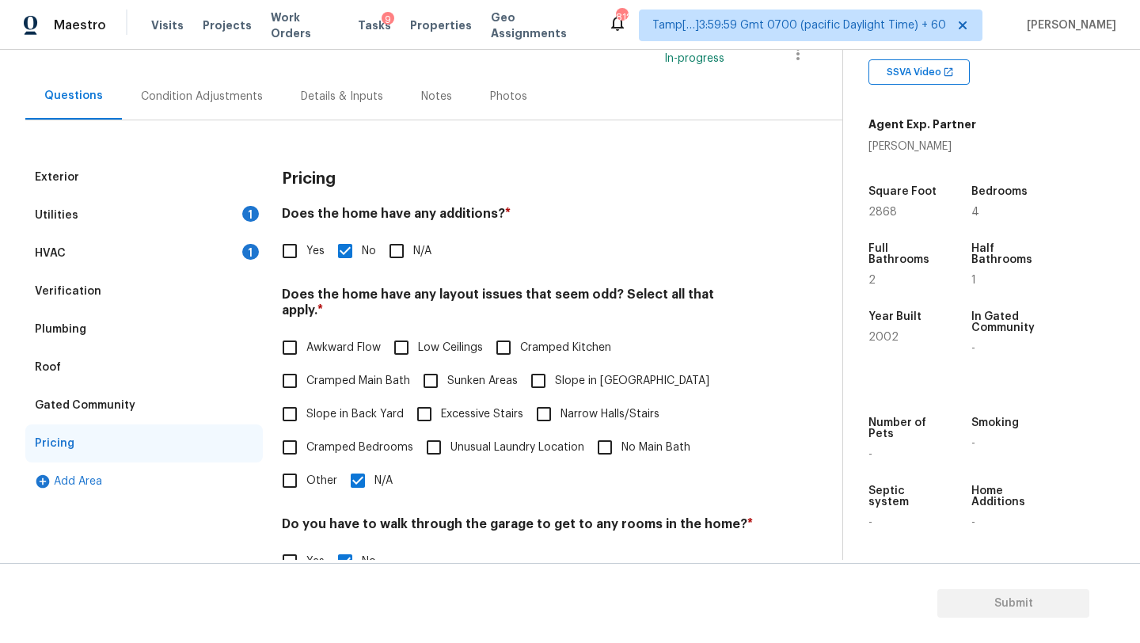
click at [295, 405] on input "Slope in Back Yard" at bounding box center [289, 414] width 33 height 33
checkbox input "true"
click at [359, 477] on input "N/A" at bounding box center [357, 480] width 33 height 33
checkbox input "false"
click at [144, 105] on div "Condition Adjustments" at bounding box center [202, 96] width 160 height 47
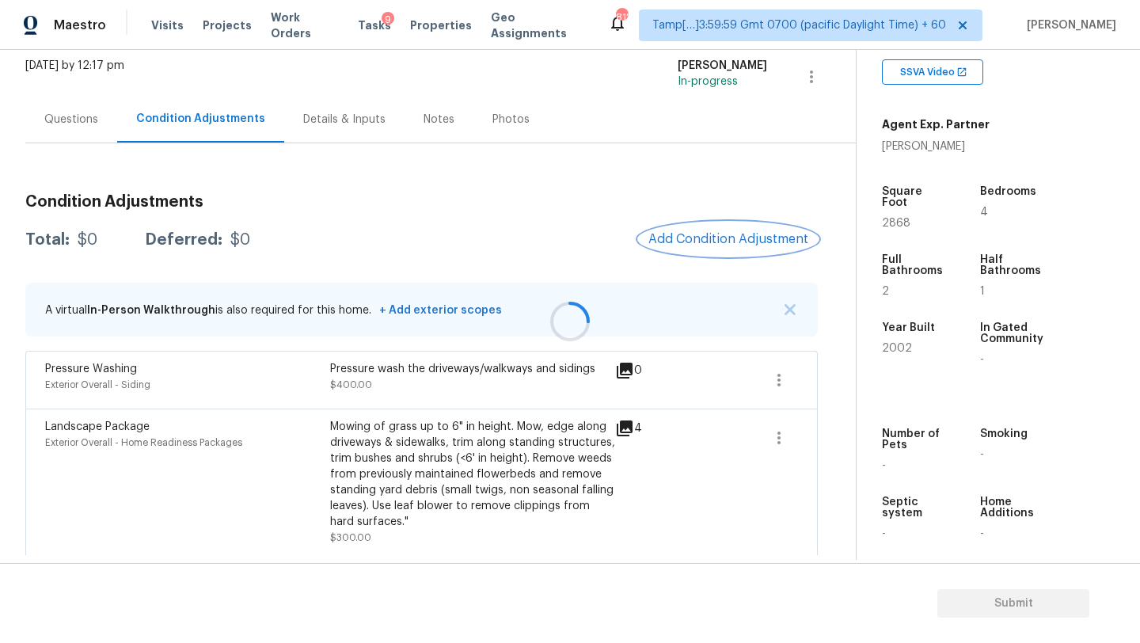
scroll to position [97, 0]
click at [726, 242] on span "Add Condition Adjustment" at bounding box center [729, 239] width 160 height 14
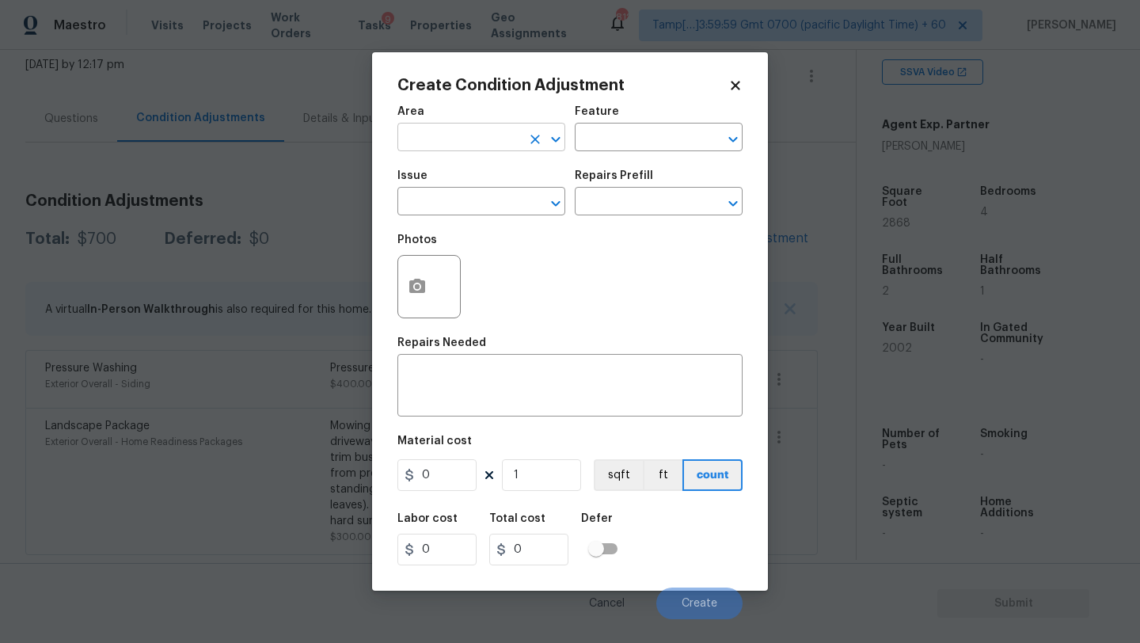
click at [420, 138] on input "text" at bounding box center [460, 139] width 124 height 25
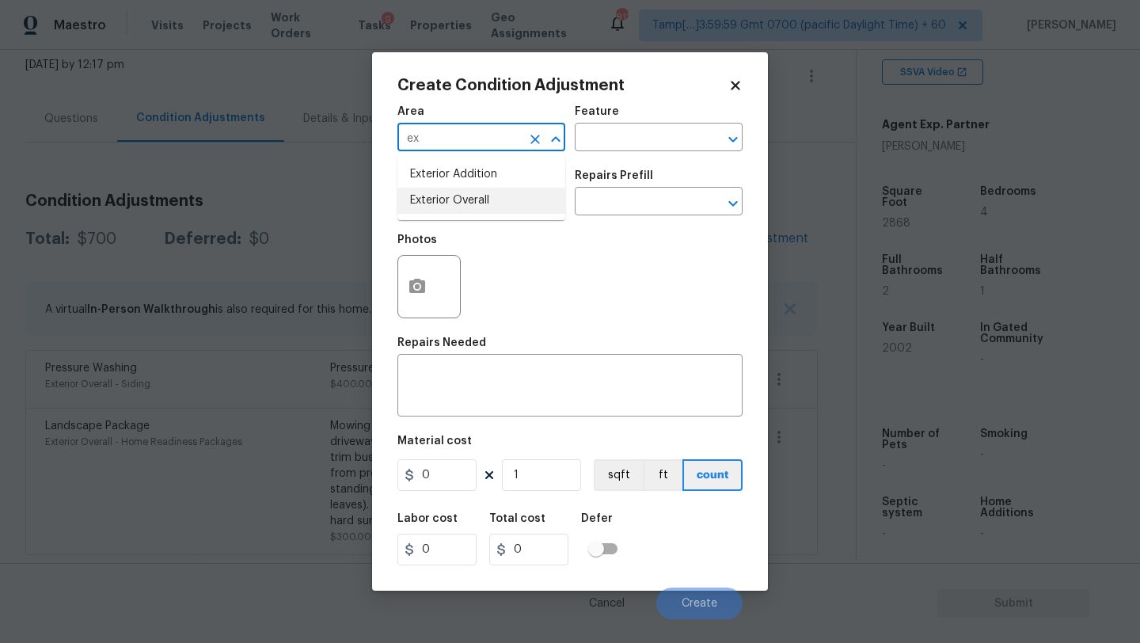
drag, startPoint x: 461, startPoint y: 206, endPoint x: 490, endPoint y: 195, distance: 31.3
click at [461, 206] on li "Exterior Overall" at bounding box center [482, 201] width 168 height 26
type input "Exterior Overall"
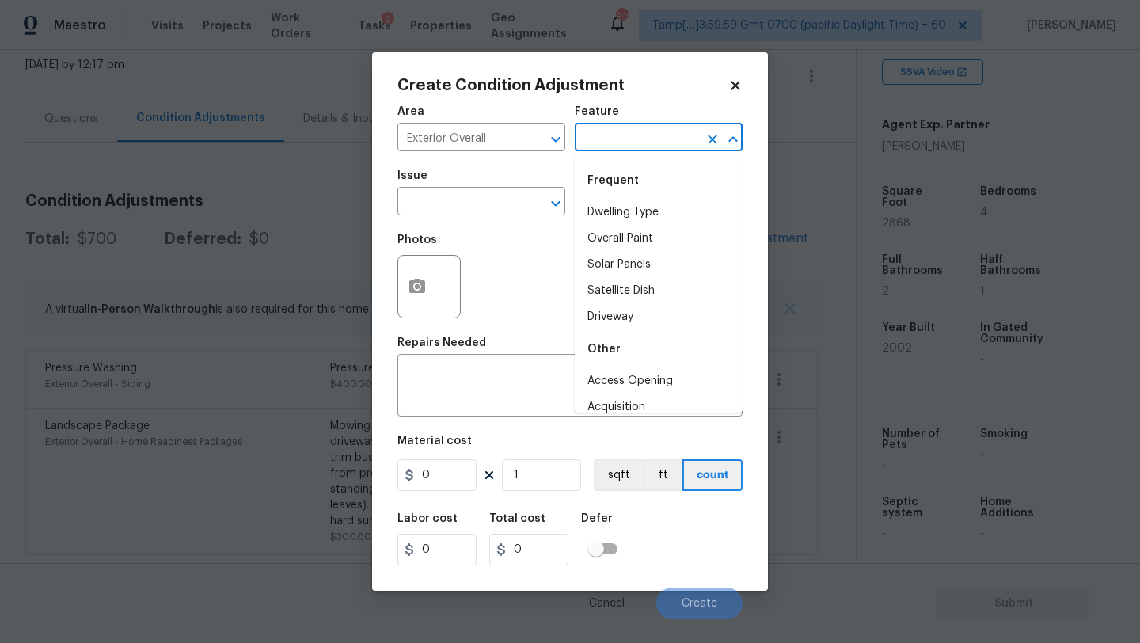
click at [659, 129] on input "text" at bounding box center [637, 139] width 124 height 25
click at [648, 203] on li "Back Yard" at bounding box center [659, 213] width 168 height 26
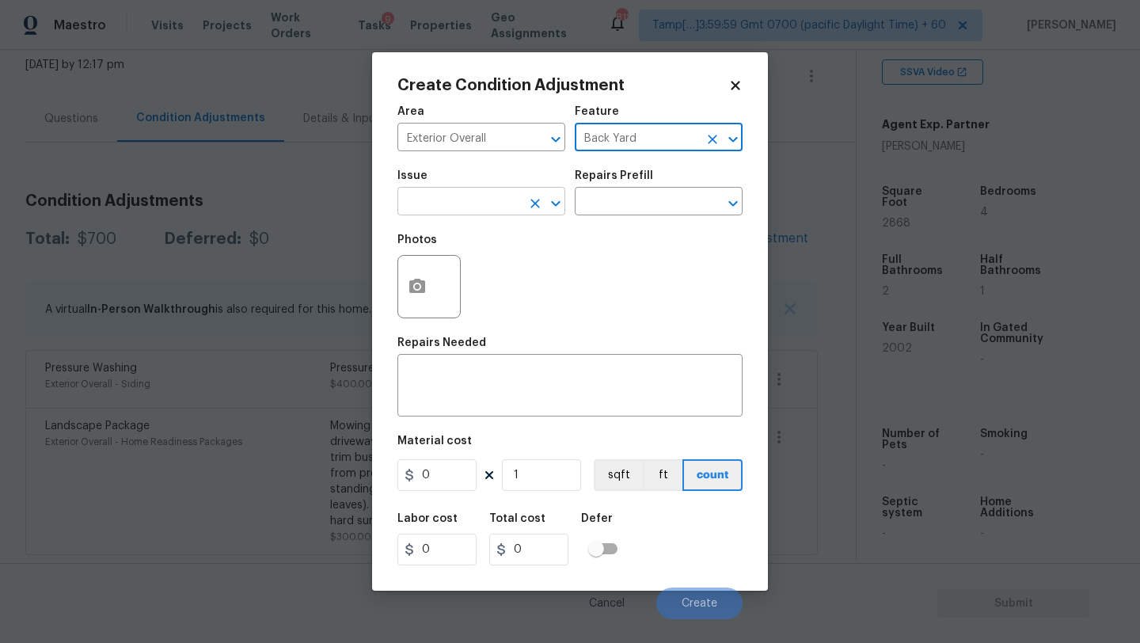
type input "Back Yard"
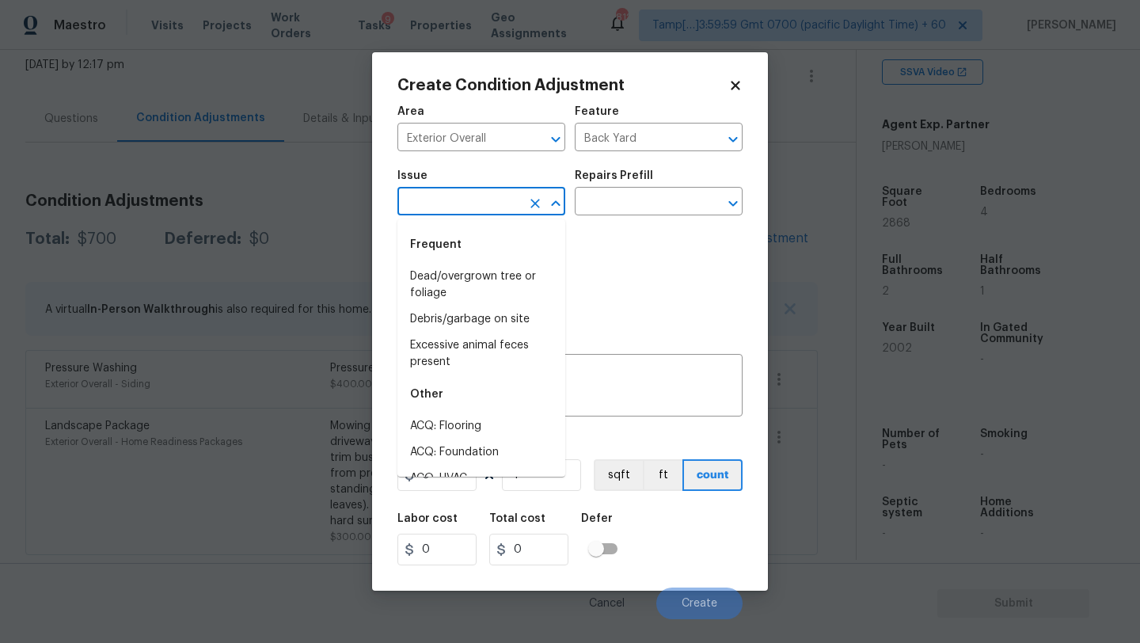
click at [497, 203] on input "text" at bounding box center [460, 203] width 124 height 25
click at [487, 279] on li "Dead/overgrown tree or foliage" at bounding box center [482, 285] width 168 height 43
type input "Dead/overgrown tree or foliage"
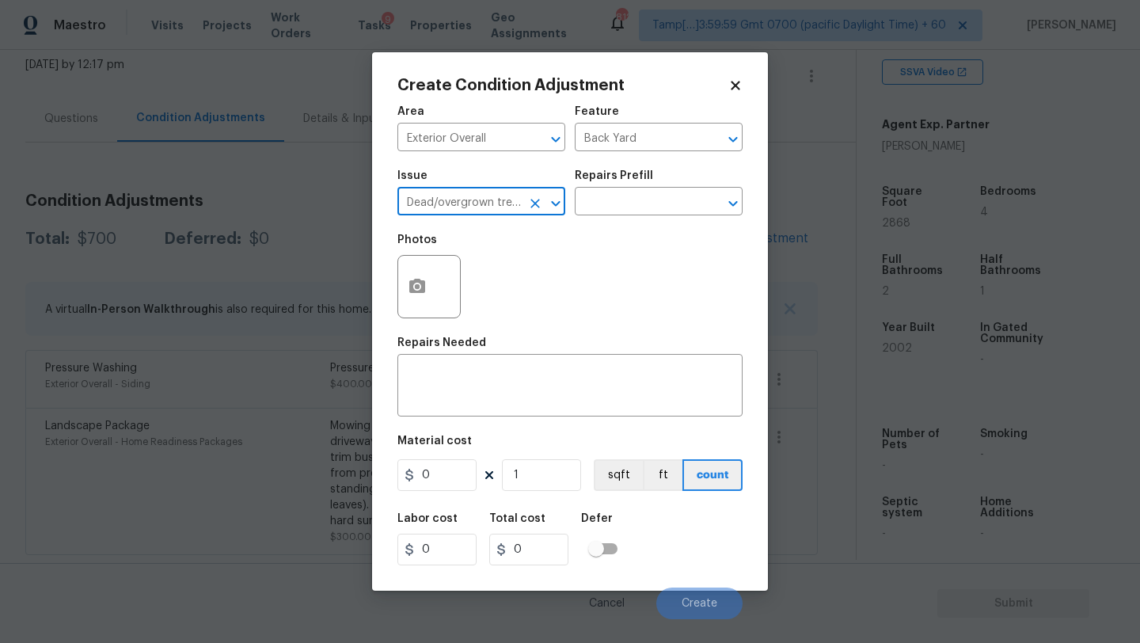
click at [682, 187] on div "Repairs Prefill" at bounding box center [659, 180] width 168 height 21
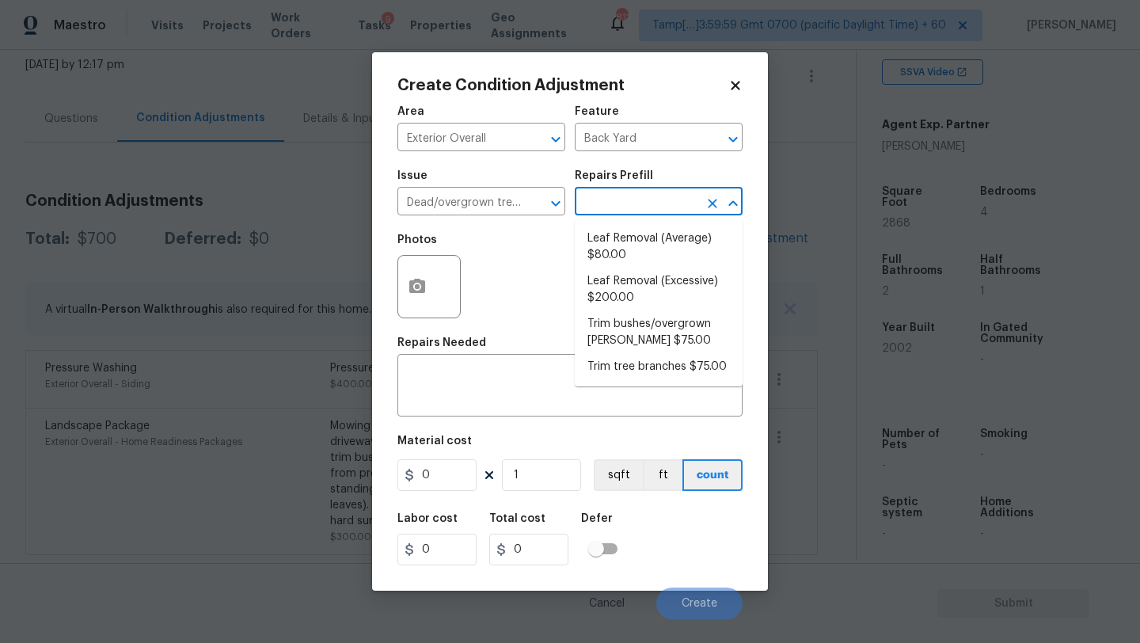
click at [682, 193] on input "text" at bounding box center [637, 203] width 124 height 25
click at [673, 369] on li "Trim tree branches $75.00" at bounding box center [659, 367] width 168 height 26
type textarea "Trim back overgrown tree branches in contact with home & branches hanging low o…"
type input "75"
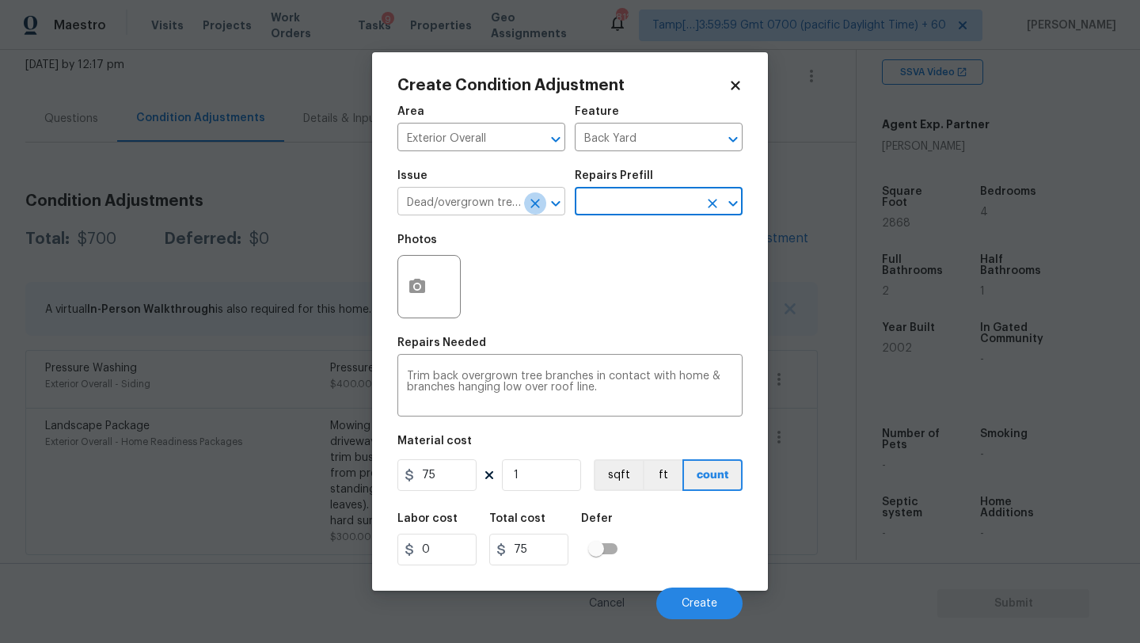
click at [541, 207] on icon "Clear" at bounding box center [535, 204] width 16 height 16
click at [437, 222] on span "Issue ​" at bounding box center [482, 193] width 168 height 64
click at [440, 210] on input "text" at bounding box center [460, 203] width 124 height 25
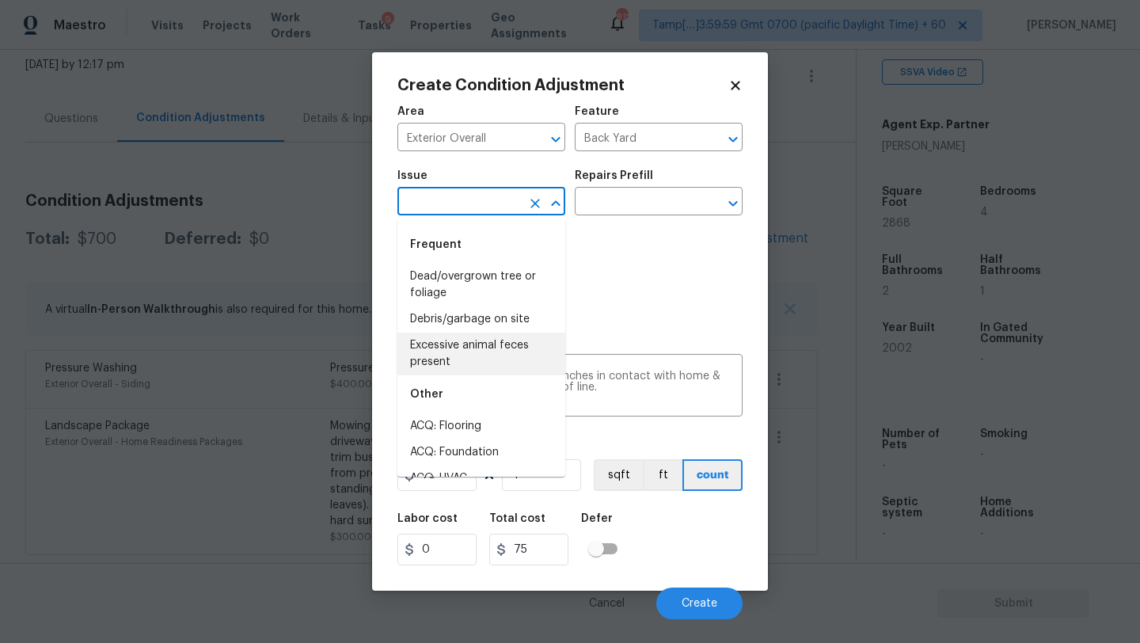
click at [446, 343] on li "Excessive animal feces present" at bounding box center [482, 354] width 168 height 43
type input "Excessive animal feces present"
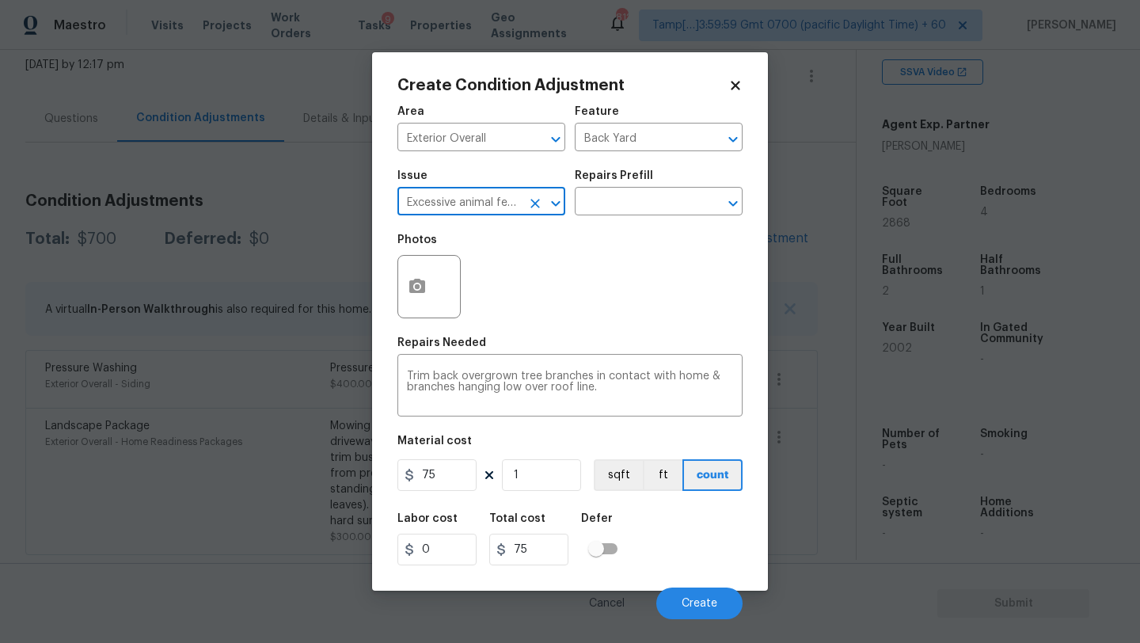
click at [549, 197] on icon "Open" at bounding box center [555, 203] width 19 height 19
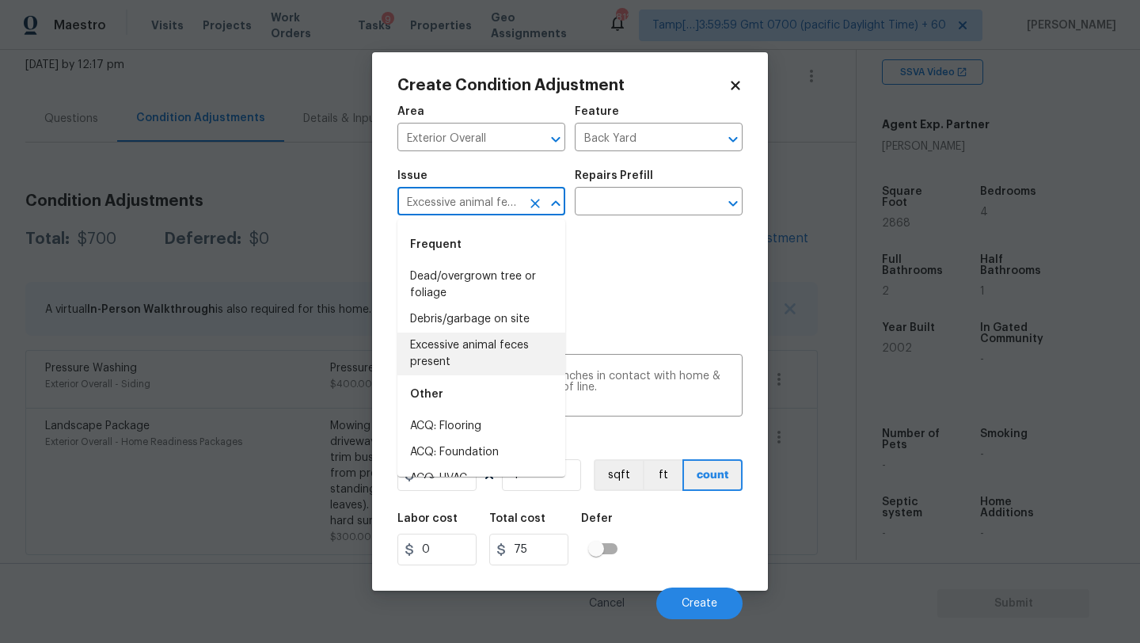
click at [538, 200] on icon "Clear" at bounding box center [536, 204] width 10 height 10
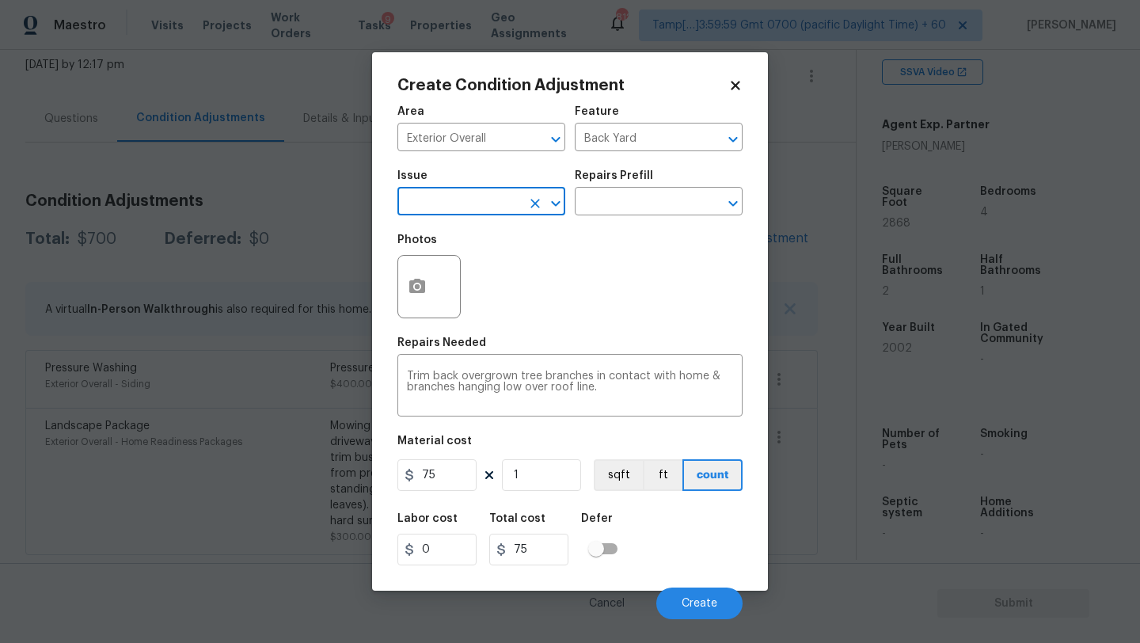
click at [519, 200] on input "text" at bounding box center [460, 203] width 124 height 25
click at [463, 196] on input "text" at bounding box center [460, 203] width 124 height 25
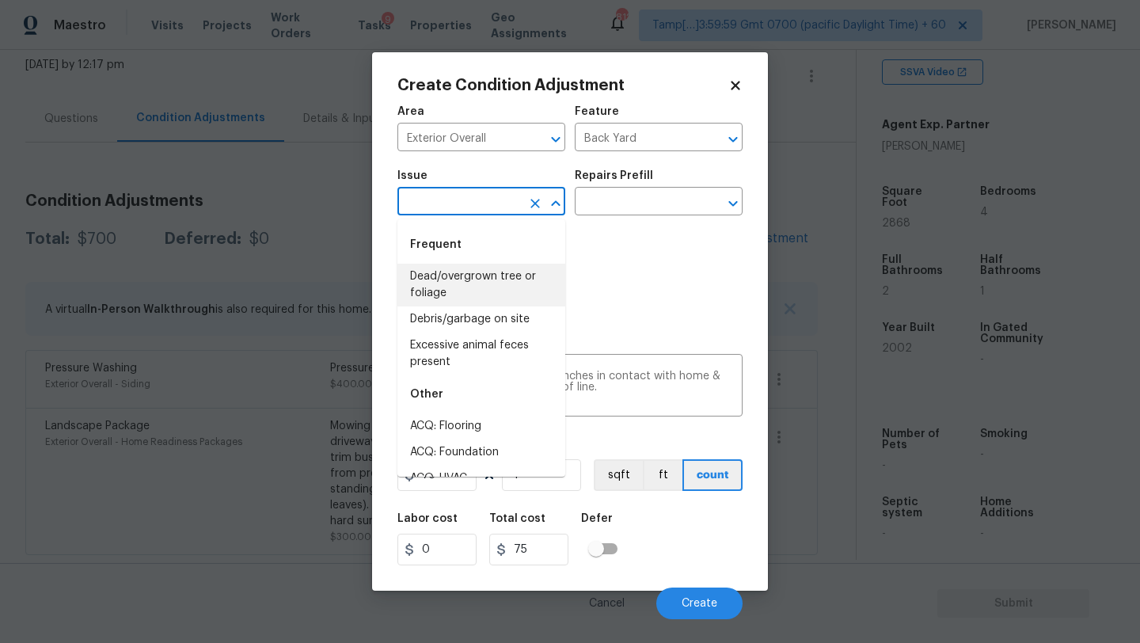
click at [499, 276] on li "Dead/overgrown tree or foliage" at bounding box center [482, 285] width 168 height 43
type input "Dead/overgrown tree or foliage"
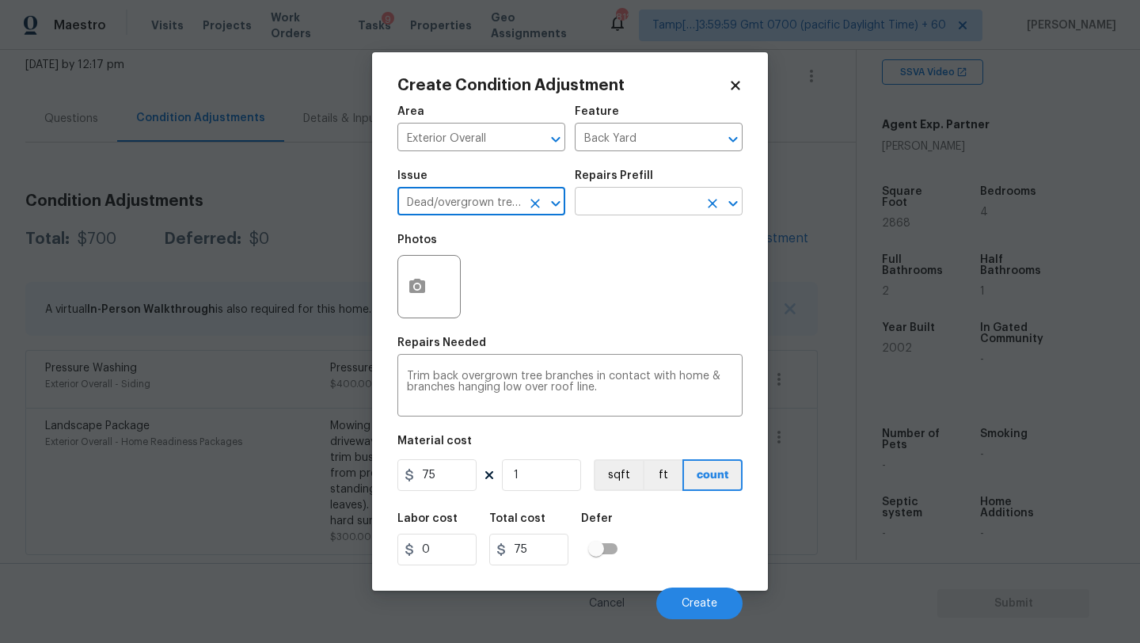
click at [623, 208] on input "text" at bounding box center [637, 203] width 124 height 25
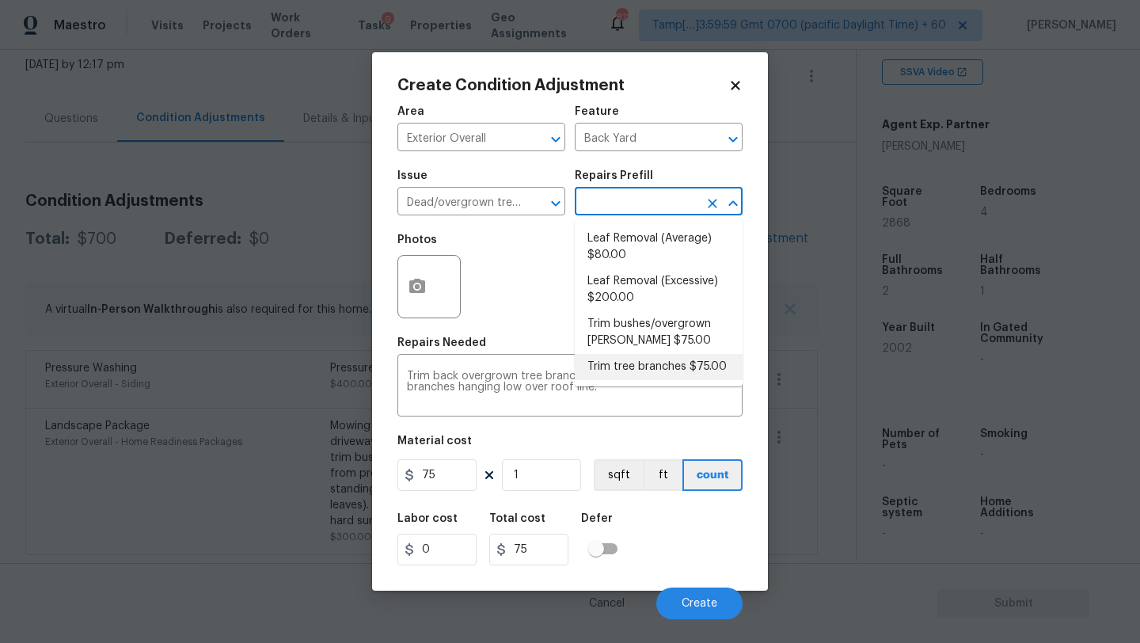
click at [633, 361] on li "Trim tree branches $75.00" at bounding box center [659, 367] width 168 height 26
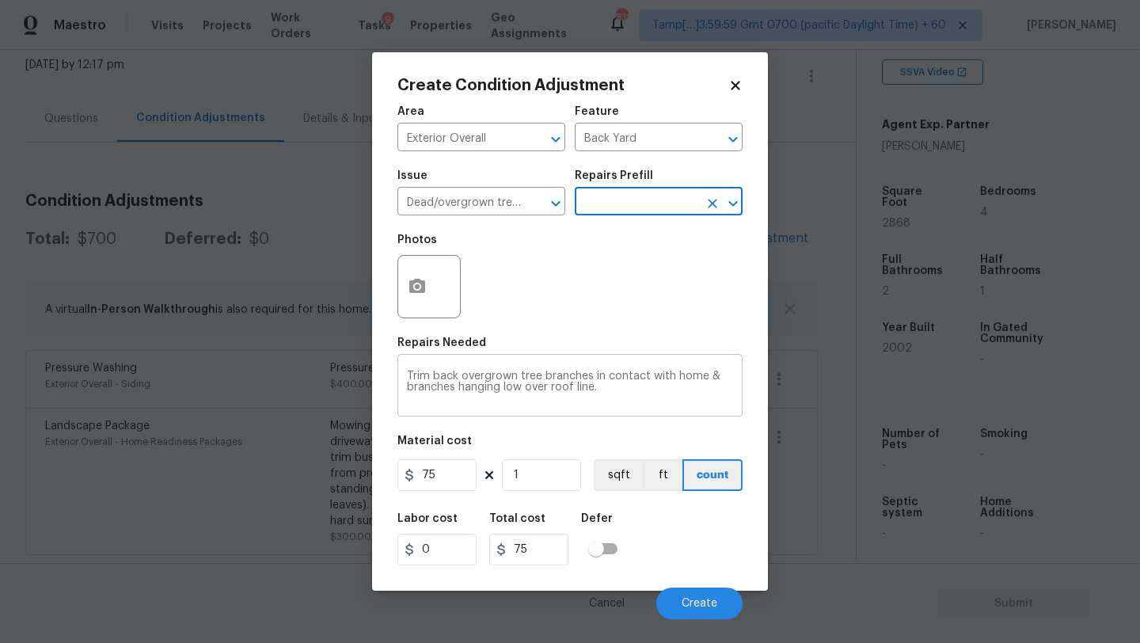
click at [561, 388] on textarea "Trim back overgrown tree branches in contact with home & branches hanging low o…" at bounding box center [570, 387] width 326 height 33
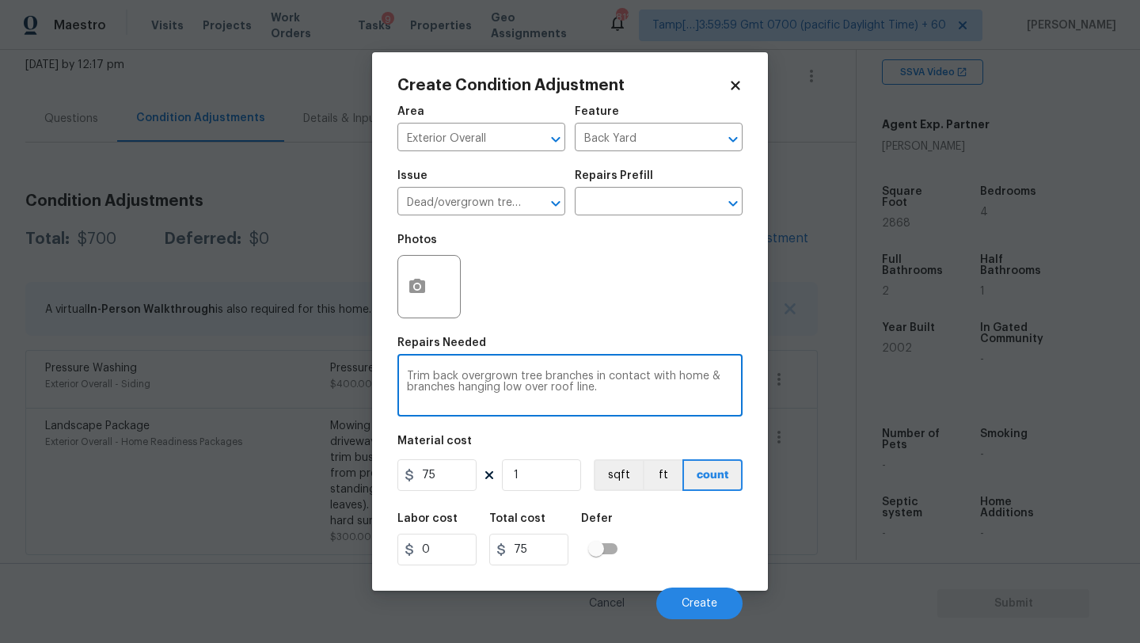
click at [561, 388] on textarea "Trim back overgrown tree branches in contact with home & branches hanging low o…" at bounding box center [570, 387] width 326 height 33
type textarea "remove cutdown trees stems"
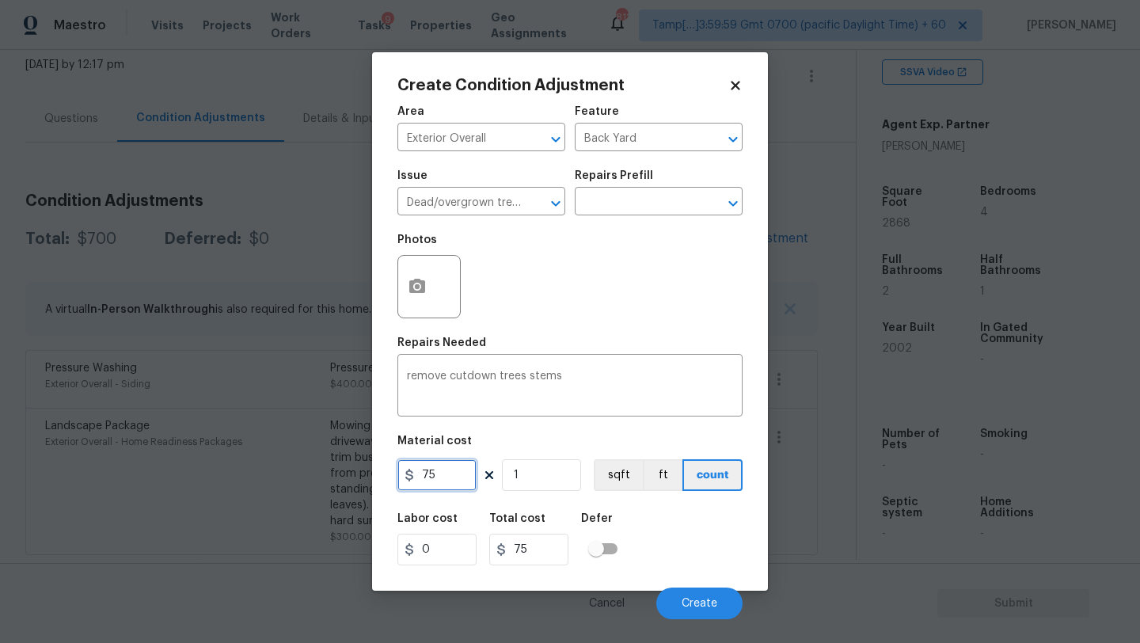
click at [449, 476] on input "75" at bounding box center [437, 475] width 79 height 32
type input "400"
click at [416, 302] on button "button" at bounding box center [417, 287] width 38 height 62
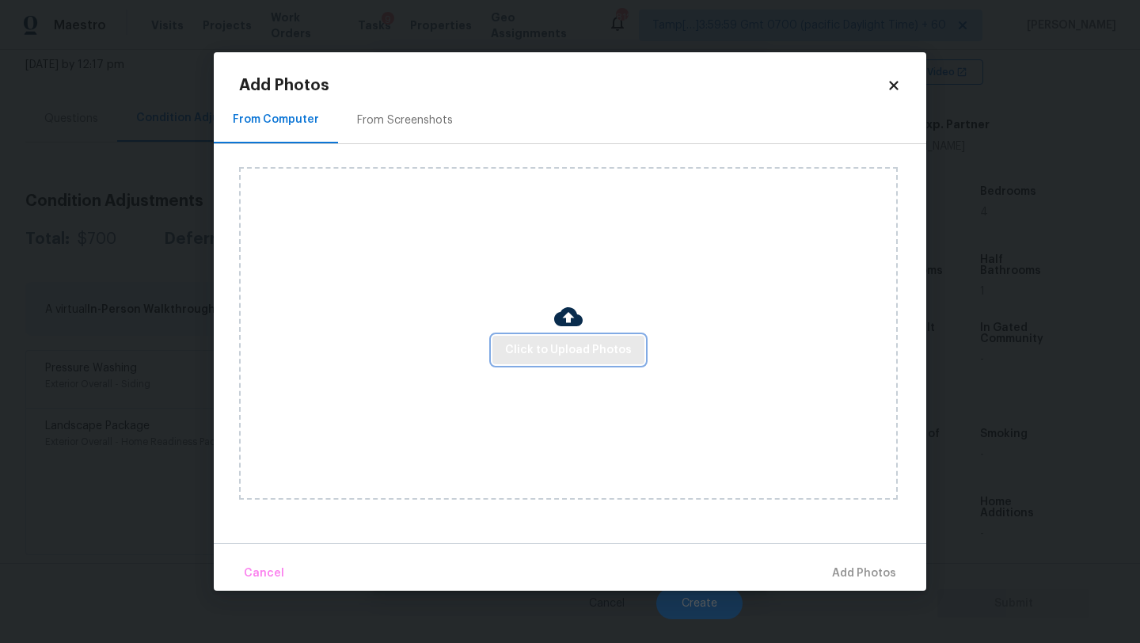
click at [553, 352] on span "Click to Upload Photos" at bounding box center [568, 350] width 127 height 20
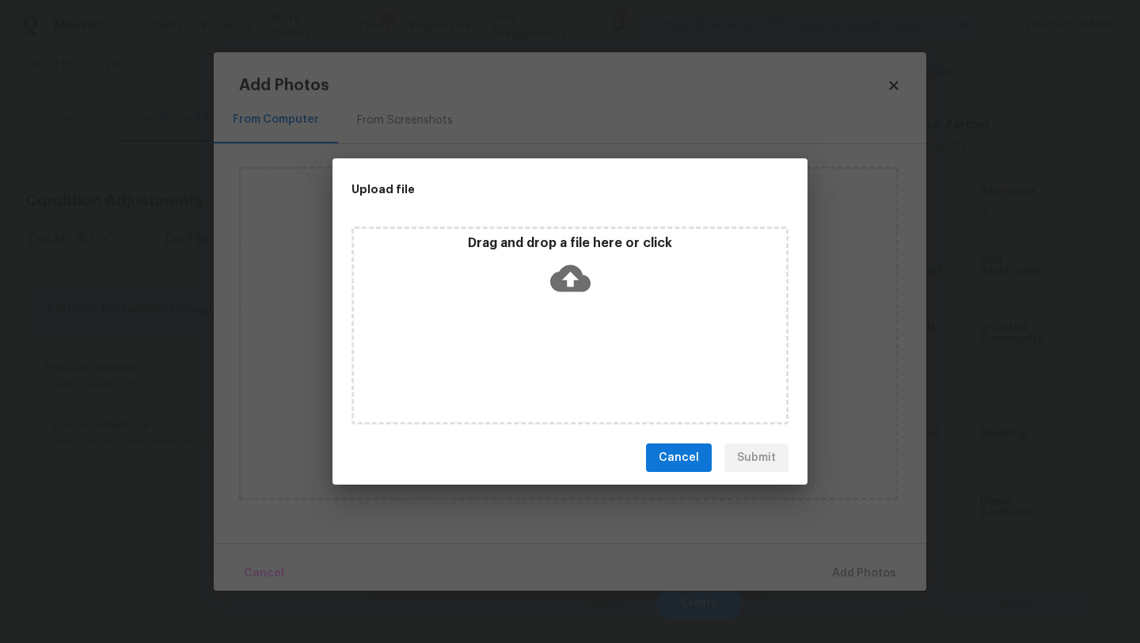
click at [560, 291] on icon at bounding box center [570, 278] width 40 height 40
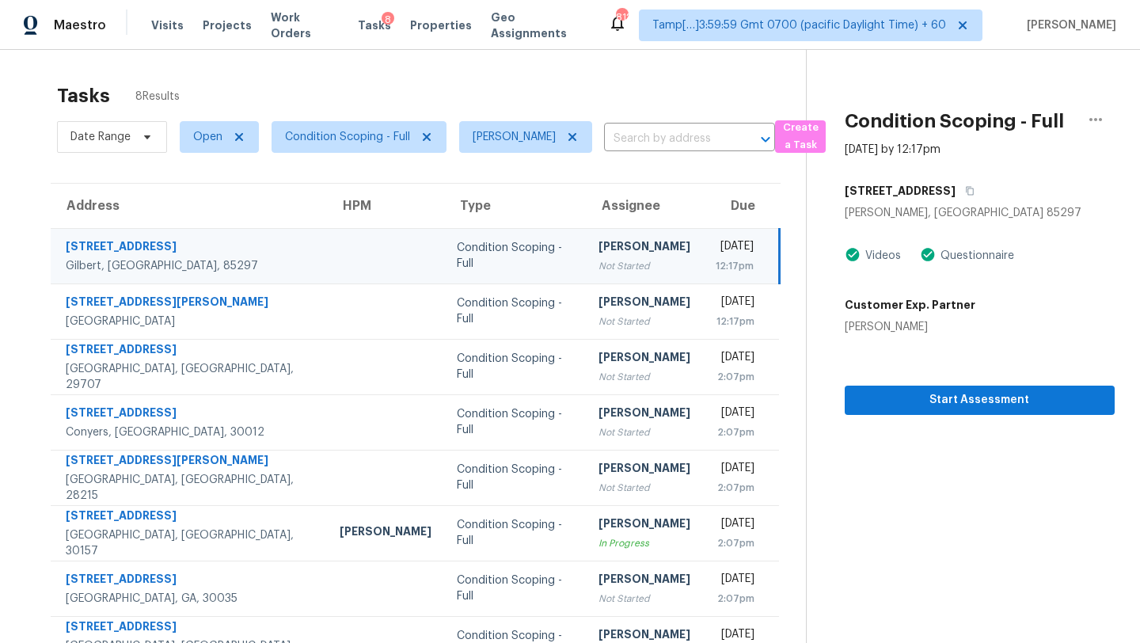
scroll to position [50, 0]
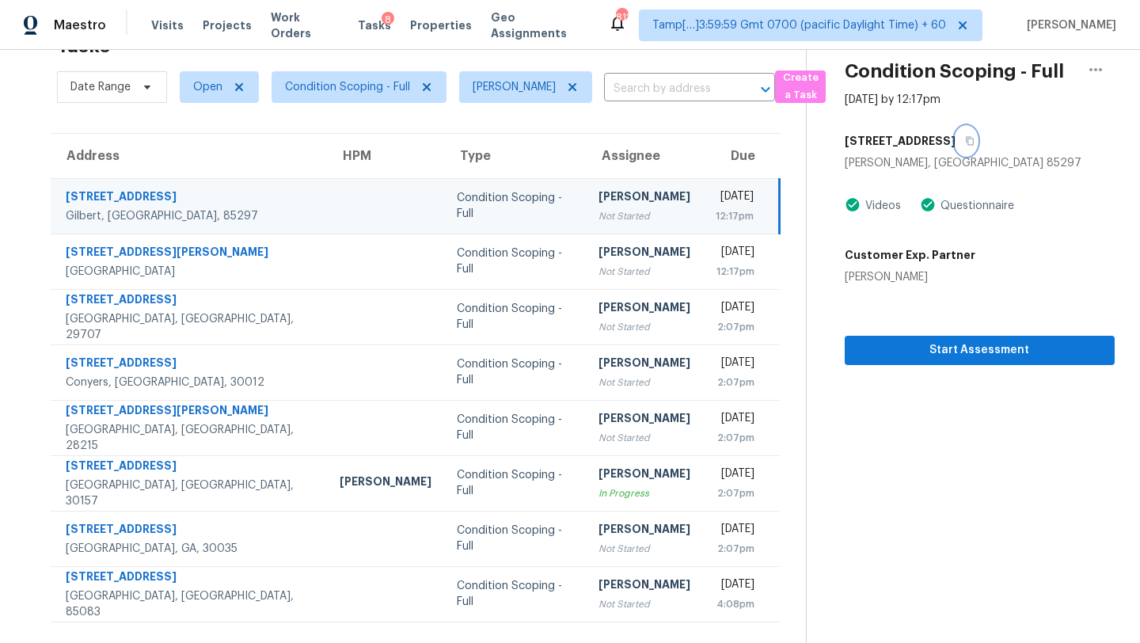
click at [956, 150] on button "button" at bounding box center [966, 141] width 21 height 29
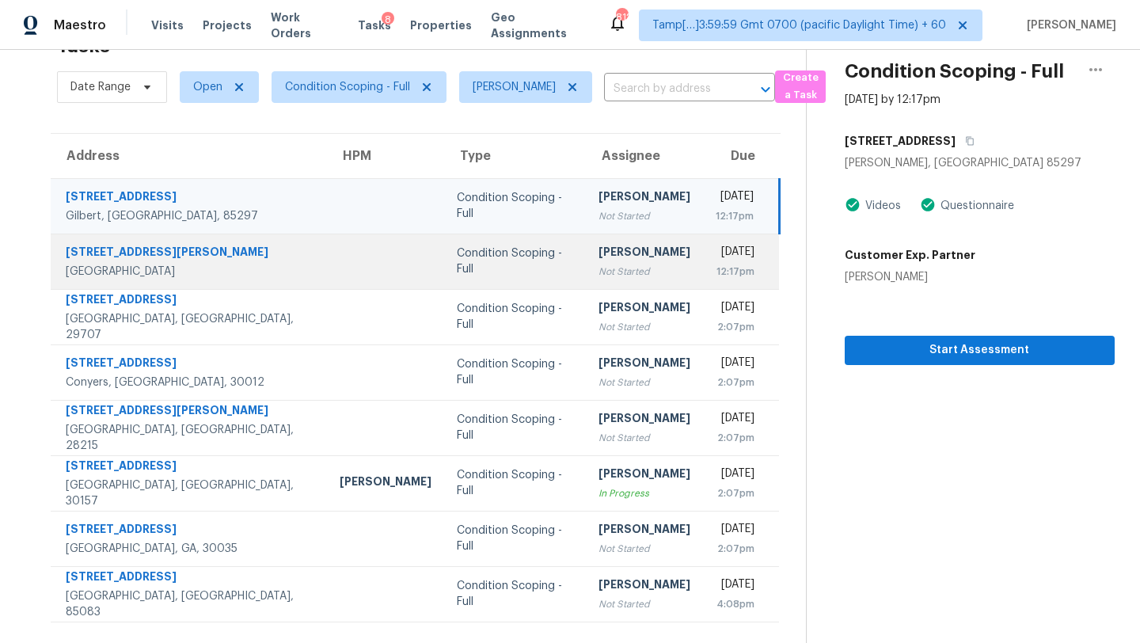
click at [599, 245] on div "[PERSON_NAME]" at bounding box center [645, 254] width 92 height 20
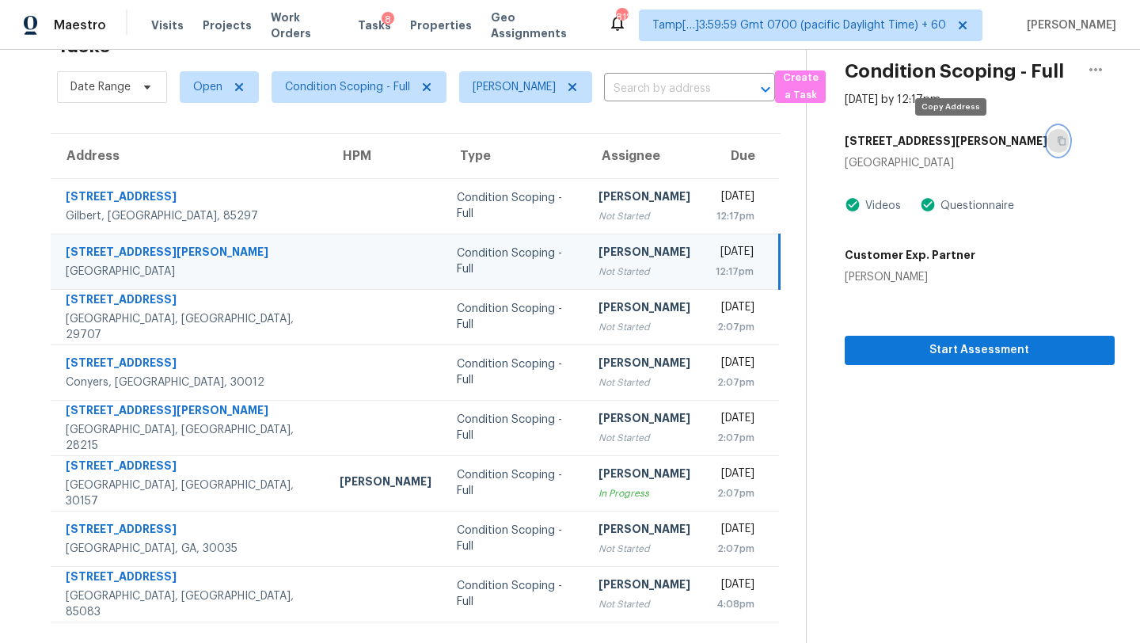
click at [1048, 147] on button "button" at bounding box center [1058, 141] width 21 height 29
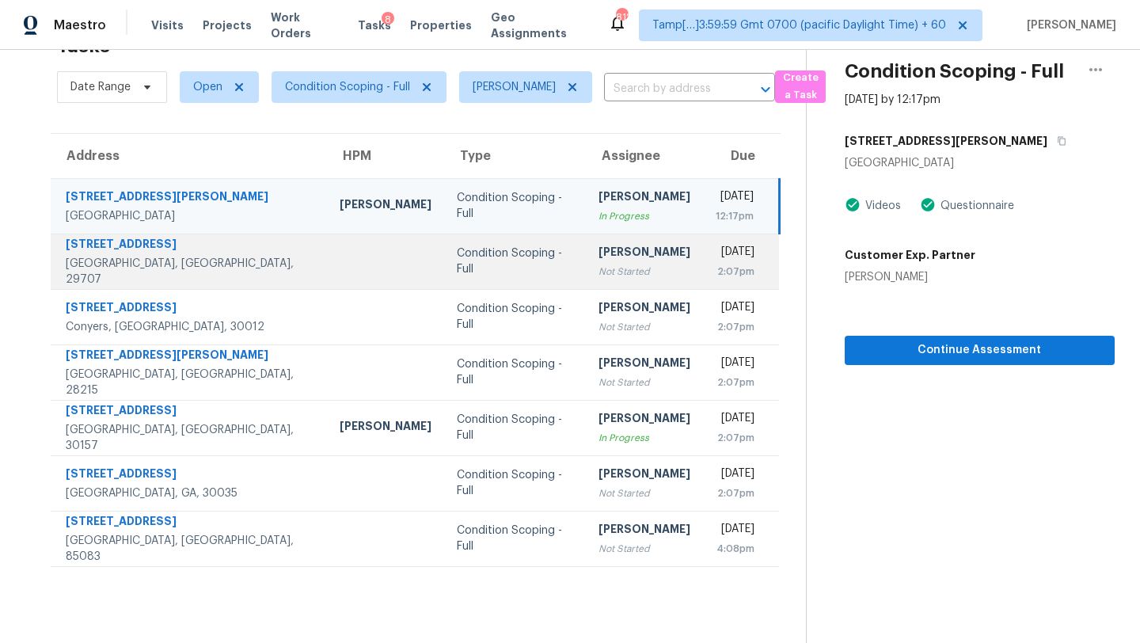
click at [508, 251] on td "Condition Scoping - Full" at bounding box center [515, 261] width 142 height 55
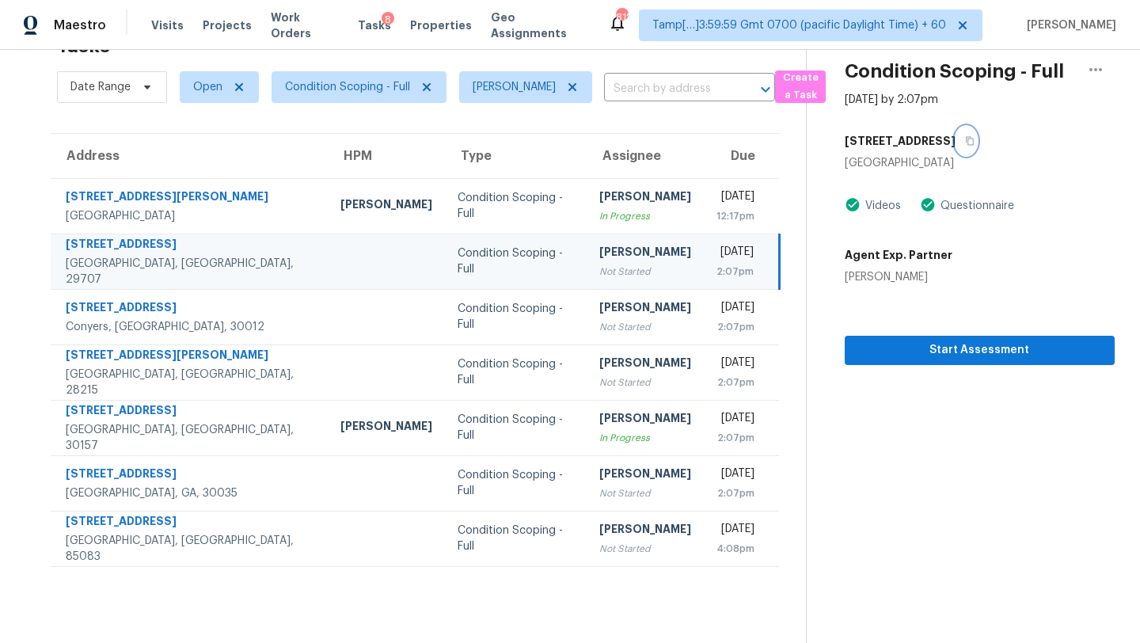
click at [965, 143] on icon "button" at bounding box center [970, 141] width 10 height 10
click at [717, 268] on div "2:07pm" at bounding box center [735, 272] width 37 height 16
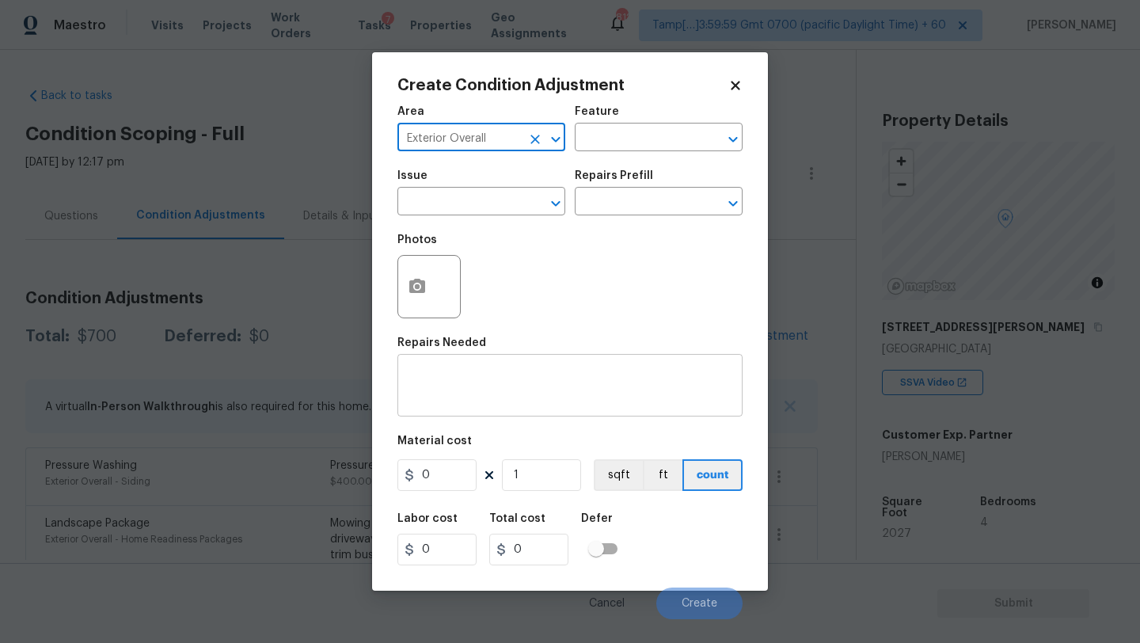
type input "Exterior Overall"
click at [476, 413] on div "x ​" at bounding box center [570, 387] width 345 height 59
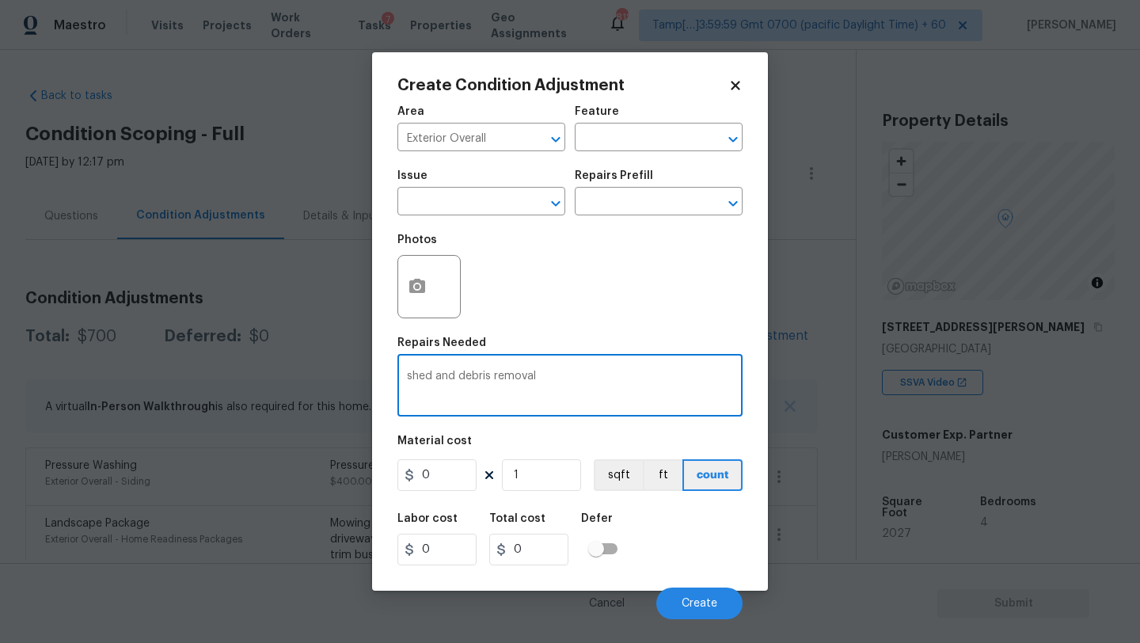
type textarea "shed and debris removal"
click at [447, 474] on input "0" at bounding box center [437, 475] width 79 height 32
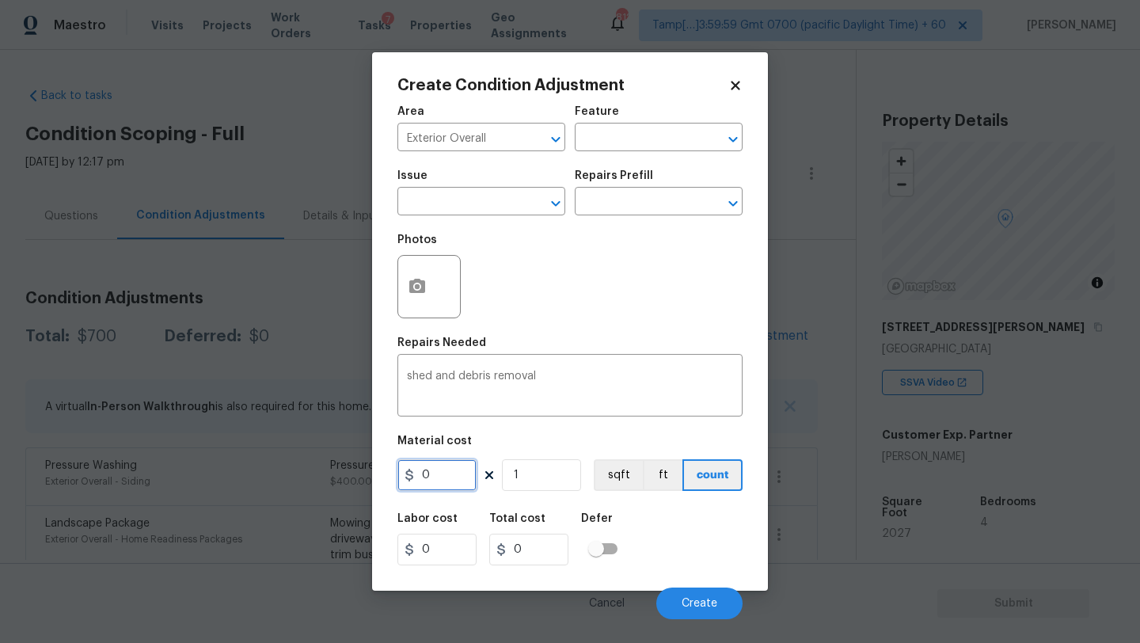
click at [447, 474] on input "0" at bounding box center [437, 475] width 79 height 32
type input "700"
click at [417, 293] on icon "button" at bounding box center [417, 286] width 16 height 14
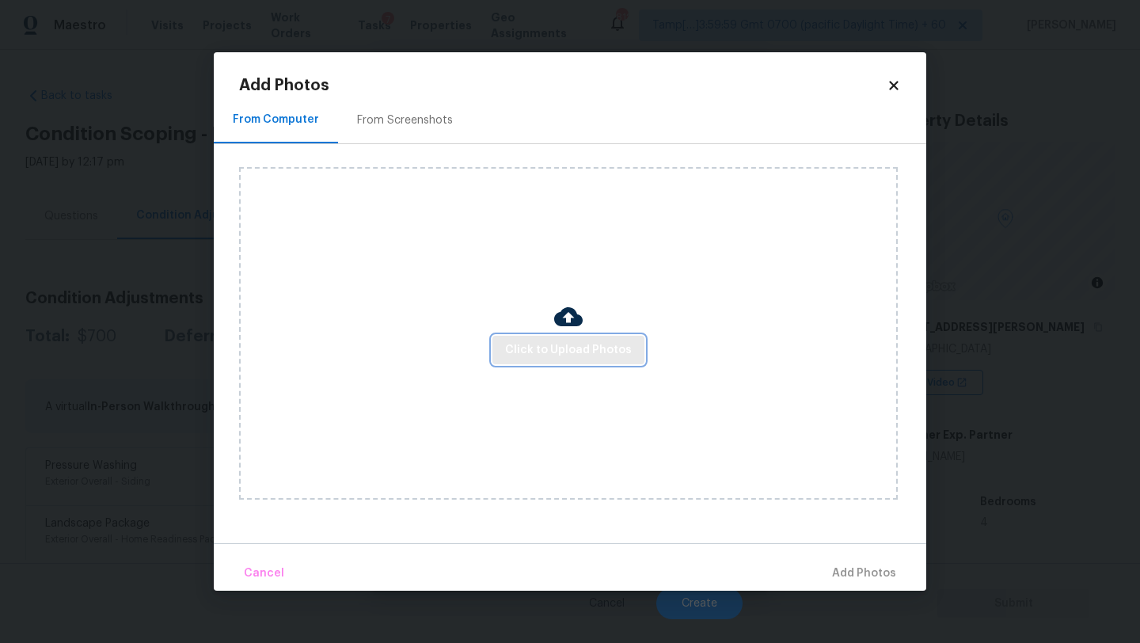
click at [545, 354] on span "Click to Upload Photos" at bounding box center [568, 350] width 127 height 20
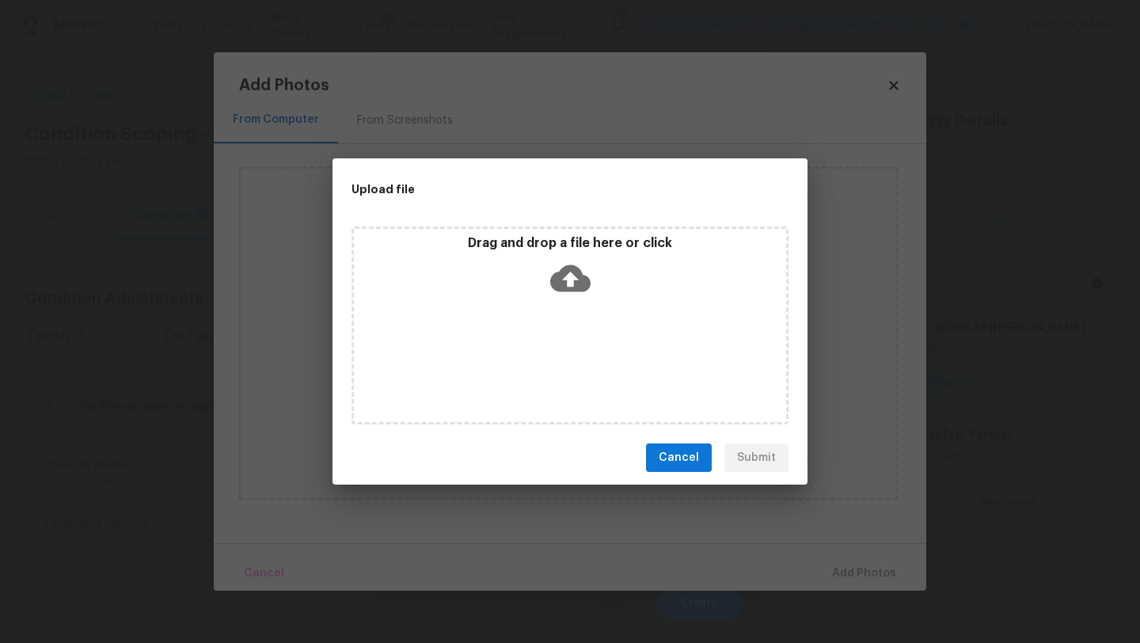
click at [584, 262] on icon at bounding box center [570, 278] width 40 height 40
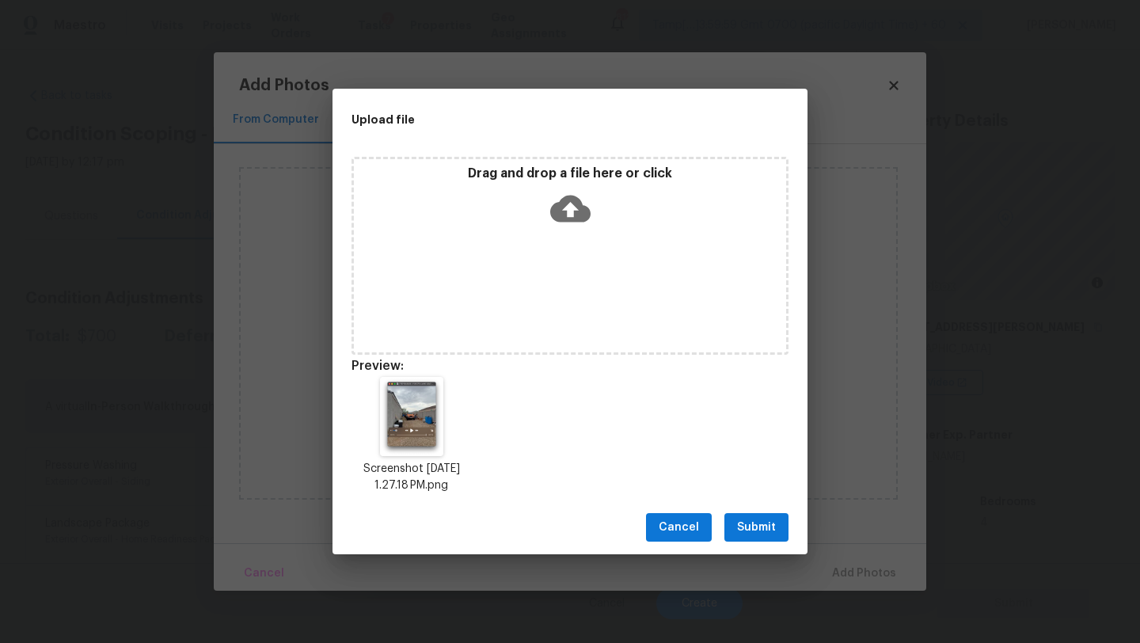
click at [743, 533] on span "Submit" at bounding box center [756, 528] width 39 height 20
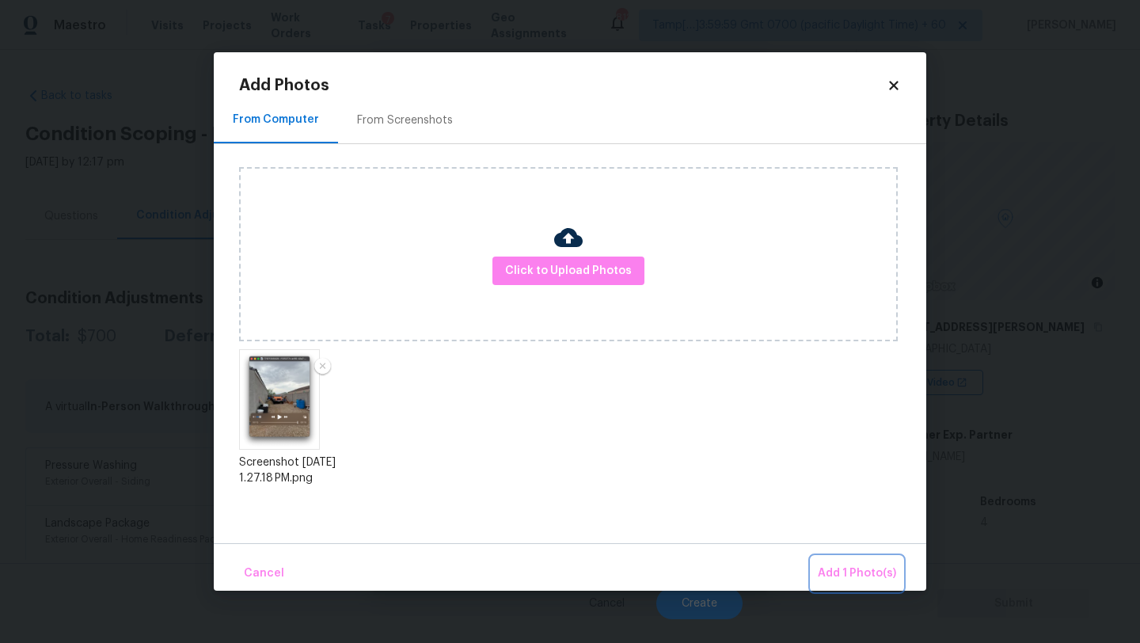
click at [852, 577] on span "Add 1 Photo(s)" at bounding box center [857, 574] width 78 height 20
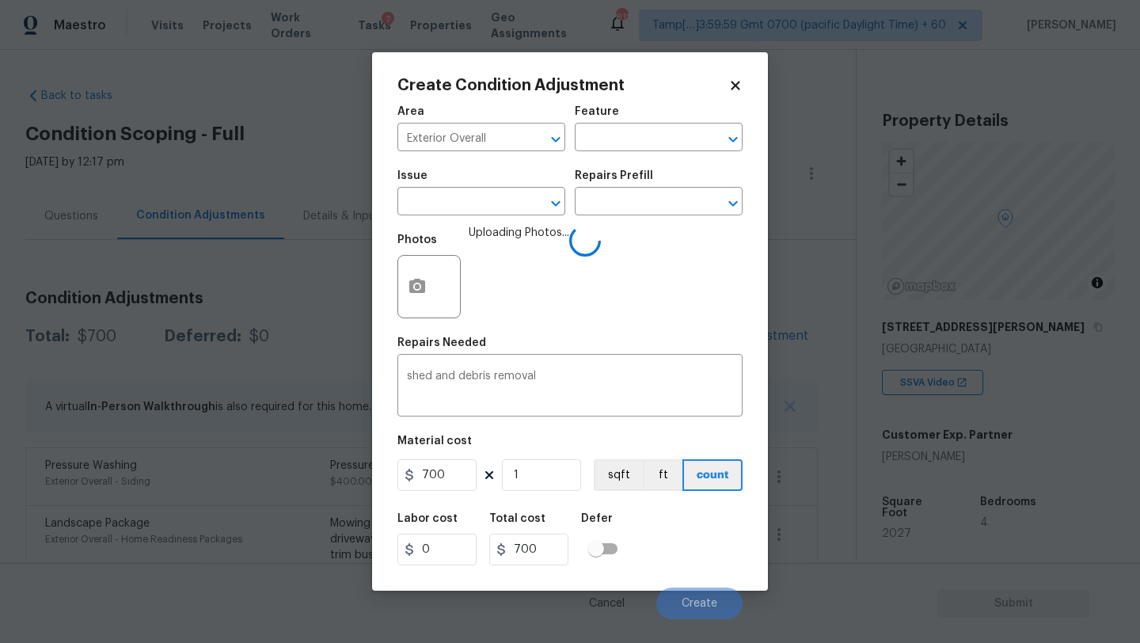
click at [688, 542] on div "Labor cost 0 Total cost 700 Defer" at bounding box center [570, 539] width 345 height 71
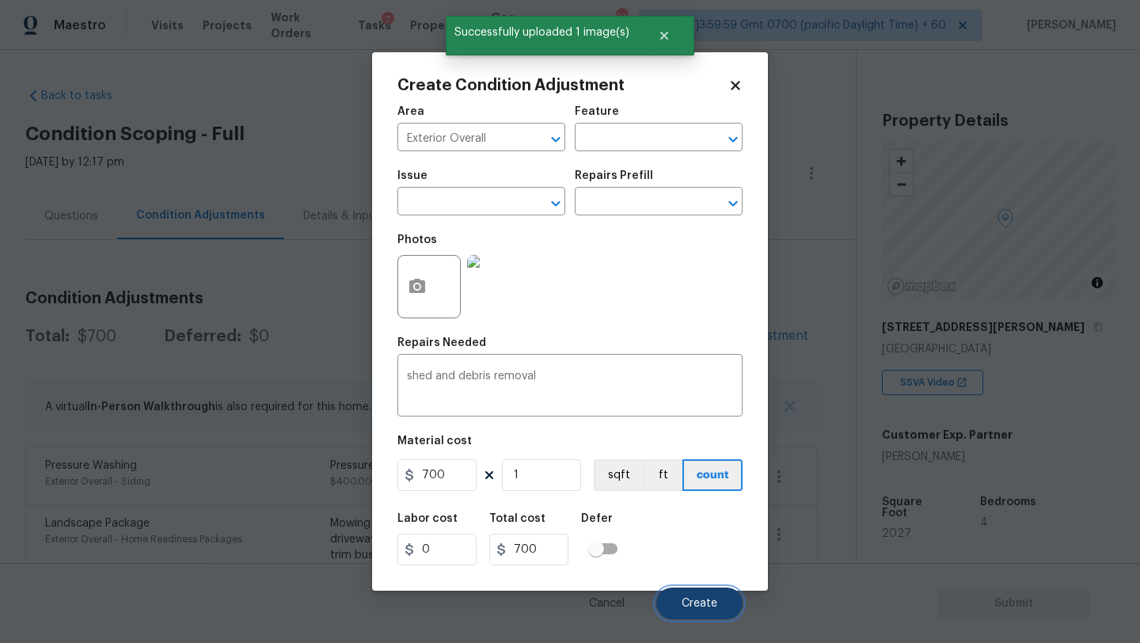
click at [692, 601] on span "Create" at bounding box center [700, 604] width 36 height 12
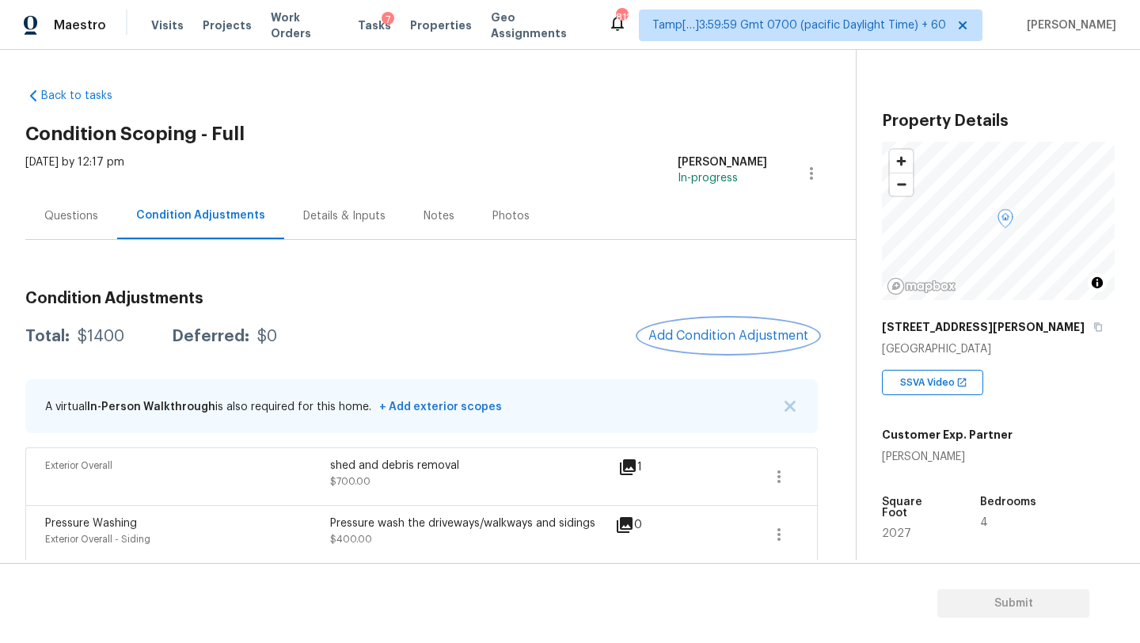
click at [706, 333] on span "Add Condition Adjustment" at bounding box center [729, 336] width 160 height 14
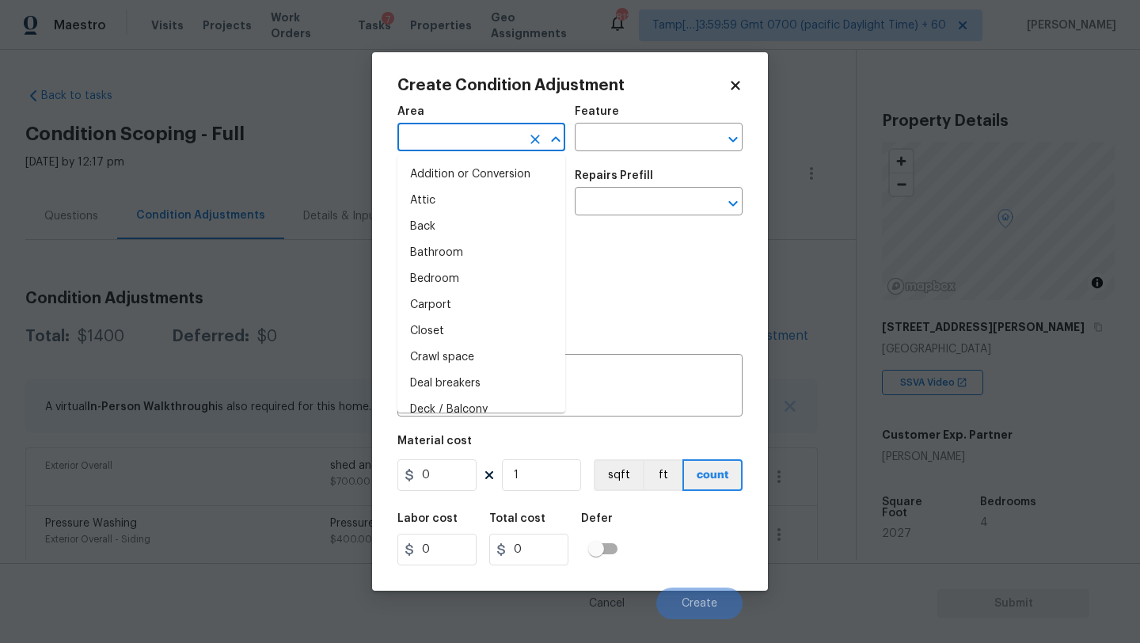
click at [445, 127] on input "text" at bounding box center [460, 139] width 124 height 25
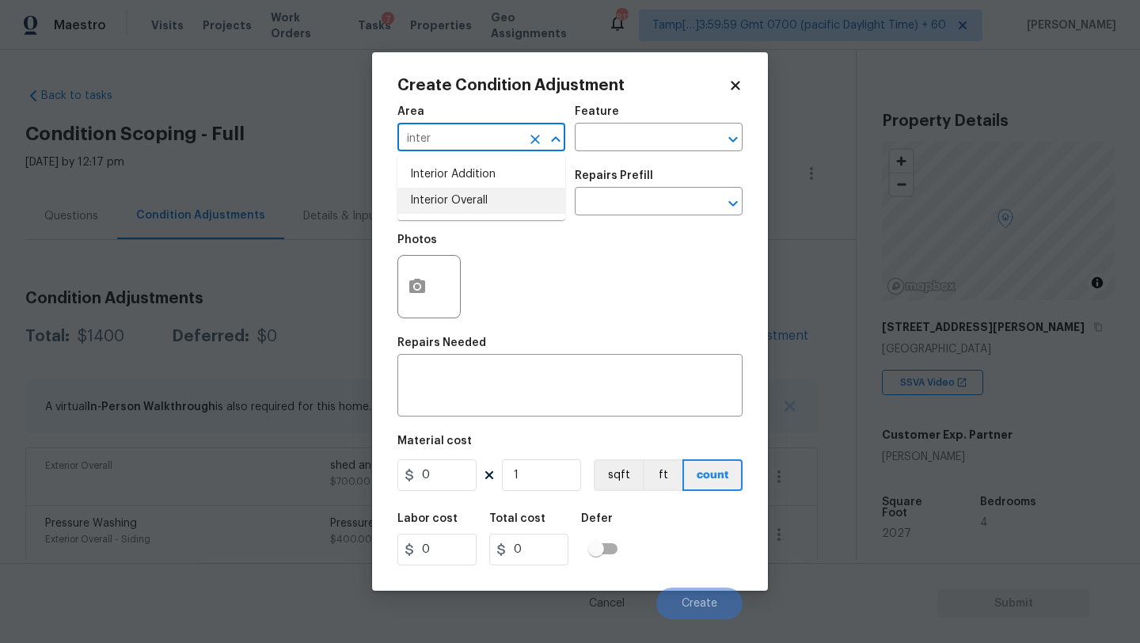
click at [465, 200] on li "Interior Overall" at bounding box center [482, 201] width 168 height 26
type input "Interior Overall"
click at [637, 143] on input "text" at bounding box center [637, 139] width 124 height 25
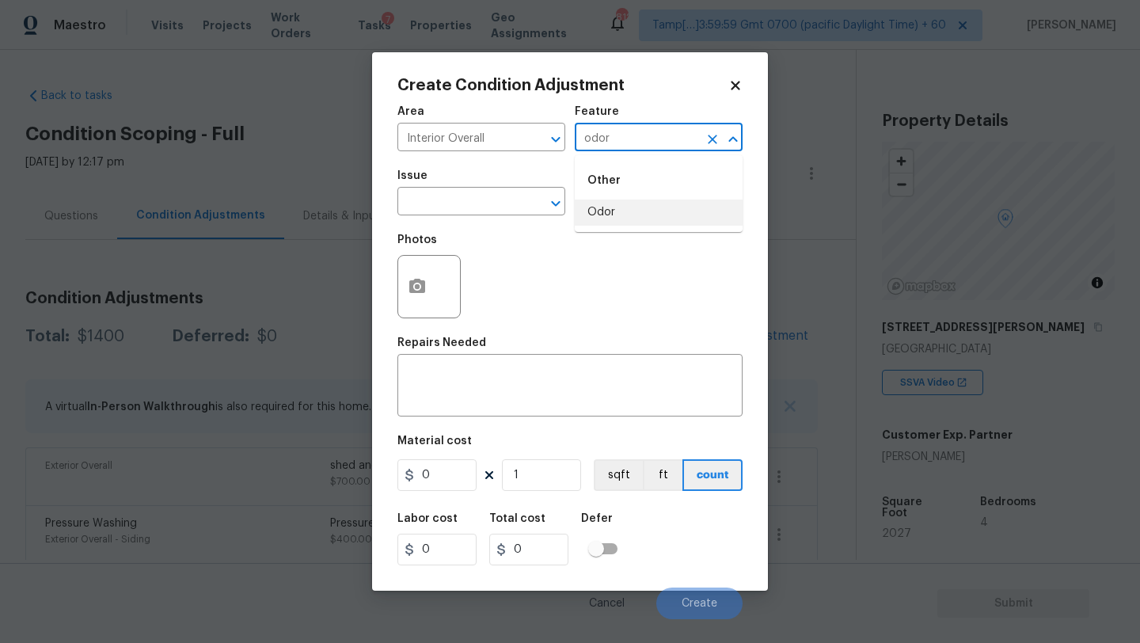
drag, startPoint x: 638, startPoint y: 216, endPoint x: 607, endPoint y: 216, distance: 31.7
click at [638, 216] on li "Odor" at bounding box center [659, 213] width 168 height 26
type input "Odor"
click at [480, 216] on span "Issue ​" at bounding box center [482, 193] width 168 height 64
click at [480, 196] on input "text" at bounding box center [460, 203] width 124 height 25
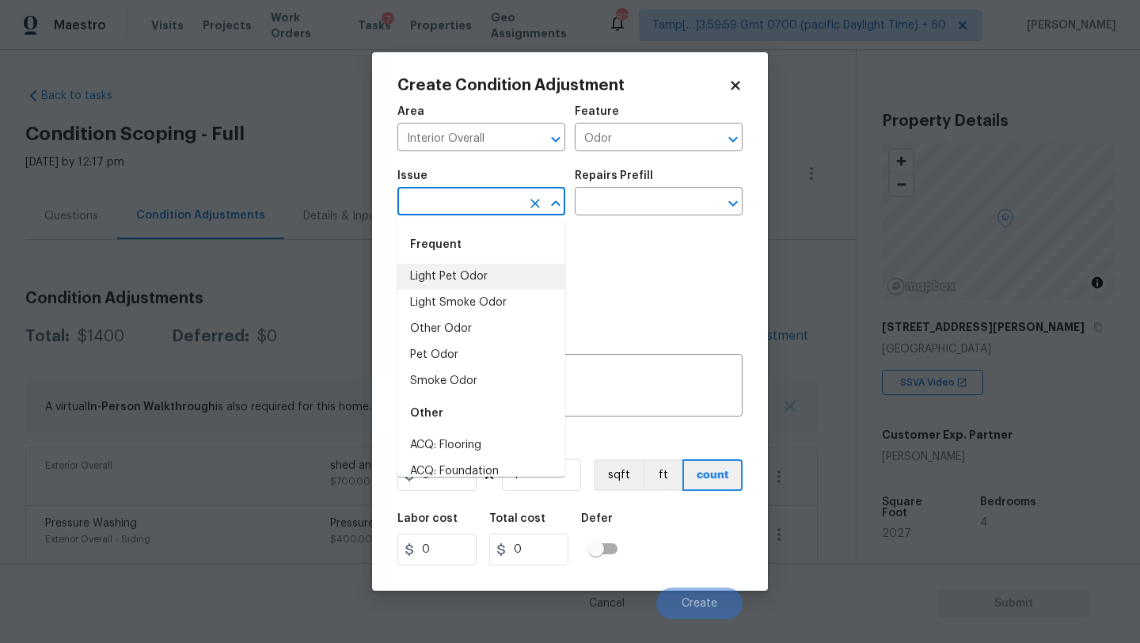
click at [478, 276] on li "Light Pet Odor" at bounding box center [482, 277] width 168 height 26
type input "Light Pet Odor"
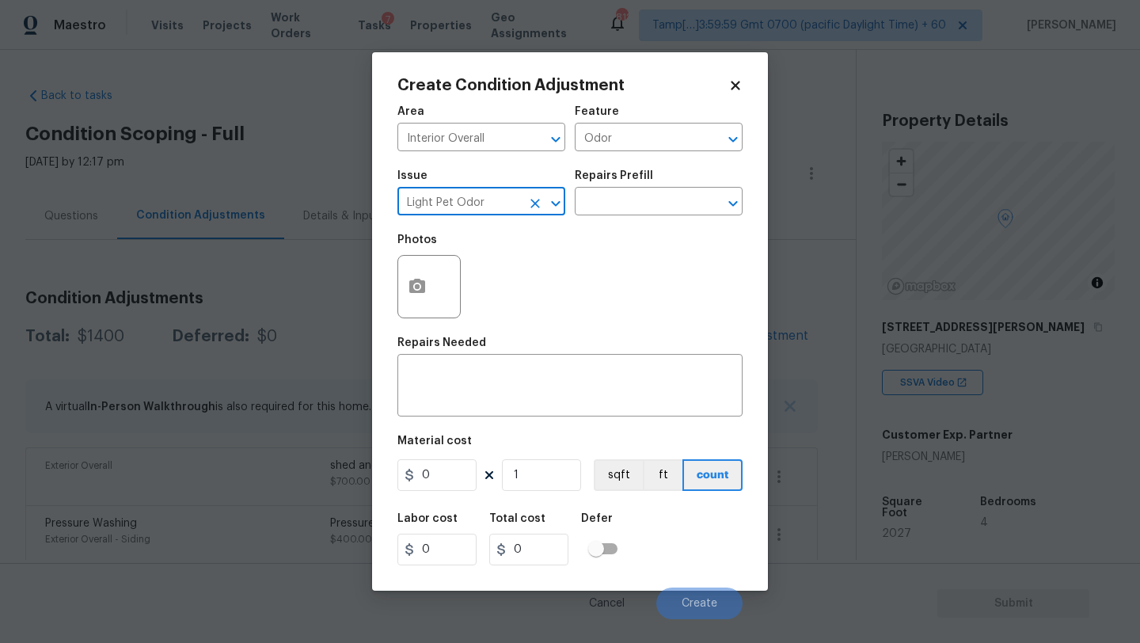
click at [658, 184] on div "Repairs Prefill" at bounding box center [659, 180] width 168 height 21
click at [658, 194] on input "text" at bounding box center [637, 203] width 124 height 25
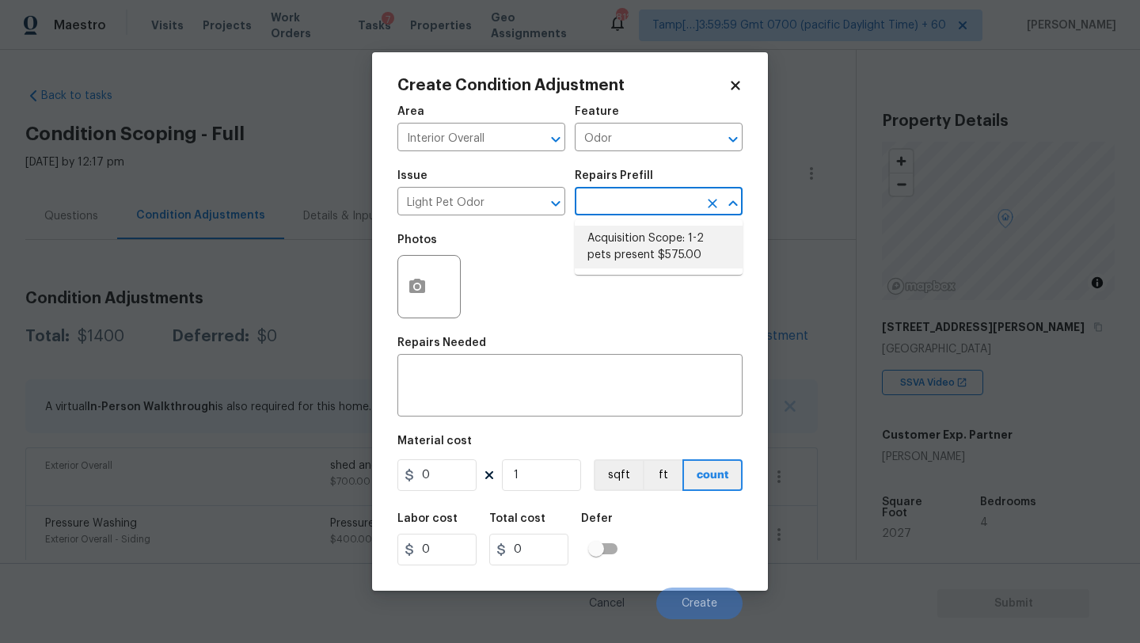
click at [657, 256] on li "Acquisition Scope: 1-2 pets present $575.00" at bounding box center [659, 247] width 168 height 43
type textarea "Acquisition Scope: 1-2 pets present"
type input "575"
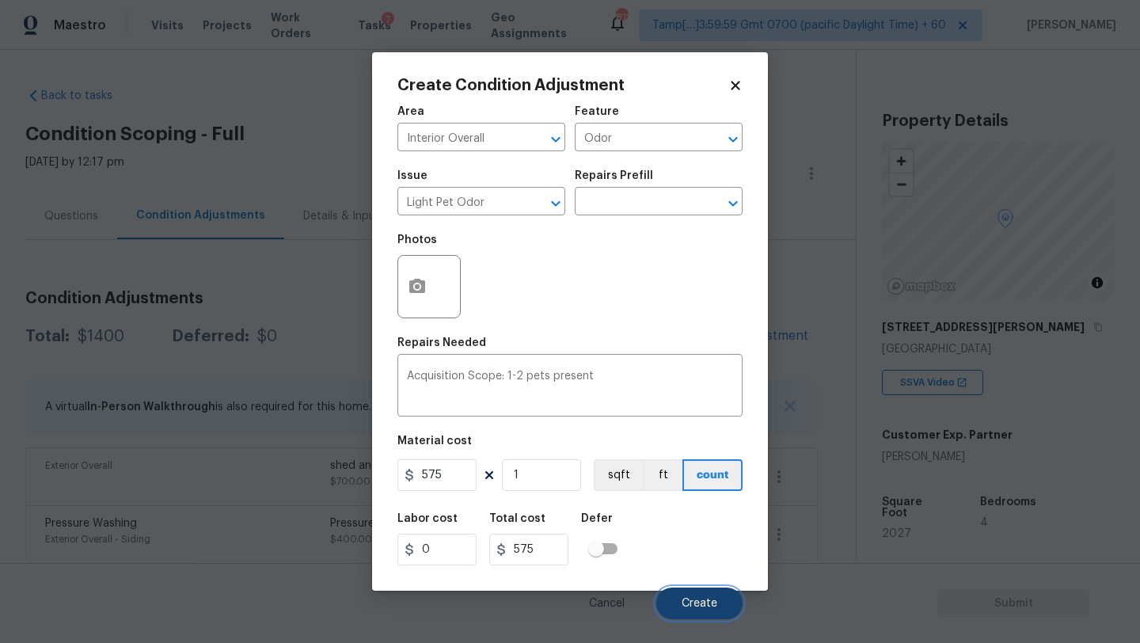
click at [687, 600] on span "Create" at bounding box center [700, 604] width 36 height 12
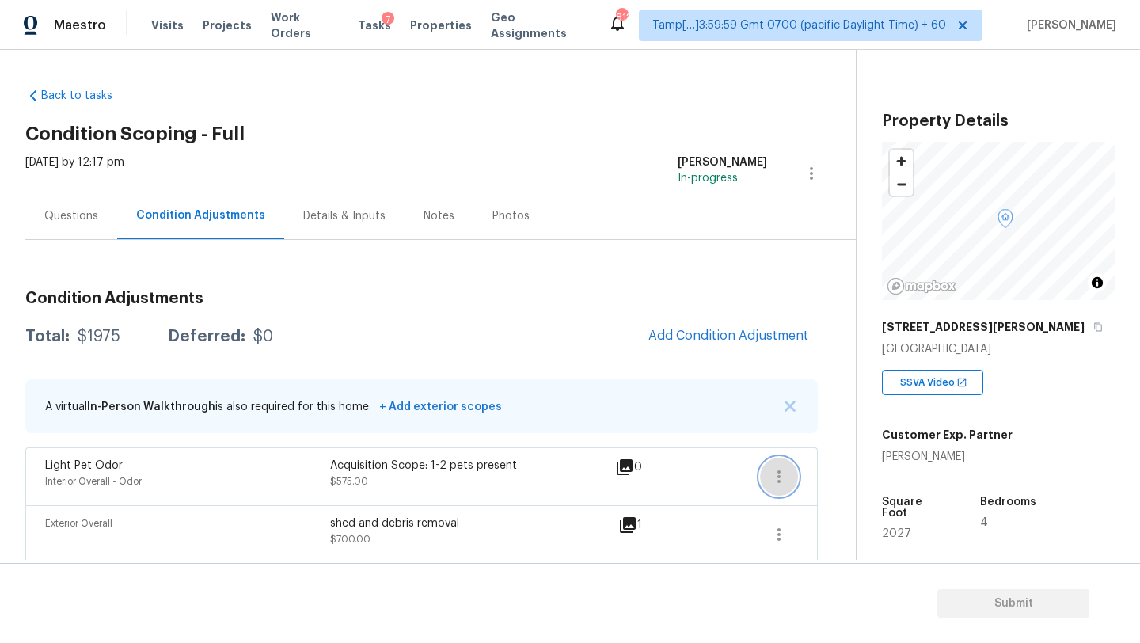
click at [777, 466] on button "button" at bounding box center [779, 477] width 38 height 38
click at [818, 466] on div "Edit" at bounding box center [870, 474] width 124 height 16
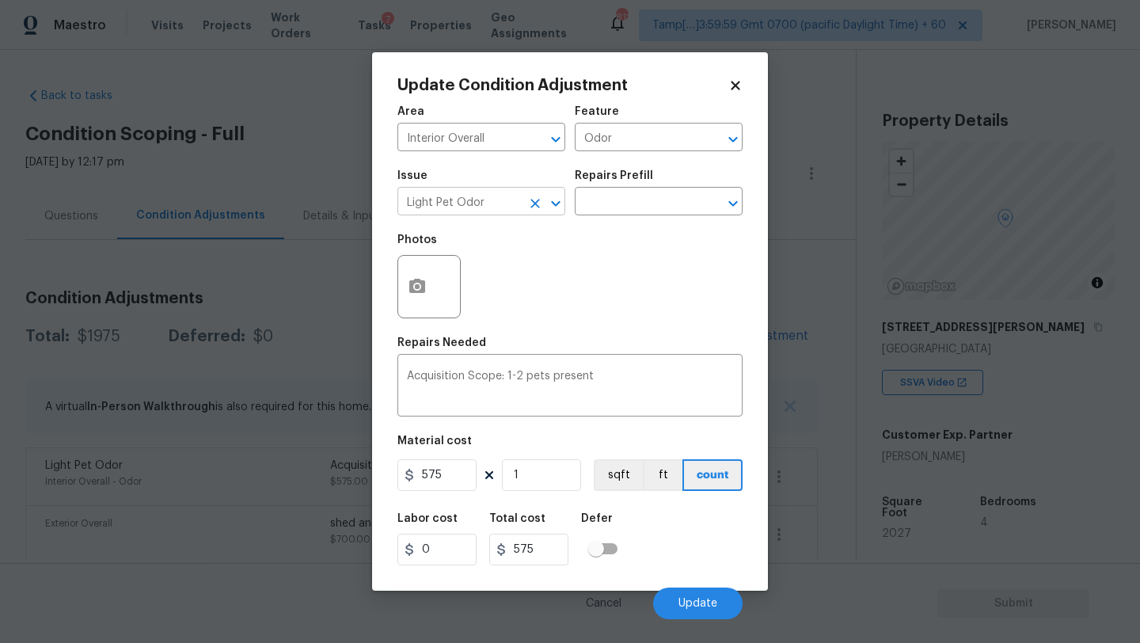
click at [538, 202] on icon "Clear" at bounding box center [535, 204] width 16 height 16
click at [481, 202] on input "text" at bounding box center [460, 203] width 124 height 25
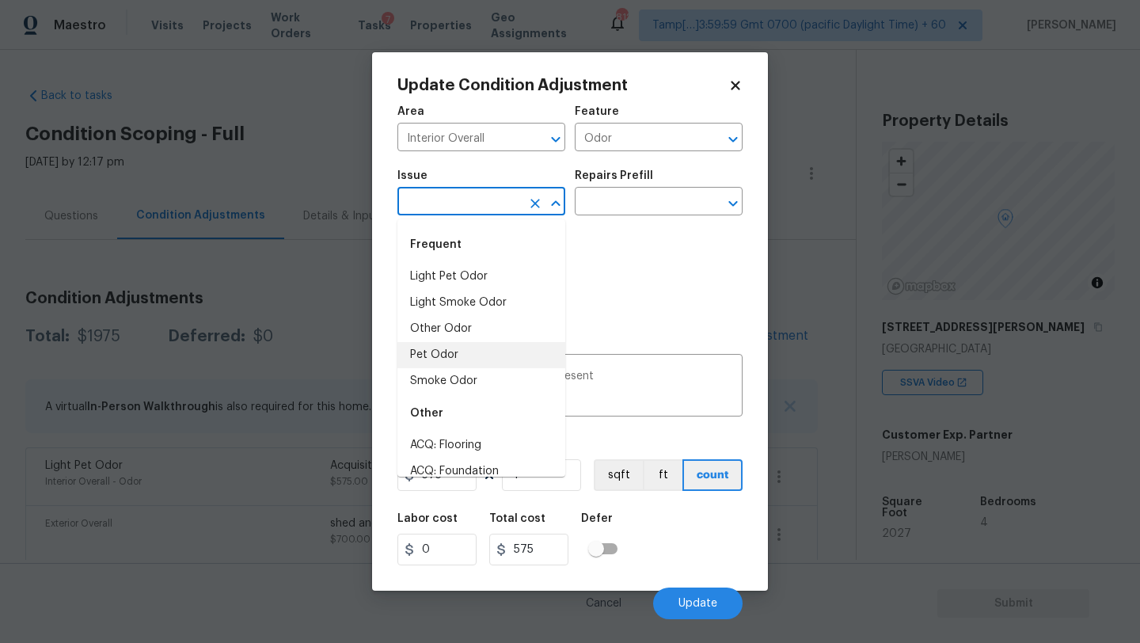
click at [461, 345] on li "Pet Odor" at bounding box center [482, 355] width 168 height 26
type input "Pet Odor"
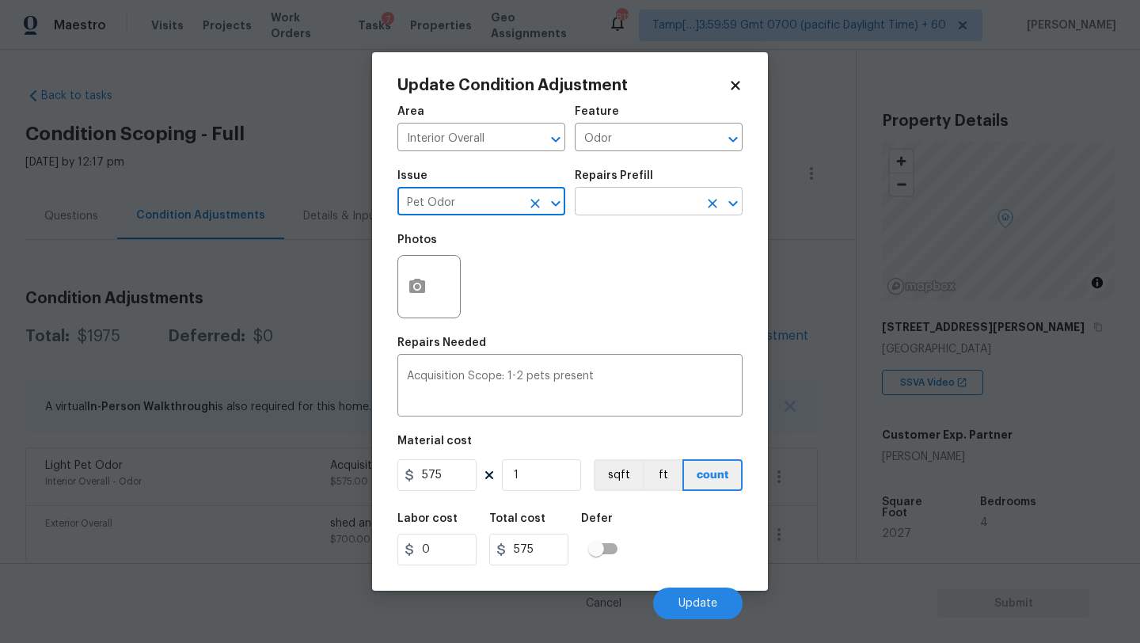
click at [660, 197] on input "text" at bounding box center [637, 203] width 124 height 25
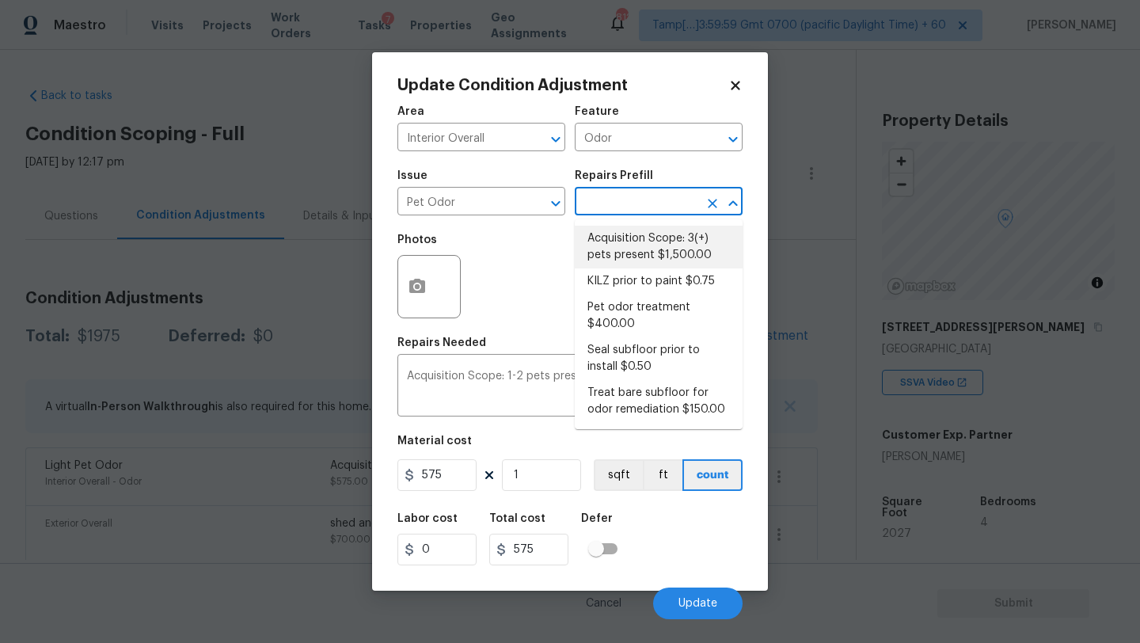
click at [652, 230] on li "Acquisition Scope: 3(+) pets present $1,500.00" at bounding box center [659, 247] width 168 height 43
type textarea "Acquisition Scope: 3(+) pets present"
type input "1500"
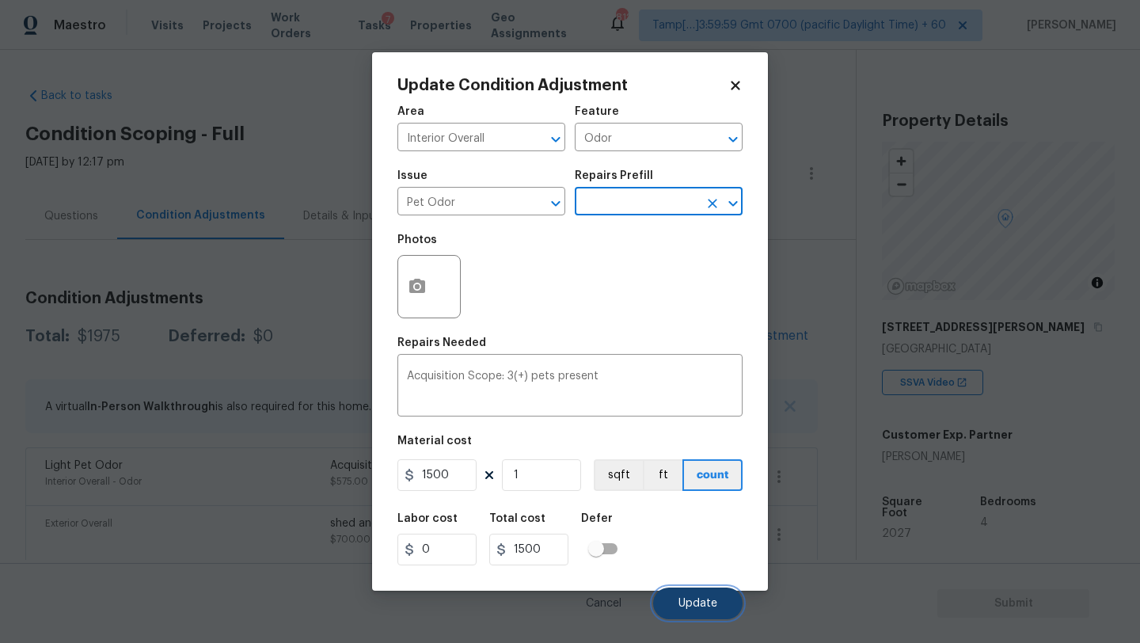
click at [677, 591] on button "Update" at bounding box center [697, 604] width 89 height 32
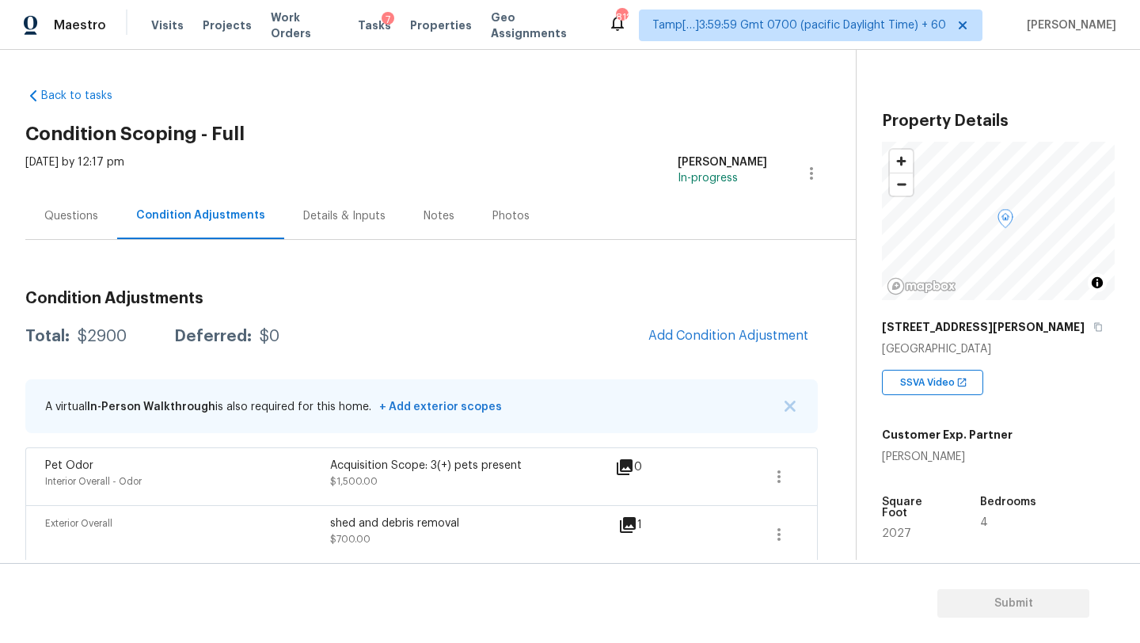
click at [791, 351] on span "Add Condition Adjustment" at bounding box center [728, 336] width 179 height 35
click at [786, 347] on button "Add Condition Adjustment" at bounding box center [728, 335] width 179 height 33
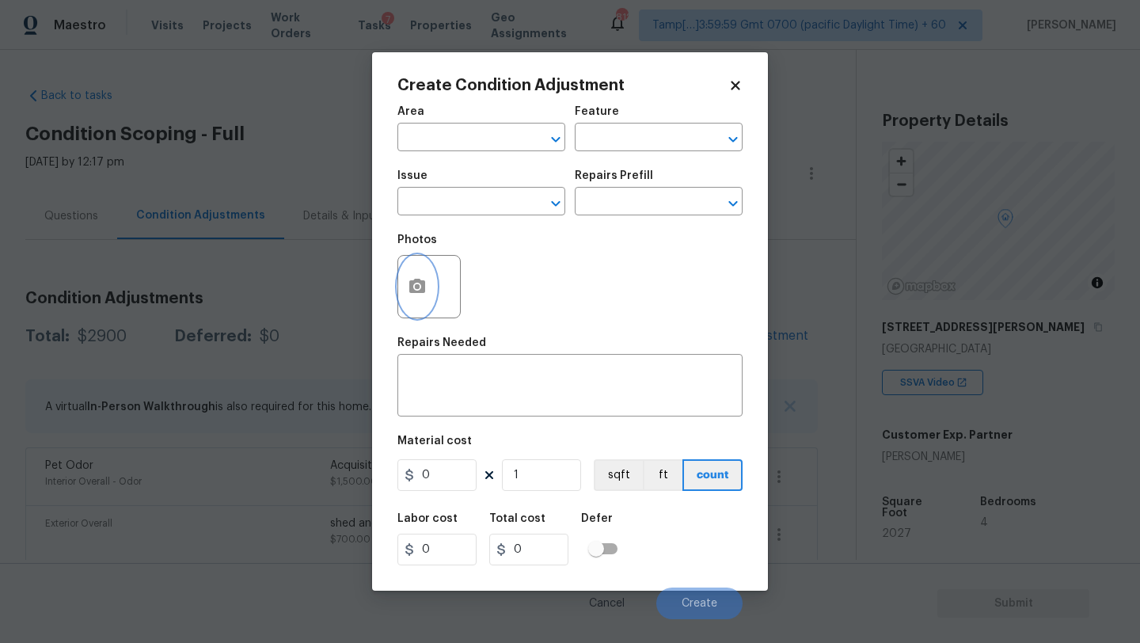
click at [424, 283] on icon "button" at bounding box center [417, 286] width 16 height 14
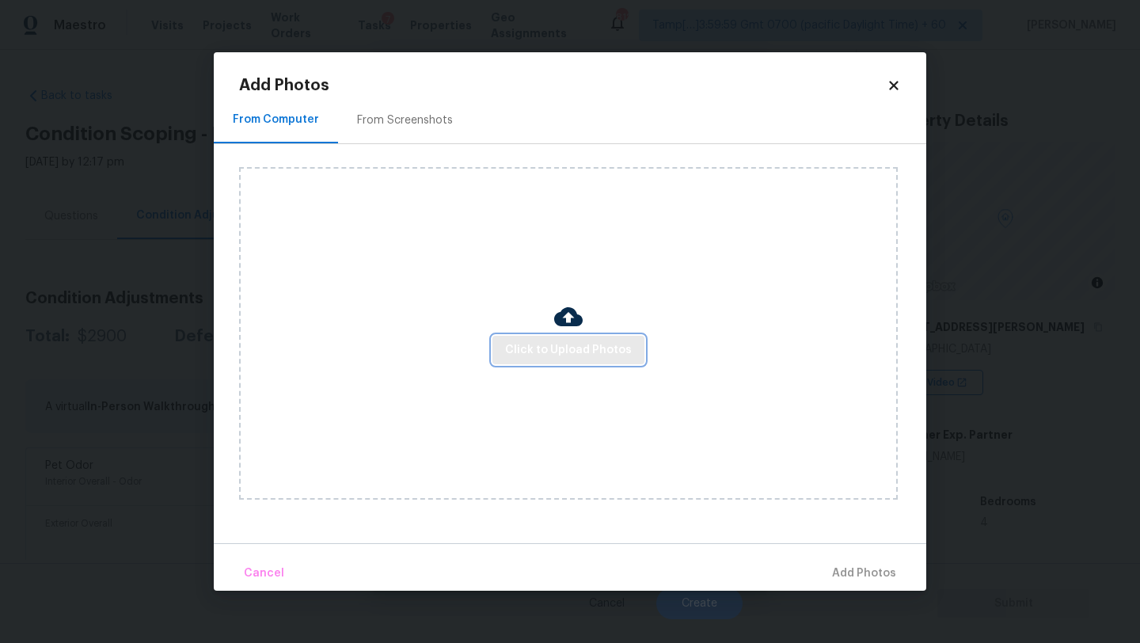
click at [553, 348] on span "Click to Upload Photos" at bounding box center [568, 350] width 127 height 20
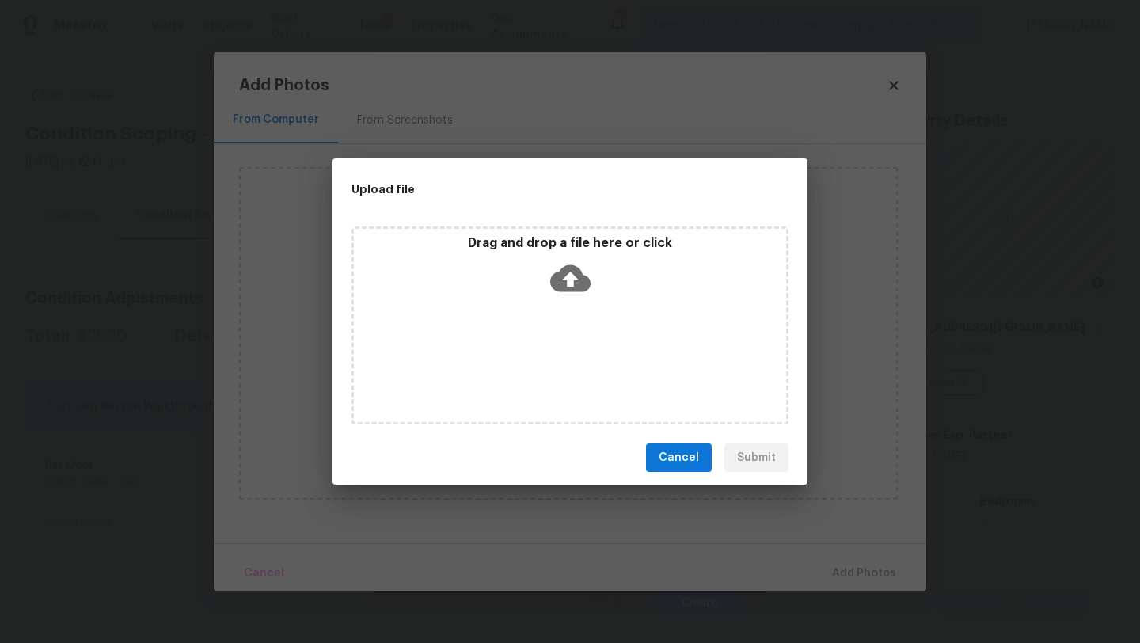
click at [573, 309] on div "Drag and drop a file here or click" at bounding box center [570, 325] width 437 height 198
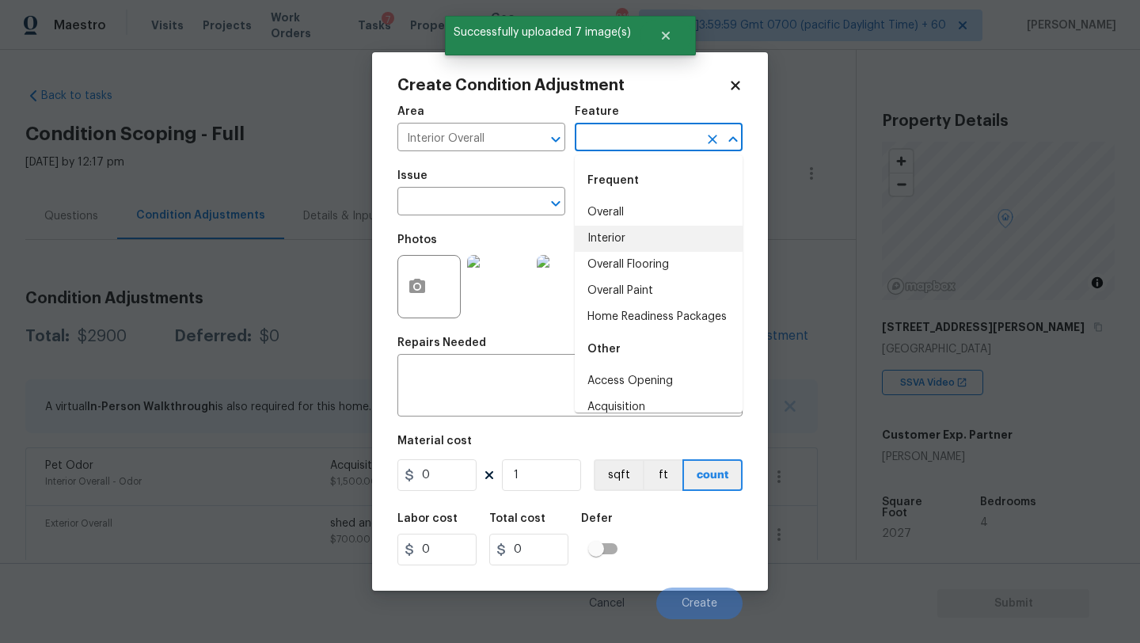
click at [639, 135] on input "text" at bounding box center [637, 139] width 124 height 25
click at [641, 261] on li "Overall Flooring" at bounding box center [659, 265] width 168 height 26
type input "Overall Flooring"
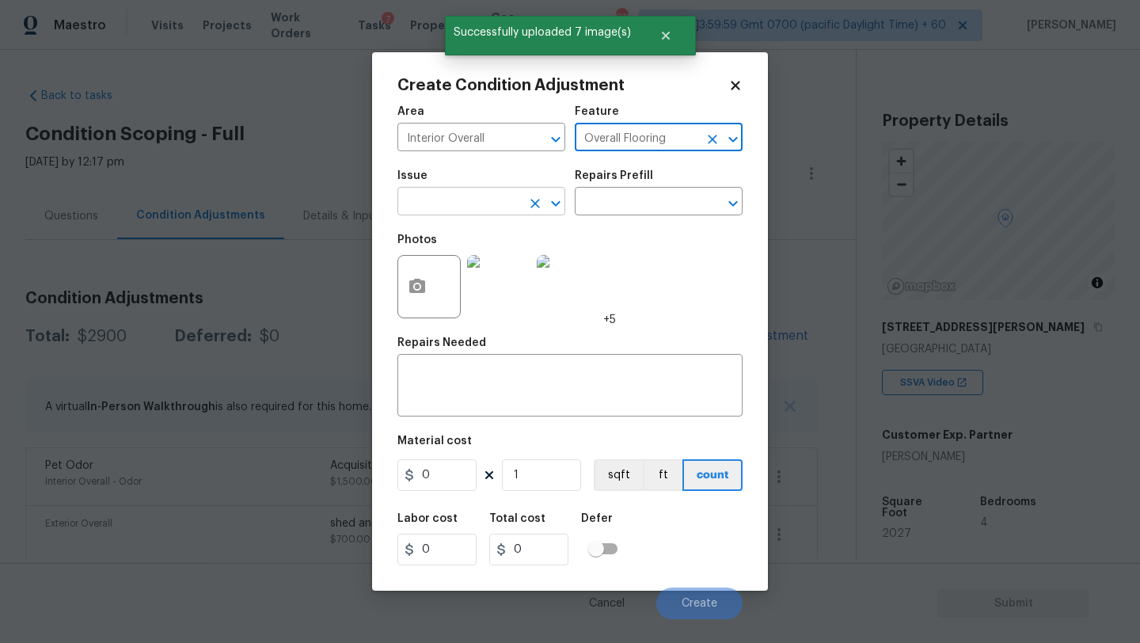
click at [539, 210] on icon "Clear" at bounding box center [535, 204] width 16 height 16
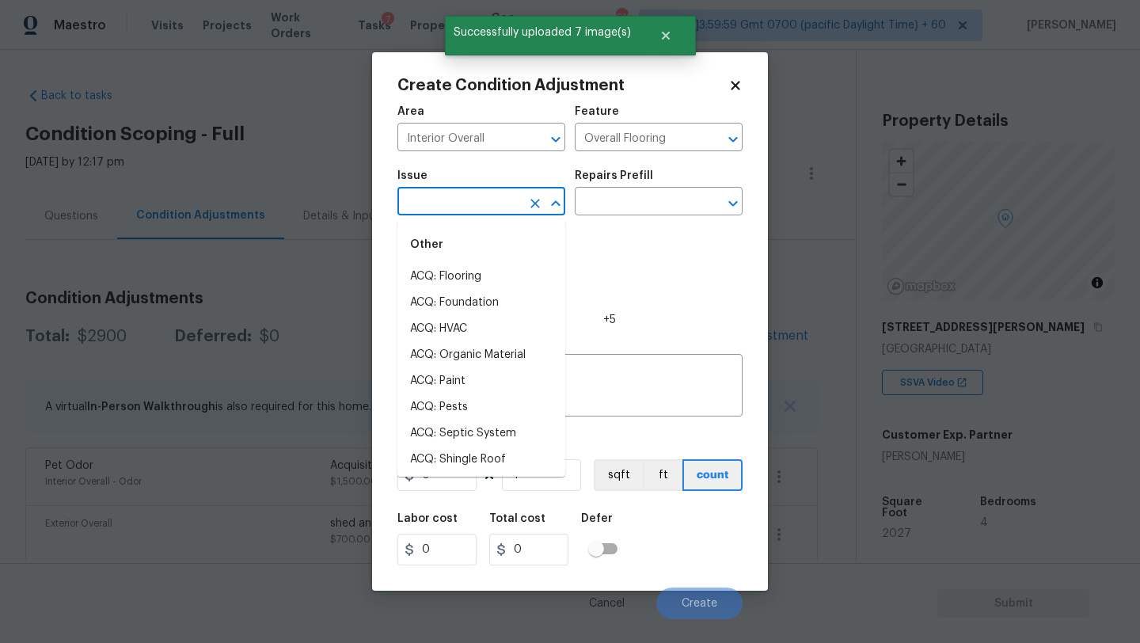
click at [474, 210] on input "text" at bounding box center [460, 203] width 124 height 25
click at [474, 281] on li "ACQ: Flooring" at bounding box center [482, 277] width 168 height 26
type input "ACQ: Flooring"
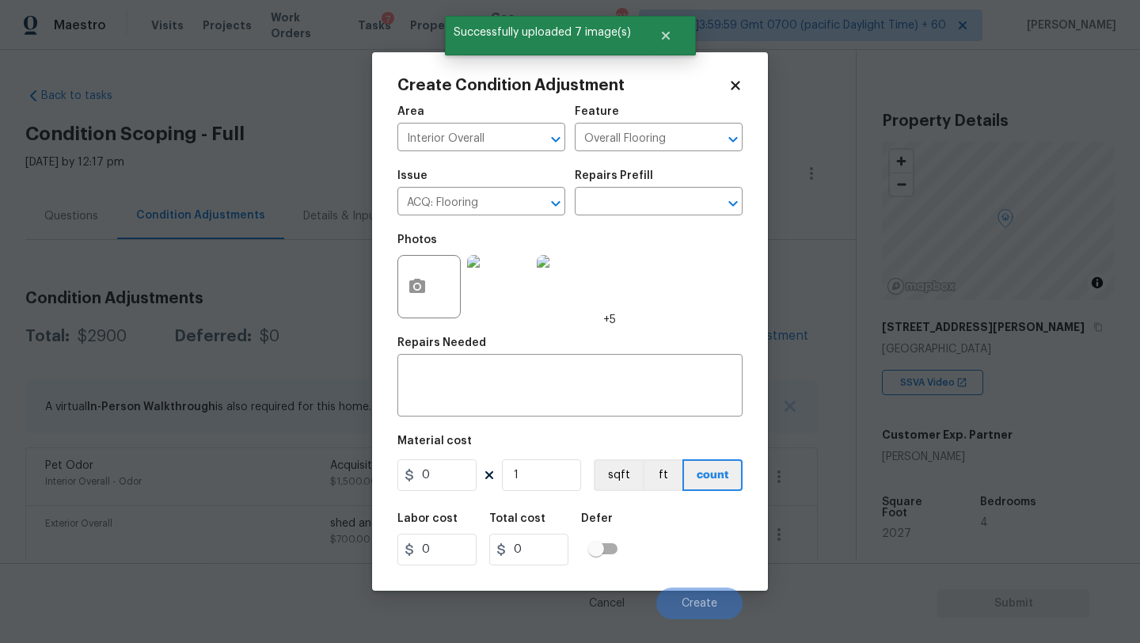
click at [636, 189] on div "Repairs Prefill" at bounding box center [659, 180] width 168 height 21
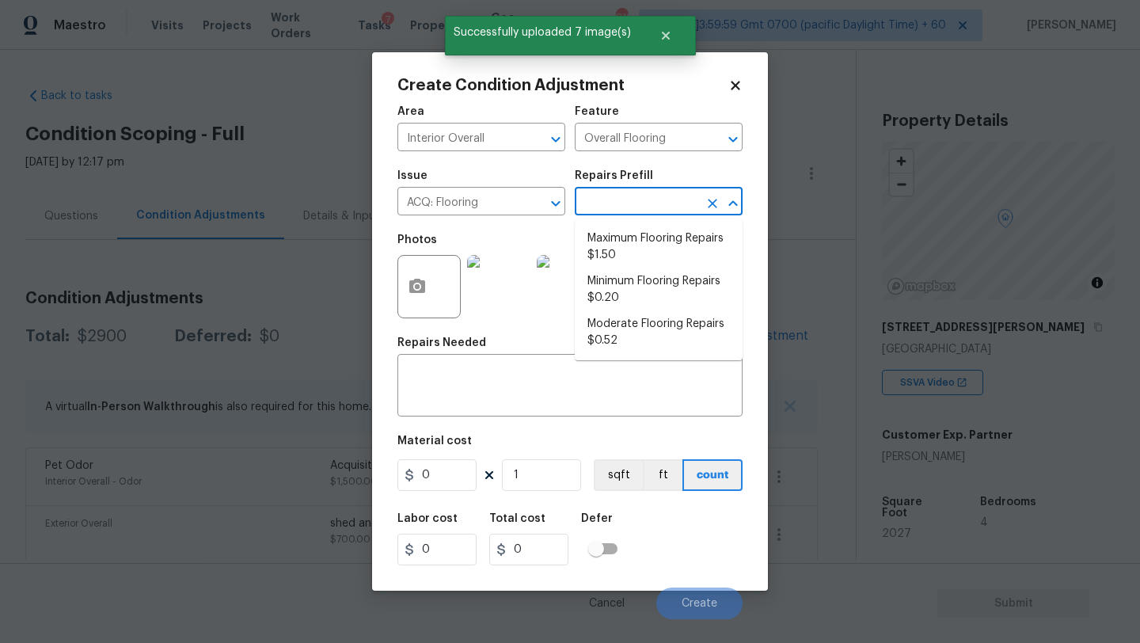
click at [636, 209] on input "text" at bounding box center [637, 203] width 124 height 25
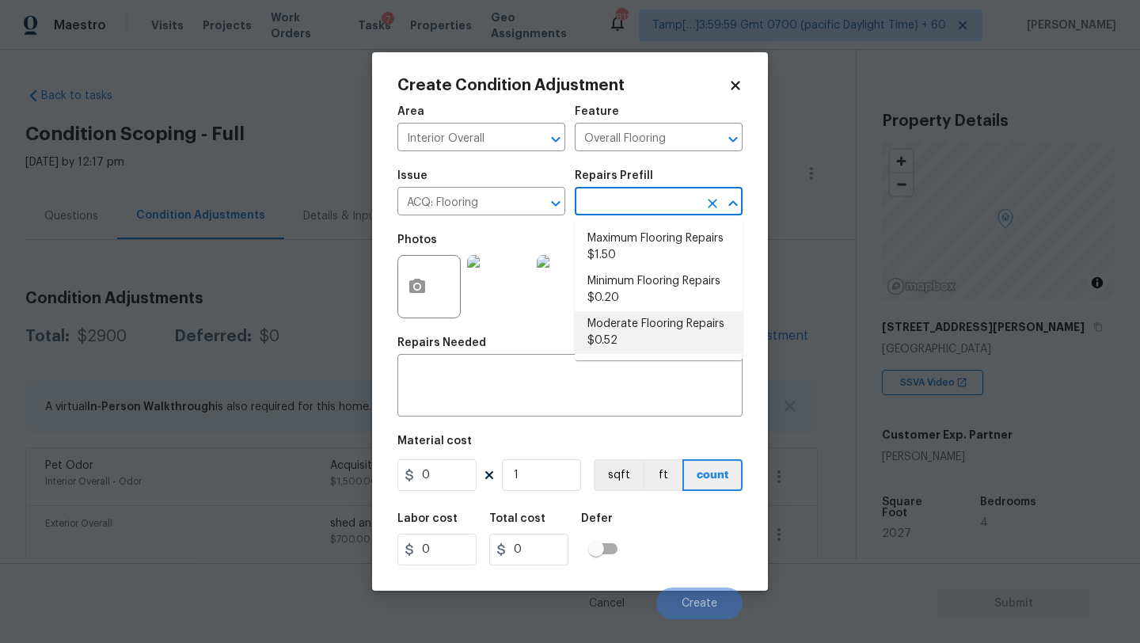
click at [623, 339] on li "Moderate Flooring Repairs $0.52" at bounding box center [659, 332] width 168 height 43
type input "Acquisition"
type input "0.52"
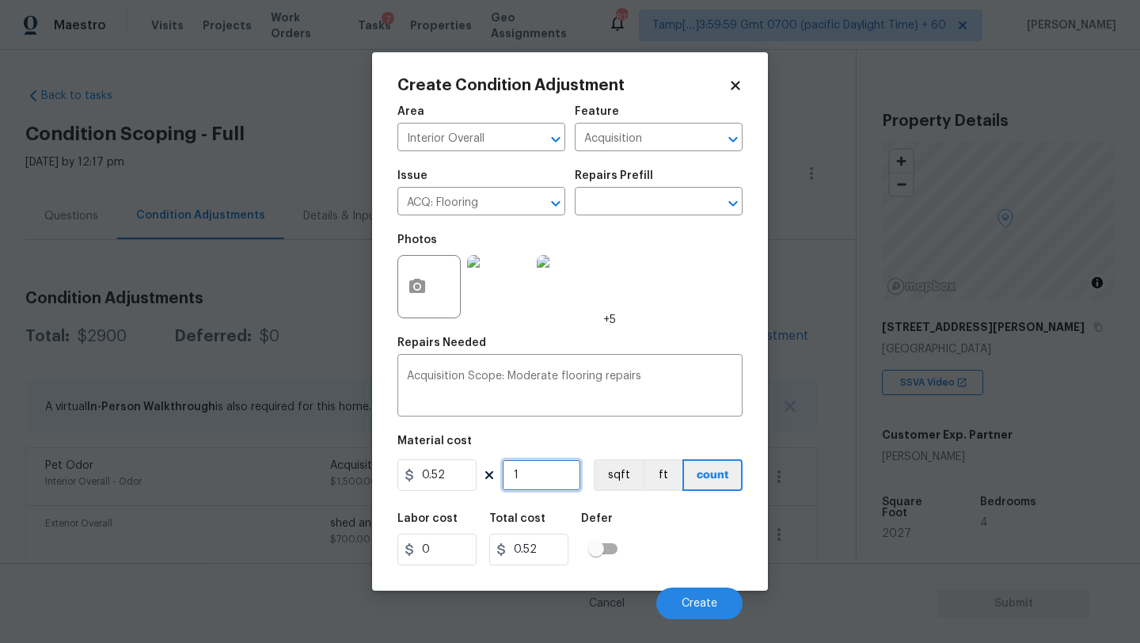
click at [537, 477] on input "1" at bounding box center [541, 475] width 79 height 32
type input "2"
type input "1.04"
type input "20"
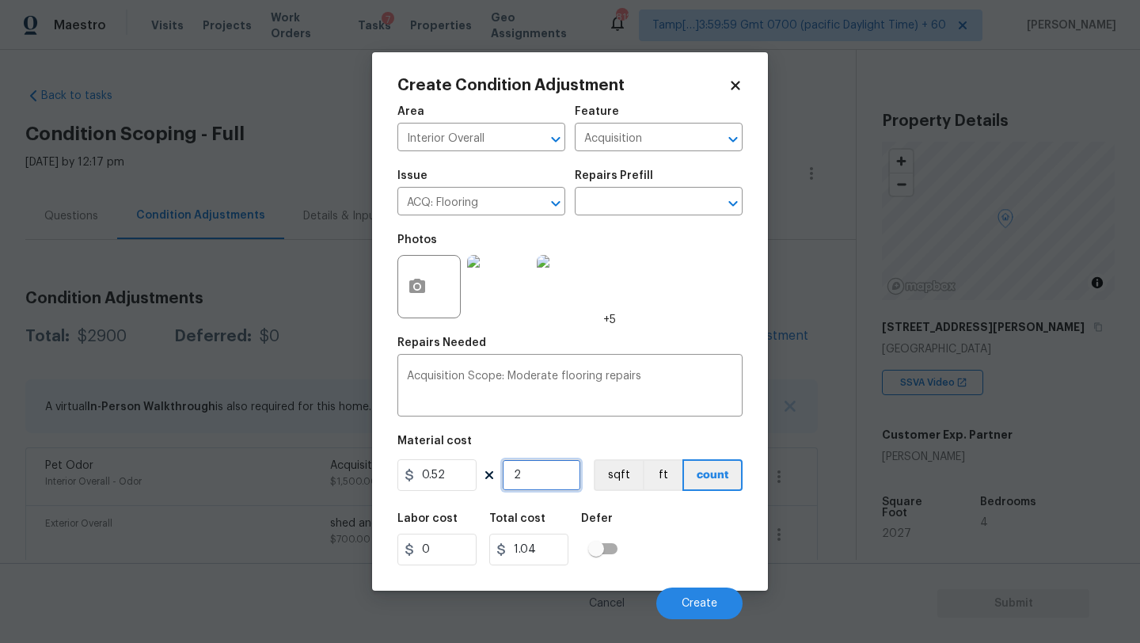
type input "10.4"
type input "202"
type input "105.04"
type input "2027"
type input "1054.04"
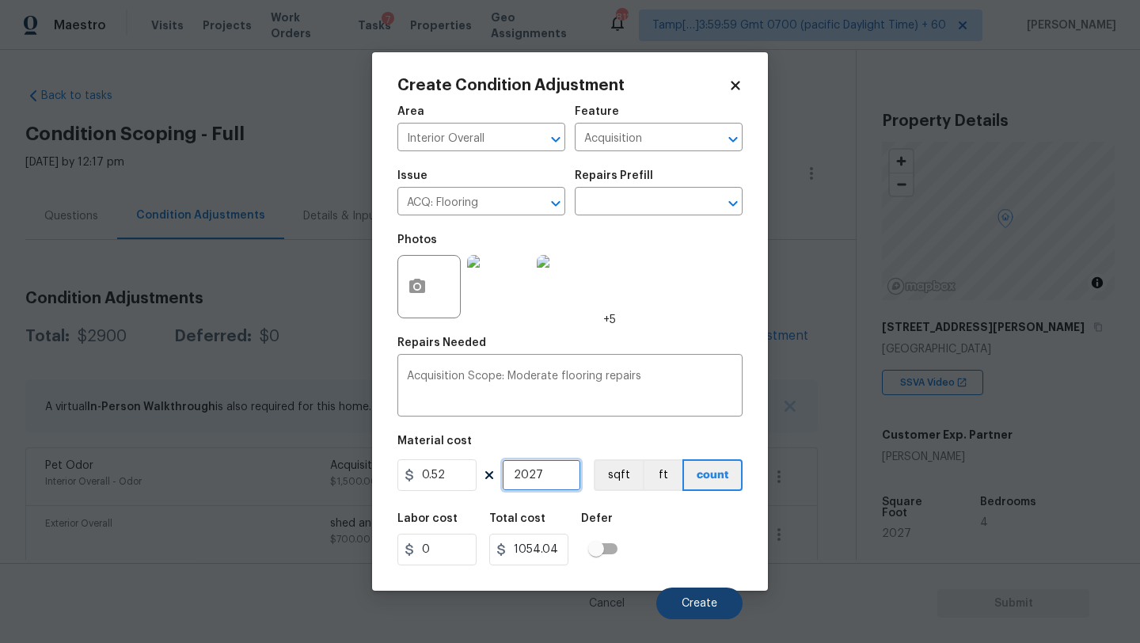
type input "2027"
click at [706, 604] on span "Create" at bounding box center [700, 604] width 36 height 12
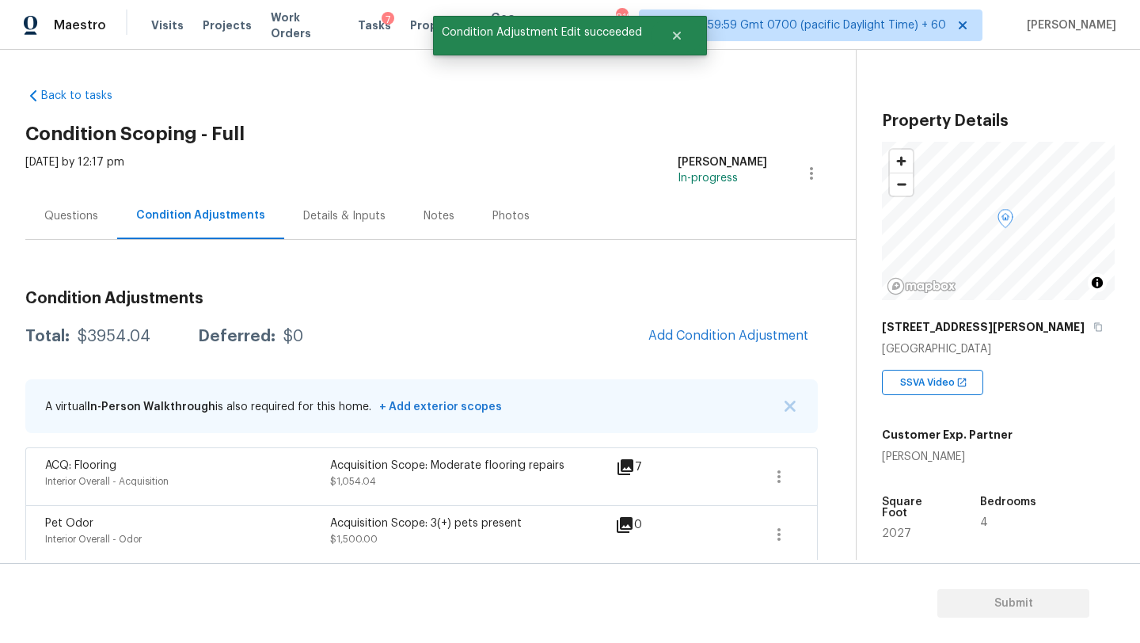
click at [713, 315] on div "Condition Adjustments Total: $3954.04 Deferred: $0 Add Condition Adjustment A v…" at bounding box center [421, 552] width 793 height 548
click at [716, 341] on span "Add Condition Adjustment" at bounding box center [729, 336] width 160 height 14
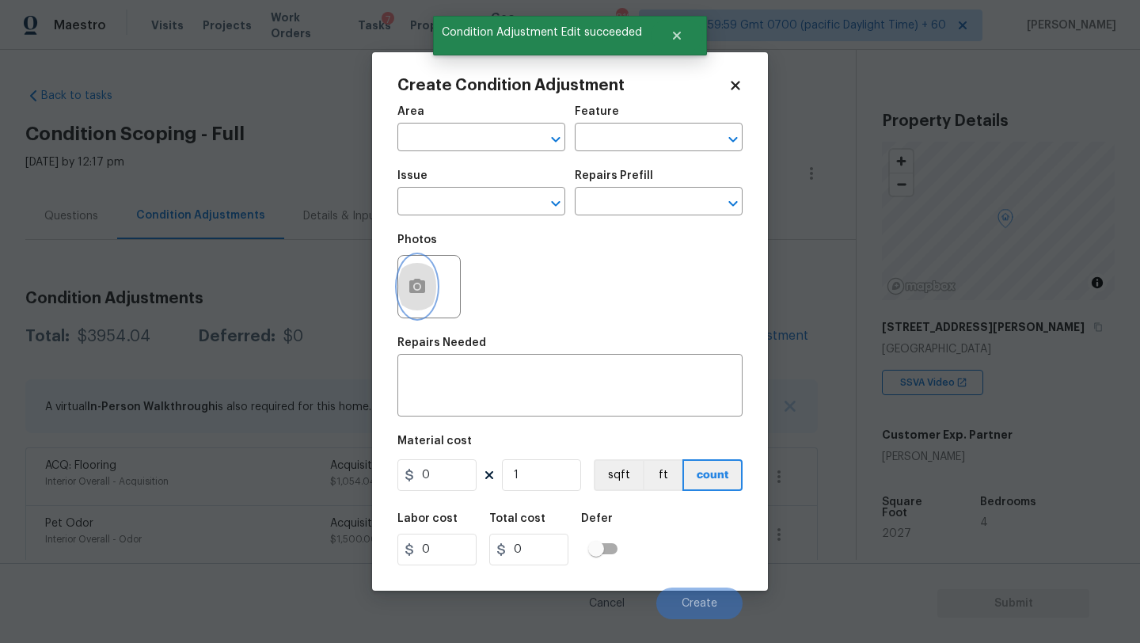
click at [420, 299] on button "button" at bounding box center [417, 287] width 38 height 62
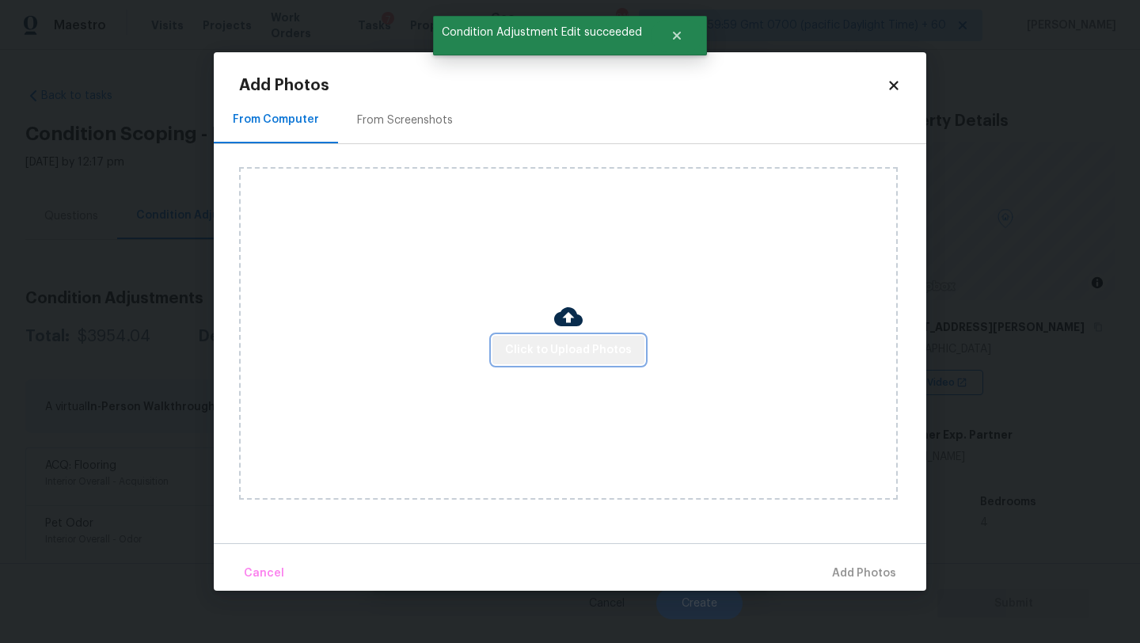
click at [593, 349] on span "Click to Upload Photos" at bounding box center [568, 350] width 127 height 20
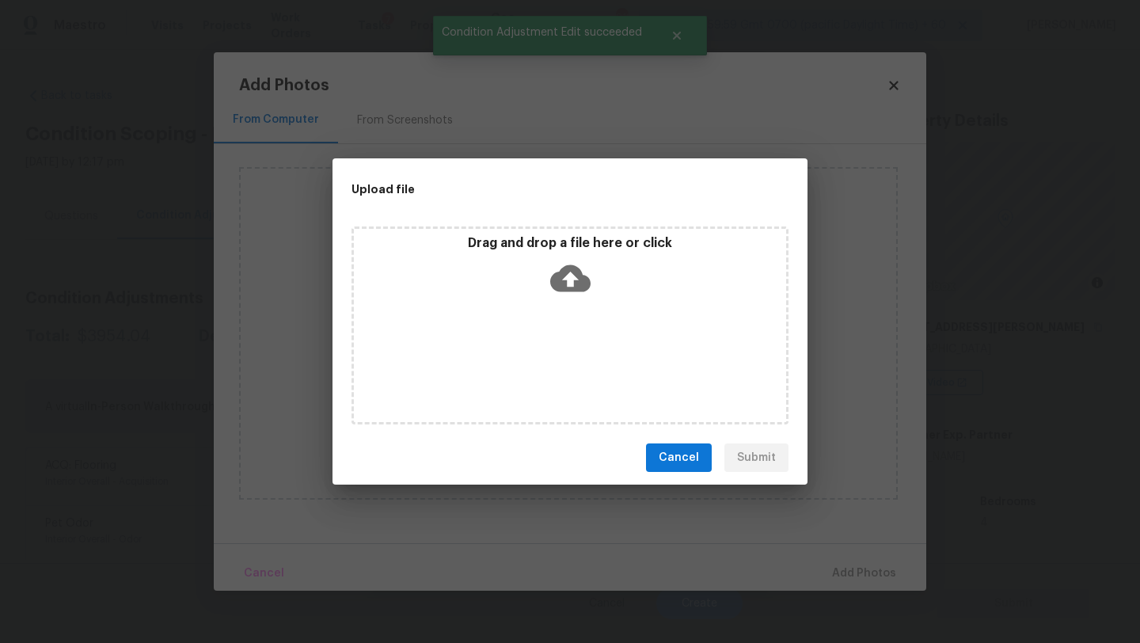
click at [593, 276] on div "Drag and drop a file here or click" at bounding box center [570, 269] width 432 height 68
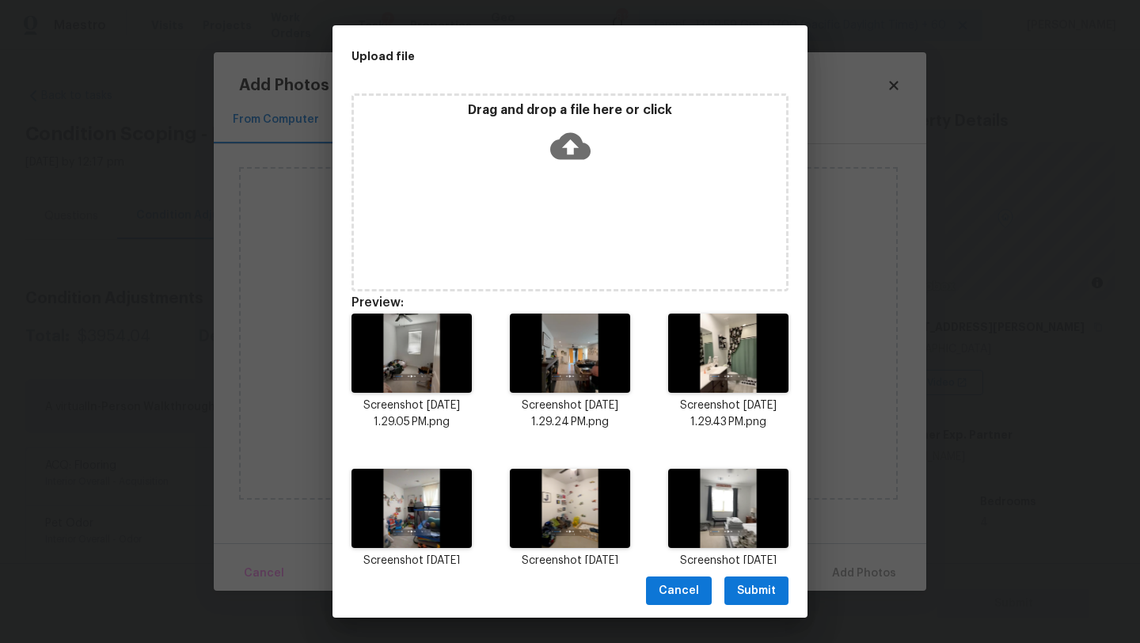
click at [768, 584] on span "Submit" at bounding box center [756, 591] width 39 height 20
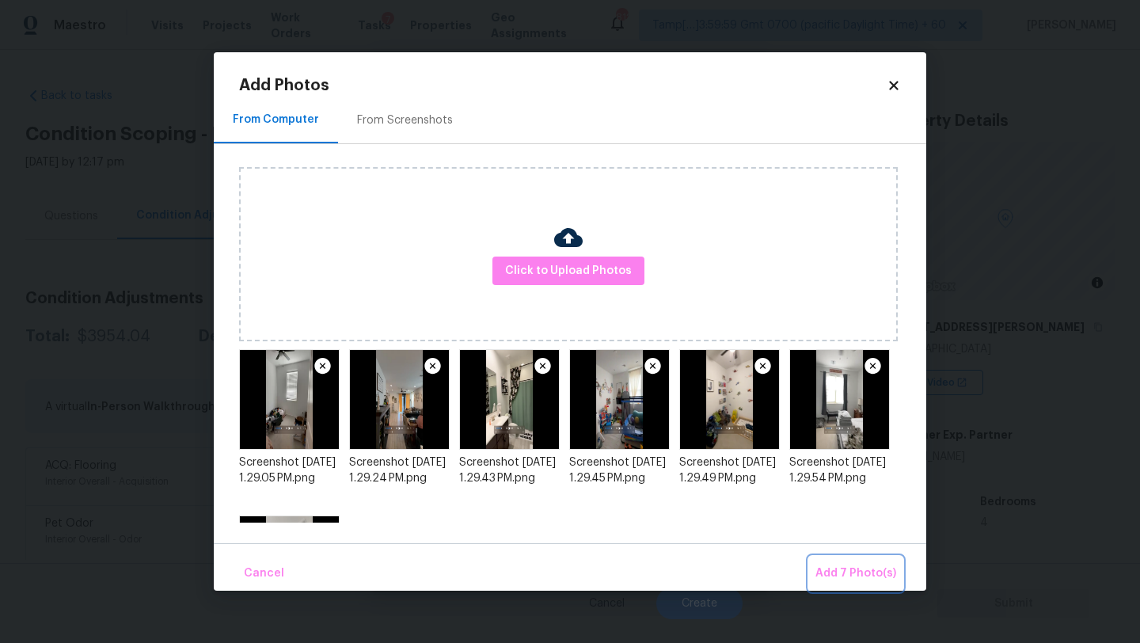
click at [858, 570] on span "Add 7 Photo(s)" at bounding box center [856, 574] width 81 height 20
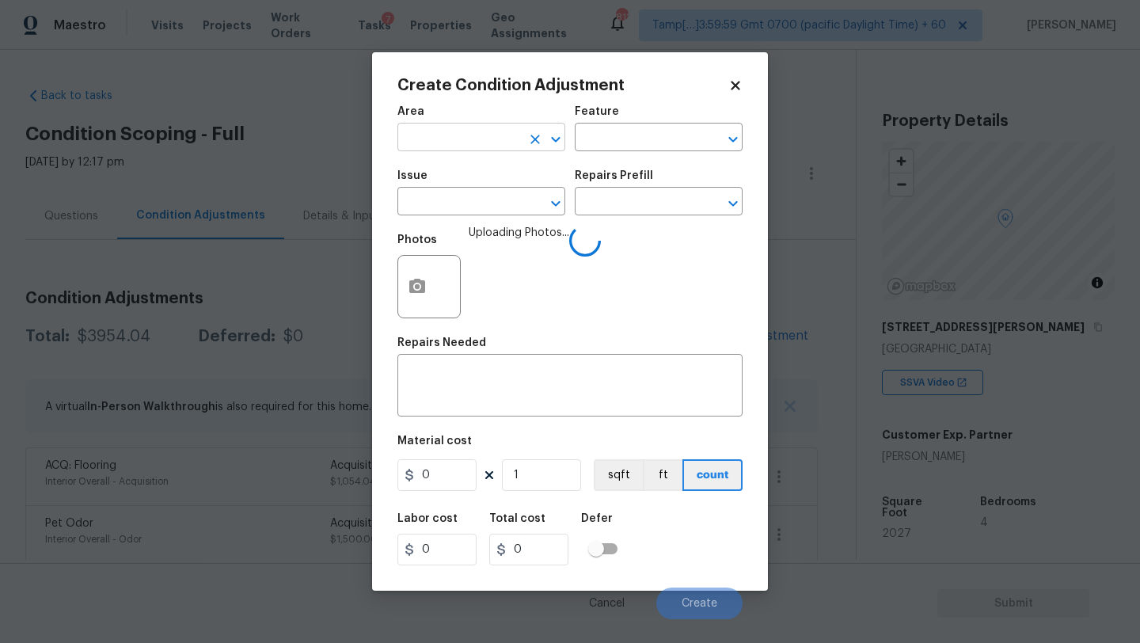
click at [432, 145] on input "text" at bounding box center [460, 139] width 124 height 25
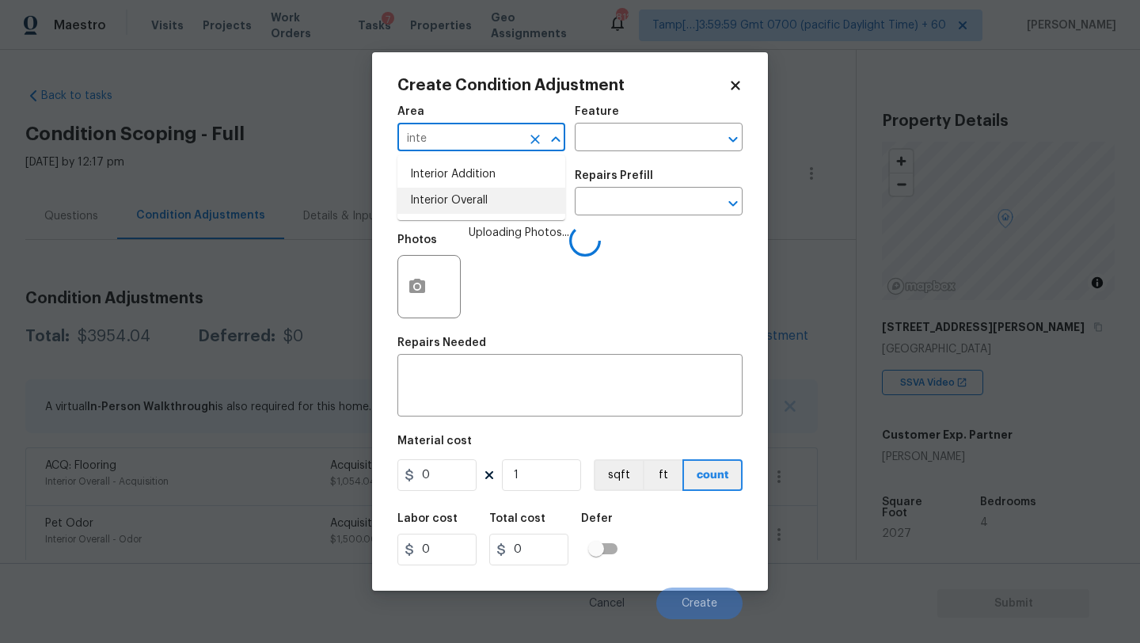
click at [446, 200] on li "Interior Overall" at bounding box center [482, 201] width 168 height 26
type input "Interior Overall"
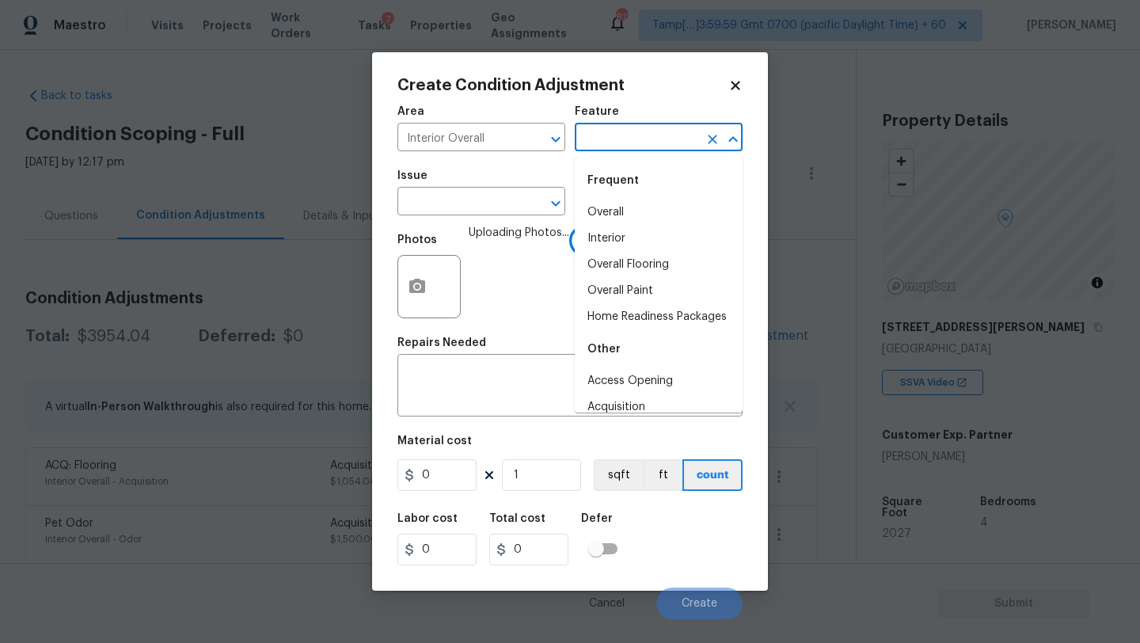
click at [616, 131] on input "text" at bounding box center [637, 139] width 124 height 25
click at [616, 296] on li "Overall Paint" at bounding box center [659, 291] width 168 height 26
type input "Overall Paint"
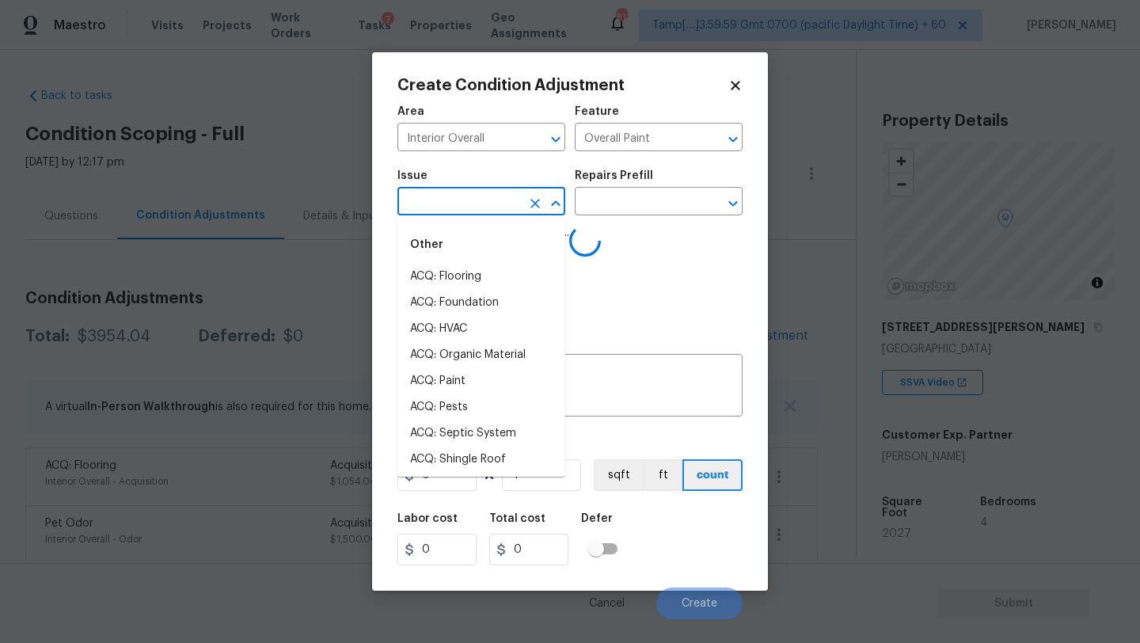
click at [480, 201] on input "text" at bounding box center [460, 203] width 124 height 25
click at [455, 384] on li "ACQ: Paint" at bounding box center [482, 381] width 168 height 26
type input "ACQ: Paint"
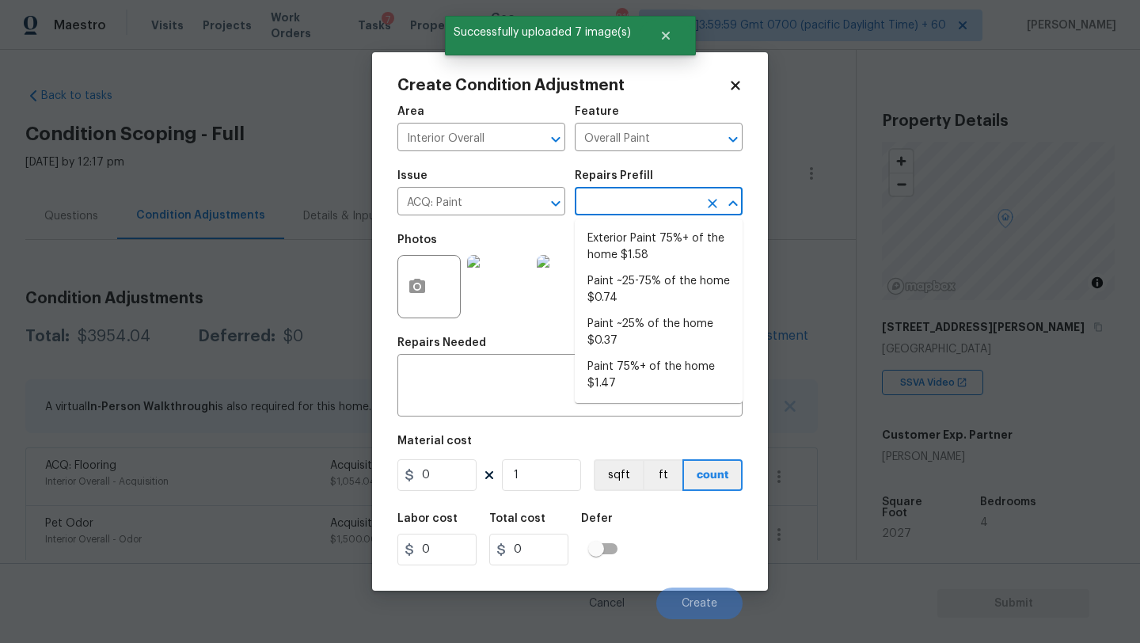
click at [630, 203] on input "text" at bounding box center [637, 203] width 124 height 25
click at [630, 287] on li "Paint ~25-75% of the home $0.74" at bounding box center [659, 289] width 168 height 43
type input "Acquisition"
type textarea "Acquisition Scope: ~25 - 75% of the home needs interior paint"
type input "0.74"
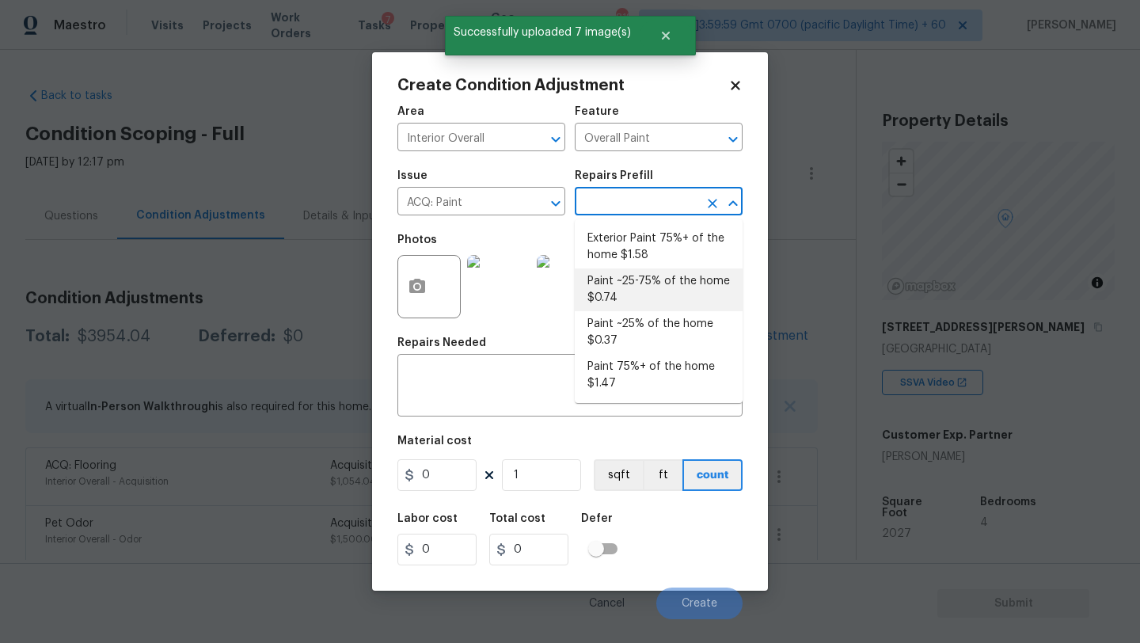
type input "0.74"
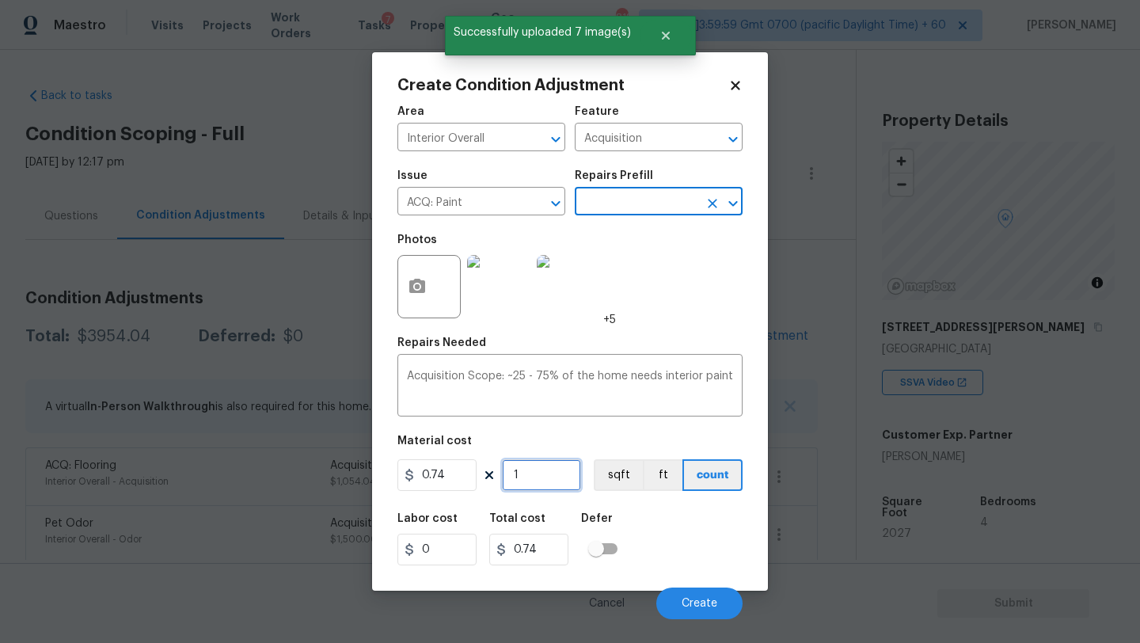
click at [561, 485] on input "1" at bounding box center [541, 475] width 79 height 32
type input "0"
type input "2"
type input "1.48"
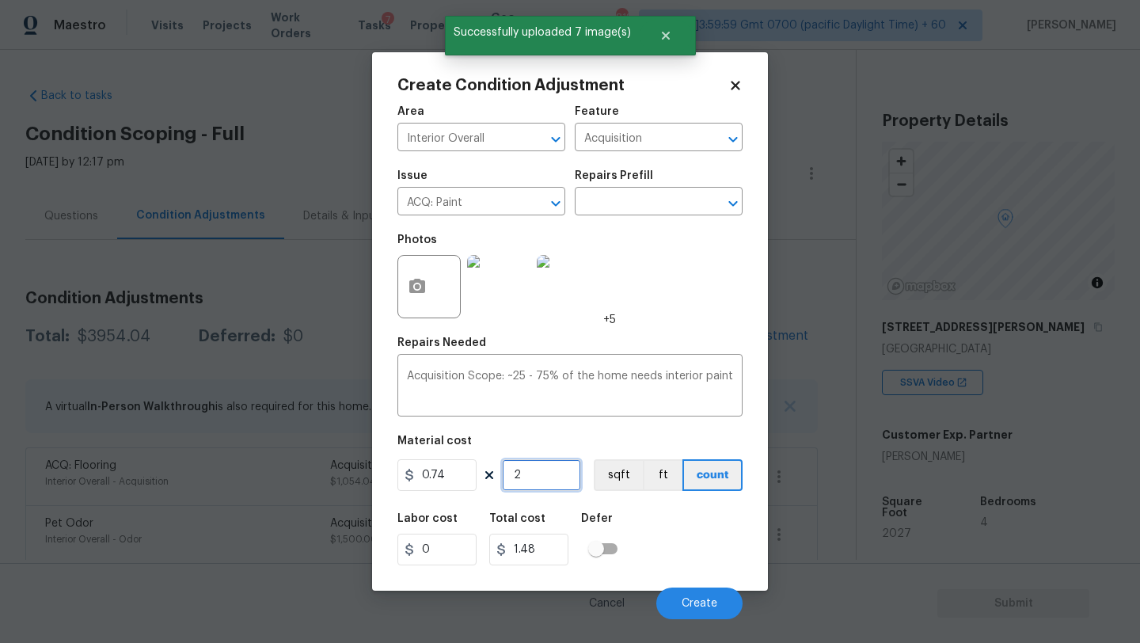
type input "20"
type input "14.8"
type input "202"
type input "149.48"
type input "2027"
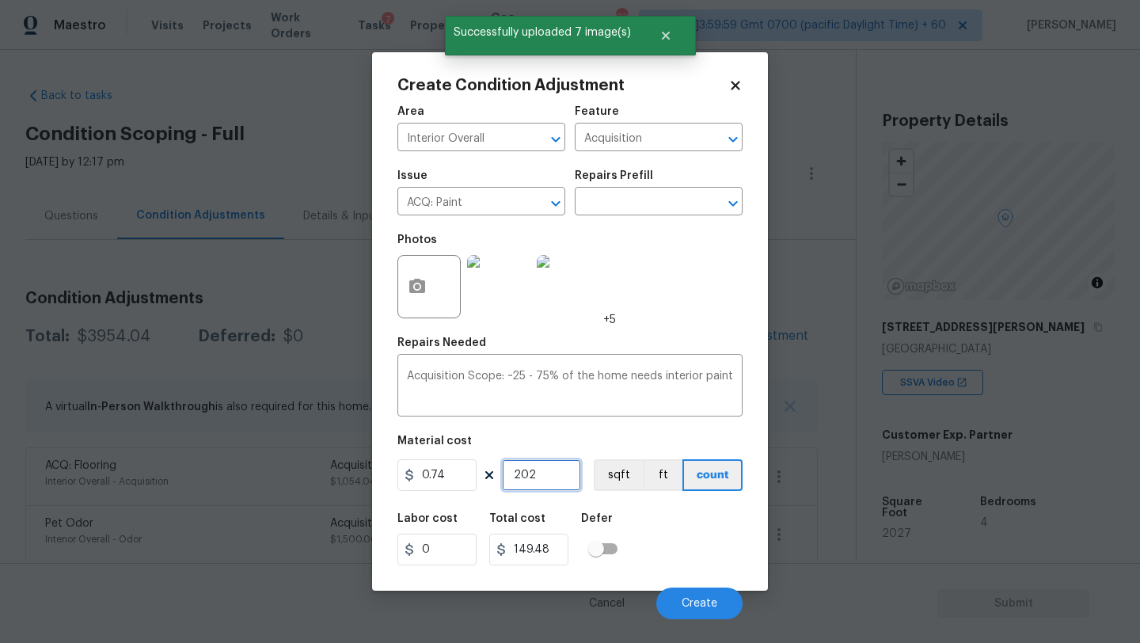
type input "1499.98"
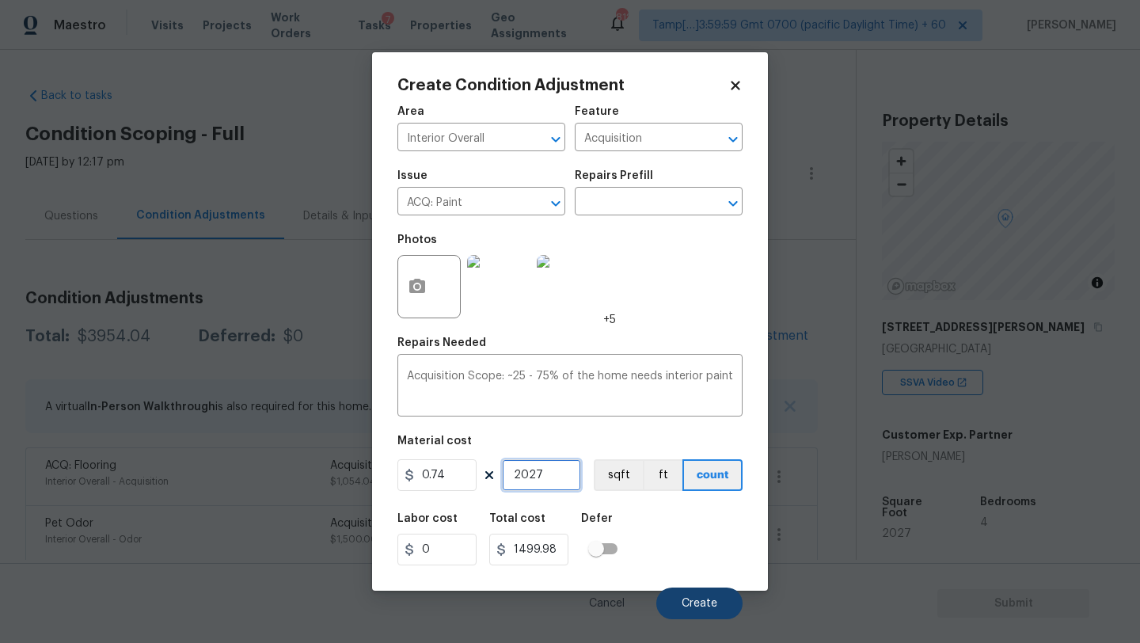
type input "2027"
click at [688, 612] on button "Create" at bounding box center [699, 604] width 86 height 32
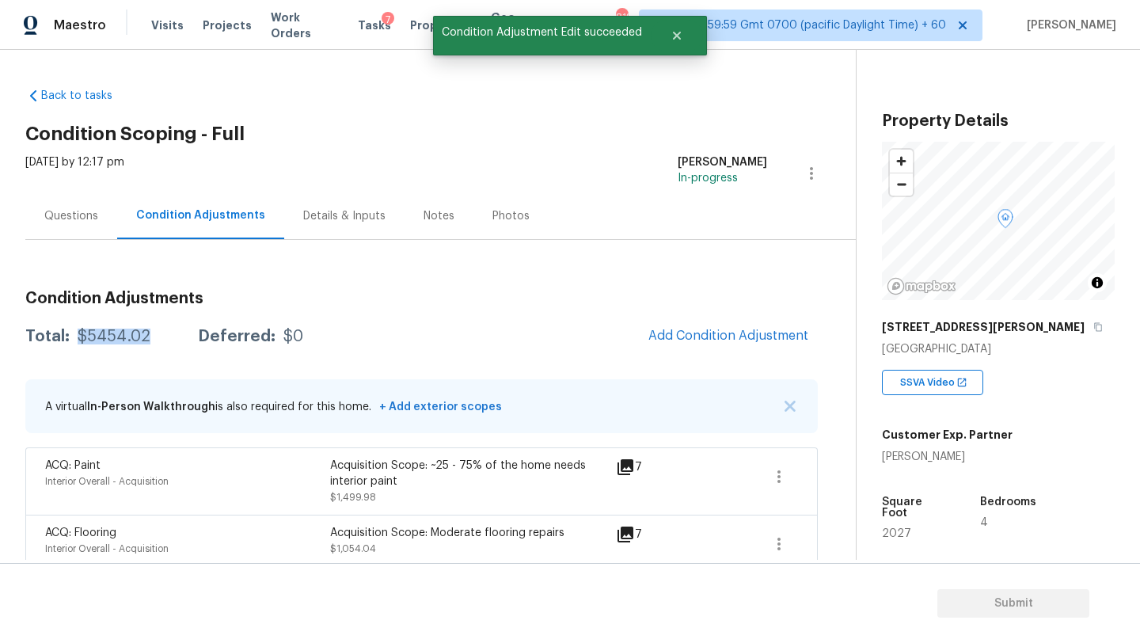
drag, startPoint x: 76, startPoint y: 337, endPoint x: 162, endPoint y: 337, distance: 85.5
click at [162, 337] on div "Total: $5454.02 Deferred: $0" at bounding box center [164, 337] width 278 height 16
copy div "$5454.02"
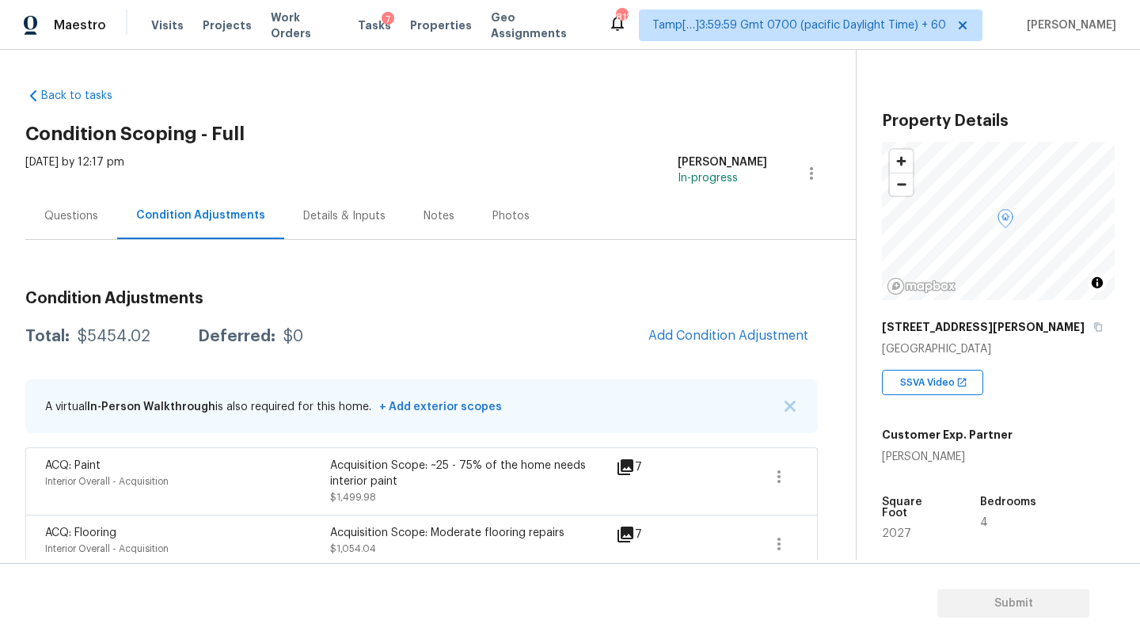
click at [76, 210] on div "Questions" at bounding box center [71, 216] width 54 height 16
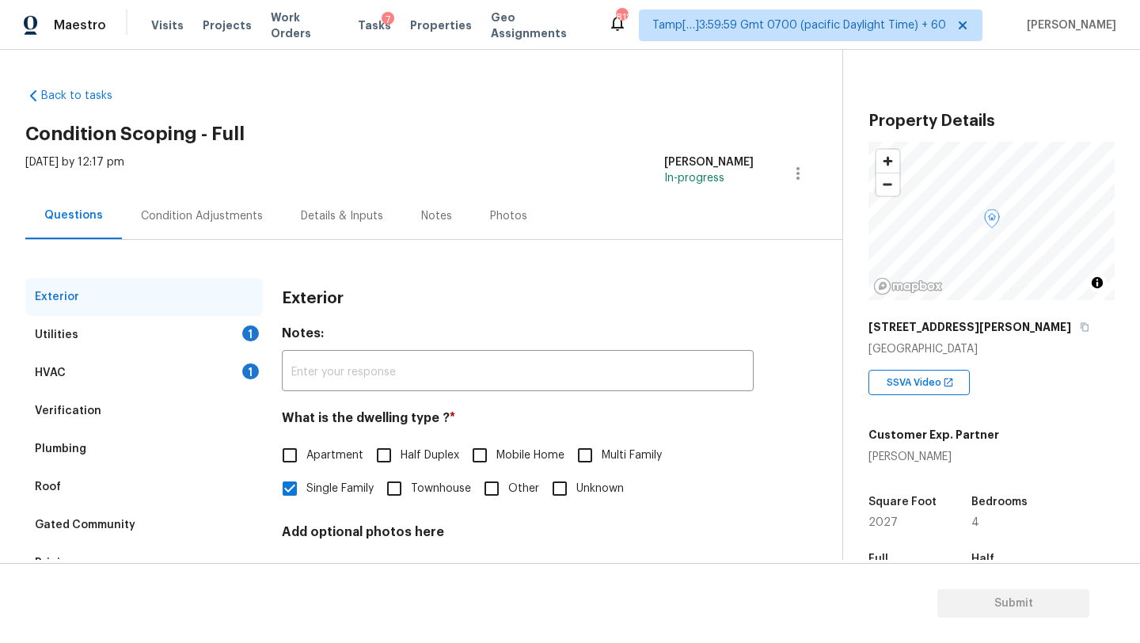
click at [81, 375] on div "HVAC 1" at bounding box center [144, 373] width 238 height 38
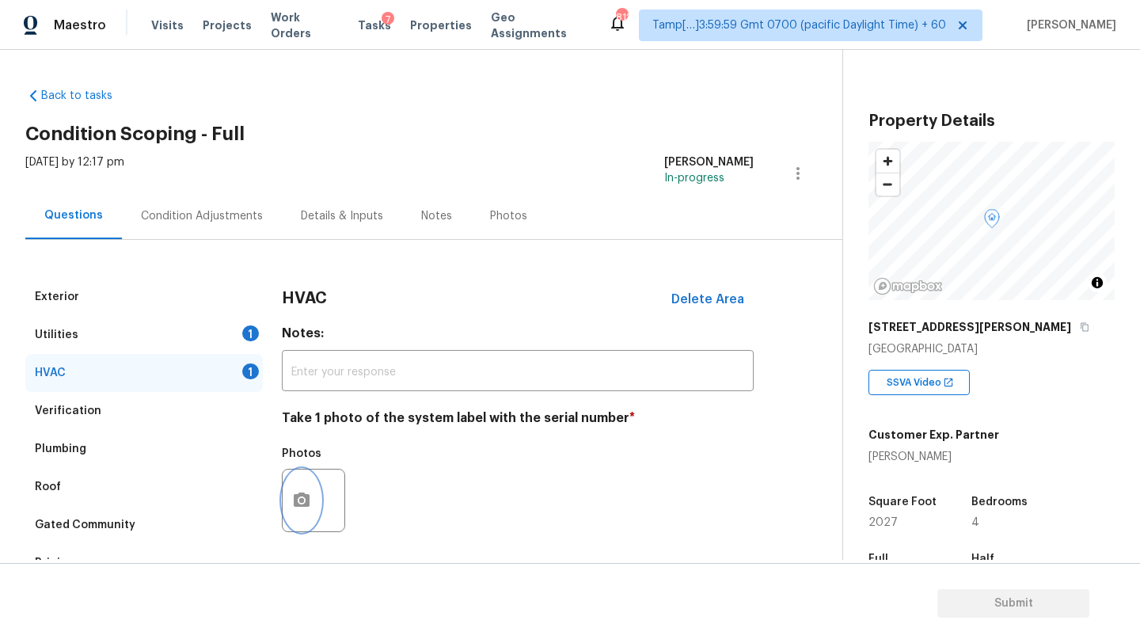
click at [296, 498] on icon "button" at bounding box center [302, 500] width 16 height 14
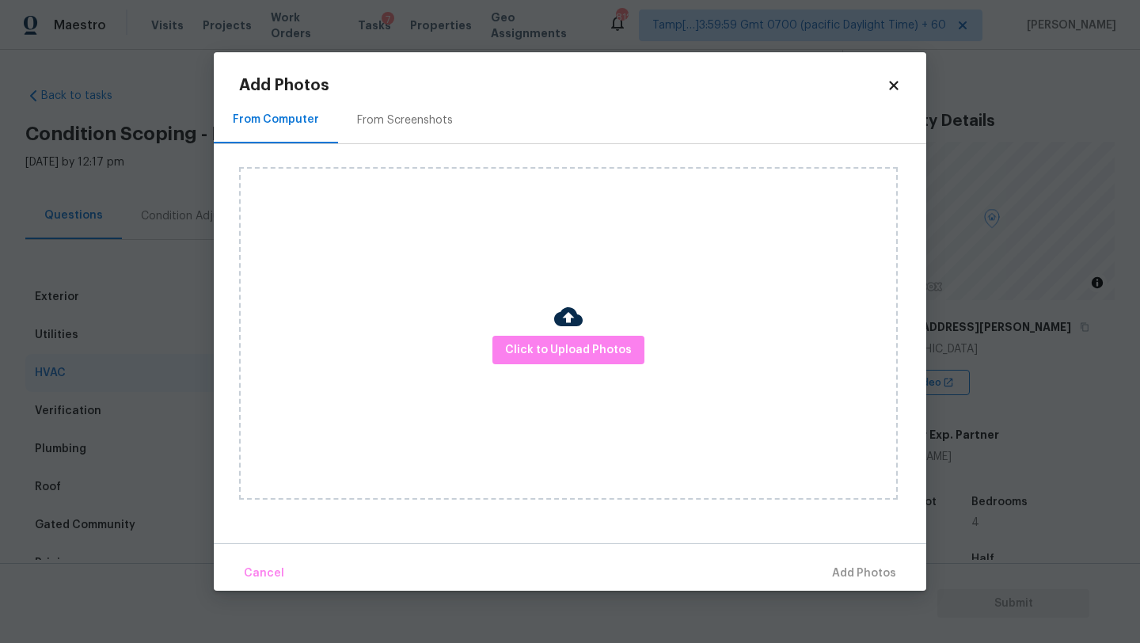
click at [405, 107] on div "From Screenshots" at bounding box center [405, 120] width 134 height 47
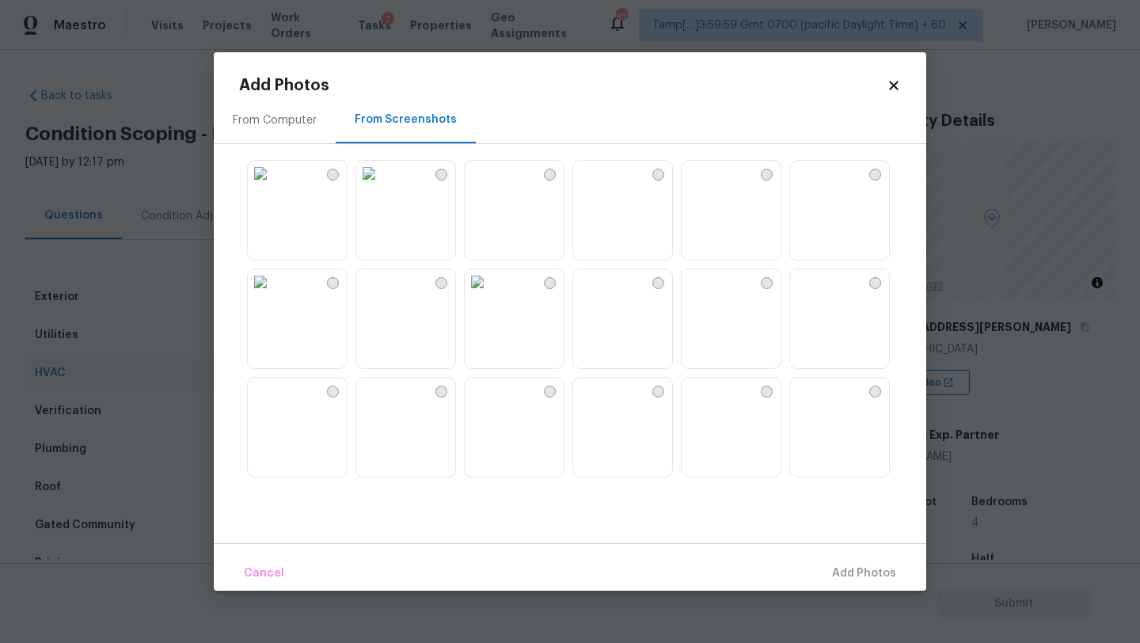
click at [599, 186] on img at bounding box center [585, 173] width 25 height 25
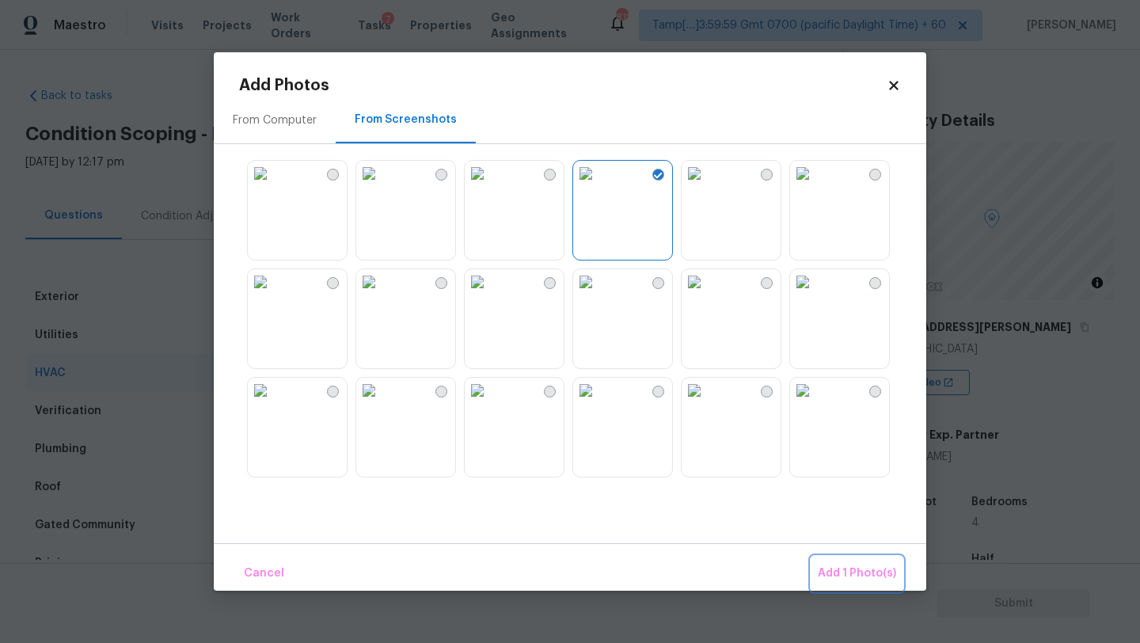
click at [845, 578] on span "Add 1 Photo(s)" at bounding box center [857, 574] width 78 height 20
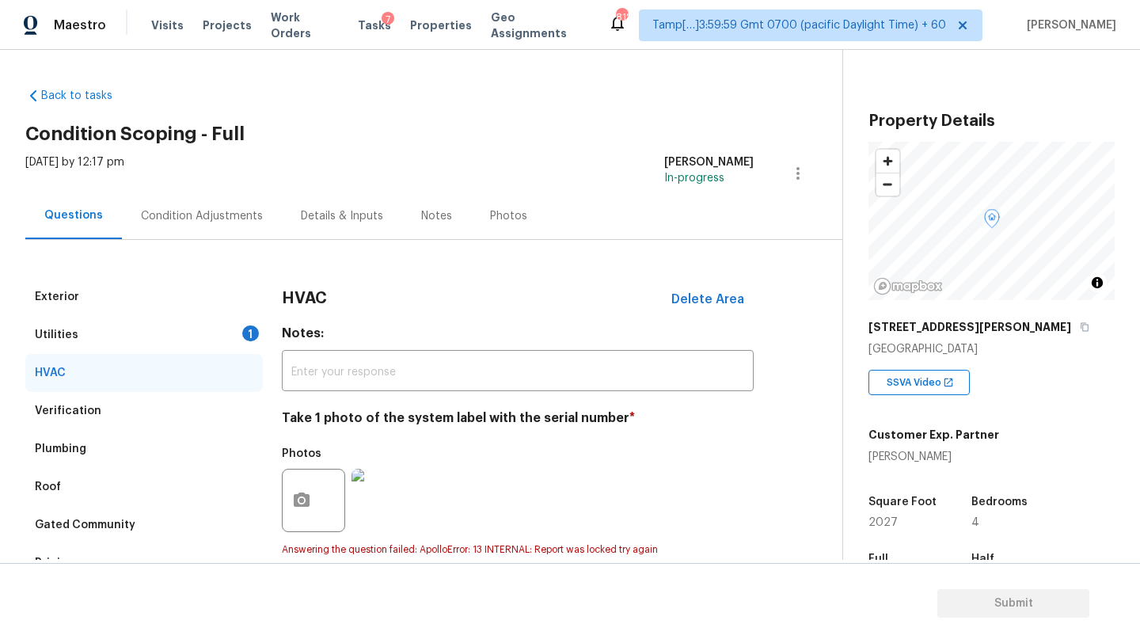
click at [124, 349] on div "Utilities 1" at bounding box center [144, 335] width 238 height 38
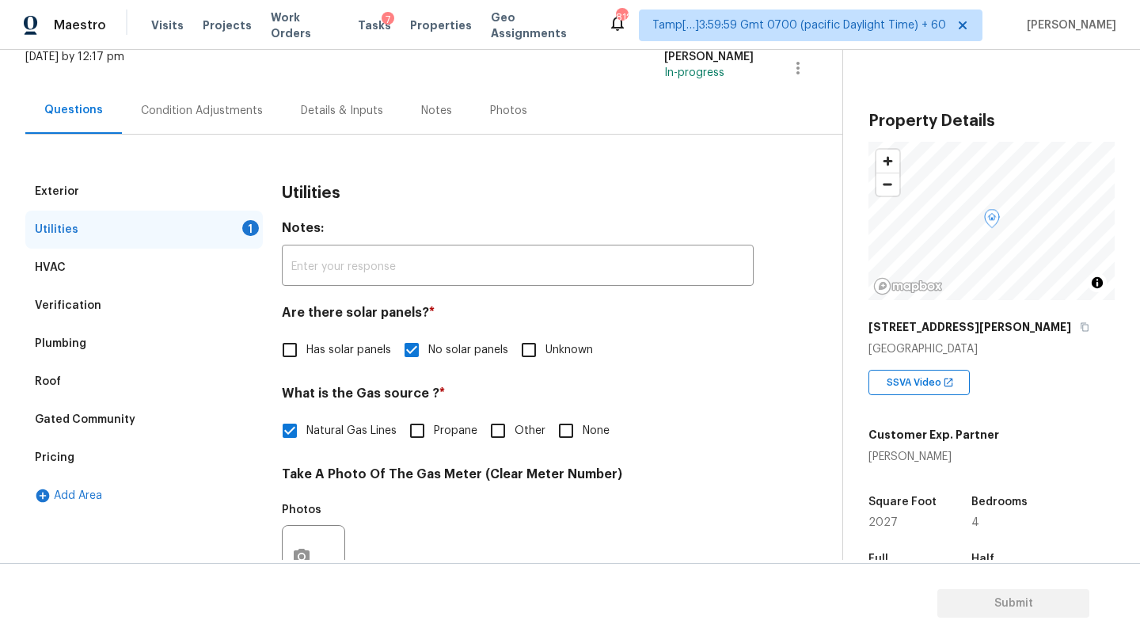
scroll to position [325, 0]
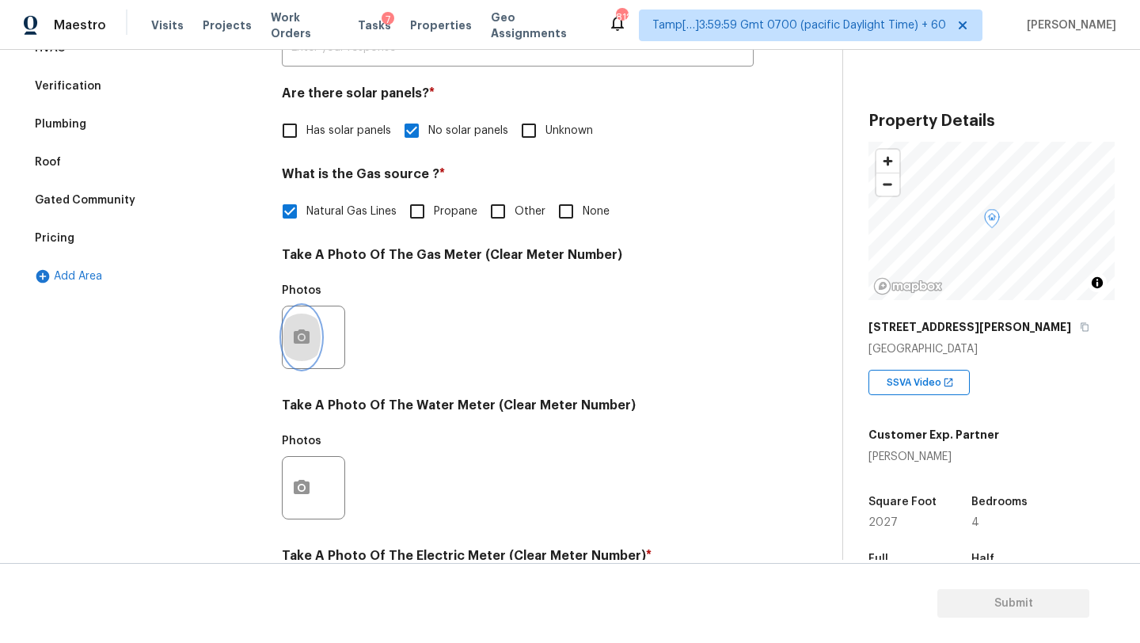
click at [304, 358] on button "button" at bounding box center [302, 337] width 38 height 62
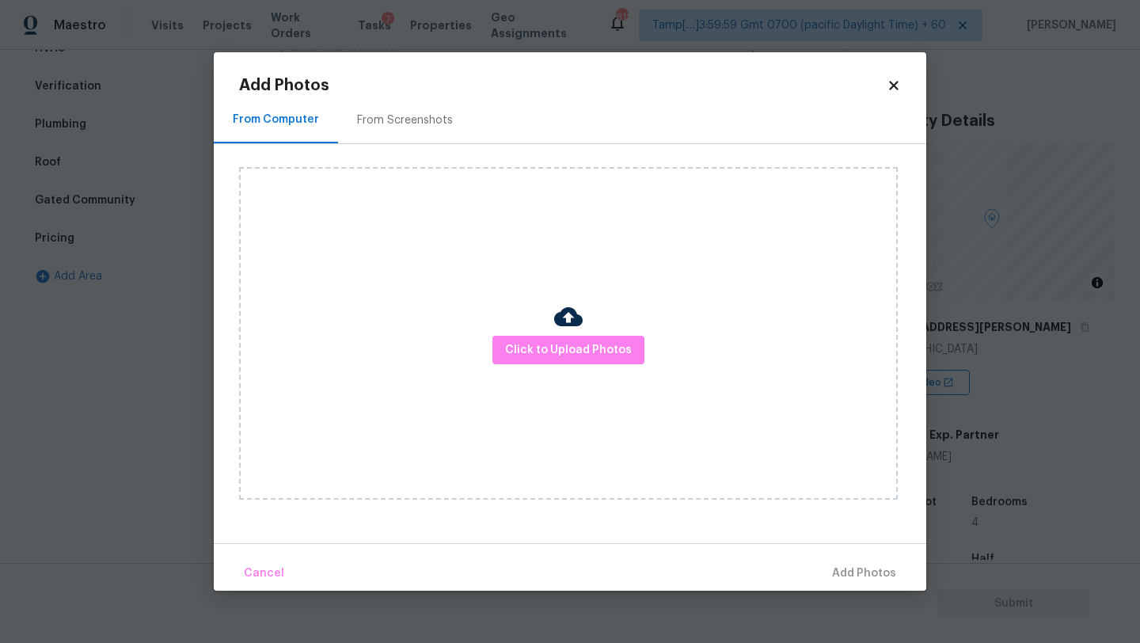
click at [407, 98] on div "From Screenshots" at bounding box center [405, 120] width 134 height 47
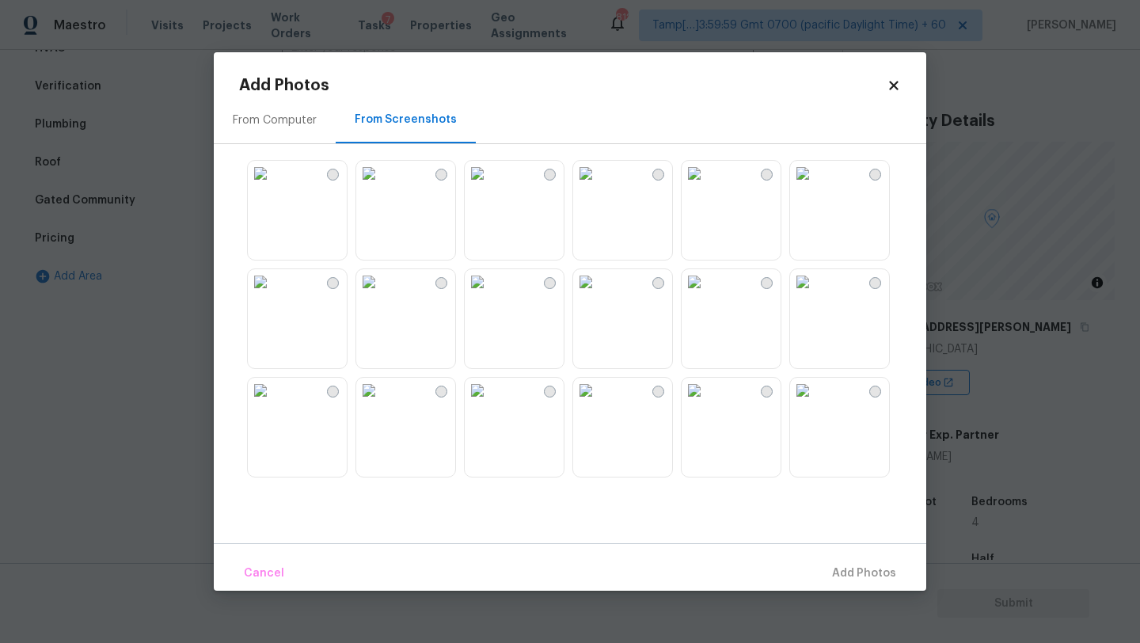
click at [599, 186] on img at bounding box center [585, 173] width 25 height 25
click at [843, 582] on span "Add 1 Photo(s)" at bounding box center [857, 574] width 78 height 20
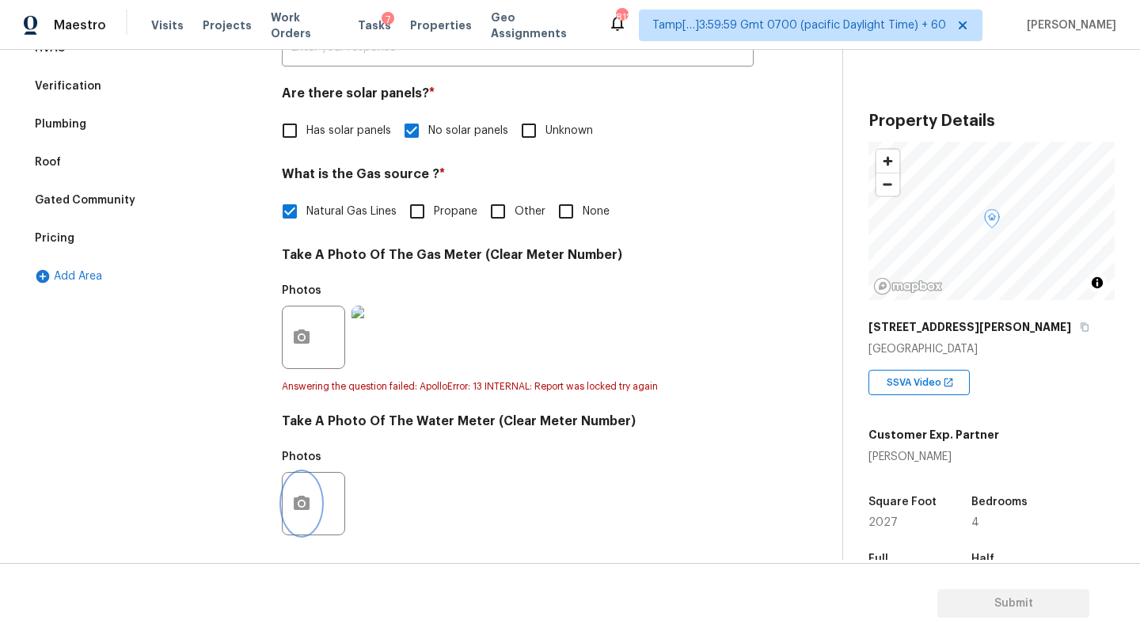
click at [320, 511] on button "button" at bounding box center [302, 504] width 38 height 62
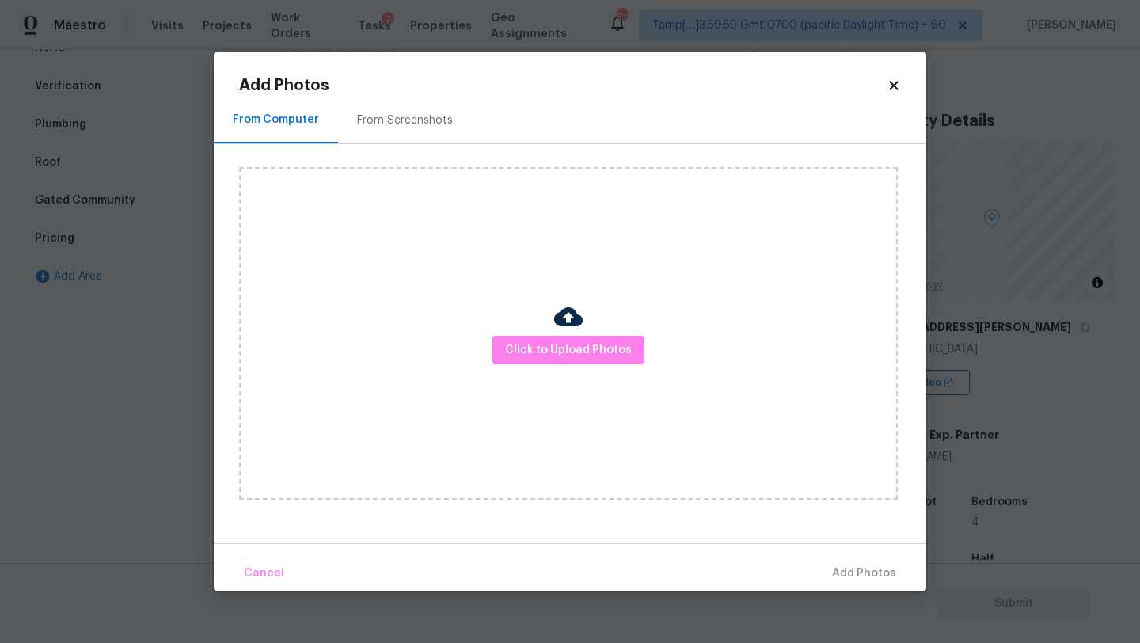
click at [382, 155] on div "Click to Upload Photos" at bounding box center [582, 333] width 687 height 379
click at [385, 116] on div "From Screenshots" at bounding box center [405, 120] width 96 height 16
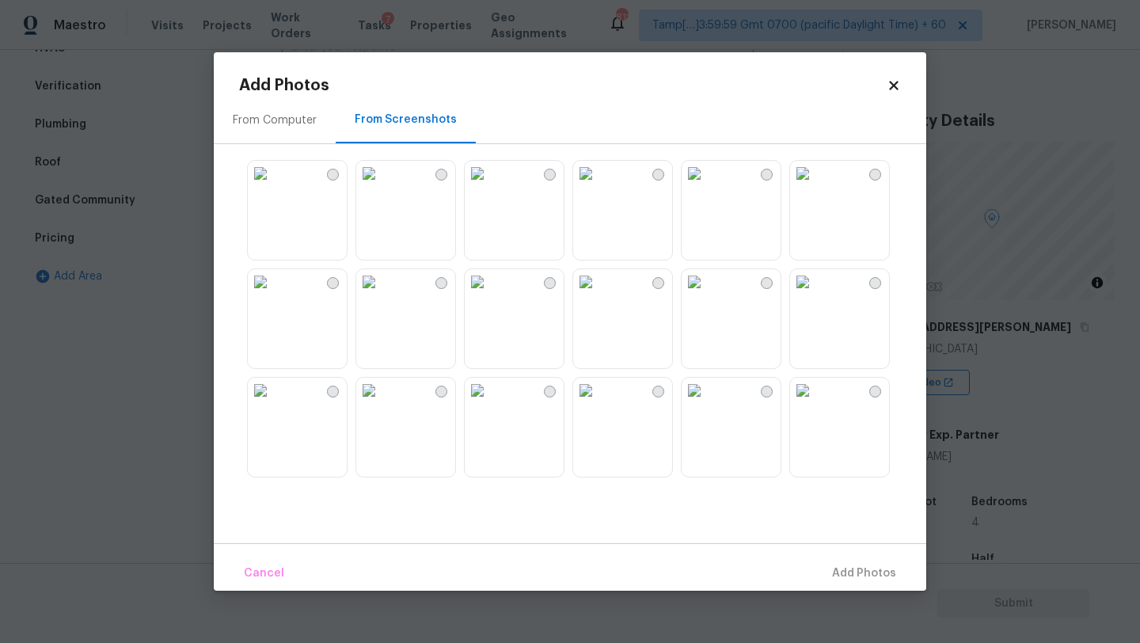
click at [599, 186] on img at bounding box center [585, 173] width 25 height 25
click at [836, 581] on span "Add 1 Photo(s)" at bounding box center [857, 574] width 78 height 20
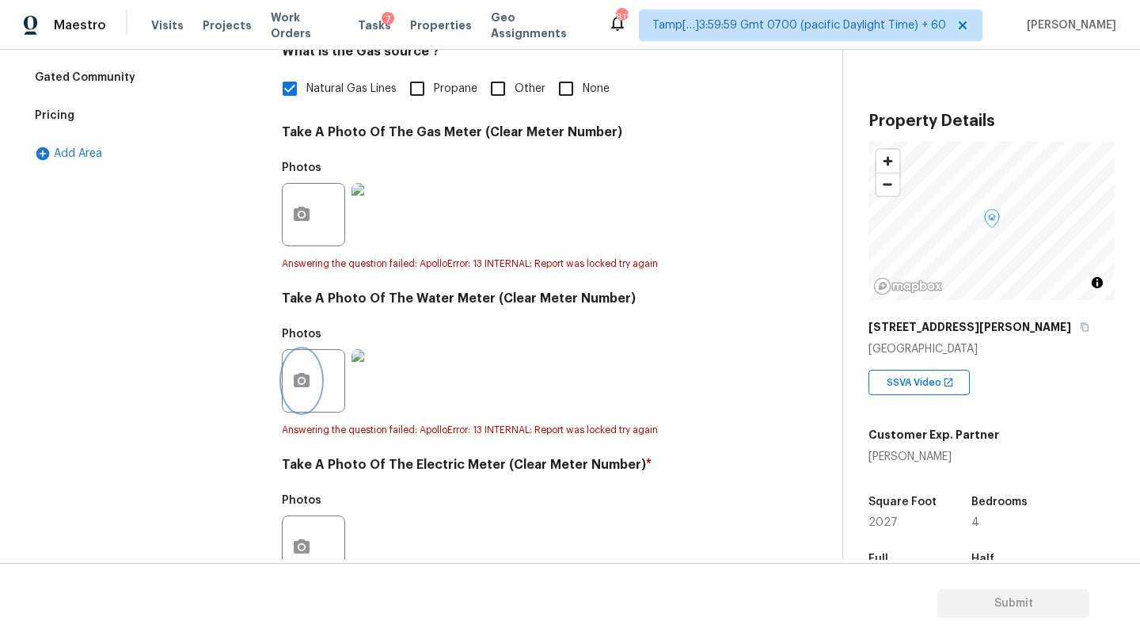
scroll to position [488, 0]
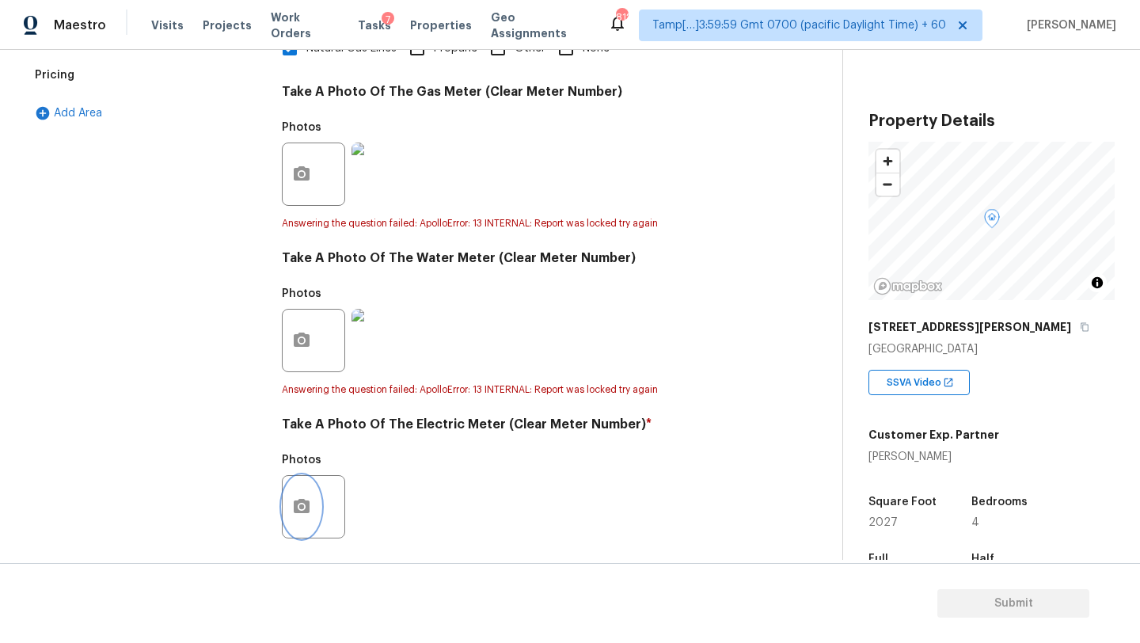
click at [307, 511] on icon "button" at bounding box center [302, 506] width 16 height 14
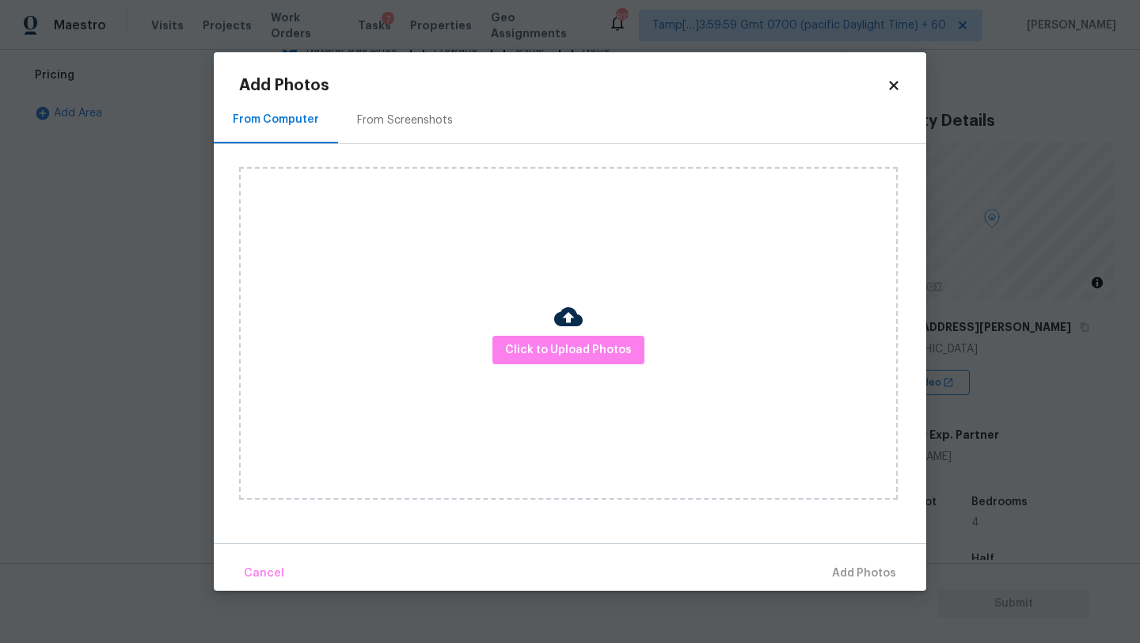
click at [371, 127] on div "From Screenshots" at bounding box center [405, 120] width 134 height 47
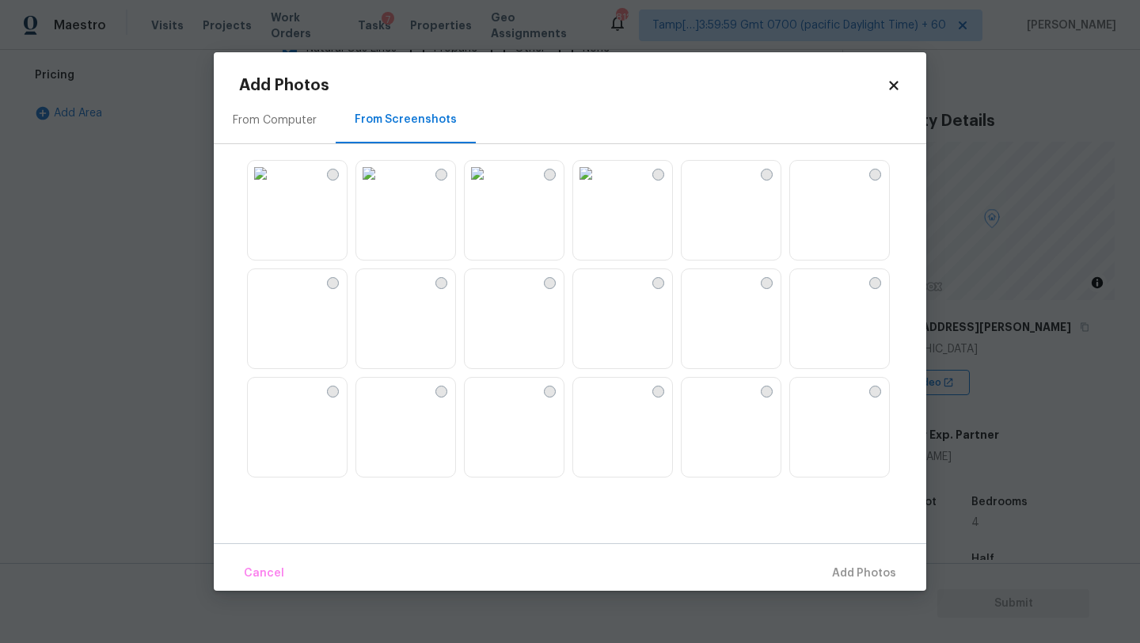
click at [599, 186] on img at bounding box center [585, 173] width 25 height 25
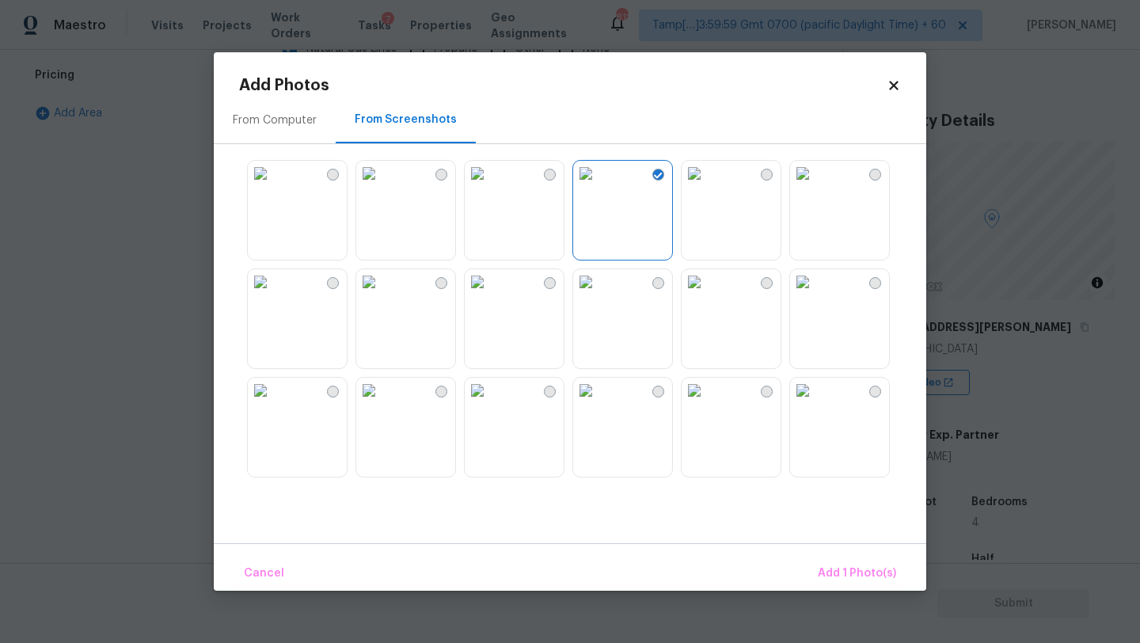
click at [847, 550] on div "Cancel Add 1 Photo(s)" at bounding box center [570, 567] width 713 height 48
click at [847, 560] on button "Add 1 Photo(s)" at bounding box center [857, 574] width 91 height 34
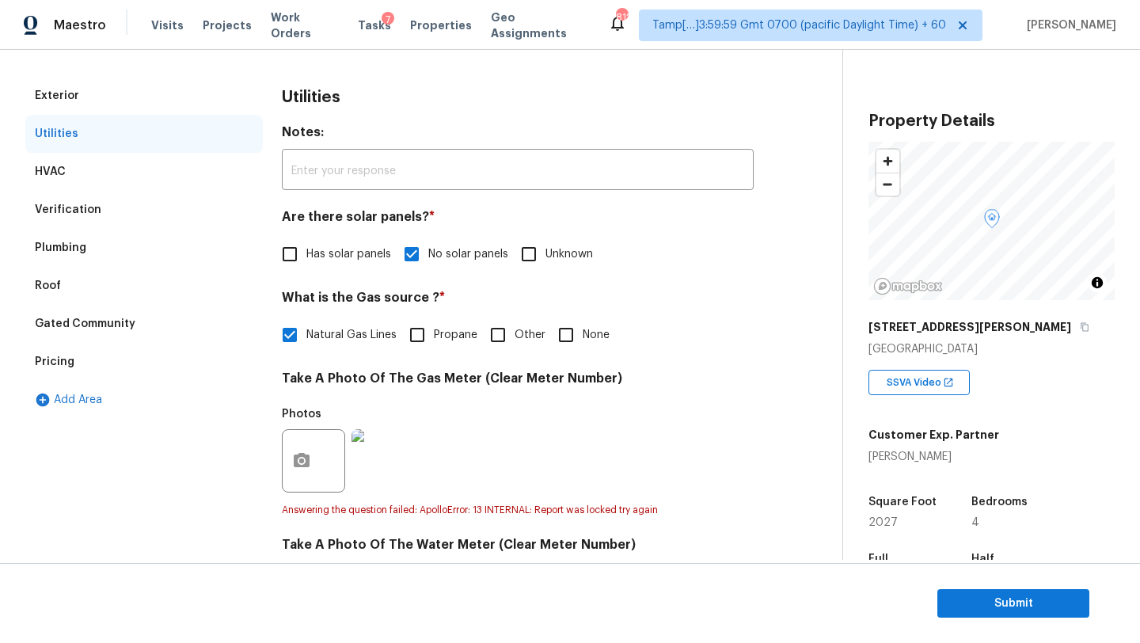
scroll to position [247, 0]
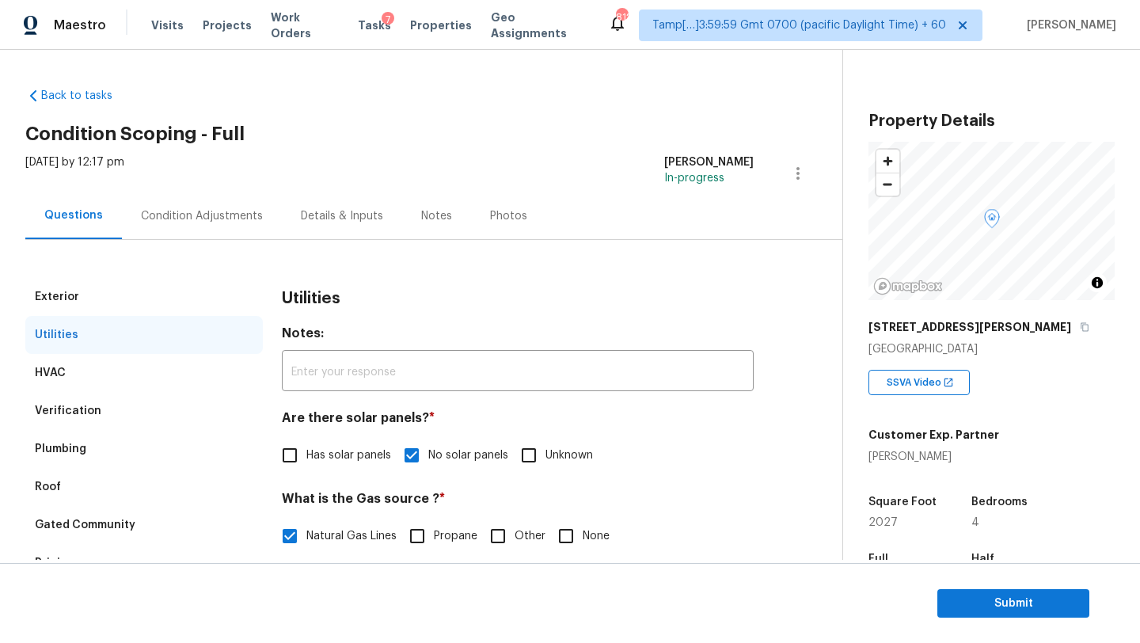
scroll to position [247, 0]
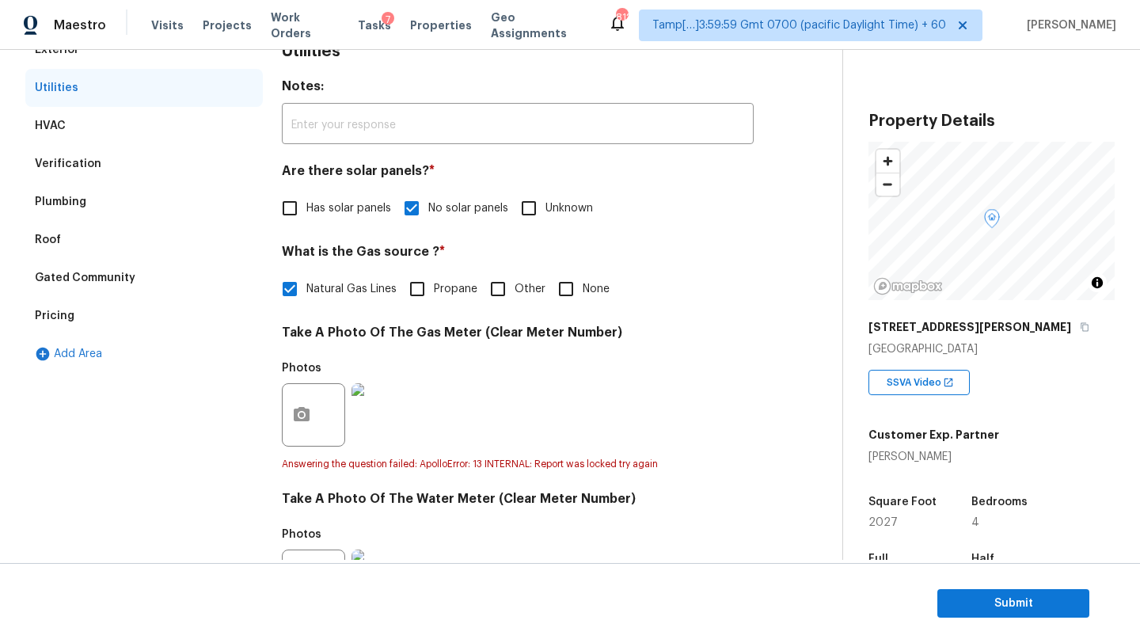
click at [983, 588] on section "Submit" at bounding box center [570, 603] width 1140 height 81
click at [980, 618] on section "Submit" at bounding box center [570, 603] width 1140 height 81
click at [980, 609] on span "Submit" at bounding box center [1013, 604] width 127 height 20
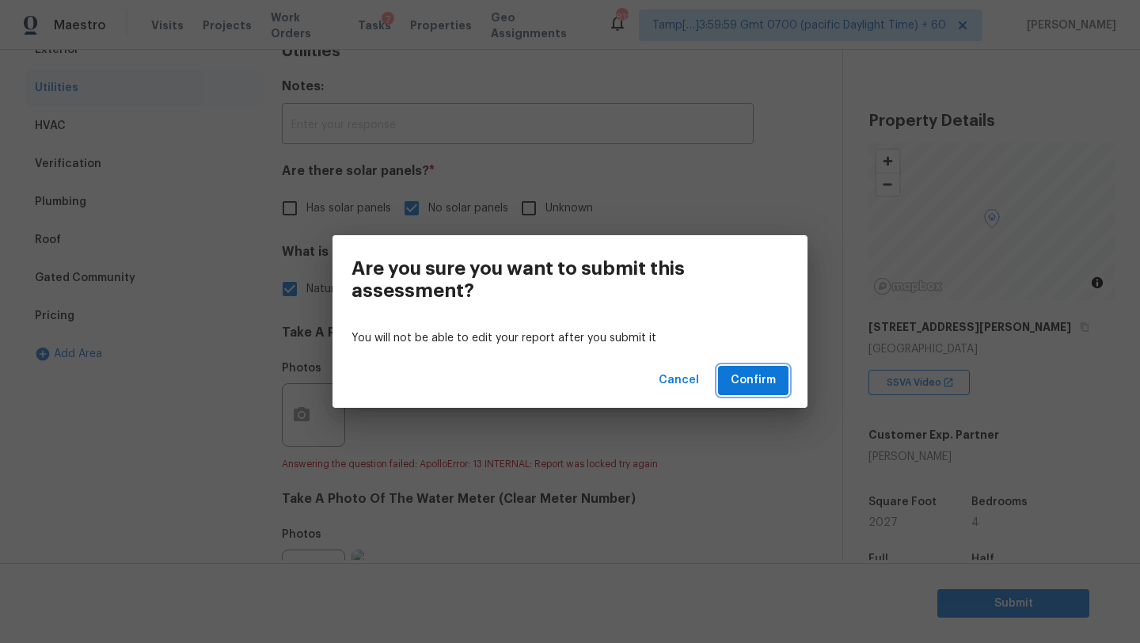
click at [768, 379] on span "Confirm" at bounding box center [753, 381] width 45 height 20
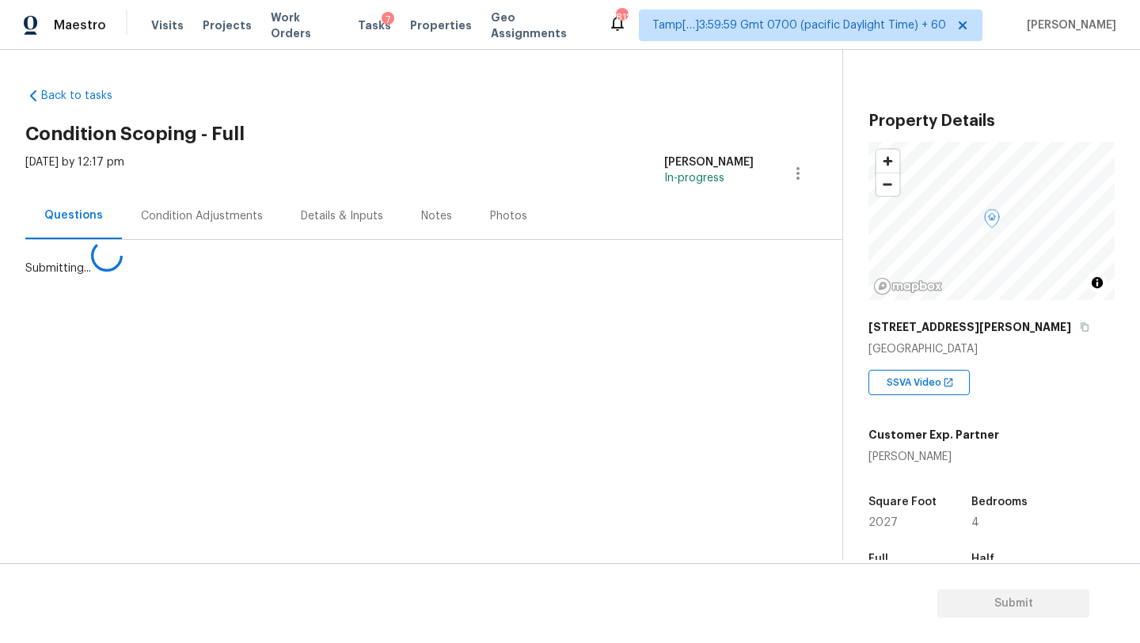
scroll to position [0, 0]
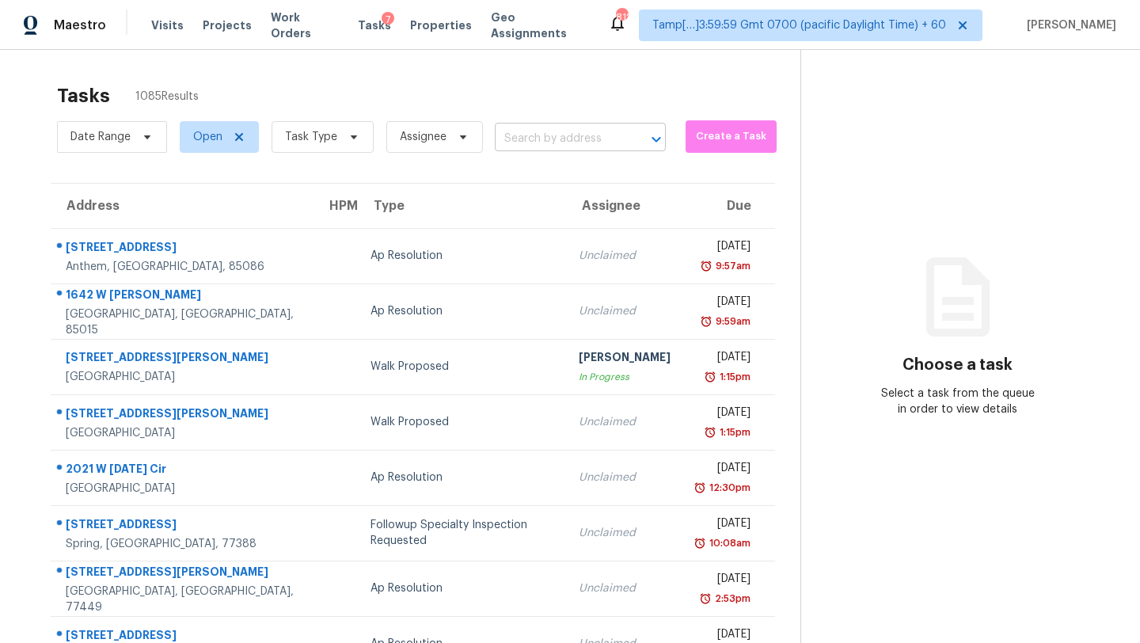
click at [599, 139] on input "text" at bounding box center [558, 139] width 127 height 25
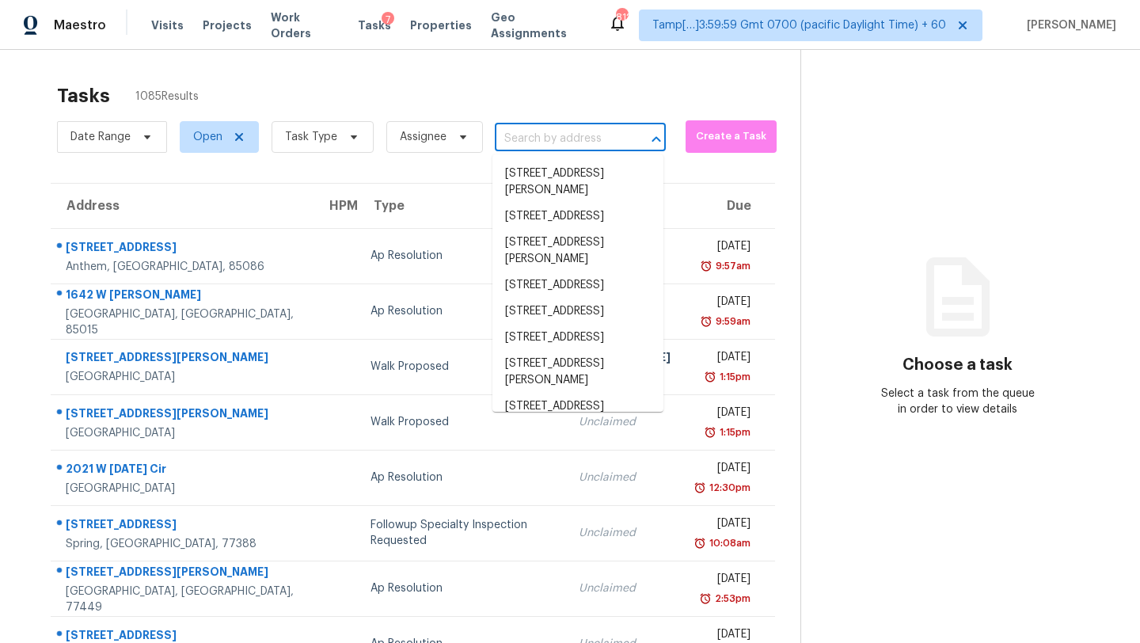
paste input "[STREET_ADDRESS]"
type input "[STREET_ADDRESS]"
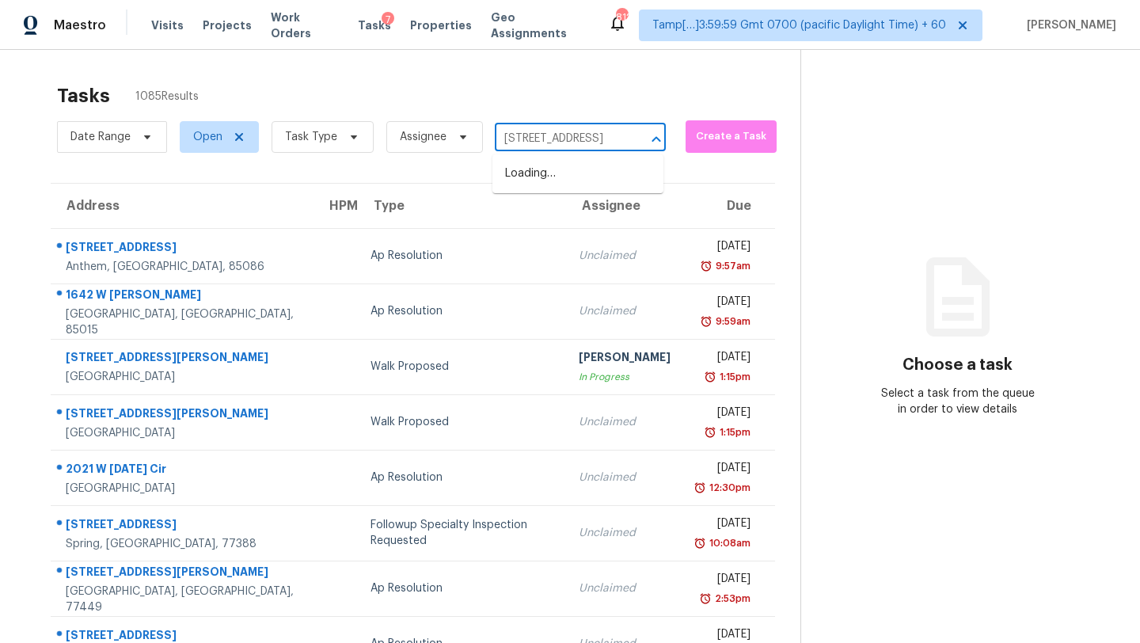
scroll to position [0, 97]
click at [568, 183] on li "[STREET_ADDRESS]" at bounding box center [578, 174] width 171 height 26
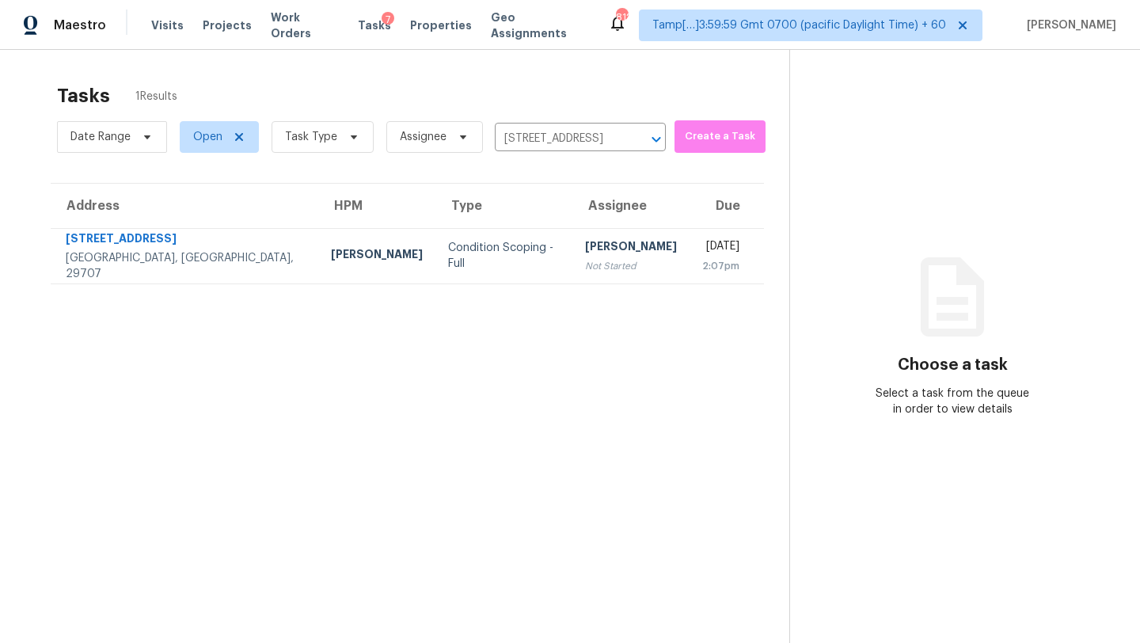
click at [592, 263] on td "[PERSON_NAME] Not Started" at bounding box center [631, 255] width 117 height 55
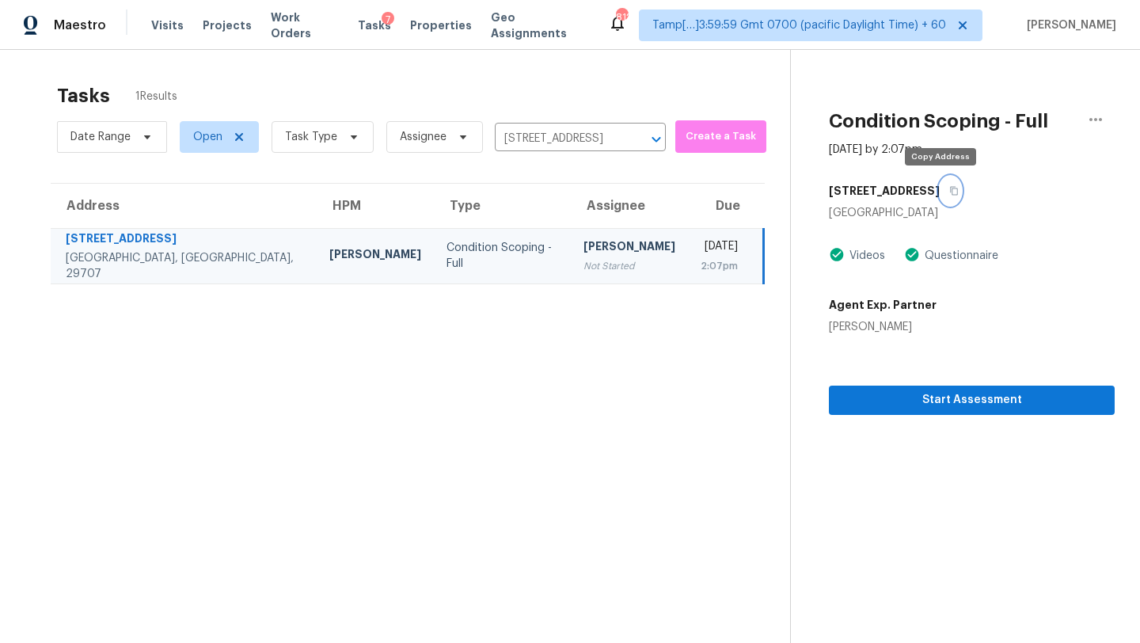
click at [949, 194] on icon "button" at bounding box center [954, 191] width 10 height 10
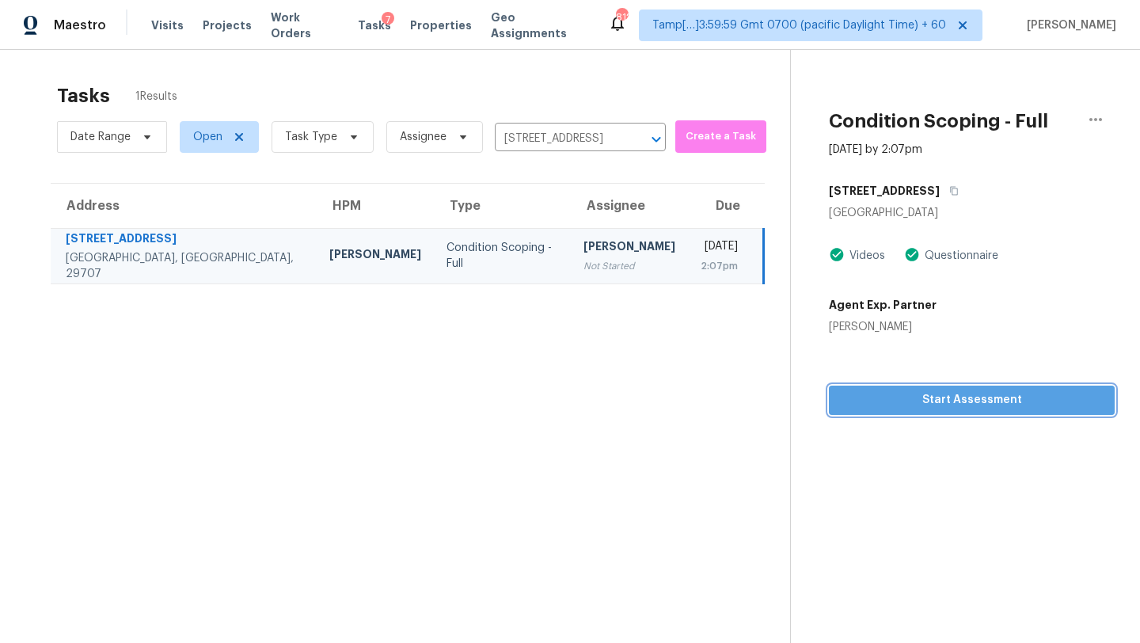
click at [922, 401] on span "Start Assessment" at bounding box center [972, 400] width 261 height 20
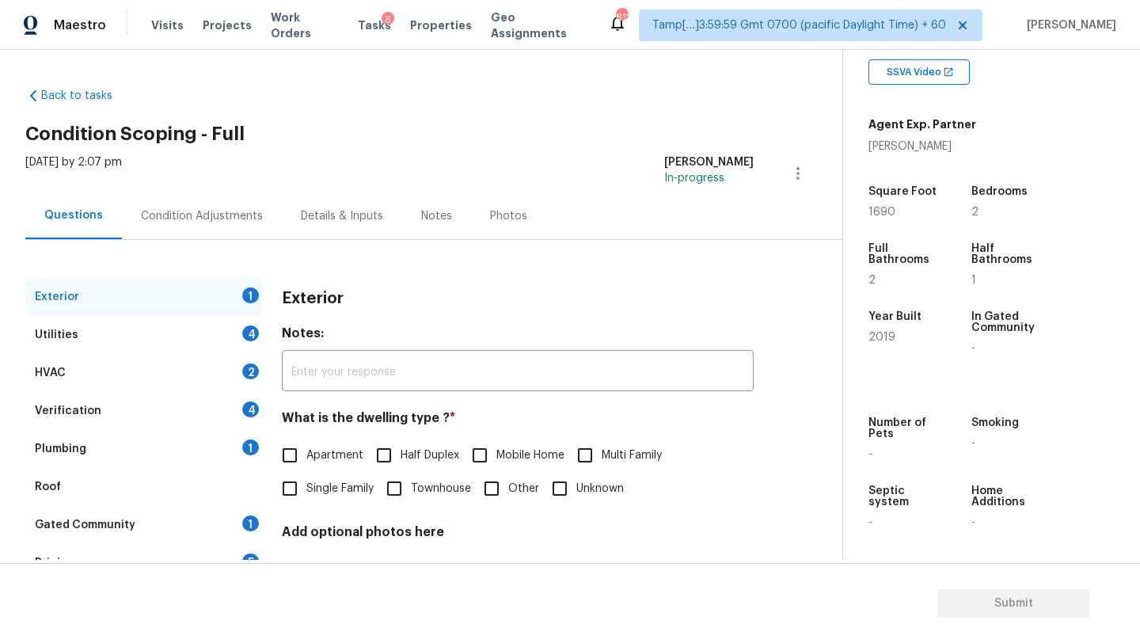
scroll to position [115, 0]
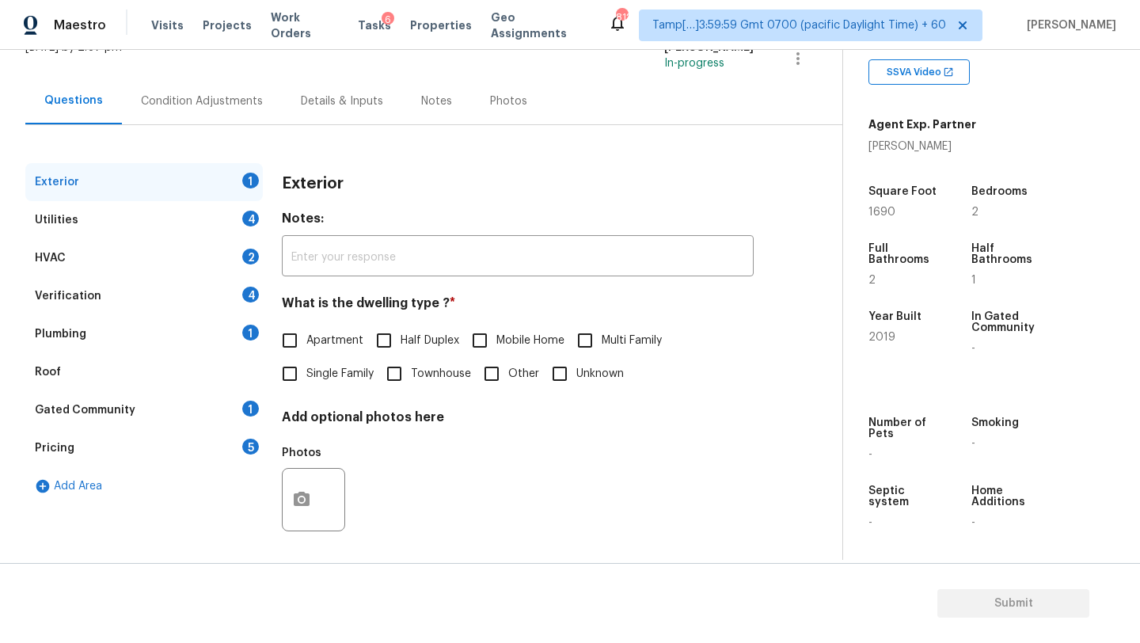
click at [405, 388] on input "Townhouse" at bounding box center [394, 373] width 33 height 33
checkbox input "true"
click at [240, 407] on div "Gated Community 1" at bounding box center [144, 410] width 238 height 38
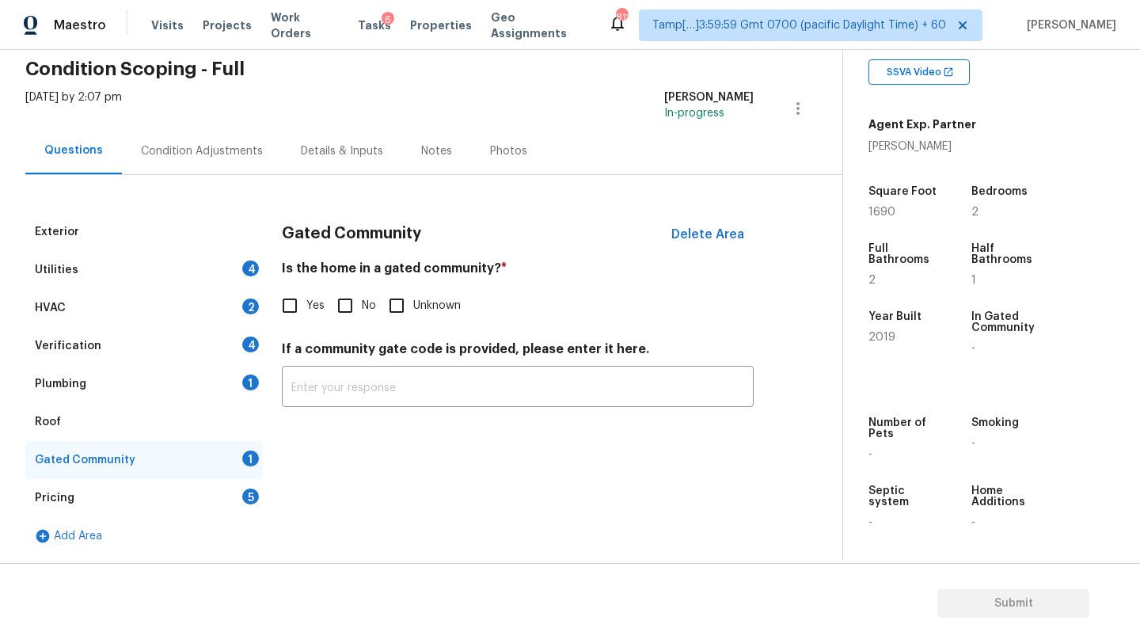
scroll to position [65, 0]
click at [370, 283] on div "Is the home in a gated community? * Yes No Unknown" at bounding box center [518, 292] width 472 height 62
click at [342, 316] on input "No" at bounding box center [345, 305] width 33 height 33
checkbox input "true"
click at [165, 442] on div "Gated Community" at bounding box center [144, 460] width 238 height 38
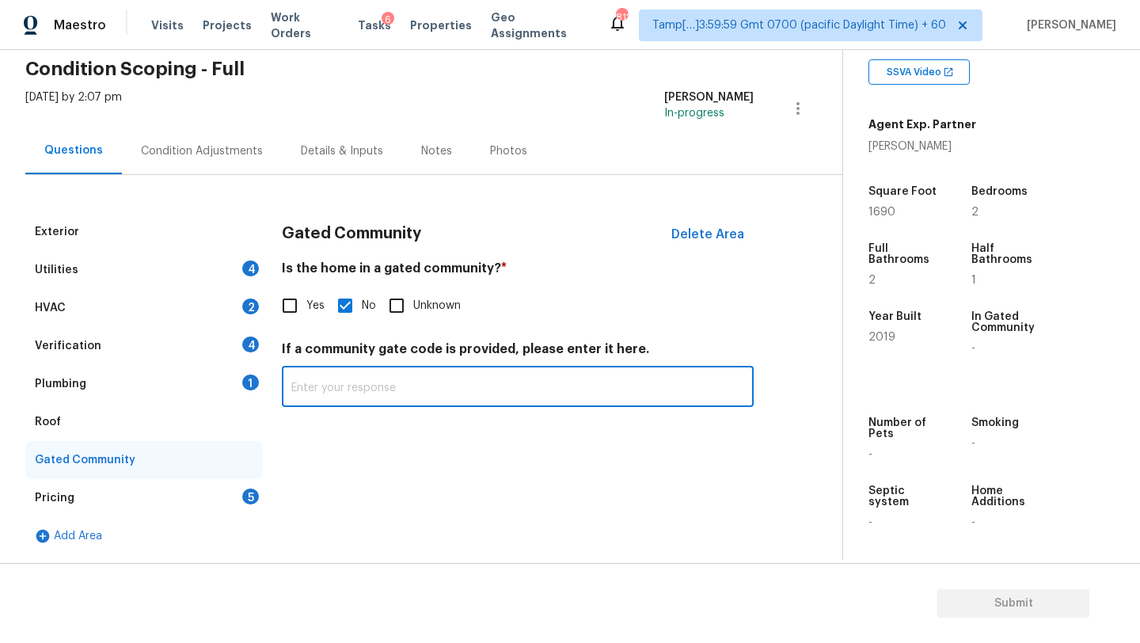
click at [370, 379] on input "text" at bounding box center [518, 388] width 472 height 37
type input "2020"
click at [146, 417] on div "Roof" at bounding box center [144, 422] width 238 height 38
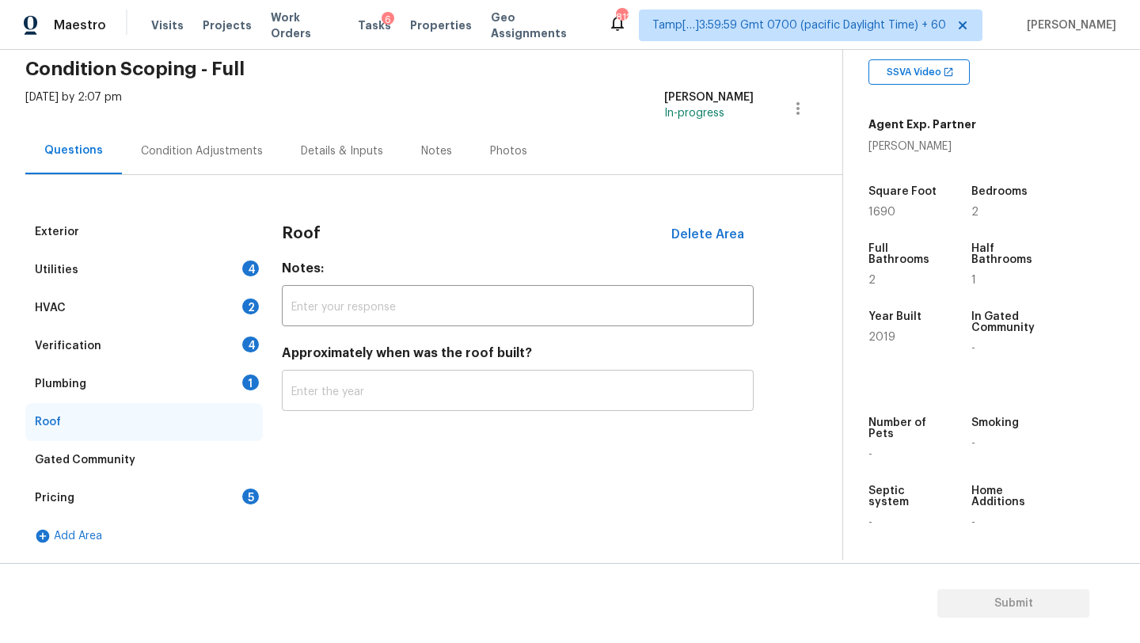
click at [318, 397] on input "text" at bounding box center [518, 392] width 472 height 37
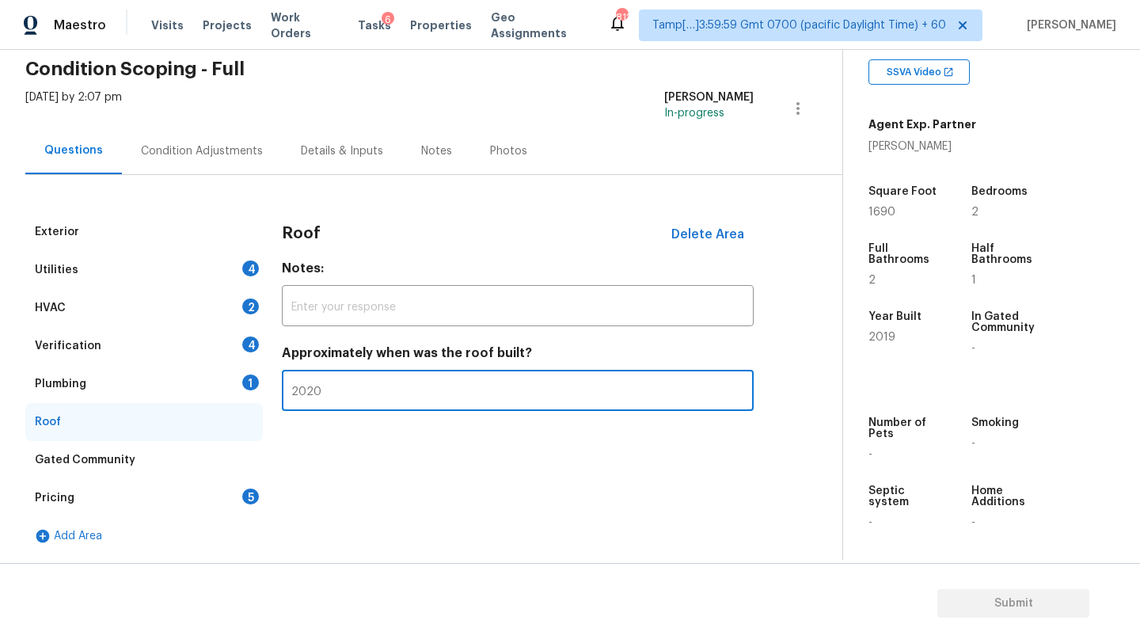
type input "2020"
click at [213, 458] on div "Gated Community" at bounding box center [144, 460] width 238 height 38
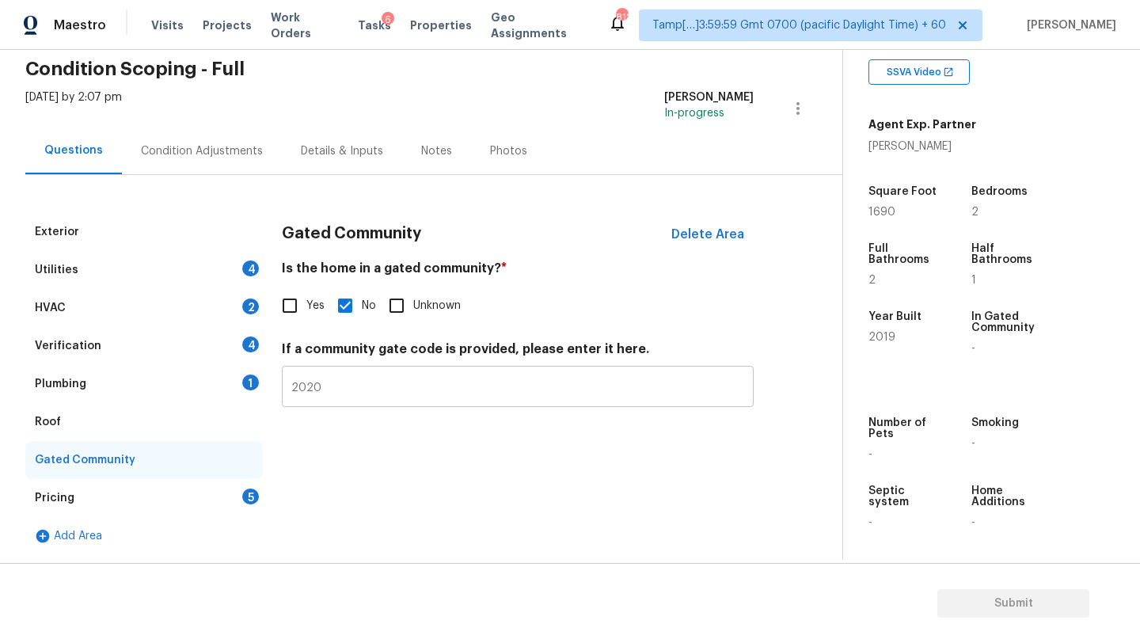
click at [351, 398] on input "2020" at bounding box center [518, 388] width 472 height 37
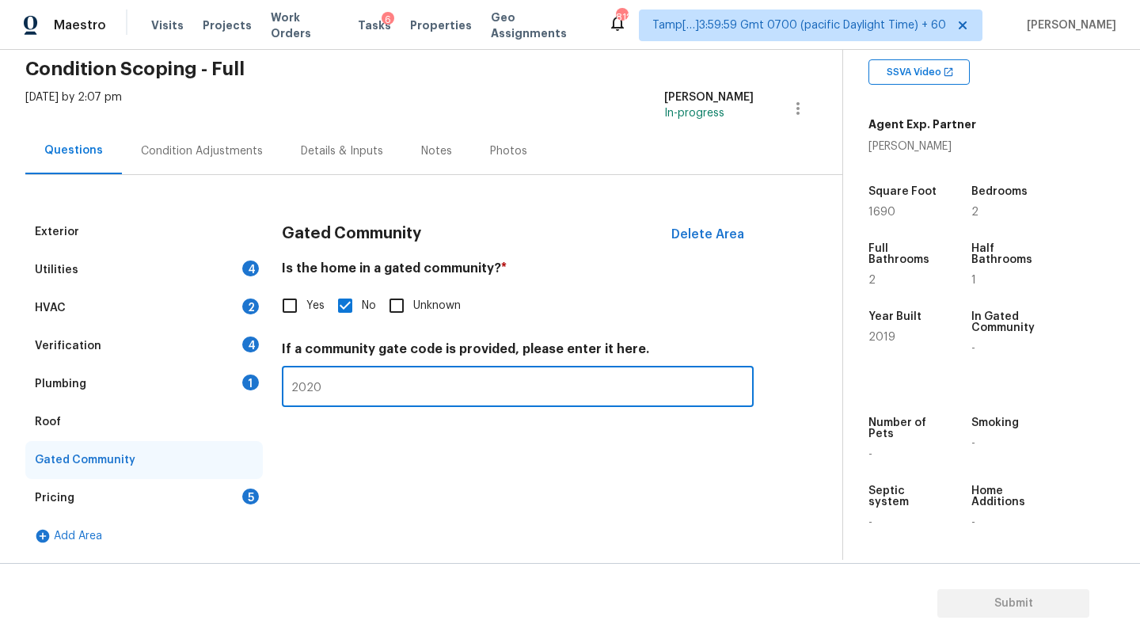
click at [351, 398] on input "2020" at bounding box center [518, 388] width 472 height 37
click at [161, 381] on div "Plumbing 1" at bounding box center [144, 384] width 238 height 38
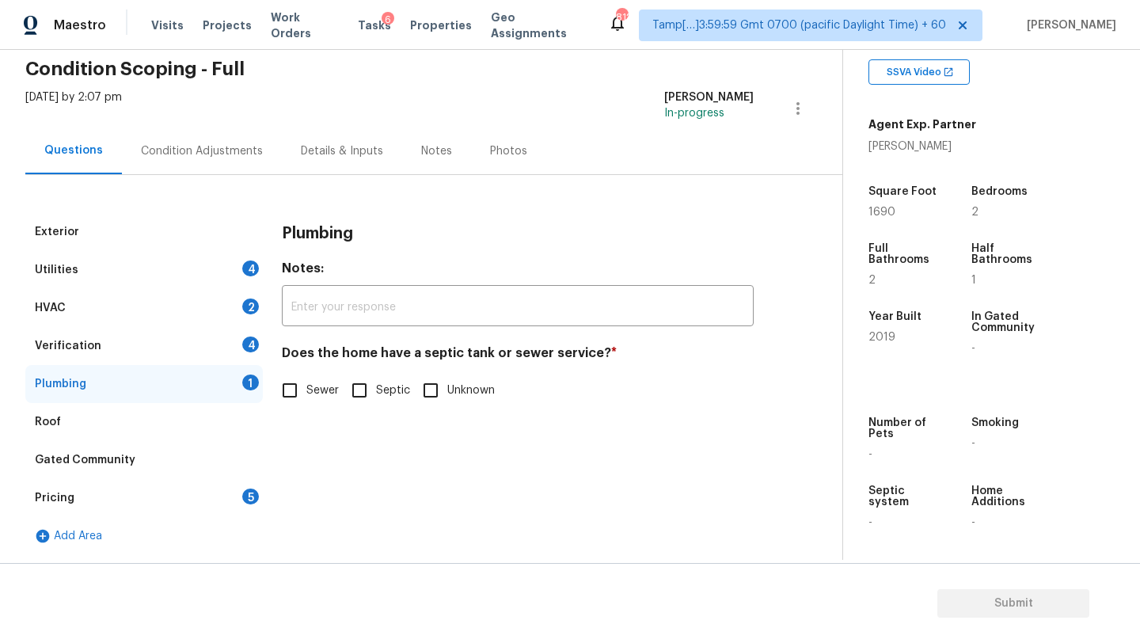
click at [274, 386] on input "Sewer" at bounding box center [289, 390] width 33 height 33
checkbox input "true"
click at [204, 344] on div "Verification 4" at bounding box center [144, 346] width 238 height 38
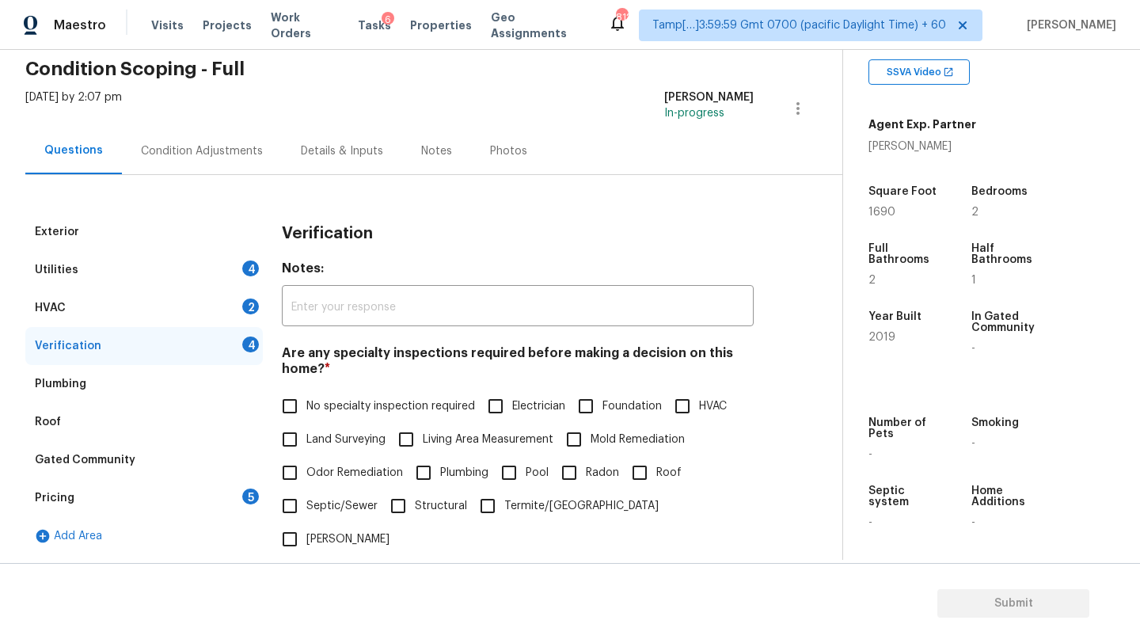
click at [314, 418] on label "No specialty inspection required" at bounding box center [374, 406] width 202 height 33
click at [306, 418] on input "No specialty inspection required" at bounding box center [289, 406] width 33 height 33
checkbox input "true"
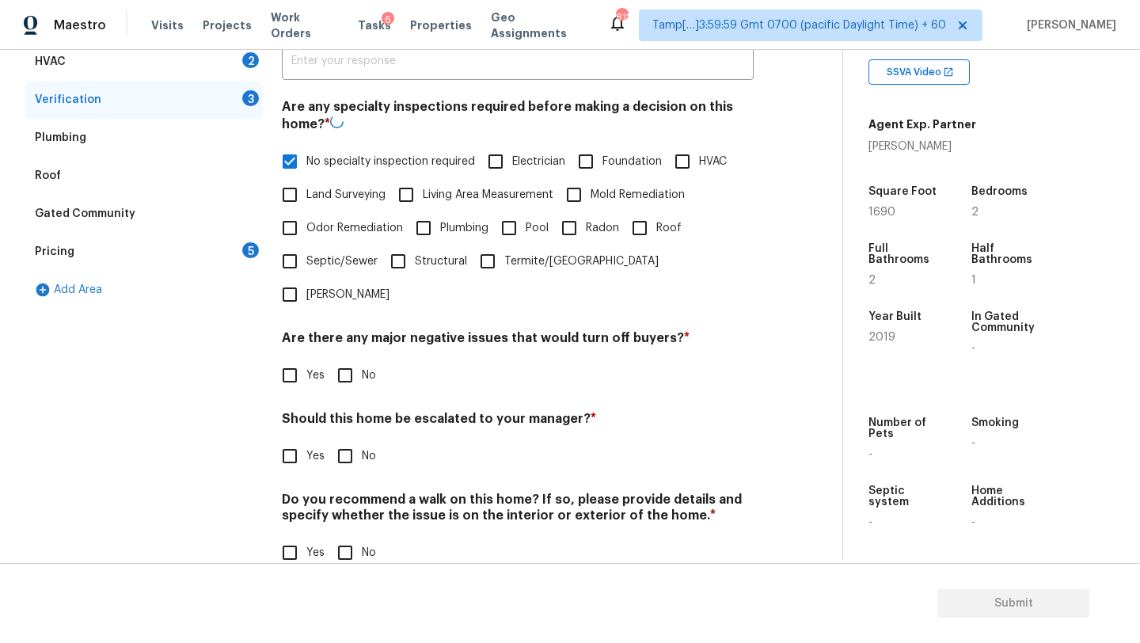
scroll to position [310, 0]
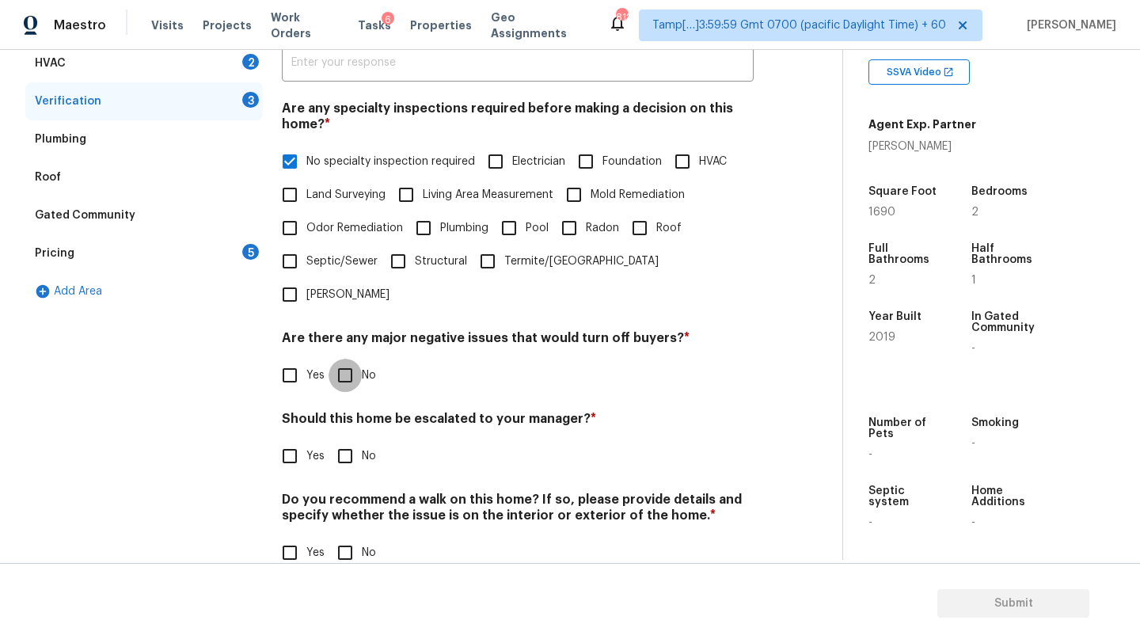
click at [342, 359] on input "No" at bounding box center [345, 375] width 33 height 33
checkbox input "true"
click at [342, 441] on input "No" at bounding box center [345, 457] width 33 height 33
checkbox input "true"
click at [348, 538] on input "No" at bounding box center [345, 554] width 33 height 33
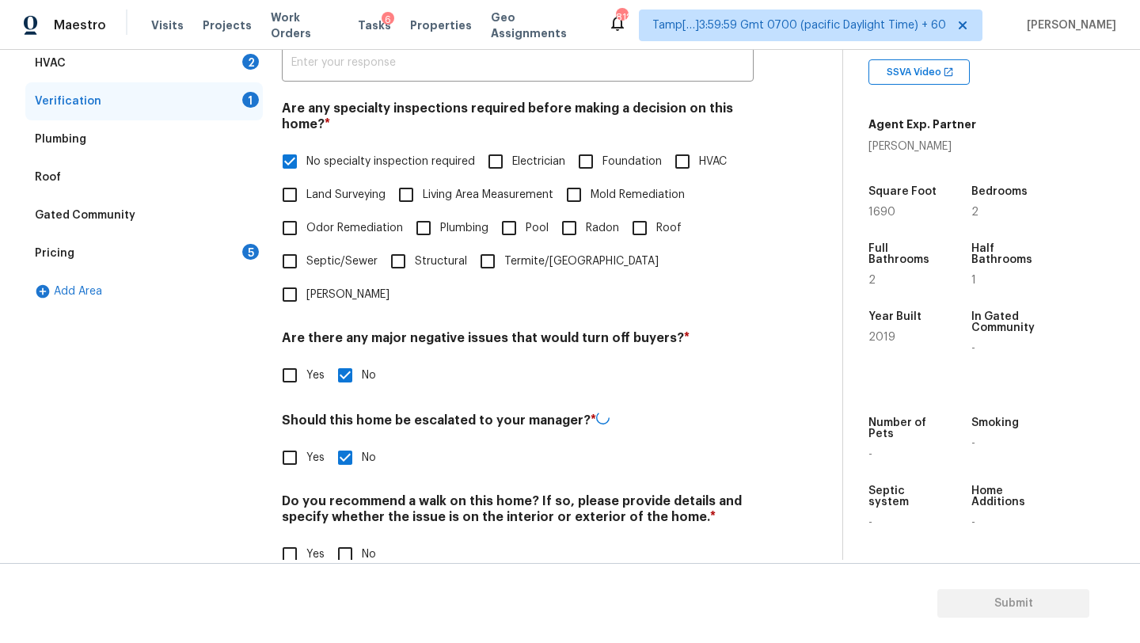
checkbox input "true"
click at [201, 263] on div "Pricing 5" at bounding box center [144, 253] width 238 height 38
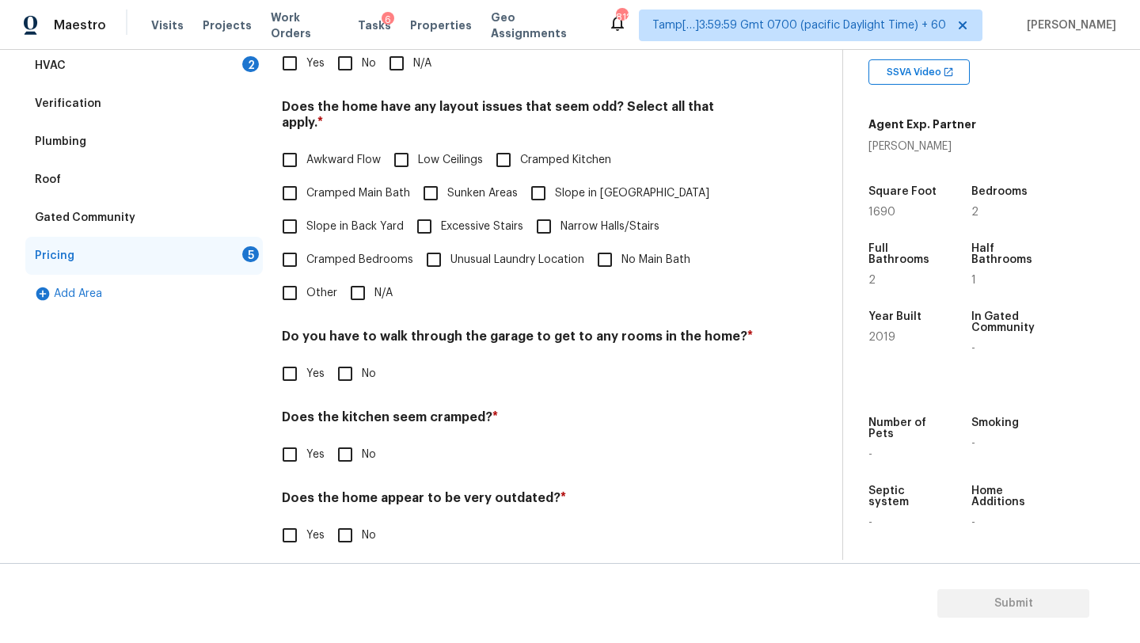
scroll to position [238, 0]
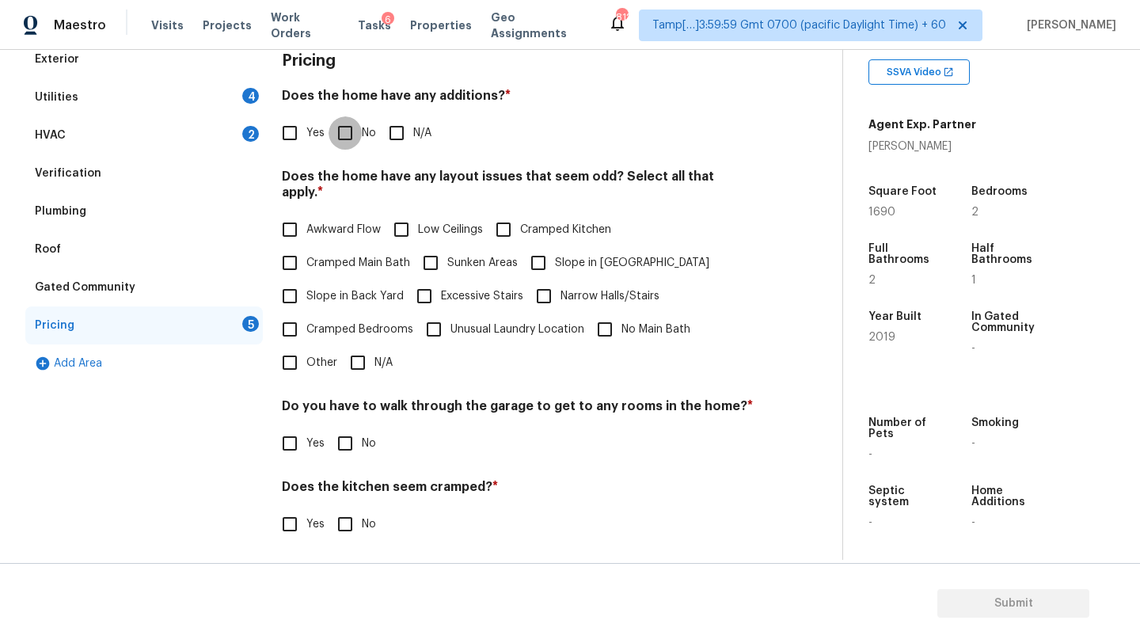
click at [359, 133] on input "No" at bounding box center [345, 132] width 33 height 33
checkbox input "true"
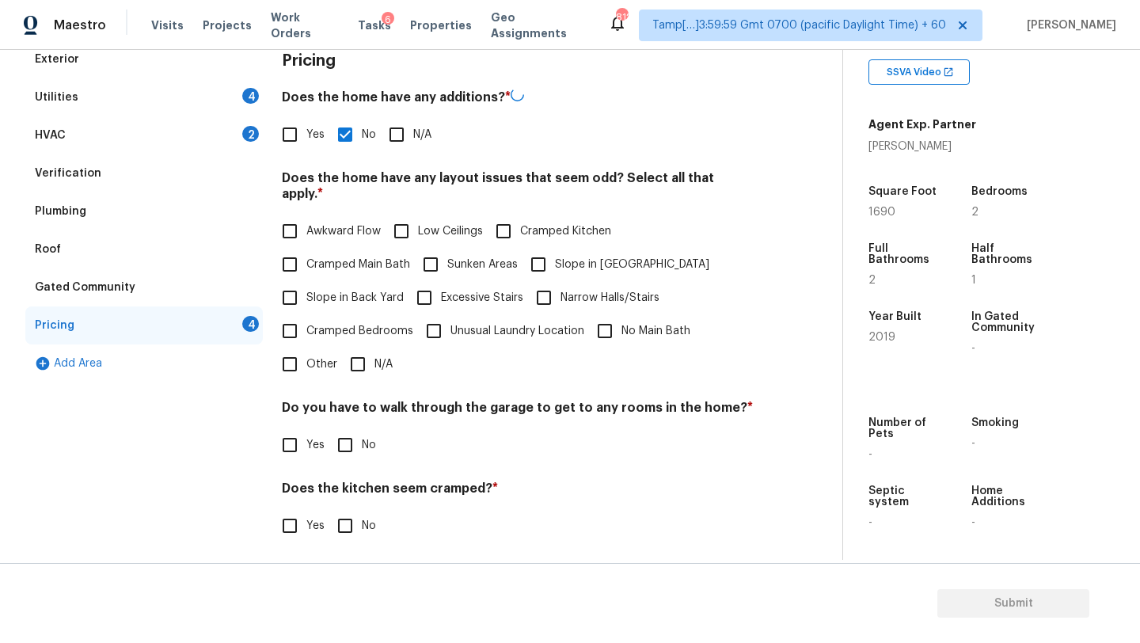
click at [359, 348] on input "N/A" at bounding box center [357, 364] width 33 height 33
checkbox input "true"
click at [359, 448] on input "No" at bounding box center [345, 444] width 33 height 33
checkbox input "true"
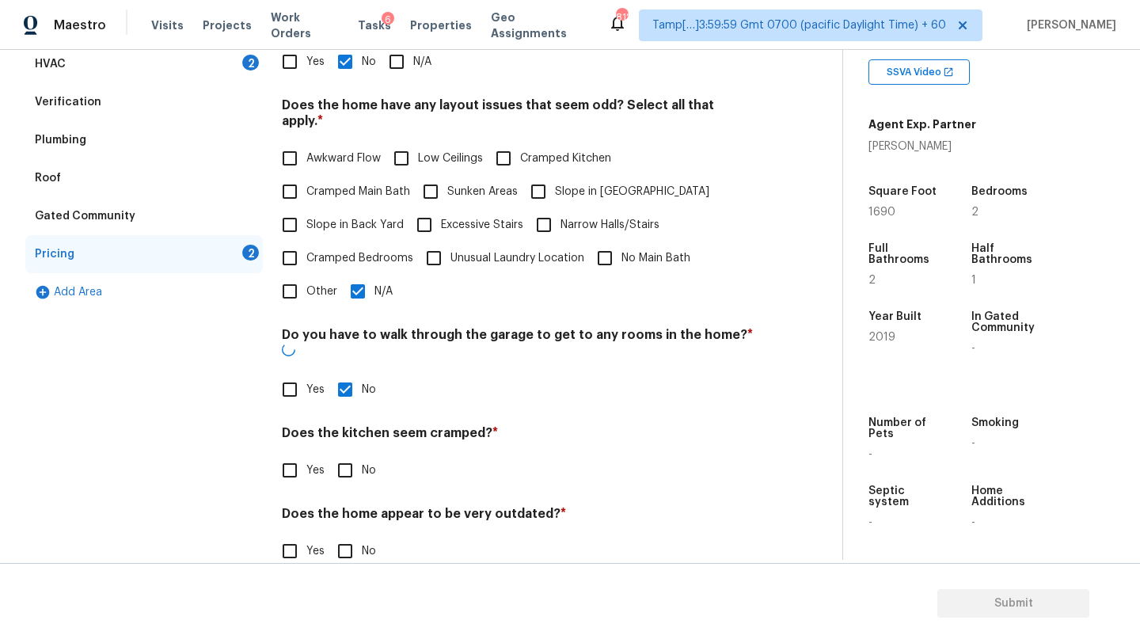
scroll to position [307, 0]
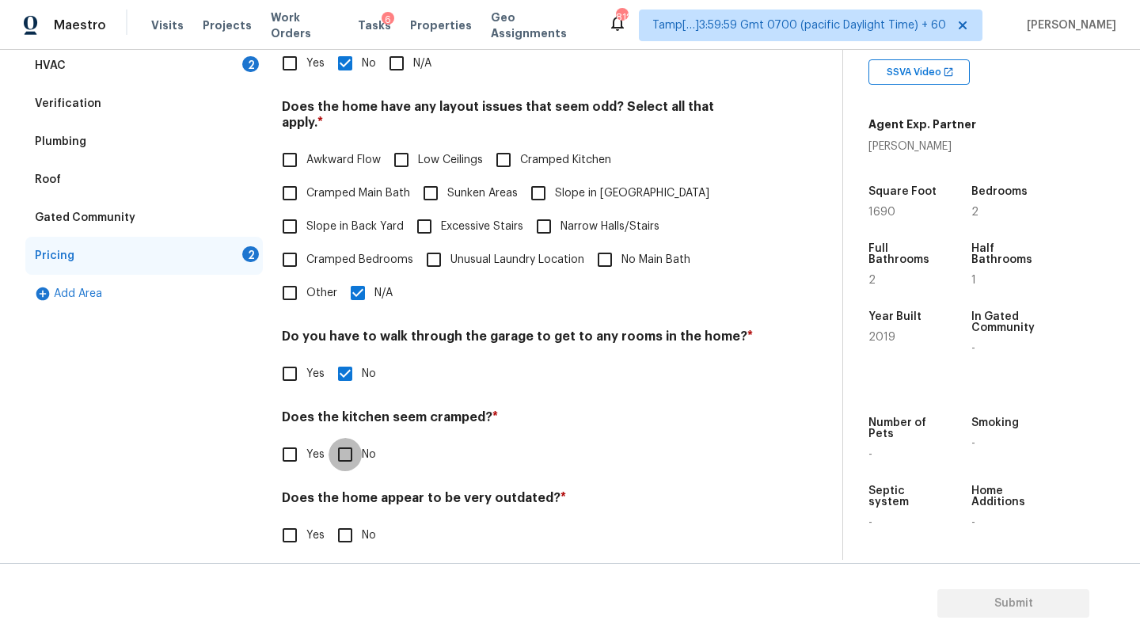
click at [349, 451] on input "No" at bounding box center [345, 454] width 33 height 33
checkbox input "true"
click at [349, 537] on input "No" at bounding box center [345, 536] width 33 height 33
checkbox input "true"
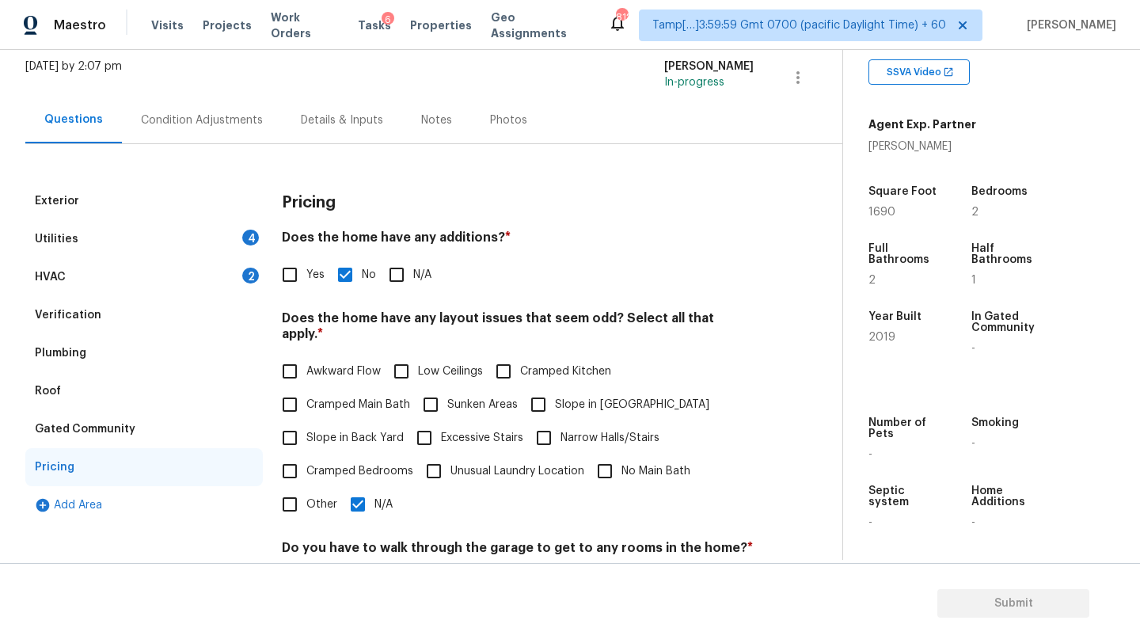
scroll to position [73, 0]
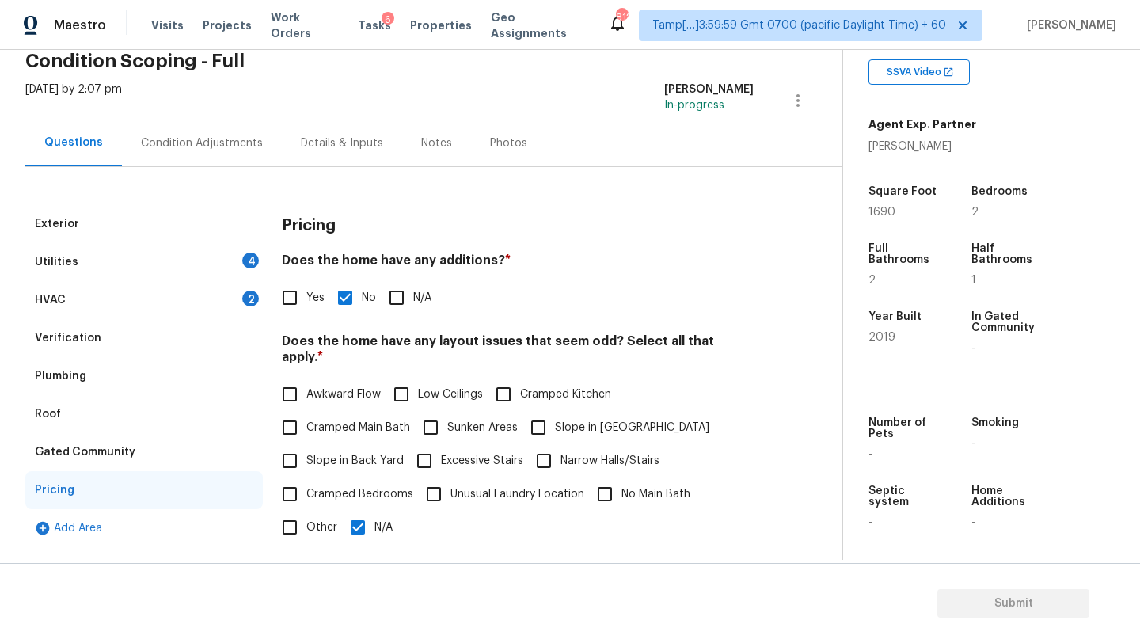
click at [126, 293] on div "HVAC 2" at bounding box center [144, 300] width 238 height 38
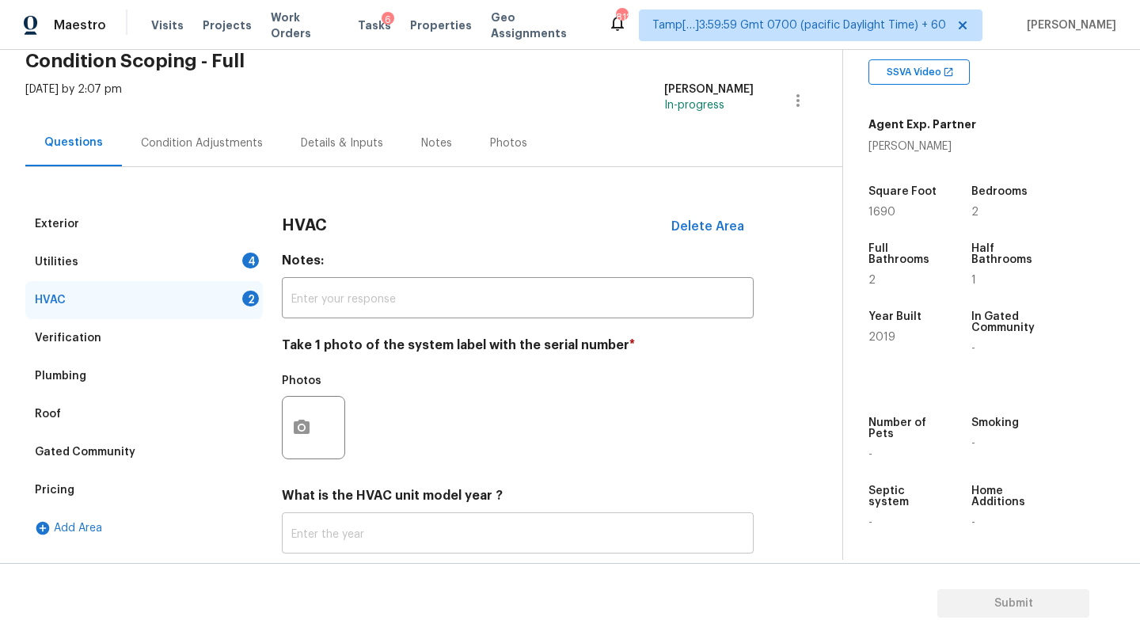
click at [340, 522] on input "text" at bounding box center [518, 534] width 472 height 37
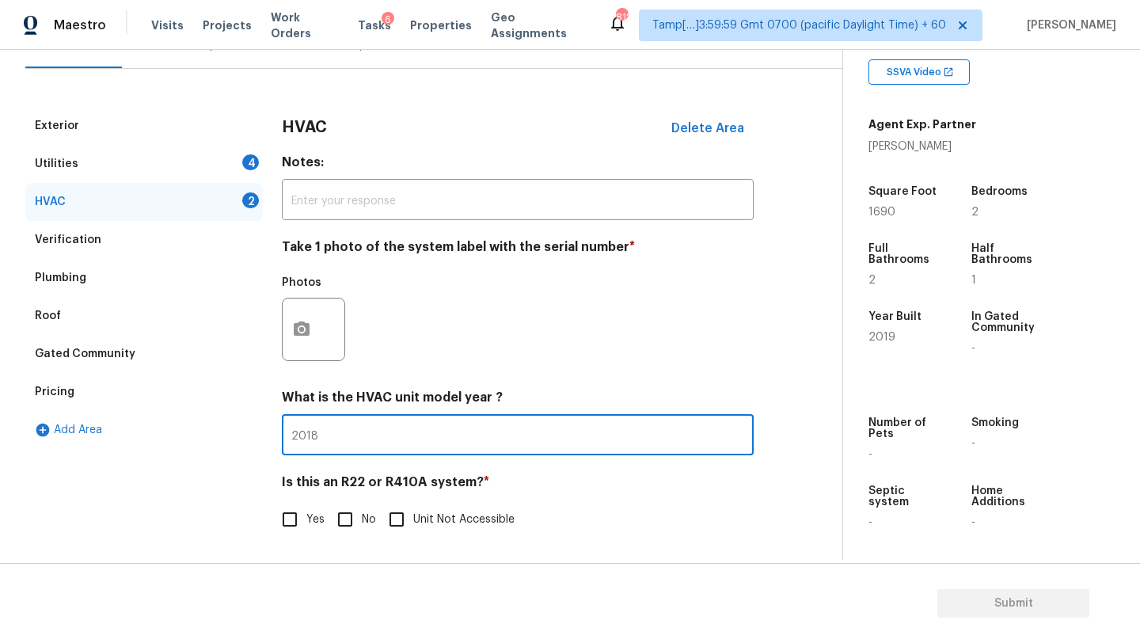
scroll to position [172, 0]
type input "2018"
click at [344, 521] on input "No" at bounding box center [345, 519] width 33 height 33
checkbox input "true"
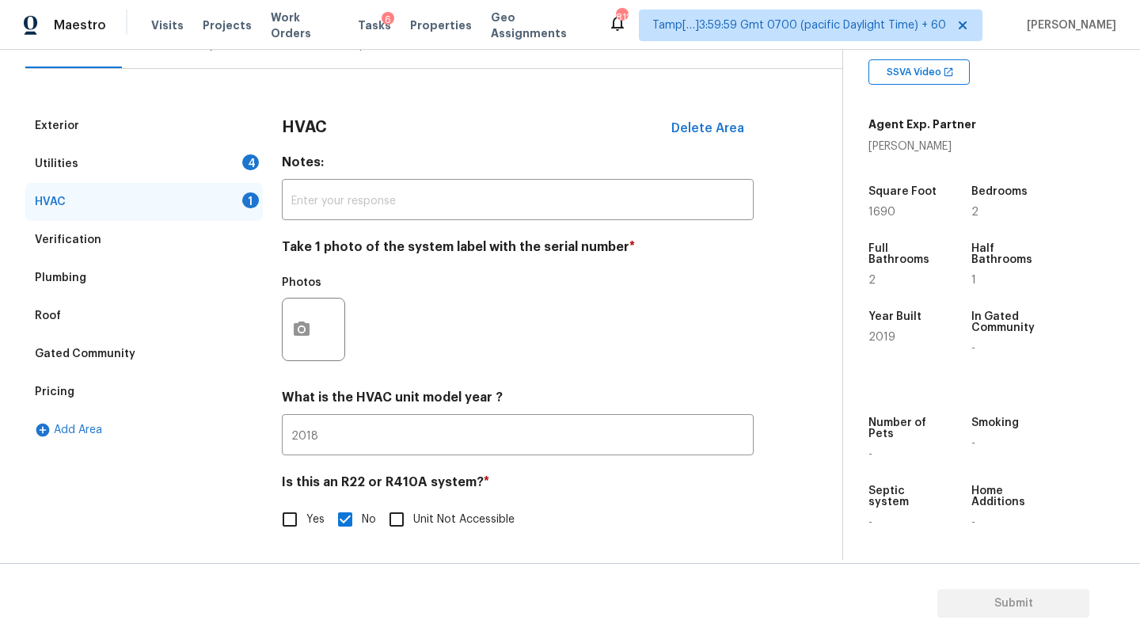
click at [139, 167] on div "Utilities 4" at bounding box center [144, 164] width 238 height 38
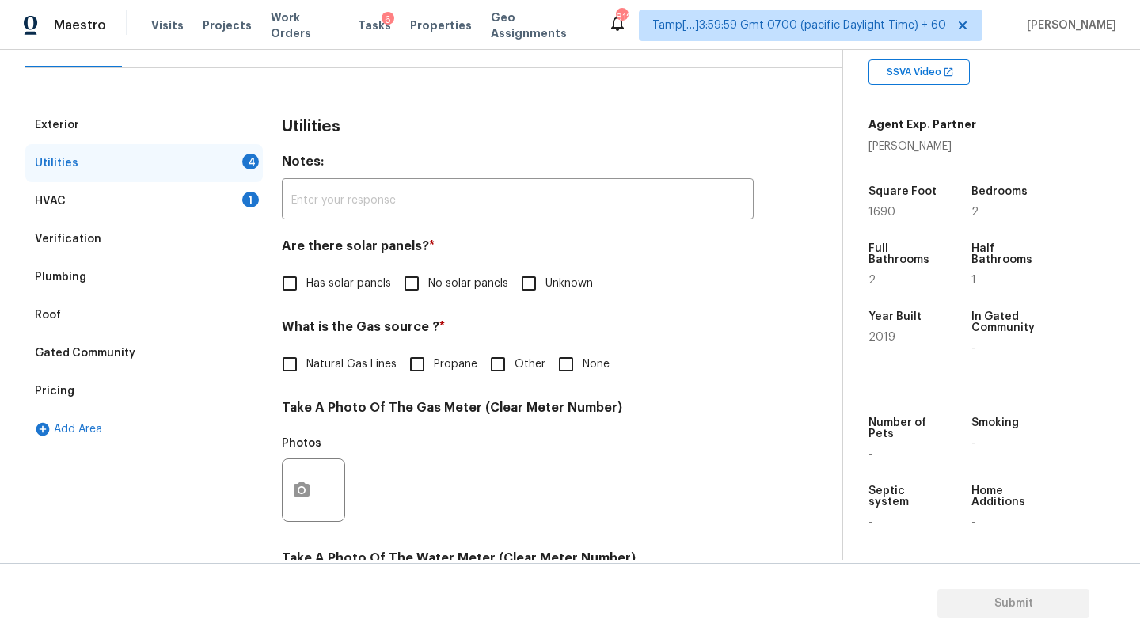
click at [408, 277] on input "No solar panels" at bounding box center [411, 283] width 33 height 33
checkbox input "true"
click at [356, 368] on span "Natural Gas Lines" at bounding box center [351, 366] width 90 height 17
click at [306, 368] on input "Natural Gas Lines" at bounding box center [289, 365] width 33 height 33
checkbox input "true"
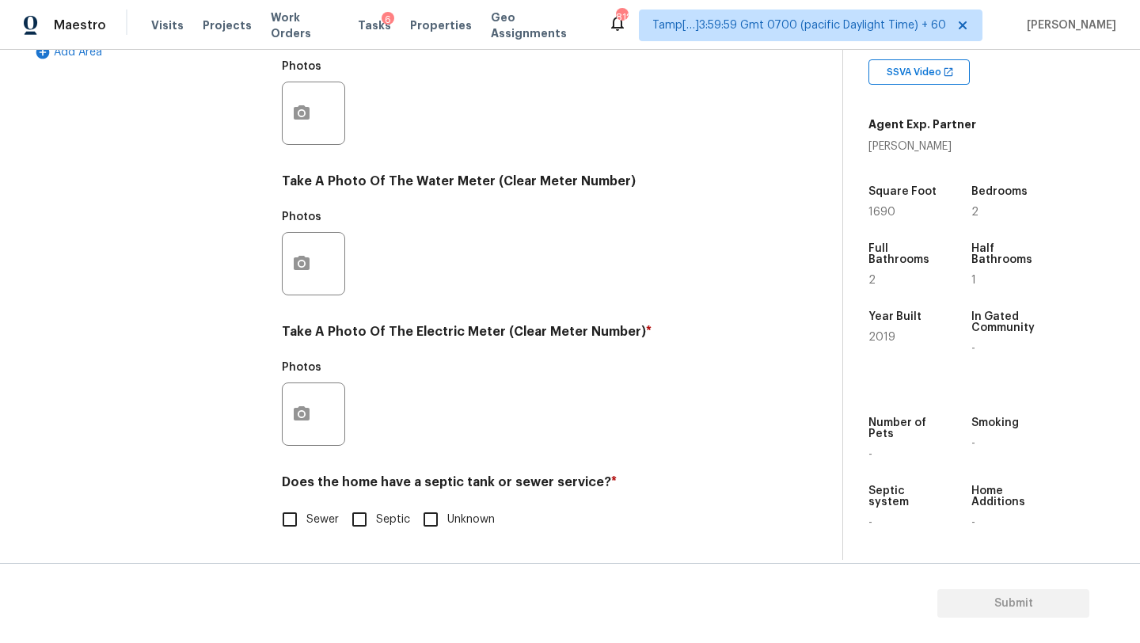
click at [321, 519] on span "Sewer" at bounding box center [322, 520] width 32 height 17
click at [306, 519] on input "Sewer" at bounding box center [289, 519] width 33 height 33
checkbox input "true"
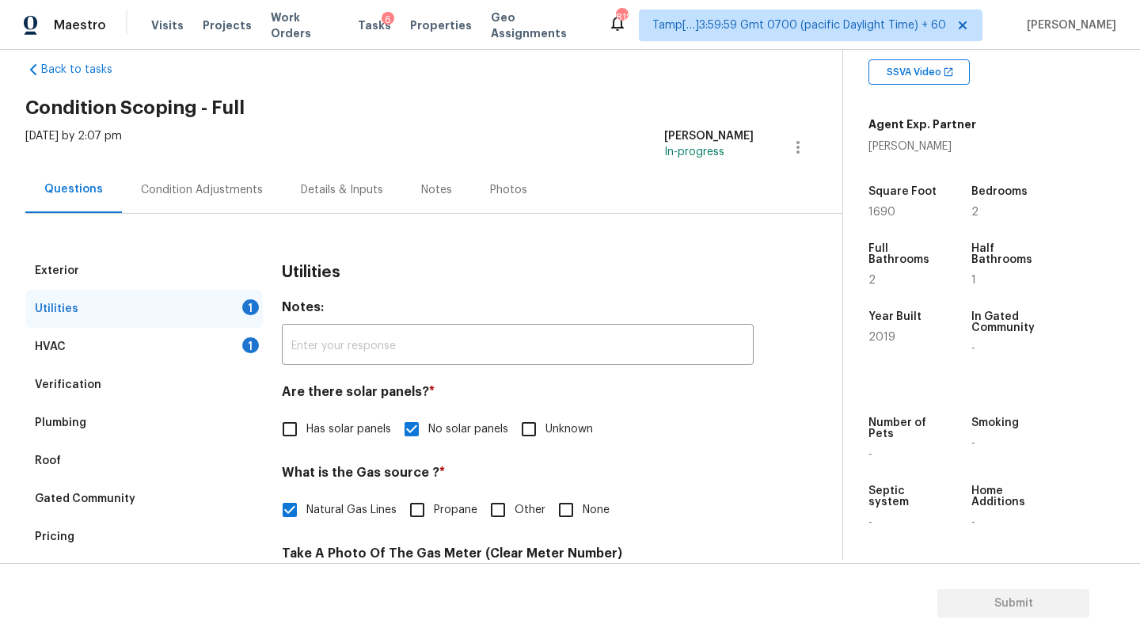
click at [193, 194] on div "Condition Adjustments" at bounding box center [202, 190] width 122 height 16
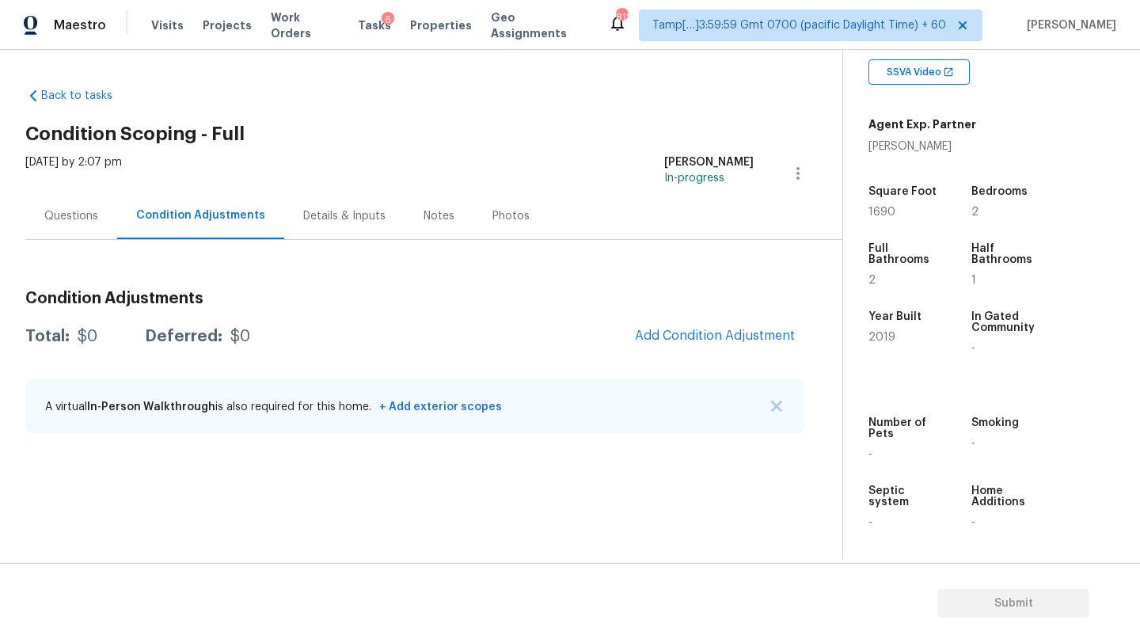
click at [57, 229] on div "Questions" at bounding box center [71, 215] width 92 height 47
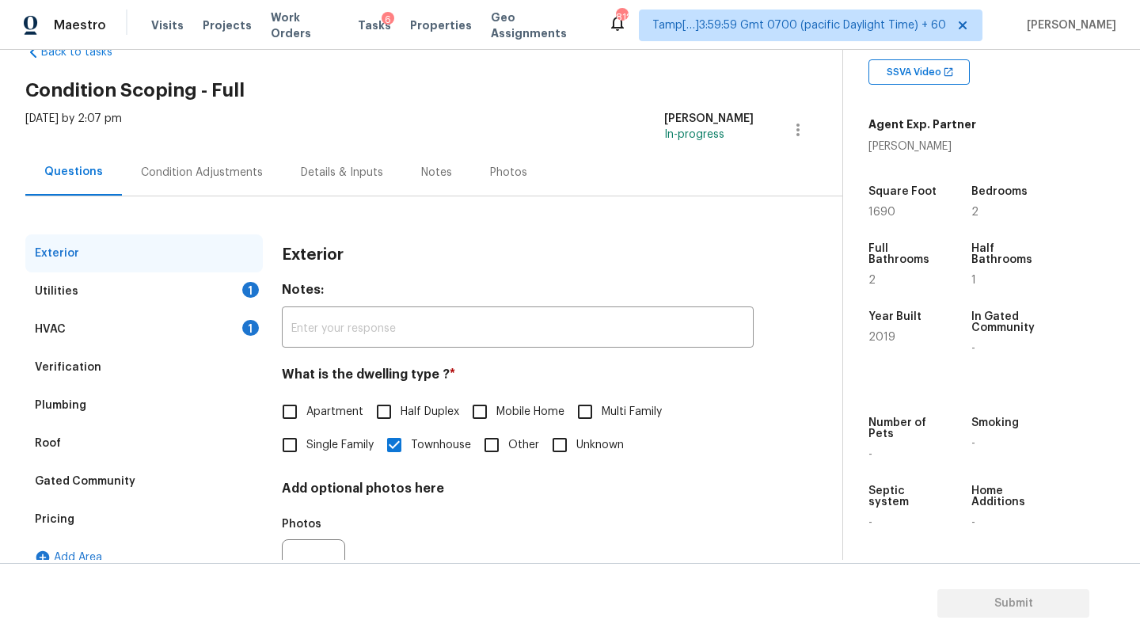
scroll to position [114, 0]
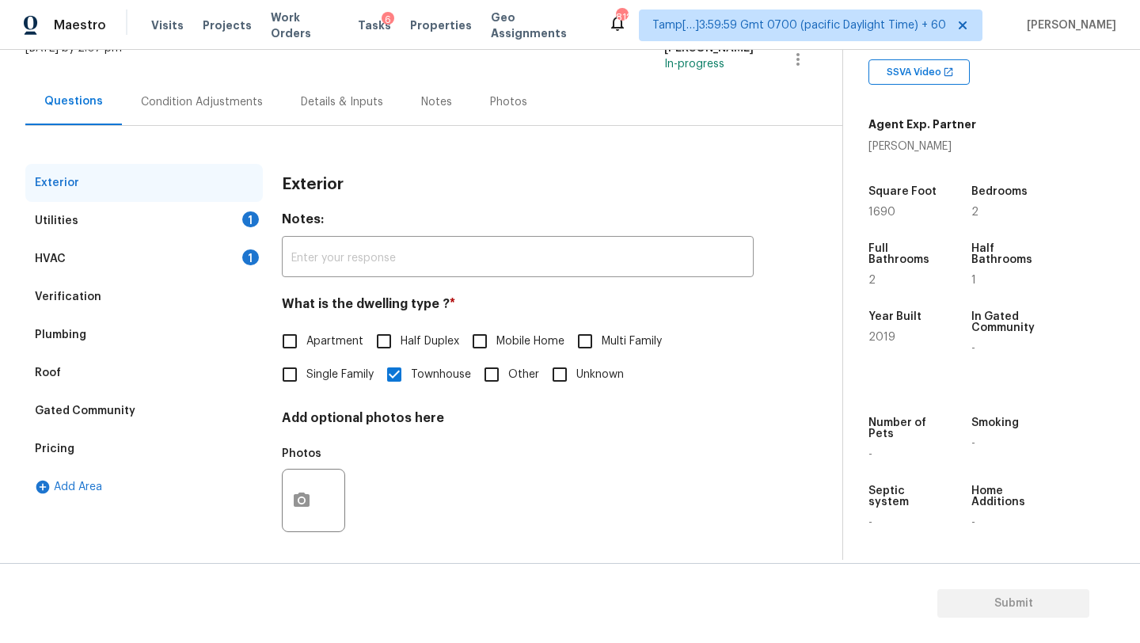
click at [94, 297] on div "Verification" at bounding box center [68, 297] width 67 height 16
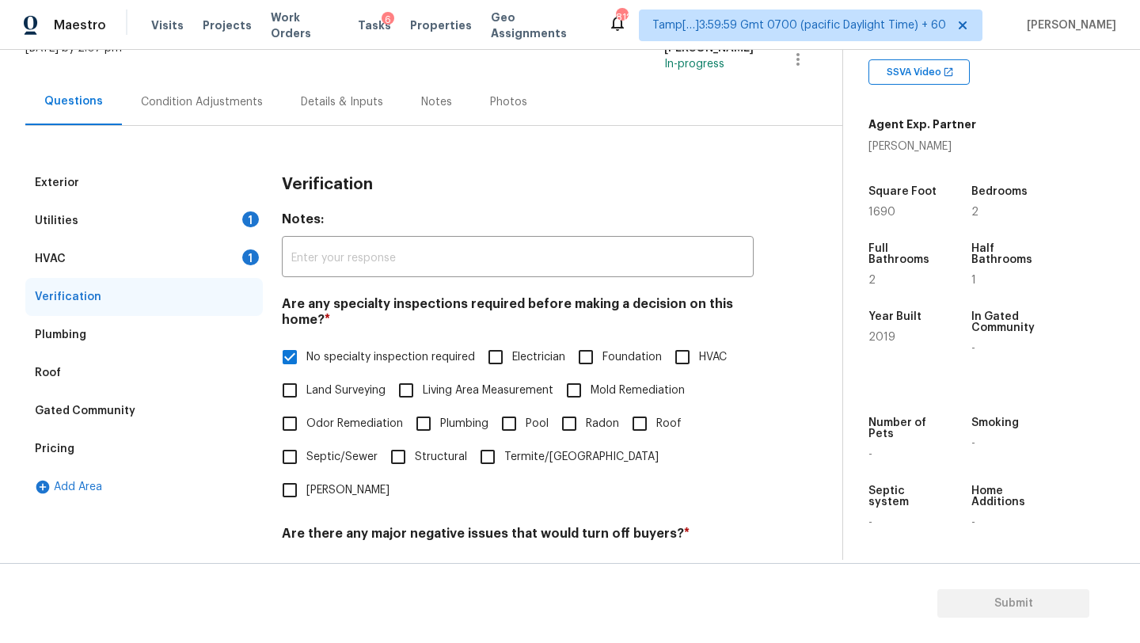
click at [276, 329] on div "Exterior Utilities 1 HVAC 1 Verification Plumbing Roof Gated Community Pricing …" at bounding box center [414, 474] width 779 height 620
click at [282, 363] on input "No specialty inspection required" at bounding box center [289, 356] width 33 height 33
checkbox input "false"
click at [357, 554] on input "No" at bounding box center [345, 570] width 33 height 33
checkbox input "false"
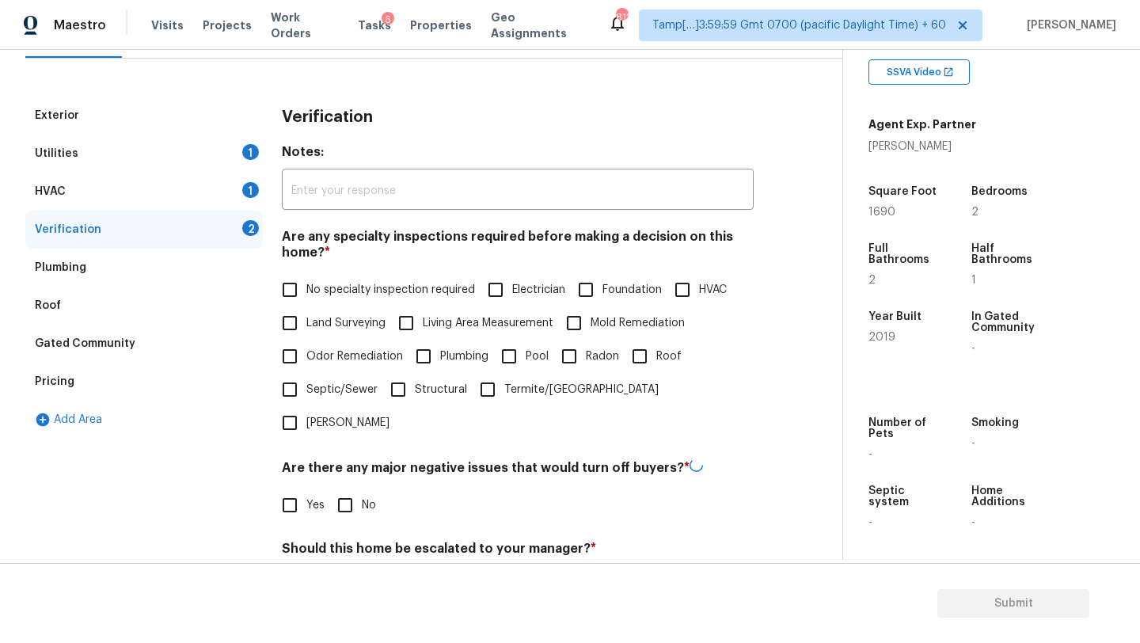
scroll to position [291, 0]
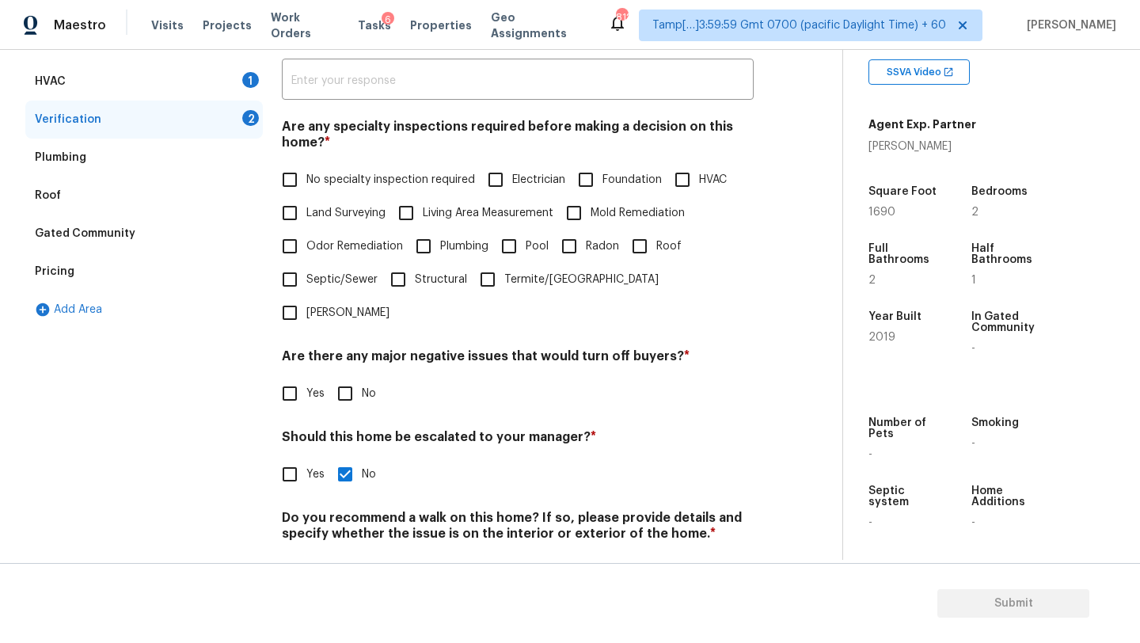
click at [341, 458] on input "No" at bounding box center [345, 474] width 33 height 33
checkbox input "false"
click at [348, 556] on input "No" at bounding box center [345, 572] width 33 height 33
checkbox input "false"
click at [110, 146] on div "Plumbing" at bounding box center [144, 158] width 238 height 38
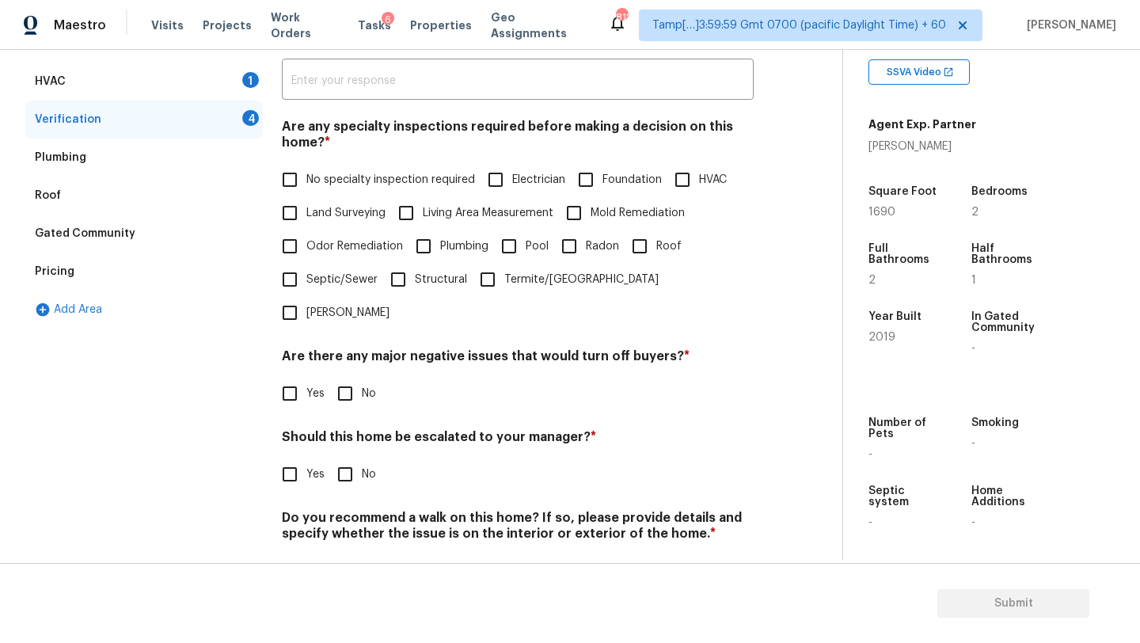
scroll to position [65, 0]
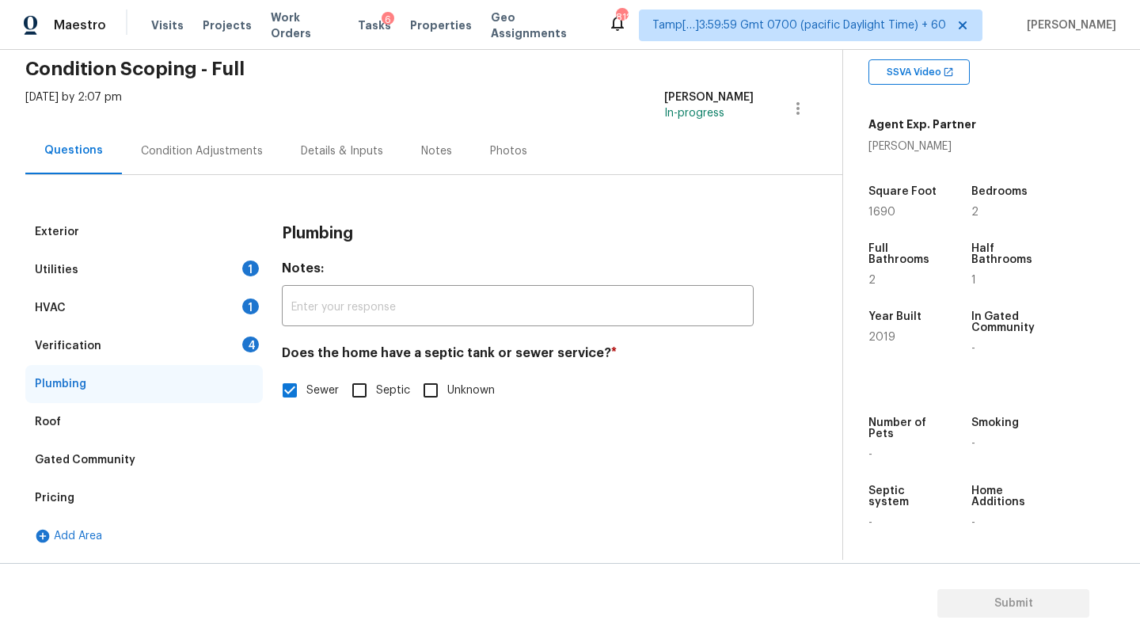
click at [309, 398] on span "Sewer" at bounding box center [322, 390] width 32 height 17
click at [306, 398] on input "Sewer" at bounding box center [289, 390] width 33 height 33
checkbox input "false"
click at [164, 348] on div "Verification 4" at bounding box center [144, 346] width 238 height 38
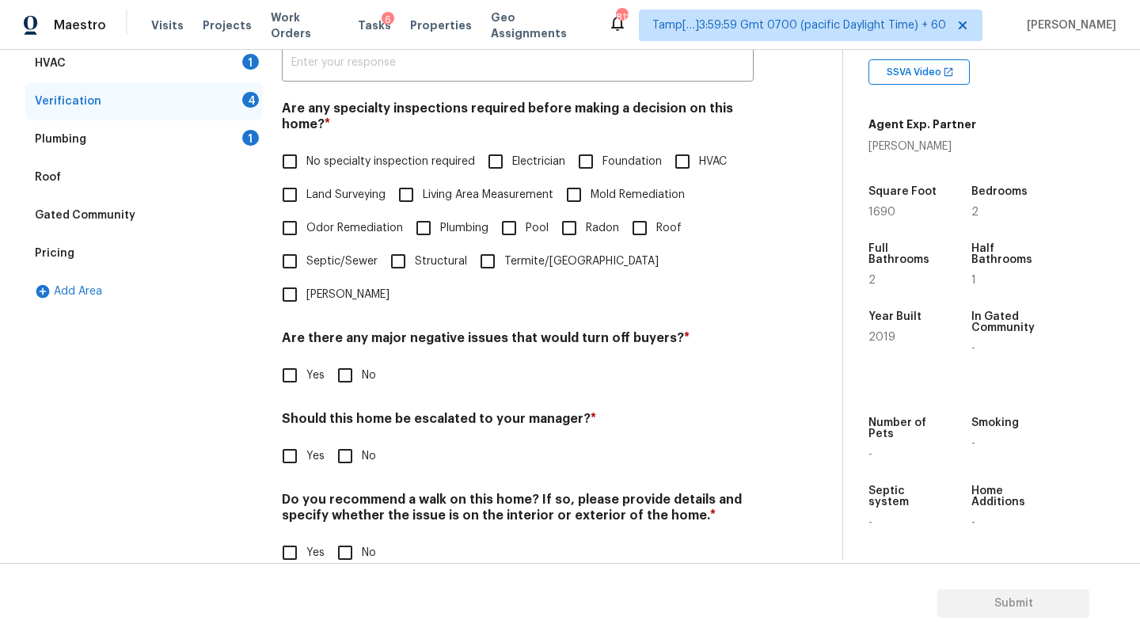
scroll to position [211, 0]
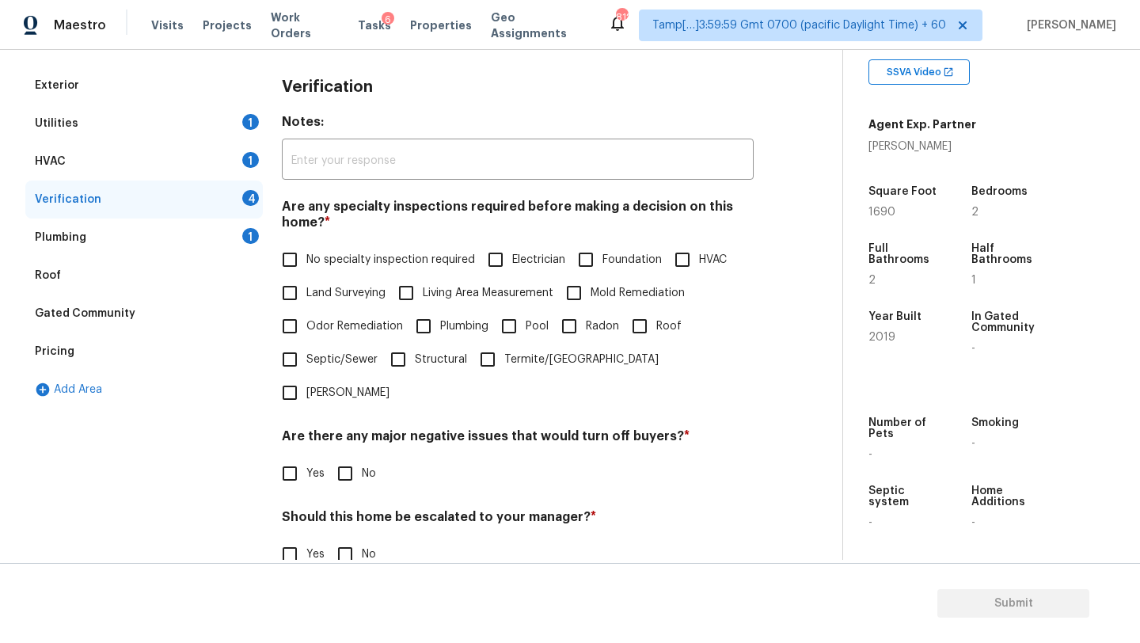
click at [113, 237] on div "Plumbing 1" at bounding box center [144, 238] width 238 height 38
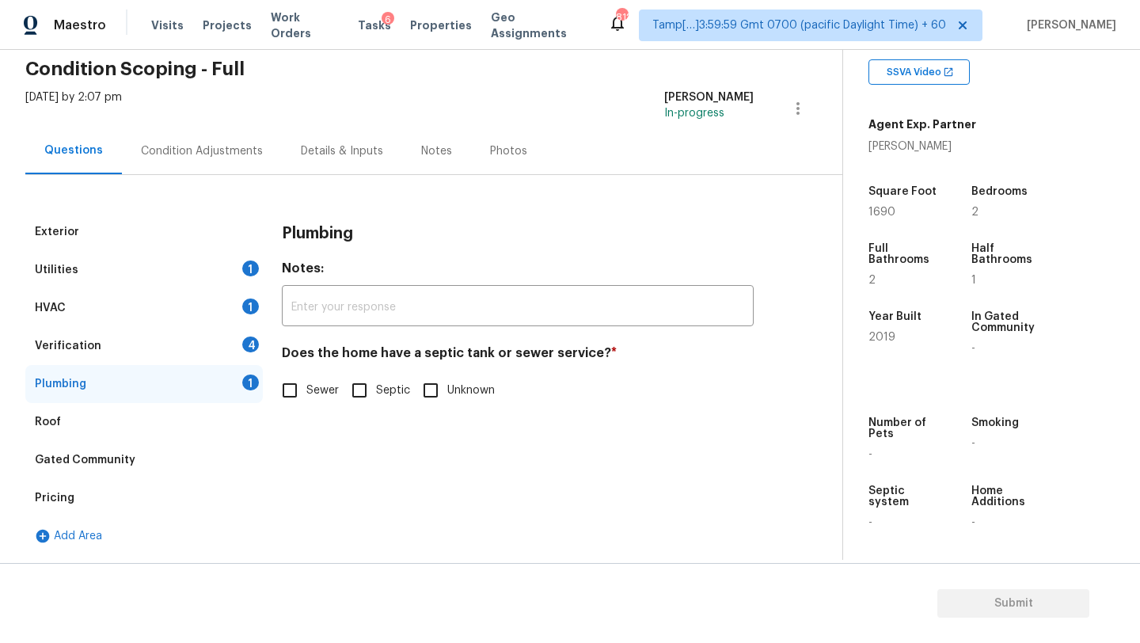
click at [116, 425] on div "Roof" at bounding box center [144, 422] width 238 height 38
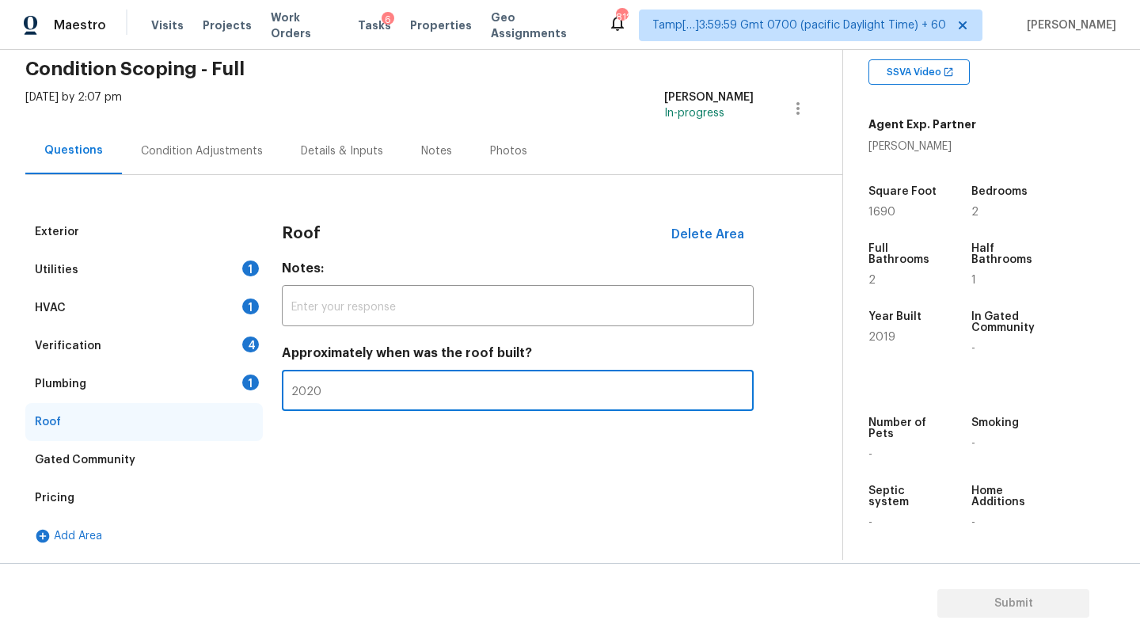
click at [340, 398] on input "2020" at bounding box center [518, 392] width 472 height 37
click at [97, 469] on div "Gated Community" at bounding box center [144, 460] width 238 height 38
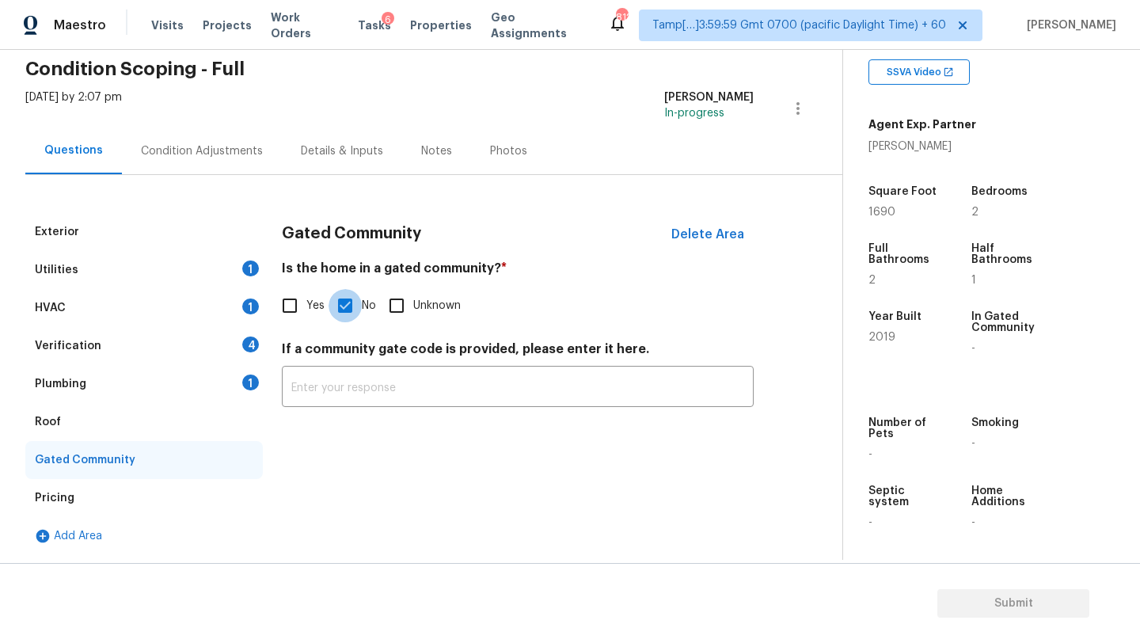
click at [346, 318] on input "No" at bounding box center [345, 305] width 33 height 33
checkbox input "false"
click at [153, 505] on div "Pricing" at bounding box center [144, 498] width 238 height 38
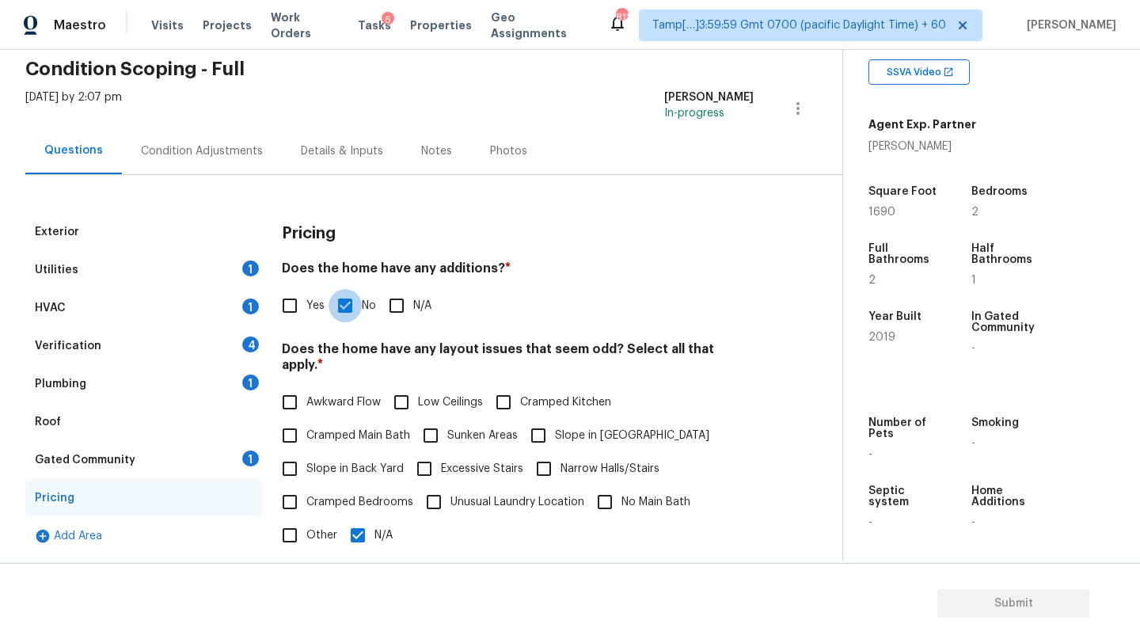
click at [342, 314] on input "No" at bounding box center [345, 305] width 33 height 33
checkbox input "false"
click at [362, 519] on input "N/A" at bounding box center [357, 535] width 33 height 33
checkbox input "false"
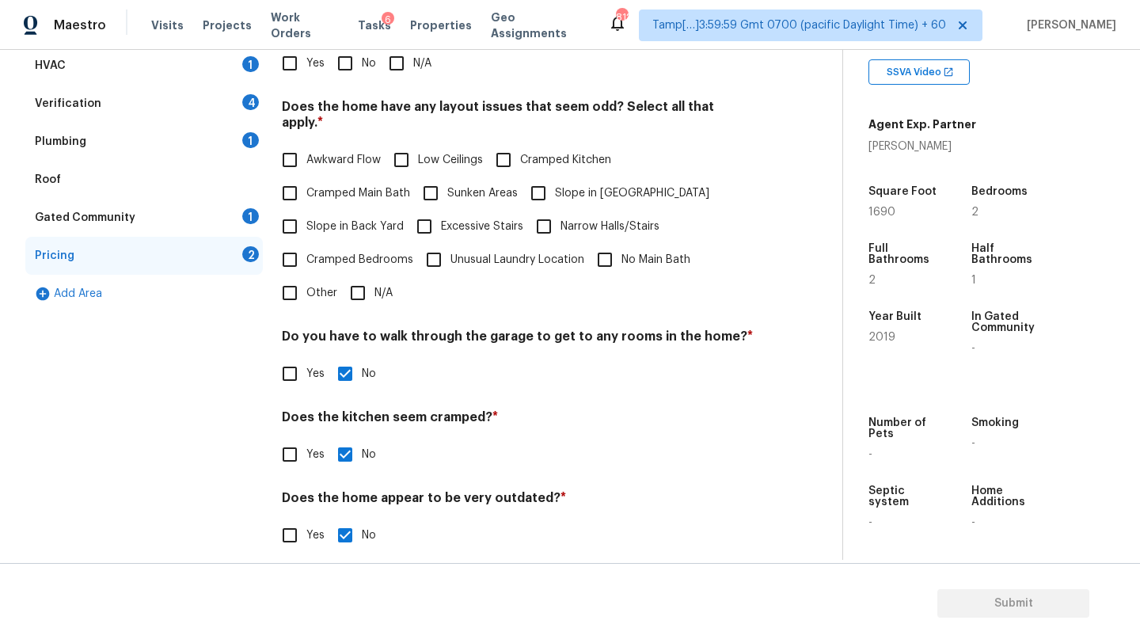
click at [348, 367] on input "No" at bounding box center [345, 373] width 33 height 33
checkbox input "false"
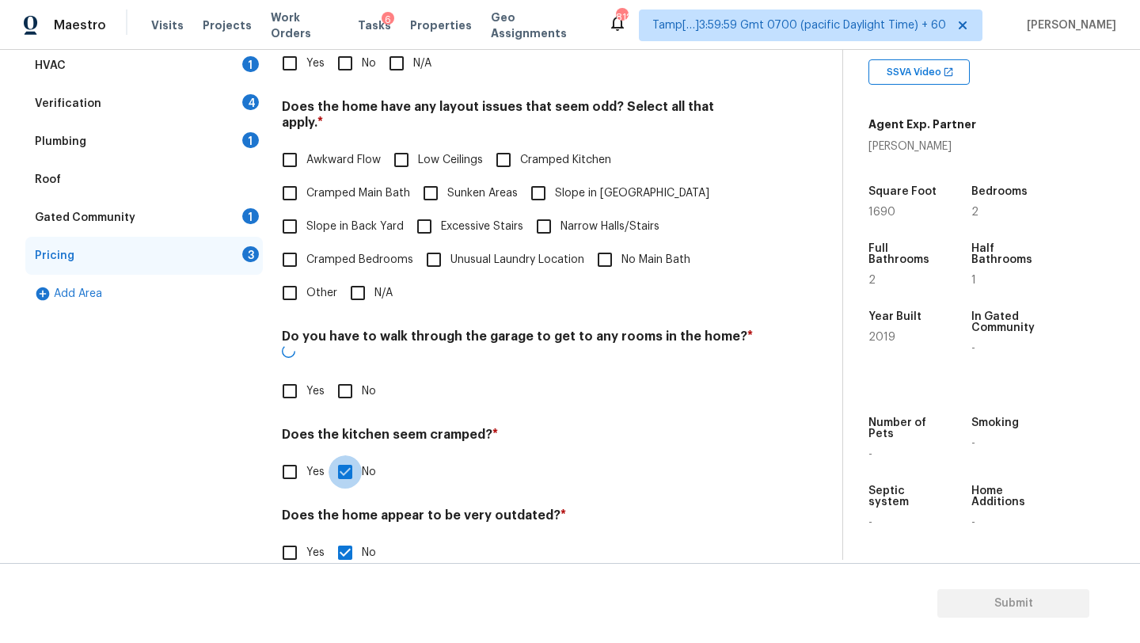
click at [348, 455] on input "No" at bounding box center [345, 471] width 33 height 33
checkbox input "false"
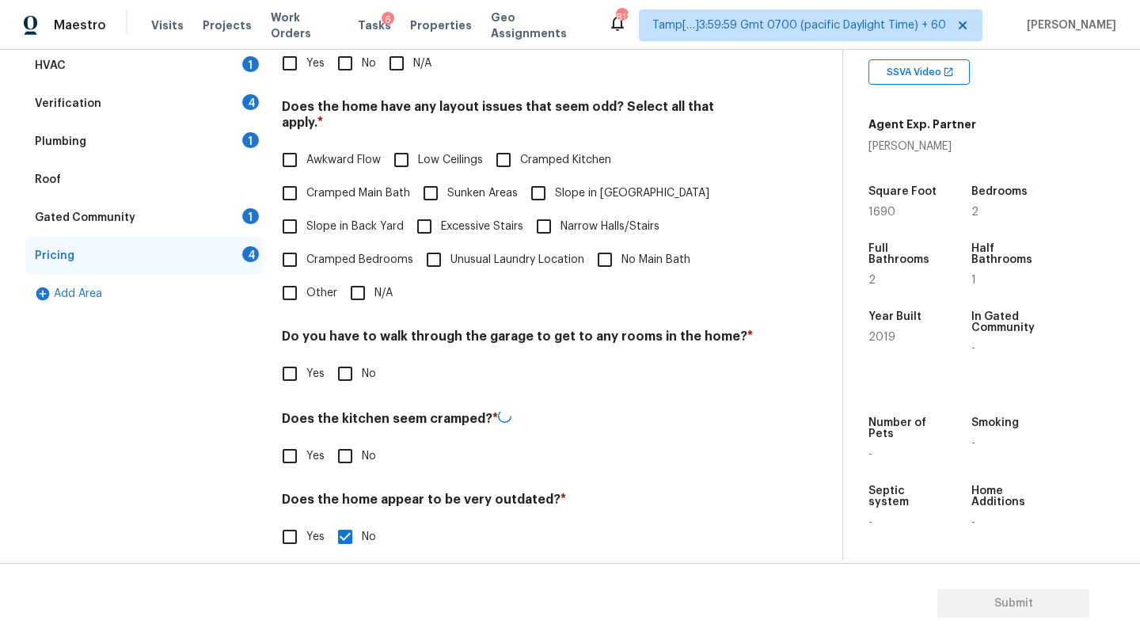
click at [348, 531] on input "No" at bounding box center [345, 536] width 33 height 33
checkbox input "false"
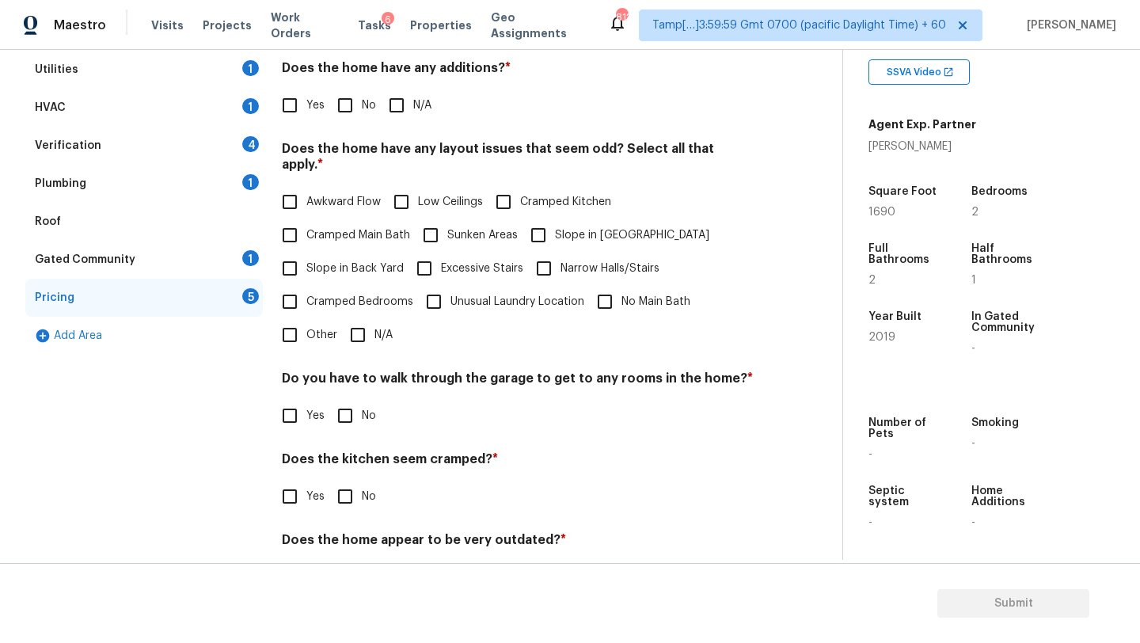
click at [67, 213] on div "Roof" at bounding box center [144, 222] width 238 height 38
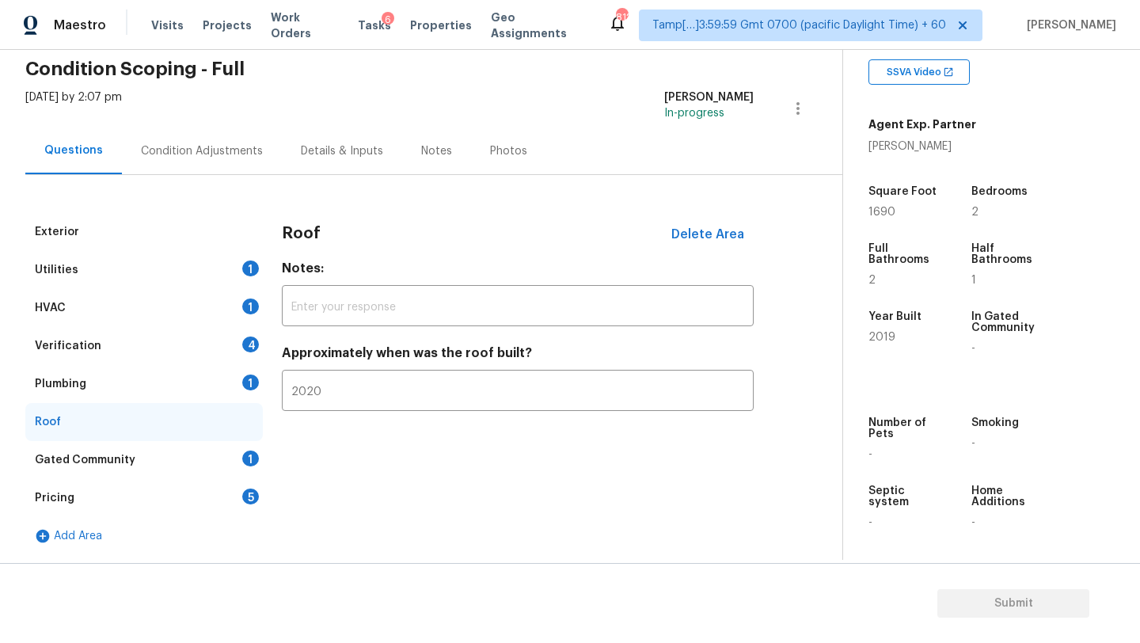
scroll to position [65, 0]
click at [333, 389] on input "2020" at bounding box center [518, 392] width 472 height 37
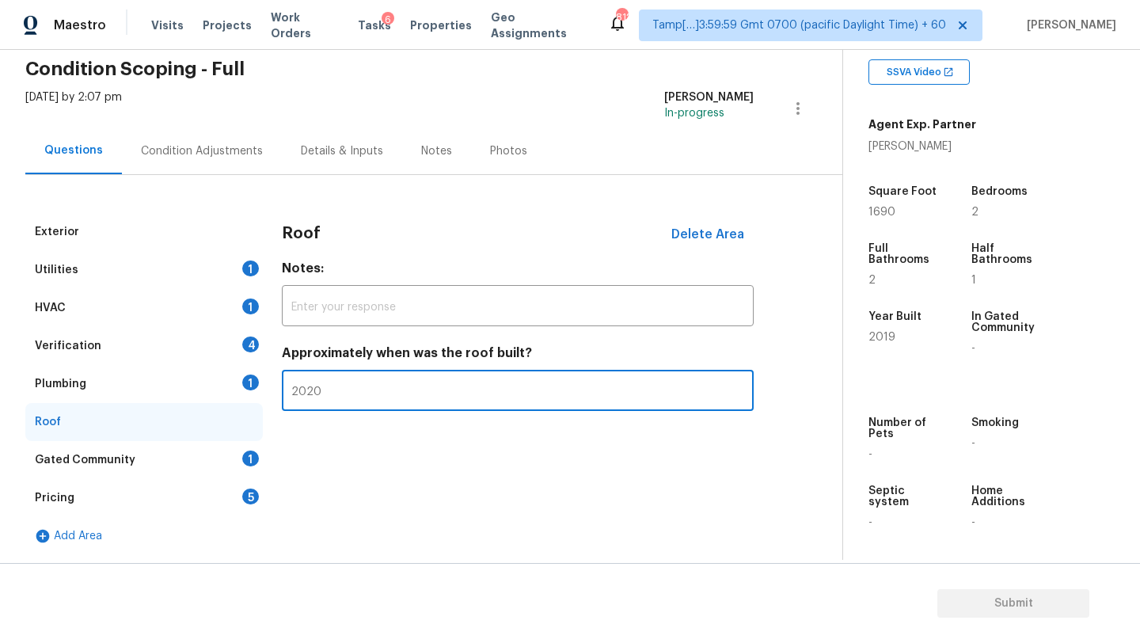
click at [333, 389] on input "2020" at bounding box center [518, 392] width 472 height 37
click at [207, 390] on div "Plumbing 1" at bounding box center [144, 384] width 238 height 38
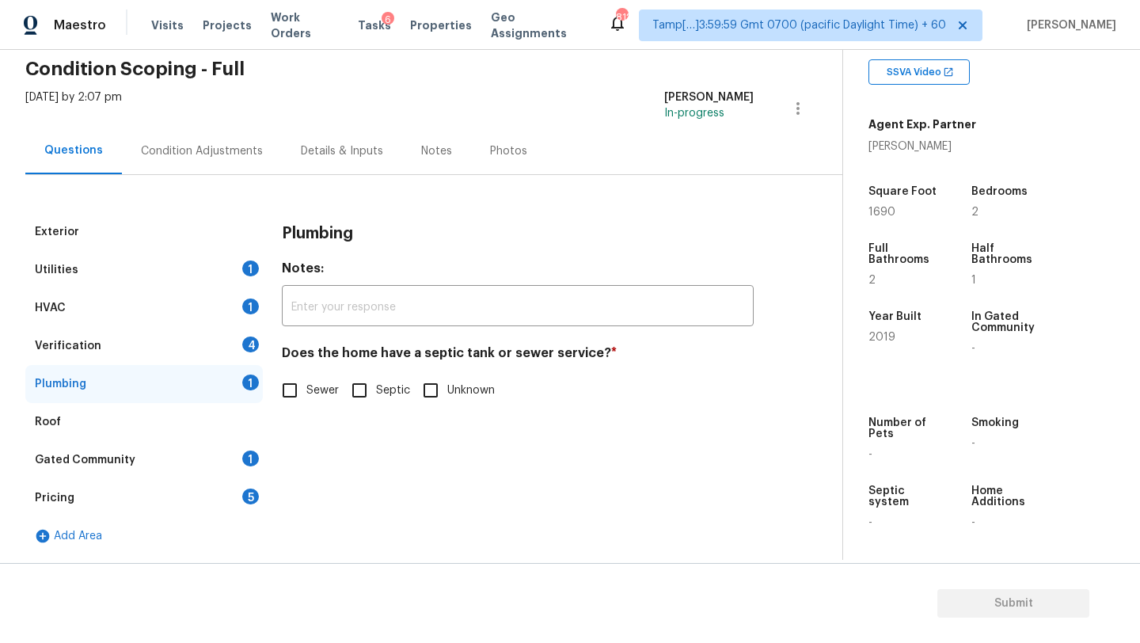
click at [181, 343] on div "Verification 4" at bounding box center [144, 346] width 238 height 38
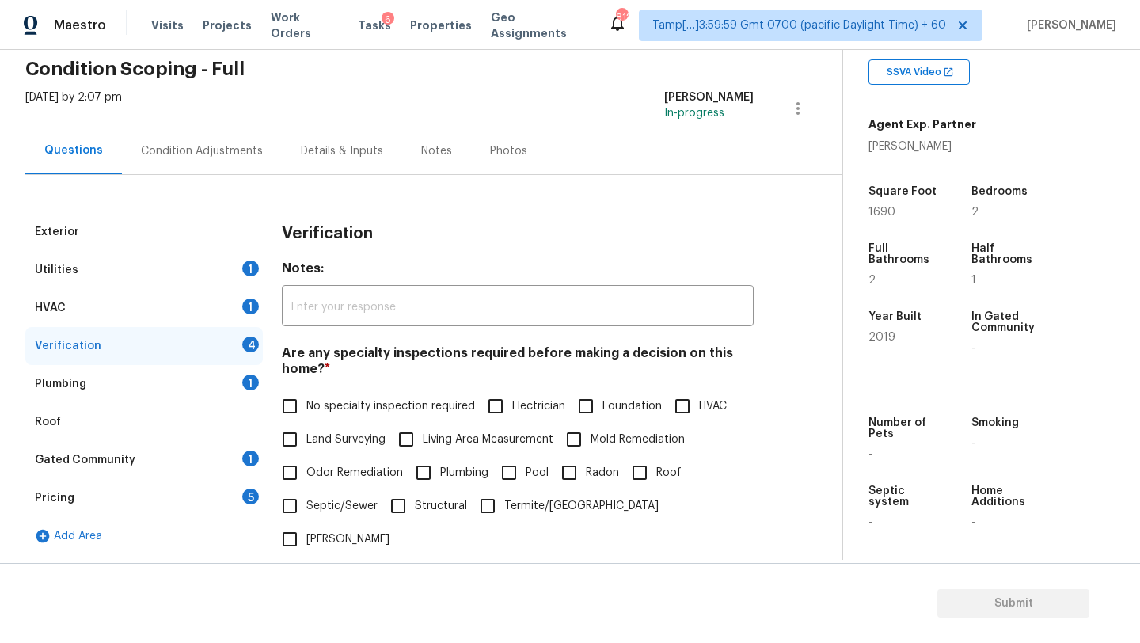
click at [181, 312] on div "HVAC 1" at bounding box center [144, 308] width 238 height 38
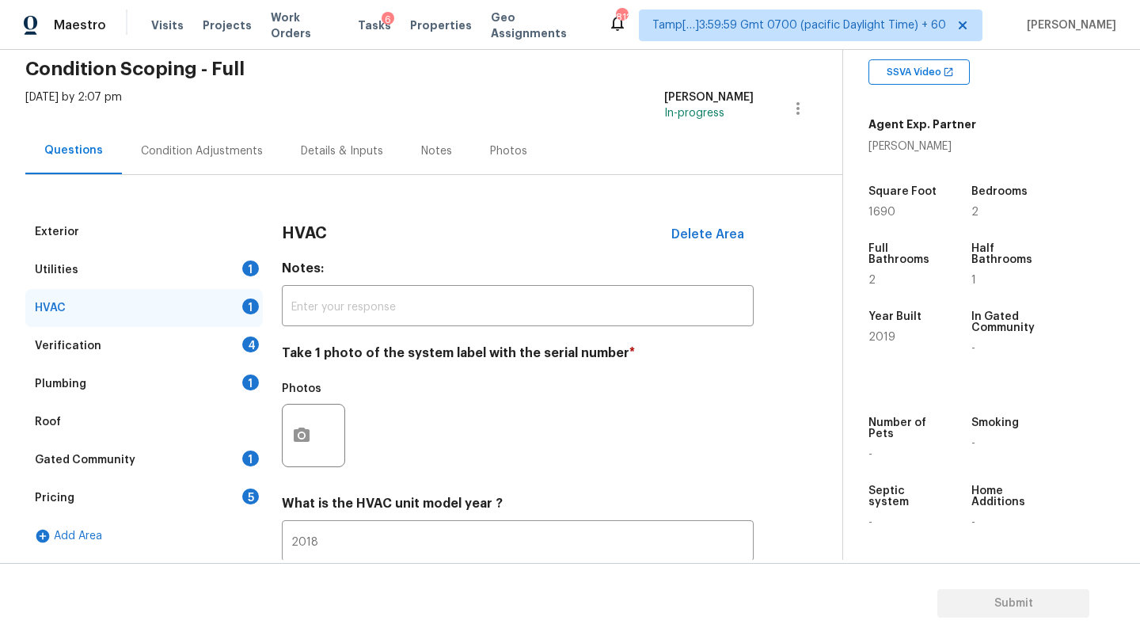
click at [191, 284] on div "Utilities 1" at bounding box center [144, 270] width 238 height 38
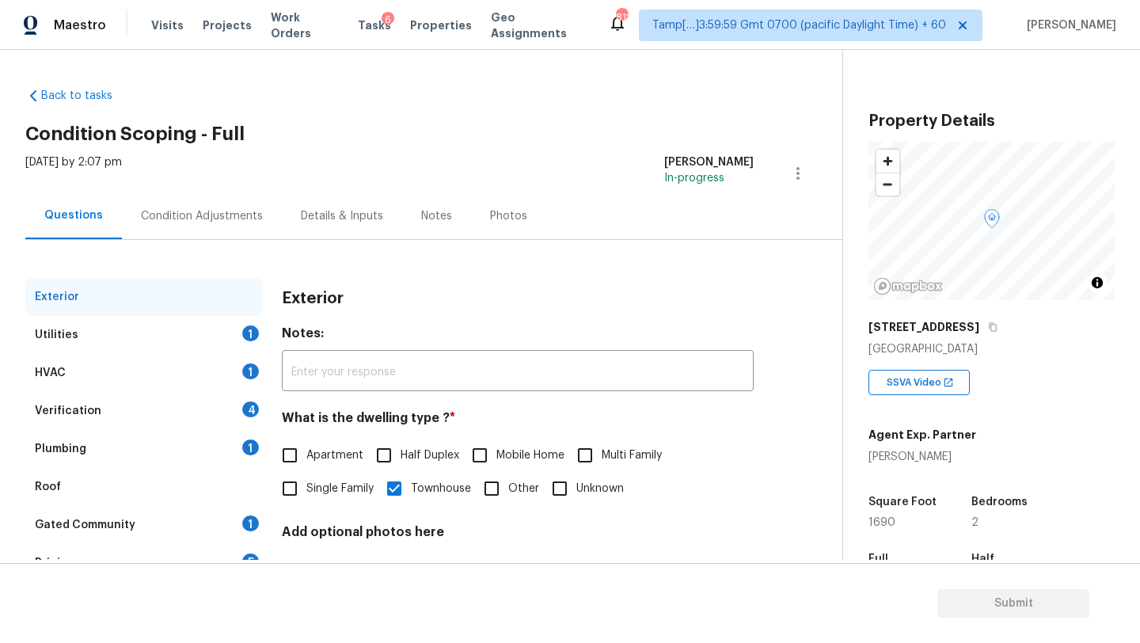
click at [410, 490] on input "Townhouse" at bounding box center [394, 488] width 33 height 33
checkbox input "false"
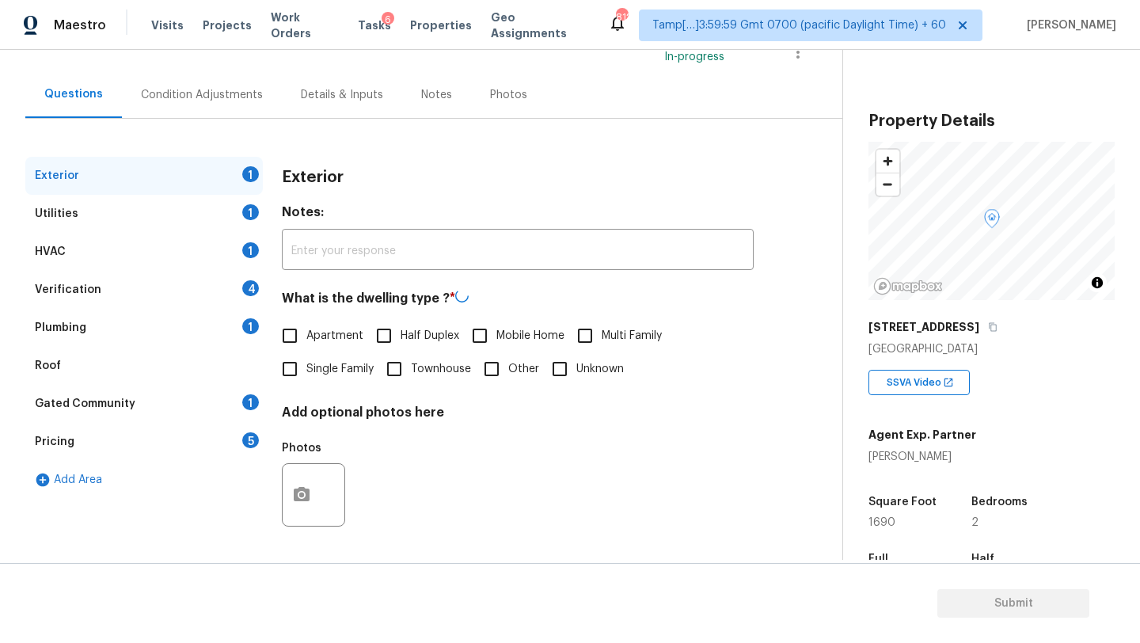
scroll to position [120, 0]
click at [182, 204] on div "Utilities 1" at bounding box center [144, 215] width 238 height 38
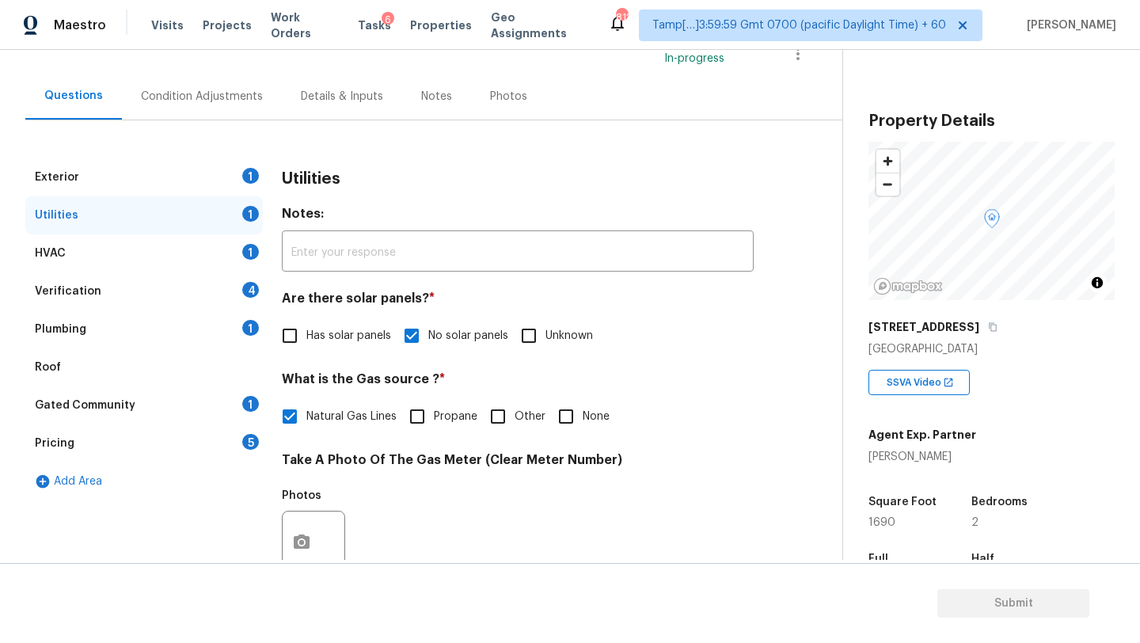
click at [299, 412] on input "Natural Gas Lines" at bounding box center [289, 416] width 33 height 33
checkbox input "false"
click at [409, 343] on input "No solar panels" at bounding box center [411, 335] width 33 height 33
checkbox input "false"
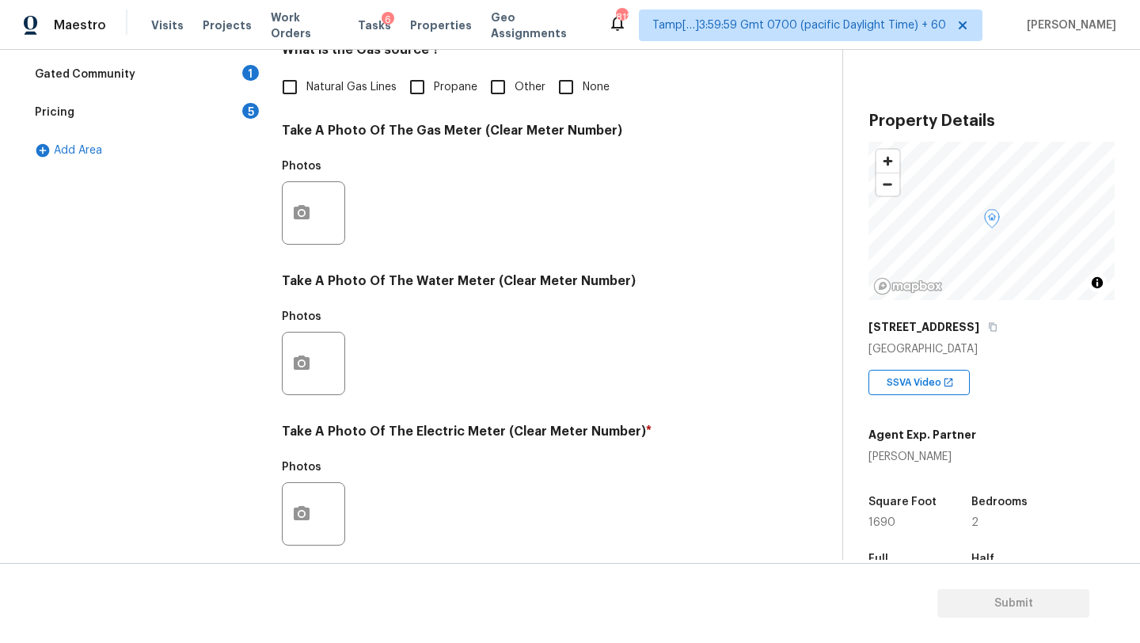
scroll to position [549, 0]
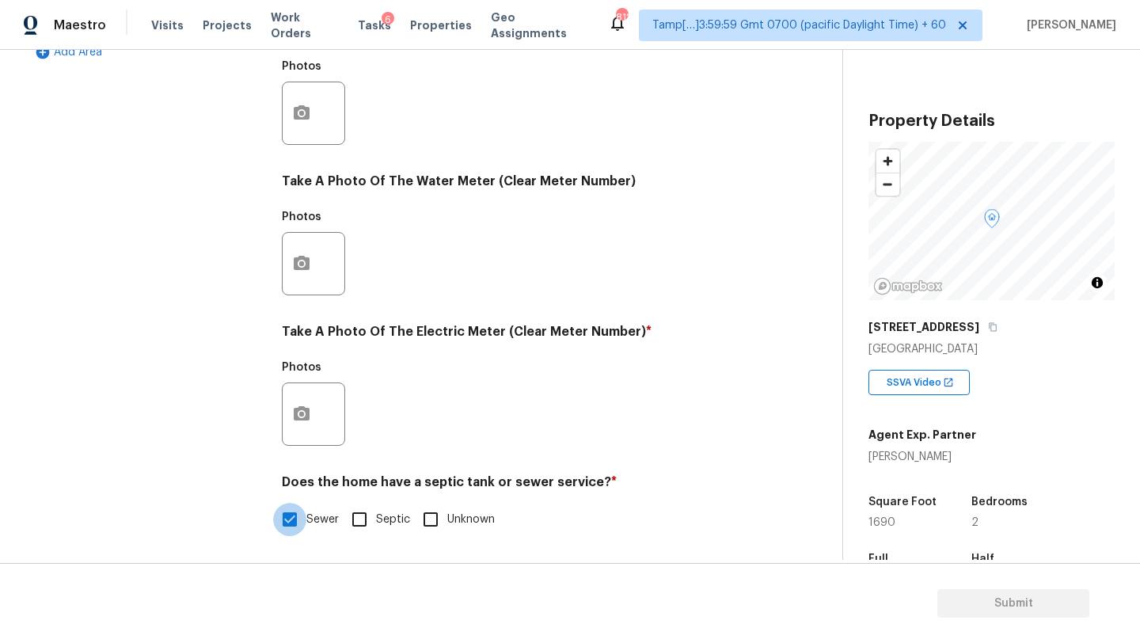
click at [303, 522] on input "Sewer" at bounding box center [289, 519] width 33 height 33
checkbox input "false"
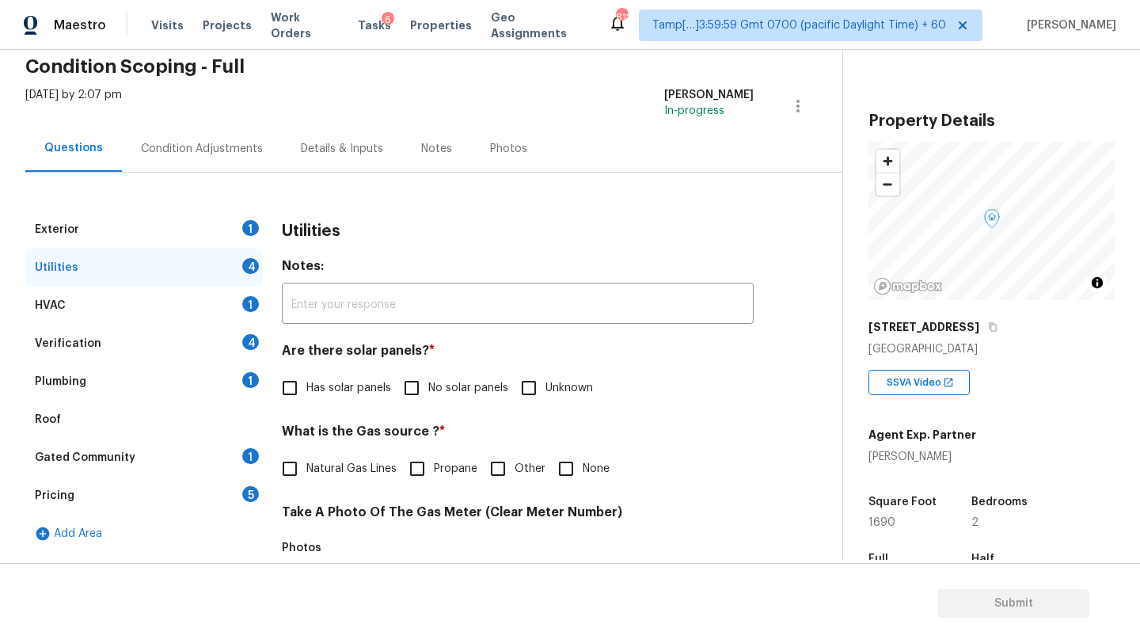
scroll to position [45, 0]
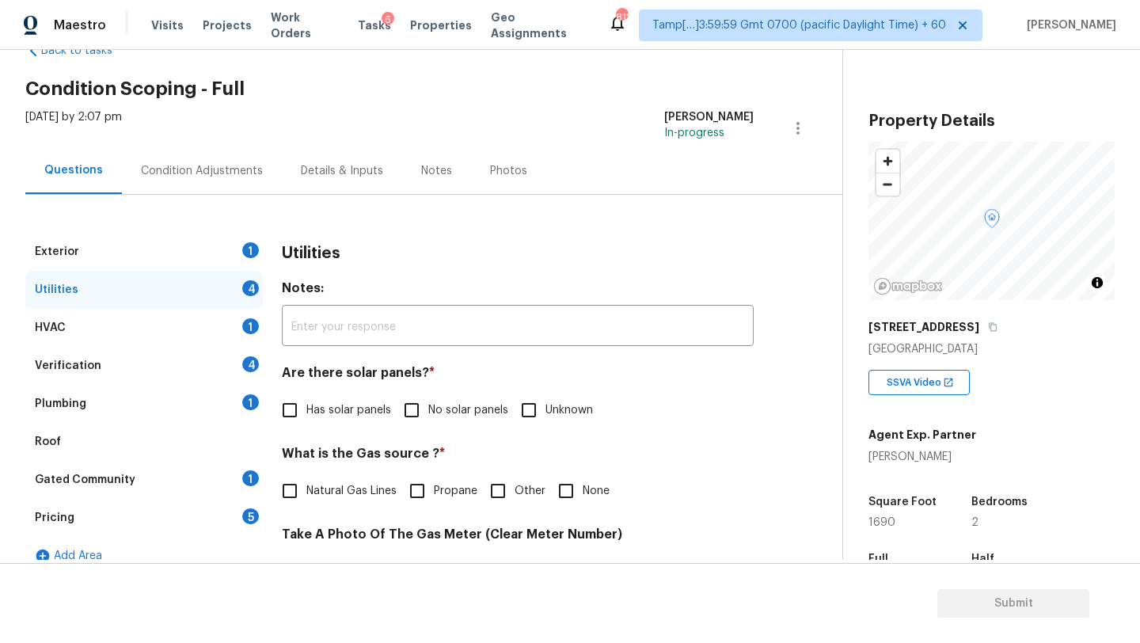
click at [161, 333] on div "HVAC 1" at bounding box center [144, 328] width 238 height 38
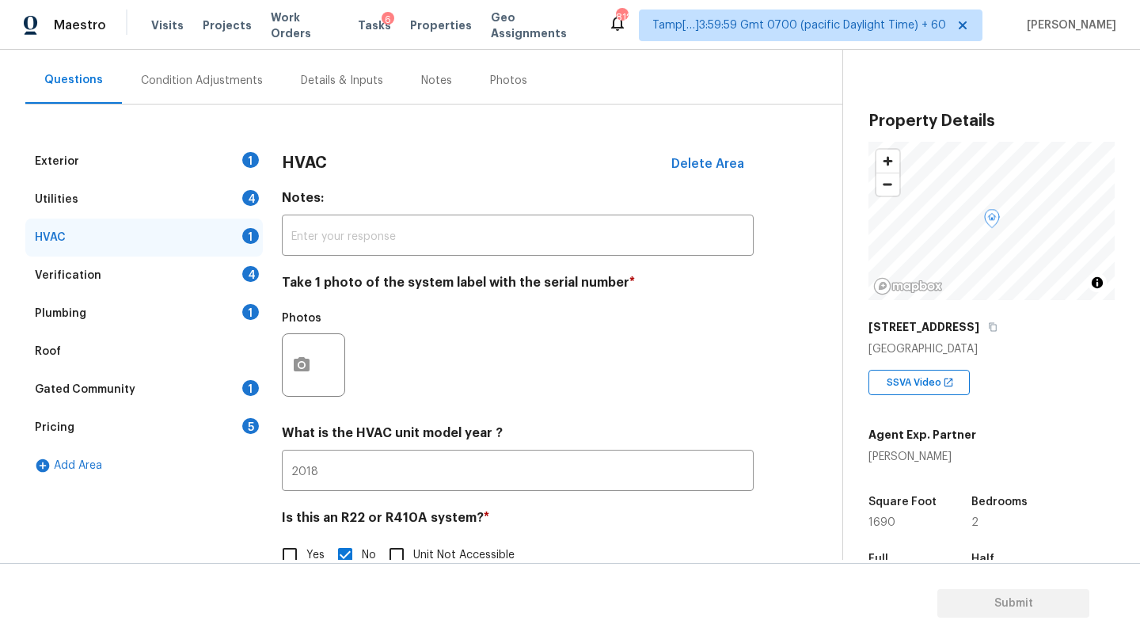
scroll to position [172, 0]
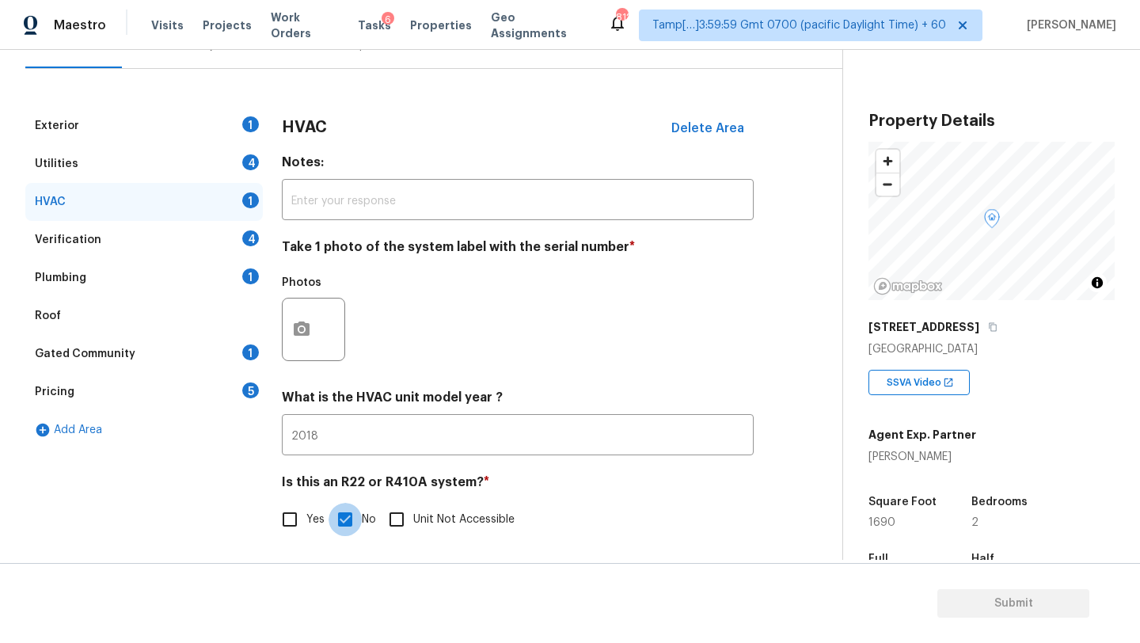
click at [340, 511] on input "No" at bounding box center [345, 519] width 33 height 33
checkbox input "false"
click at [343, 437] on input "2018" at bounding box center [518, 435] width 472 height 37
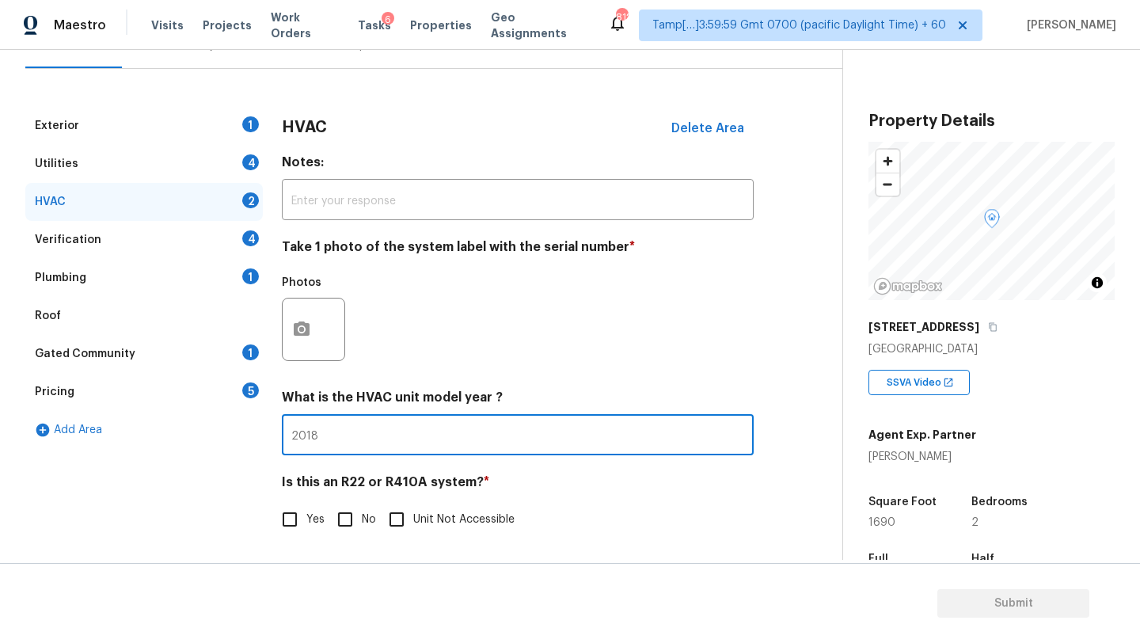
click at [343, 437] on input "2018" at bounding box center [518, 436] width 472 height 37
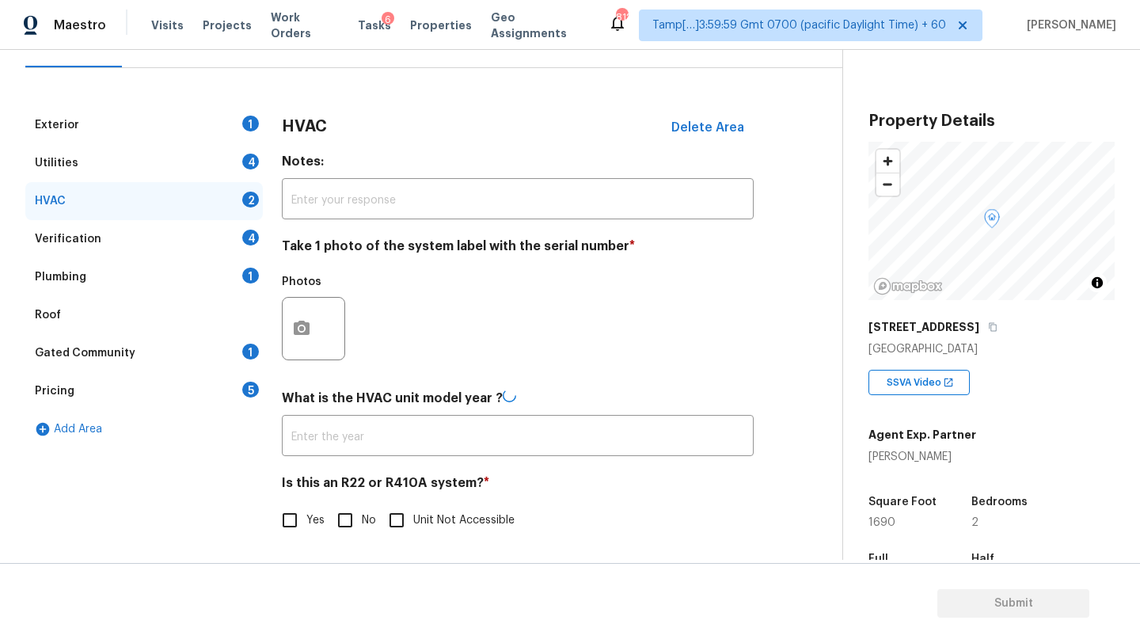
click at [166, 263] on div "Plumbing 1" at bounding box center [144, 277] width 238 height 38
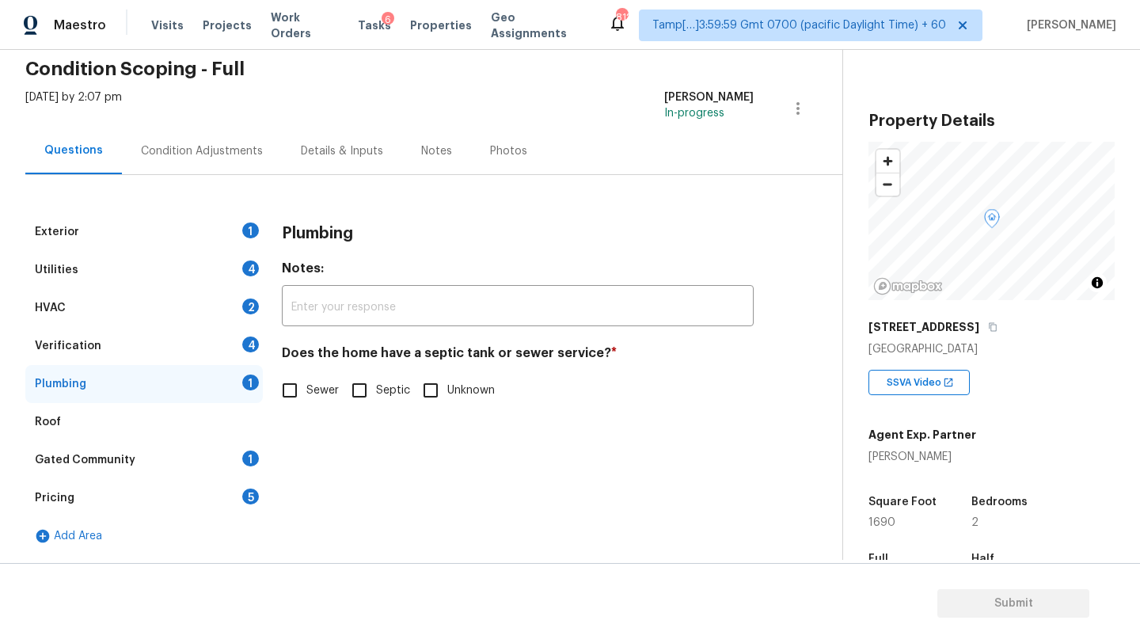
click at [179, 299] on div "HVAC 2" at bounding box center [144, 308] width 238 height 38
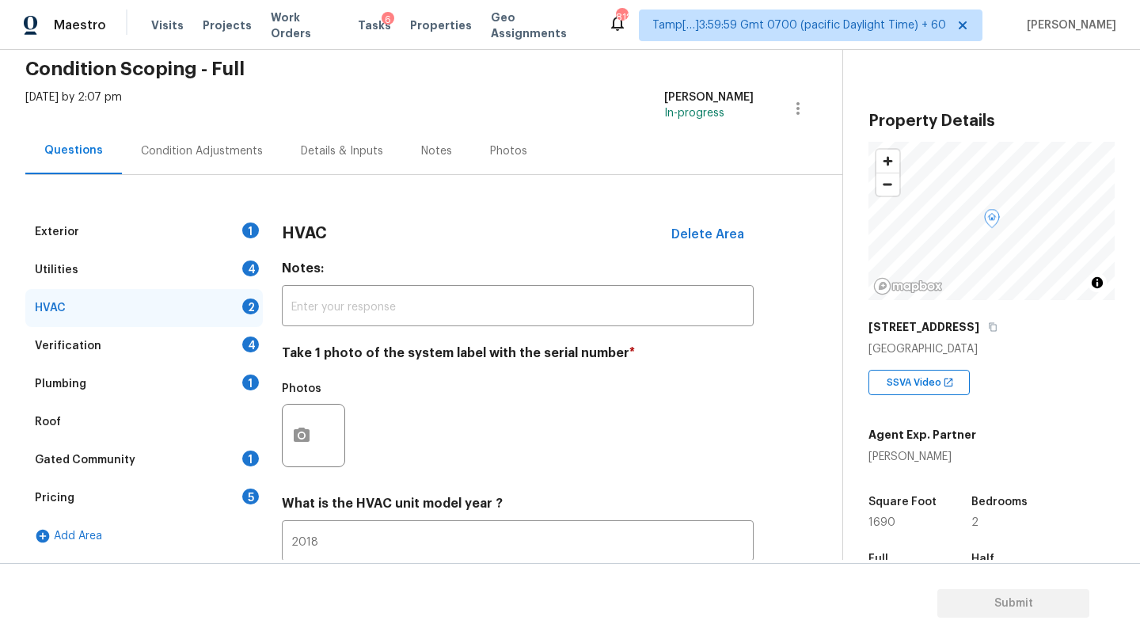
scroll to position [172, 0]
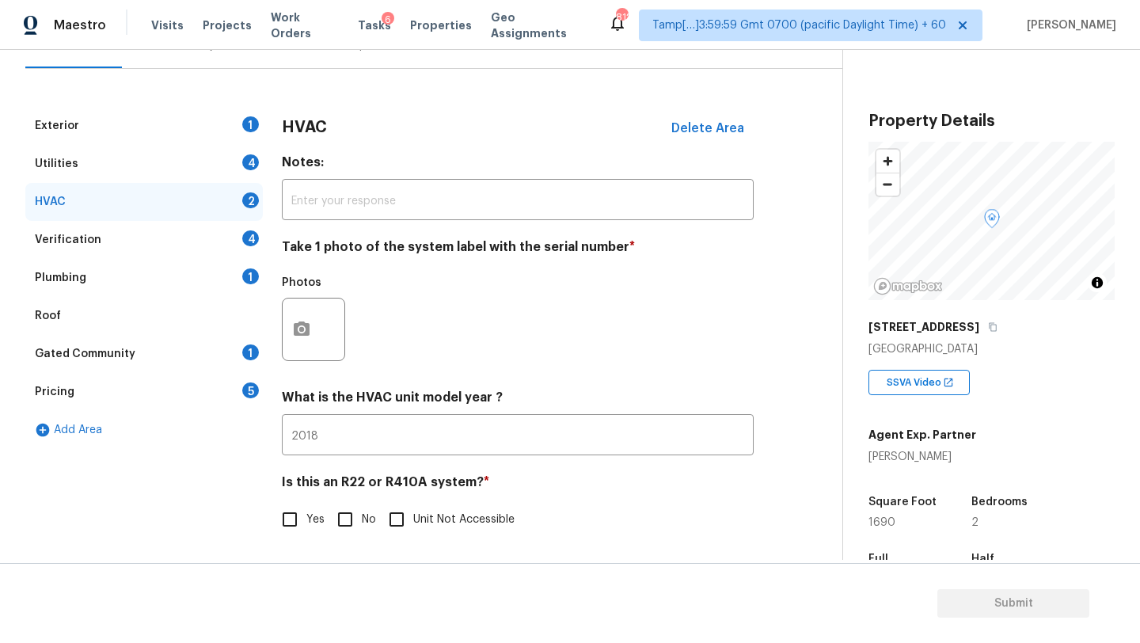
click at [146, 353] on div "Gated Community 1" at bounding box center [144, 354] width 238 height 38
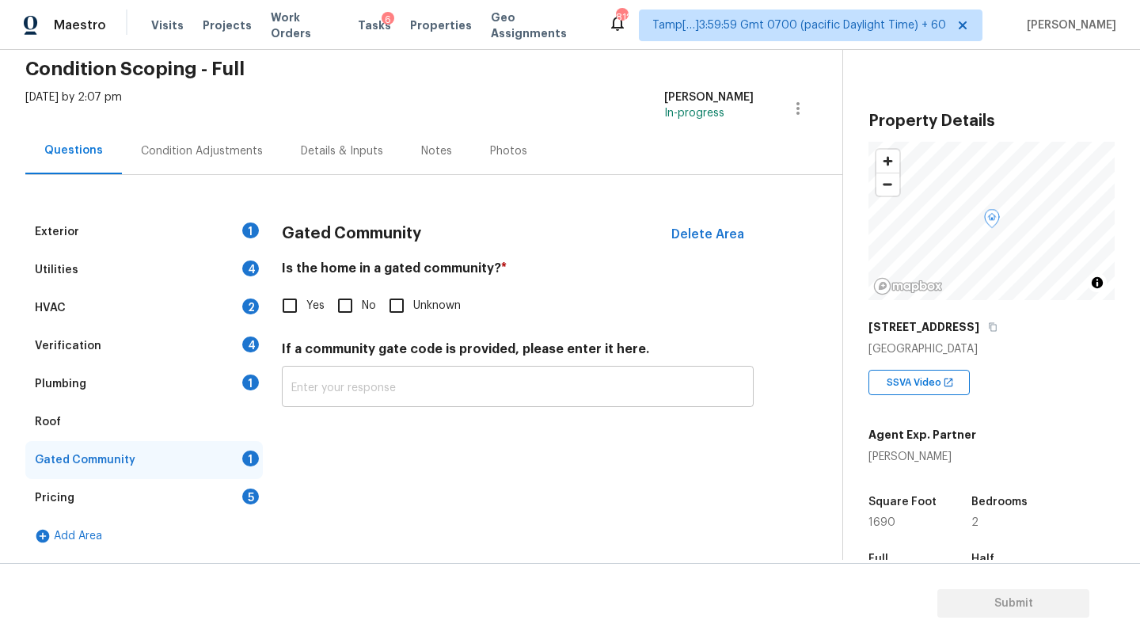
scroll to position [65, 0]
click at [218, 506] on div "Pricing 5" at bounding box center [144, 498] width 238 height 38
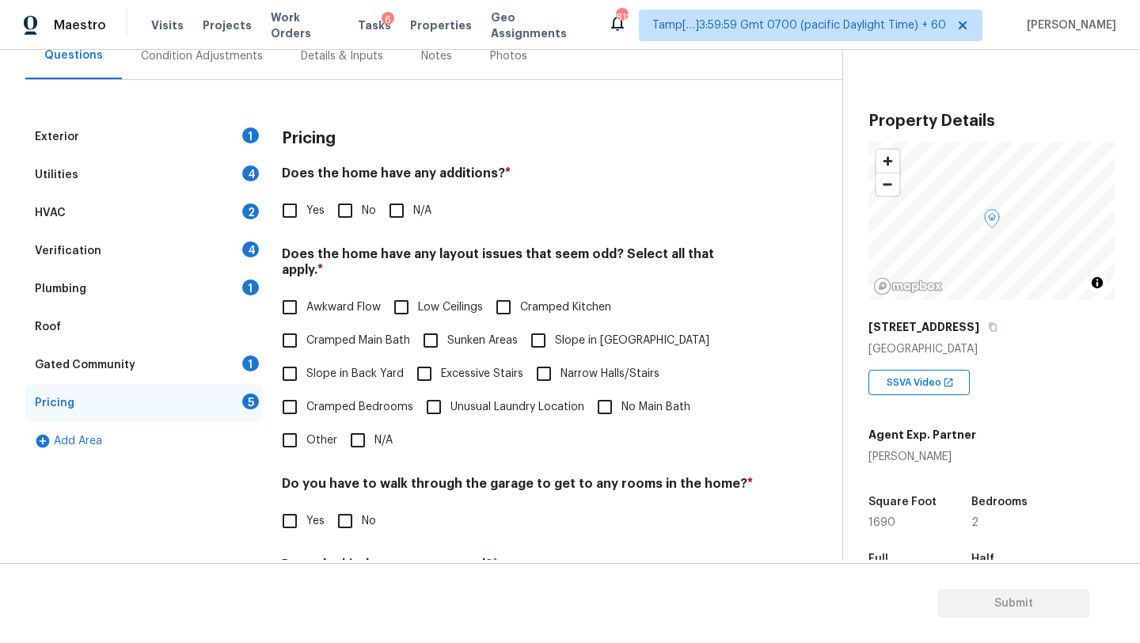
scroll to position [224, 0]
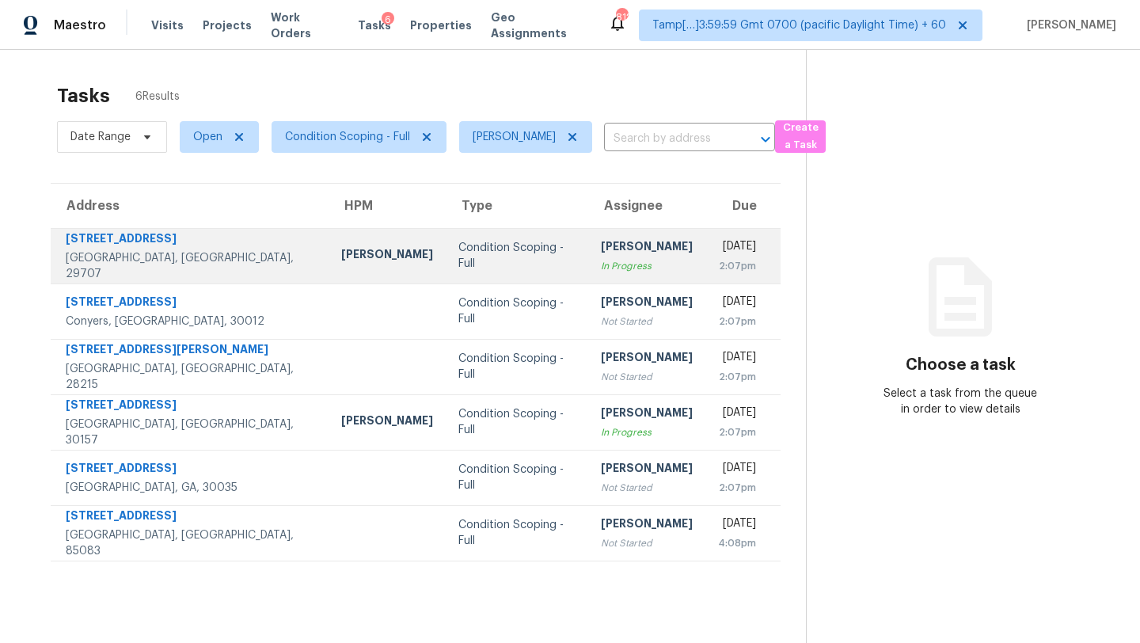
click at [718, 252] on div "[DATE]" at bounding box center [737, 248] width 38 height 20
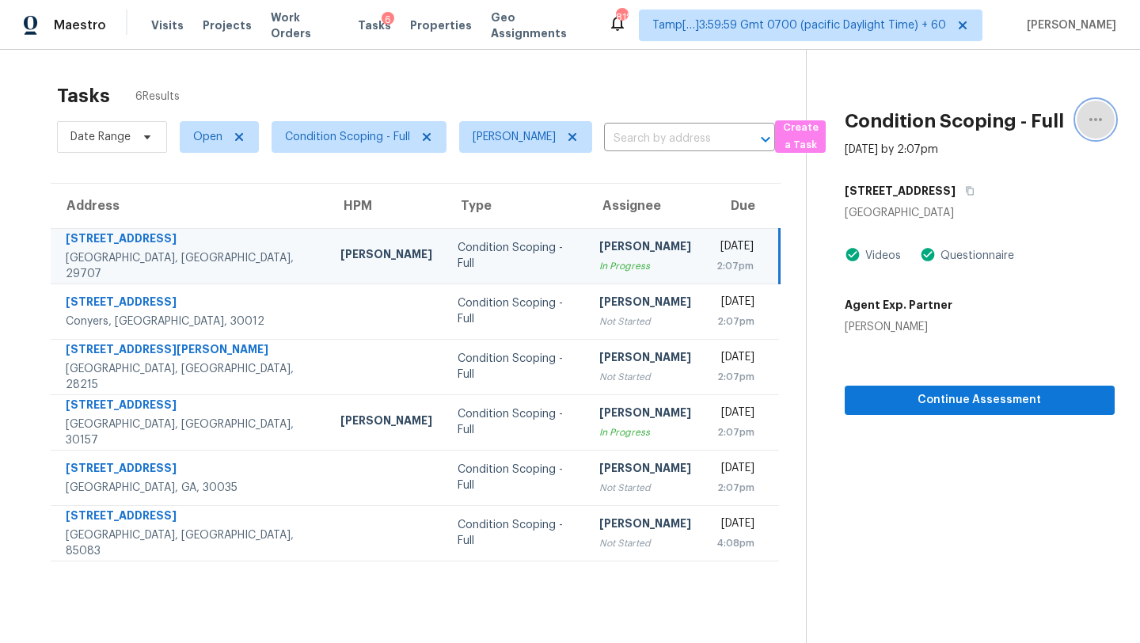
click at [1089, 131] on button "button" at bounding box center [1096, 120] width 38 height 38
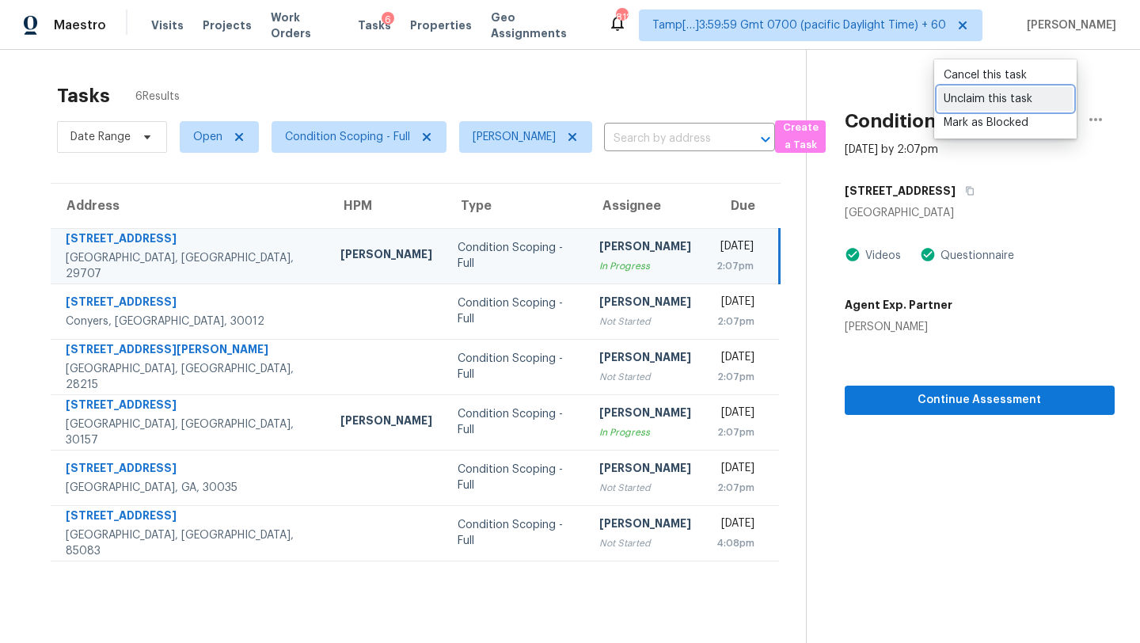
click at [983, 108] on link "Unclaim this task" at bounding box center [1005, 99] width 135 height 24
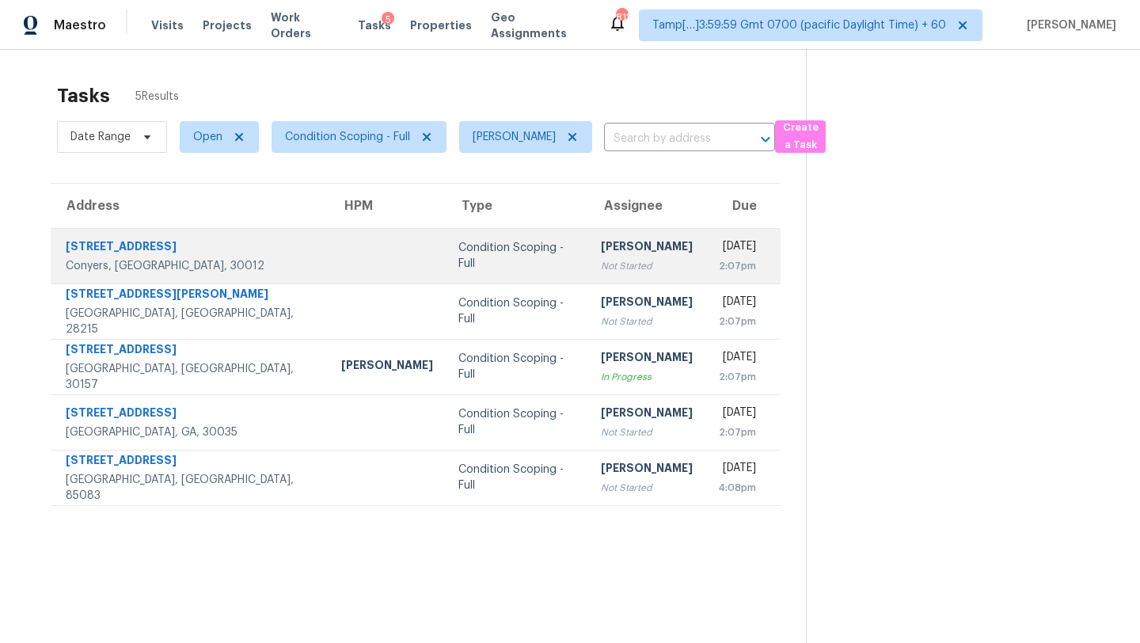
click at [601, 268] on div "Not Started" at bounding box center [647, 266] width 92 height 16
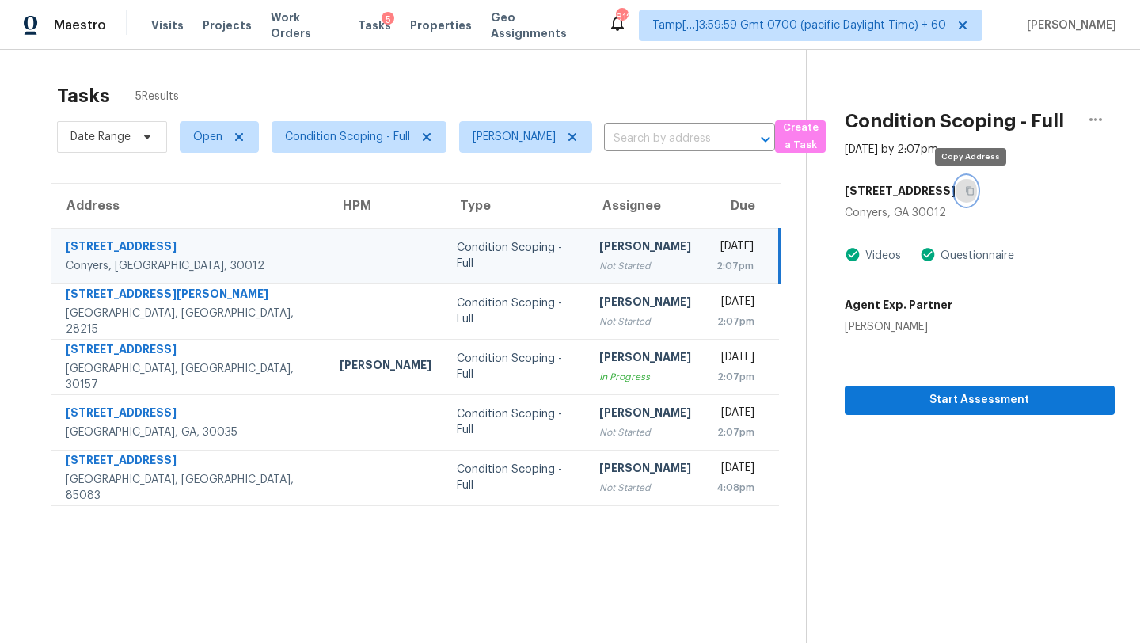
click at [977, 194] on button "button" at bounding box center [966, 191] width 21 height 29
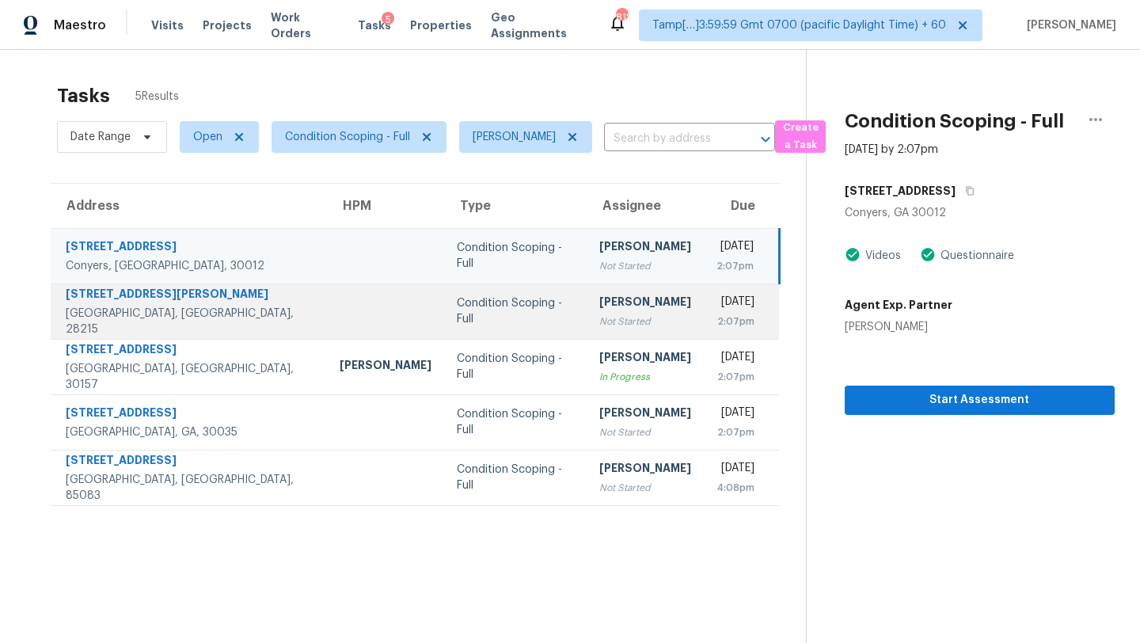
click at [604, 314] on td "[PERSON_NAME] Not Started" at bounding box center [645, 310] width 117 height 55
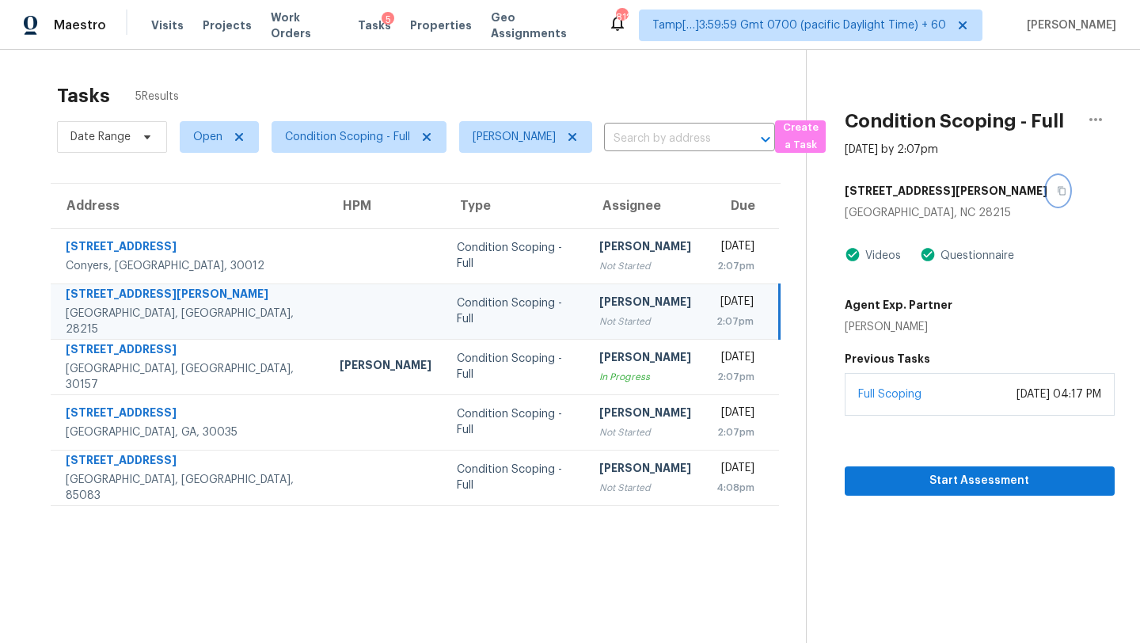
click at [1048, 193] on button "button" at bounding box center [1058, 191] width 21 height 29
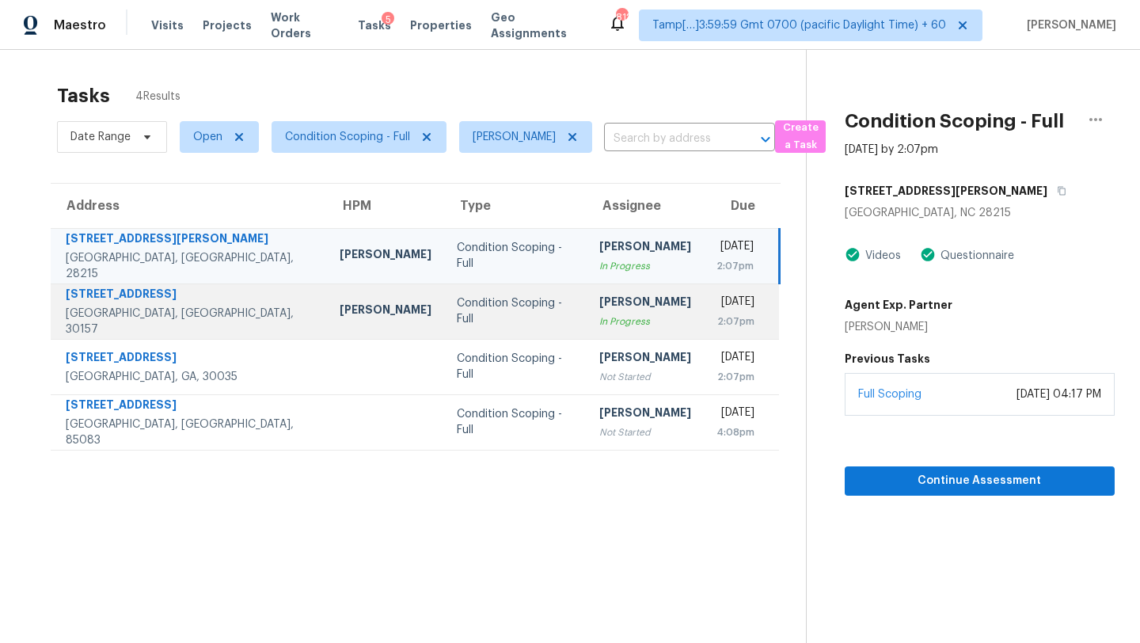
click at [603, 311] on td "Rajesh M In Progress" at bounding box center [645, 310] width 117 height 55
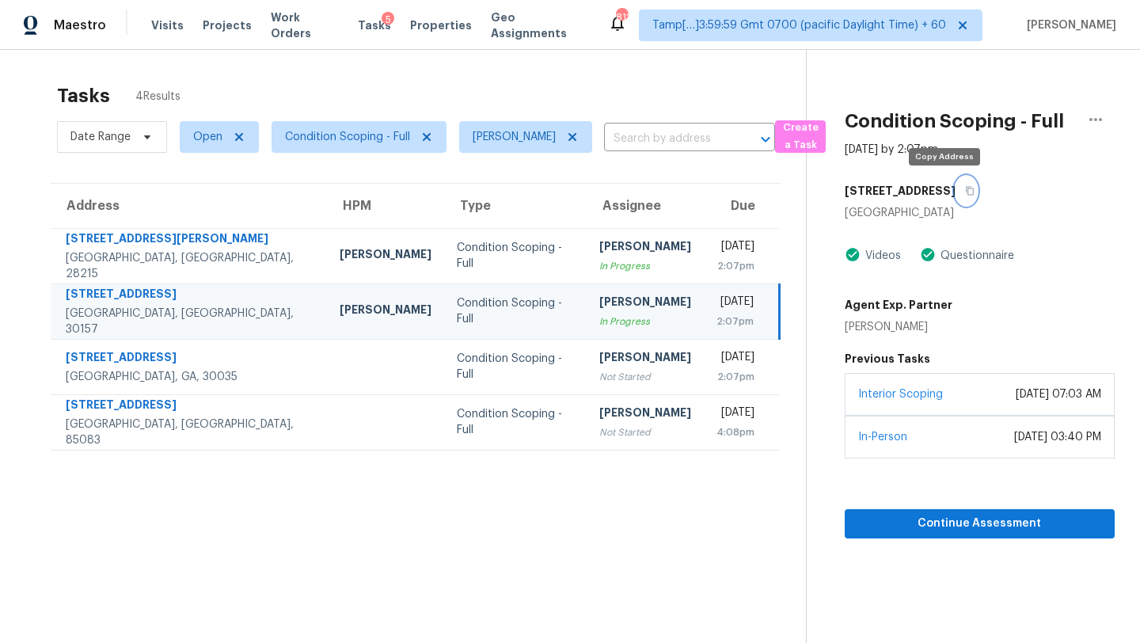
click at [956, 196] on button "button" at bounding box center [966, 191] width 21 height 29
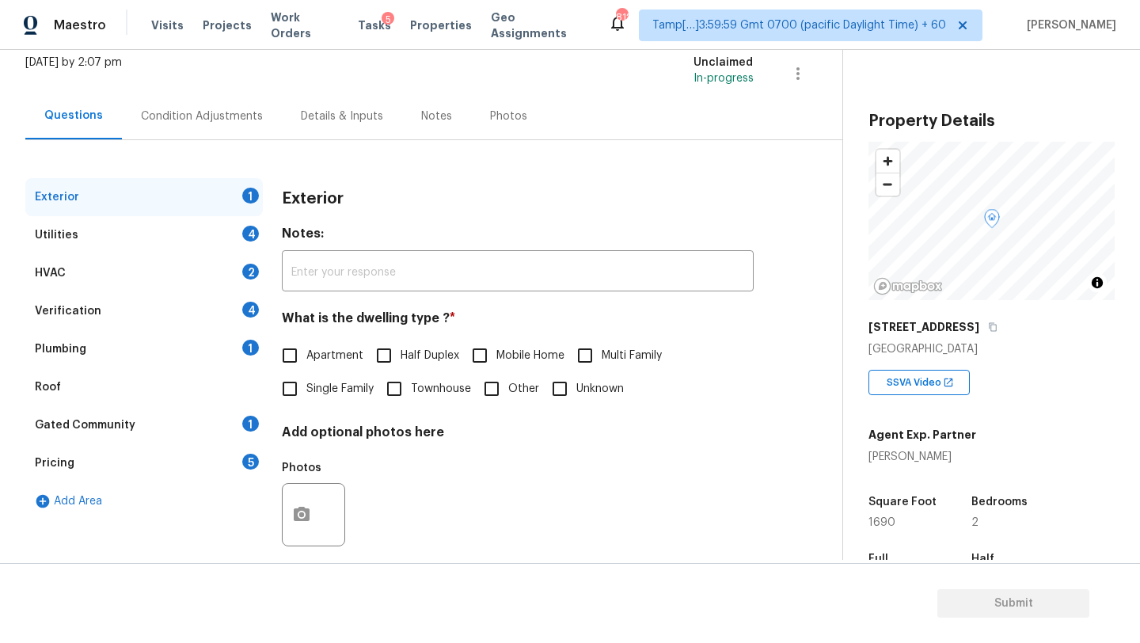
scroll to position [120, 0]
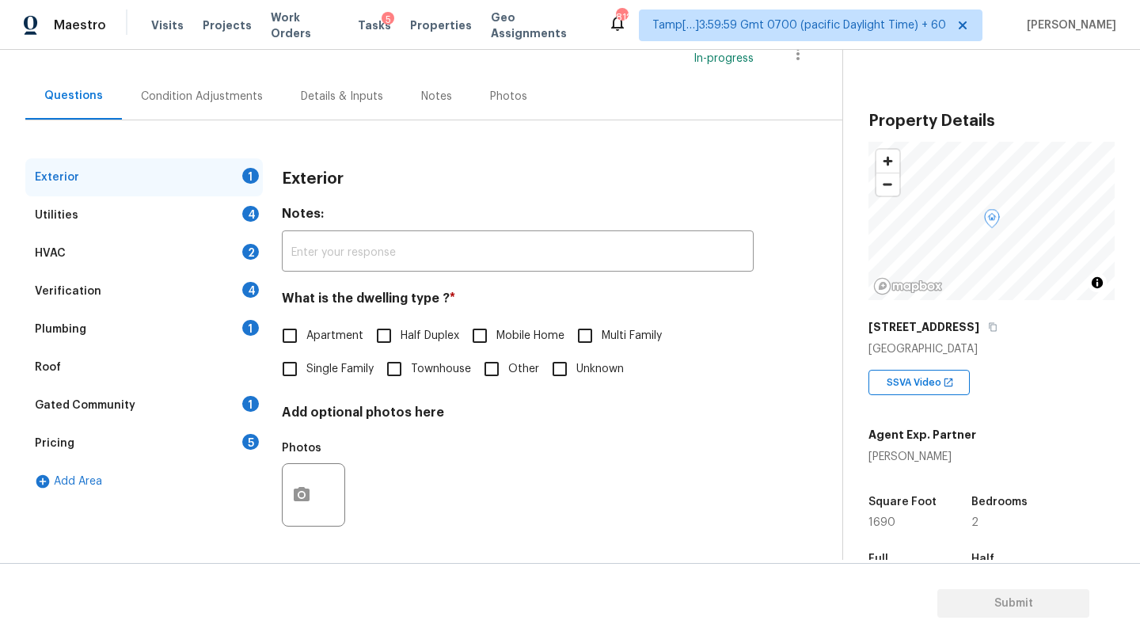
click at [95, 260] on div "HVAC 2" at bounding box center [144, 253] width 238 height 38
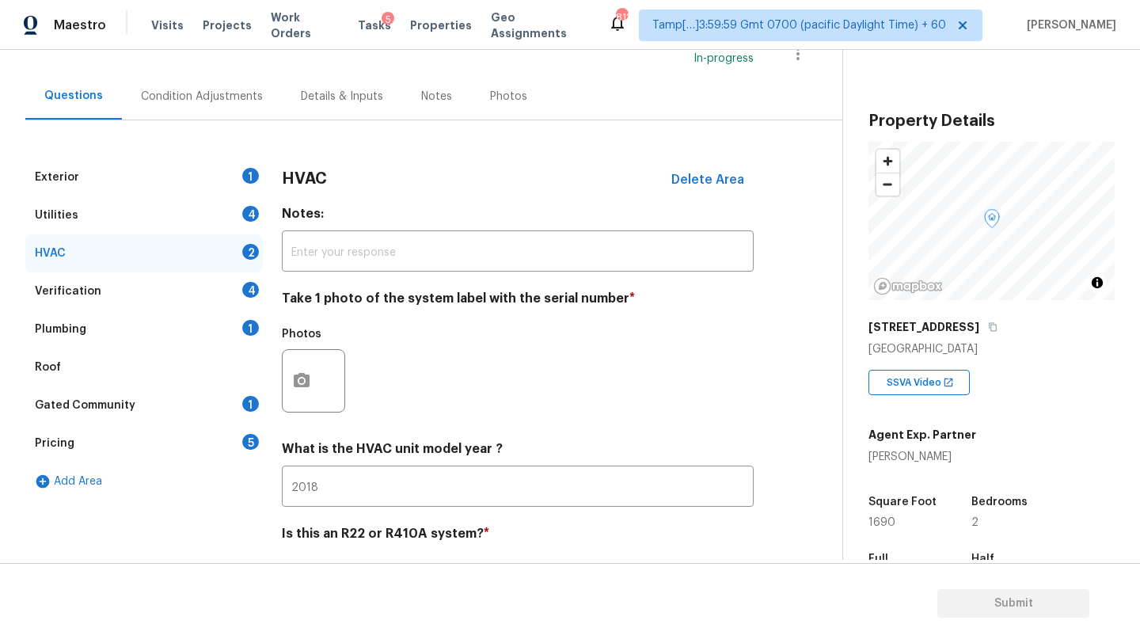
click at [108, 367] on div "Roof" at bounding box center [144, 367] width 238 height 38
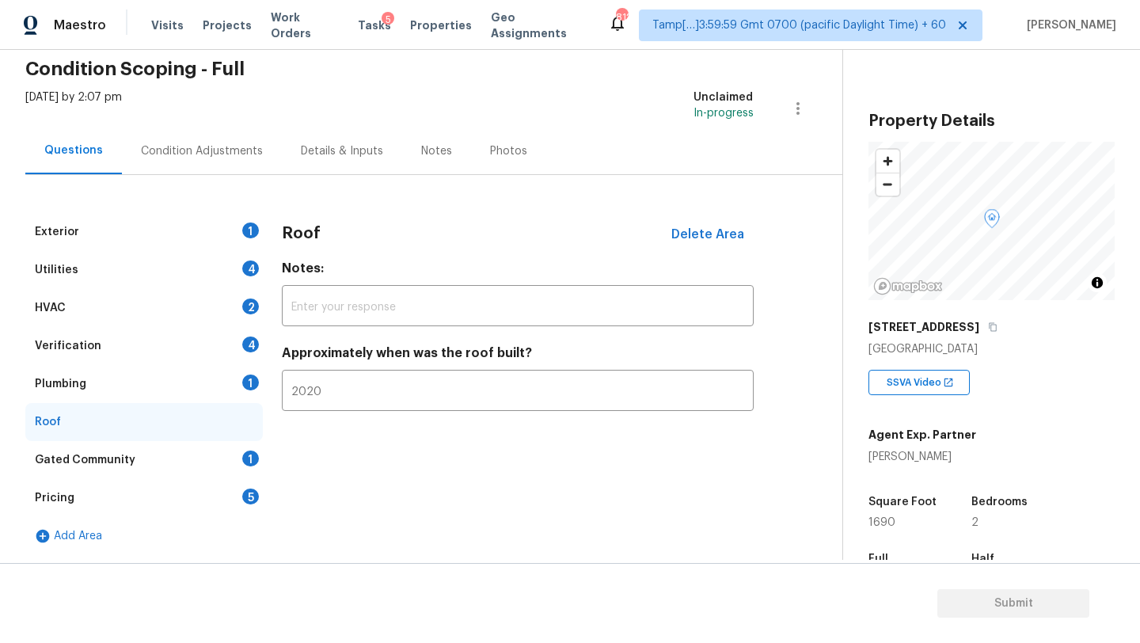
scroll to position [0, 0]
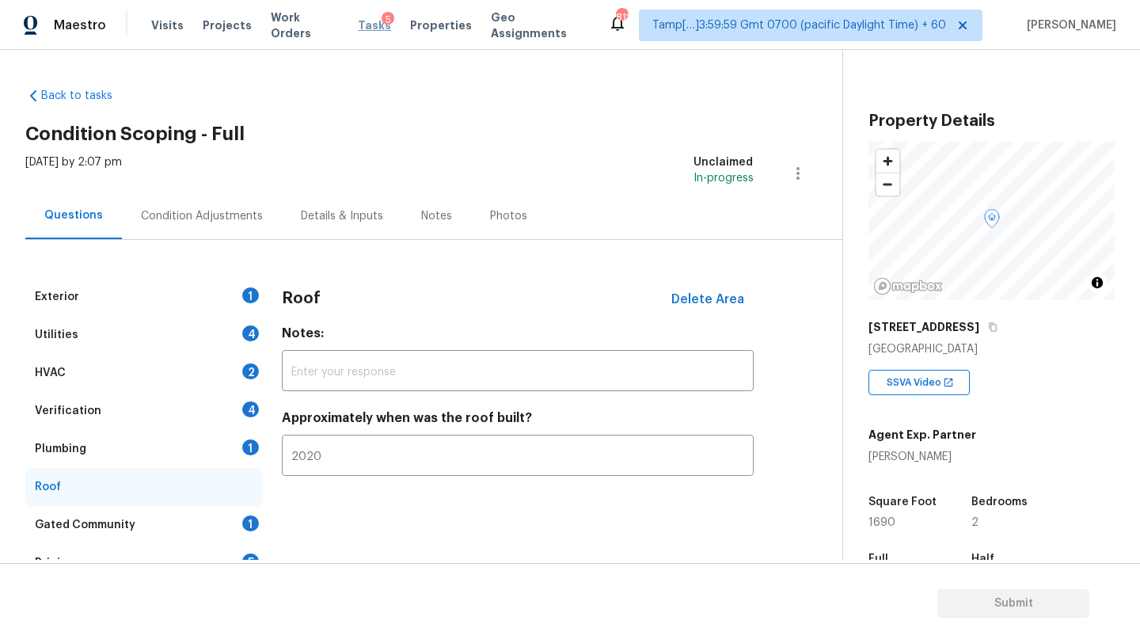
click at [364, 23] on span "Tasks" at bounding box center [374, 25] width 33 height 11
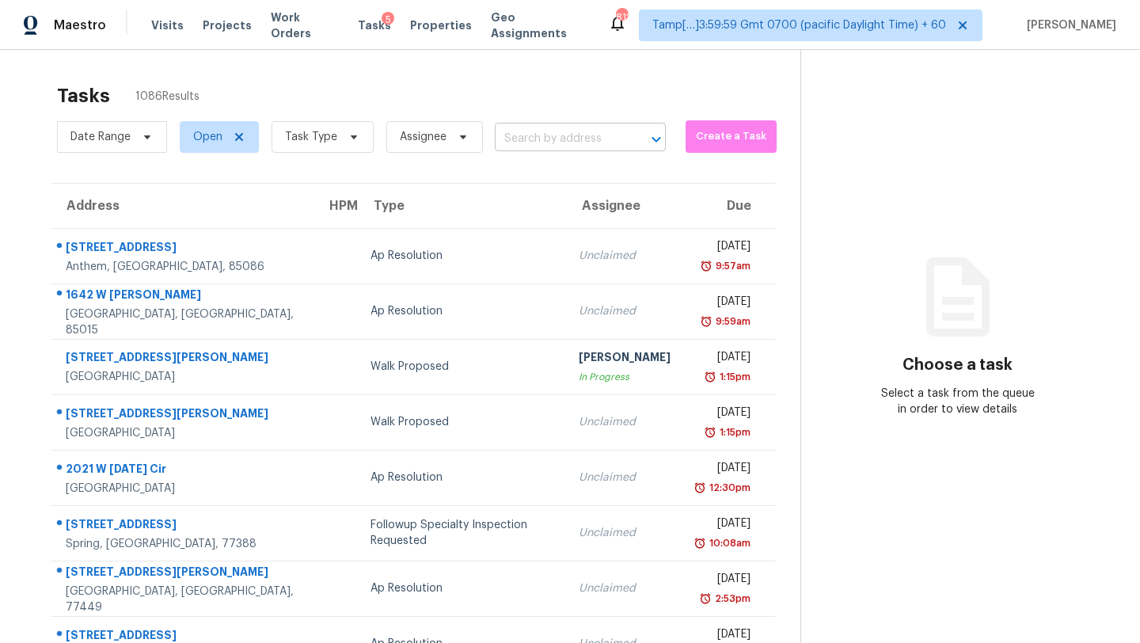
click at [608, 140] on input "text" at bounding box center [558, 139] width 127 height 25
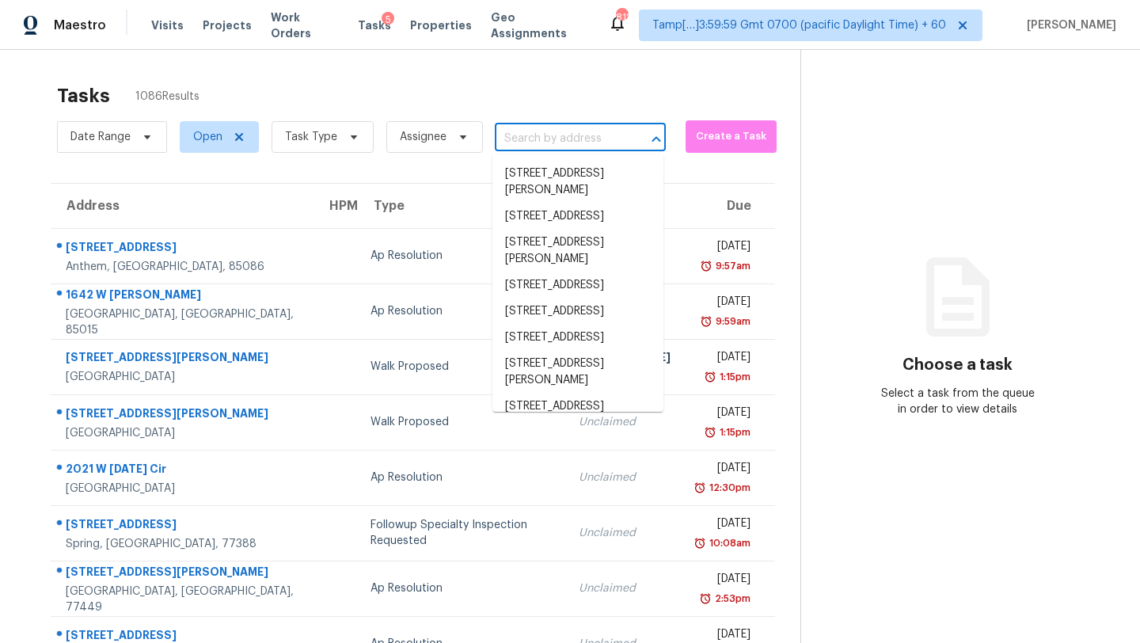
paste input "2024 Briar Creek Ct NE, Conyers, GA 30012"
type input "2024 Briar Creek Ct NE, Conyers, GA 30012"
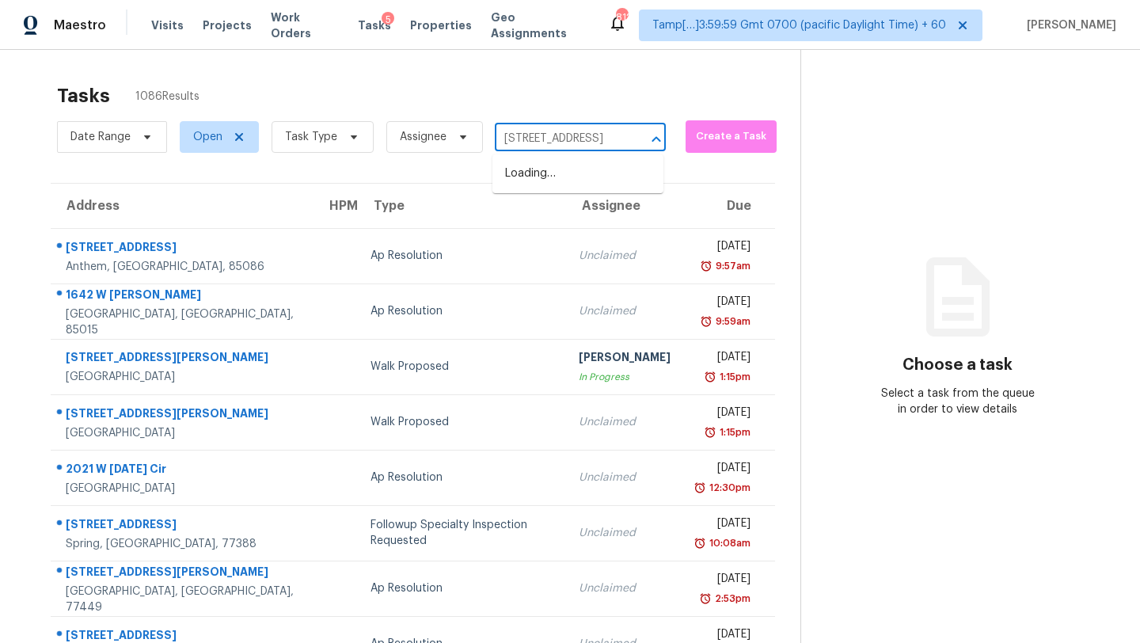
scroll to position [0, 108]
click at [550, 187] on li "2024 Briar Creek Ct NE, Conyers, GA 30012" at bounding box center [578, 174] width 171 height 26
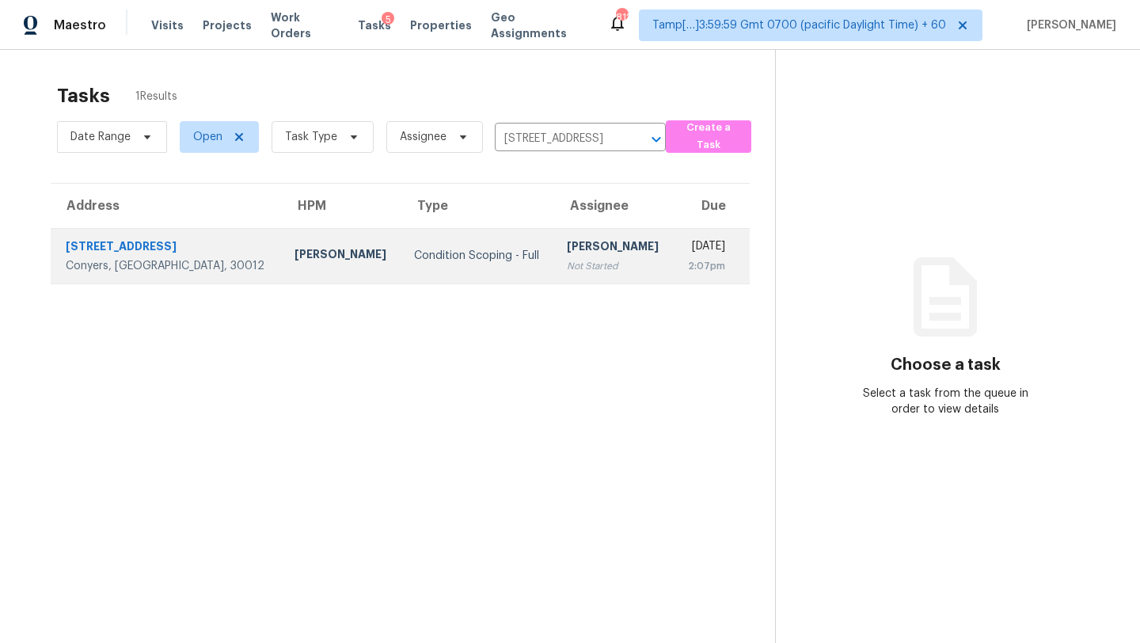
click at [555, 230] on td "Rajesh M Not Started" at bounding box center [614, 255] width 120 height 55
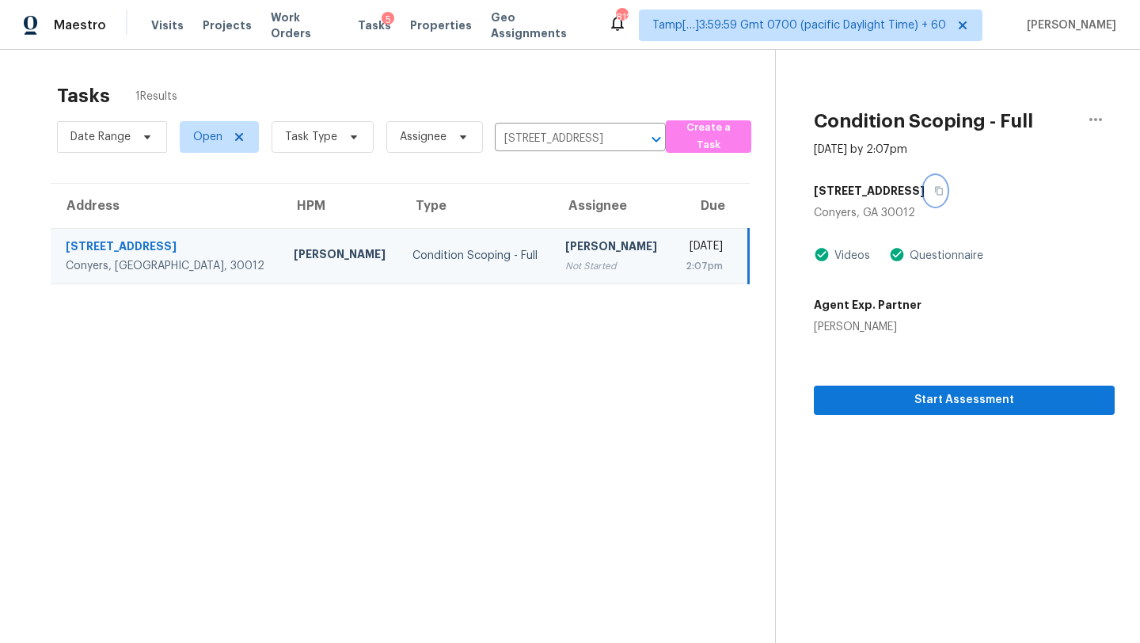
click at [944, 186] on icon "button" at bounding box center [939, 191] width 10 height 10
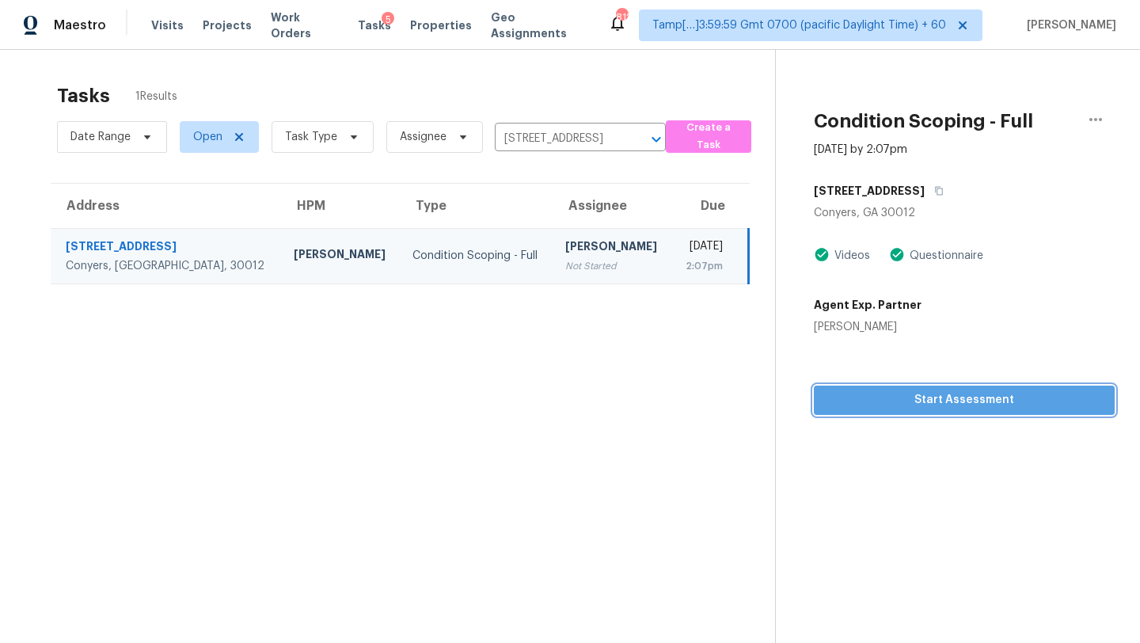
click at [925, 398] on span "Start Assessment" at bounding box center [965, 400] width 276 height 20
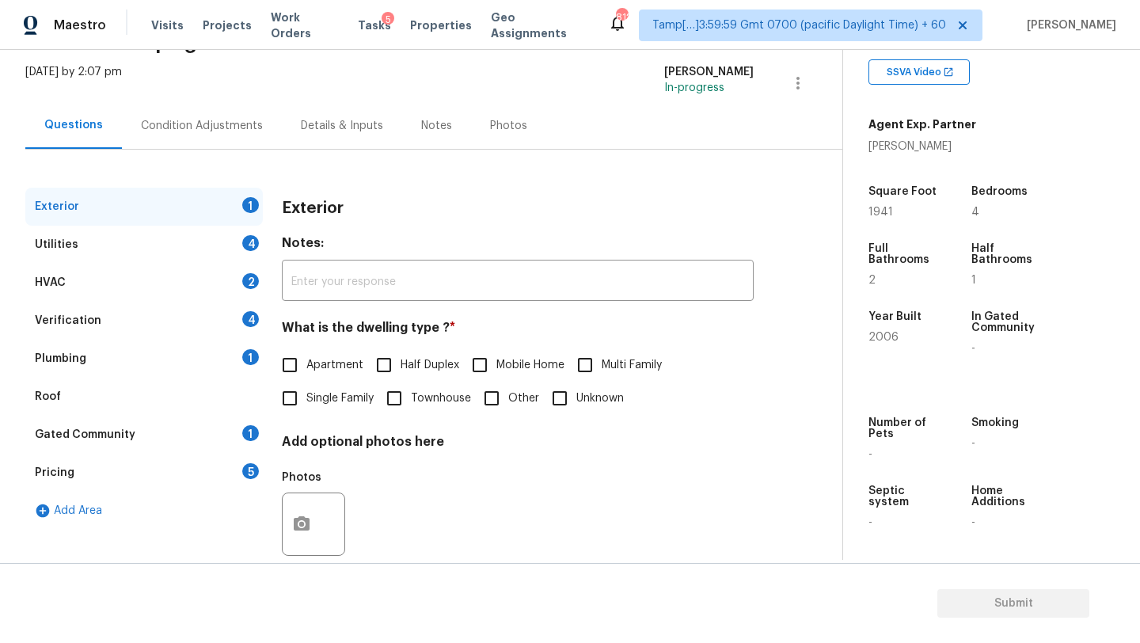
scroll to position [120, 0]
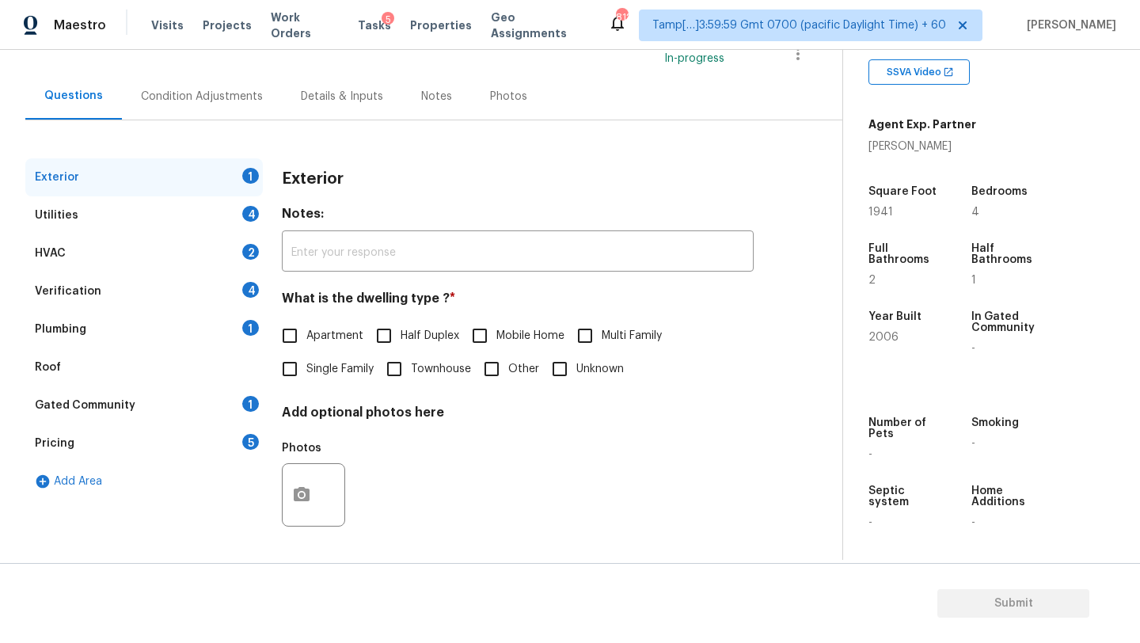
click at [232, 355] on div "Roof" at bounding box center [144, 367] width 238 height 38
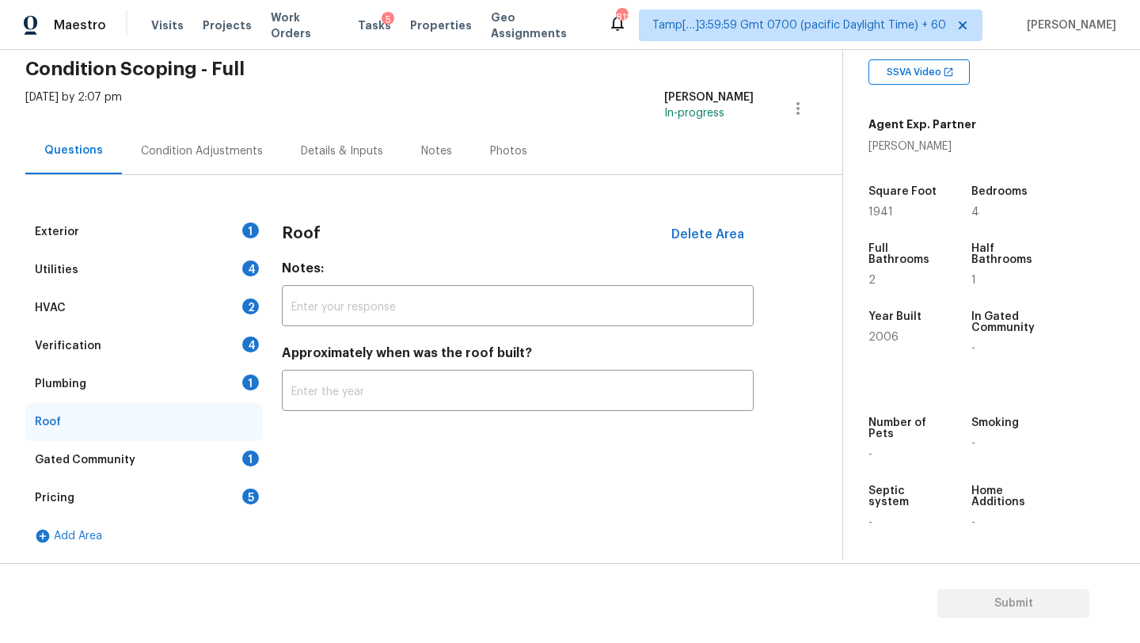
click at [216, 456] on div "Gated Community 1" at bounding box center [144, 460] width 238 height 38
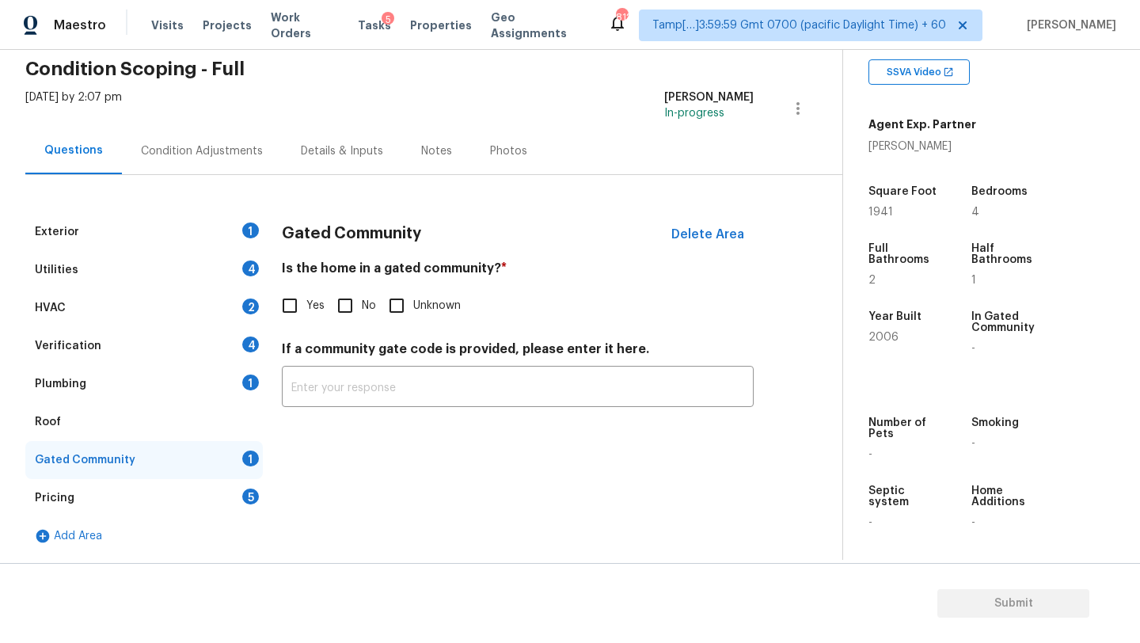
click at [356, 302] on input "No" at bounding box center [345, 305] width 33 height 33
checkbox input "true"
click at [241, 493] on div "Pricing 5" at bounding box center [144, 498] width 238 height 38
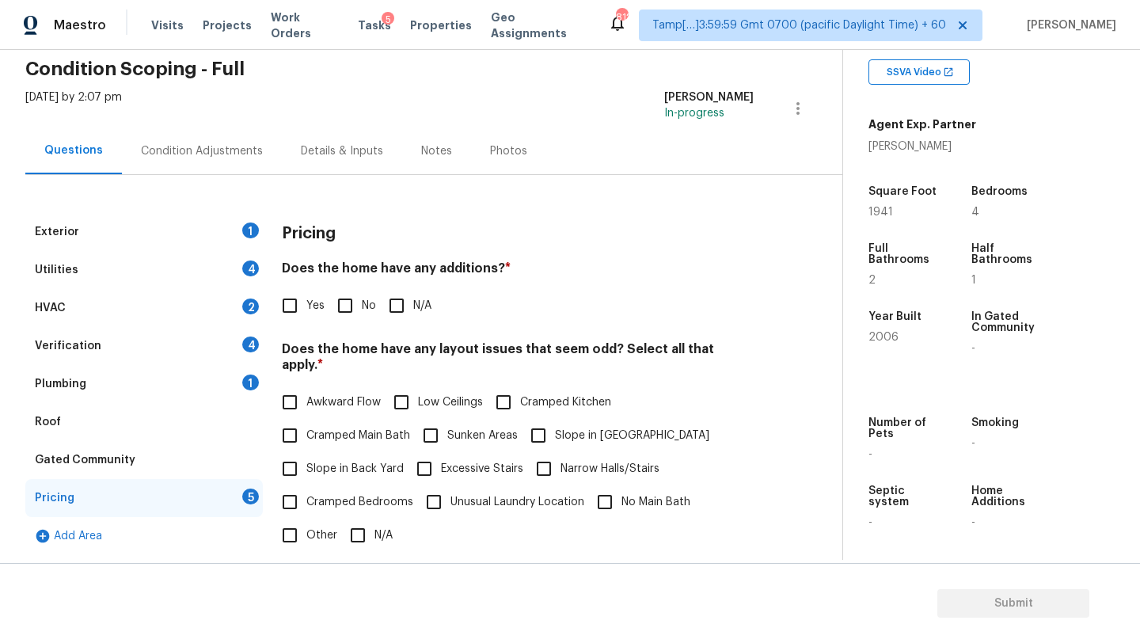
click at [354, 290] on input "No" at bounding box center [345, 305] width 33 height 33
checkbox input "true"
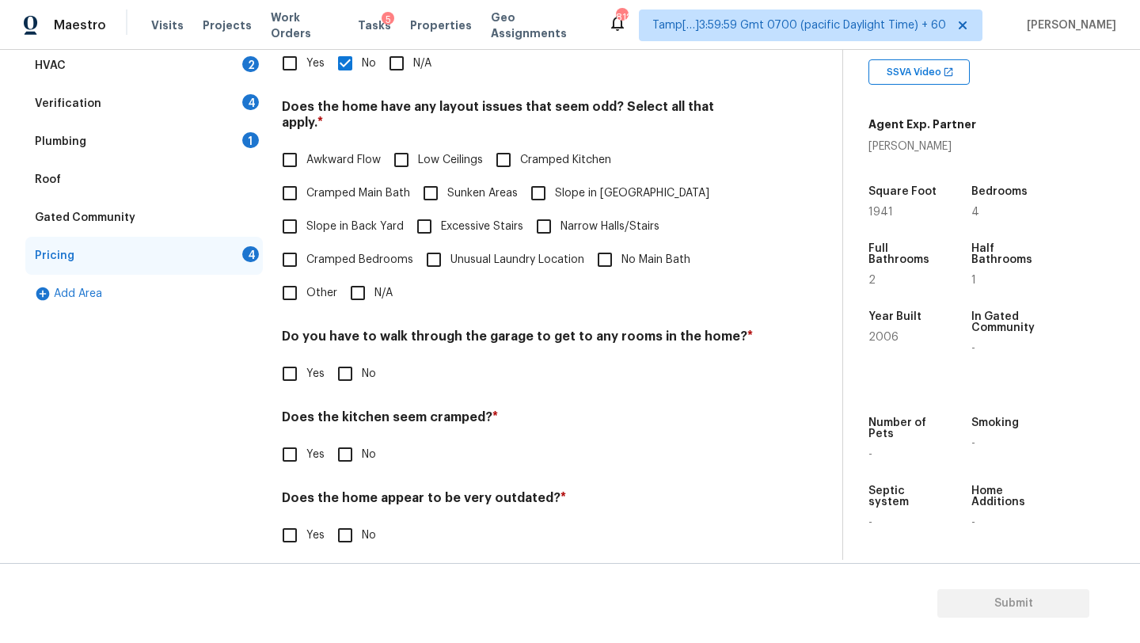
click at [352, 357] on input "No" at bounding box center [345, 373] width 33 height 33
checkbox input "true"
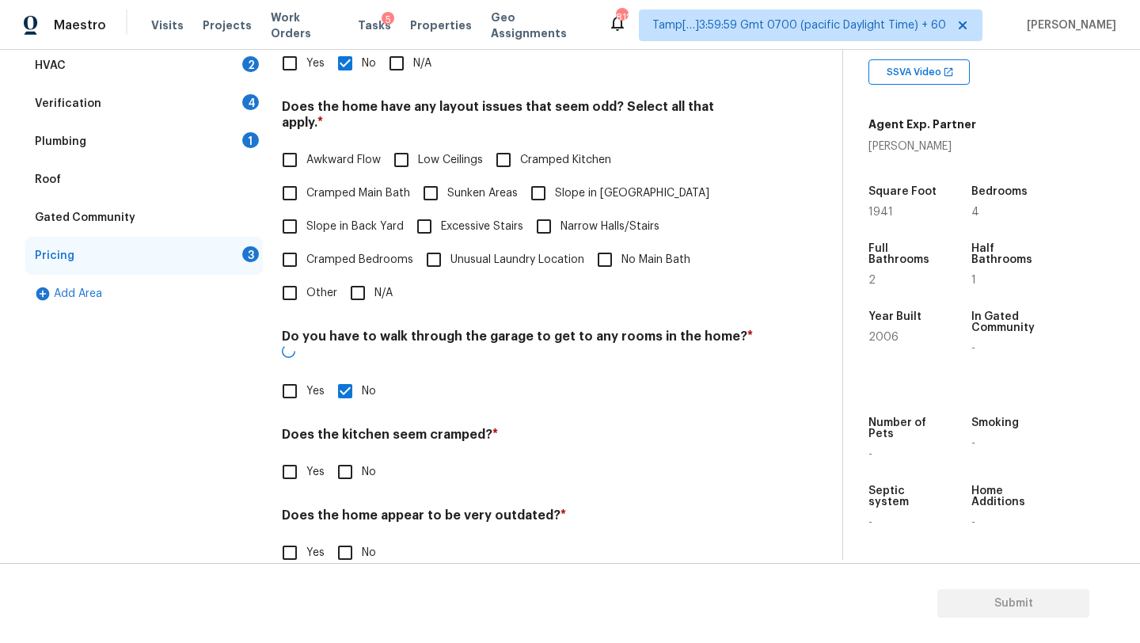
click at [358, 281] on input "N/A" at bounding box center [357, 292] width 33 height 33
checkbox input "true"
click at [356, 457] on input "No" at bounding box center [345, 473] width 33 height 33
checkbox input "true"
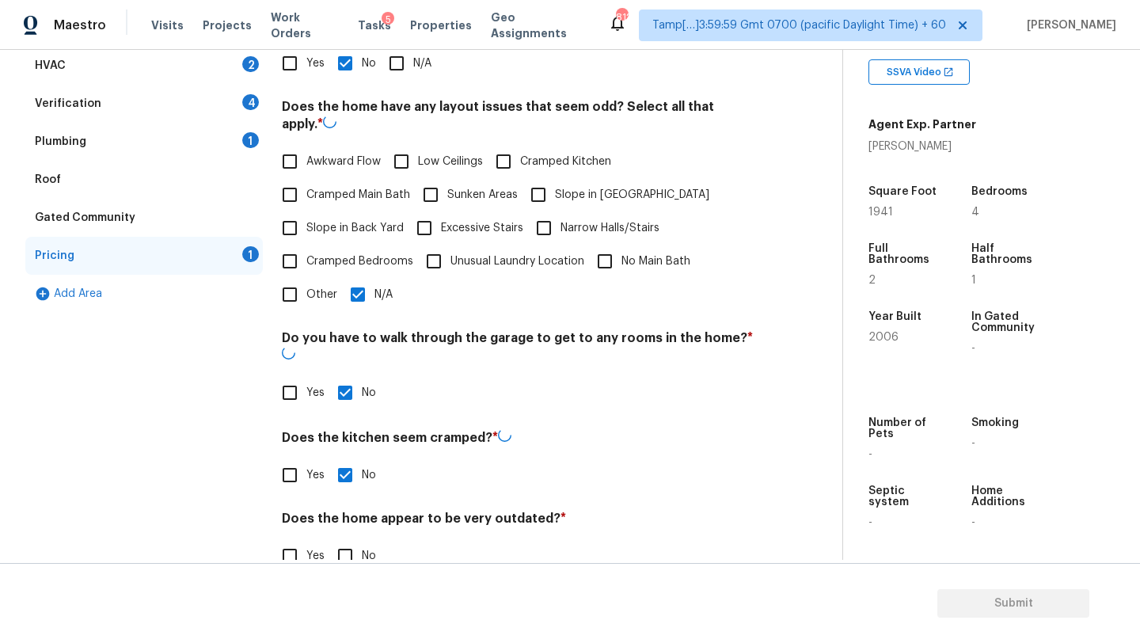
click at [356, 545] on input "No" at bounding box center [345, 555] width 33 height 33
checkbox input "true"
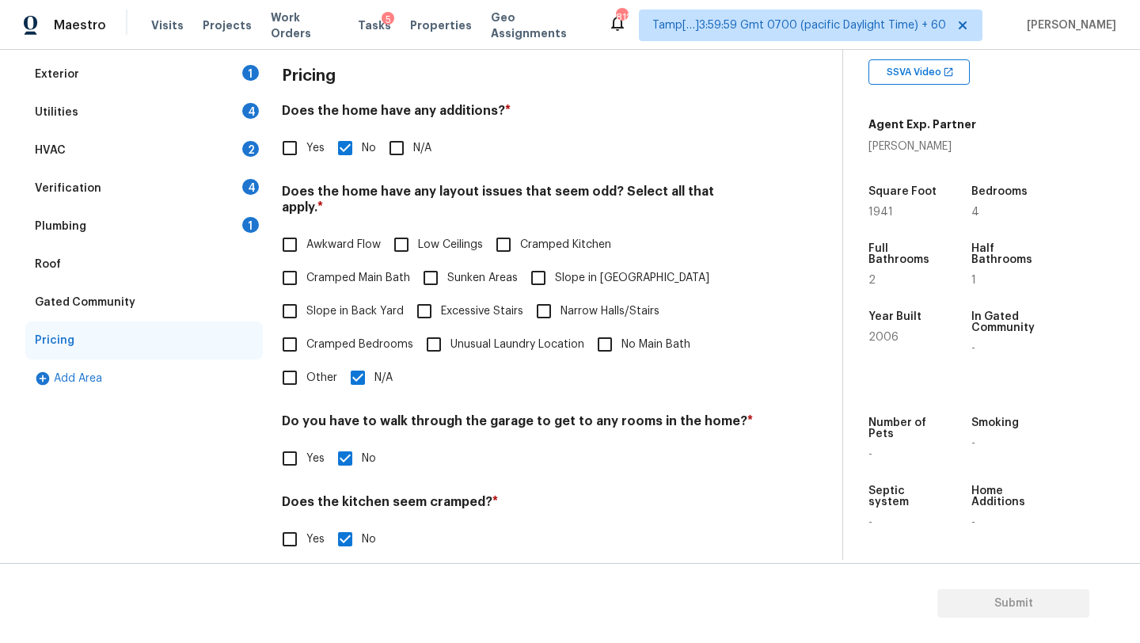
scroll to position [33, 0]
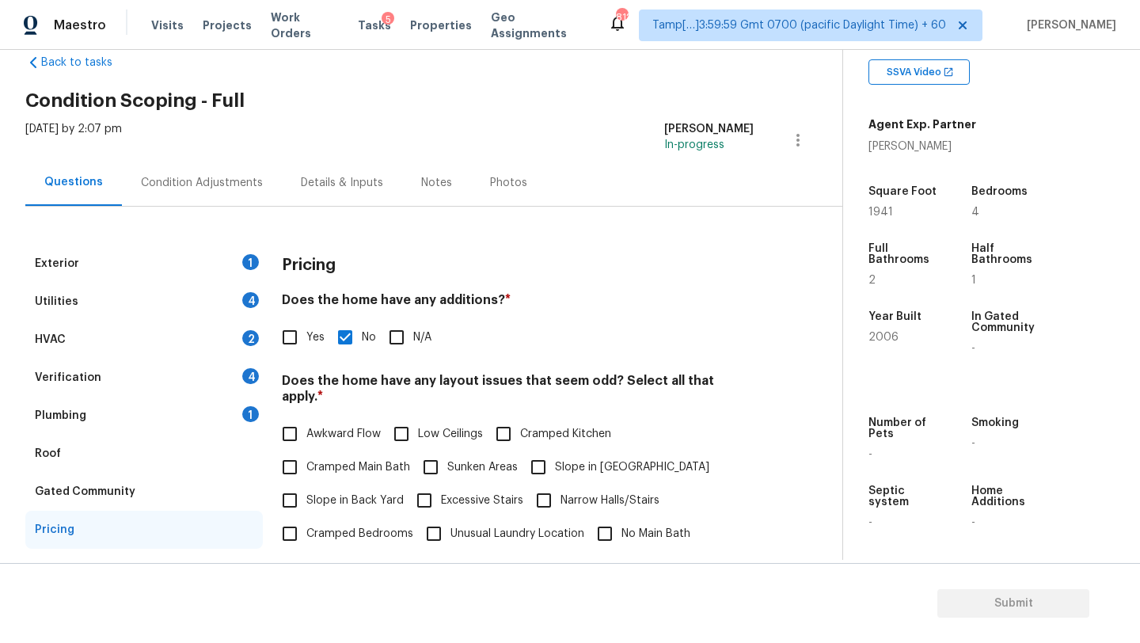
click at [119, 423] on div "Plumbing 1" at bounding box center [144, 416] width 238 height 38
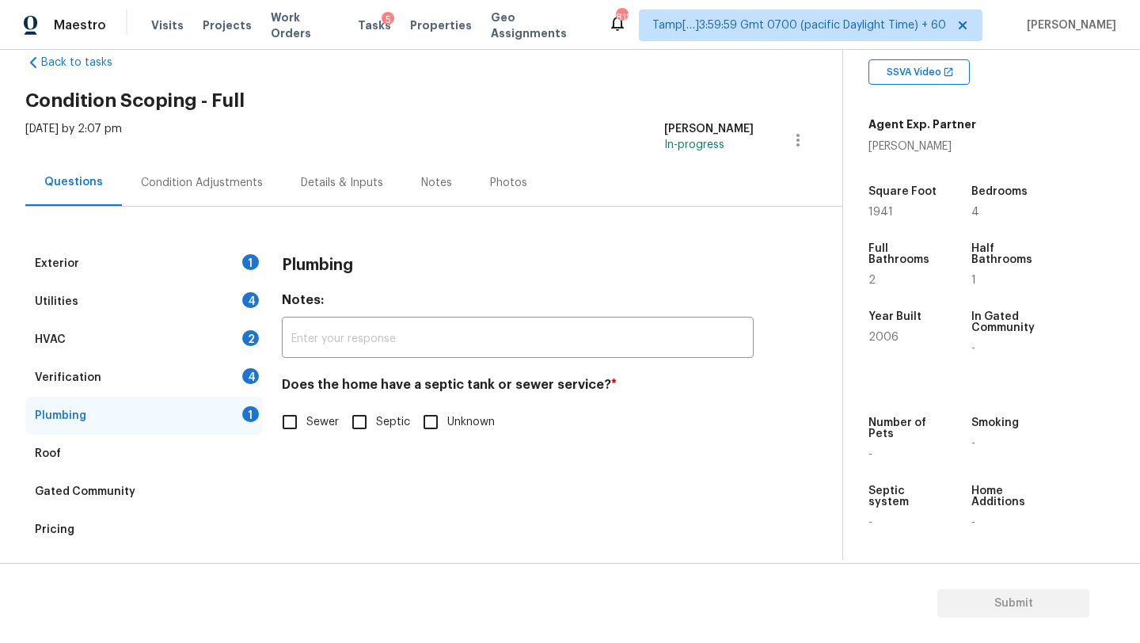
click at [310, 432] on label "Sewer" at bounding box center [306, 421] width 66 height 33
click at [306, 432] on input "Sewer" at bounding box center [289, 421] width 33 height 33
checkbox input "true"
click at [173, 361] on div "Verification 4" at bounding box center [144, 378] width 238 height 38
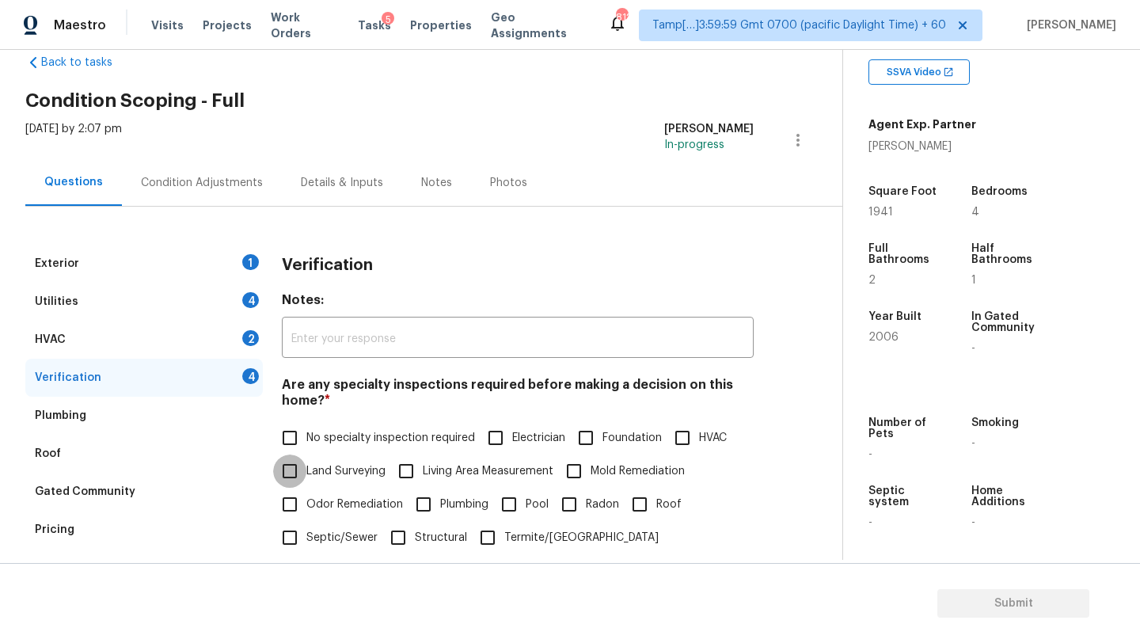
click at [302, 455] on input "Land Surveying" at bounding box center [289, 471] width 33 height 33
checkbox input "true"
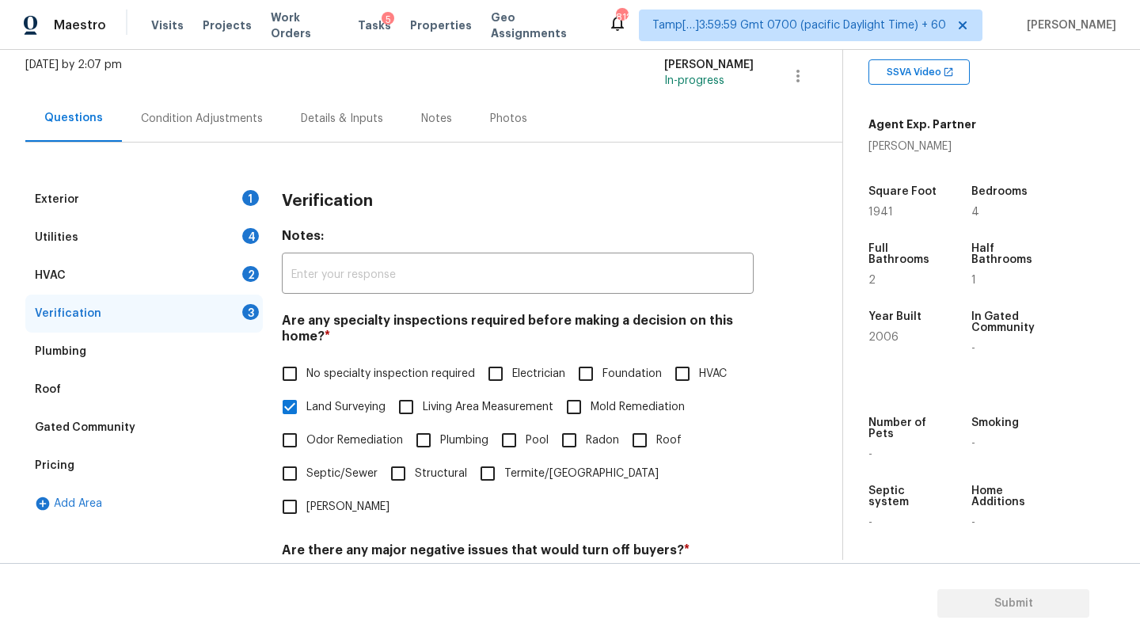
scroll to position [116, 0]
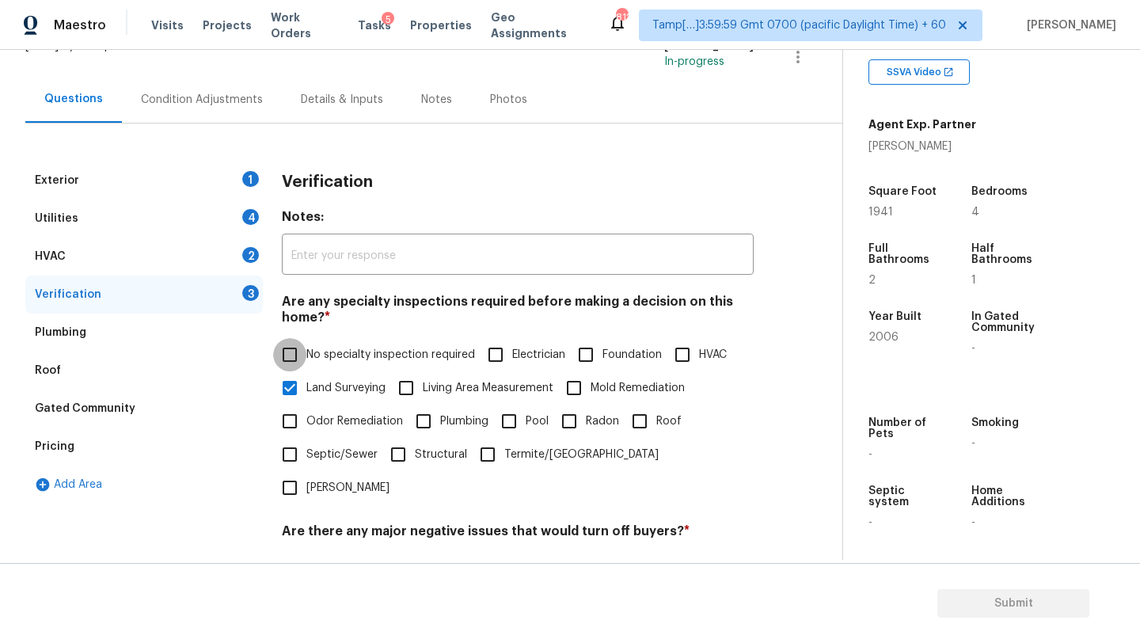
click at [298, 360] on input "No specialty inspection required" at bounding box center [289, 354] width 33 height 33
checkbox input "true"
click at [298, 382] on input "Land Surveying" at bounding box center [289, 389] width 33 height 33
checkbox input "false"
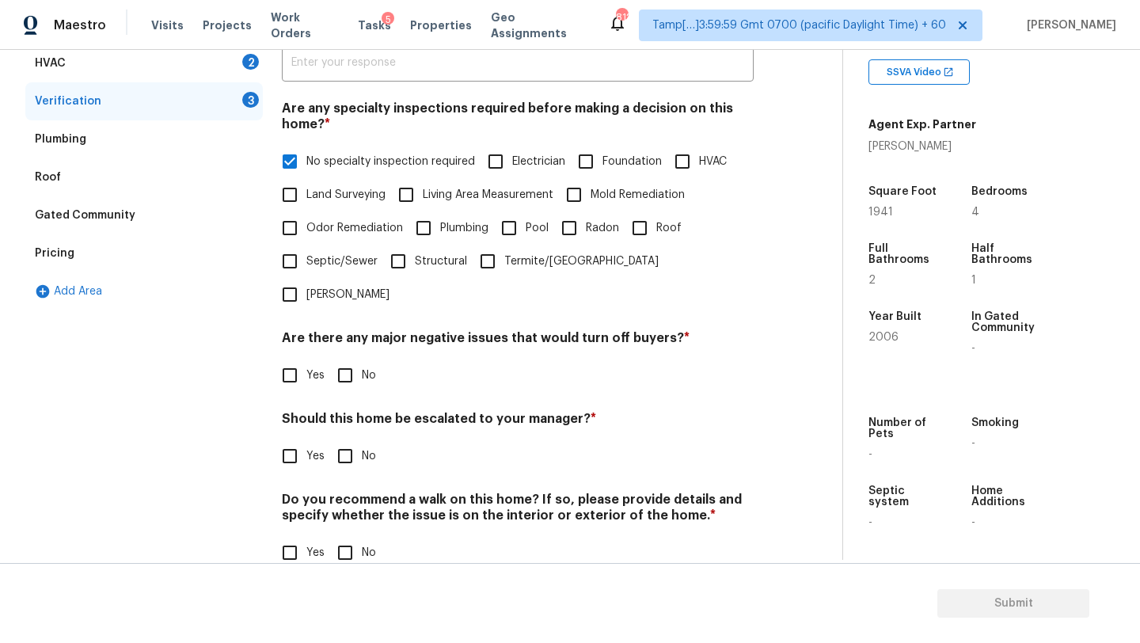
click at [342, 359] on input "No" at bounding box center [345, 375] width 33 height 33
checkbox input "true"
click at [342, 441] on input "No" at bounding box center [345, 457] width 33 height 33
checkbox input "true"
click at [342, 538] on input "No" at bounding box center [345, 554] width 33 height 33
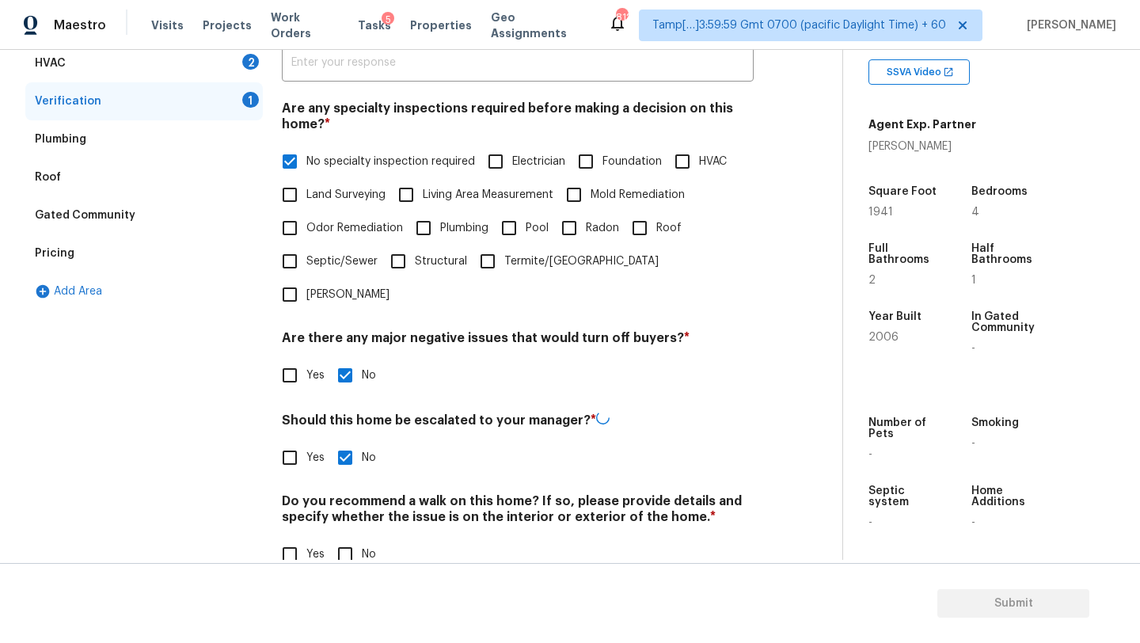
checkbox input "true"
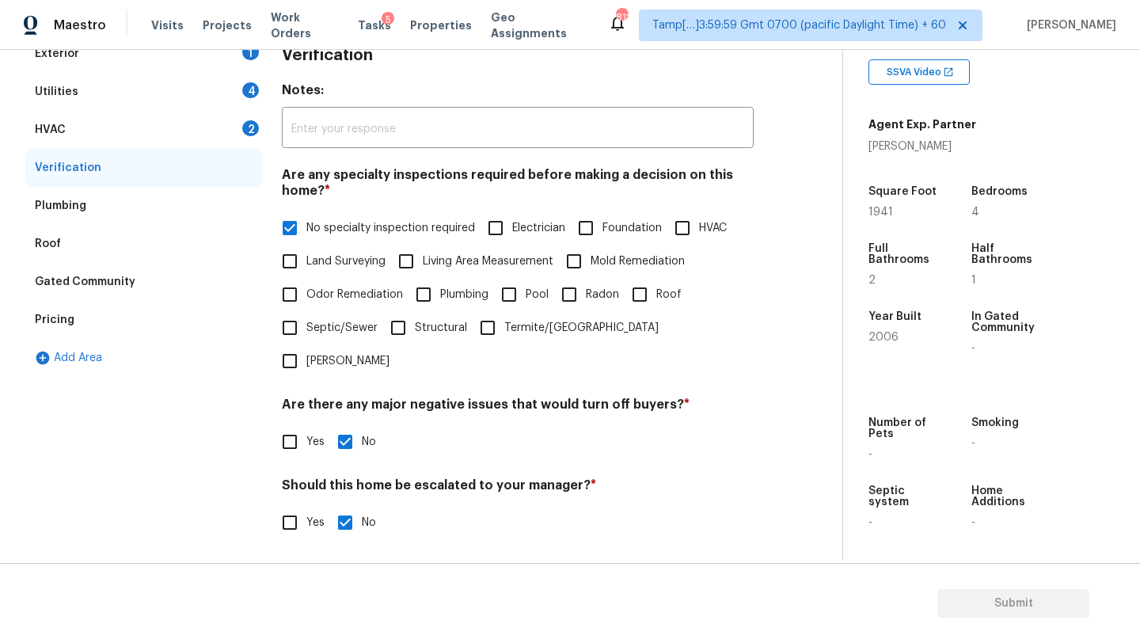
scroll to position [160, 0]
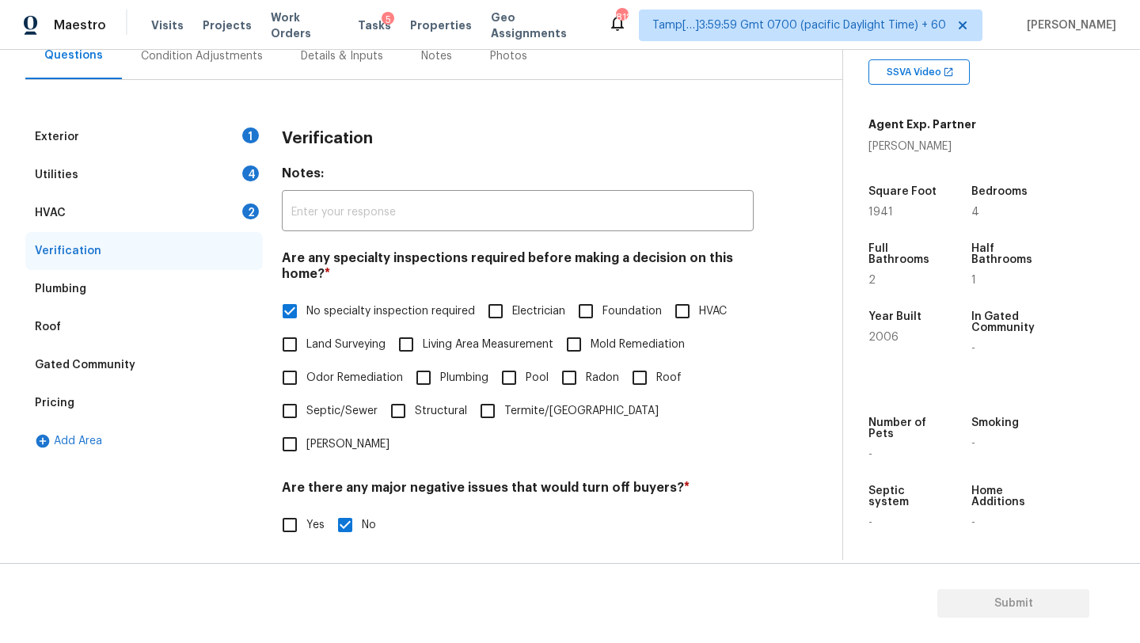
click at [73, 184] on div "Utilities 4" at bounding box center [144, 175] width 238 height 38
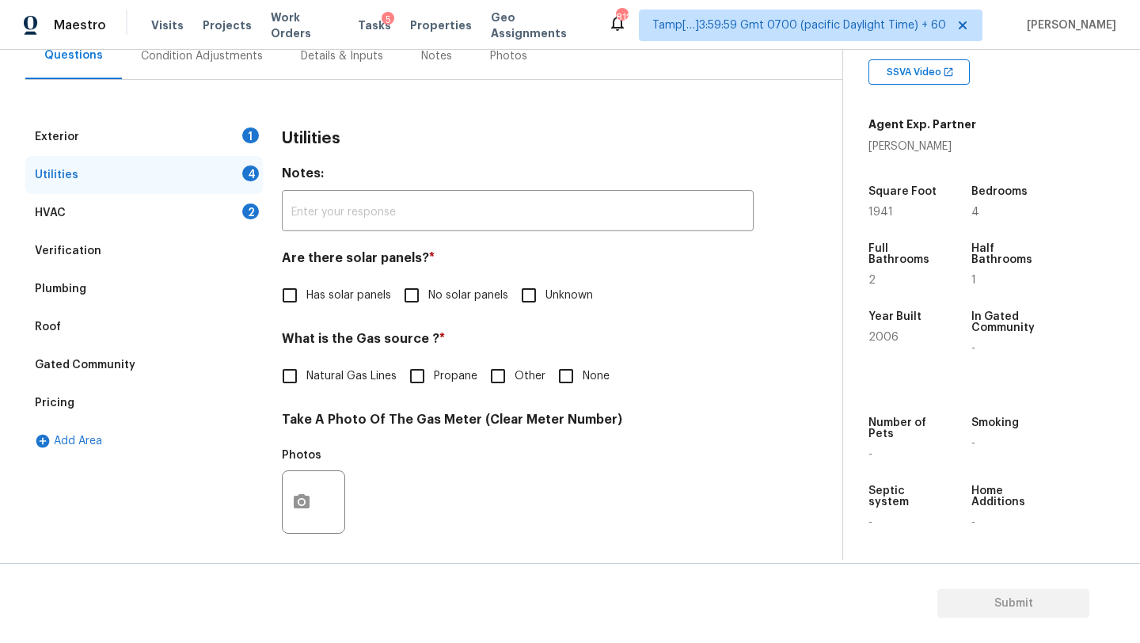
click at [410, 286] on input "No solar panels" at bounding box center [411, 295] width 33 height 33
checkbox input "true"
click at [338, 367] on label "Natural Gas Lines" at bounding box center [335, 376] width 124 height 33
click at [306, 367] on input "Natural Gas Lines" at bounding box center [289, 376] width 33 height 33
checkbox input "true"
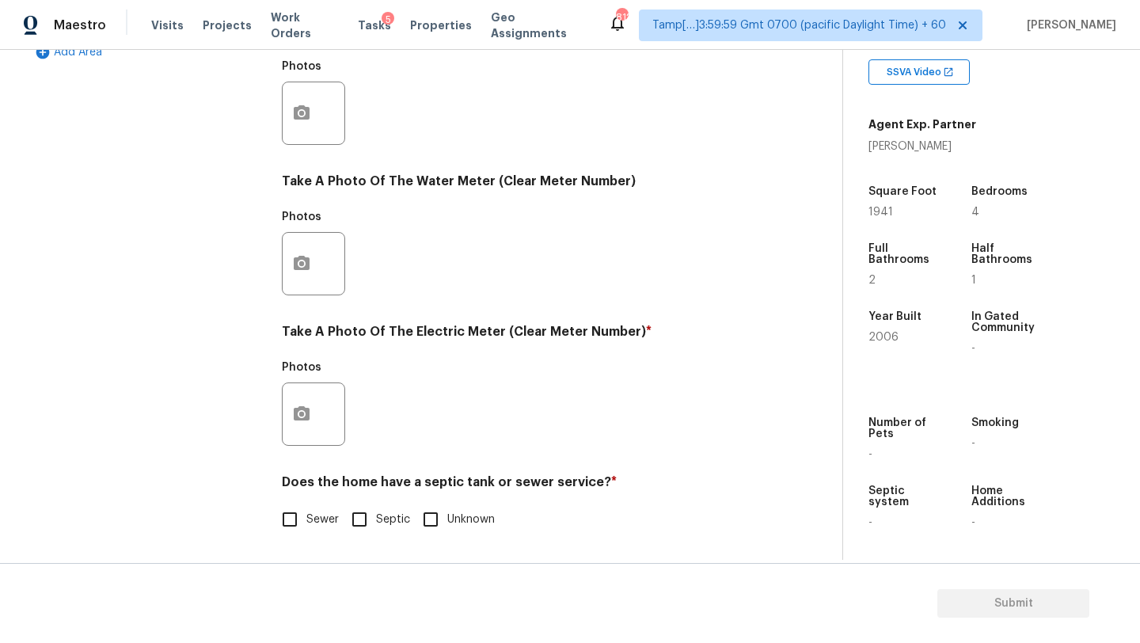
click at [328, 519] on span "Sewer" at bounding box center [322, 520] width 32 height 17
click at [306, 519] on input "Sewer" at bounding box center [289, 519] width 33 height 33
checkbox input "true"
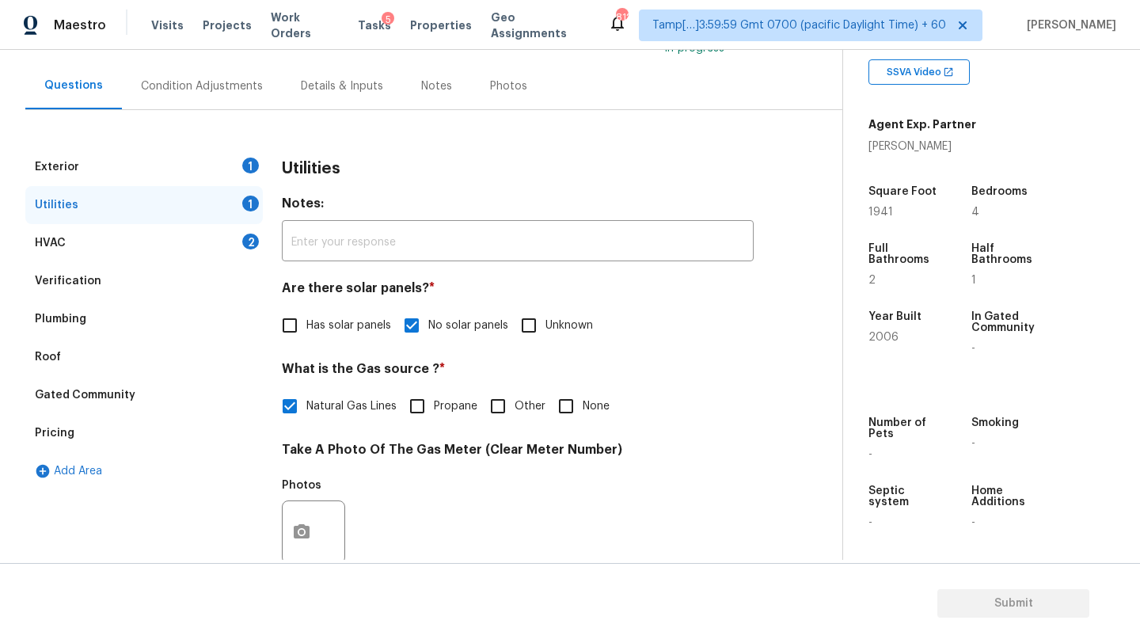
click at [162, 173] on div "Exterior 1" at bounding box center [144, 167] width 238 height 38
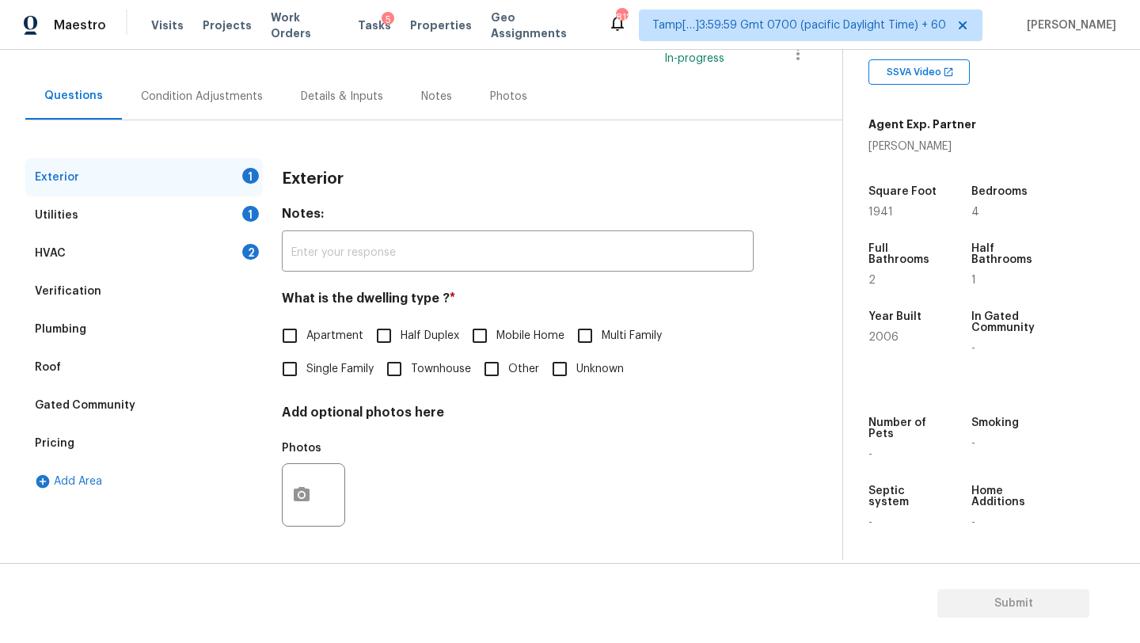
click at [306, 371] on span "Single Family" at bounding box center [339, 369] width 67 height 17
click at [306, 371] on input "Single Family" at bounding box center [289, 368] width 33 height 33
checkbox input "true"
click at [239, 259] on div "HVAC 2" at bounding box center [144, 253] width 238 height 38
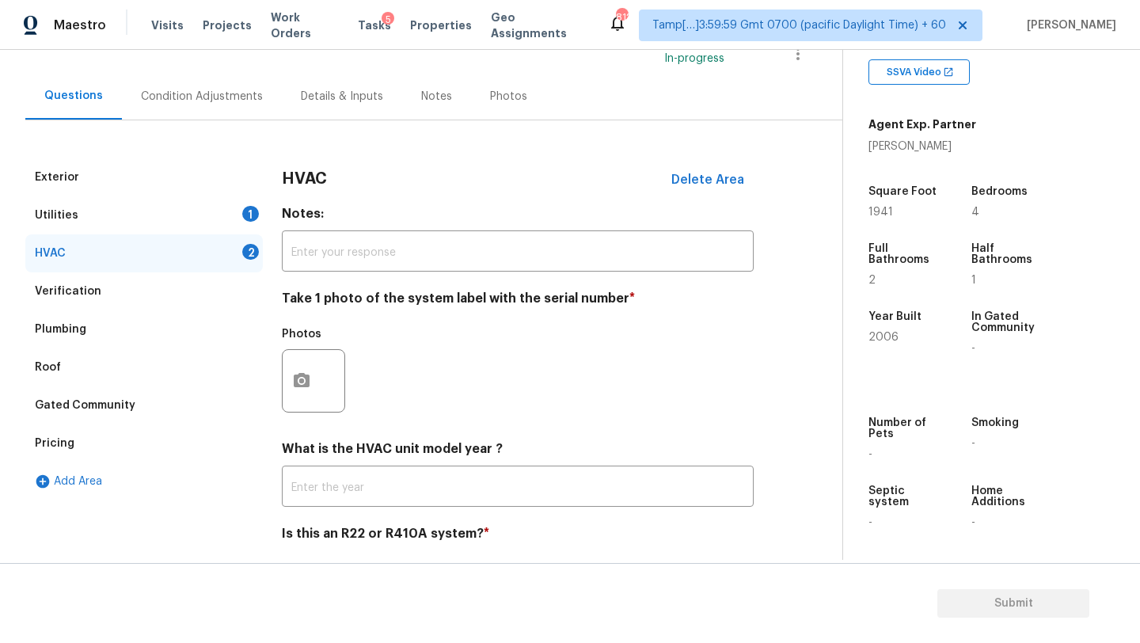
scroll to position [172, 0]
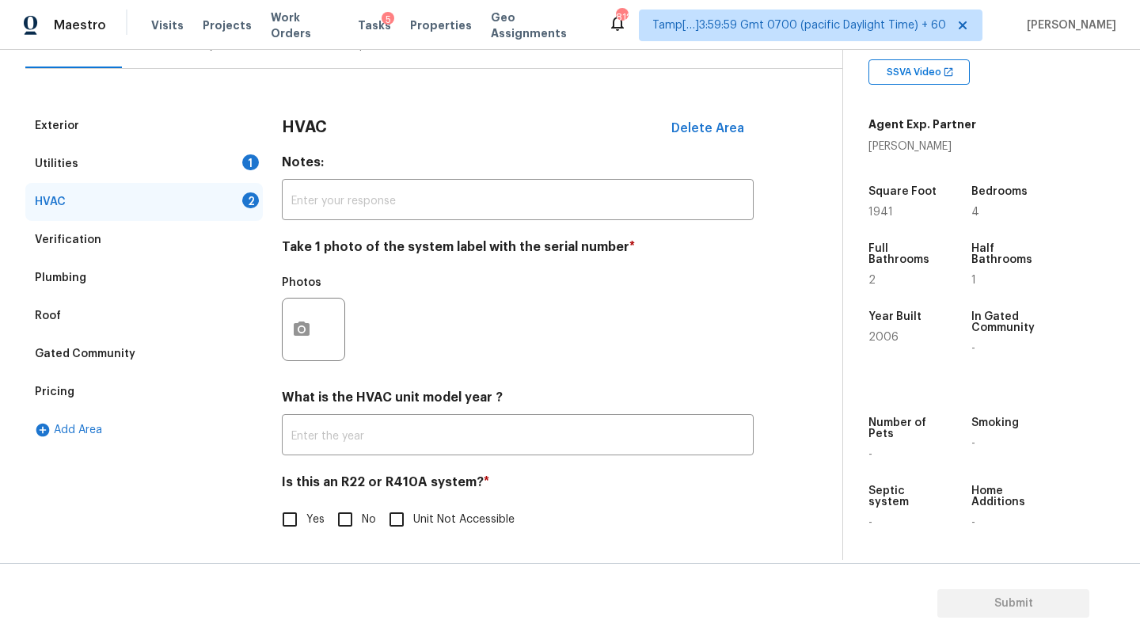
click at [178, 191] on div "HVAC 2" at bounding box center [144, 202] width 238 height 38
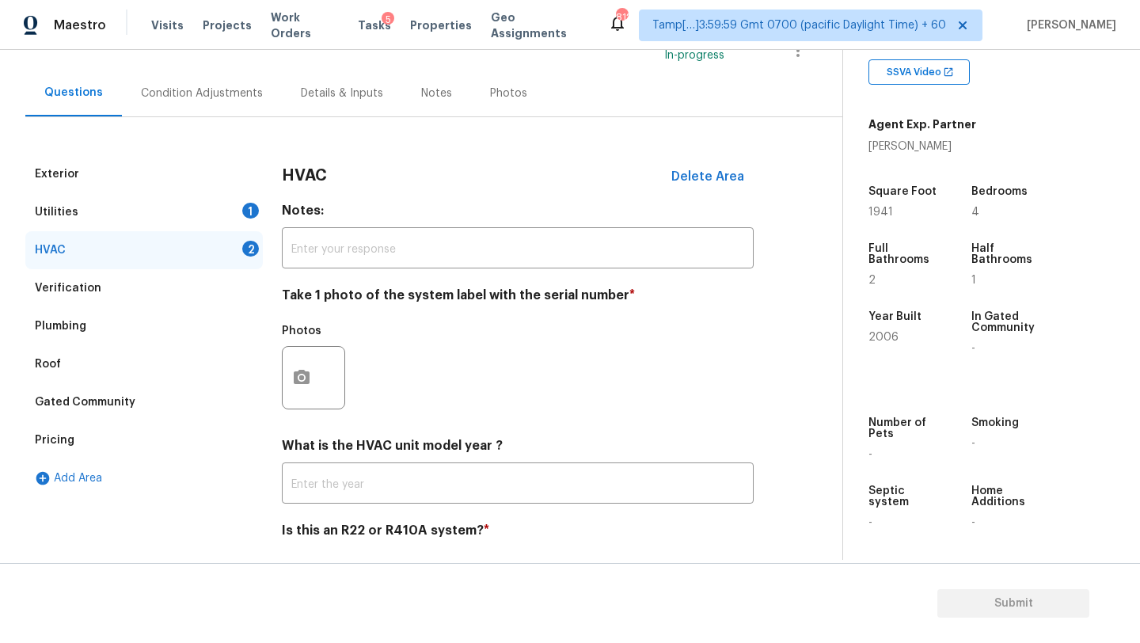
scroll to position [51, 0]
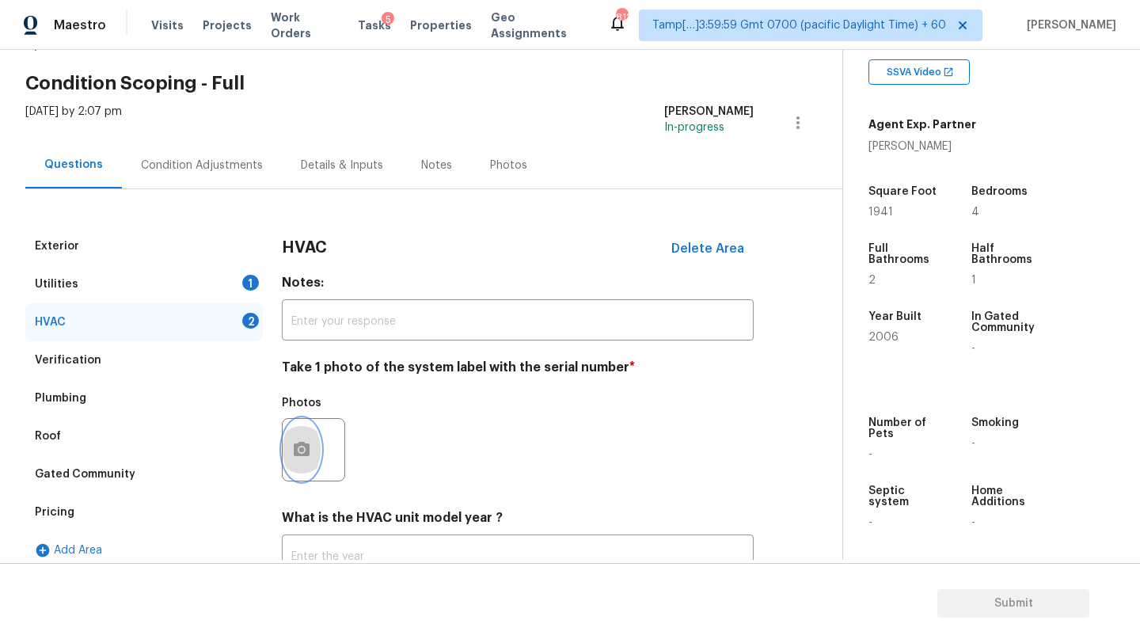
click at [308, 454] on icon "button" at bounding box center [302, 449] width 16 height 14
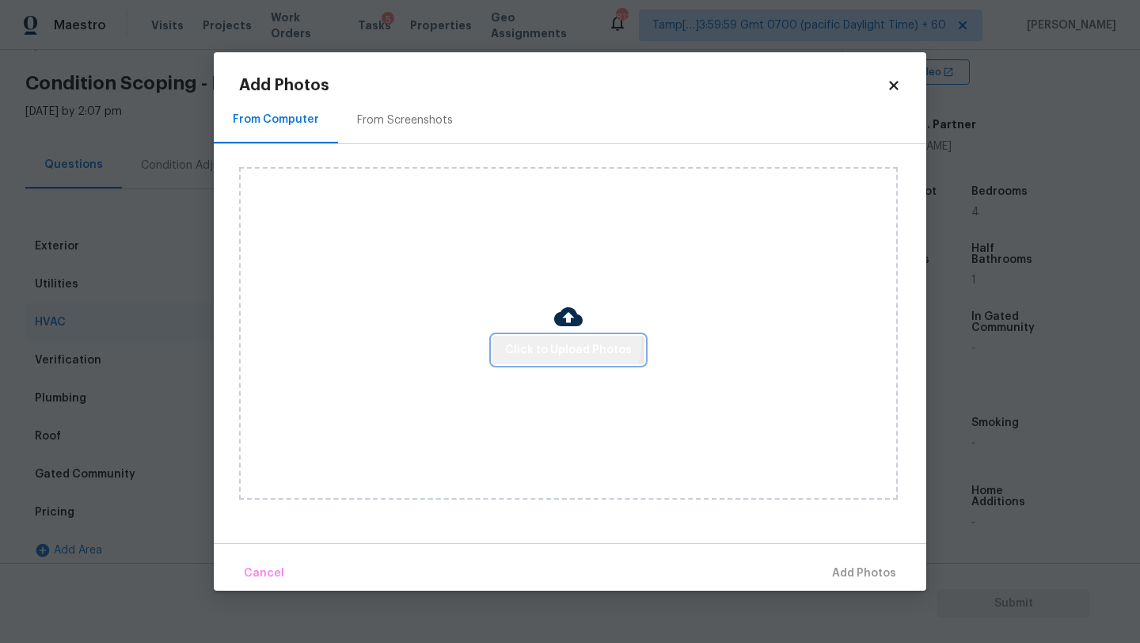
click at [565, 342] on span "Click to Upload Photos" at bounding box center [568, 350] width 127 height 20
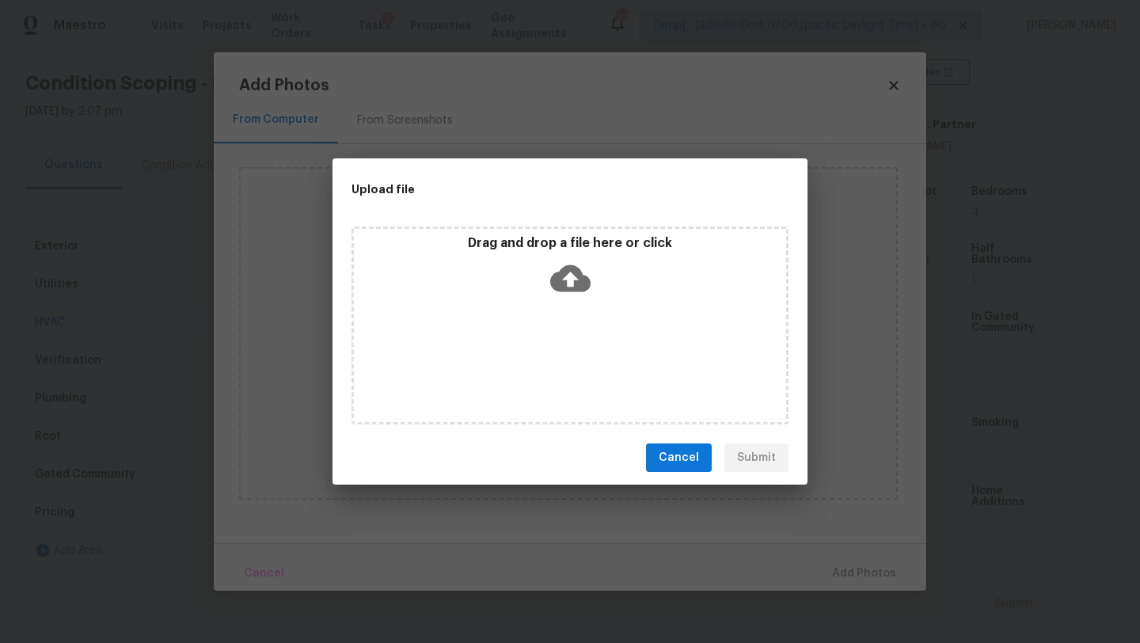
click at [565, 314] on div "Drag and drop a file here or click" at bounding box center [570, 325] width 437 height 198
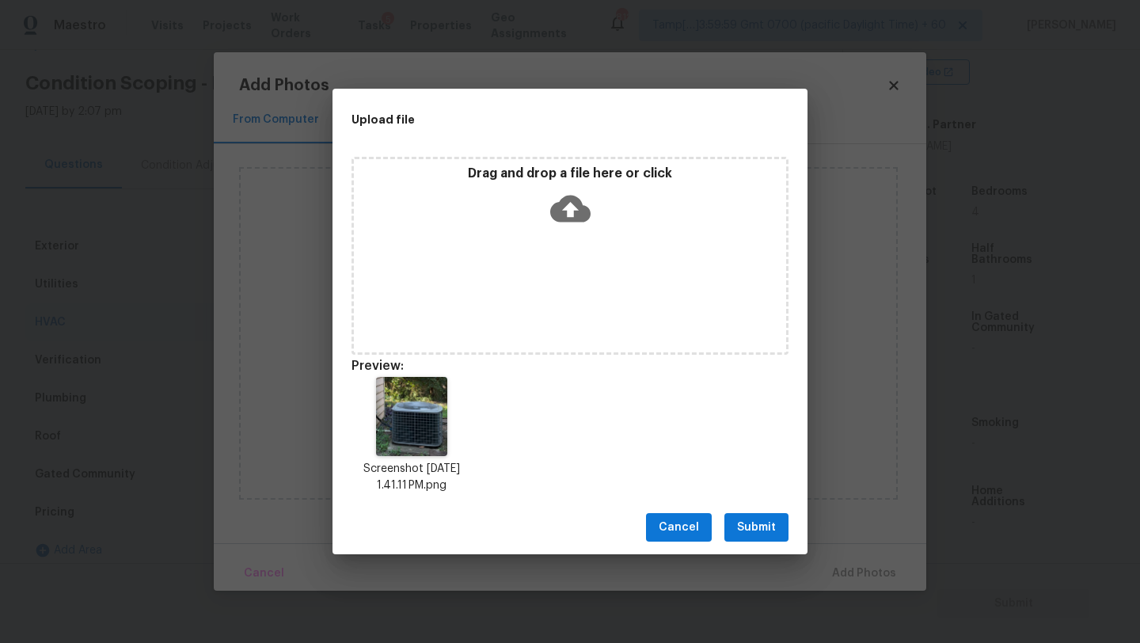
click at [755, 526] on span "Submit" at bounding box center [756, 528] width 39 height 20
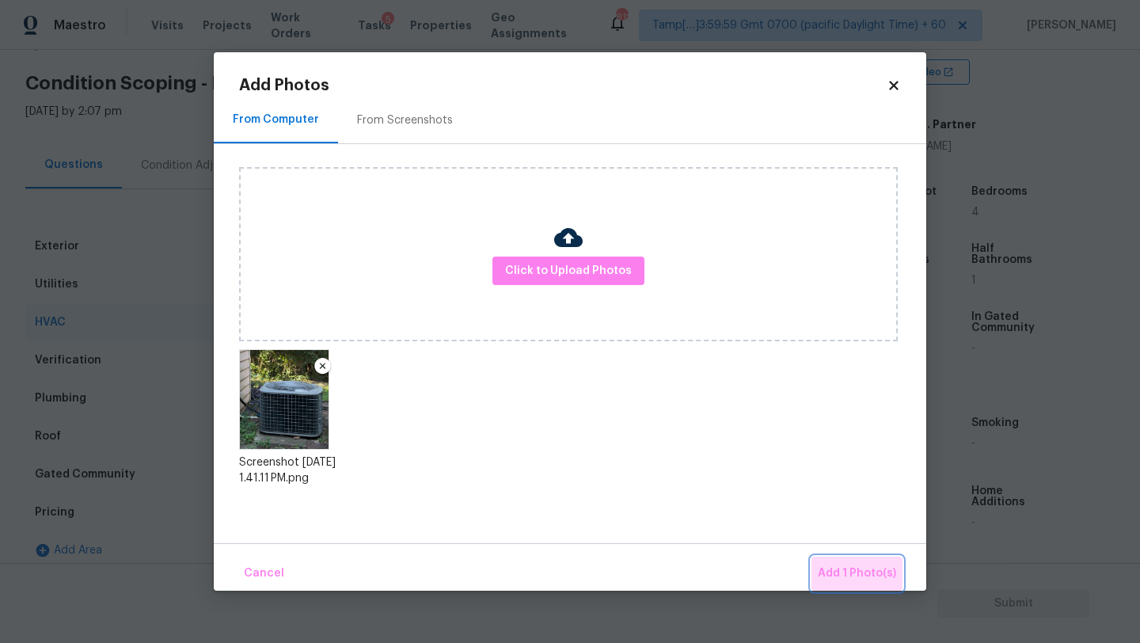
click at [861, 572] on span "Add 1 Photo(s)" at bounding box center [857, 574] width 78 height 20
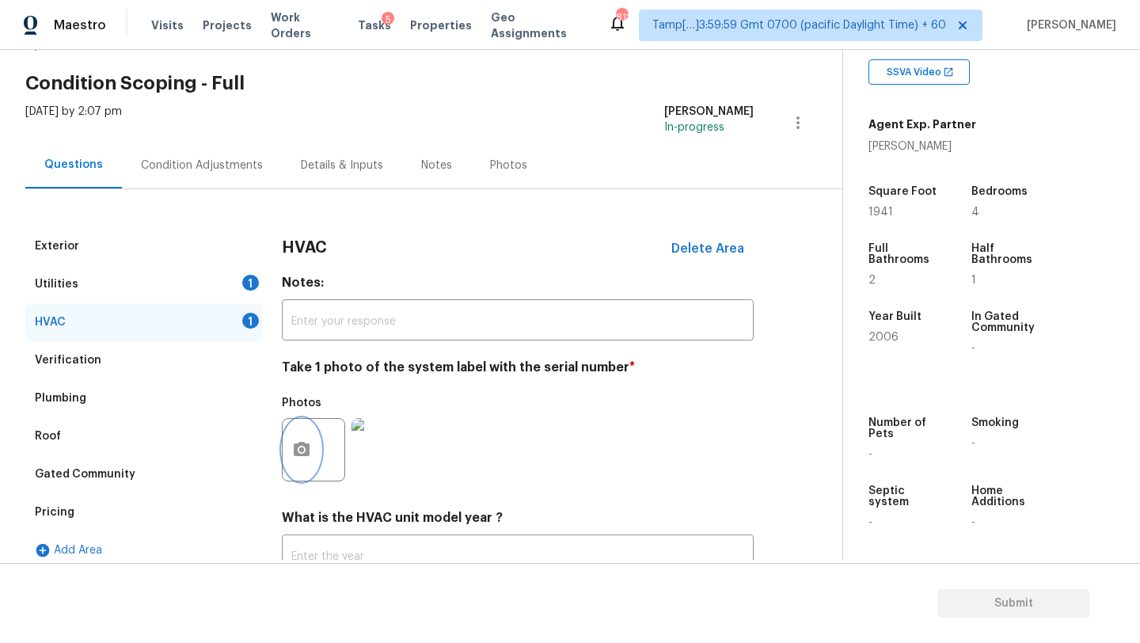
scroll to position [172, 0]
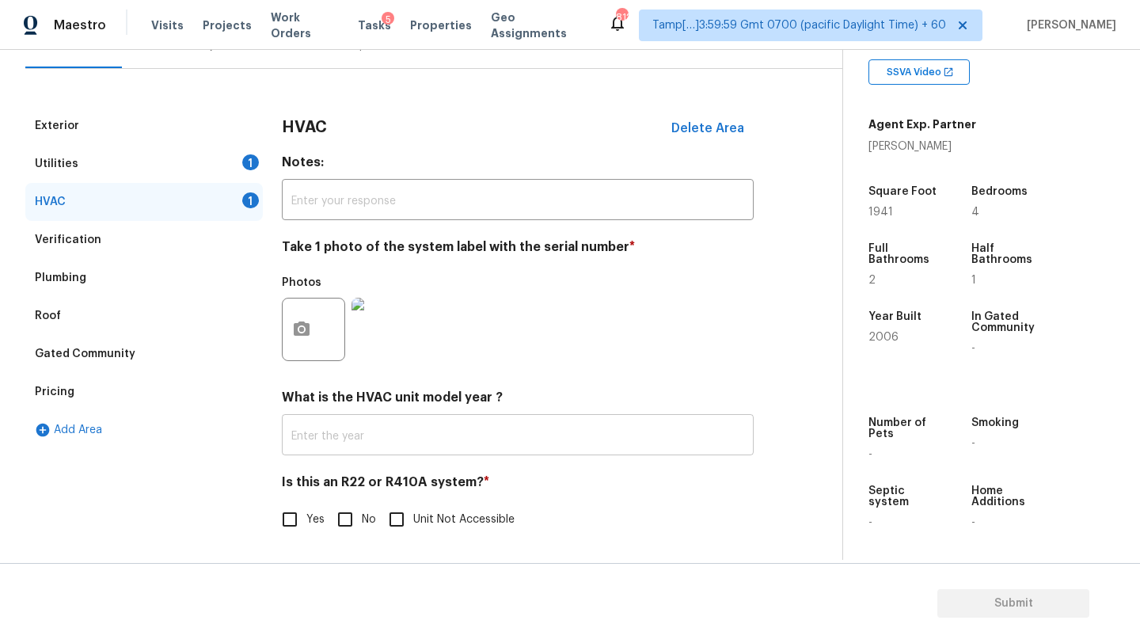
click at [308, 426] on input "text" at bounding box center [518, 436] width 472 height 37
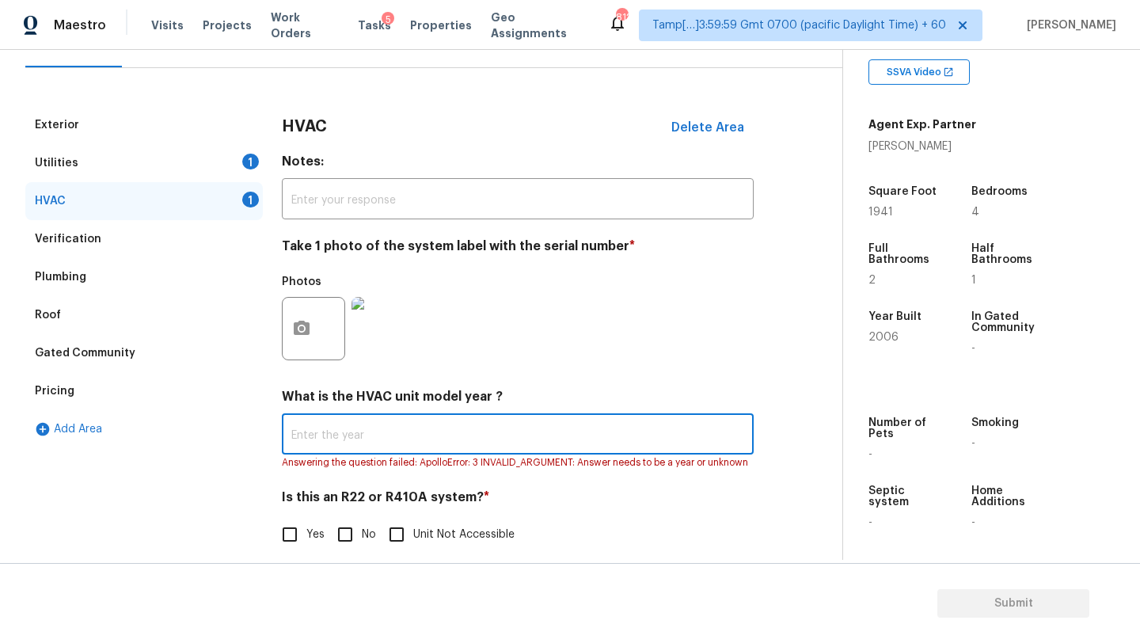
click at [89, 318] on div "Roof" at bounding box center [144, 315] width 238 height 38
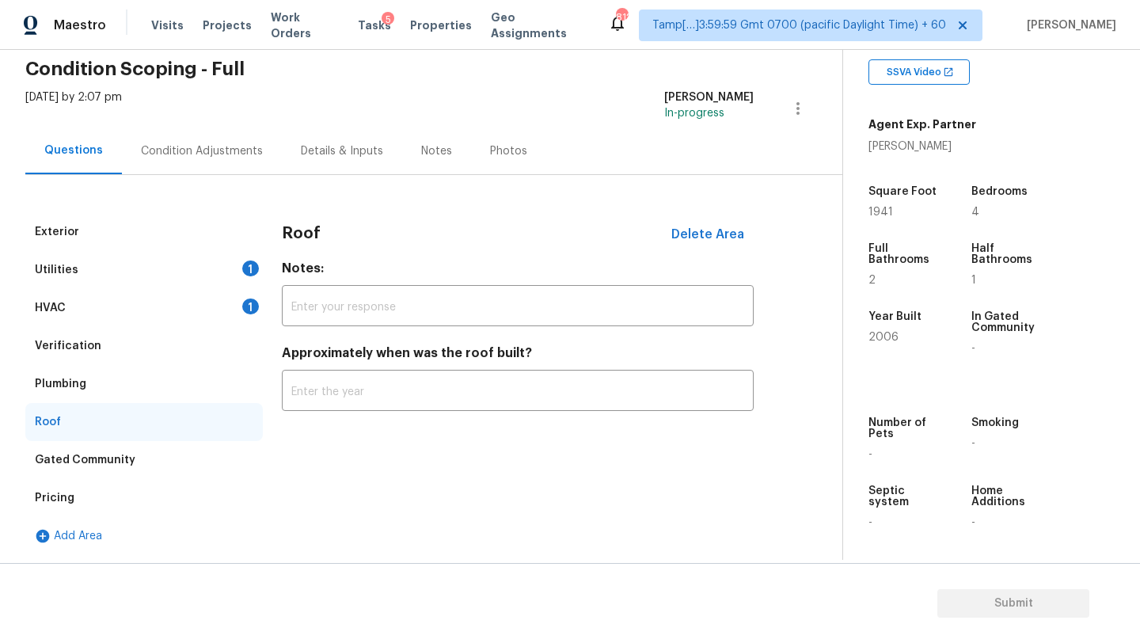
scroll to position [65, 0]
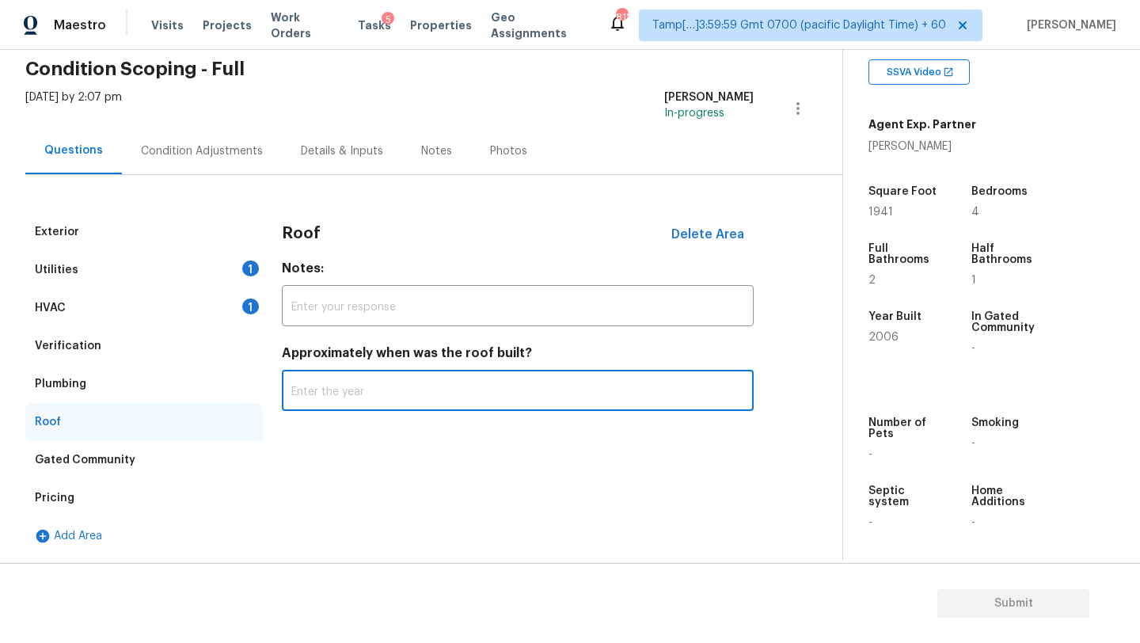
click at [367, 381] on input "text" at bounding box center [518, 392] width 472 height 37
type input "2016"
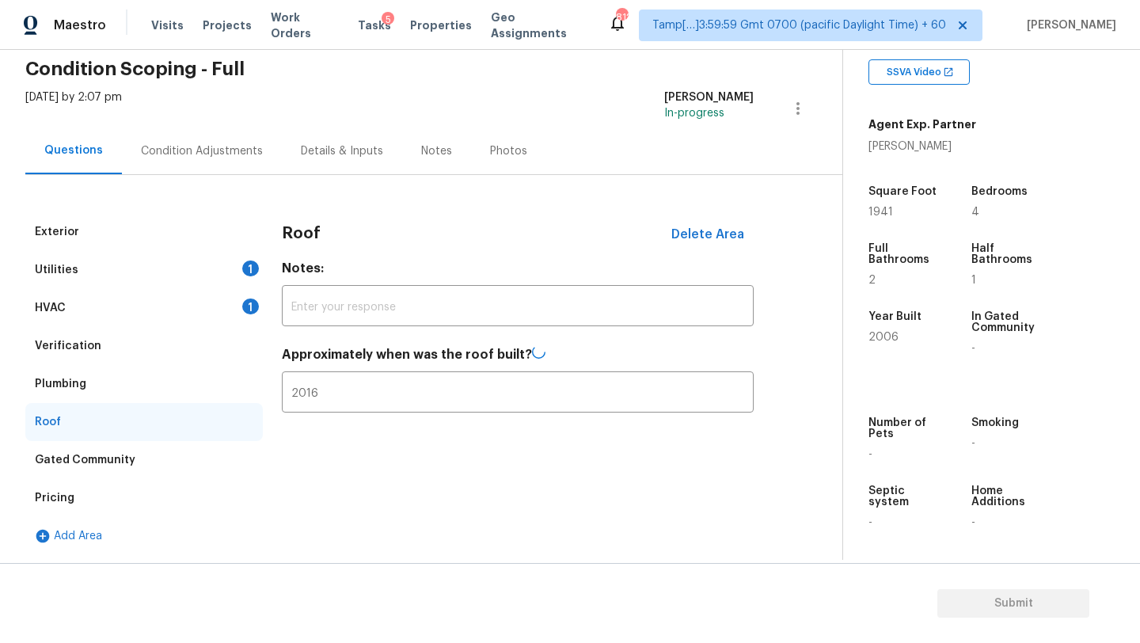
click at [159, 308] on div "HVAC 1" at bounding box center [144, 308] width 238 height 38
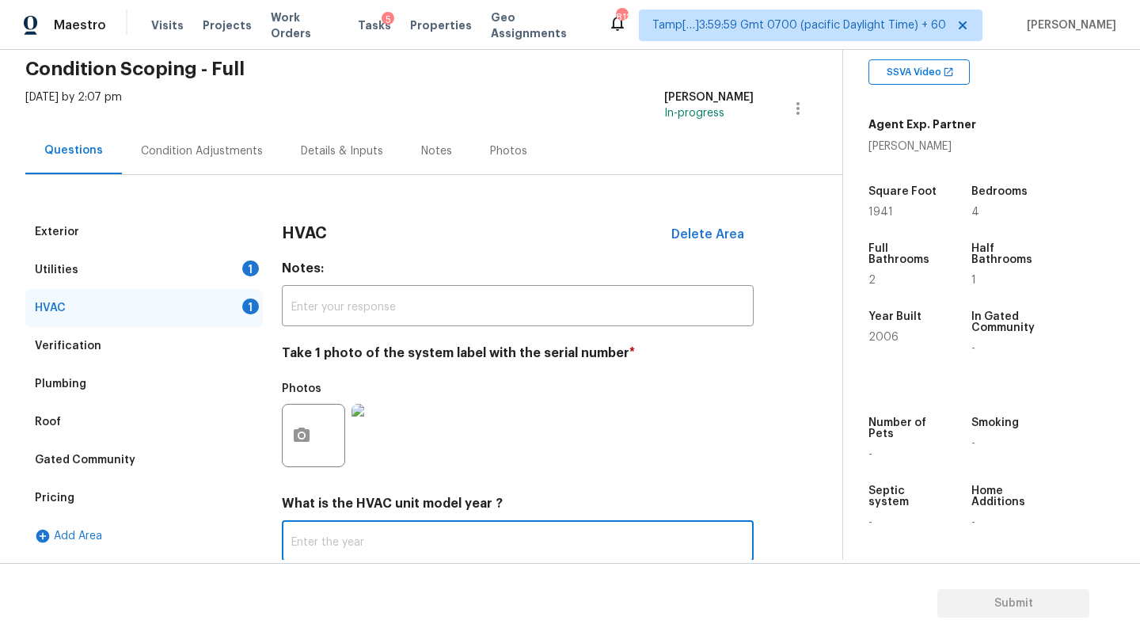
click at [311, 531] on input "text" at bounding box center [518, 542] width 472 height 37
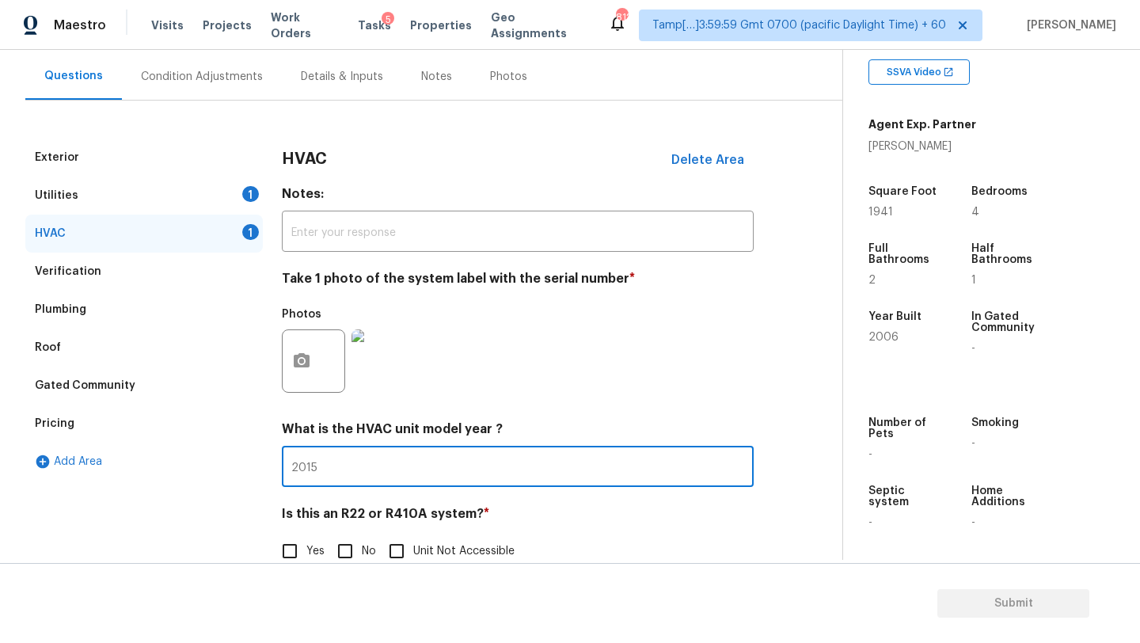
scroll to position [172, 0]
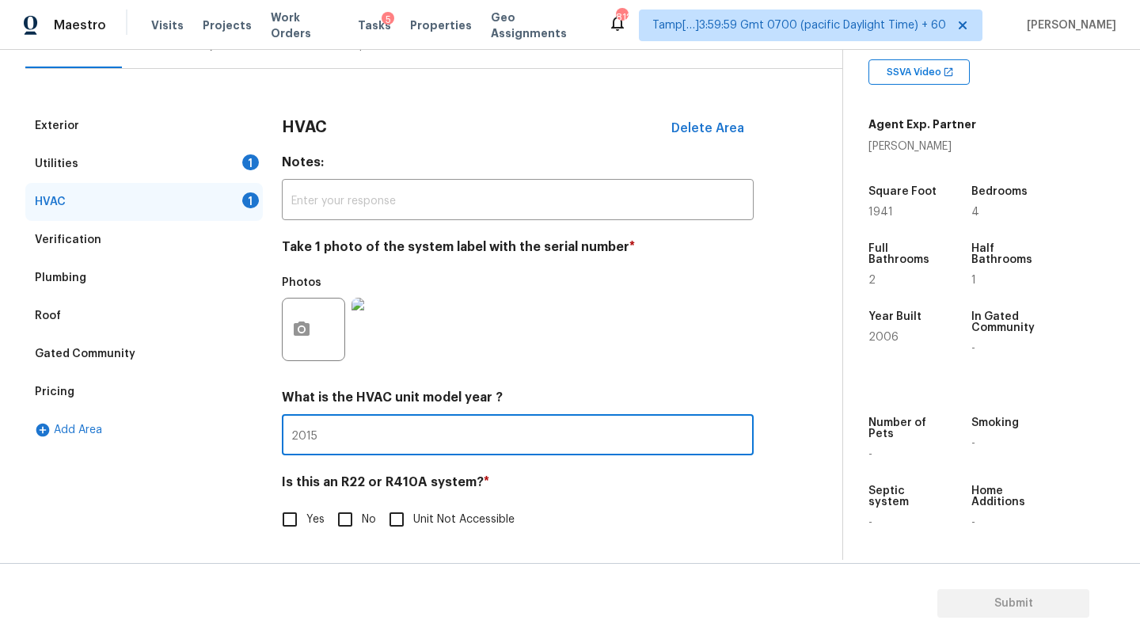
type input "2015"
click at [340, 517] on input "No" at bounding box center [345, 519] width 33 height 33
checkbox input "true"
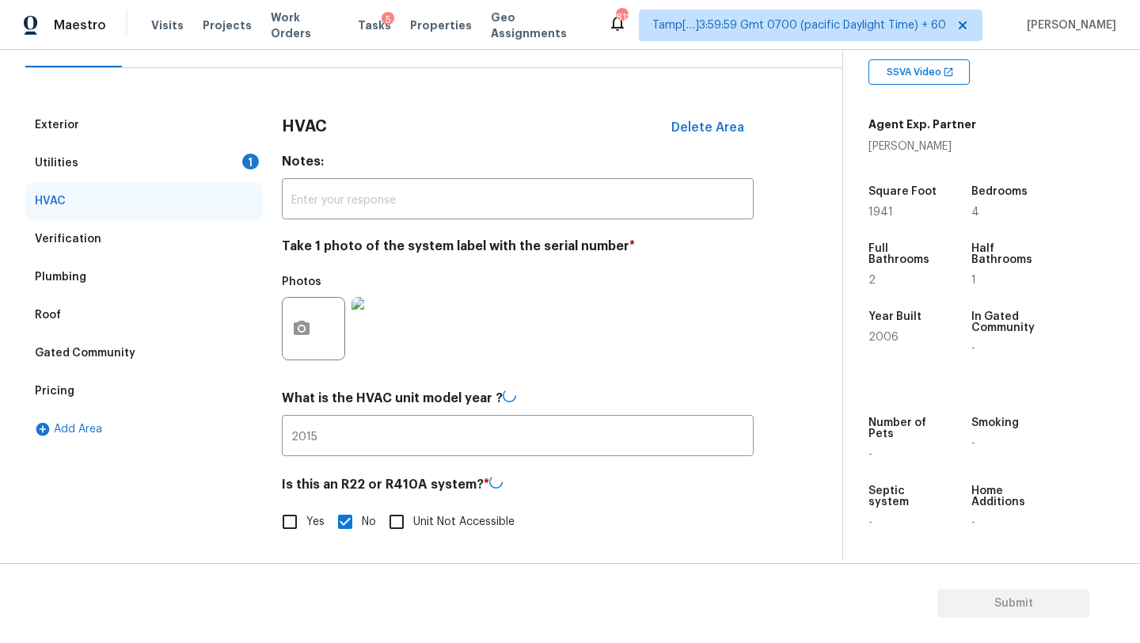
scroll to position [0, 0]
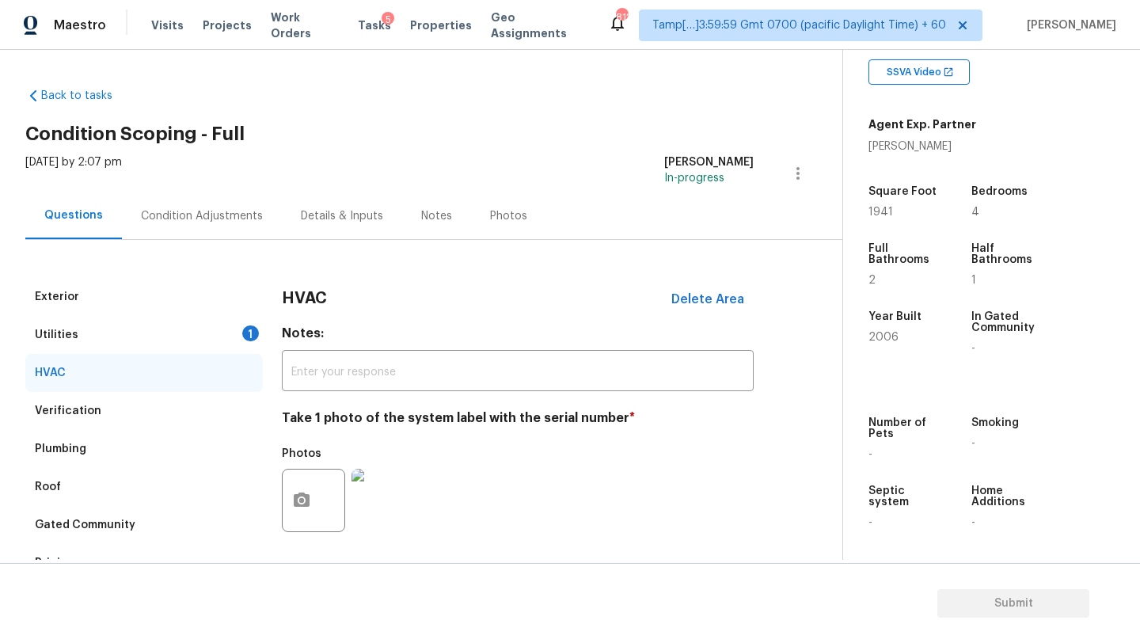
click at [180, 221] on div "Condition Adjustments" at bounding box center [202, 216] width 122 height 16
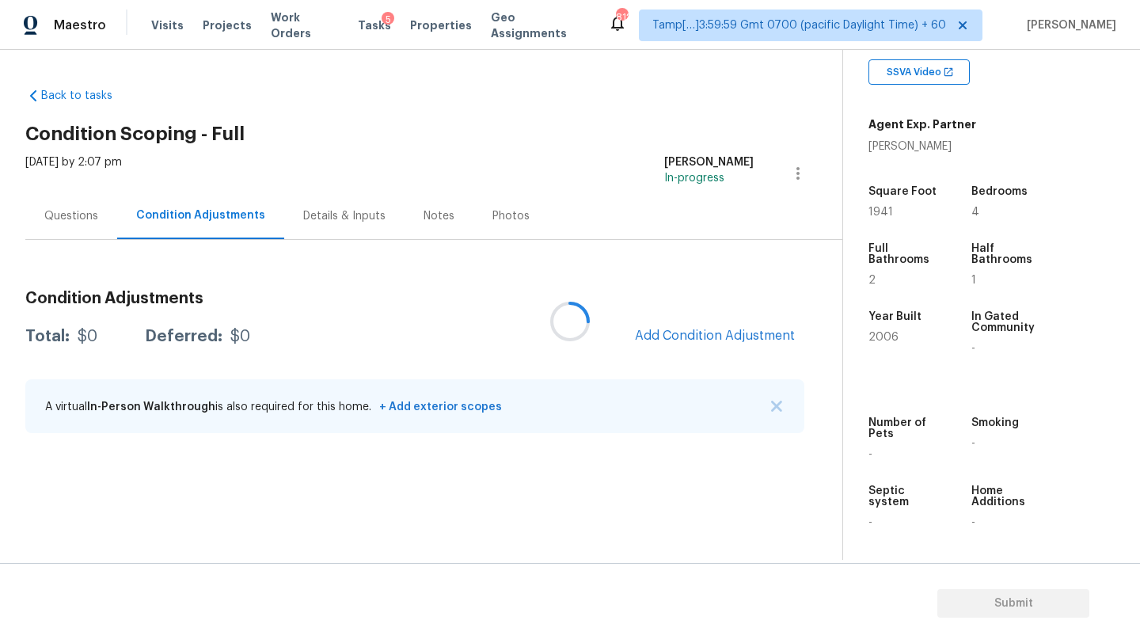
click at [88, 207] on div at bounding box center [570, 321] width 1140 height 643
click at [71, 215] on div "Questions" at bounding box center [71, 216] width 54 height 16
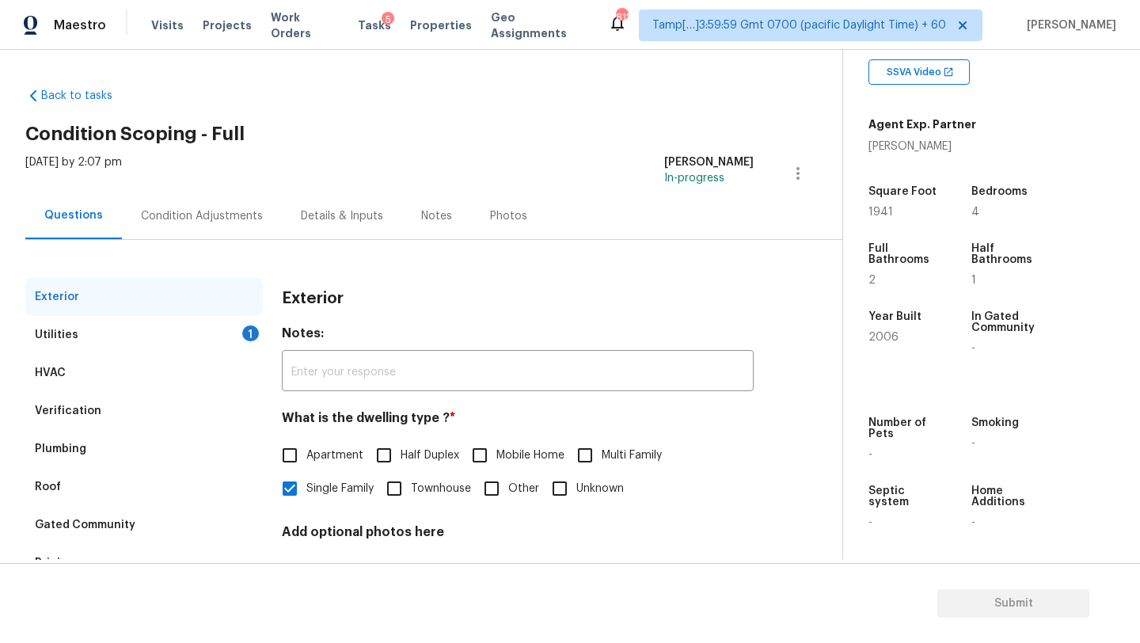
click at [89, 337] on div "Utilities 1" at bounding box center [144, 335] width 238 height 38
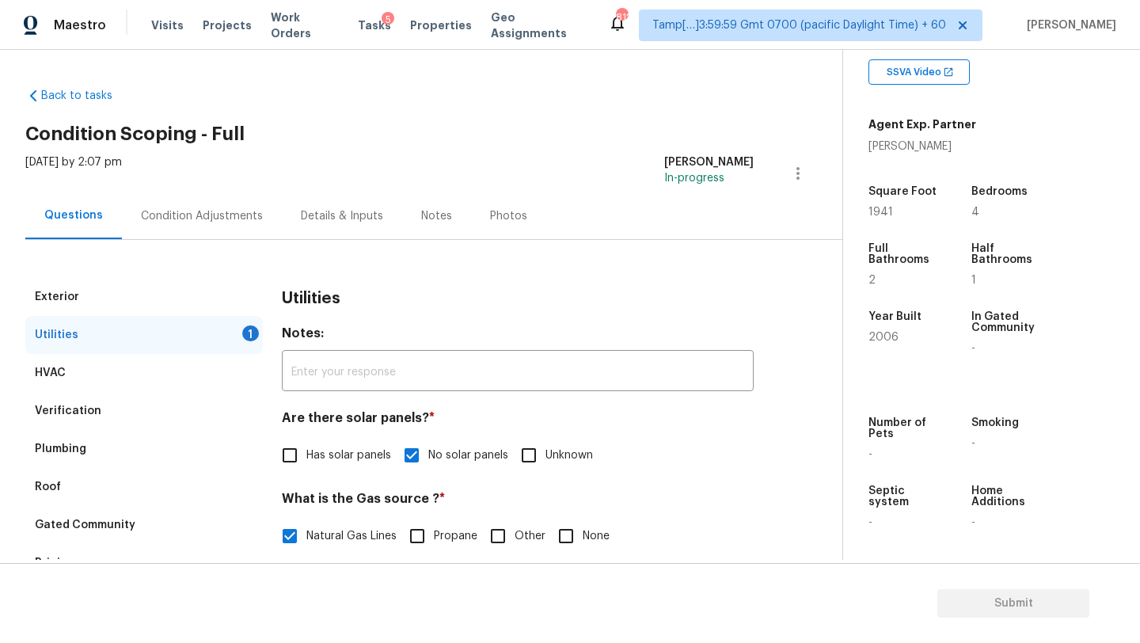
scroll to position [92, 0]
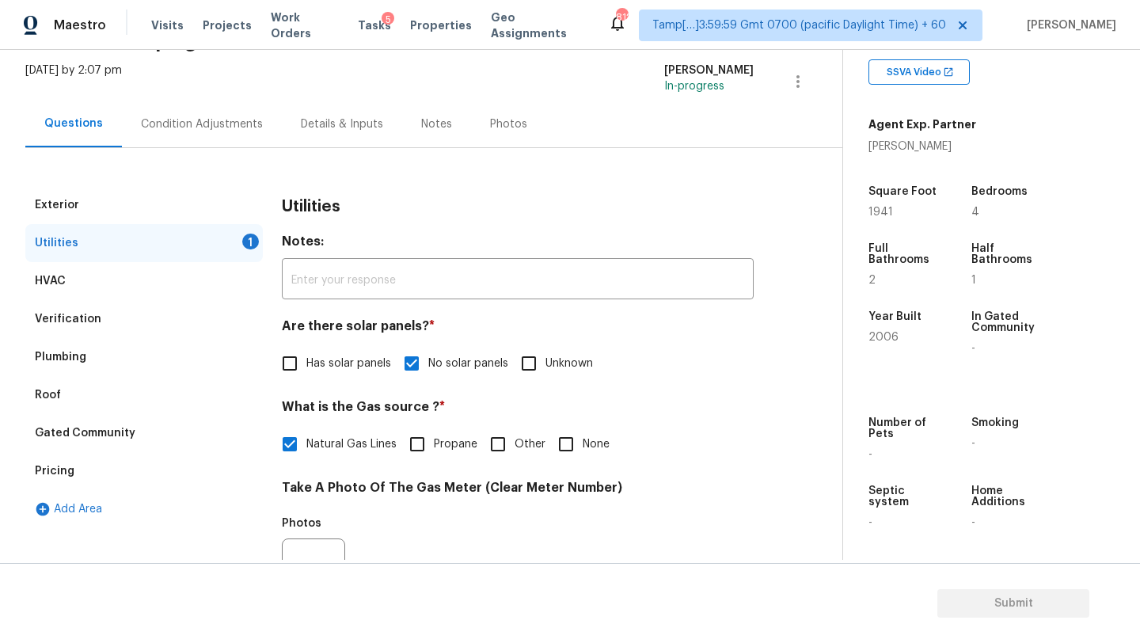
click at [577, 451] on input "None" at bounding box center [566, 444] width 33 height 33
checkbox input "true"
checkbox input "false"
click at [156, 124] on div "Condition Adjustments" at bounding box center [202, 124] width 122 height 16
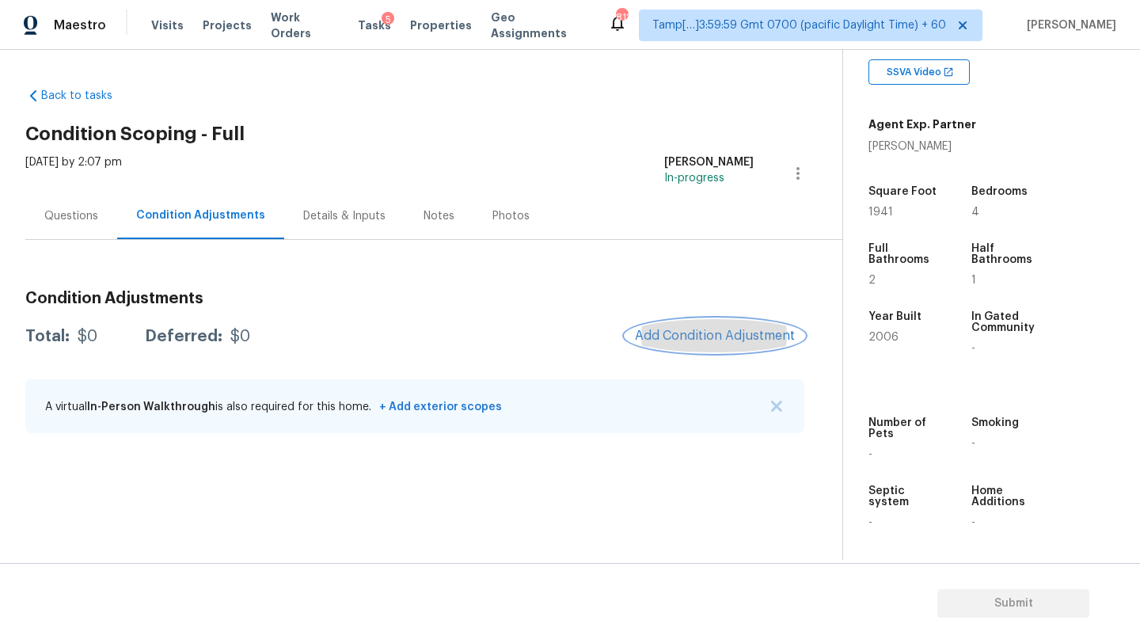
click at [739, 348] on button "Add Condition Adjustment" at bounding box center [715, 335] width 179 height 33
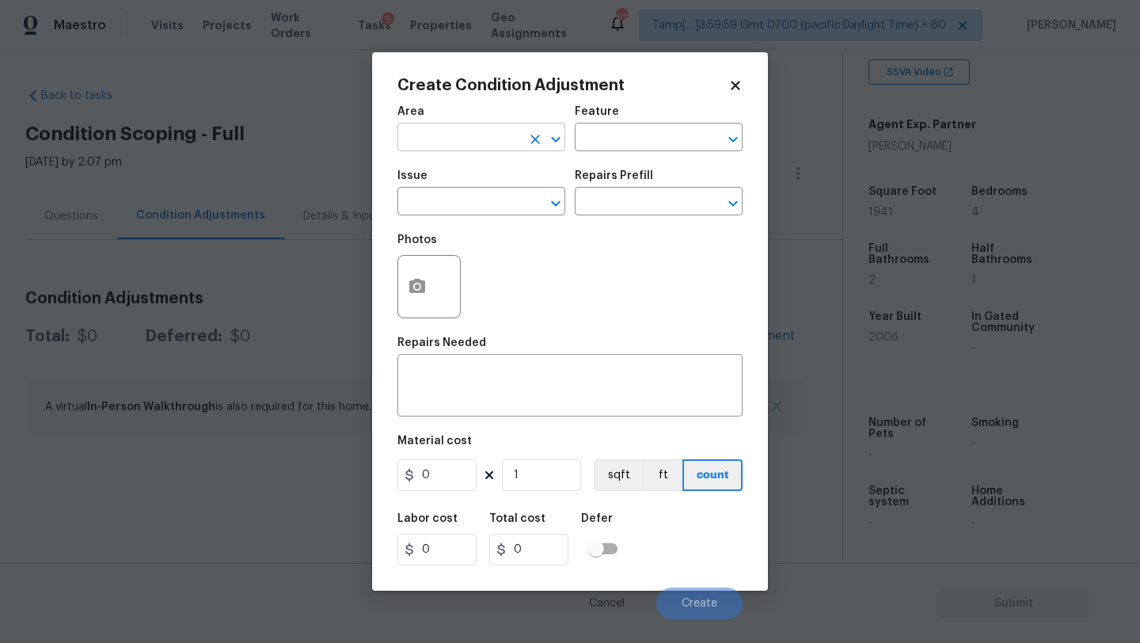
click at [438, 150] on input "text" at bounding box center [460, 139] width 124 height 25
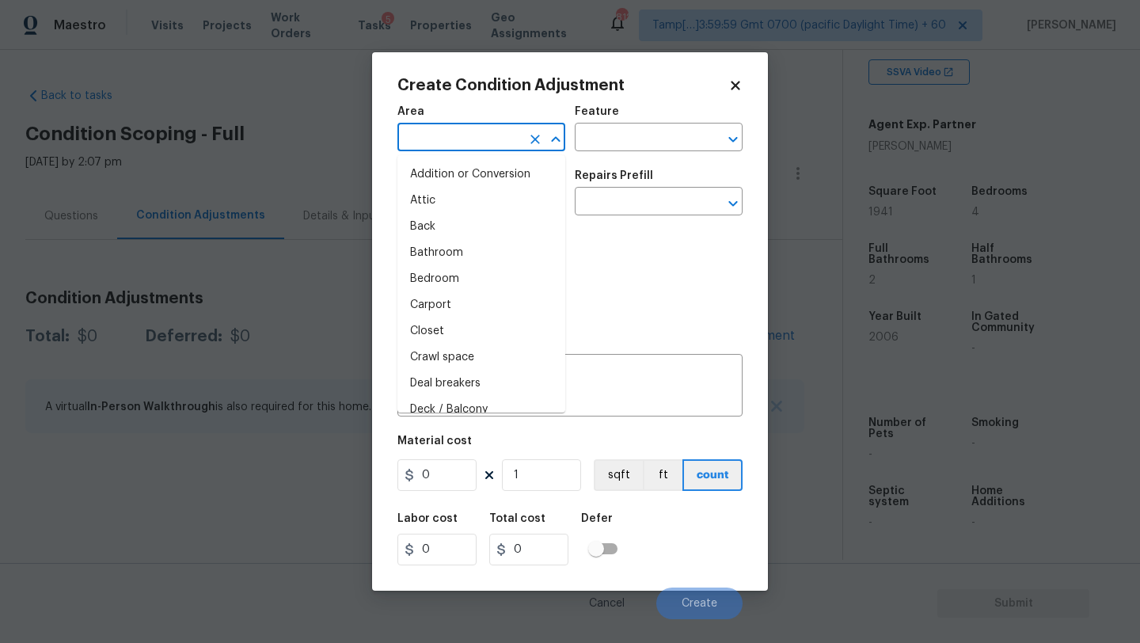
type input "e"
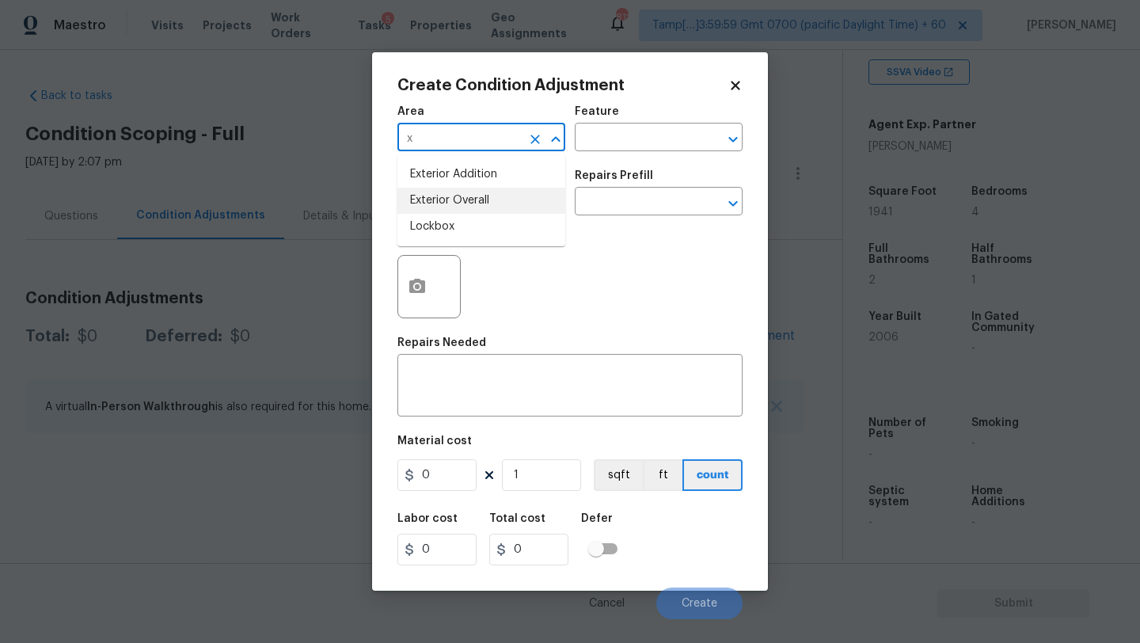
drag, startPoint x: 449, startPoint y: 205, endPoint x: 456, endPoint y: 201, distance: 8.2
click at [449, 205] on li "Exterior Overall" at bounding box center [482, 201] width 168 height 26
type input "Exterior Overall"
click at [592, 154] on div "Area Exterior Overall ​ Feature ​" at bounding box center [570, 129] width 345 height 64
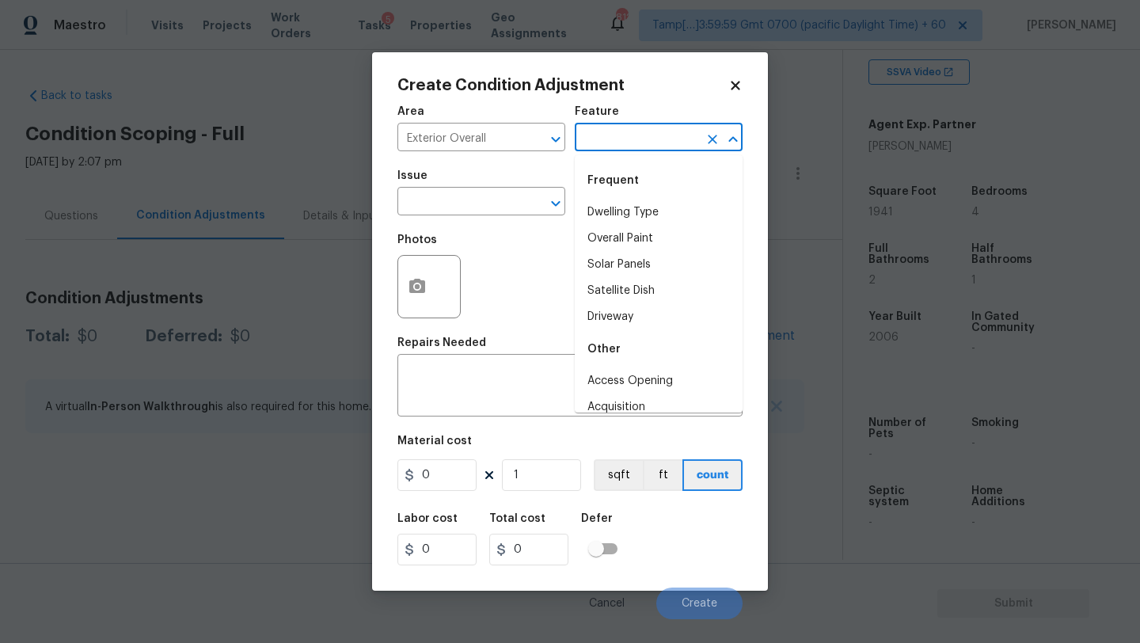
click at [602, 140] on input "text" at bounding box center [637, 139] width 124 height 25
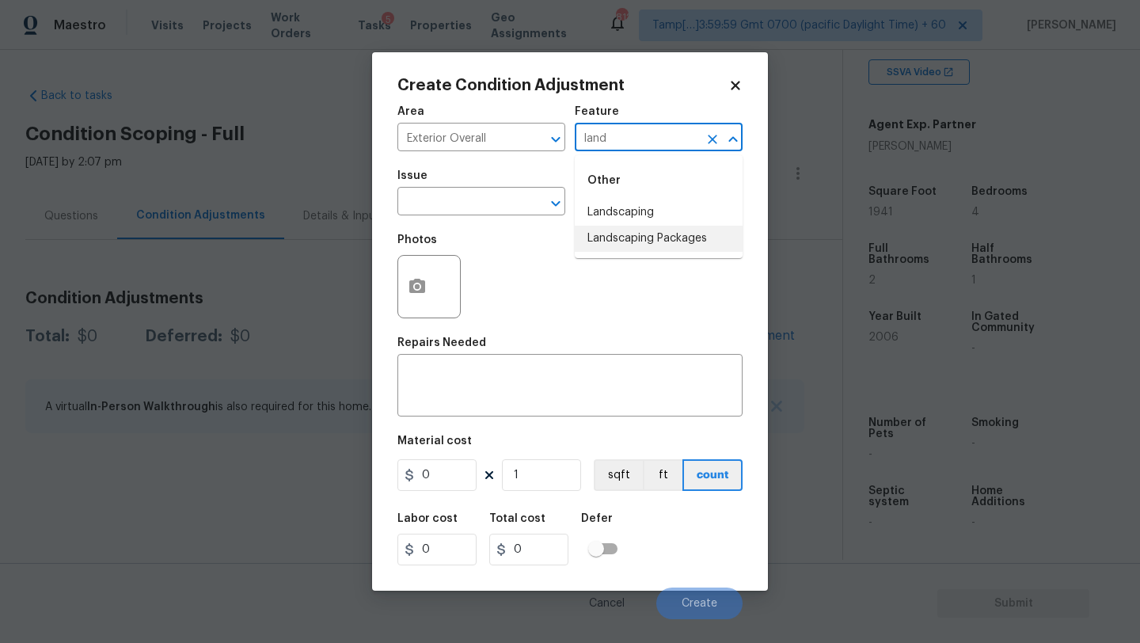
click at [602, 234] on li "Landscaping Packages" at bounding box center [659, 239] width 168 height 26
type input "Landscaping Packages"
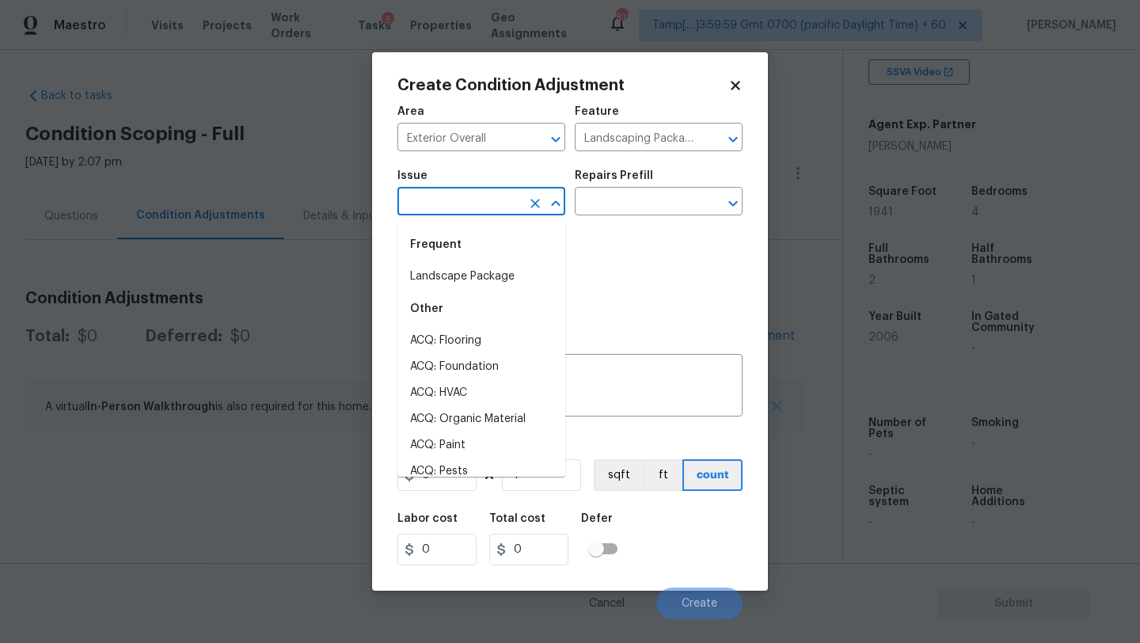
click at [481, 204] on input "text" at bounding box center [460, 203] width 124 height 25
click at [467, 287] on li "Landscape Package" at bounding box center [482, 277] width 168 height 26
type input "Landscape Package"
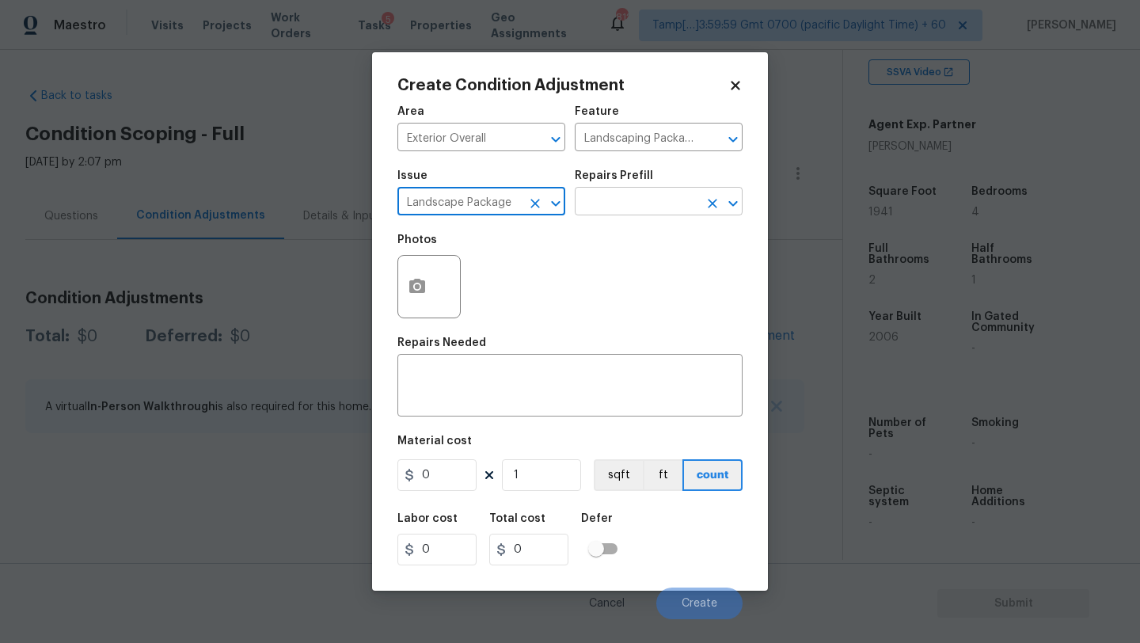
click at [618, 207] on input "text" at bounding box center [637, 203] width 124 height 25
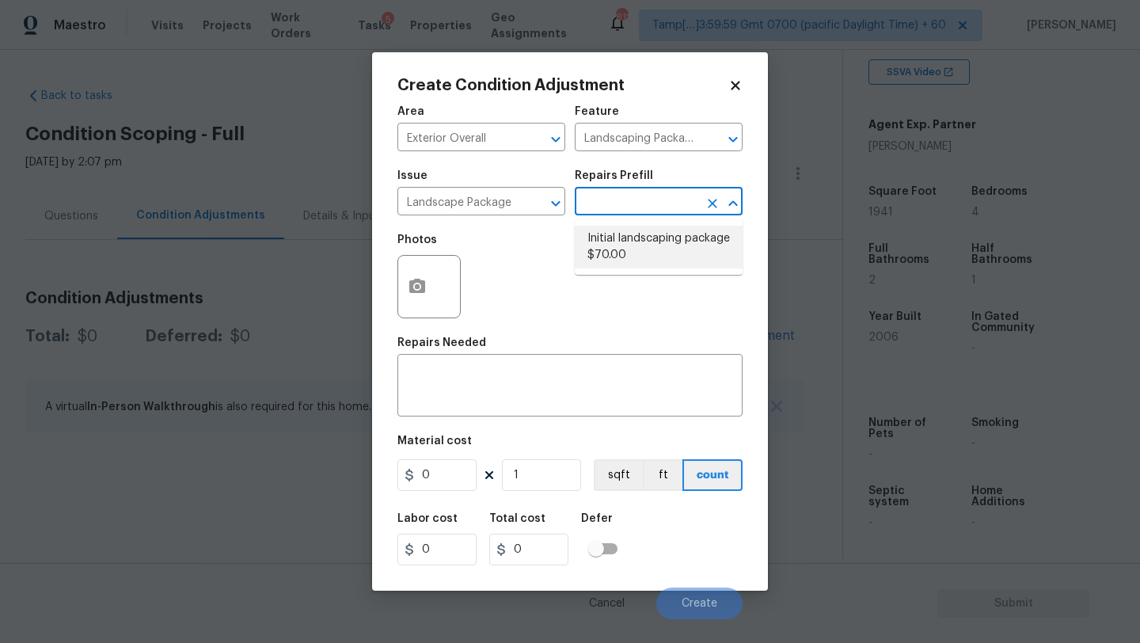
click at [619, 264] on li "Initial landscaping package $70.00" at bounding box center [659, 247] width 168 height 43
type input "Home Readiness Packages"
type textarea "Mowing of grass up to 6" in height. Mow, edge along driveways & sidewalks, trim…"
type input "70"
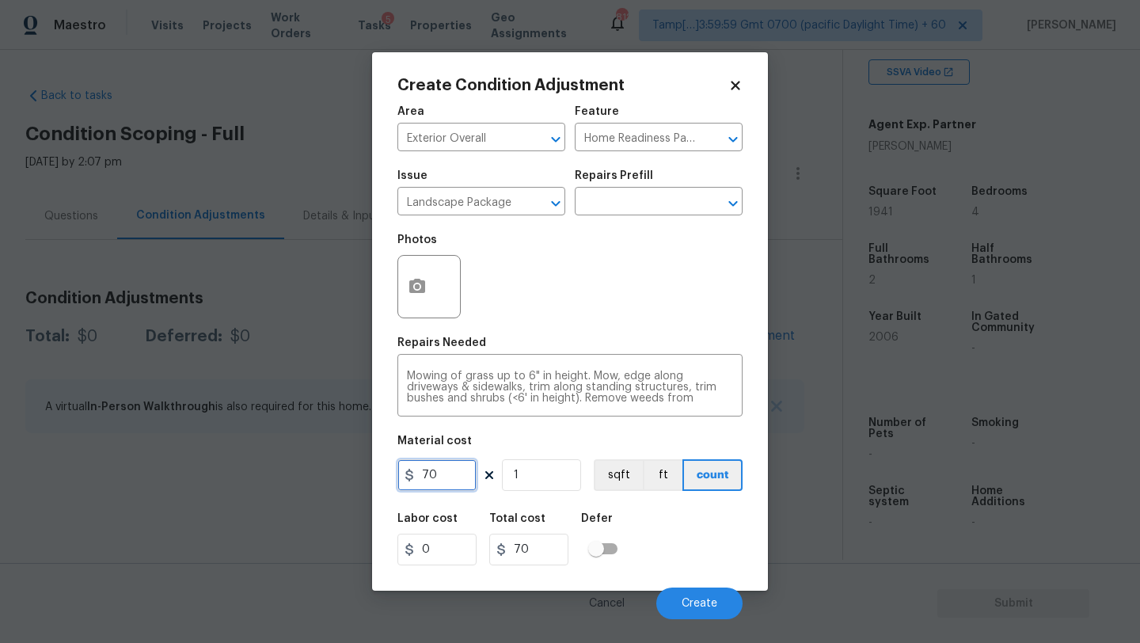
click at [453, 482] on input "70" at bounding box center [437, 475] width 79 height 32
type input "300"
click at [428, 316] on div at bounding box center [429, 286] width 63 height 63
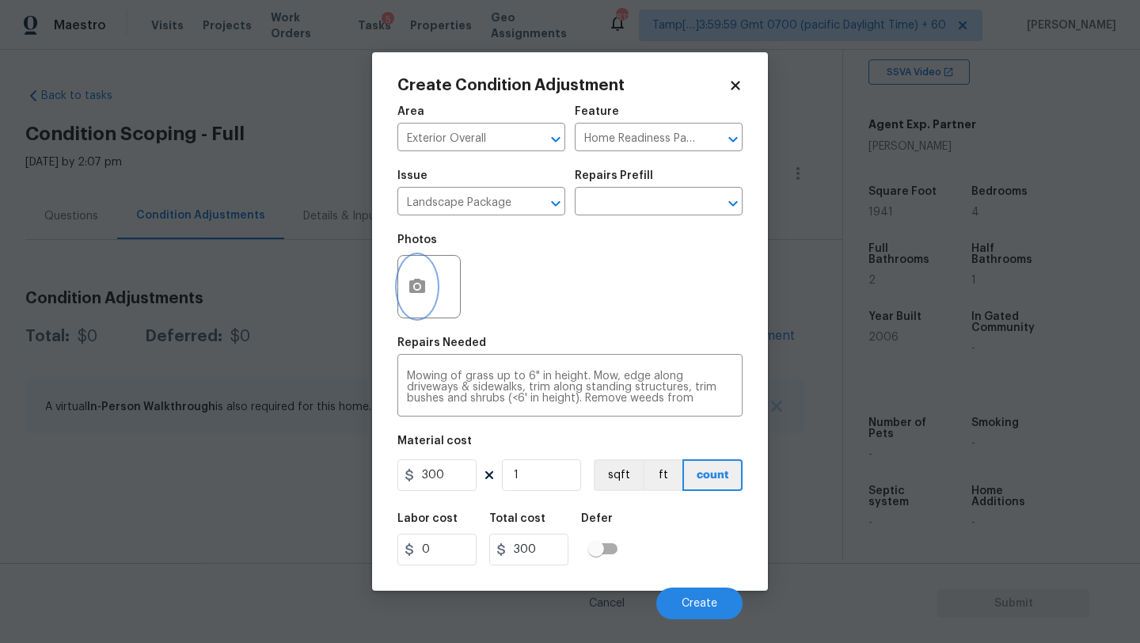
click at [417, 287] on circle "button" at bounding box center [417, 286] width 5 height 5
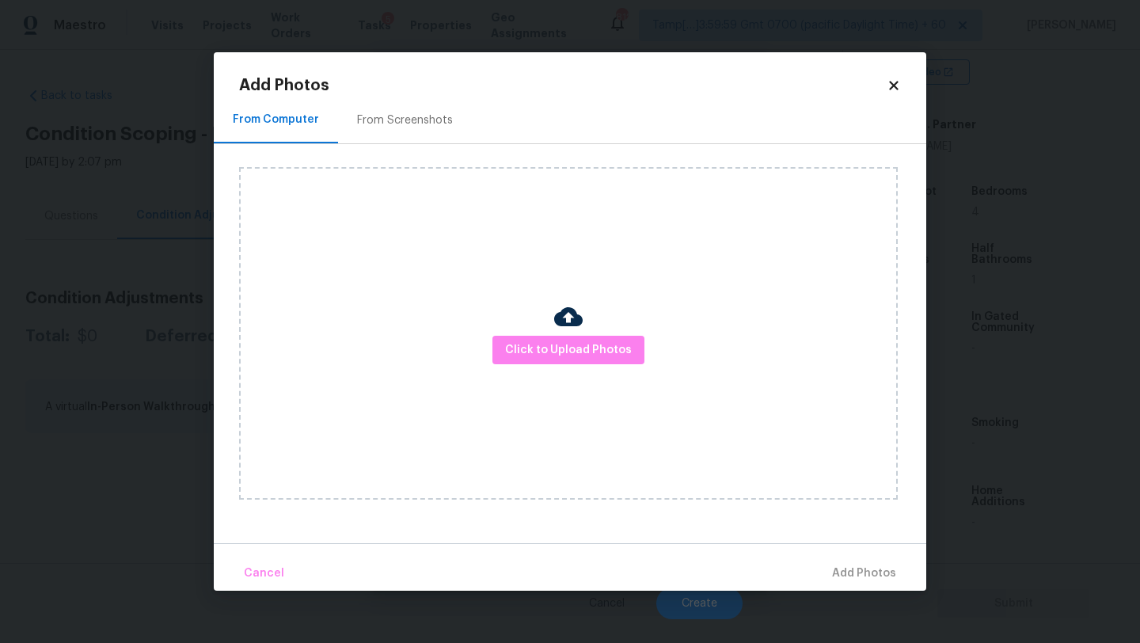
click at [417, 114] on div "From Screenshots" at bounding box center [405, 120] width 96 height 16
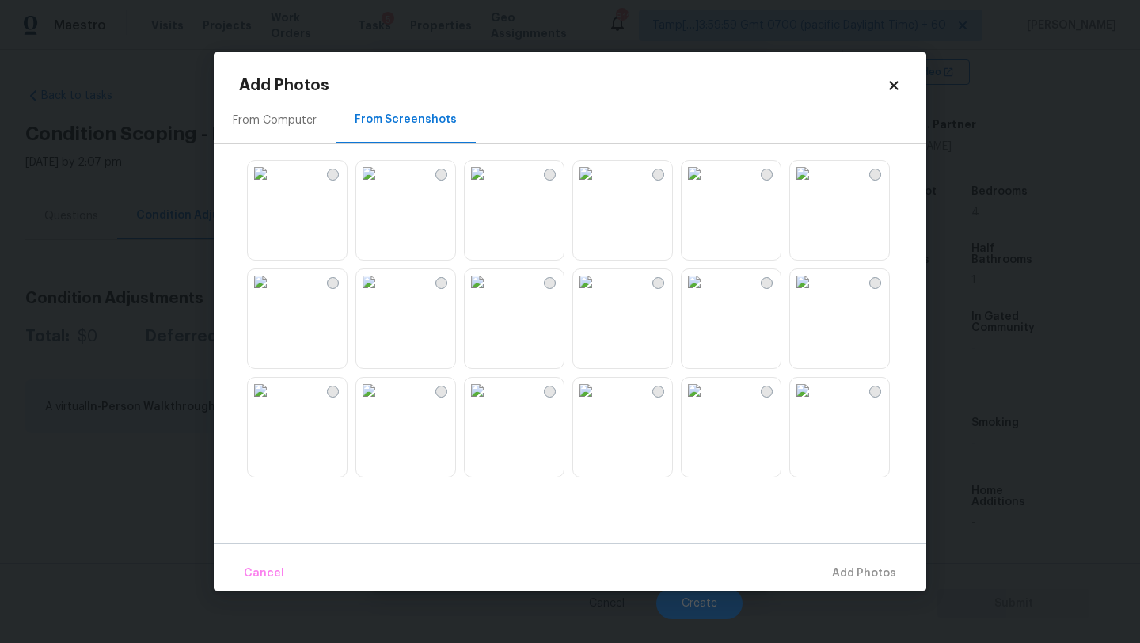
click at [816, 403] on img at bounding box center [802, 390] width 25 height 25
click at [273, 186] on img at bounding box center [260, 173] width 25 height 25
click at [885, 555] on div "Cancel Add 2 Photo(s)" at bounding box center [570, 567] width 713 height 48
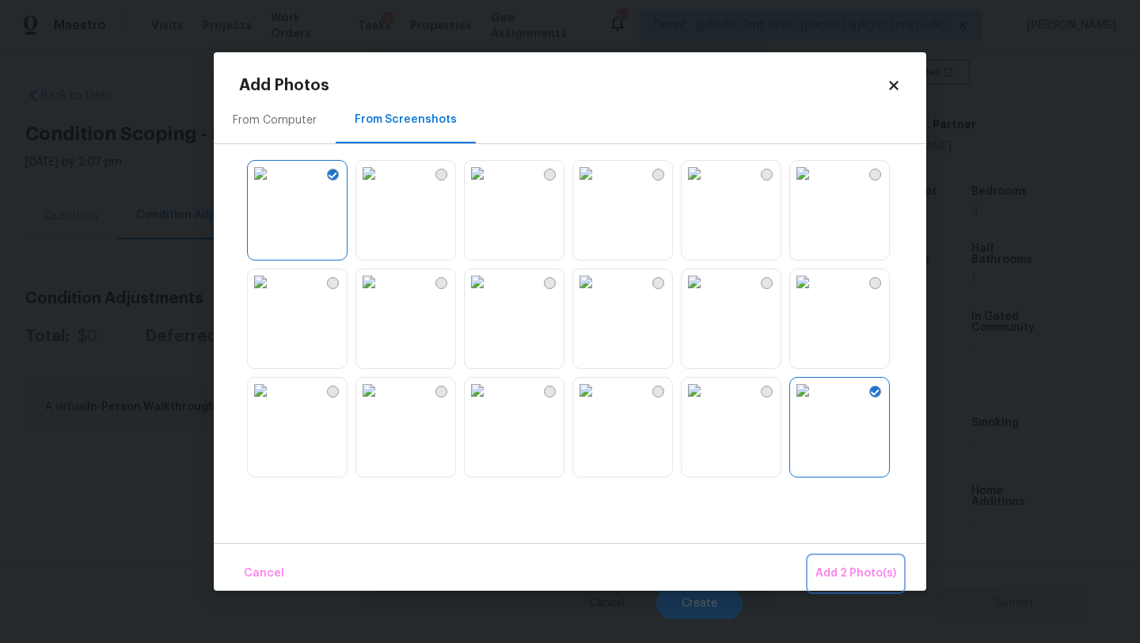
click at [873, 572] on span "Add 2 Photo(s)" at bounding box center [856, 574] width 81 height 20
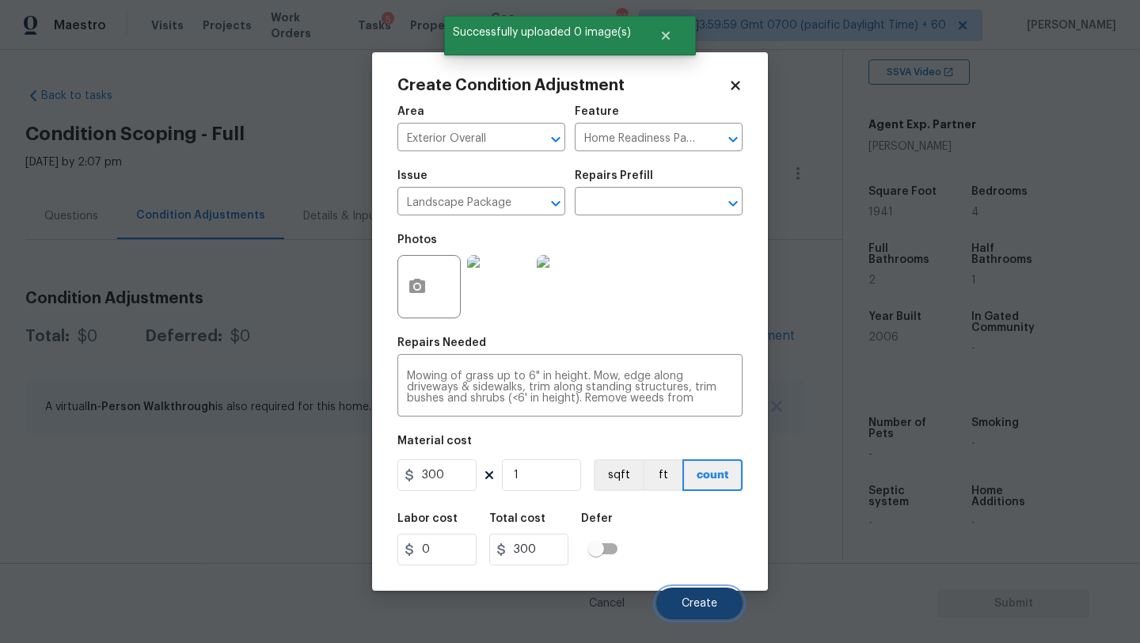
click at [694, 595] on button "Create" at bounding box center [699, 604] width 86 height 32
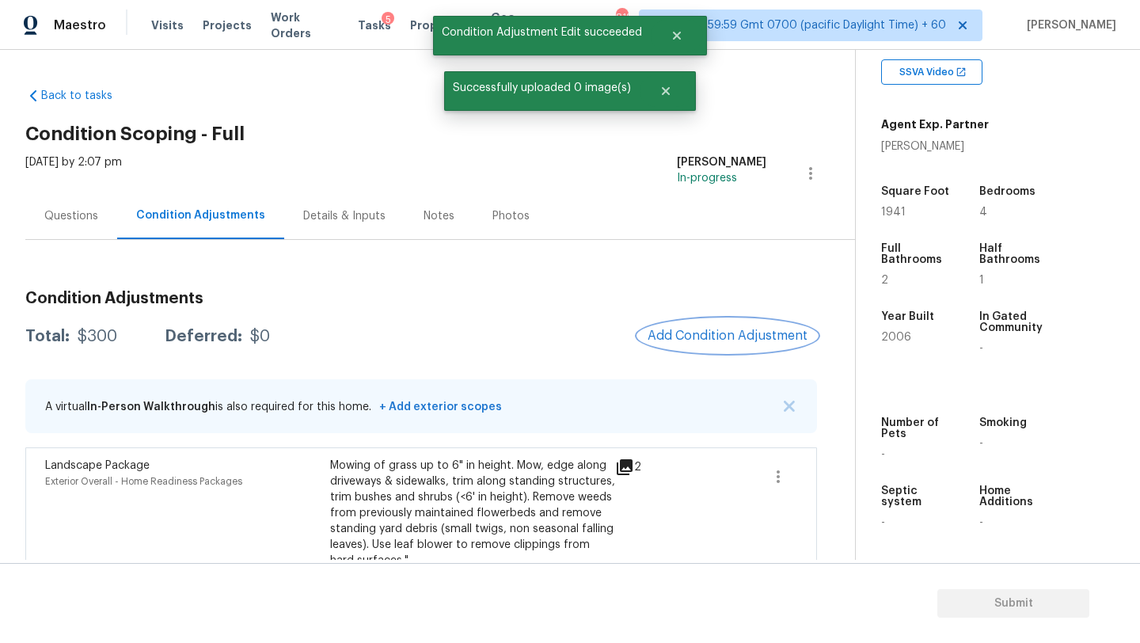
click at [752, 322] on button "Add Condition Adjustment" at bounding box center [727, 335] width 179 height 33
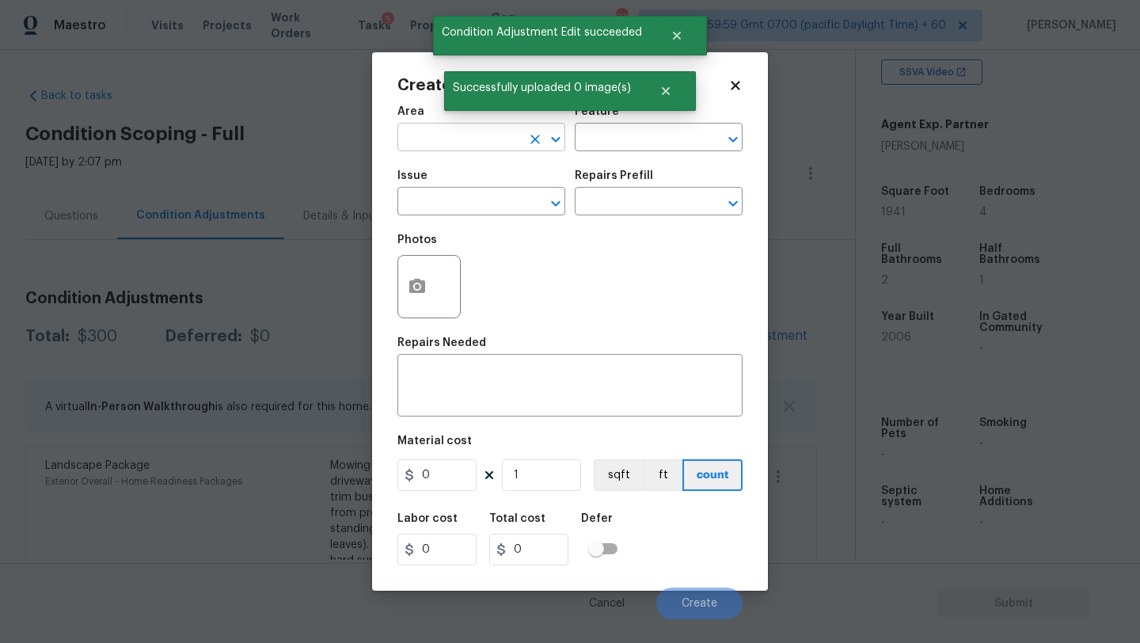
click at [452, 141] on input "text" at bounding box center [460, 139] width 124 height 25
click at [464, 188] on li "Exterior Overall" at bounding box center [482, 201] width 168 height 26
type input "Exterior Overall"
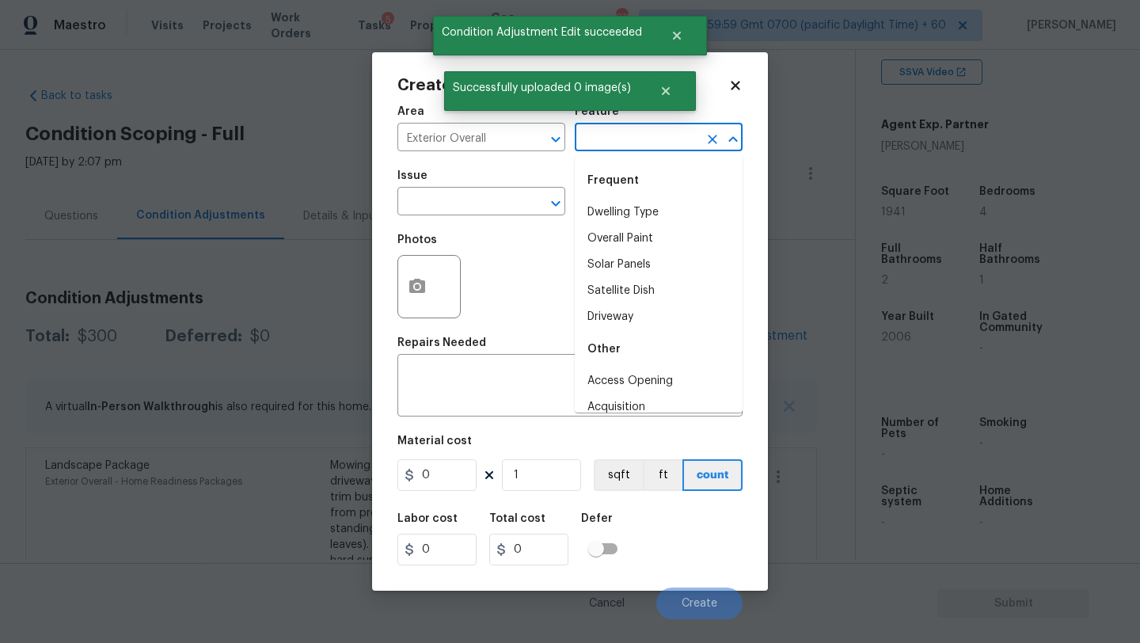
click at [625, 141] on input "text" at bounding box center [637, 139] width 124 height 25
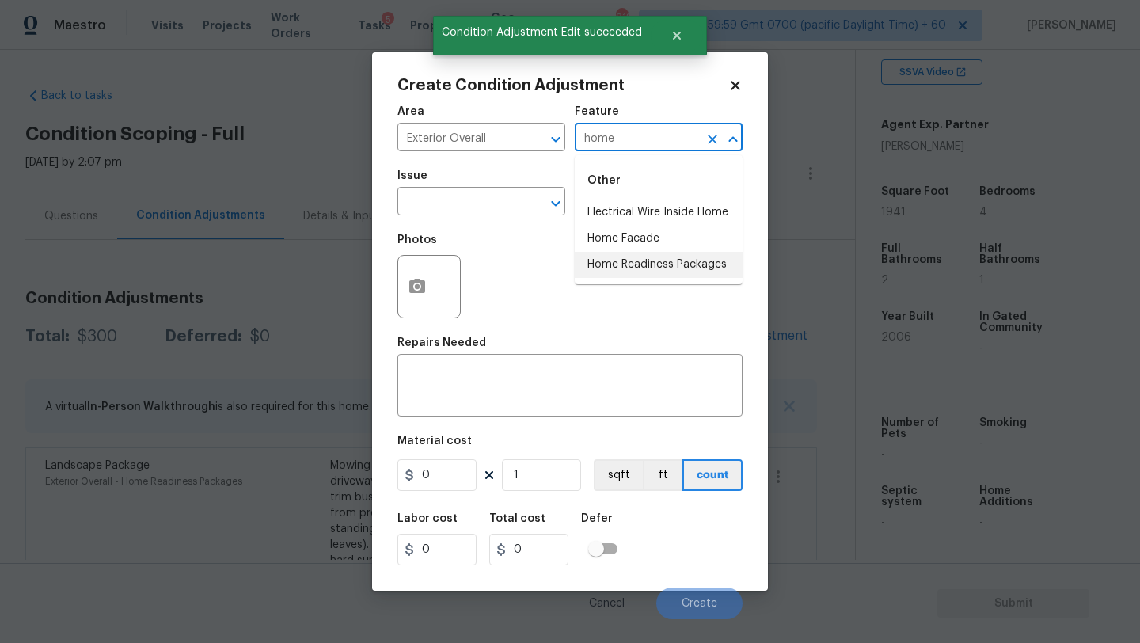
click at [636, 274] on li "Home Readiness Packages" at bounding box center [659, 265] width 168 height 26
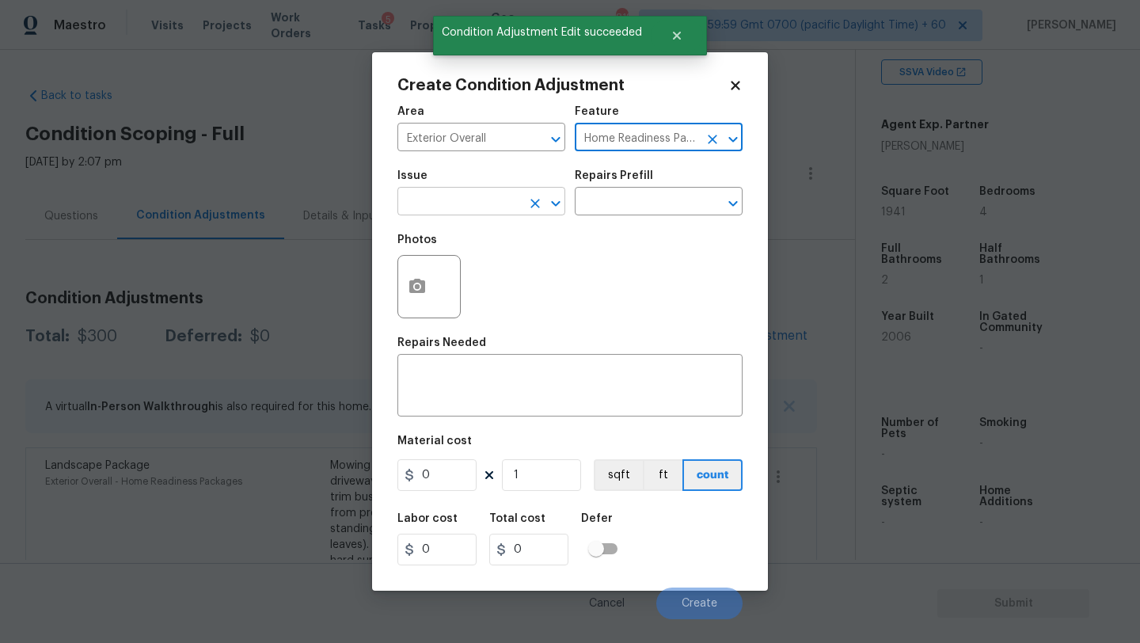
type input "Home Readiness Packages"
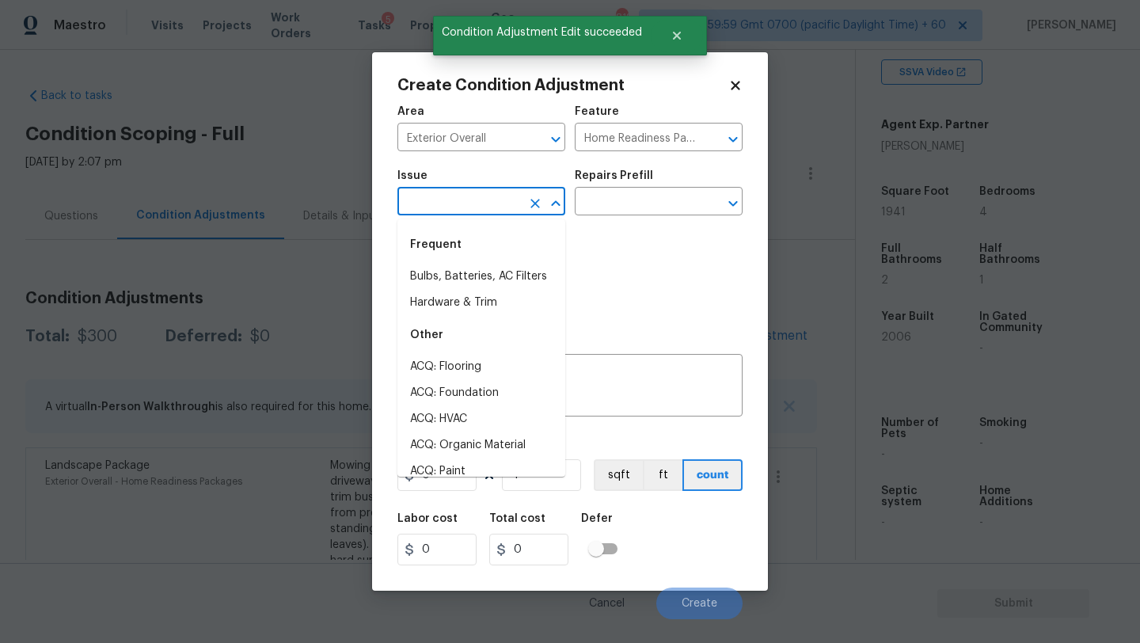
click at [459, 199] on input "text" at bounding box center [460, 203] width 124 height 25
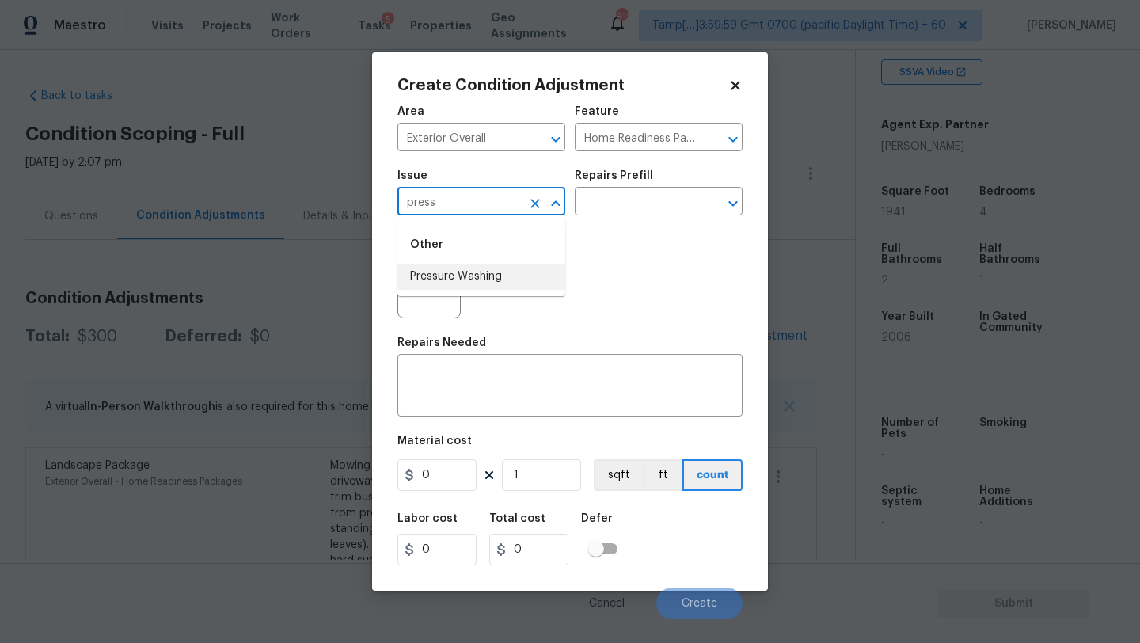
click at [458, 272] on li "Pressure Washing" at bounding box center [482, 277] width 168 height 26
type input "Pressure Washing"
click at [620, 190] on div "Repairs Prefill" at bounding box center [659, 180] width 168 height 21
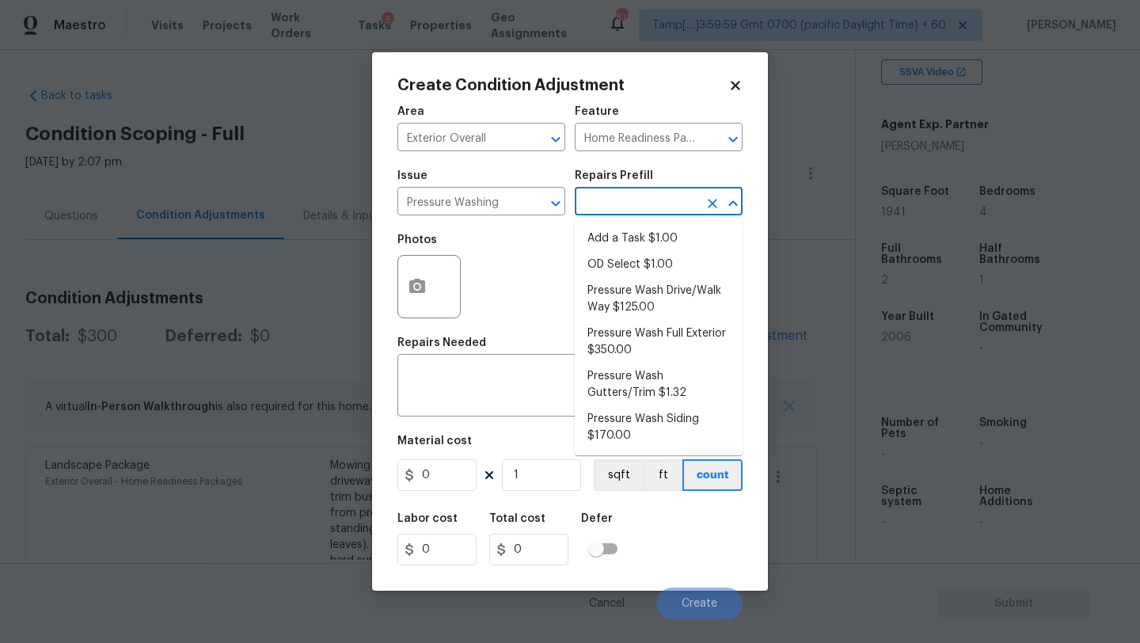
click at [623, 215] on body "Maestro Visits Projects Work Orders Tasks 5 Properties Geo Assignments 812 Tamp…" at bounding box center [570, 321] width 1140 height 643
click at [624, 282] on li "Pressure Wash Drive/Walk Way $125.00" at bounding box center [659, 299] width 168 height 43
type input "Siding"
type textarea "Pressure wash the driveways/walkways as directed by the PM. Ensure that all deb…"
type input "125"
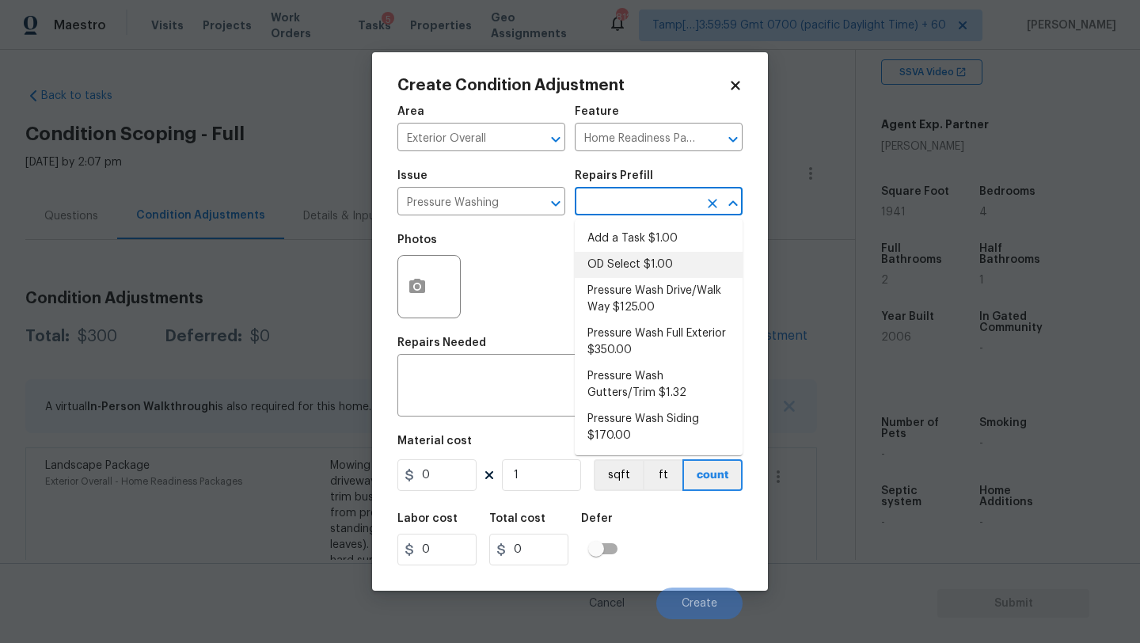
type input "125"
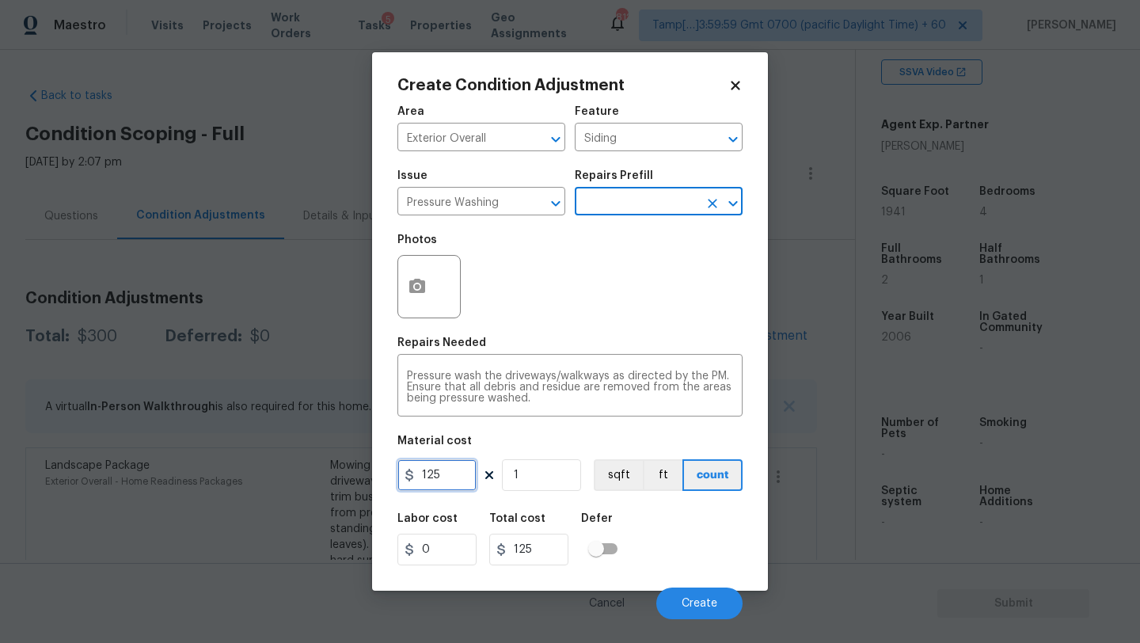
click at [454, 485] on input "125" at bounding box center [437, 475] width 79 height 32
type input "400"
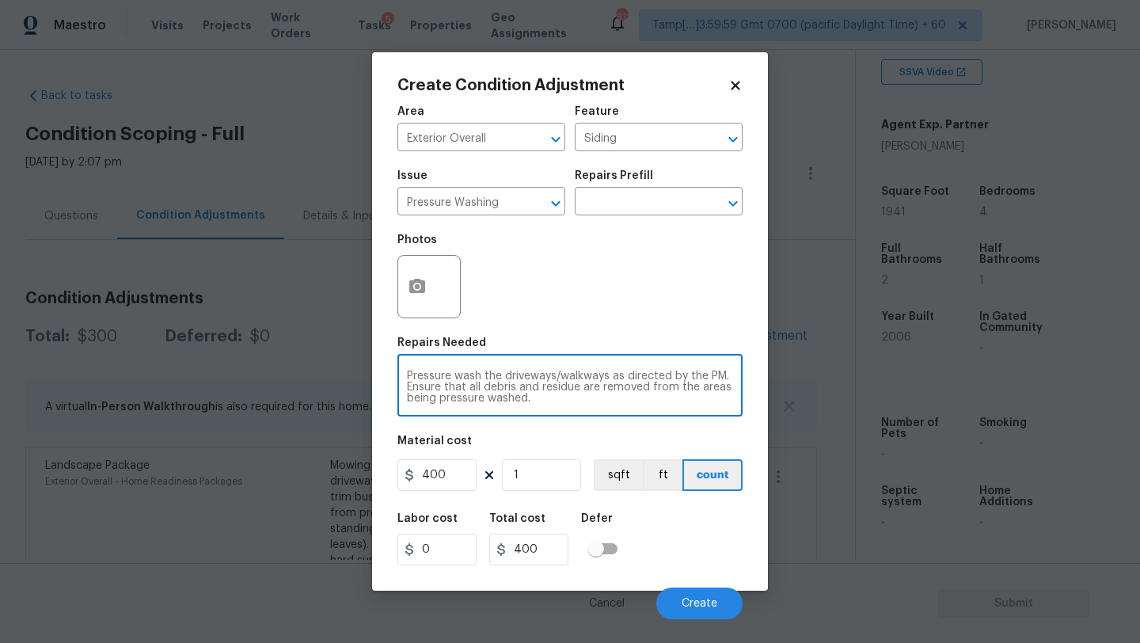
drag, startPoint x: 619, startPoint y: 379, endPoint x: 626, endPoint y: 407, distance: 28.6
click at [626, 409] on div "Pressure wash the driveways/walkways as directed by the PM. Ensure that all deb…" at bounding box center [570, 387] width 345 height 59
type textarea "Pressure wash the driveways/walkways and sidings"
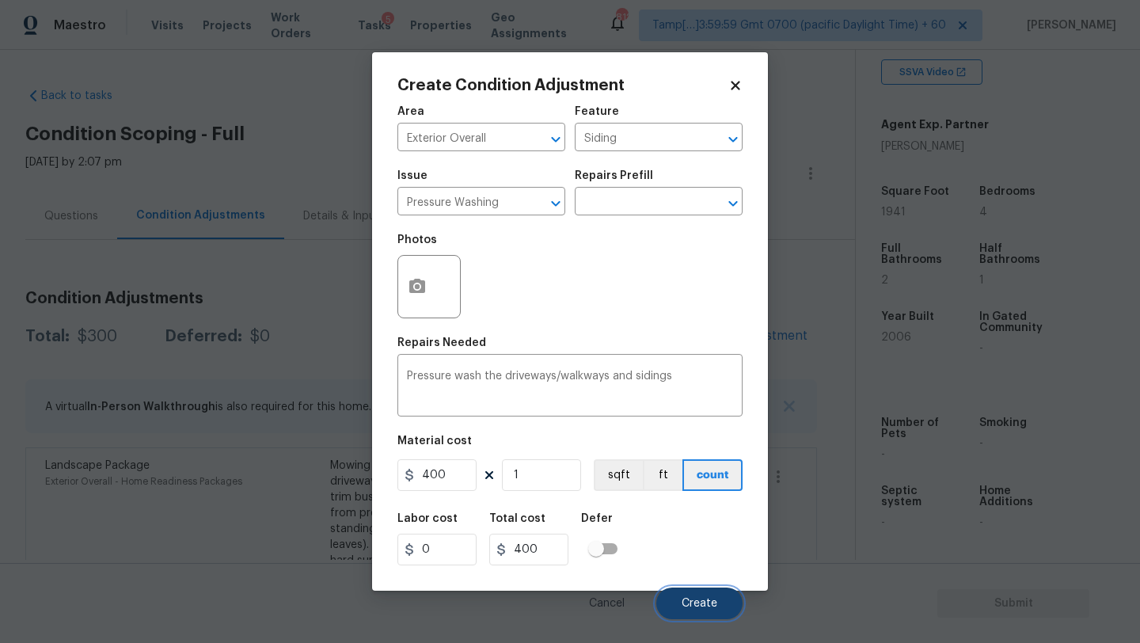
click at [701, 604] on span "Create" at bounding box center [700, 604] width 36 height 12
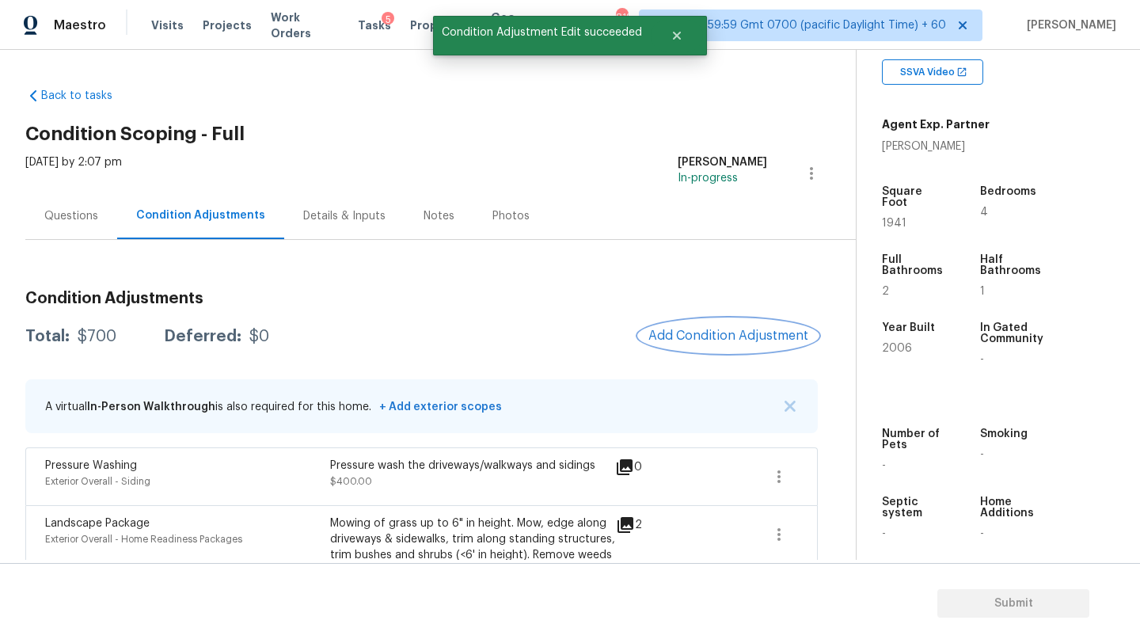
click at [756, 332] on span "Add Condition Adjustment" at bounding box center [729, 336] width 160 height 14
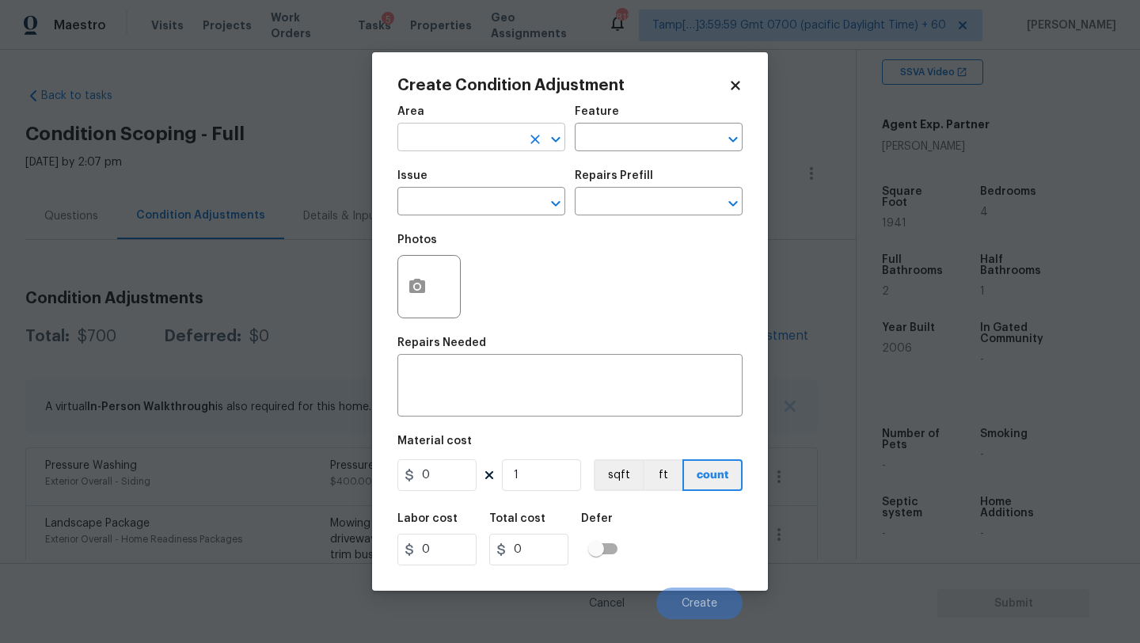
click at [481, 150] on input "text" at bounding box center [460, 139] width 124 height 25
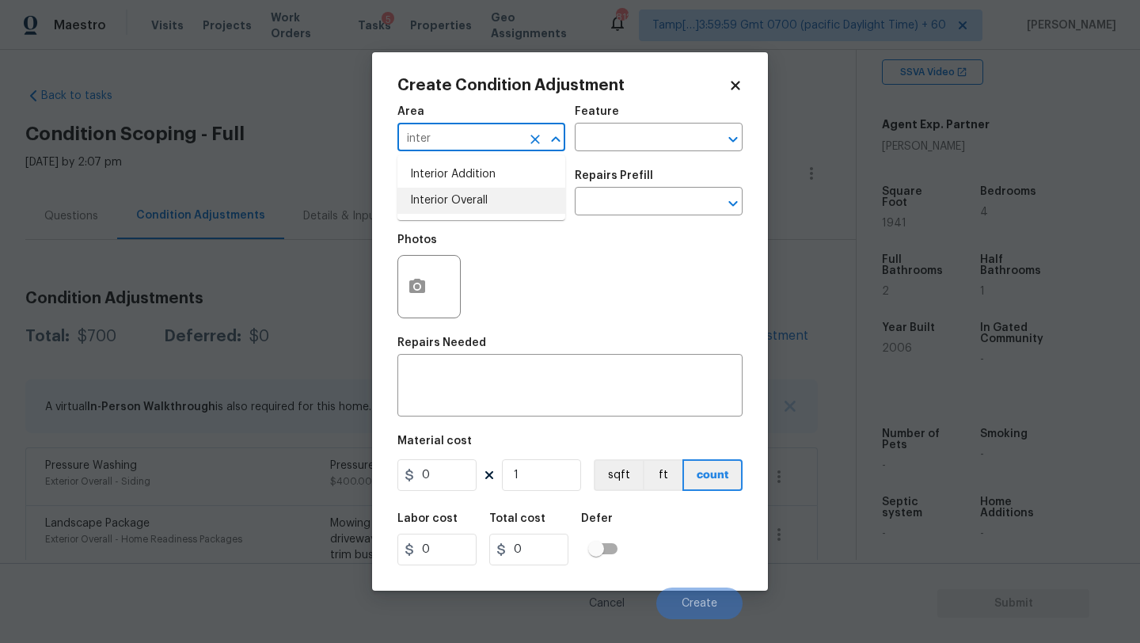
click at [488, 203] on li "Interior Overall" at bounding box center [482, 201] width 168 height 26
type input "Interior Overall"
click at [608, 153] on div "Area Interior Overall ​ Feature ​" at bounding box center [570, 129] width 345 height 64
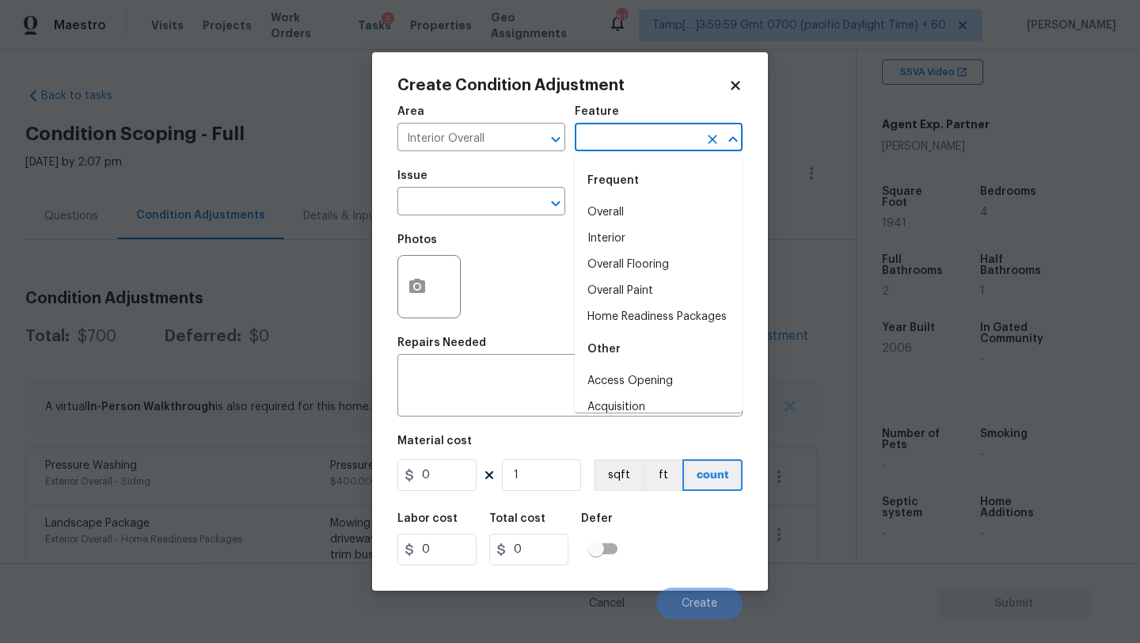
click at [623, 133] on input "text" at bounding box center [637, 139] width 124 height 25
drag, startPoint x: 623, startPoint y: 247, endPoint x: 623, endPoint y: 261, distance: 13.5
click at [623, 264] on ul "Overall Interior Overall Flooring Overall Paint Home Readiness Packages" at bounding box center [659, 265] width 168 height 131
click at [623, 261] on li "Overall Flooring" at bounding box center [659, 265] width 168 height 26
type input "Overall Flooring"
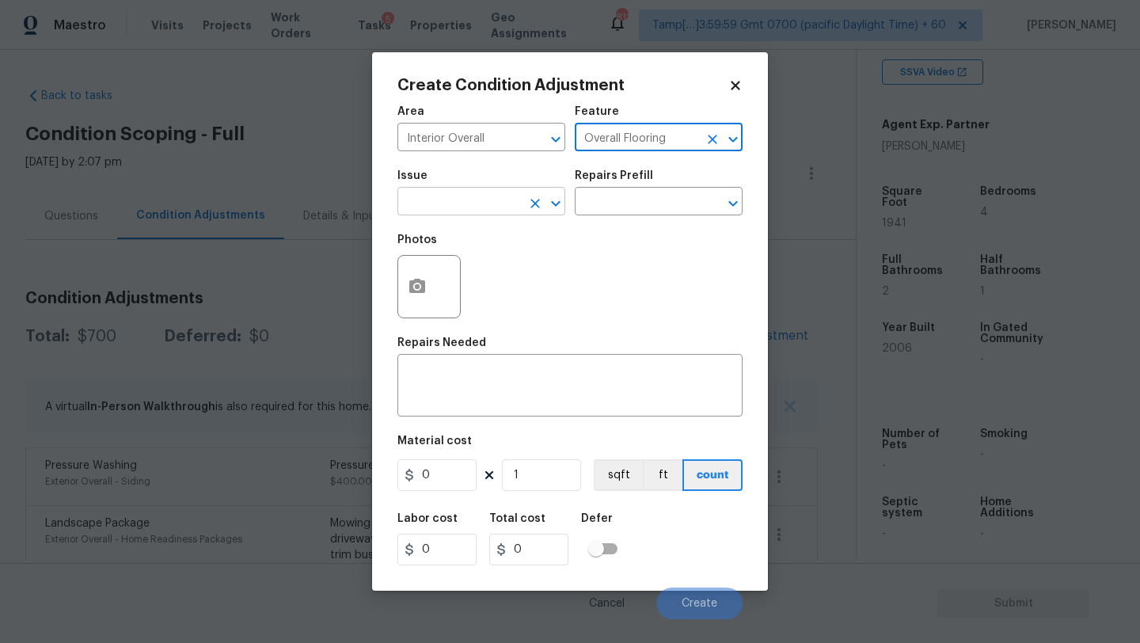
click at [484, 200] on input "text" at bounding box center [460, 203] width 124 height 25
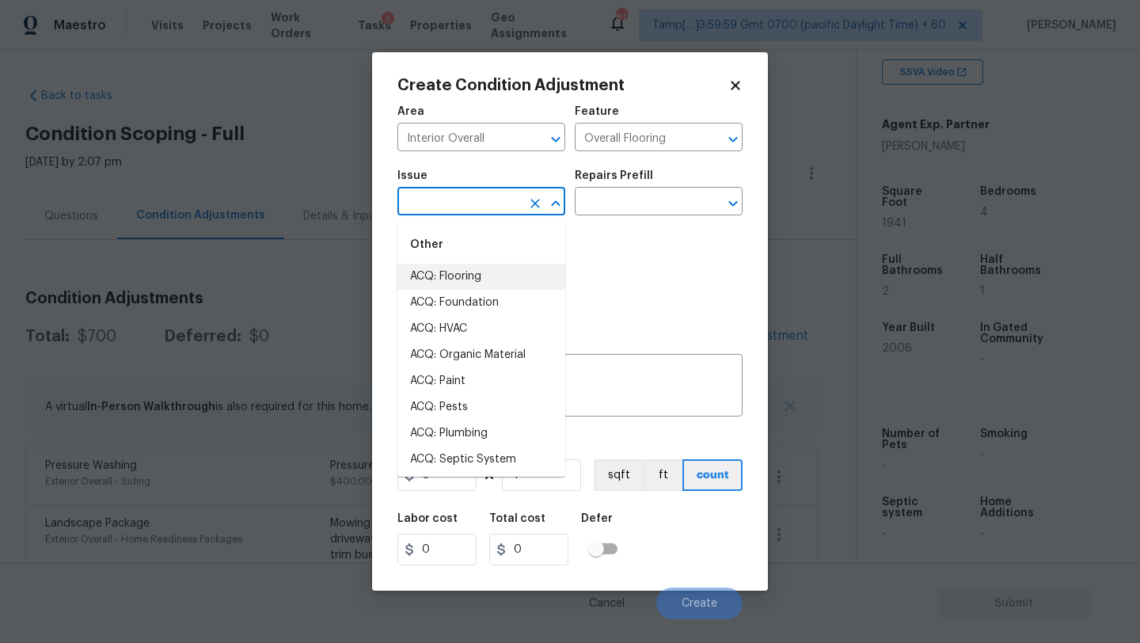
click at [484, 286] on li "ACQ: Flooring" at bounding box center [482, 277] width 168 height 26
type input "ACQ: Flooring"
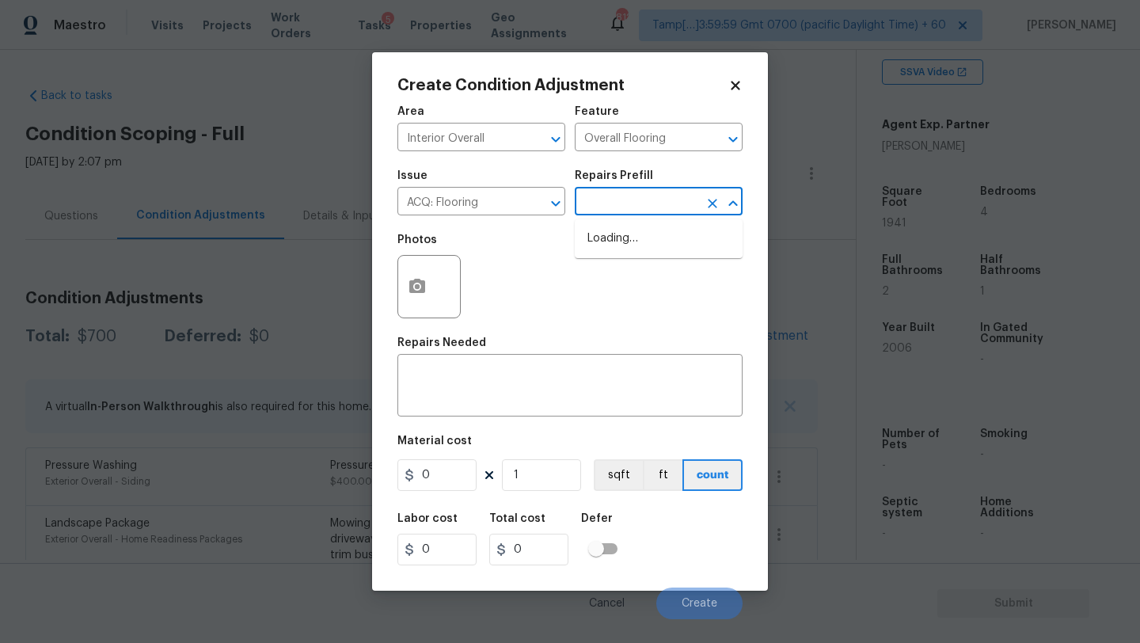
click at [644, 200] on input "text" at bounding box center [637, 203] width 124 height 25
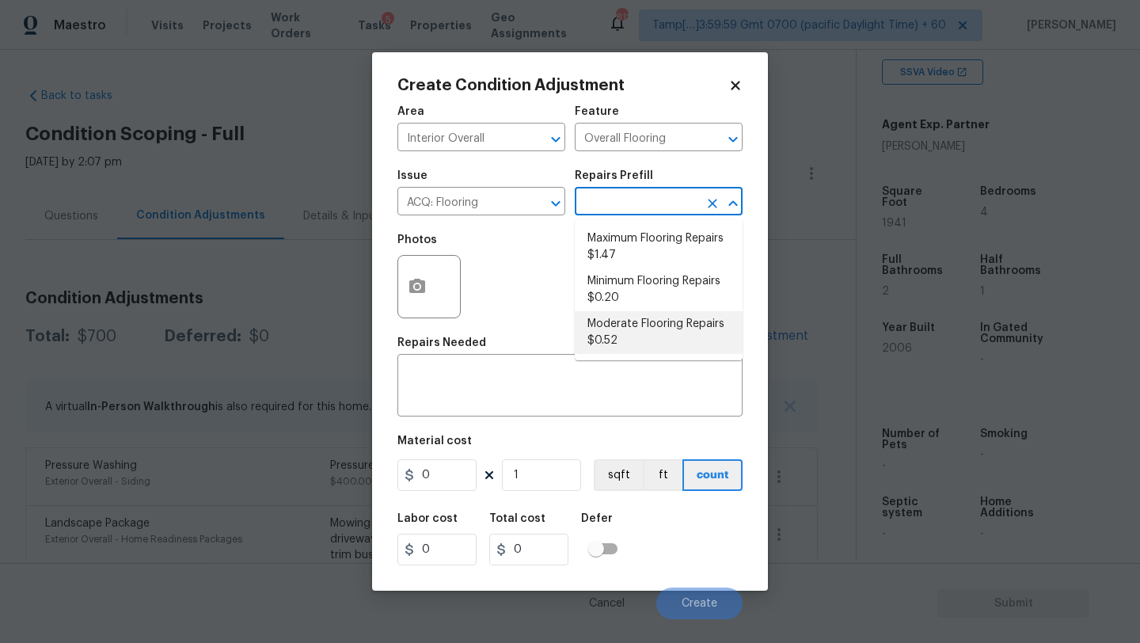
click at [632, 331] on li "Moderate Flooring Repairs $0.52" at bounding box center [659, 332] width 168 height 43
type input "Acquisition"
type textarea "Acquisition Scope: Moderate flooring repairs"
type input "0.52"
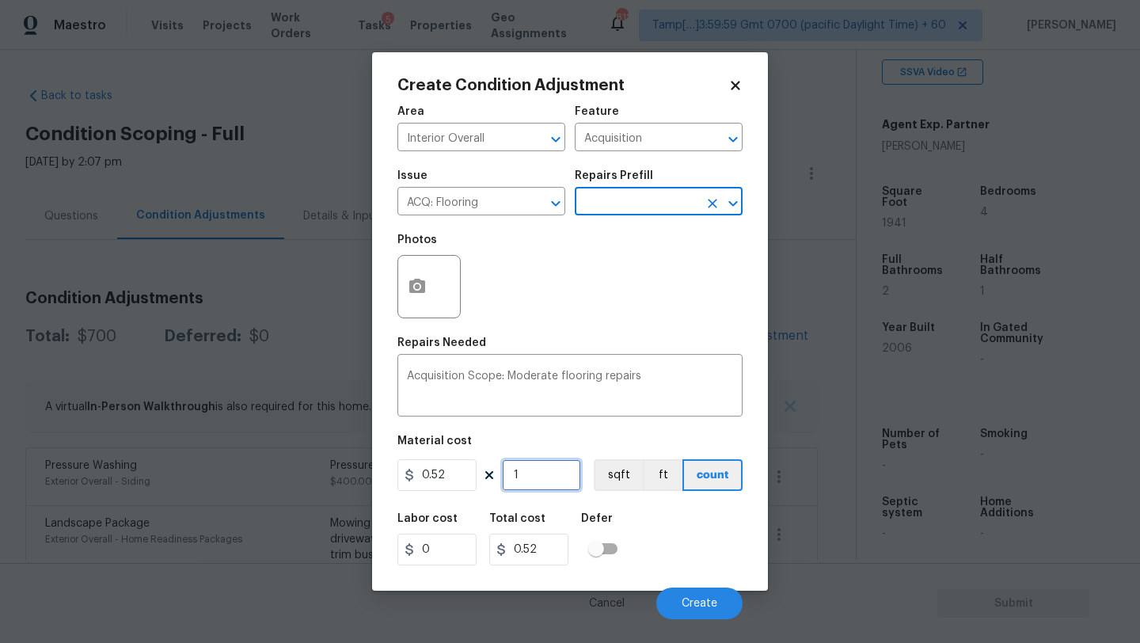
click at [551, 476] on input "1" at bounding box center [541, 475] width 79 height 32
type input "19"
type input "9.88"
type input "194"
type input "100.88"
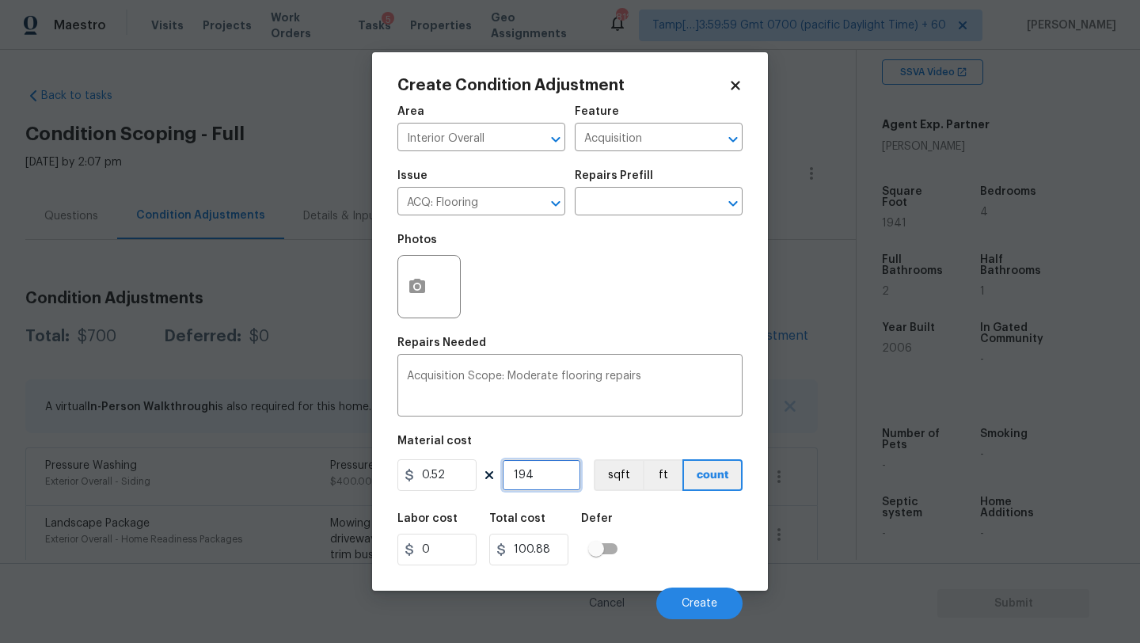
type input "1941"
type input "1009.32"
type input "1941"
click at [408, 276] on button "button" at bounding box center [417, 287] width 38 height 62
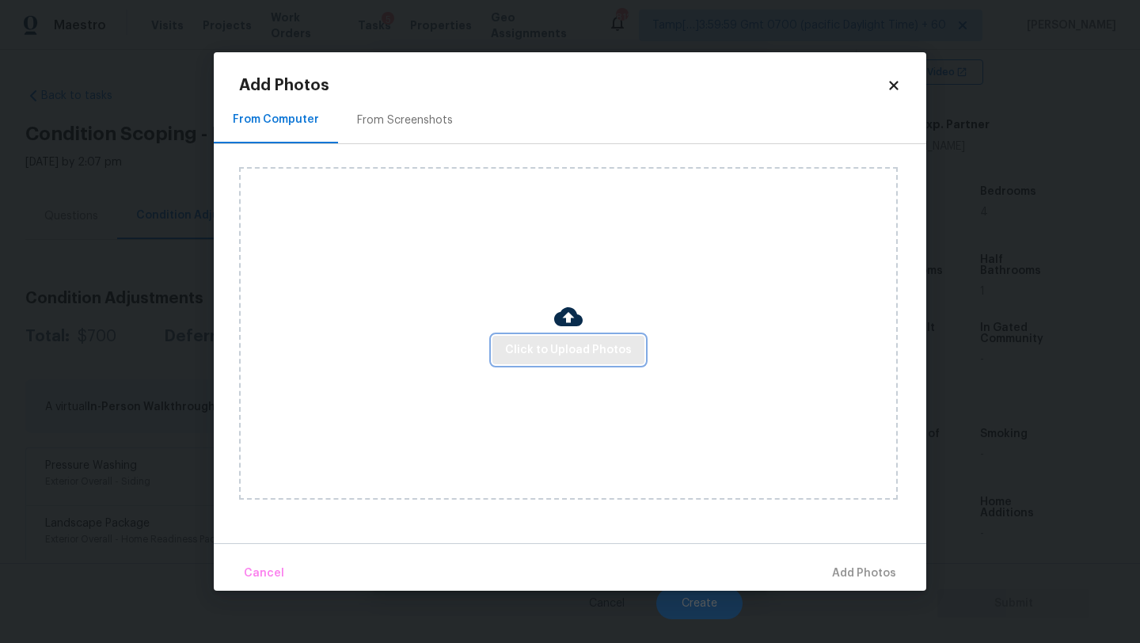
click at [527, 352] on span "Click to Upload Photos" at bounding box center [568, 350] width 127 height 20
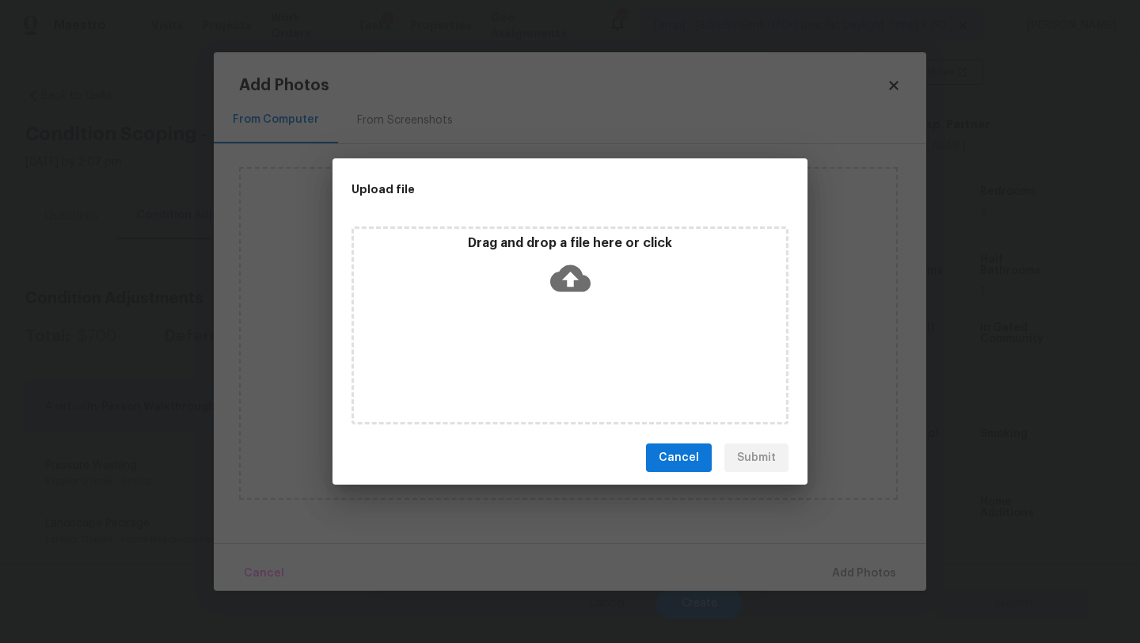
click at [576, 283] on icon at bounding box center [570, 278] width 40 height 27
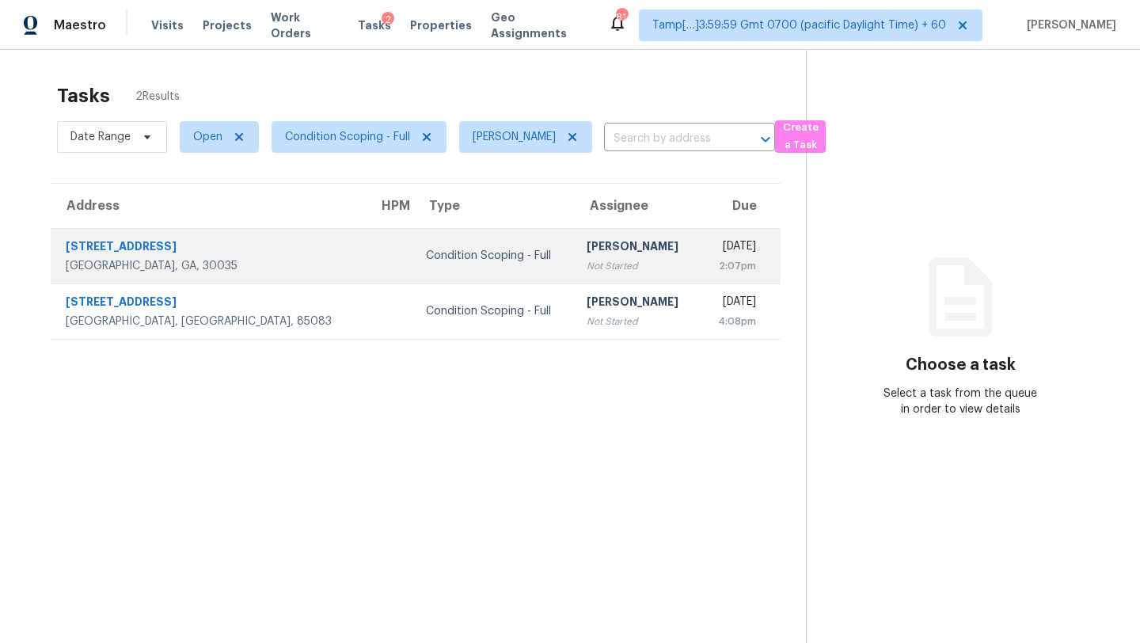
click at [587, 258] on div "Not Started" at bounding box center [637, 266] width 101 height 16
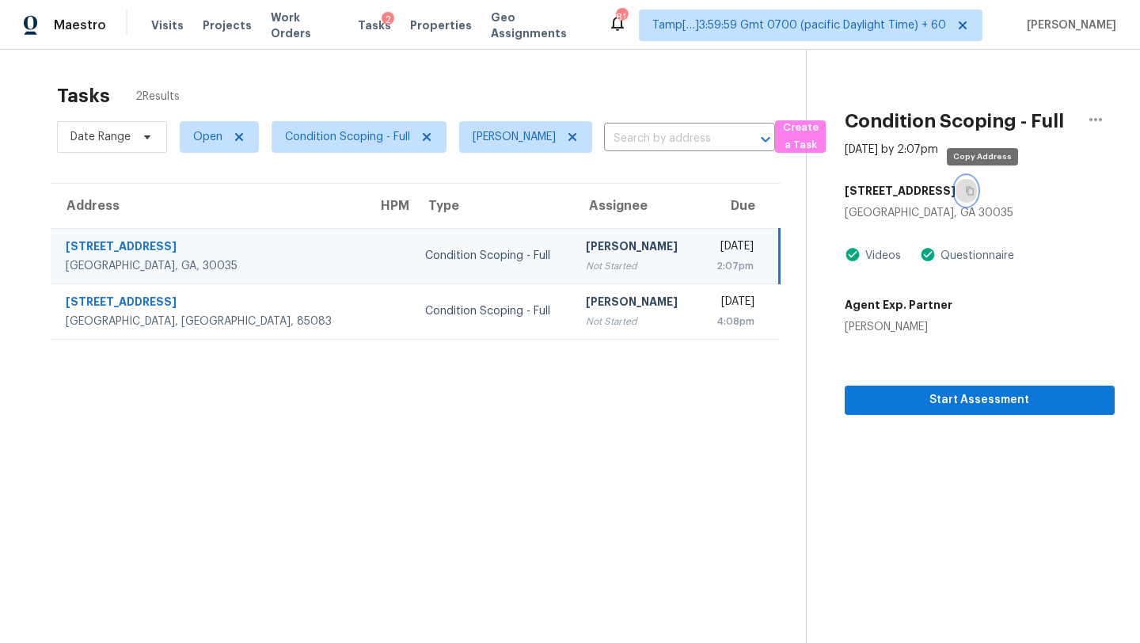
click at [974, 194] on icon "button" at bounding box center [970, 191] width 8 height 9
click at [596, 340] on section "Tasks 2 Results Date Range Open Condition Scoping - Full Rajesh M ​ Create a Ta…" at bounding box center [415, 384] width 781 height 618
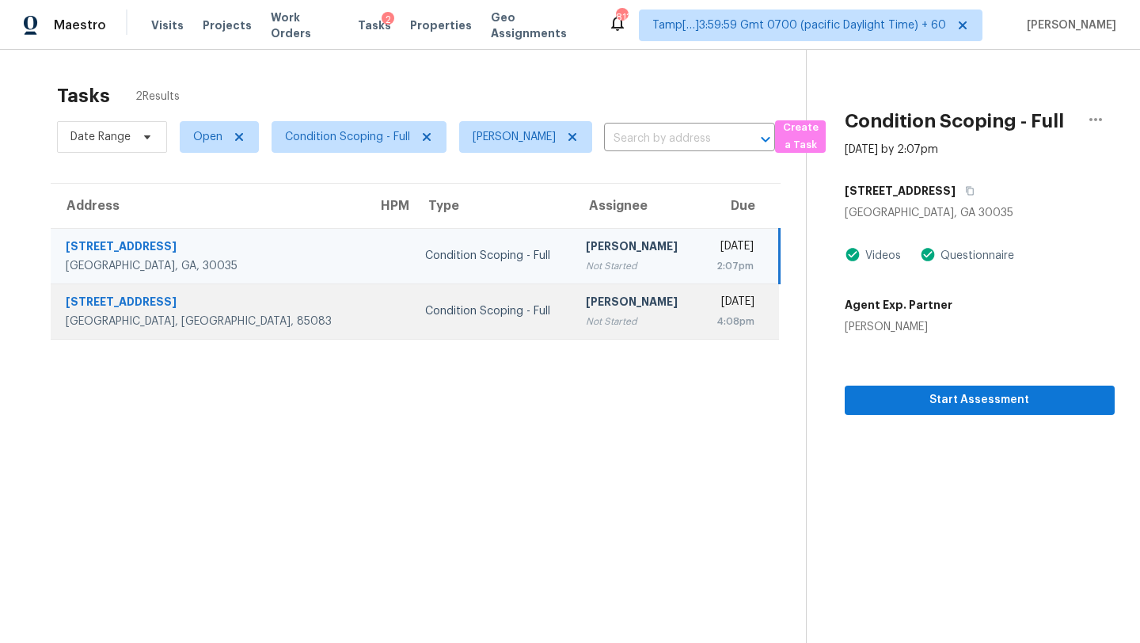
click at [711, 300] on div "[DATE]" at bounding box center [733, 304] width 44 height 20
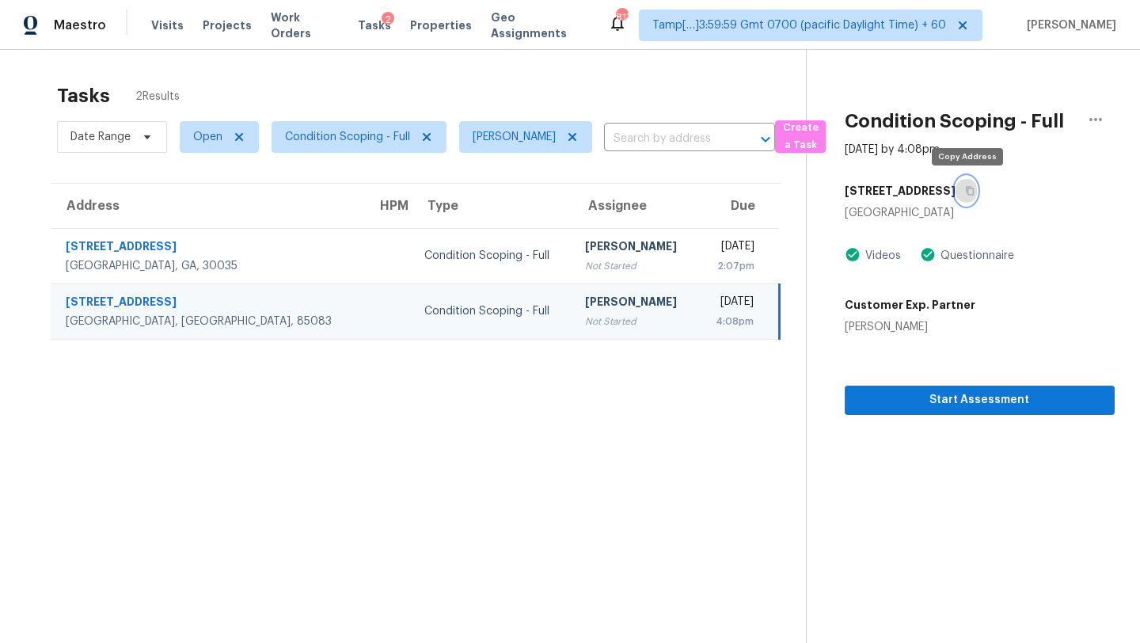
click at [970, 192] on icon "button" at bounding box center [970, 191] width 10 height 10
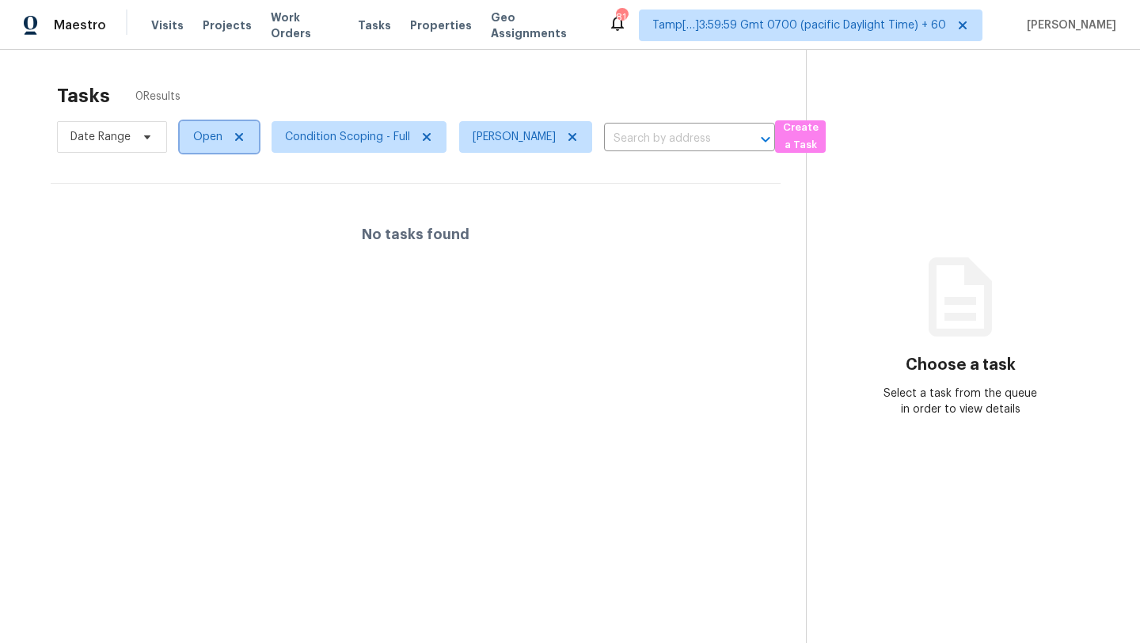
click at [204, 145] on span "Open" at bounding box center [219, 137] width 79 height 32
click at [209, 226] on label "Blocked" at bounding box center [219, 227] width 63 height 16
click at [199, 226] on input "Blocked" at bounding box center [193, 224] width 10 height 10
checkbox input "true"
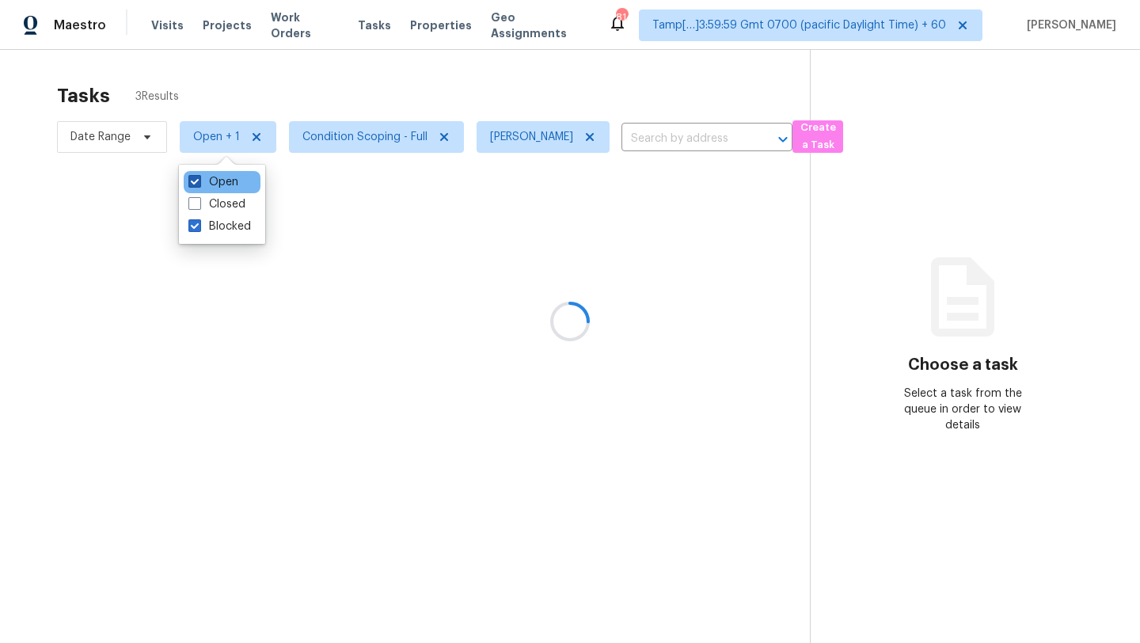
click at [212, 184] on label "Open" at bounding box center [213, 182] width 50 height 16
click at [199, 184] on input "Open" at bounding box center [193, 179] width 10 height 10
checkbox input "false"
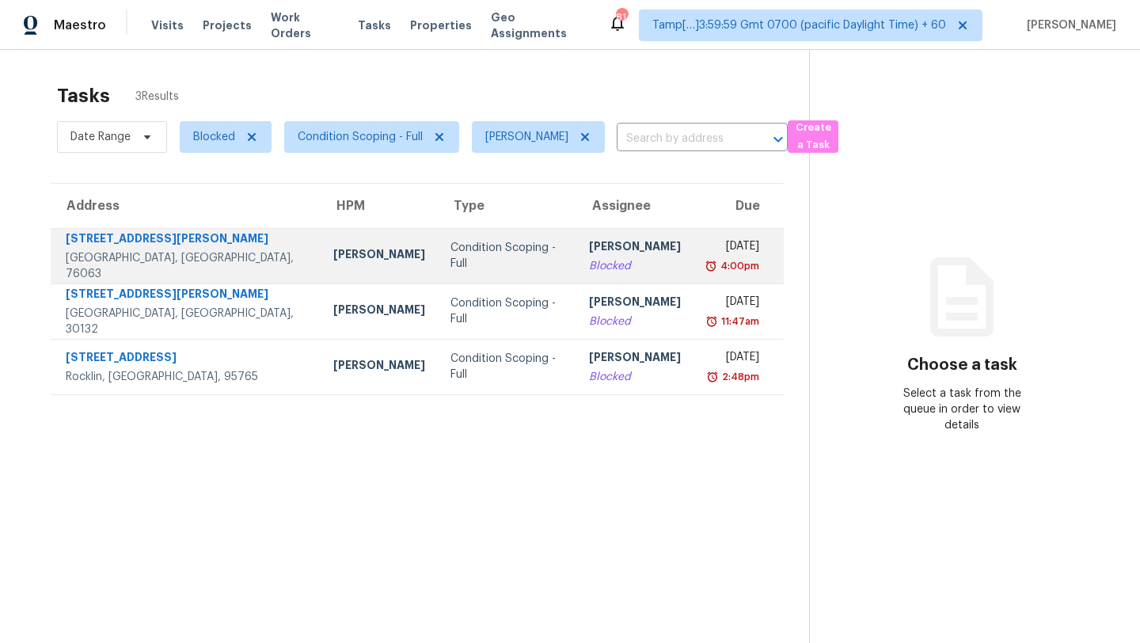
click at [589, 272] on div "Blocked" at bounding box center [635, 266] width 92 height 16
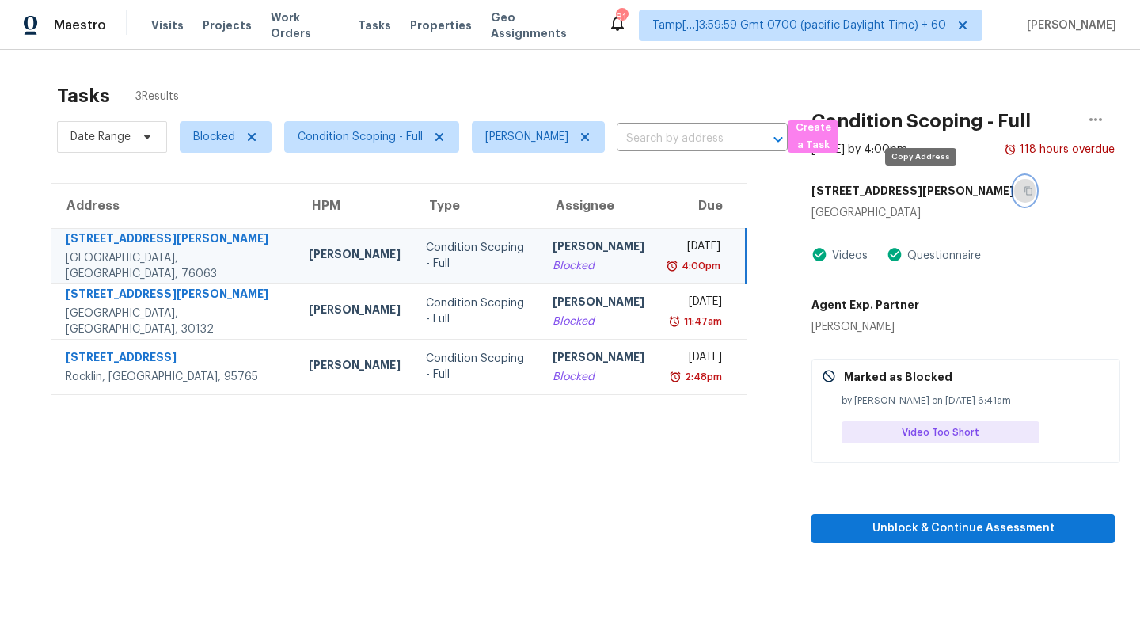
click at [1024, 192] on icon "button" at bounding box center [1029, 191] width 10 height 10
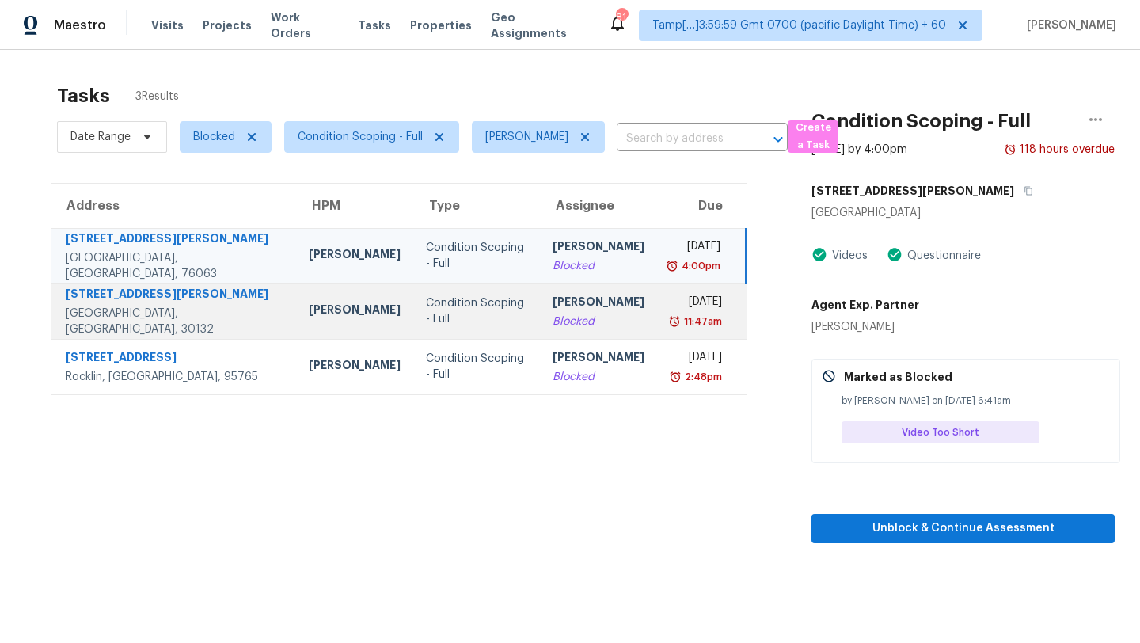
click at [565, 317] on div "Blocked" at bounding box center [599, 322] width 92 height 16
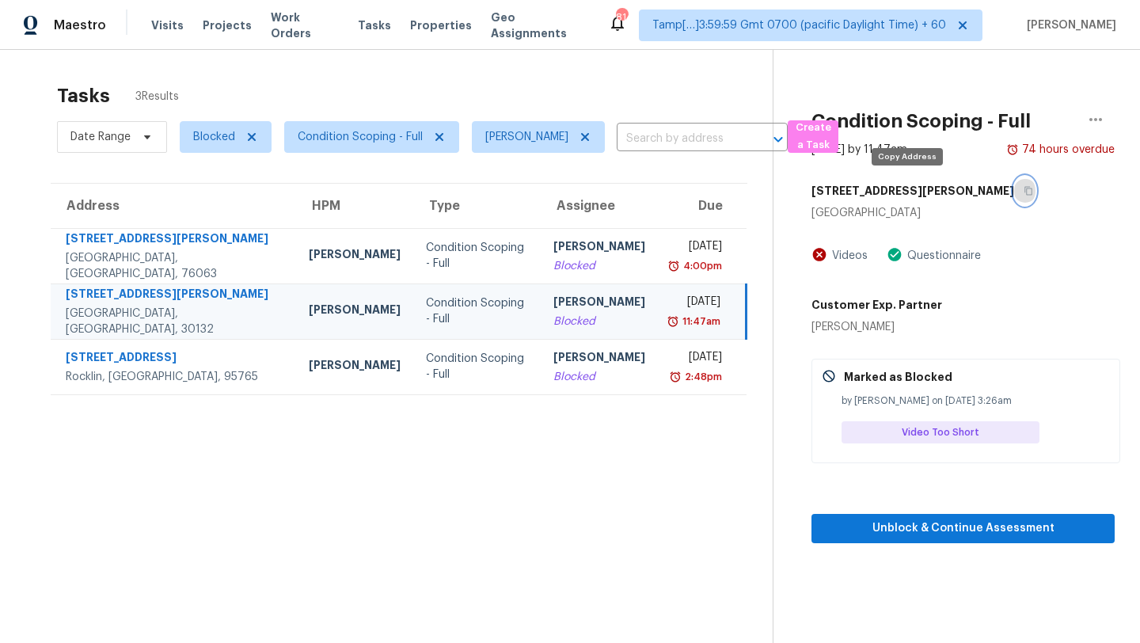
click at [1014, 187] on button "button" at bounding box center [1024, 191] width 21 height 29
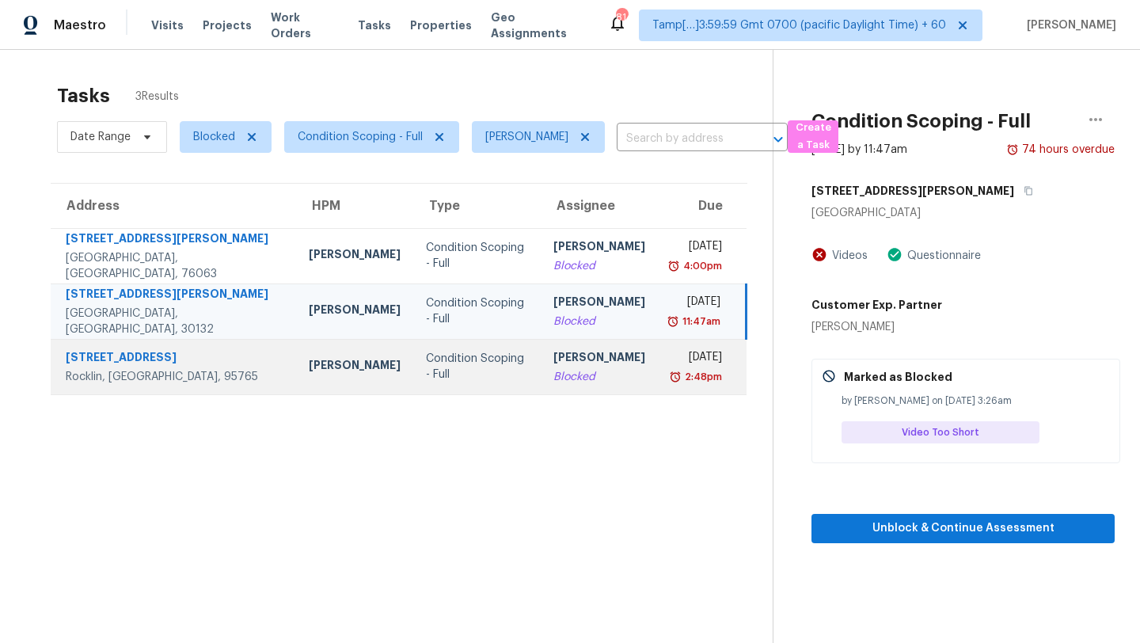
click at [671, 356] on div "[DATE]" at bounding box center [696, 359] width 51 height 20
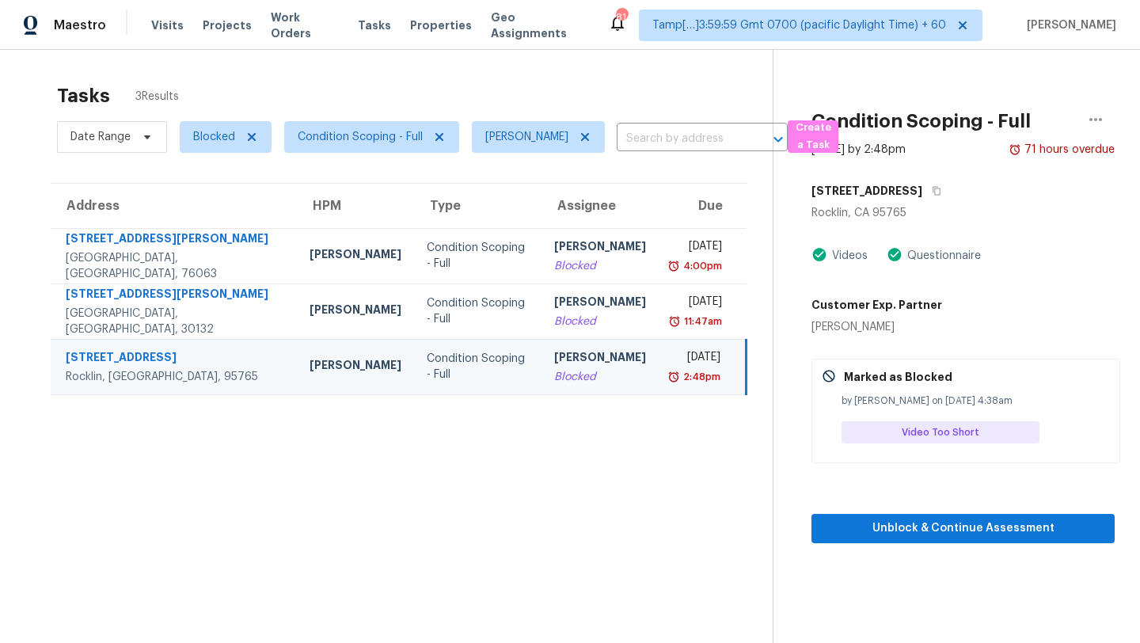
click at [911, 180] on div "[STREET_ADDRESS]" at bounding box center [963, 191] width 303 height 29
click at [923, 197] on button "button" at bounding box center [933, 191] width 21 height 29
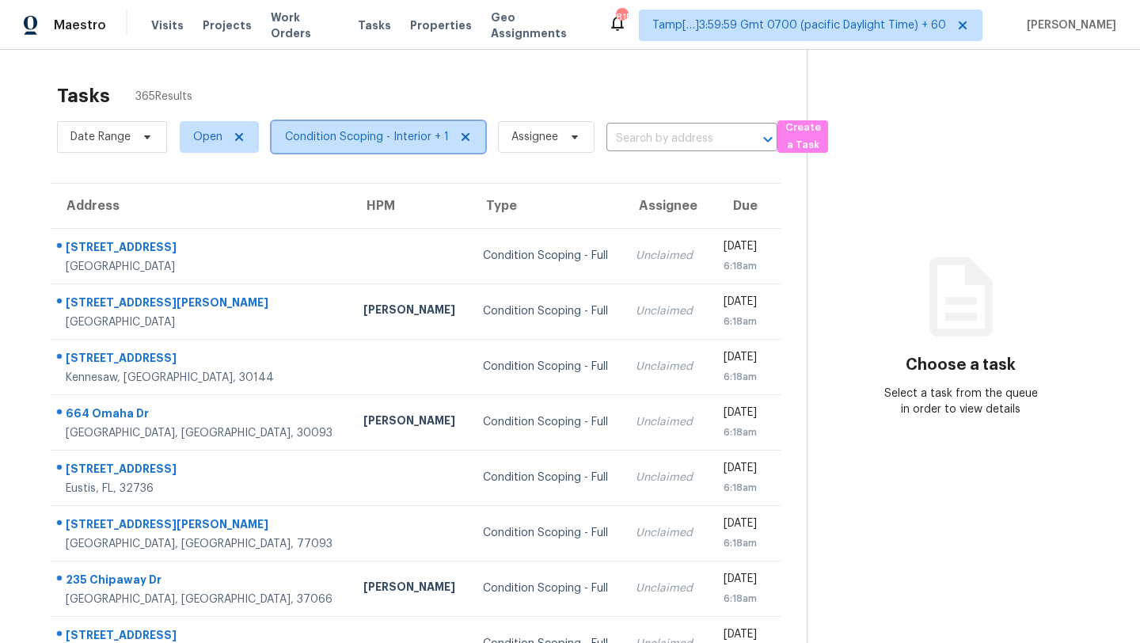
click at [346, 150] on span "Condition Scoping - Interior + 1" at bounding box center [379, 137] width 214 height 32
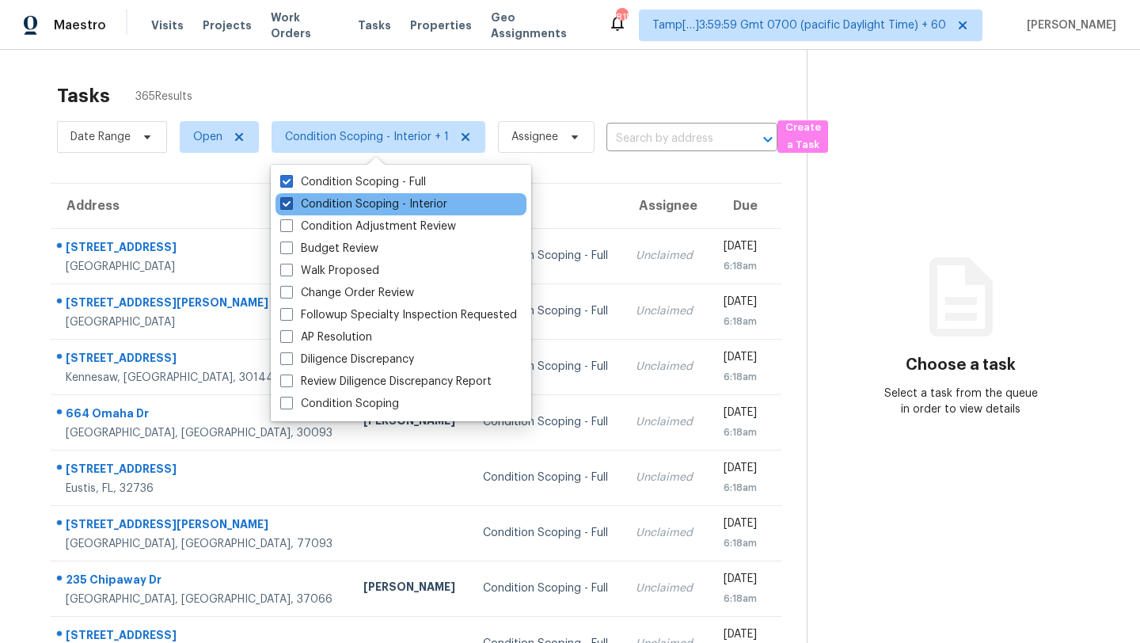
click at [347, 207] on label "Condition Scoping - Interior" at bounding box center [363, 204] width 167 height 16
click at [291, 207] on input "Condition Scoping - Interior" at bounding box center [285, 201] width 10 height 10
checkbox input "false"
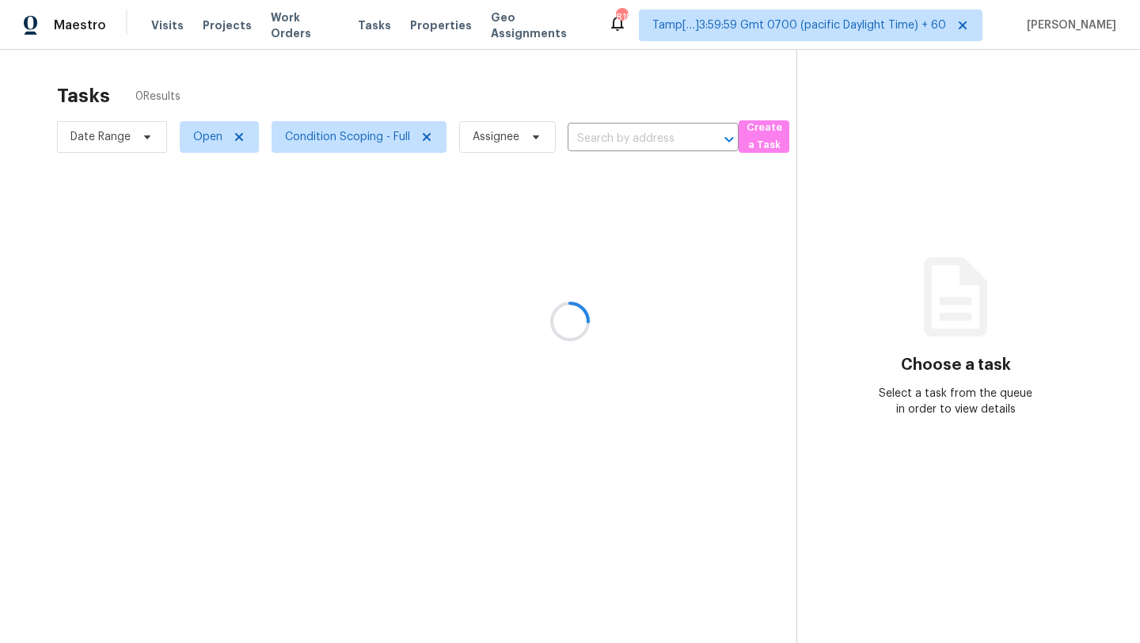
click at [387, 102] on div at bounding box center [570, 321] width 1140 height 643
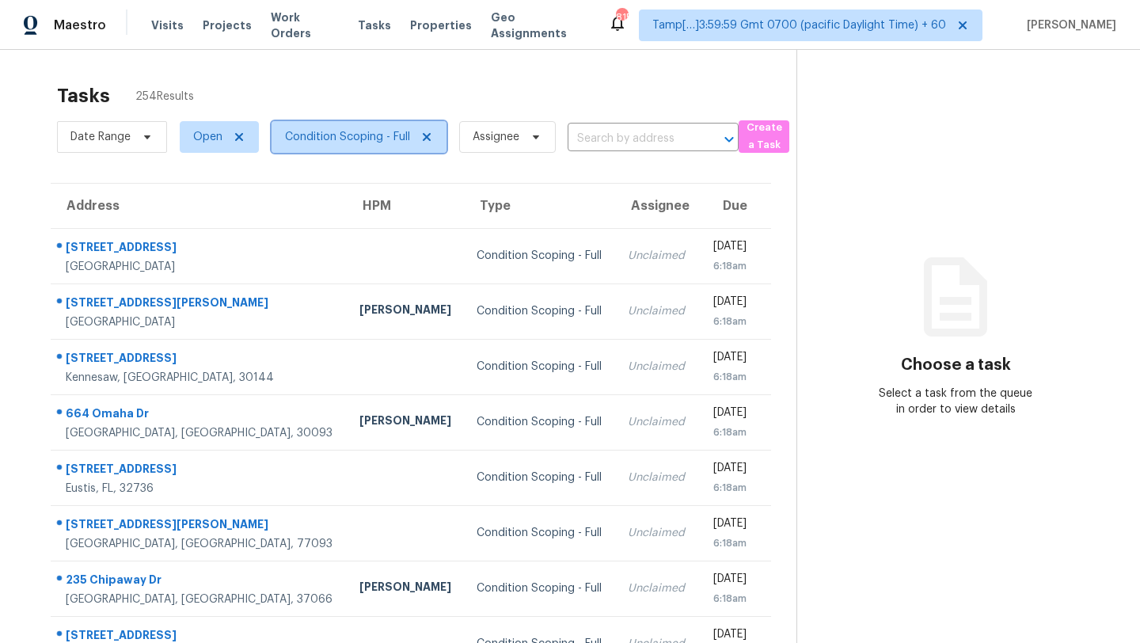
click at [349, 138] on span "Condition Scoping - Full" at bounding box center [347, 137] width 125 height 16
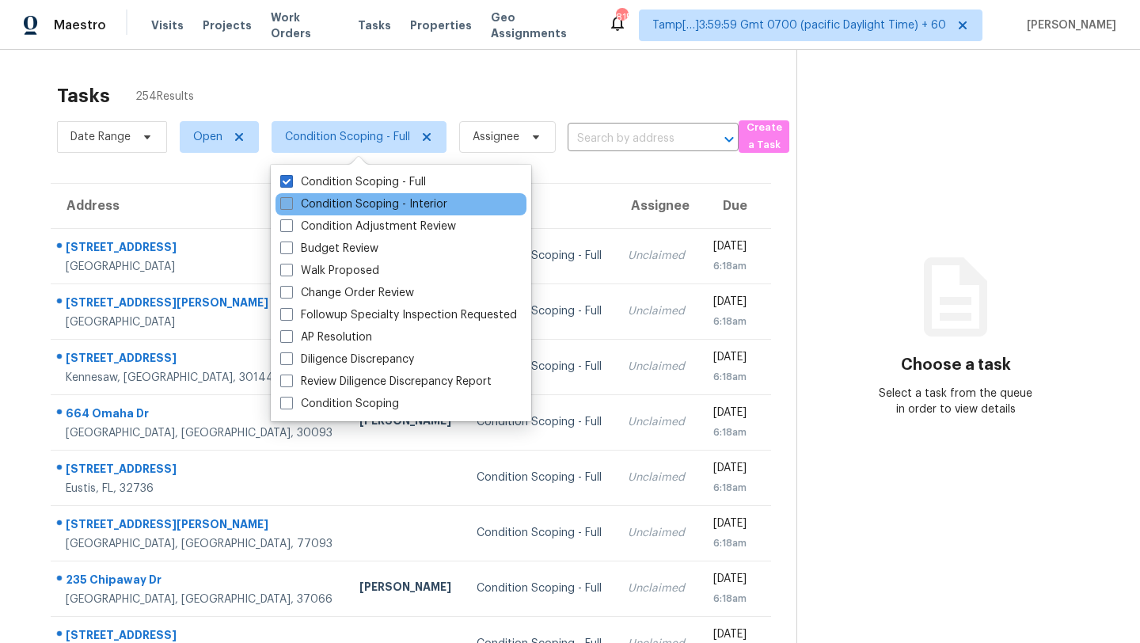
click at [346, 206] on label "Condition Scoping - Interior" at bounding box center [363, 204] width 167 height 16
click at [291, 206] on input "Condition Scoping - Interior" at bounding box center [285, 201] width 10 height 10
checkbox input "true"
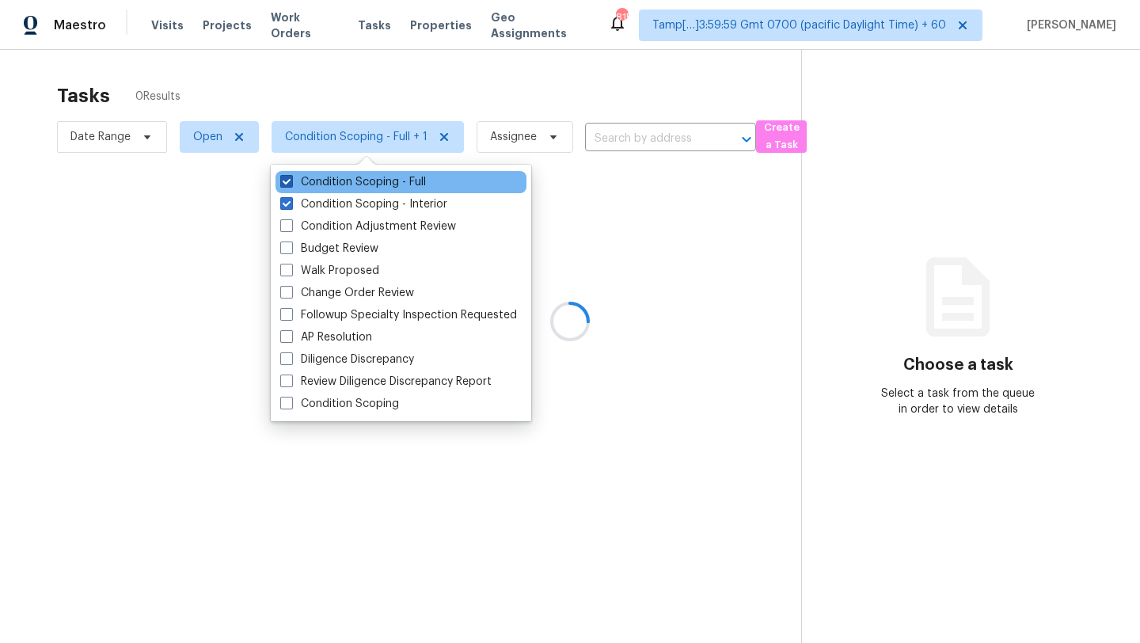
click at [346, 180] on label "Condition Scoping - Full" at bounding box center [353, 182] width 146 height 16
click at [291, 180] on input "Condition Scoping - Full" at bounding box center [285, 179] width 10 height 10
checkbox input "false"
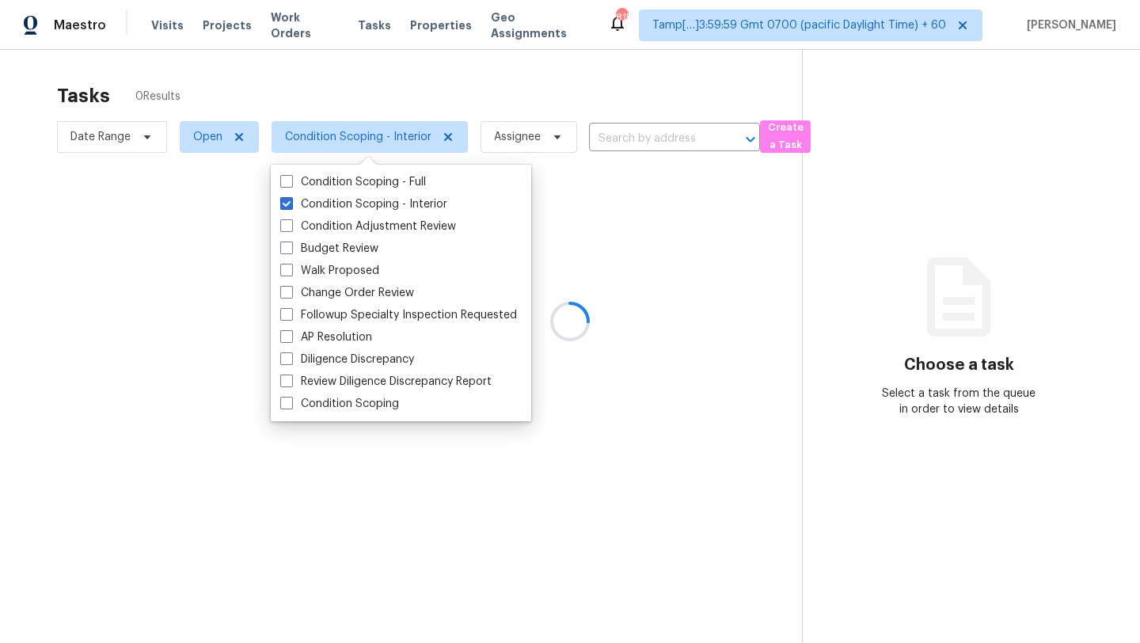
click at [369, 44] on div at bounding box center [570, 321] width 1140 height 643
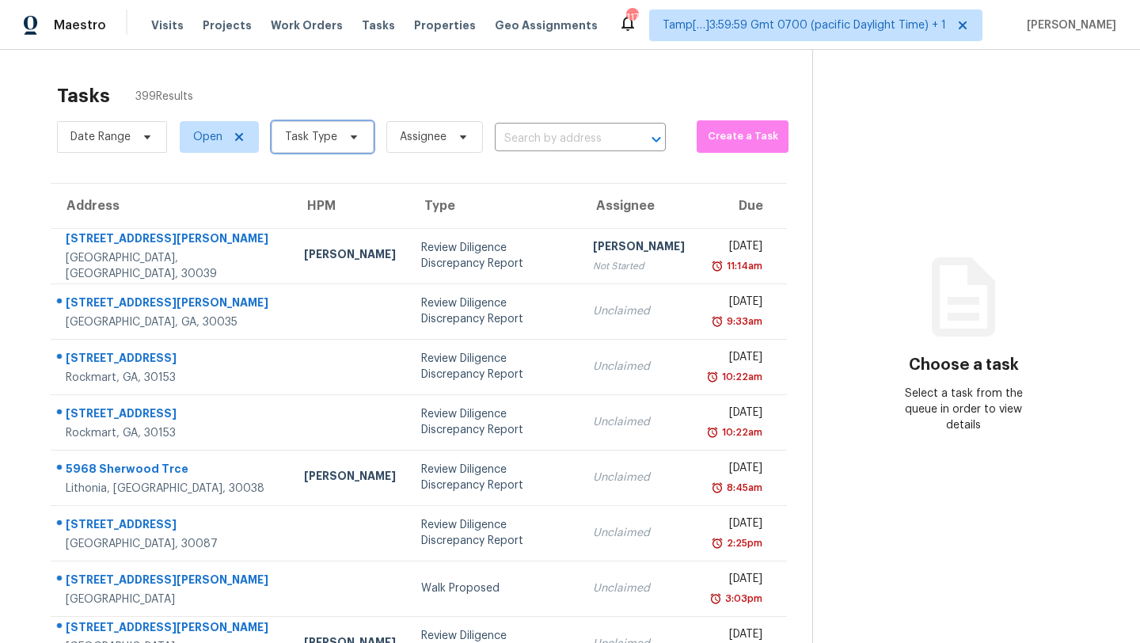
click at [307, 129] on span "Task Type" at bounding box center [311, 137] width 52 height 16
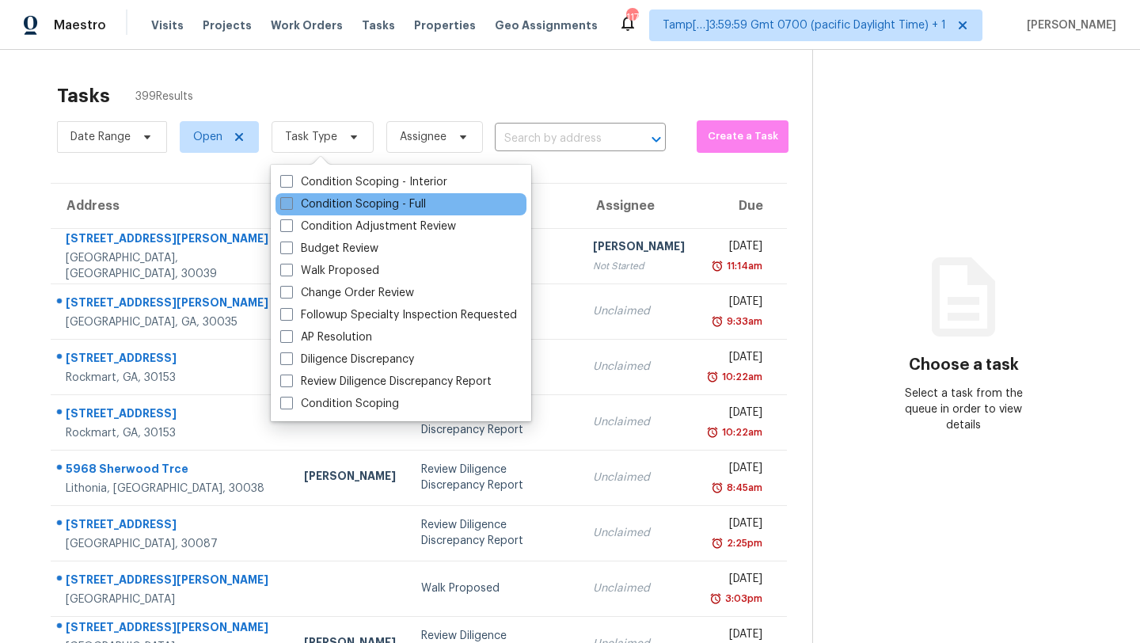
click at [308, 201] on label "Condition Scoping - Full" at bounding box center [353, 204] width 146 height 16
click at [291, 201] on input "Condition Scoping - Full" at bounding box center [285, 201] width 10 height 10
checkbox input "true"
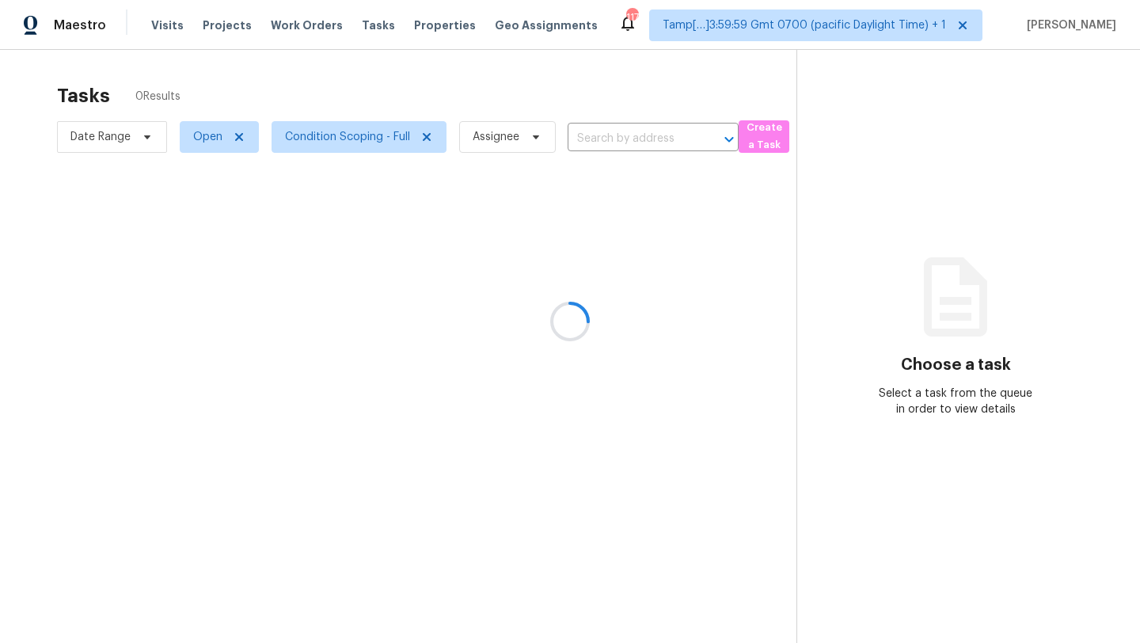
click at [398, 86] on div at bounding box center [570, 321] width 1140 height 643
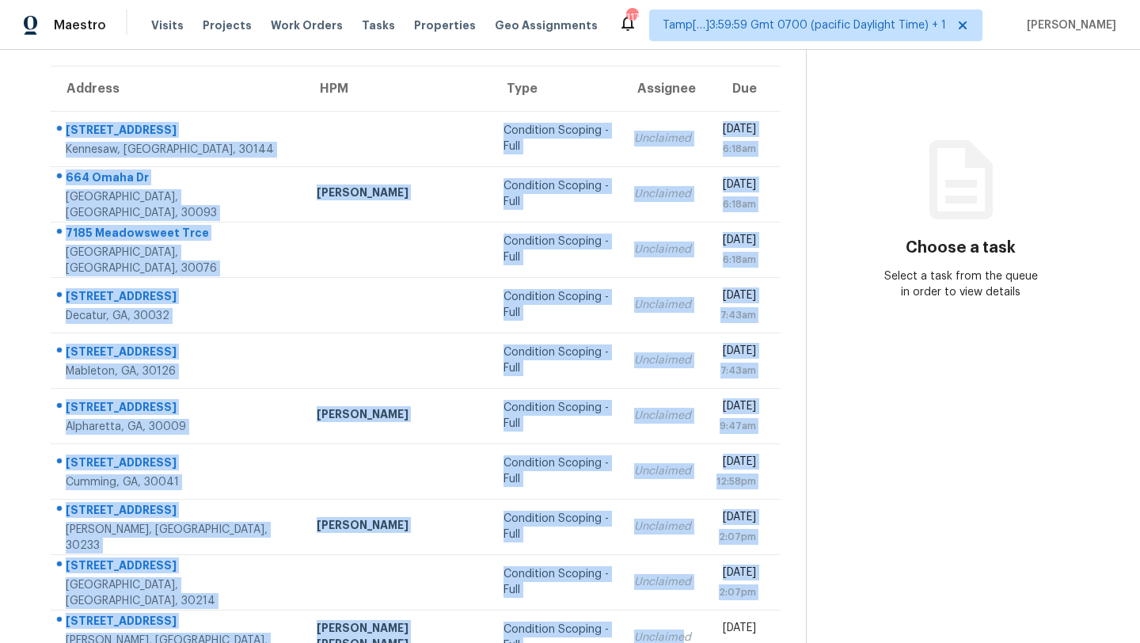
scroll to position [181, 0]
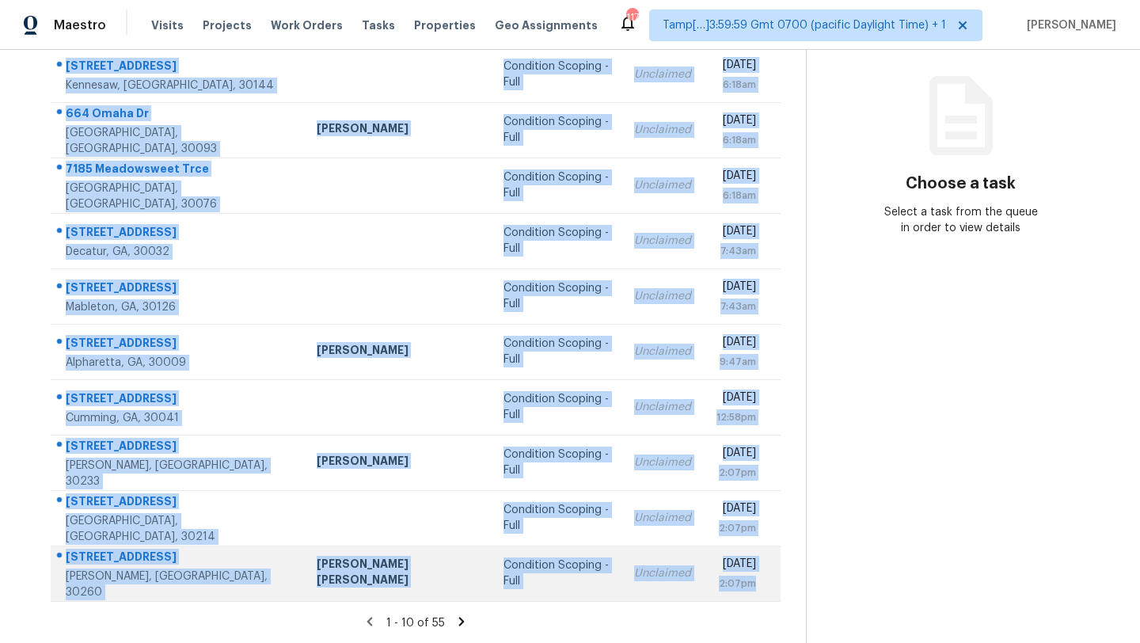
drag, startPoint x: 55, startPoint y: 165, endPoint x: 757, endPoint y: 580, distance: 815.8
click at [757, 580] on tbody "[STREET_ADDRESS] Condition Scoping - Full Unclaimed [DATE] 6:18am [STREET_ADDRE…" at bounding box center [416, 324] width 730 height 554
copy tbody "[STREET_ADDRESS] Condition Scoping - Full Unclaimed [DATE] 6:18am [STREET_ADDRE…"
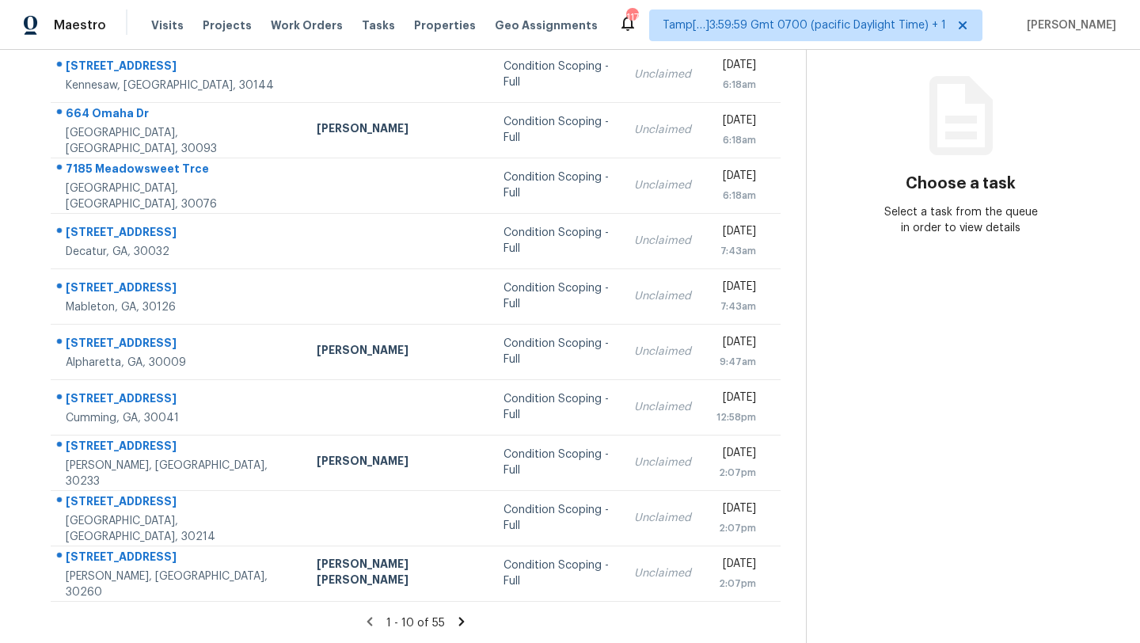
click at [459, 622] on icon at bounding box center [462, 621] width 14 height 14
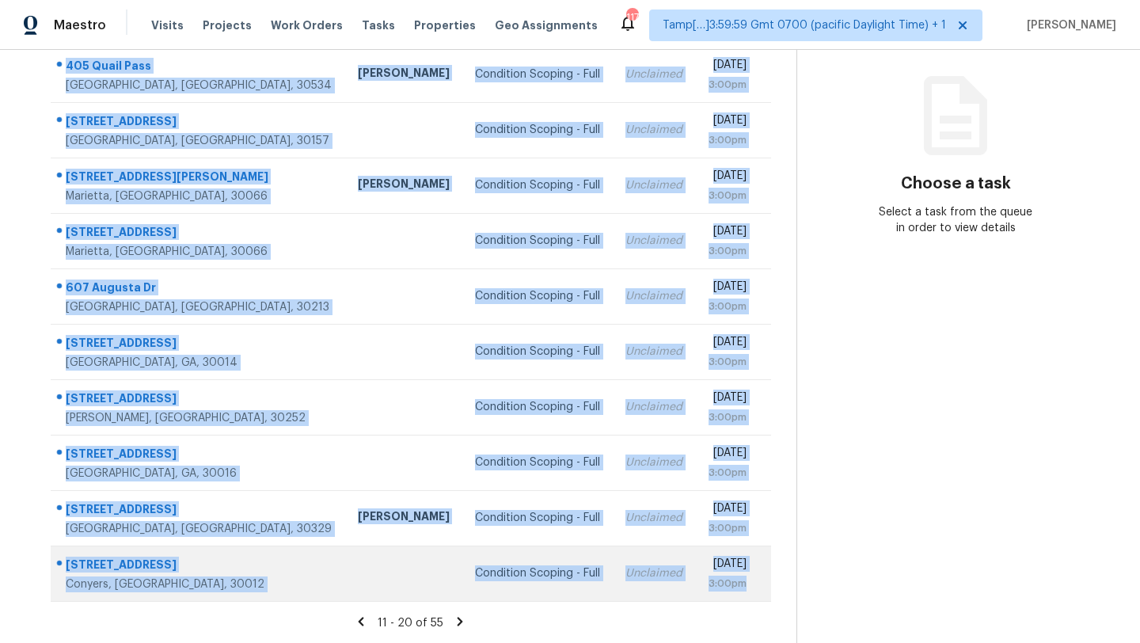
drag, startPoint x: 54, startPoint y: 112, endPoint x: 752, endPoint y: 588, distance: 845.2
click at [752, 588] on tbody "[STREET_ADDRESS] [PERSON_NAME] Condition Scoping - Full Unclaimed [DATE] 3:00pm…" at bounding box center [411, 324] width 721 height 554
copy tbody "[STREET_ADDRESS] [PERSON_NAME] Condition Scoping - Full Unclaimed [DATE] 3:00pm…"
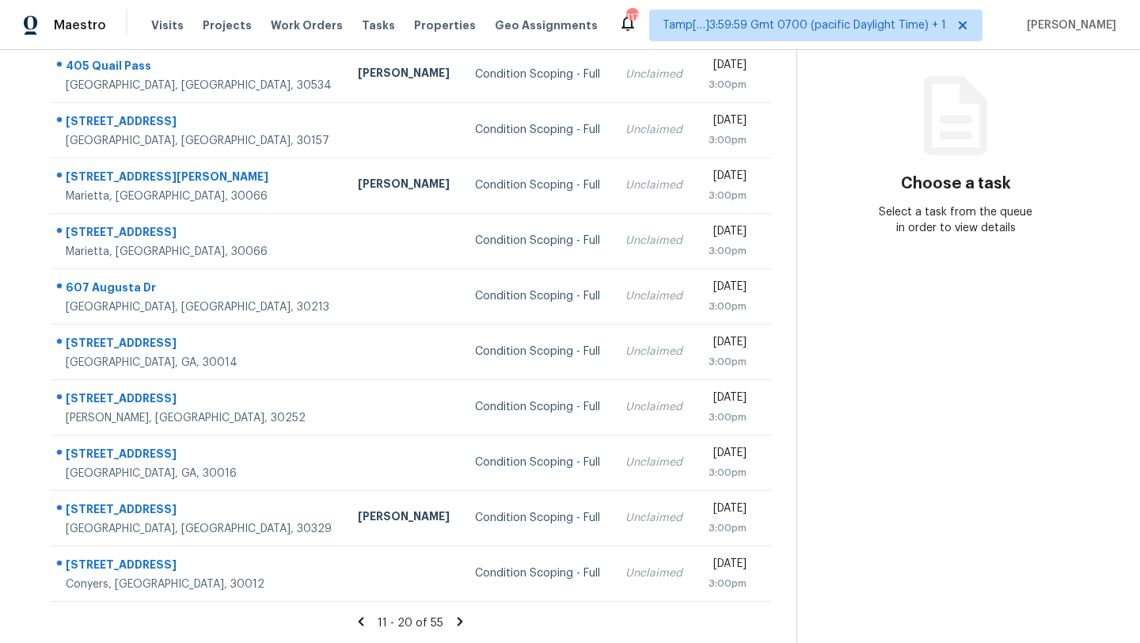
click at [456, 621] on icon at bounding box center [460, 621] width 14 height 14
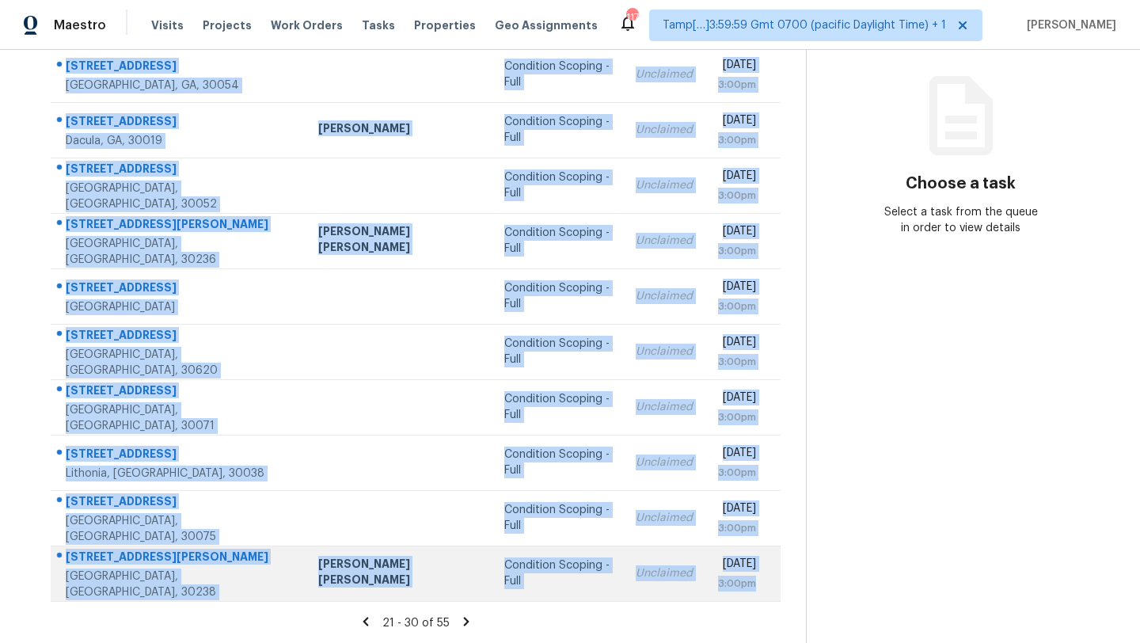
drag, startPoint x: 56, startPoint y: 146, endPoint x: 770, endPoint y: 590, distance: 840.0
click at [770, 590] on tbody "[STREET_ADDRESS] Condition Scoping - Full Unclaimed [DATE] 3:00pm [STREET_ADDRE…" at bounding box center [416, 324] width 730 height 554
copy tbody "[STREET_ADDRESS] Condition Scoping - Full Unclaimed [DATE] 3:00pm [STREET_ADDRE…"
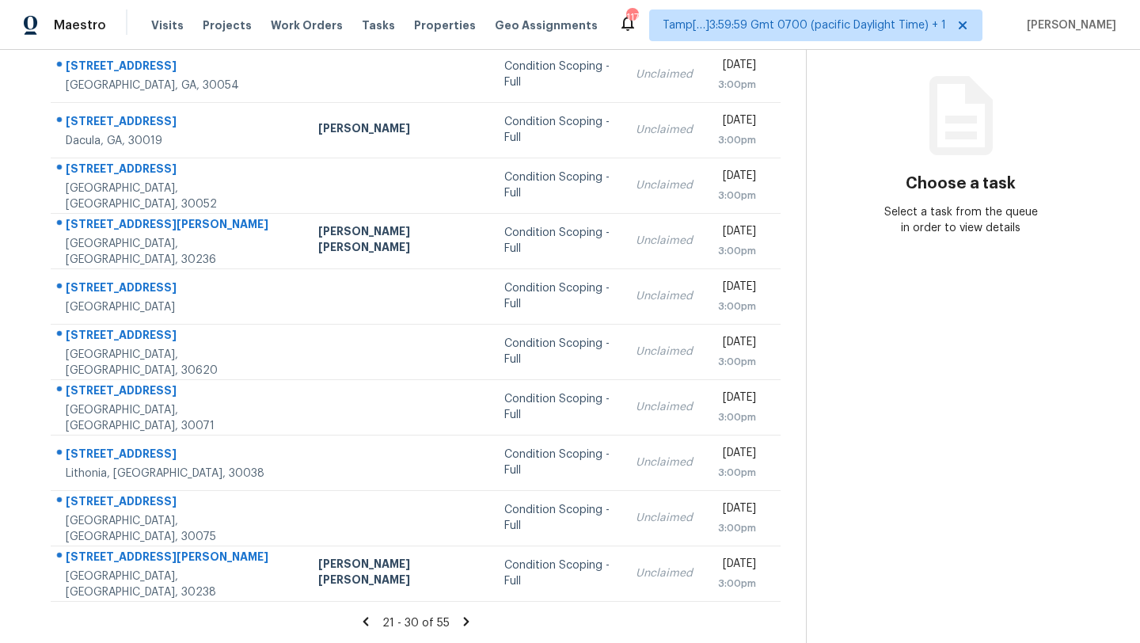
click at [463, 621] on icon at bounding box center [466, 621] width 6 height 9
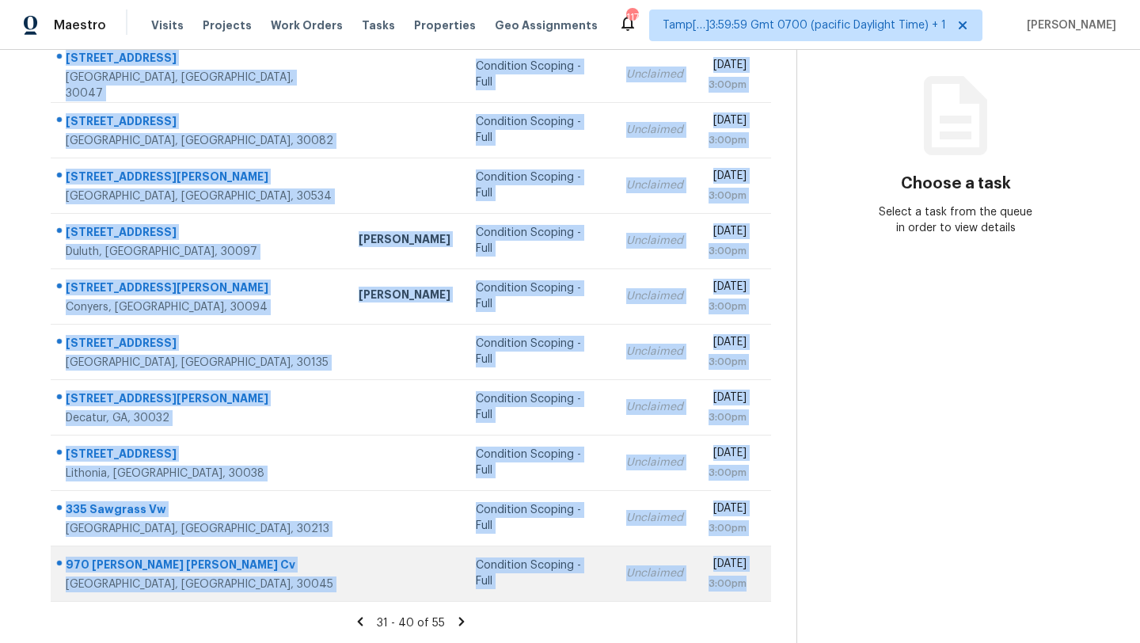
drag, startPoint x: 53, startPoint y: 113, endPoint x: 750, endPoint y: 578, distance: 837.6
click at [751, 579] on tbody "[STREET_ADDRESS] Condition Scoping - Full Unclaimed [DATE] 3:00pm [STREET_ADDRE…" at bounding box center [411, 324] width 721 height 554
copy tbody "[STREET_ADDRESS] Condition Scoping - Full Unclaimed [DATE] 3:00pm [STREET_ADDRE…"
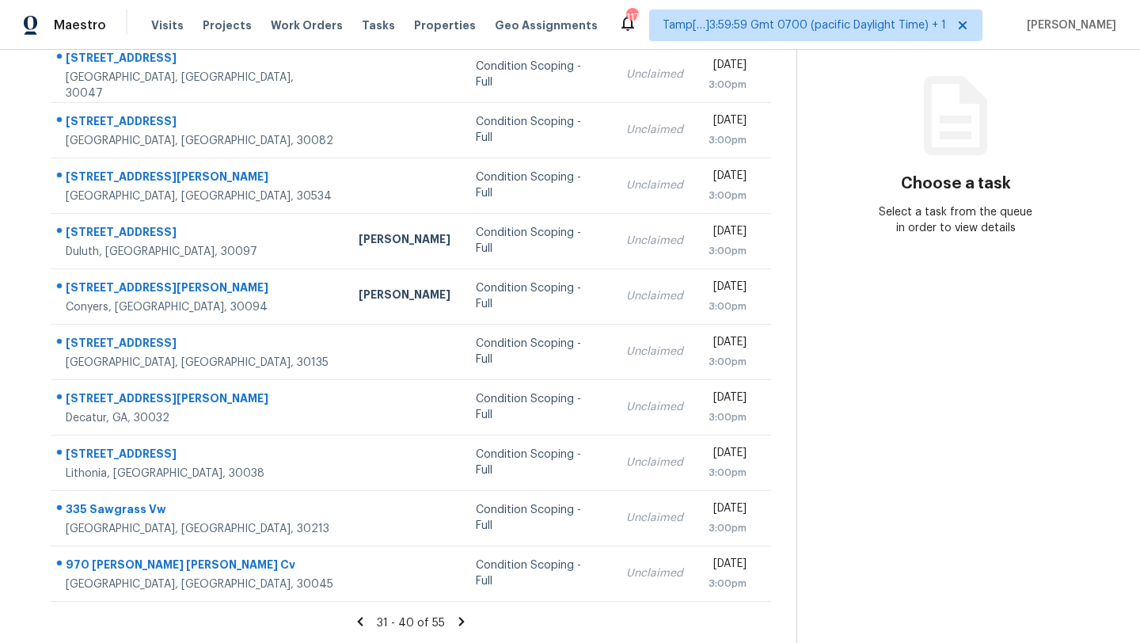
click at [460, 623] on icon at bounding box center [462, 621] width 14 height 14
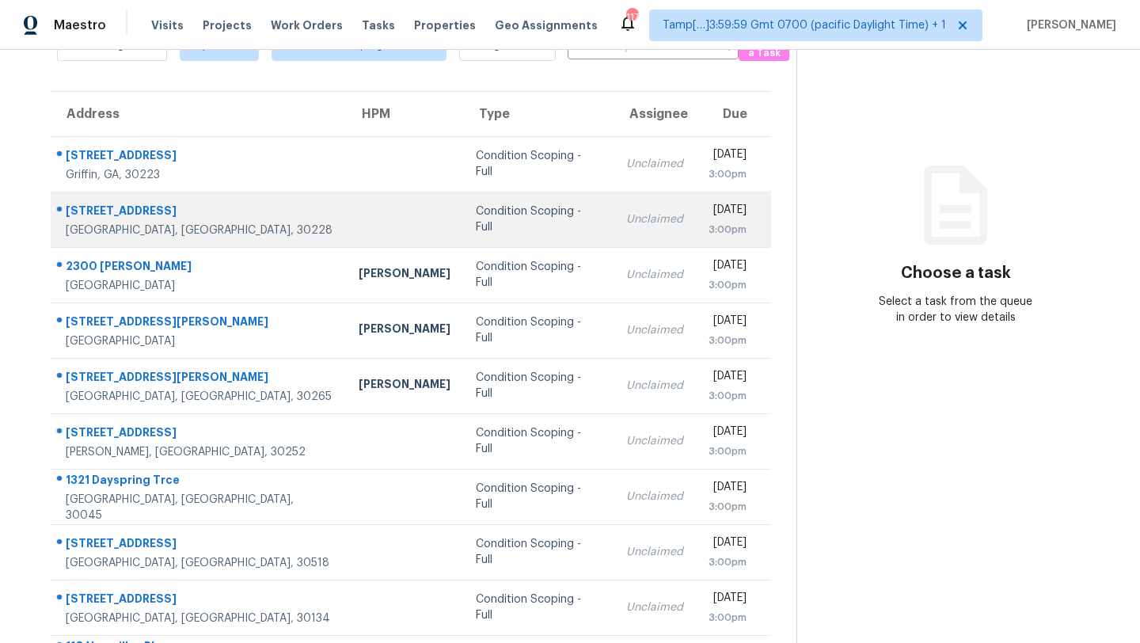
scroll to position [48, 0]
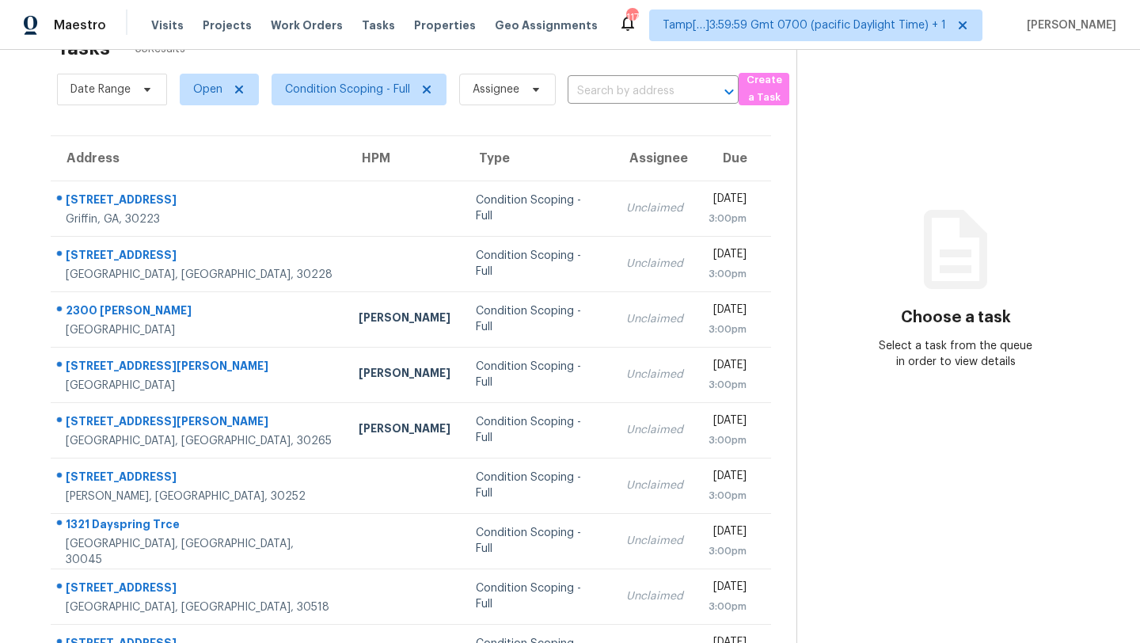
click at [22, 245] on div "Tasks 55 Results Date Range Open Condition Scoping - Full Assignee ​ Create a T…" at bounding box center [570, 389] width 1140 height 775
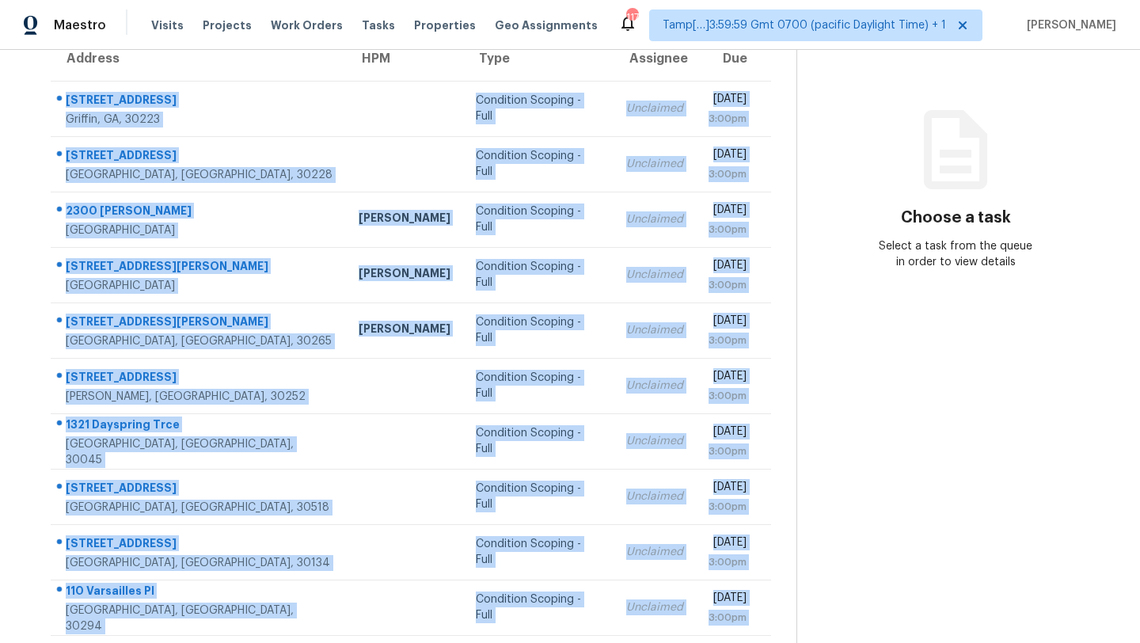
scroll to position [181, 0]
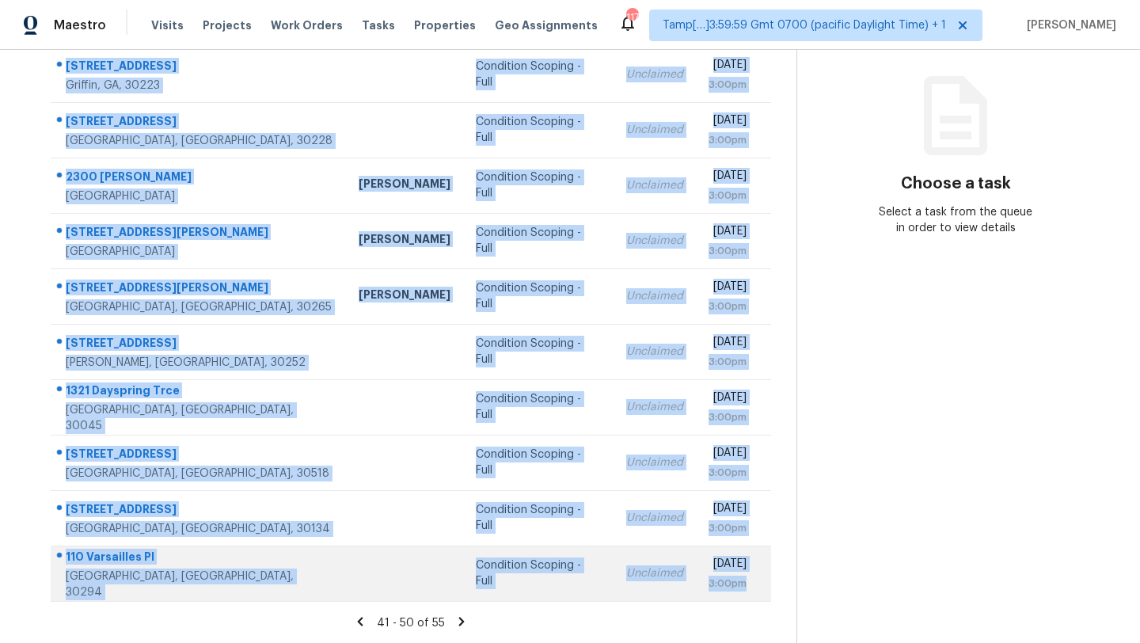
drag, startPoint x: 52, startPoint y: 190, endPoint x: 747, endPoint y: 582, distance: 797.4
click at [747, 584] on tbody "[STREET_ADDRESS] Condition Scoping - Full Unclaimed [DATE] 3:00pm [STREET_ADDRE…" at bounding box center [411, 324] width 721 height 554
copy tbody "[STREET_ADDRESS] Condition Scoping - Full Unclaimed [DATE] 3:00pm [STREET_ADDRE…"
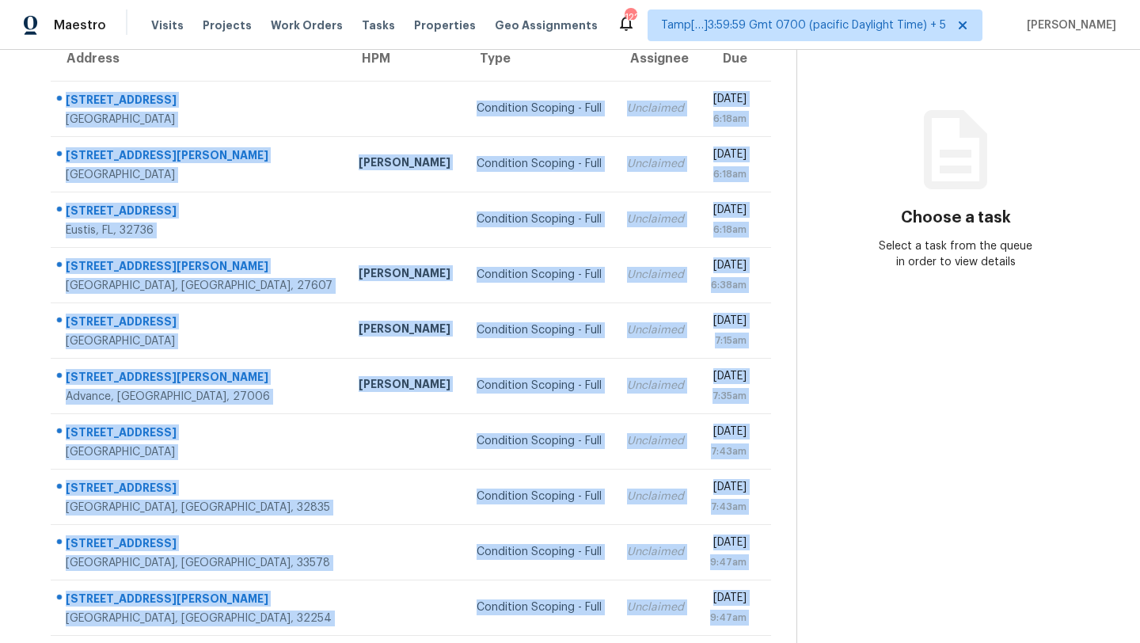
scroll to position [181, 0]
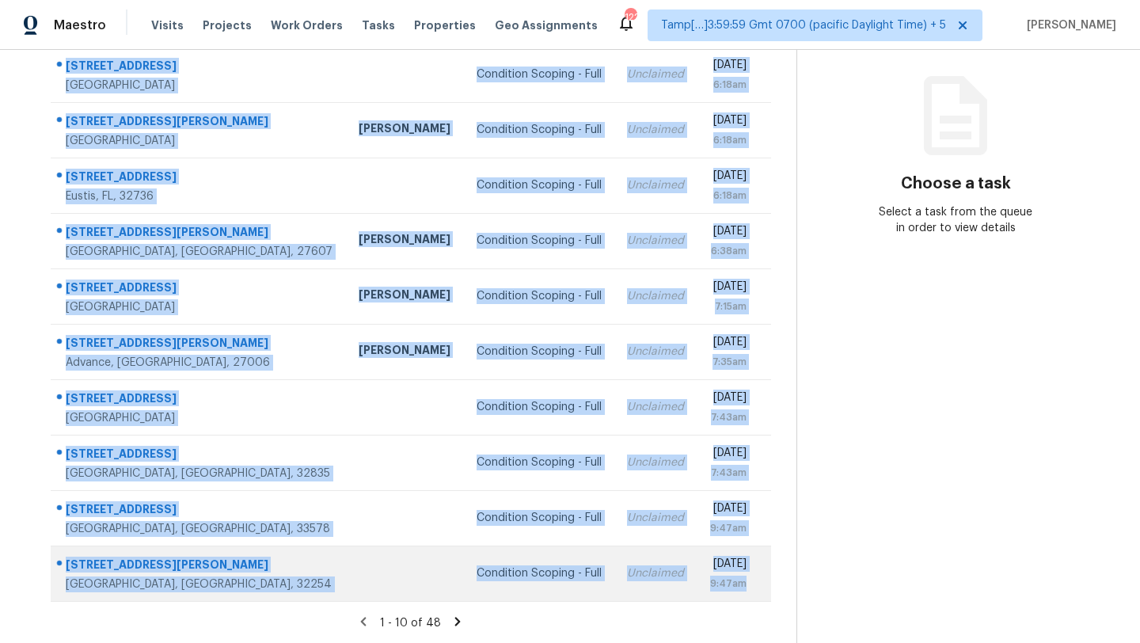
drag, startPoint x: 56, startPoint y: 148, endPoint x: 755, endPoint y: 594, distance: 828.6
click at [755, 594] on tbody "[STREET_ADDRESS] Condition Scoping - Full Unclaimed [DATE] 6:18am [STREET_ADDRE…" at bounding box center [411, 324] width 721 height 554
copy tbody "[STREET_ADDRESS] Condition Scoping - Full Unclaimed [DATE] 6:18am [STREET_ADDRE…"
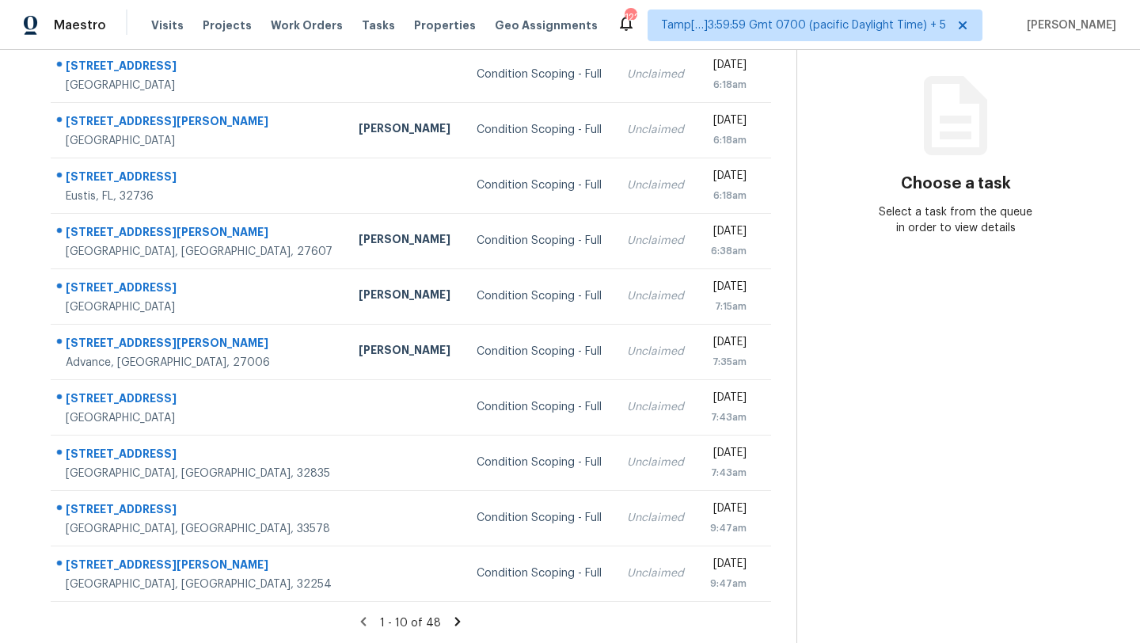
click at [455, 618] on icon at bounding box center [458, 621] width 6 height 9
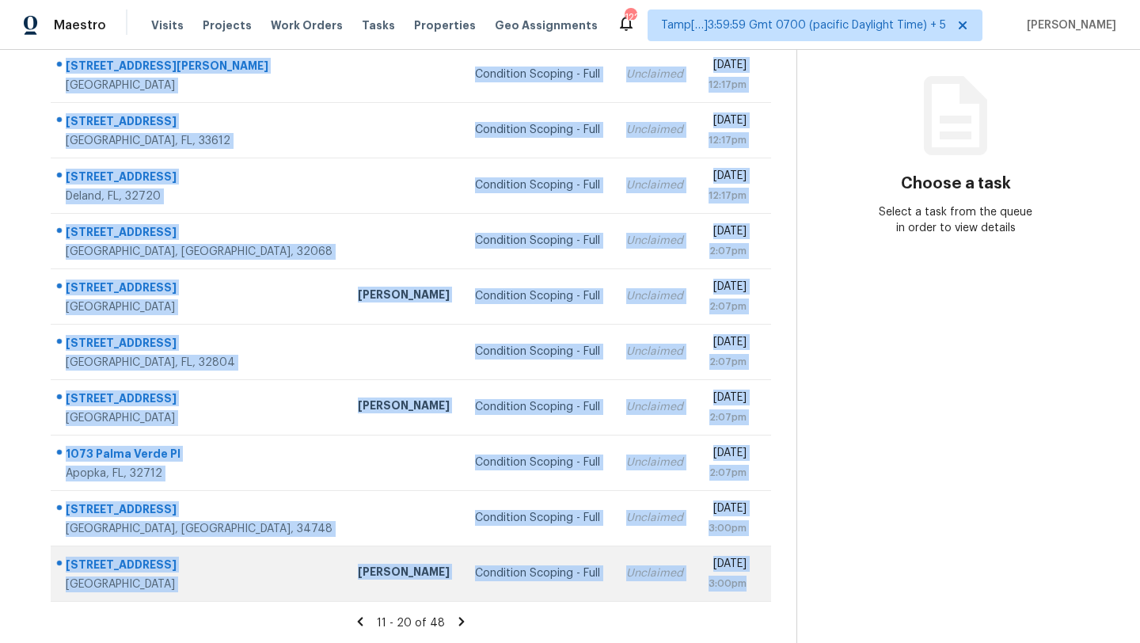
drag, startPoint x: 53, startPoint y: 116, endPoint x: 765, endPoint y: 585, distance: 852.4
click at [765, 586] on tbody "[STREET_ADDRESS][PERSON_NAME] Condition Scoping - Full Unclaimed [DATE] 12:17pm…" at bounding box center [411, 324] width 721 height 554
copy tbody "[STREET_ADDRESS][PERSON_NAME] Condition Scoping - Full Unclaimed [DATE] 12:17pm…"
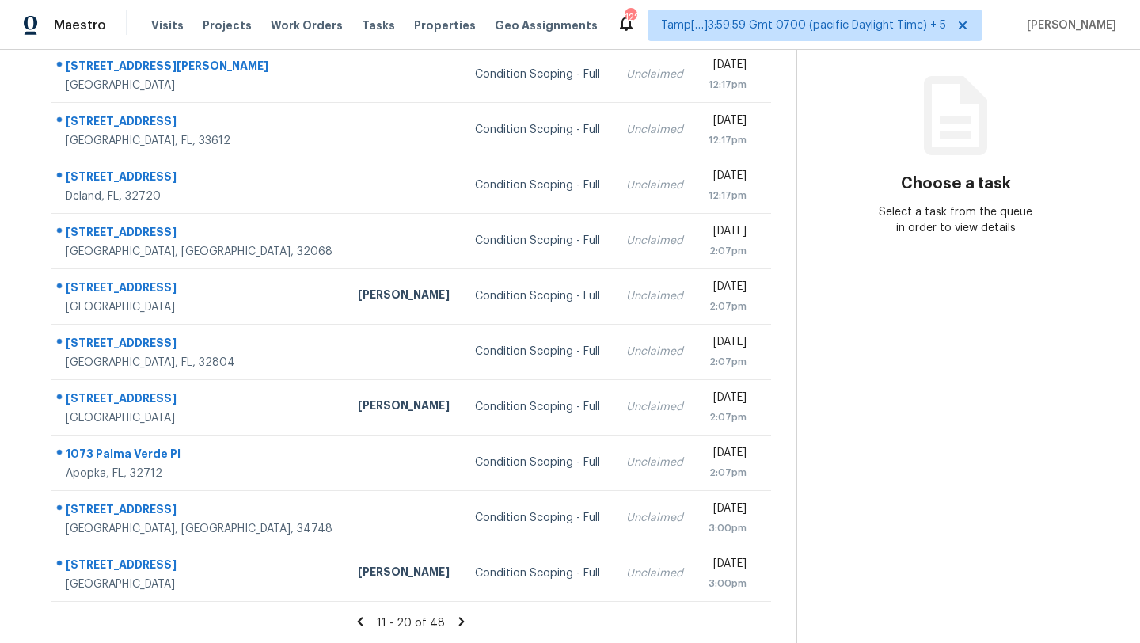
click at [465, 624] on icon at bounding box center [462, 621] width 14 height 14
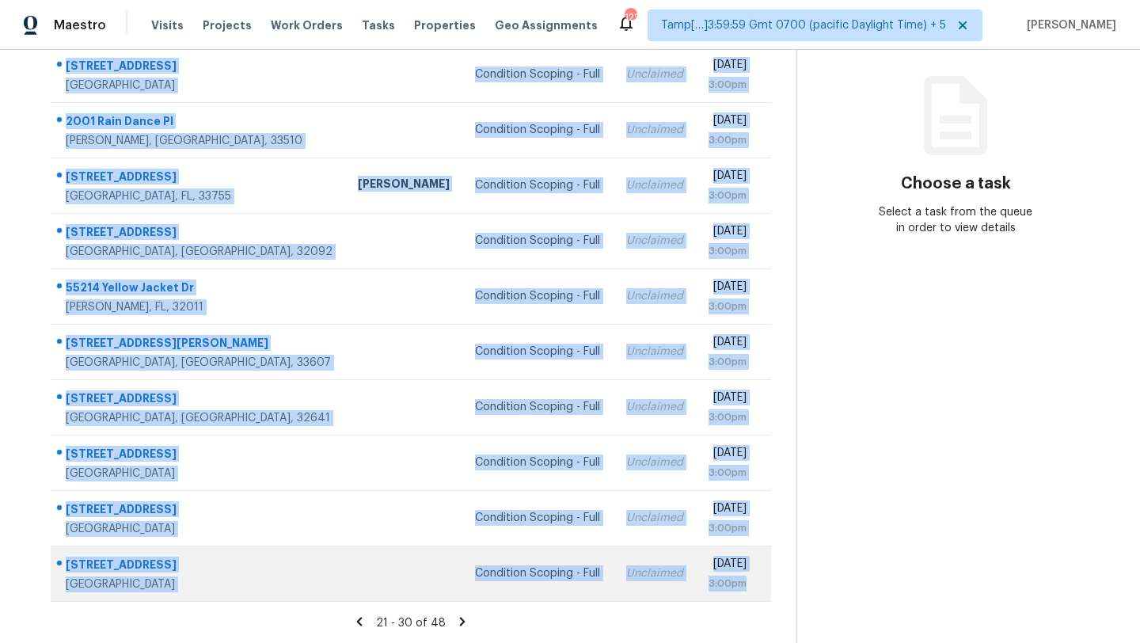
drag, startPoint x: 53, startPoint y: 126, endPoint x: 763, endPoint y: 589, distance: 848.0
click at [763, 589] on tbody "[STREET_ADDRESS] Condition Scoping - Full Unclaimed [DATE] 3:00pm 2001 Rain Dan…" at bounding box center [411, 324] width 721 height 554
copy tbody "[STREET_ADDRESS] Condition Scoping - Full Unclaimed [DATE] 3:00pm 2001 Rain Dan…"
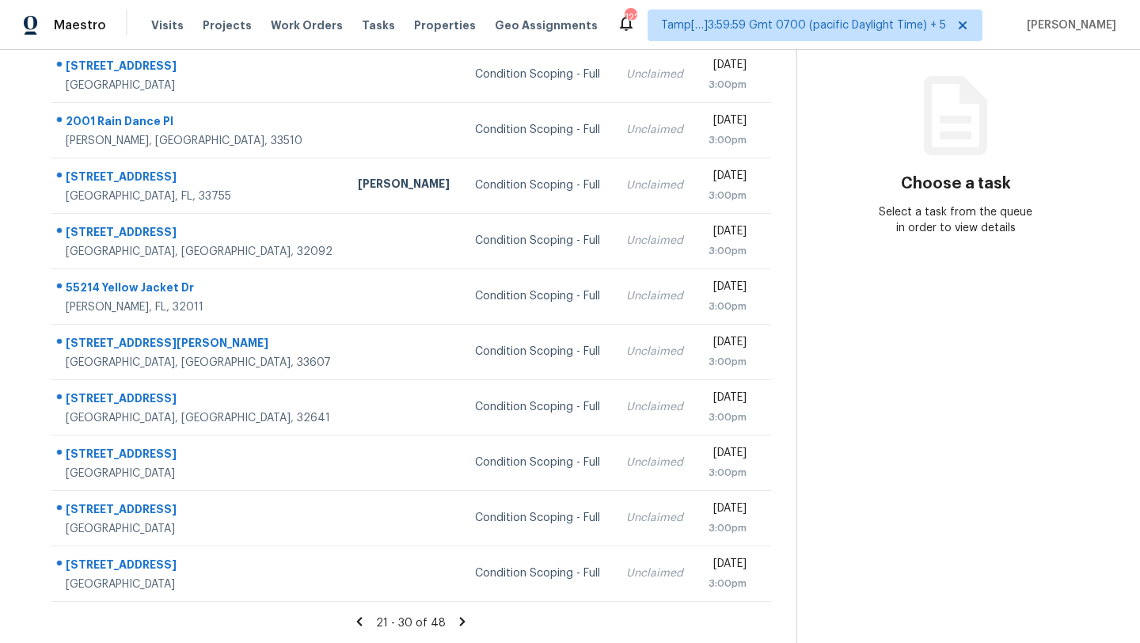
click at [502, 617] on div "21 - 30 of 48" at bounding box center [410, 622] width 771 height 17
click at [460, 622] on icon at bounding box center [463, 621] width 6 height 9
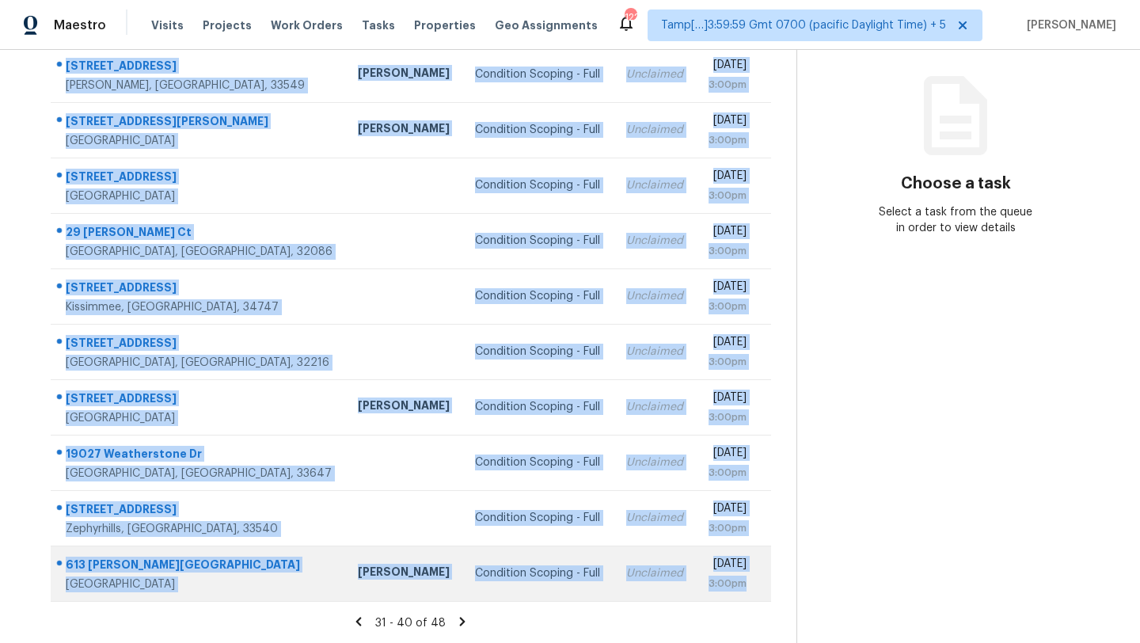
drag, startPoint x: 53, startPoint y: 236, endPoint x: 758, endPoint y: 581, distance: 784.8
click at [757, 581] on tbody "[STREET_ADDRESS][PERSON_NAME] [PERSON_NAME] Condition Scoping - Full Unclaimed …" at bounding box center [411, 324] width 721 height 554
copy tbody "[STREET_ADDRESS][PERSON_NAME] [PERSON_NAME] Condition Scoping - Full Unclaimed …"
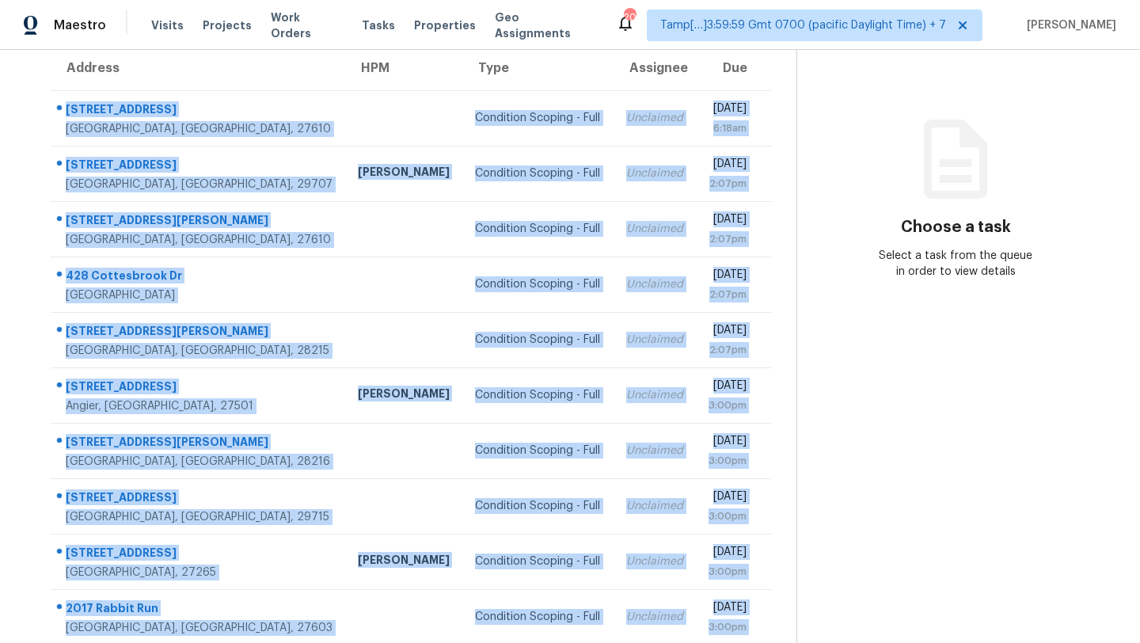
scroll to position [181, 0]
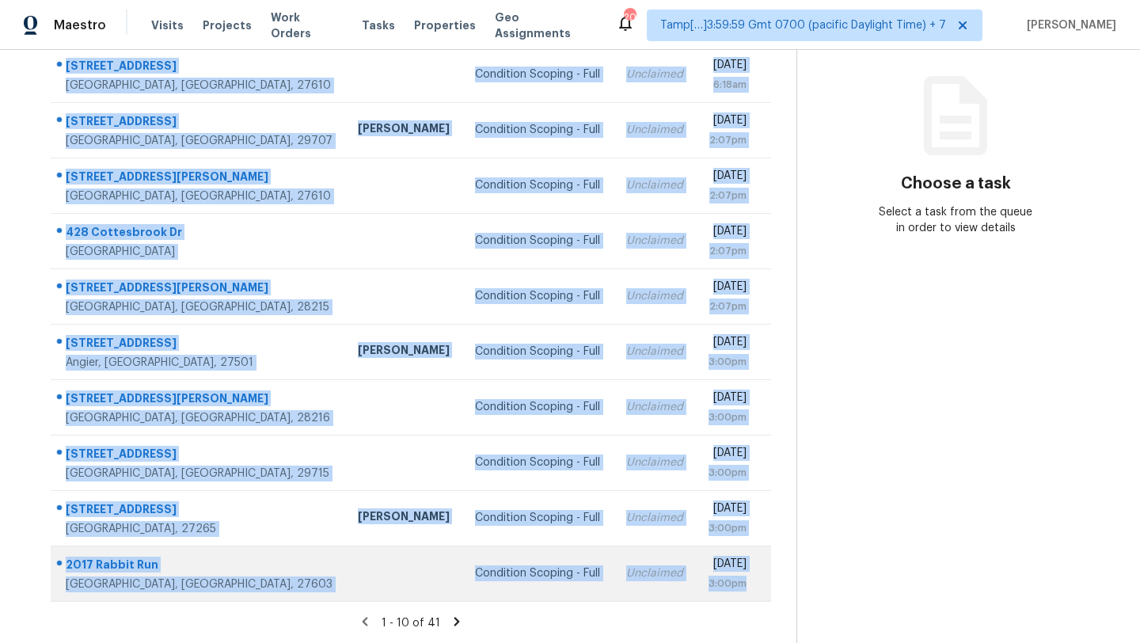
drag, startPoint x: 54, startPoint y: 98, endPoint x: 748, endPoint y: 588, distance: 850.0
click at [748, 588] on tbody "[STREET_ADDRESS] Condition Scoping - Full Unclaimed [DATE] 6:18am 3413 [STREET_…" at bounding box center [411, 324] width 721 height 554
copy tbody "[STREET_ADDRESS] Condition Scoping - Full Unclaimed [DATE] 6:18am 3413 [STREET_…"
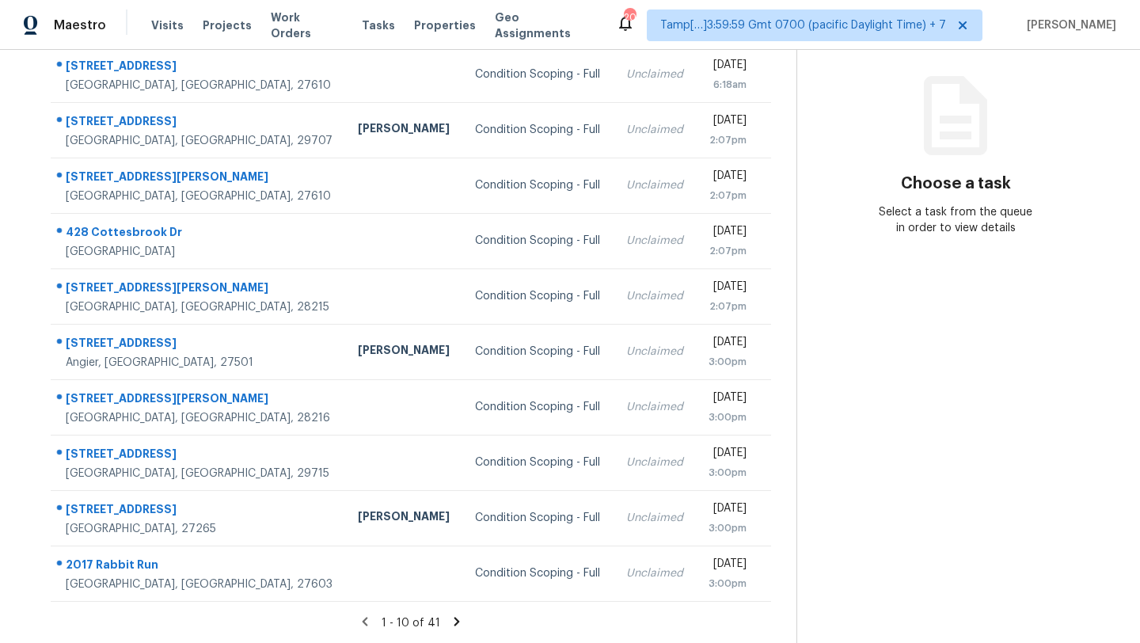
click at [454, 616] on icon at bounding box center [457, 621] width 14 height 14
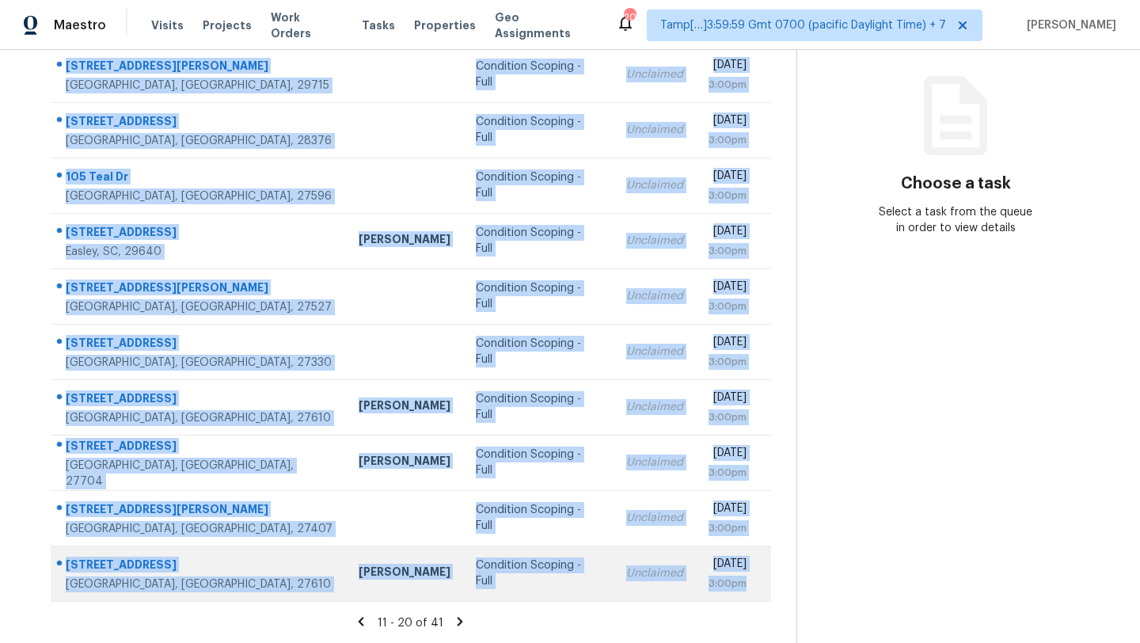
drag, startPoint x: 55, startPoint y: 109, endPoint x: 770, endPoint y: 586, distance: 859.4
click at [770, 586] on tbody "[STREET_ADDRESS][PERSON_NAME] Condition Scoping - Full Unclaimed [DATE] 3:00pm …" at bounding box center [411, 324] width 721 height 554
copy tbody "[STREET_ADDRESS][PERSON_NAME] Condition Scoping - Full Unclaimed [DATE] 3:00pm …"
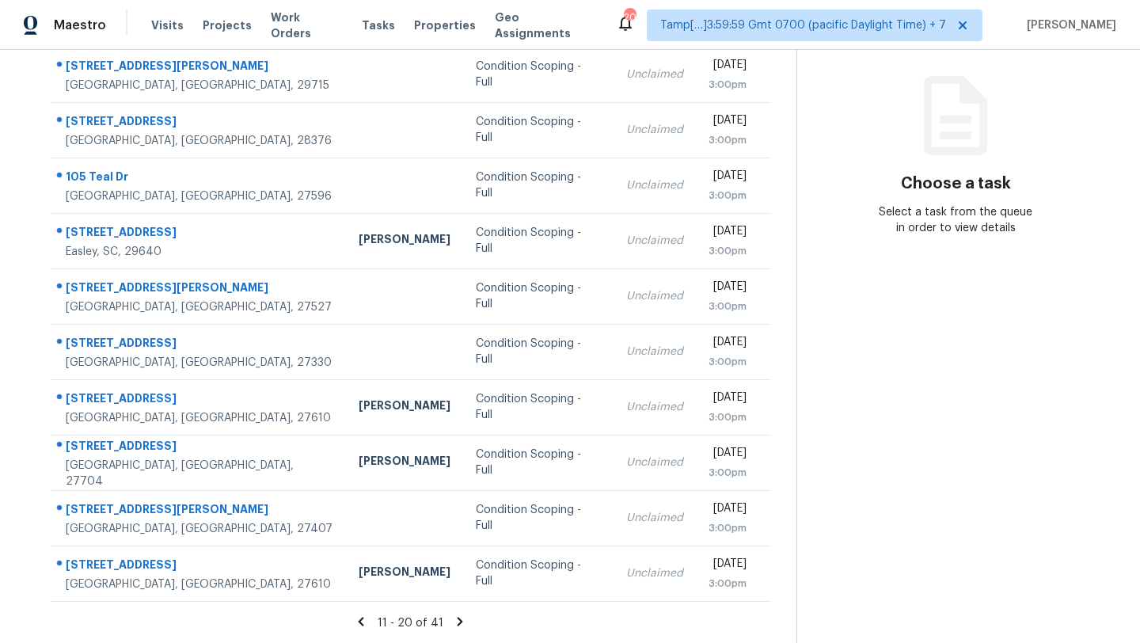
click at [454, 621] on icon at bounding box center [460, 621] width 14 height 14
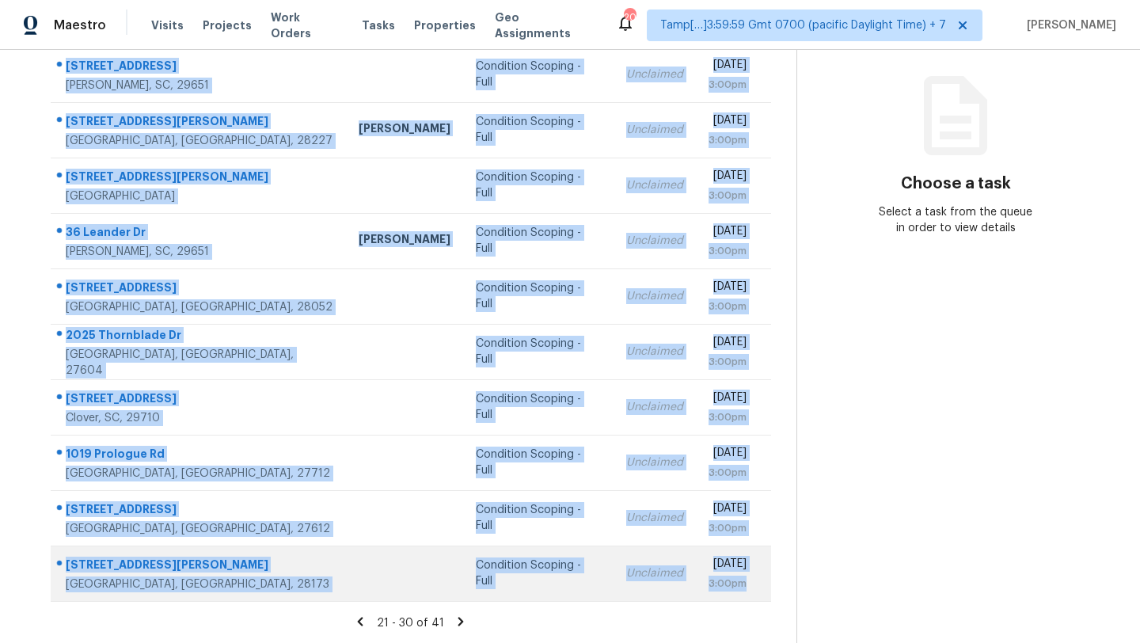
drag, startPoint x: 57, startPoint y: 236, endPoint x: 760, endPoint y: 599, distance: 791.2
click at [760, 599] on tbody "[STREET_ADDRESS][PERSON_NAME] Condition Scoping - Full Unclaimed [DATE] 3:00pm …" at bounding box center [411, 324] width 721 height 554
copy tbody "[STREET_ADDRESS][PERSON_NAME] Condition Scoping - Full Unclaimed [DATE] 3:00pm …"
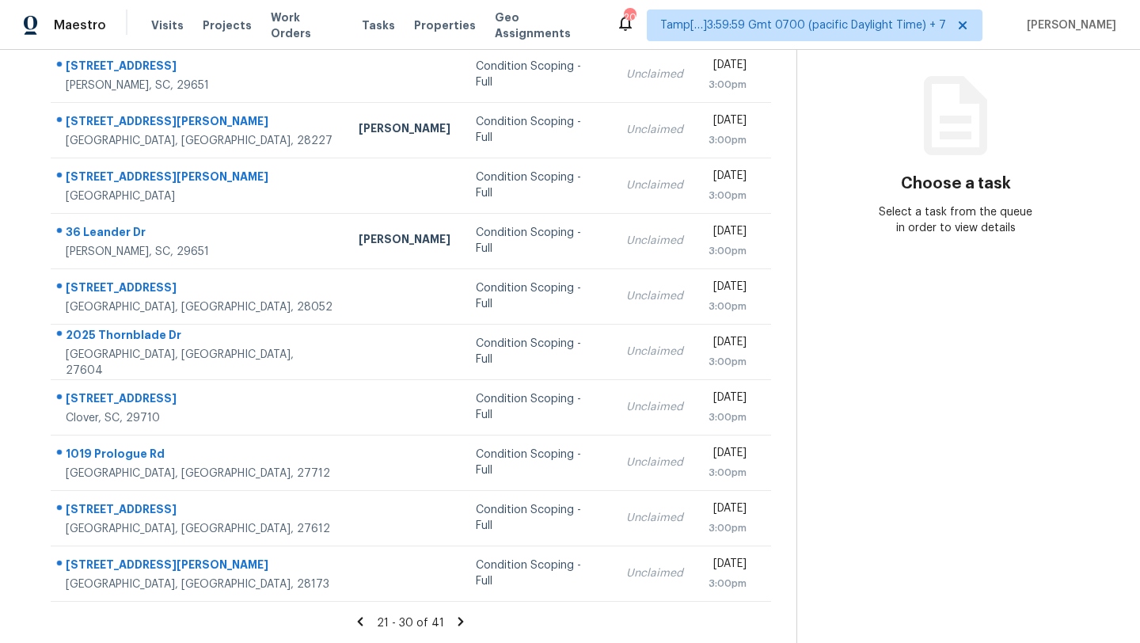
click at [455, 619] on icon at bounding box center [461, 621] width 14 height 14
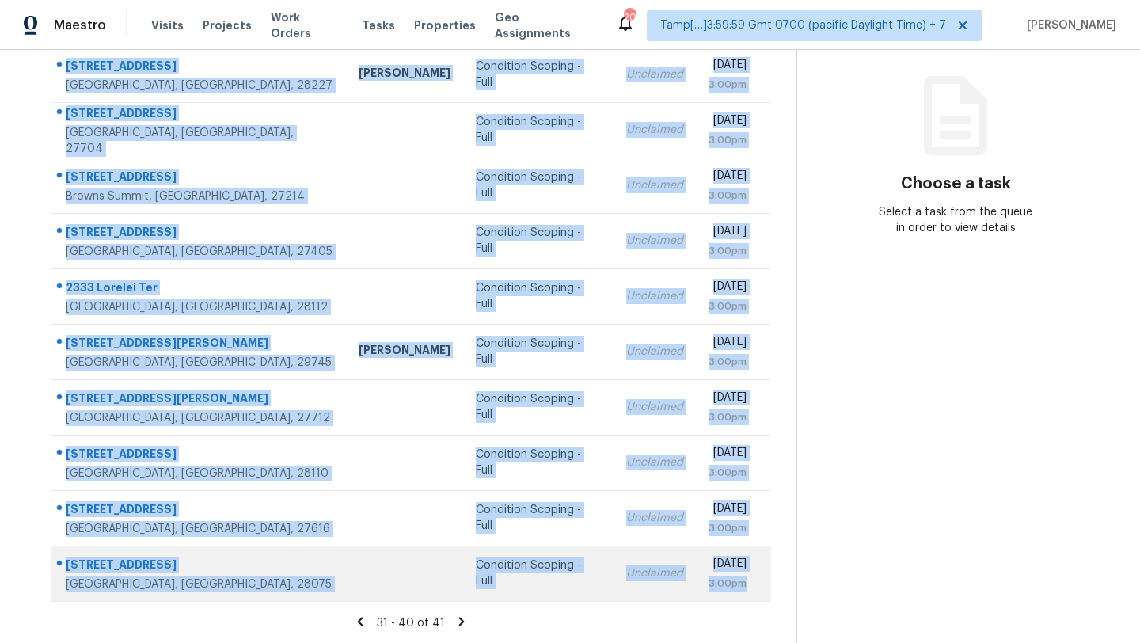
drag, startPoint x: 57, startPoint y: 238, endPoint x: 763, endPoint y: 576, distance: 782.0
click at [763, 576] on tbody "[STREET_ADDRESS] [PERSON_NAME] Condition Scoping - Full Unclaimed [DATE] 3:00pm…" at bounding box center [411, 324] width 721 height 554
copy tbody "[STREET_ADDRESS] [PERSON_NAME] Condition Scoping - Full Unclaimed [DATE] 3:00pm…"
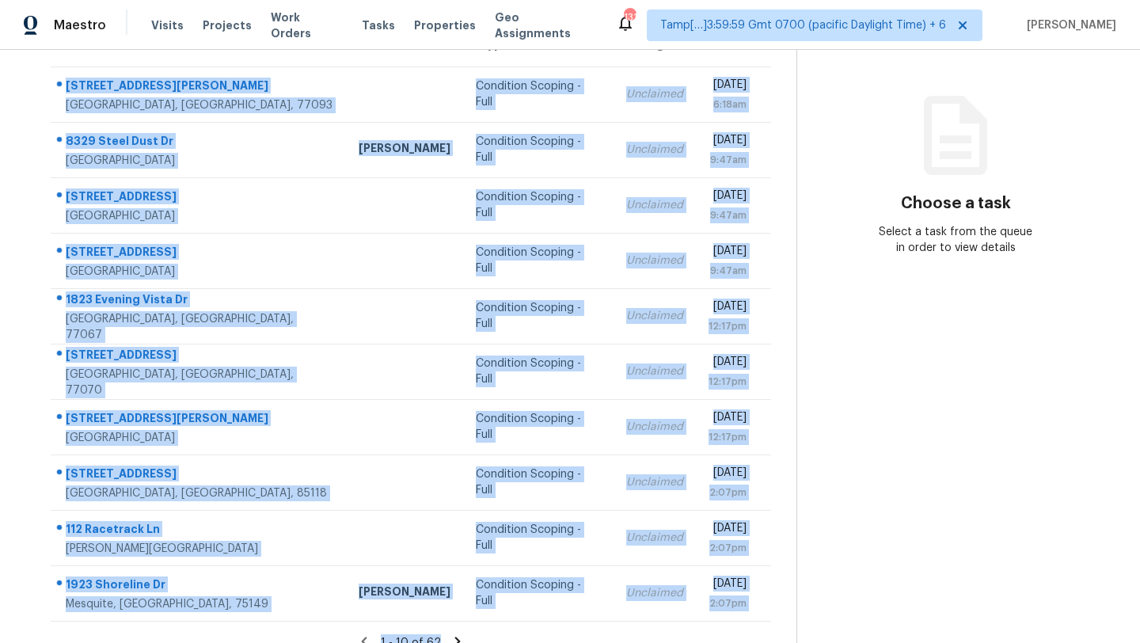
scroll to position [181, 0]
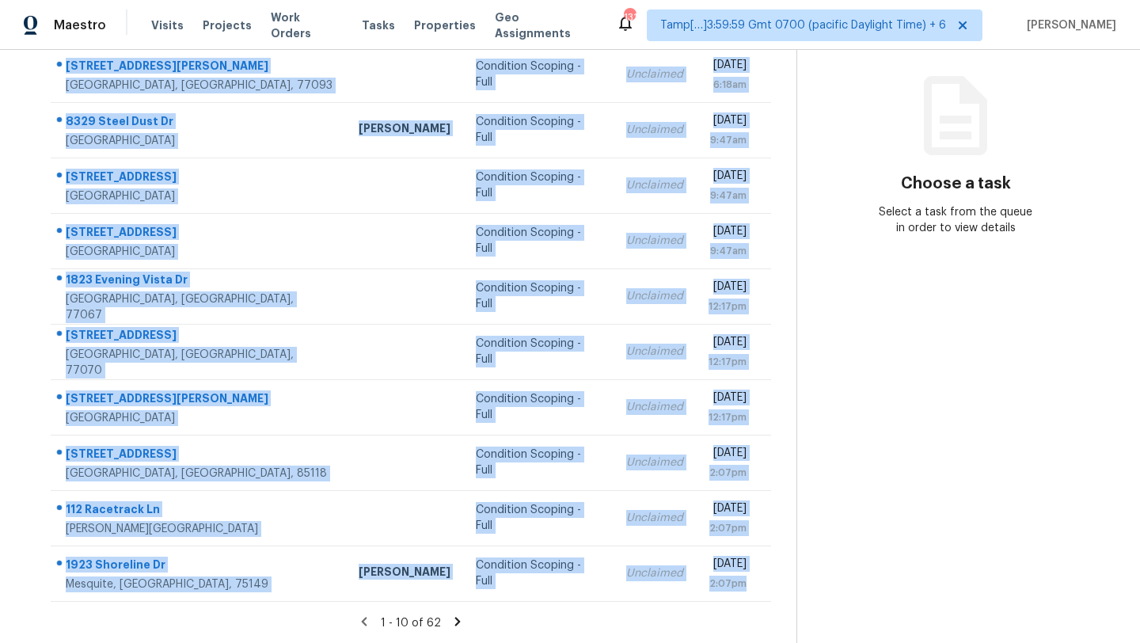
drag, startPoint x: 56, startPoint y: 113, endPoint x: 763, endPoint y: 603, distance: 860.4
click at [763, 603] on section "Tasks 62 Results Date Range Open Condition Scoping - Full Assignee ​ Create a T…" at bounding box center [410, 269] width 771 height 750
copy tbody "[STREET_ADDRESS][PERSON_NAME] Condition Scoping - Full Unclaimed [DATE] 6:18am …"
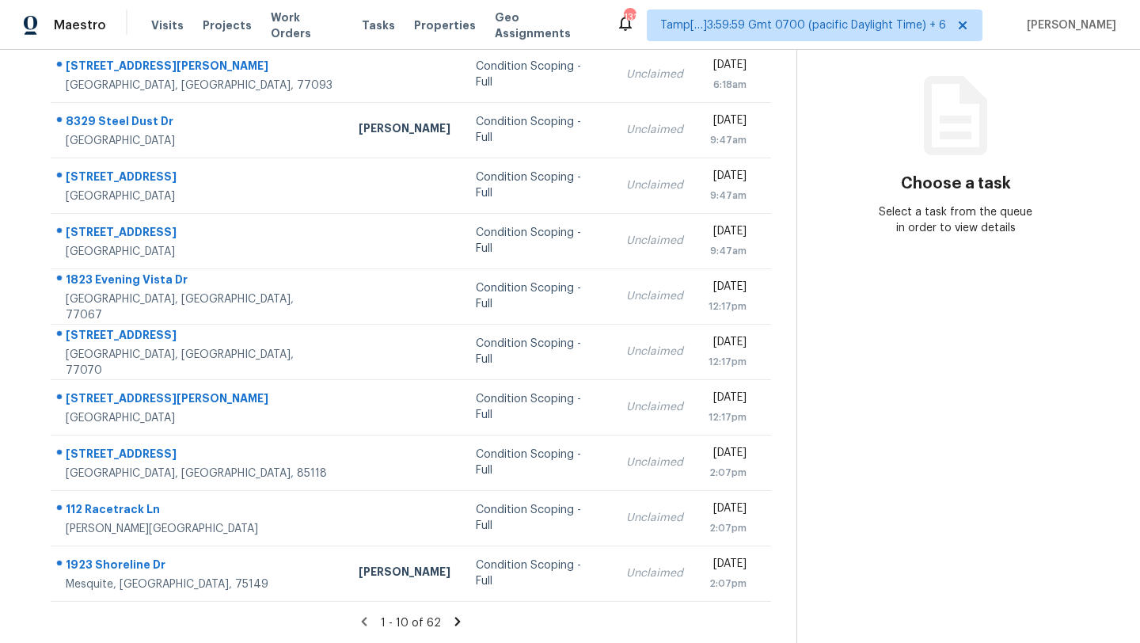
click at [458, 625] on icon at bounding box center [458, 621] width 14 height 14
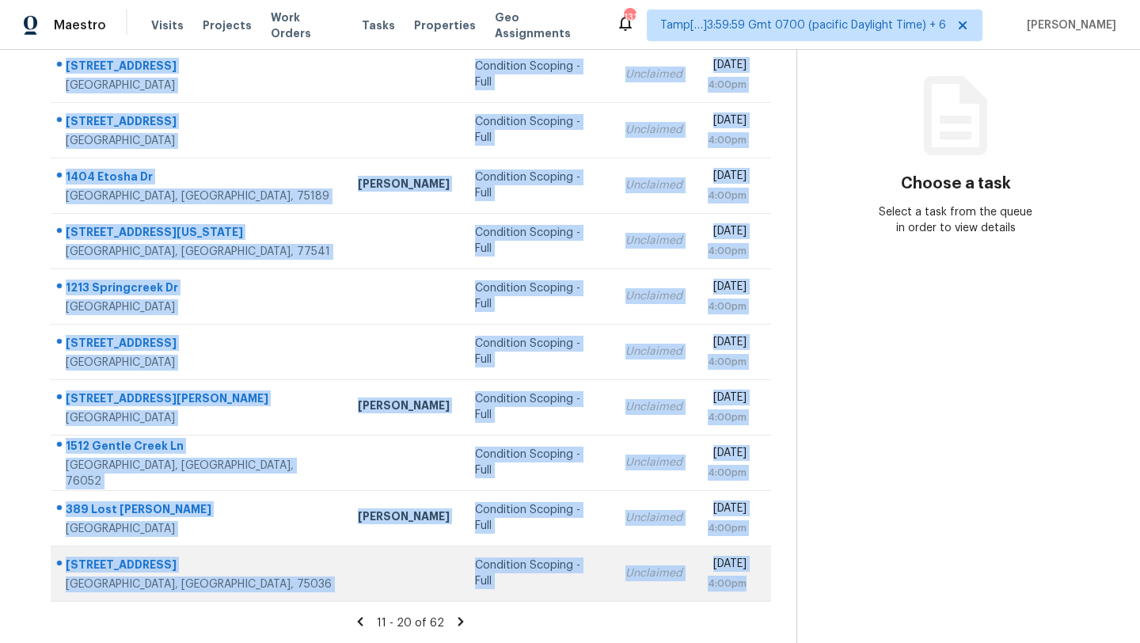
drag, startPoint x: 53, startPoint y: 102, endPoint x: 748, endPoint y: 583, distance: 844.6
click at [747, 584] on tbody "[STREET_ADDRESS] Condition Scoping - Full Unclaimed [DATE] 4:00pm [STREET_ADDRE…" at bounding box center [411, 324] width 721 height 554
copy tbody "[STREET_ADDRESS] Condition Scoping - Full Unclaimed [DATE] 4:00pm [STREET_ADDRE…"
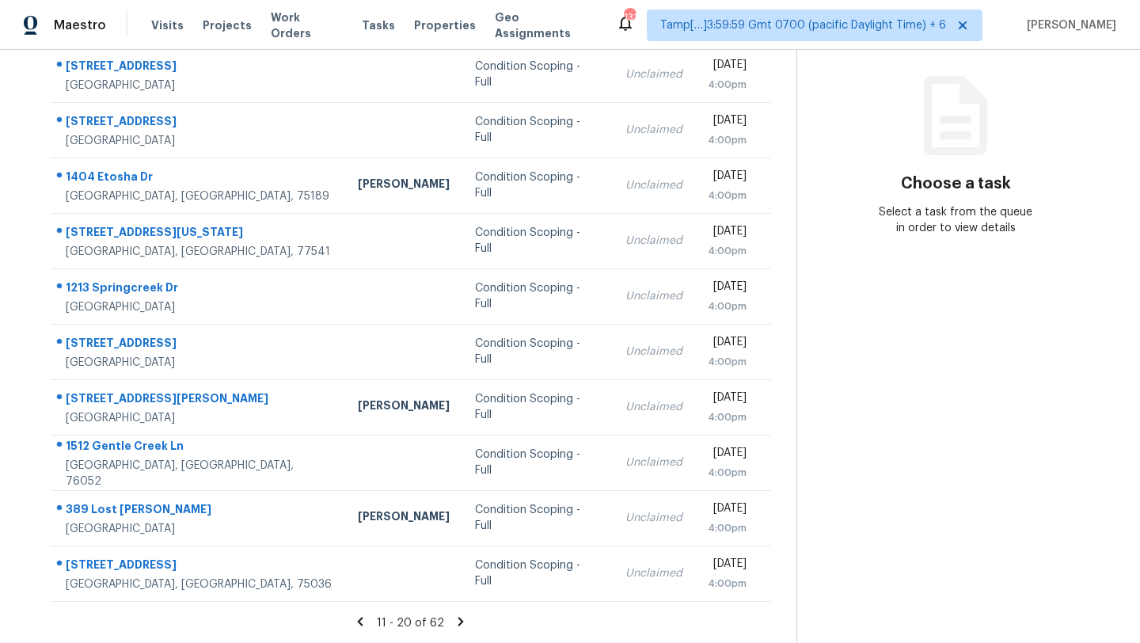
click at [458, 622] on icon at bounding box center [461, 621] width 6 height 9
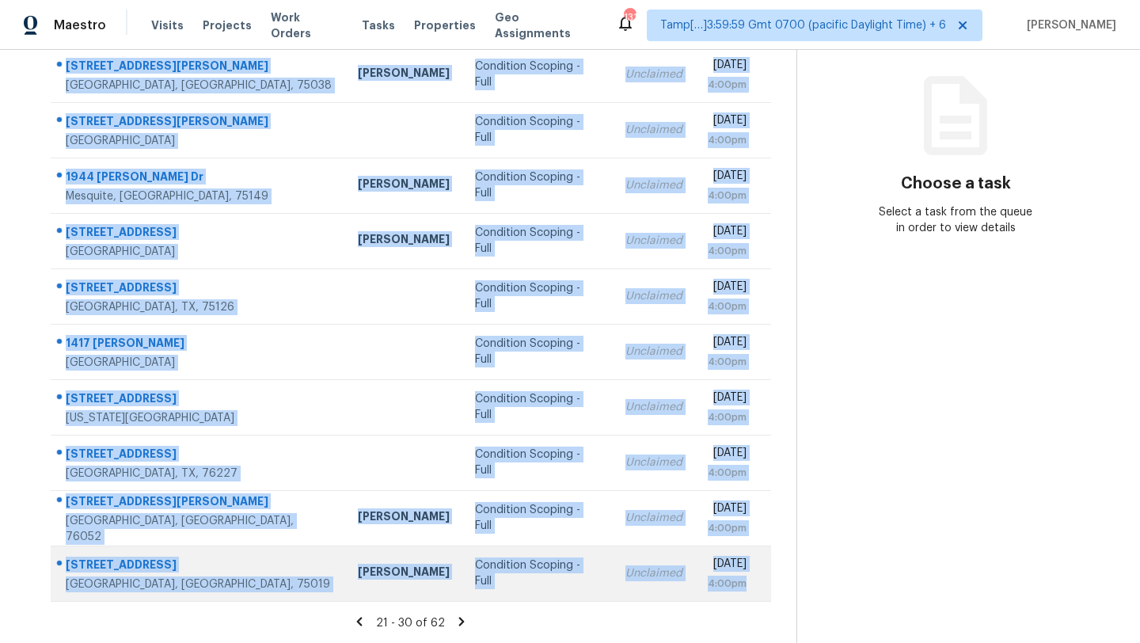
drag, startPoint x: 59, startPoint y: 102, endPoint x: 756, endPoint y: 596, distance: 854.9
click at [756, 596] on tbody "1708 Crockett Cir Irving, TX, 75038 Andrew Kempka Condition Scoping - Full Uncl…" at bounding box center [411, 324] width 721 height 554
copy tbody "1708 Crockett Cir Irving, TX, 75038 Andrew Kempka Condition Scoping - Full Uncl…"
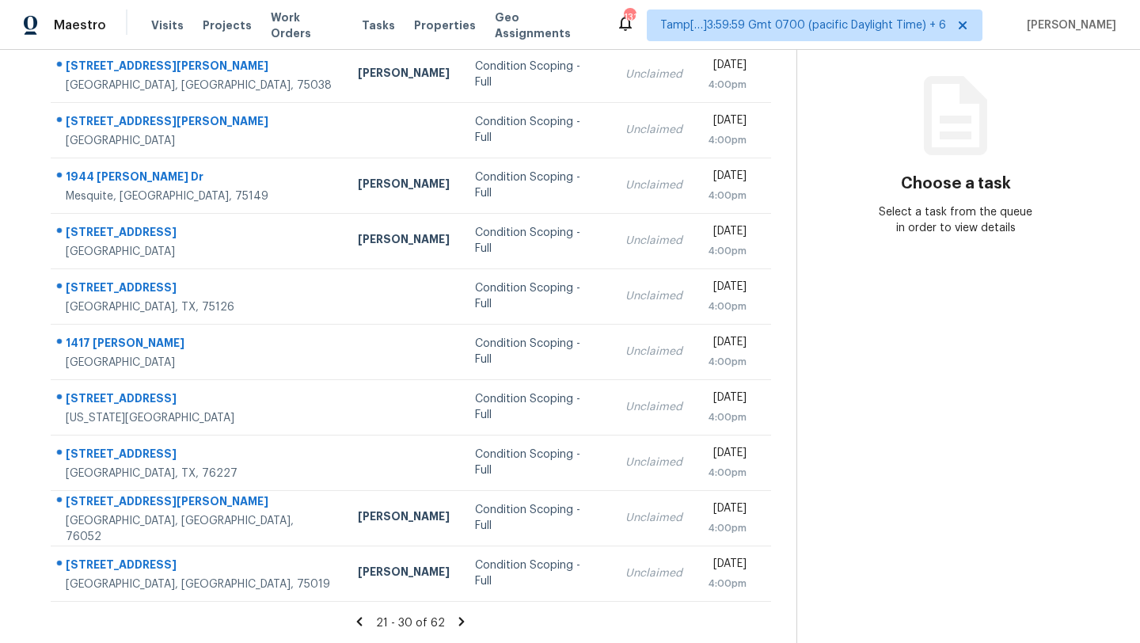
click at [459, 624] on icon at bounding box center [462, 621] width 6 height 9
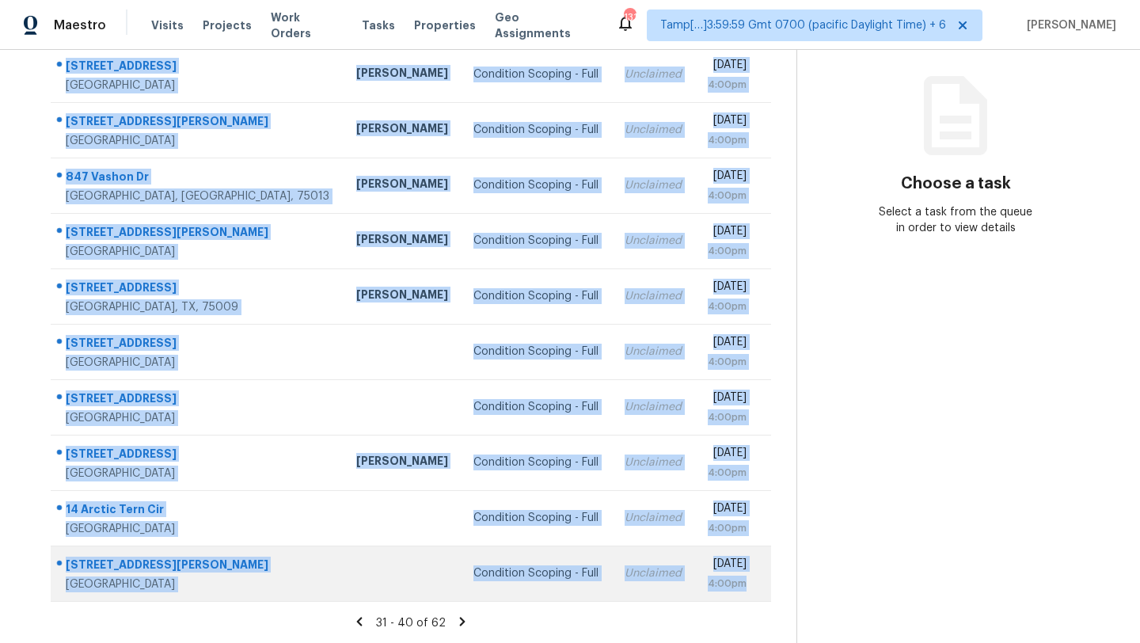
drag, startPoint x: 55, startPoint y: 226, endPoint x: 756, endPoint y: 582, distance: 785.8
click at [756, 582] on tbody "7558 Highland Chase Dr Richmond, TX, 77407 Stephen Lacy Condition Scoping - Ful…" at bounding box center [411, 324] width 721 height 554
copy tbody "7558 Highland Chase Dr Richmond, TX, 77407 Stephen Lacy Condition Scoping - Ful…"
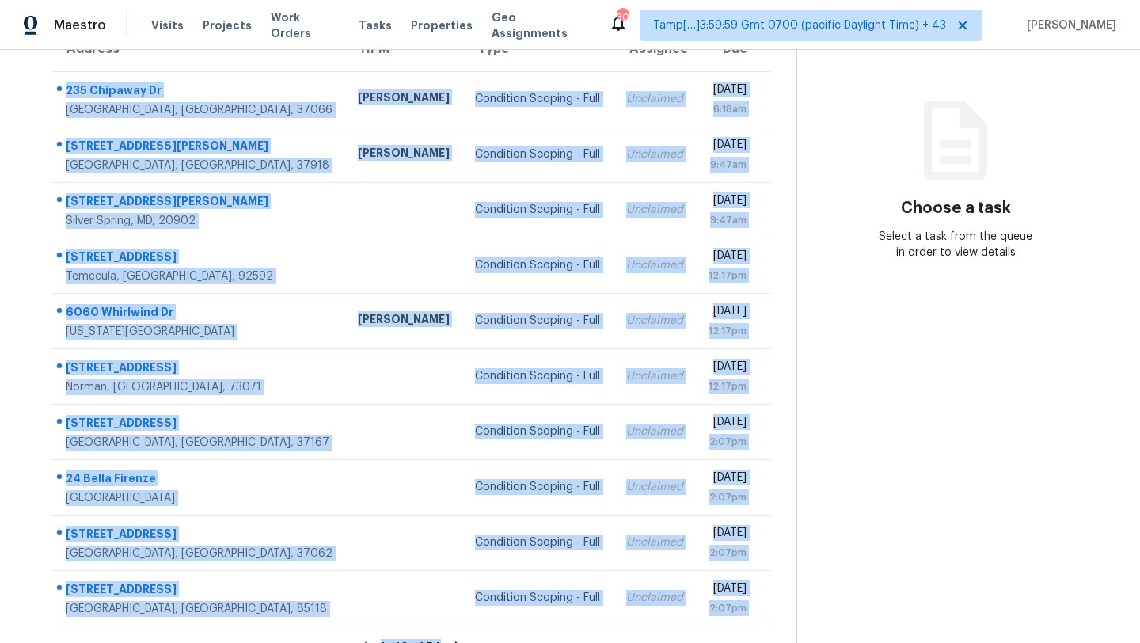
scroll to position [181, 0]
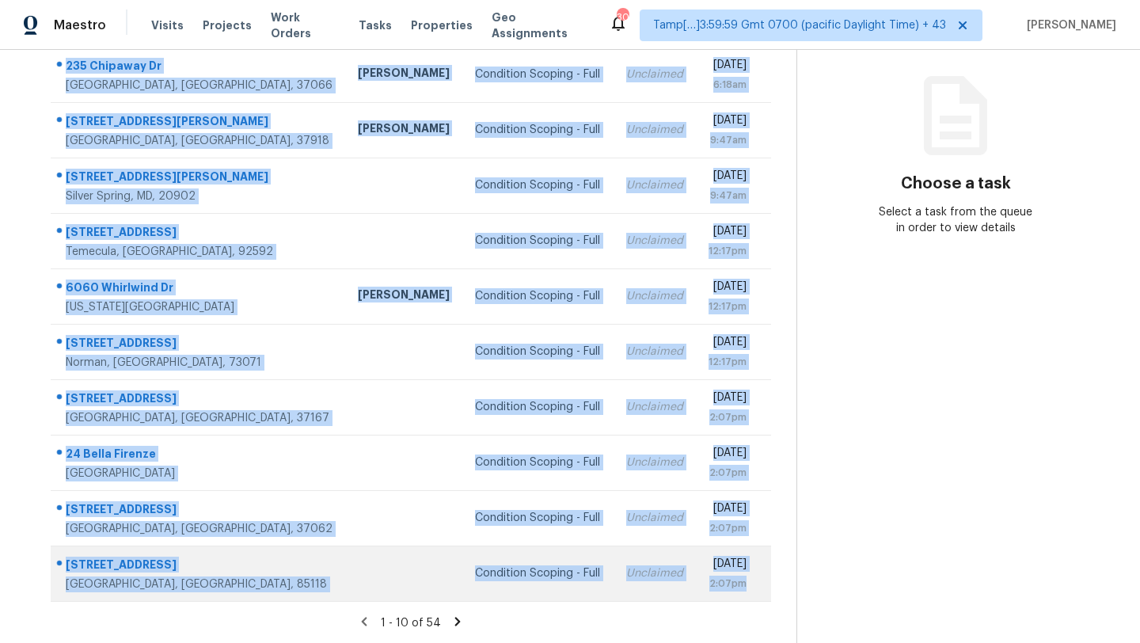
drag, startPoint x: 55, startPoint y: 128, endPoint x: 758, endPoint y: 586, distance: 838.3
click at [758, 587] on tbody "[STREET_ADDRESS][PERSON_NAME] [PERSON_NAME] Condition Scoping - Full Unclaimed …" at bounding box center [411, 324] width 721 height 554
copy tbody "[STREET_ADDRESS][PERSON_NAME] [PERSON_NAME] Condition Scoping - Full Unclaimed …"
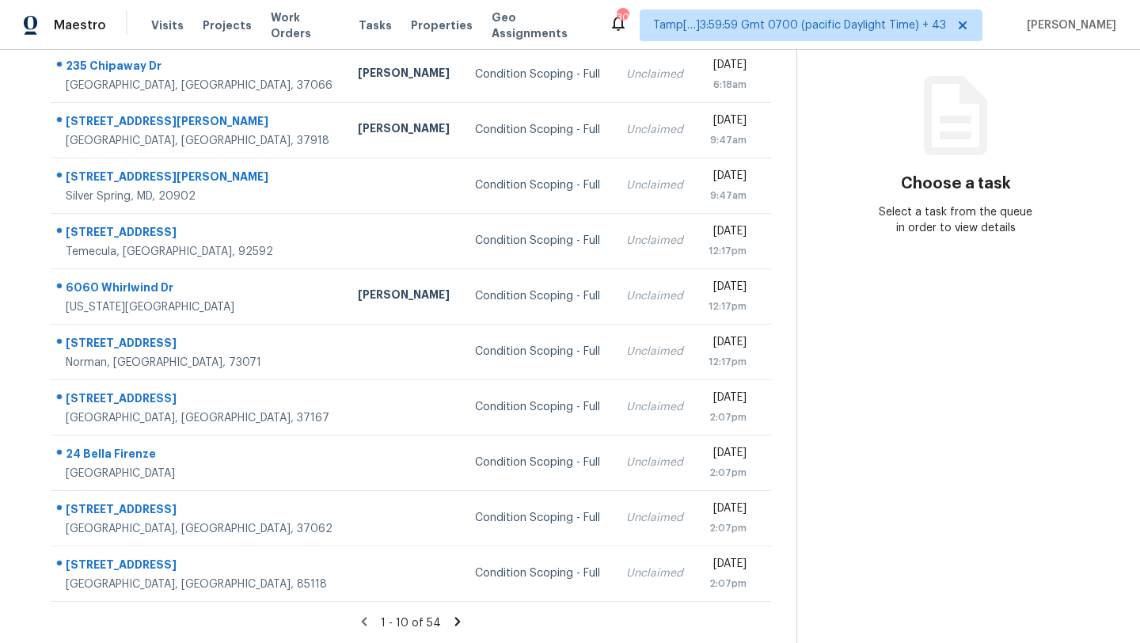
click at [458, 622] on icon at bounding box center [458, 621] width 14 height 14
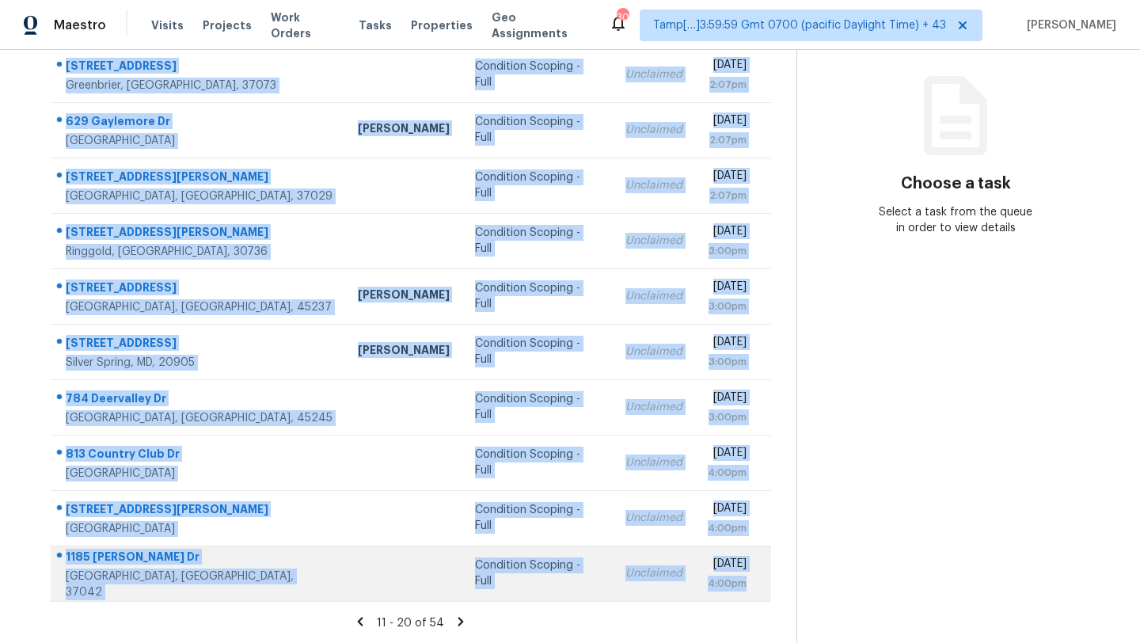
drag, startPoint x: 56, startPoint y: 96, endPoint x: 760, endPoint y: 580, distance: 854.6
click at [760, 581] on tbody "[STREET_ADDRESS] Condition Scoping - Full Unclaimed [DATE] 2:07pm [STREET_ADDRE…" at bounding box center [411, 324] width 721 height 554
copy tbody "[STREET_ADDRESS] Condition Scoping - Full Unclaimed [DATE] 2:07pm [STREET_ADDRE…"
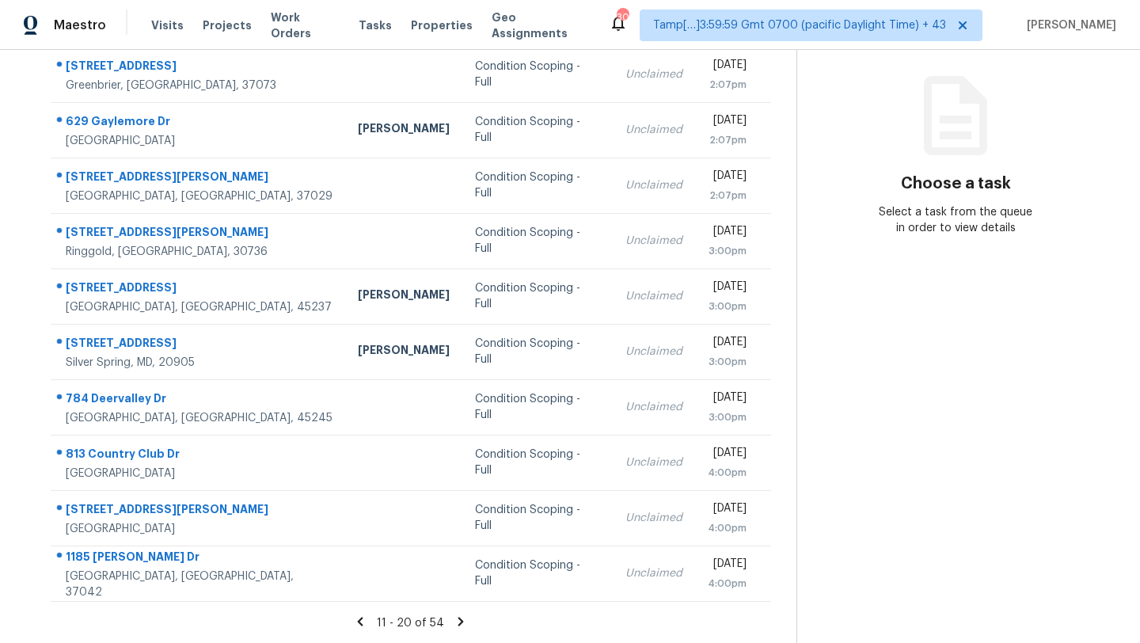
click at [467, 622] on div "11 - 20 of 54" at bounding box center [410, 622] width 771 height 17
click at [454, 622] on icon at bounding box center [461, 621] width 14 height 14
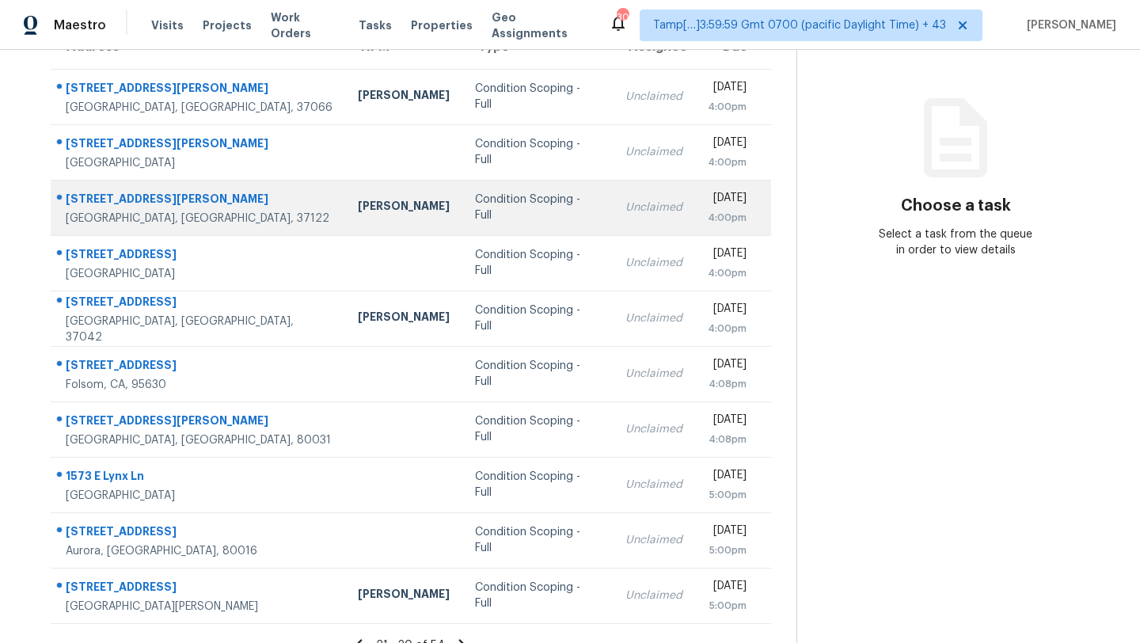
scroll to position [153, 0]
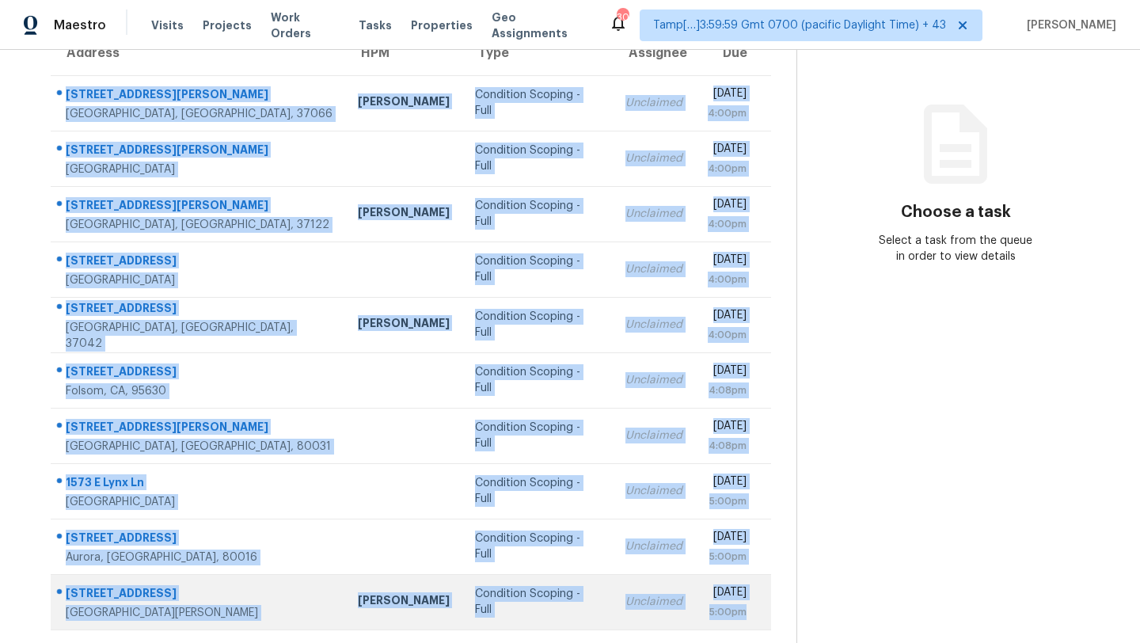
drag, startPoint x: 59, startPoint y: 84, endPoint x: 744, endPoint y: 622, distance: 871.9
click at [745, 624] on tbody "[STREET_ADDRESS][PERSON_NAME] [PERSON_NAME] Condition Scoping - Full Unclaimed …" at bounding box center [411, 352] width 721 height 554
copy tbody "[STREET_ADDRESS][PERSON_NAME] [PERSON_NAME] Condition Scoping - Full Unclaimed …"
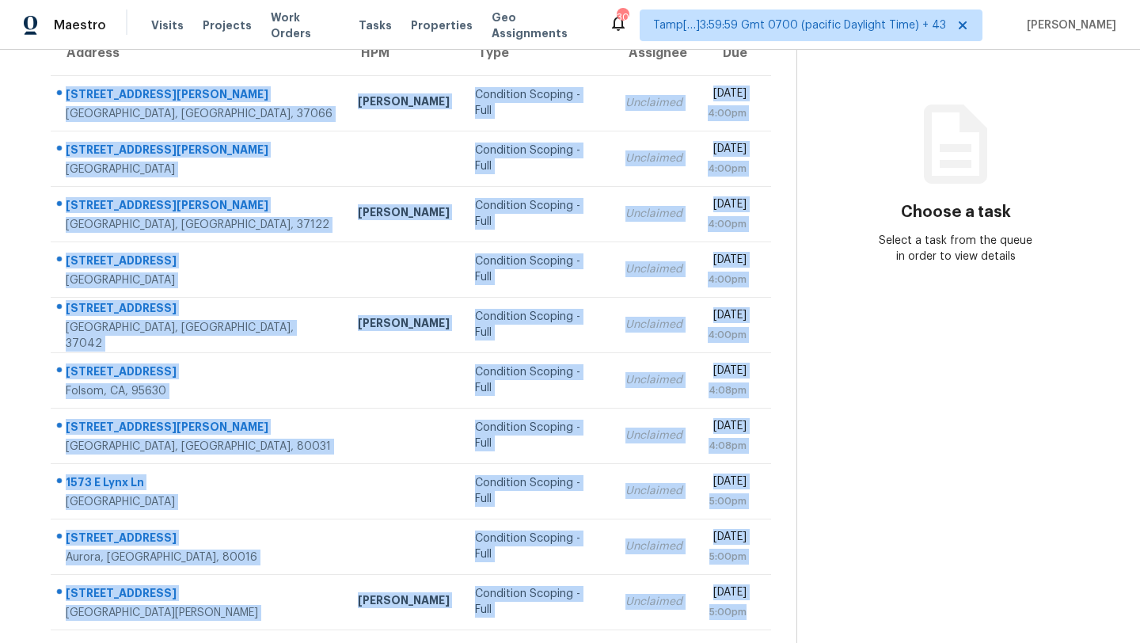
scroll to position [181, 0]
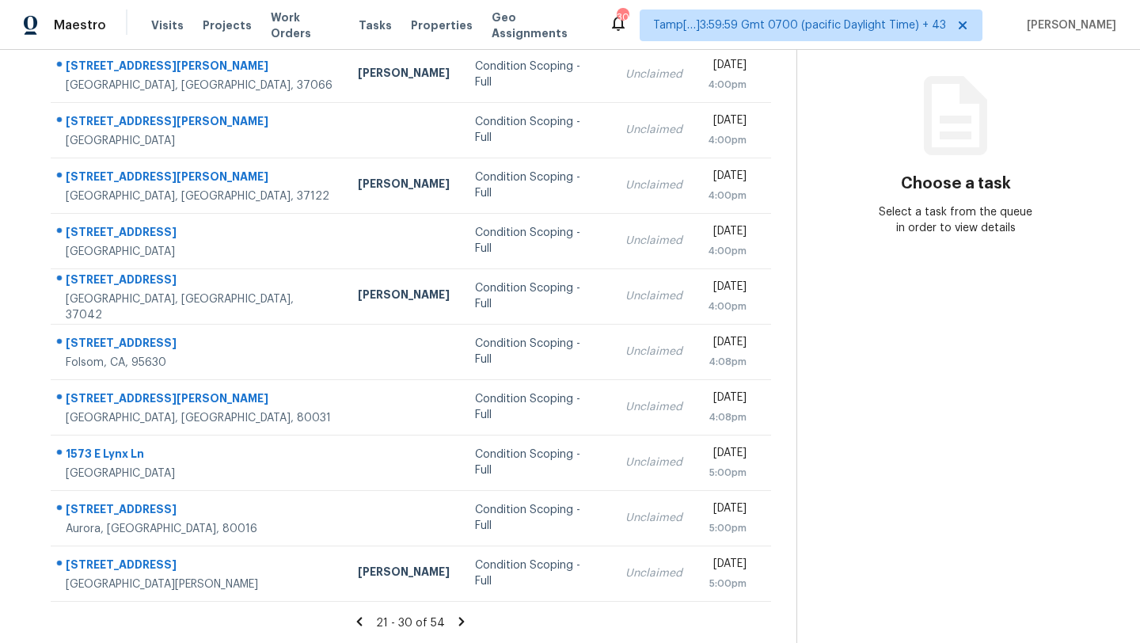
click at [464, 618] on icon at bounding box center [462, 621] width 14 height 14
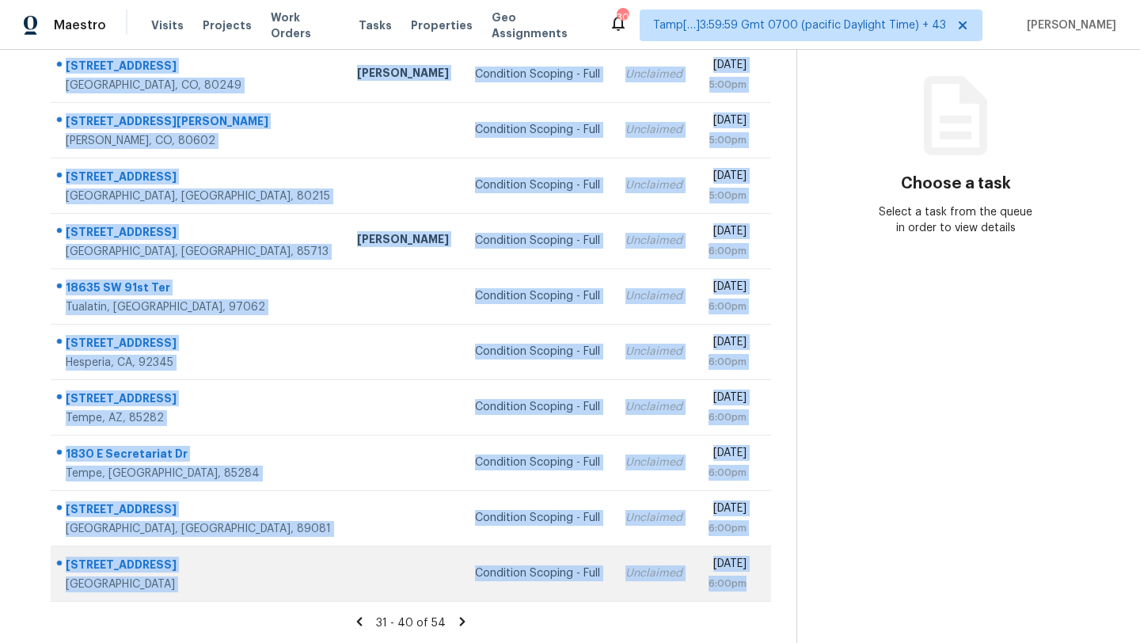
drag, startPoint x: 55, startPoint y: 176, endPoint x: 758, endPoint y: 576, distance: 808.6
click at [758, 576] on tbody "[STREET_ADDRESS] [PERSON_NAME] Condition Scoping - Full Unclaimed [DATE] 5:00pm…" at bounding box center [411, 324] width 721 height 554
copy tbody "[STREET_ADDRESS] [PERSON_NAME] Condition Scoping - Full Unclaimed [DATE] 5:00pm…"
